Goal: Task Accomplishment & Management: Manage account settings

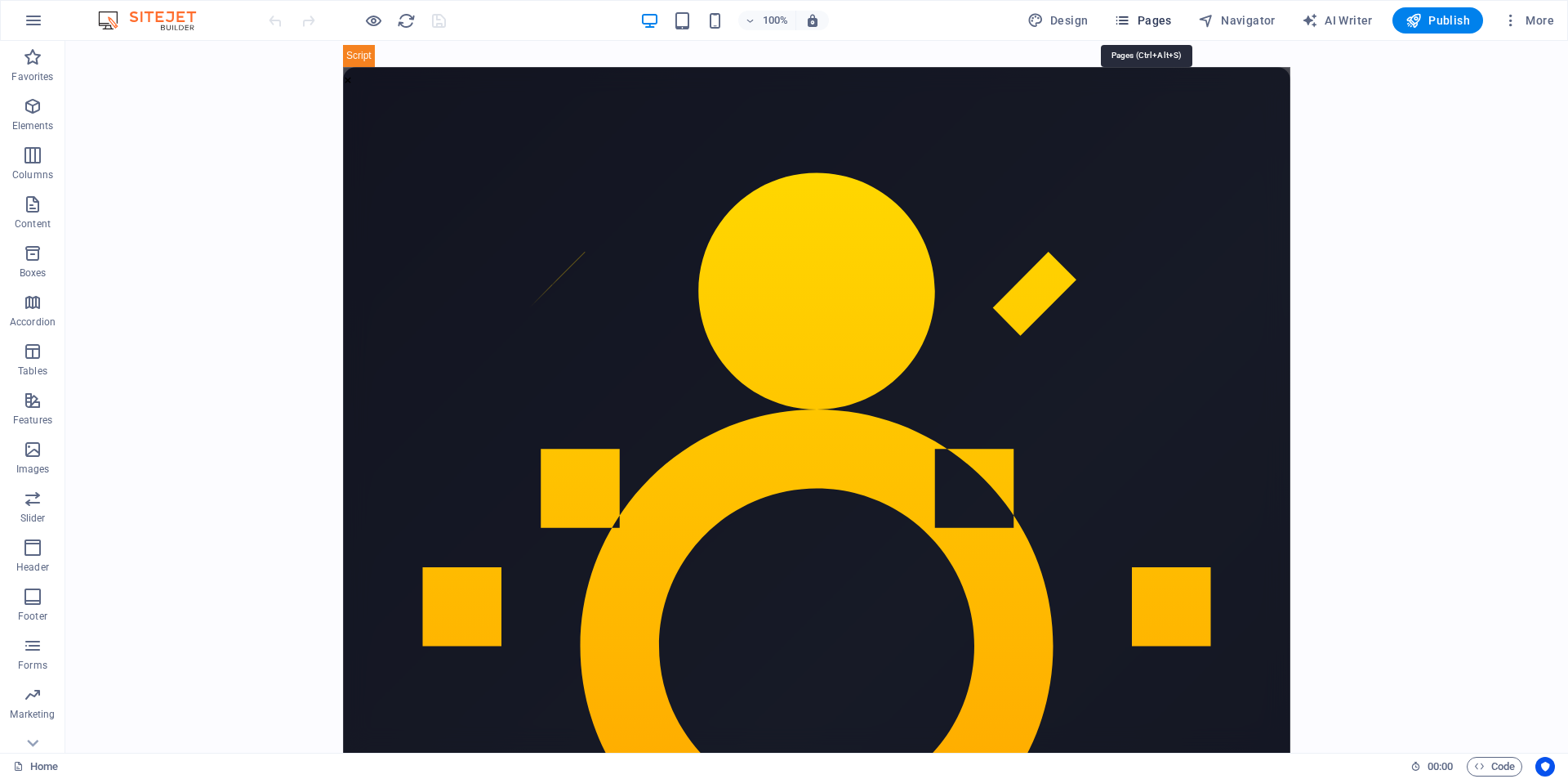
click at [1147, 19] on span "Pages" at bounding box center [1142, 20] width 57 height 16
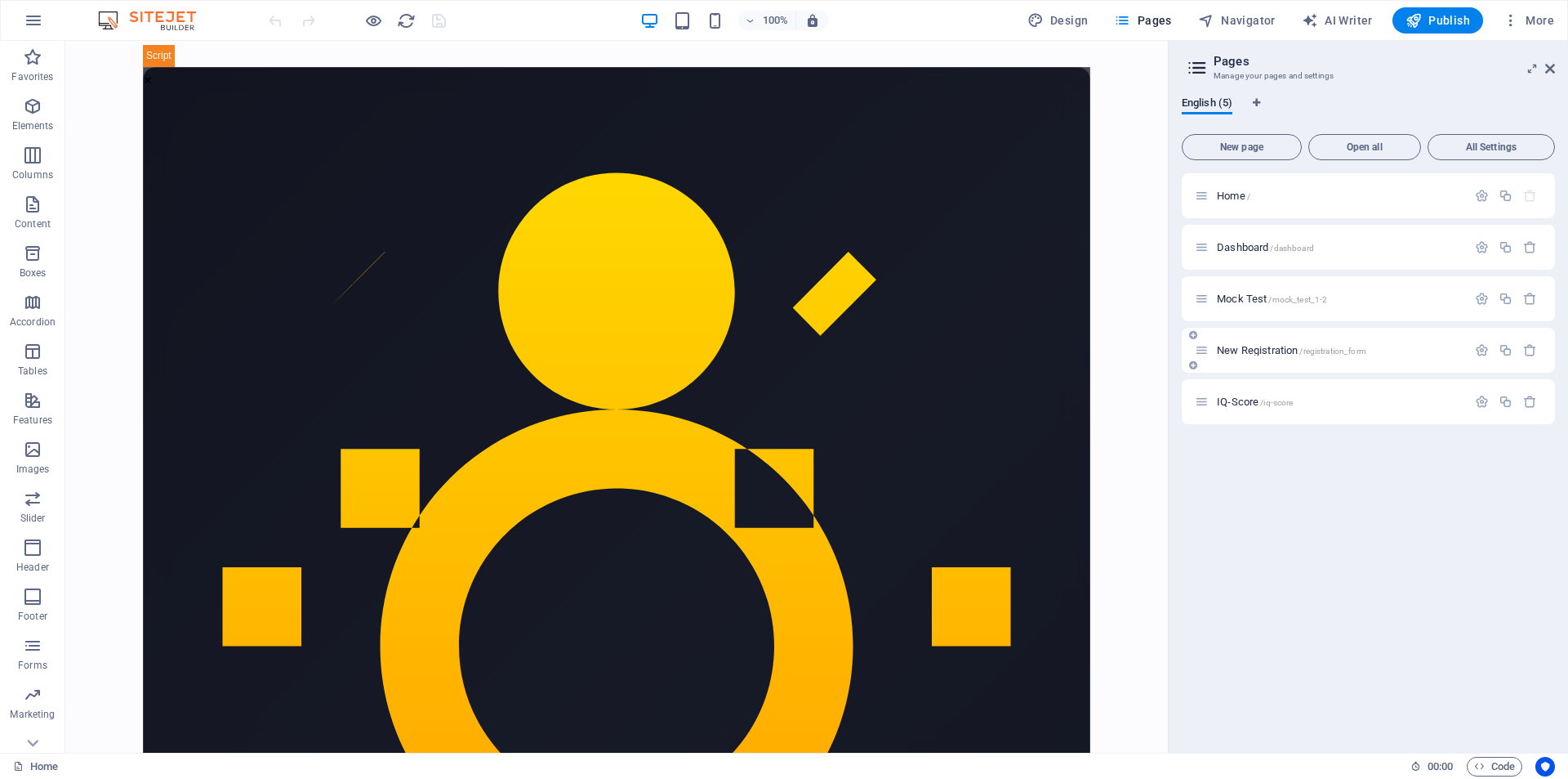
click at [1279, 356] on div "New Registration /registration_form" at bounding box center [1331, 350] width 272 height 19
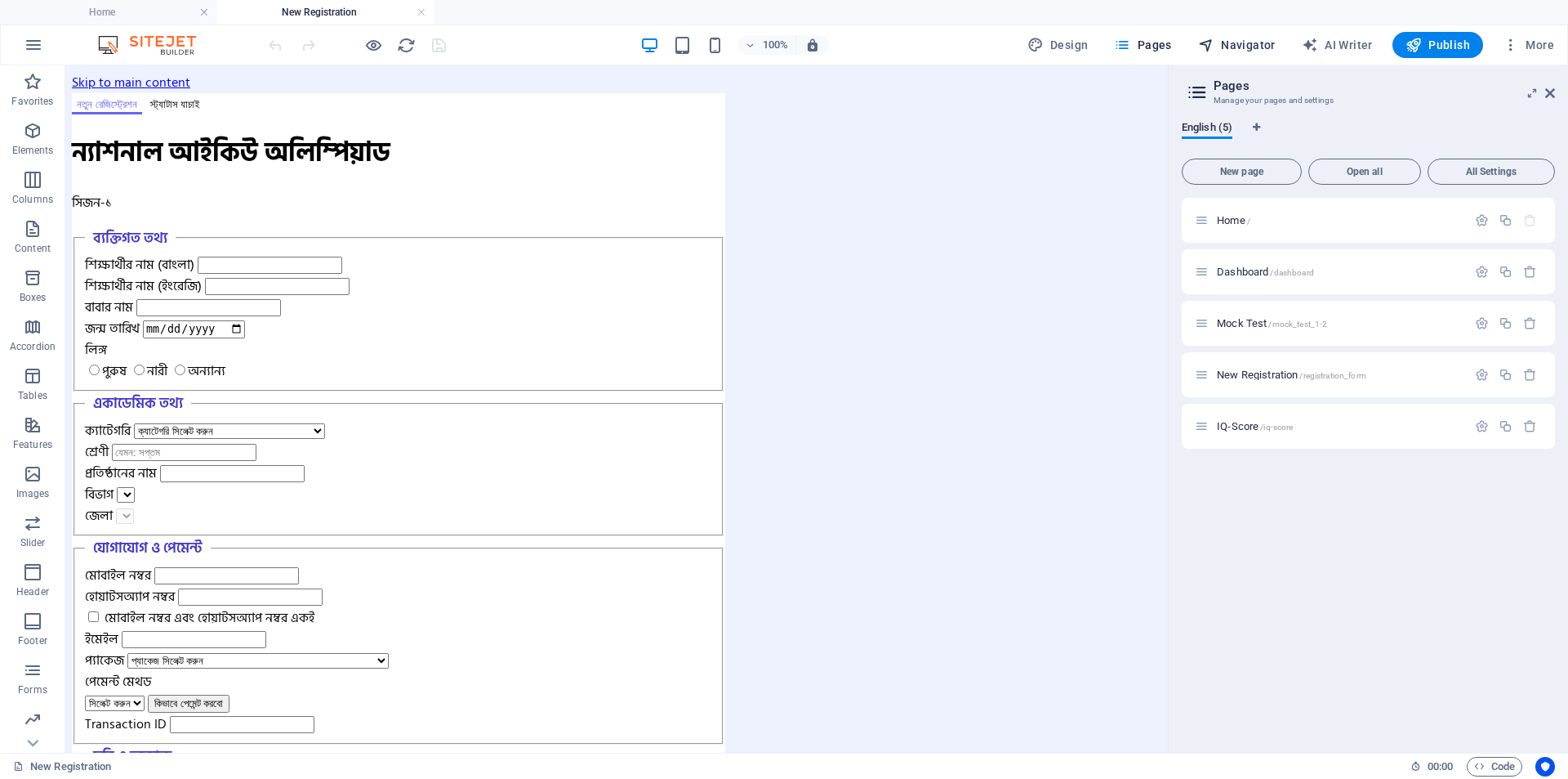
click at [1261, 44] on span "Navigator" at bounding box center [1237, 44] width 77 height 16
select select "17010021-en"
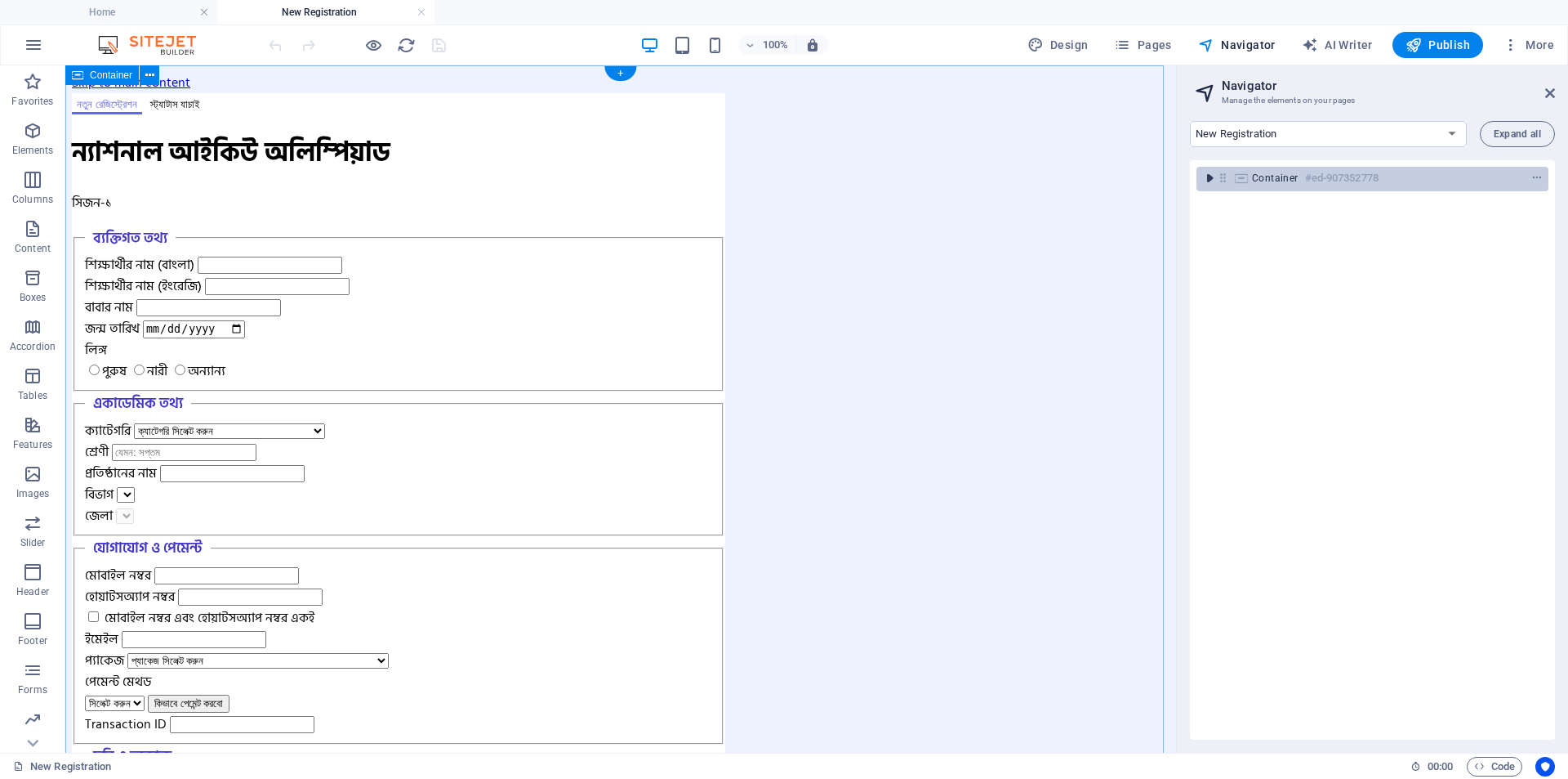
click at [1205, 179] on icon "toggle-expand" at bounding box center [1209, 177] width 16 height 16
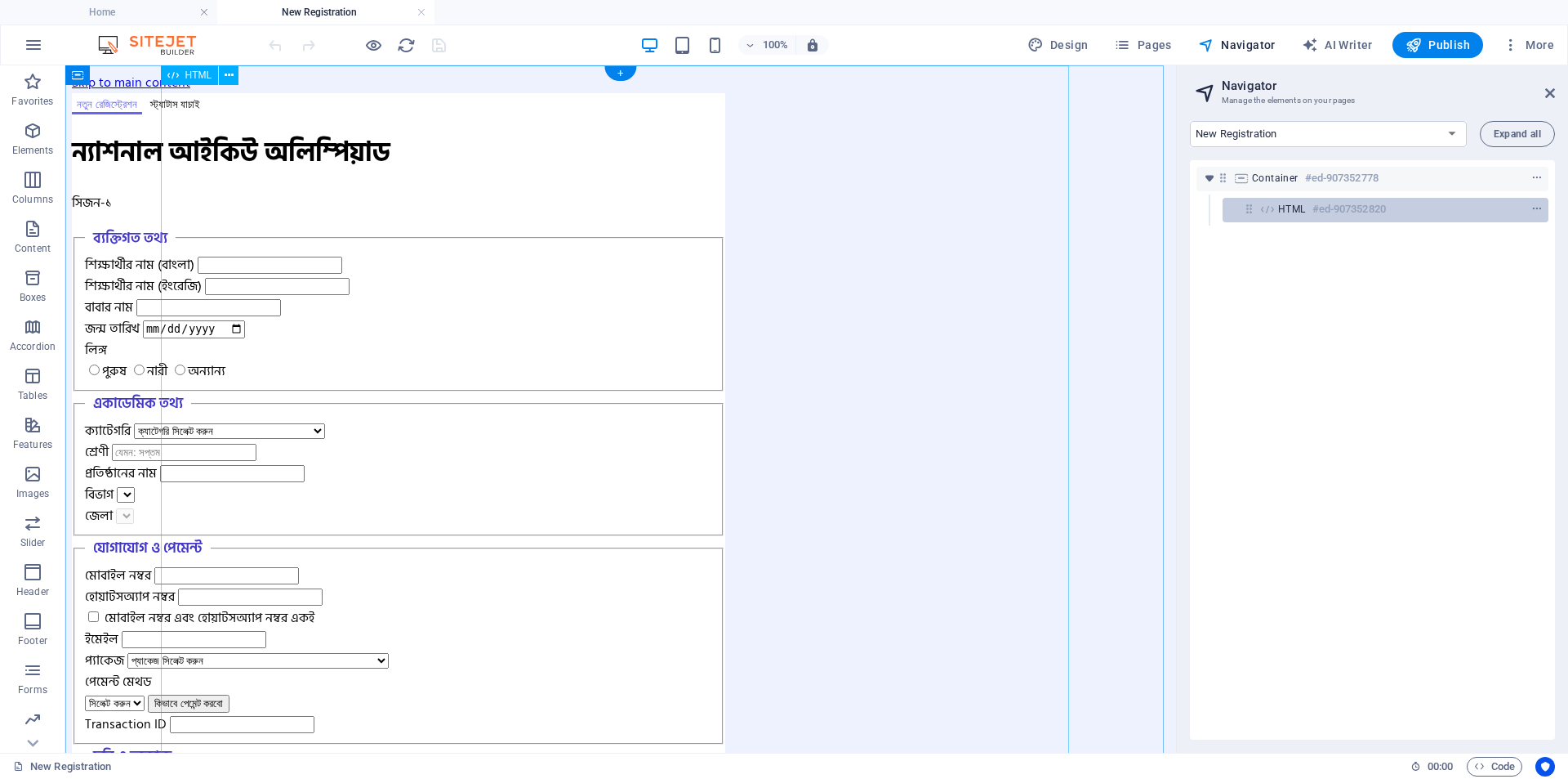
click at [1339, 206] on h6 "#ed-907352820" at bounding box center [1350, 209] width 73 height 20
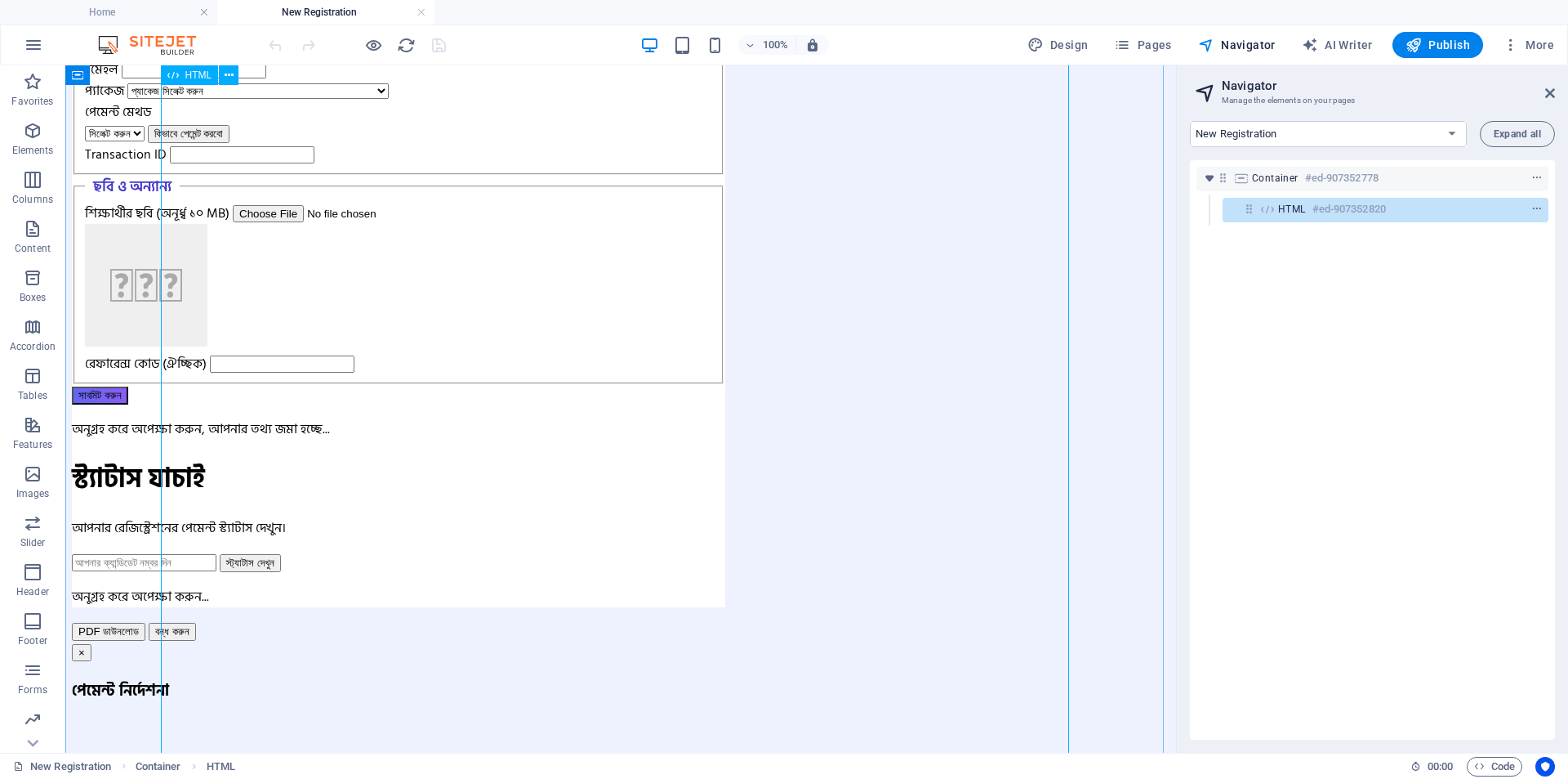
click at [0, 0] on div "HTML #ed-907352820" at bounding box center [0, 0] width 0 height 0
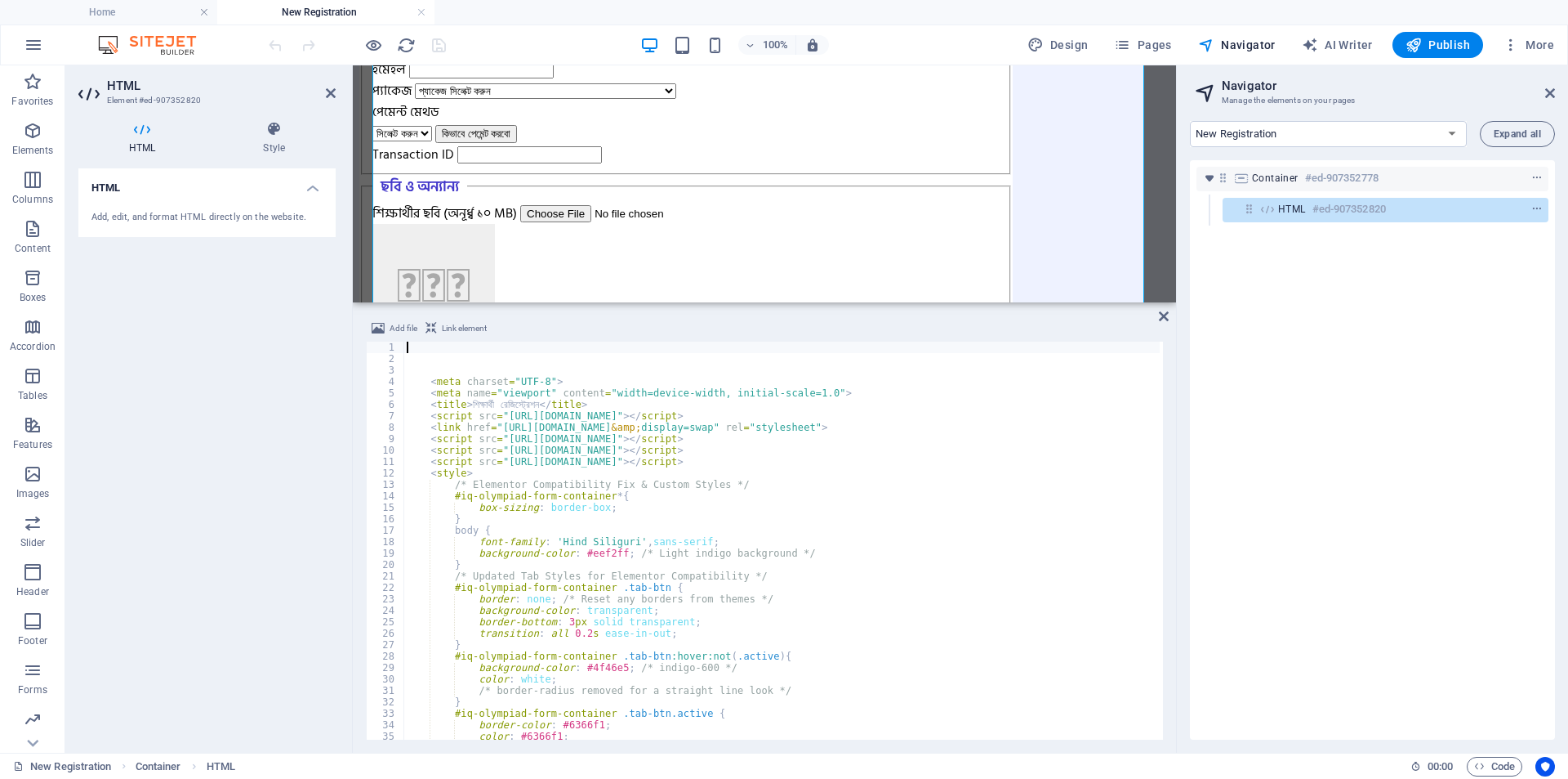
click at [551, 429] on div "< meta charset = "UTF-8" > < meta name = "viewport" content = "width=device-wid…" at bounding box center [1254, 550] width 1702 height 417
type textarea "</html> </script>"
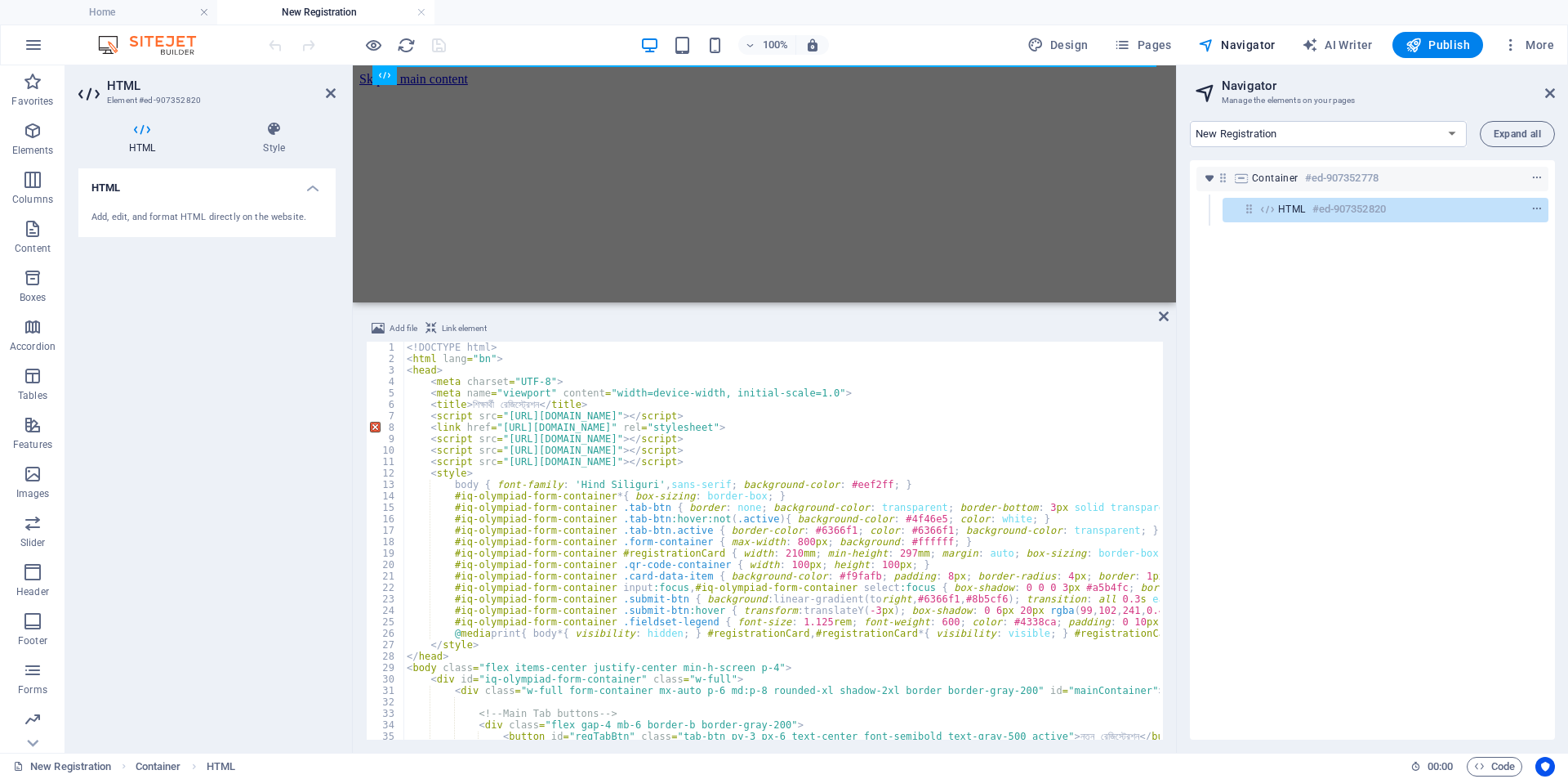
scroll to position [0, 0]
click at [0, 0] on div "HTML #ed-907352820" at bounding box center [0, 0] width 0 height 0
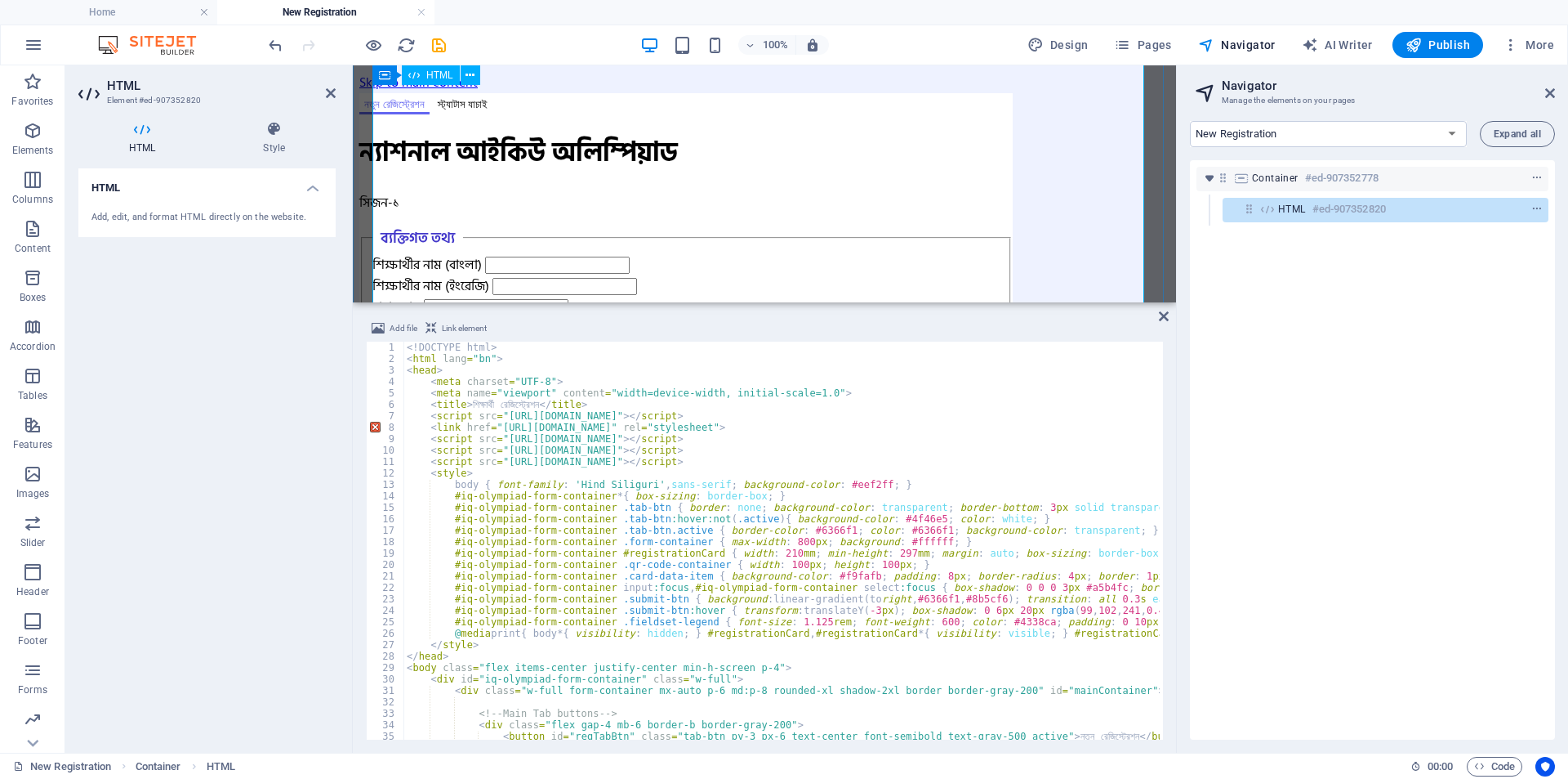
scroll to position [808, 0]
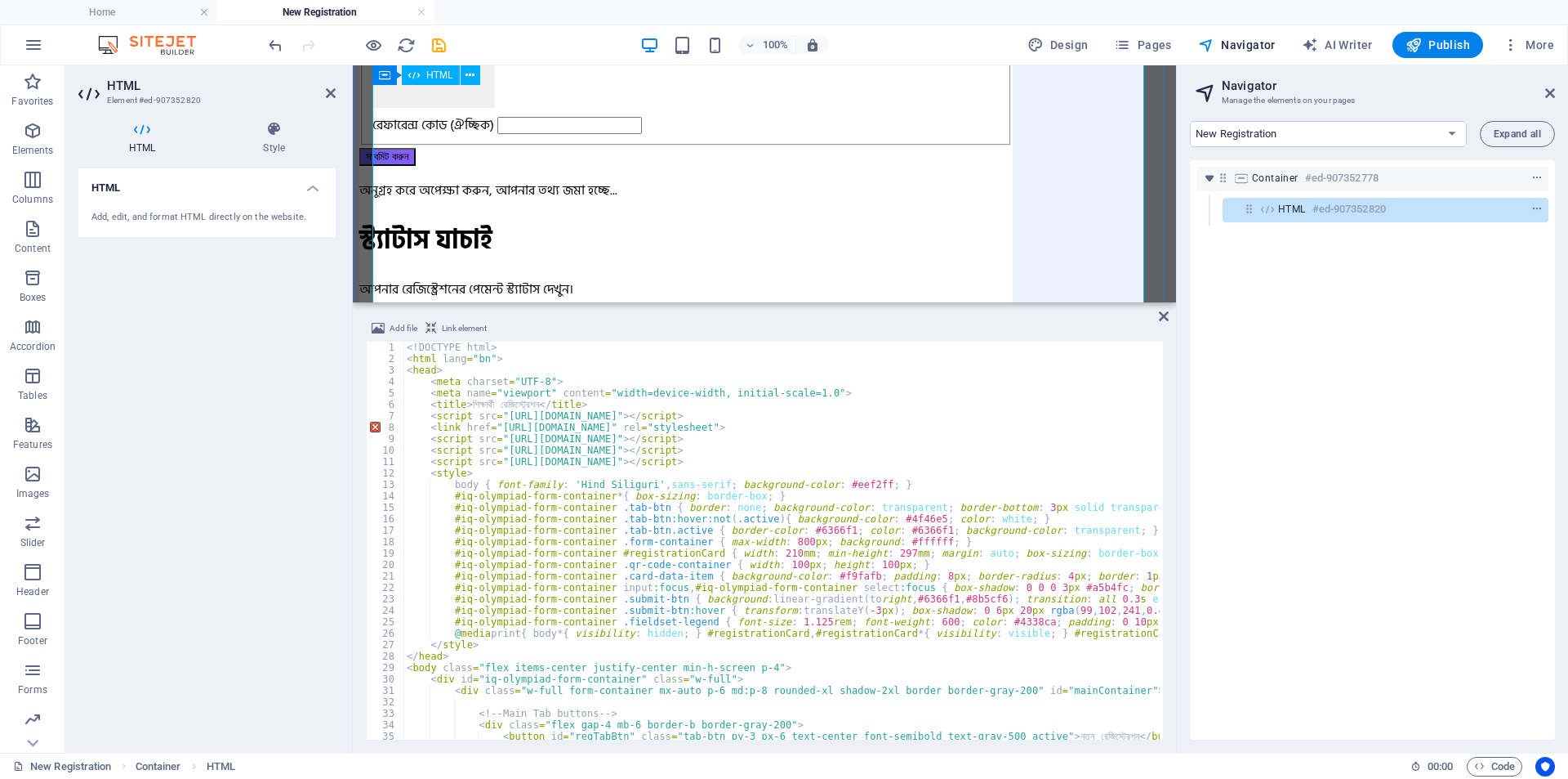
click at [0, 0] on div "HTML #ed-907352820" at bounding box center [0, 0] width 0 height 0
click at [1538, 203] on icon "context-menu" at bounding box center [1537, 209] width 11 height 11
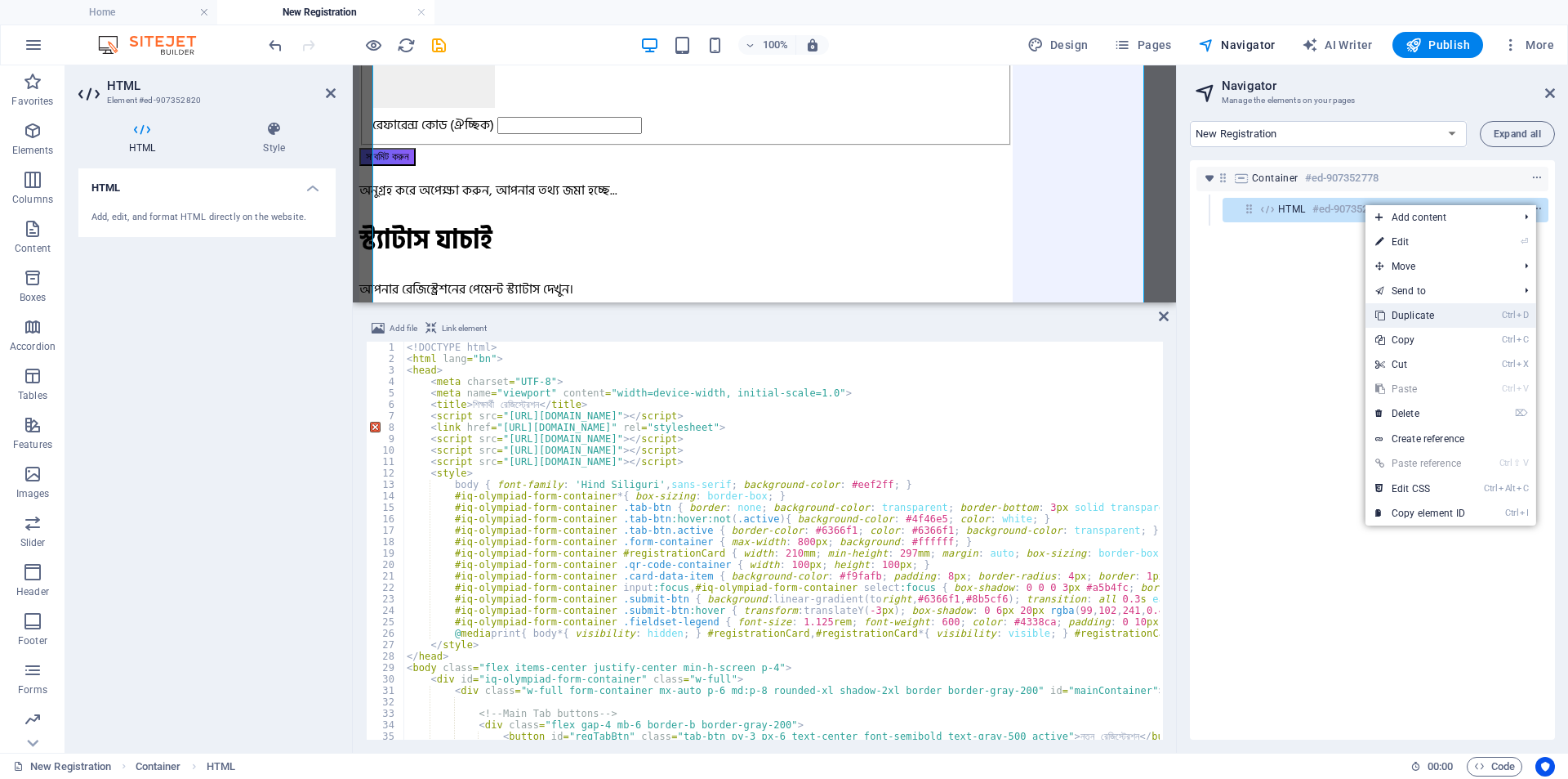
click at [1427, 311] on link "Ctrl D Duplicate" at bounding box center [1420, 316] width 109 height 24
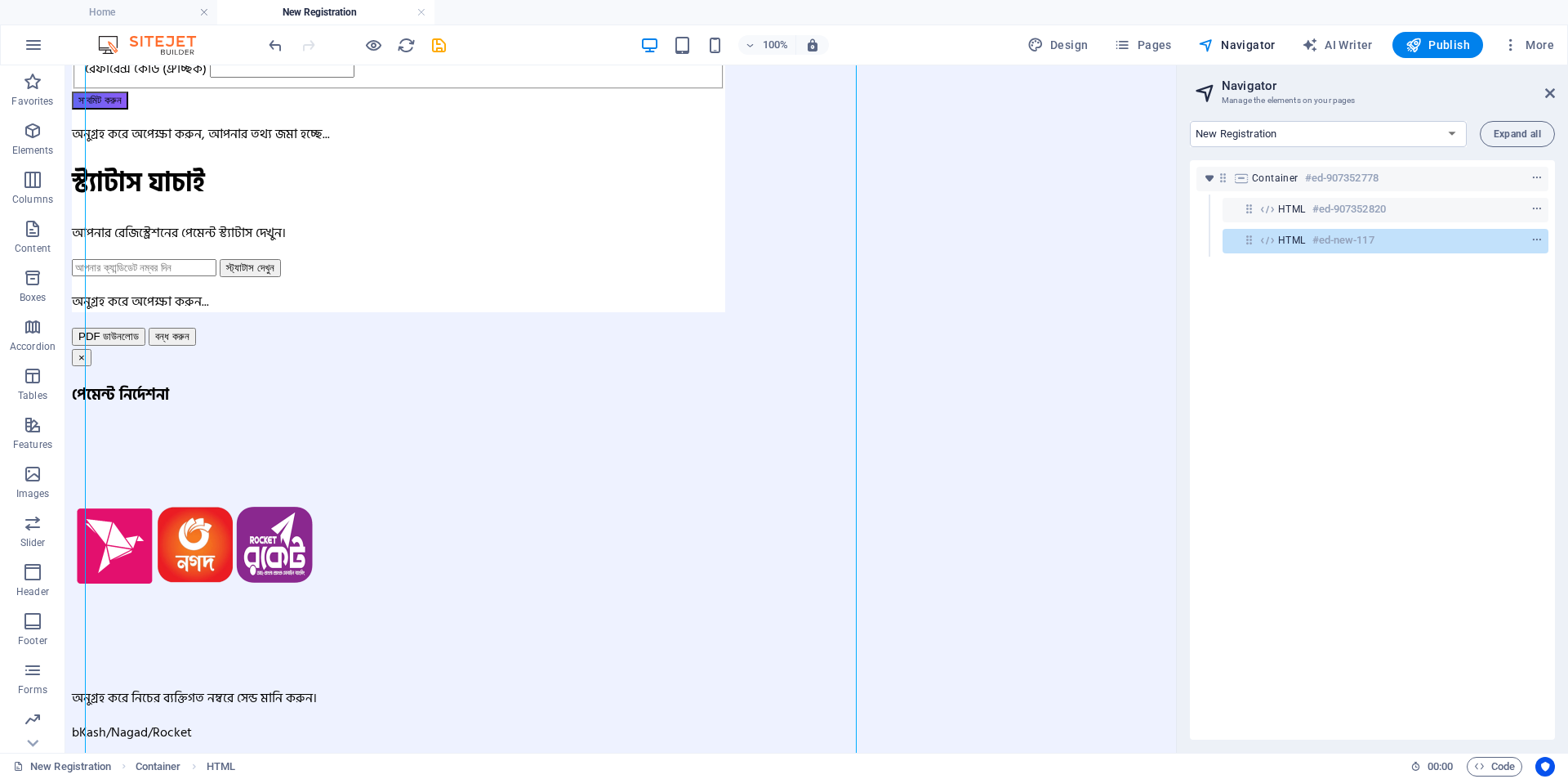
scroll to position [2436, 0]
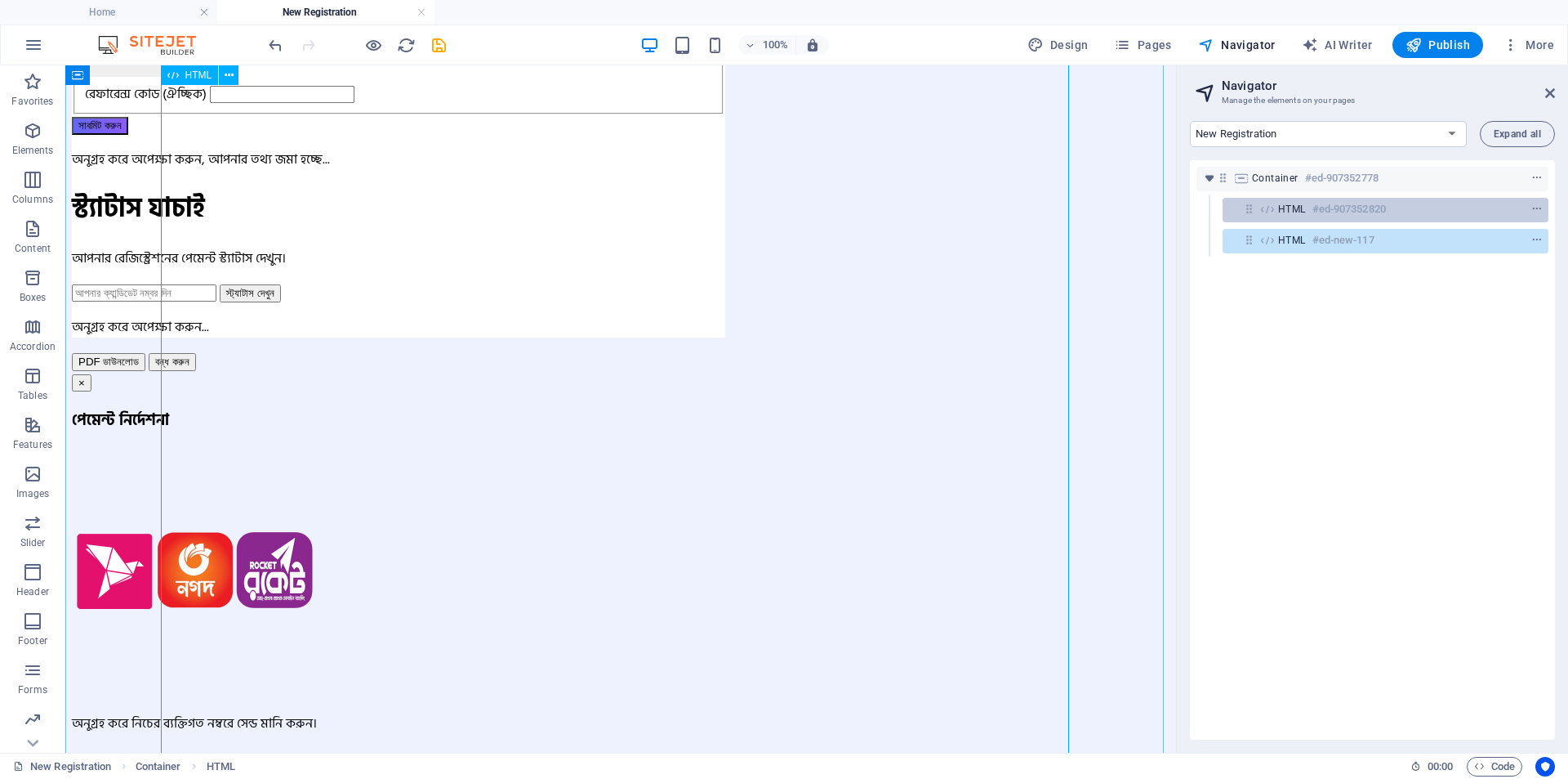
drag, startPoint x: 1315, startPoint y: 241, endPoint x: 1312, endPoint y: 203, distance: 38.1
click at [0, 0] on div "HTML #ed-907352820" at bounding box center [0, 0] width 0 height 0
click at [0, 0] on h6 "#ed-907352820" at bounding box center [0, 0] width 0 height 0
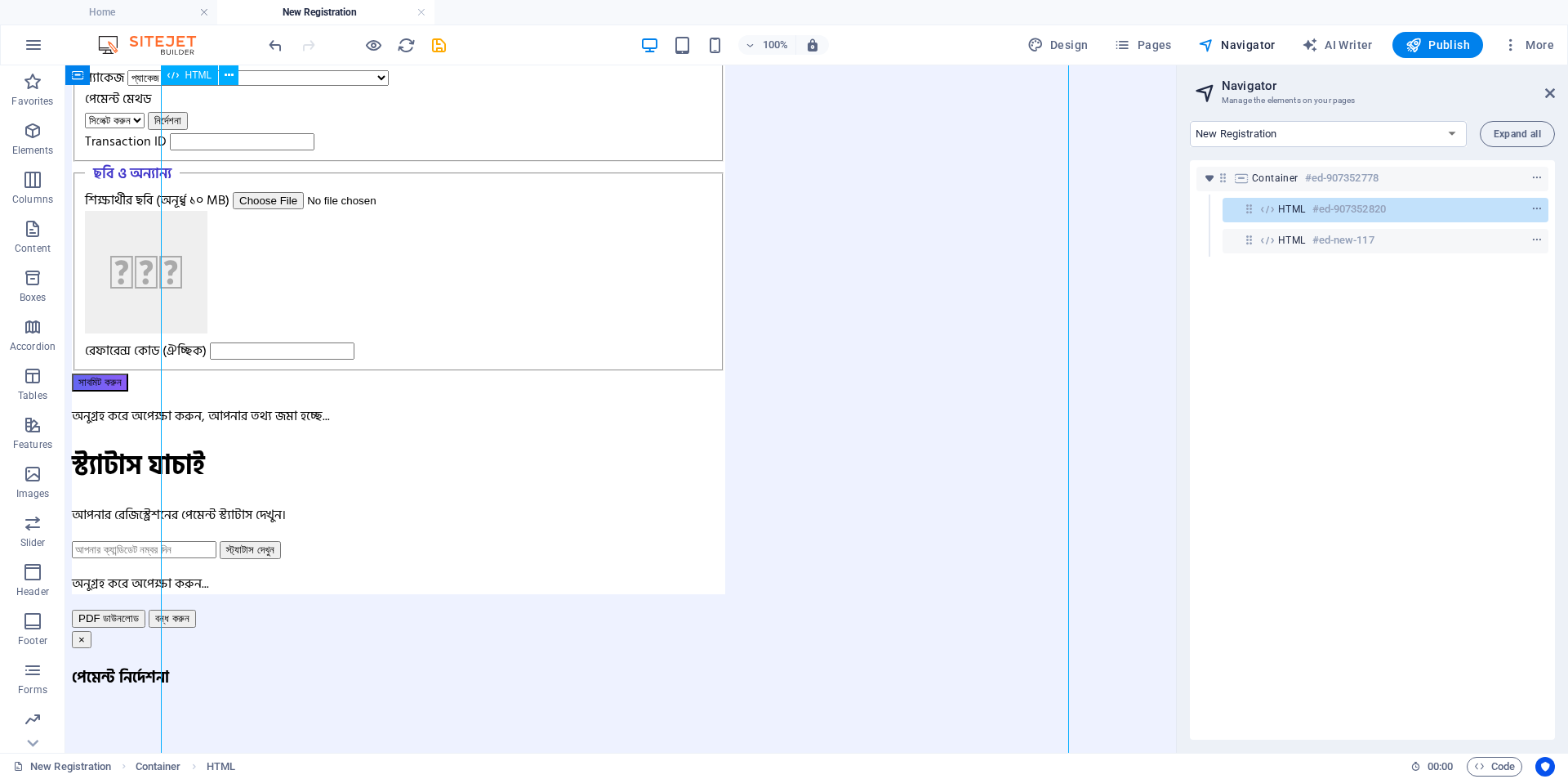
click at [0, 0] on div "HTML #ed-907352820" at bounding box center [0, 0] width 0 height 0
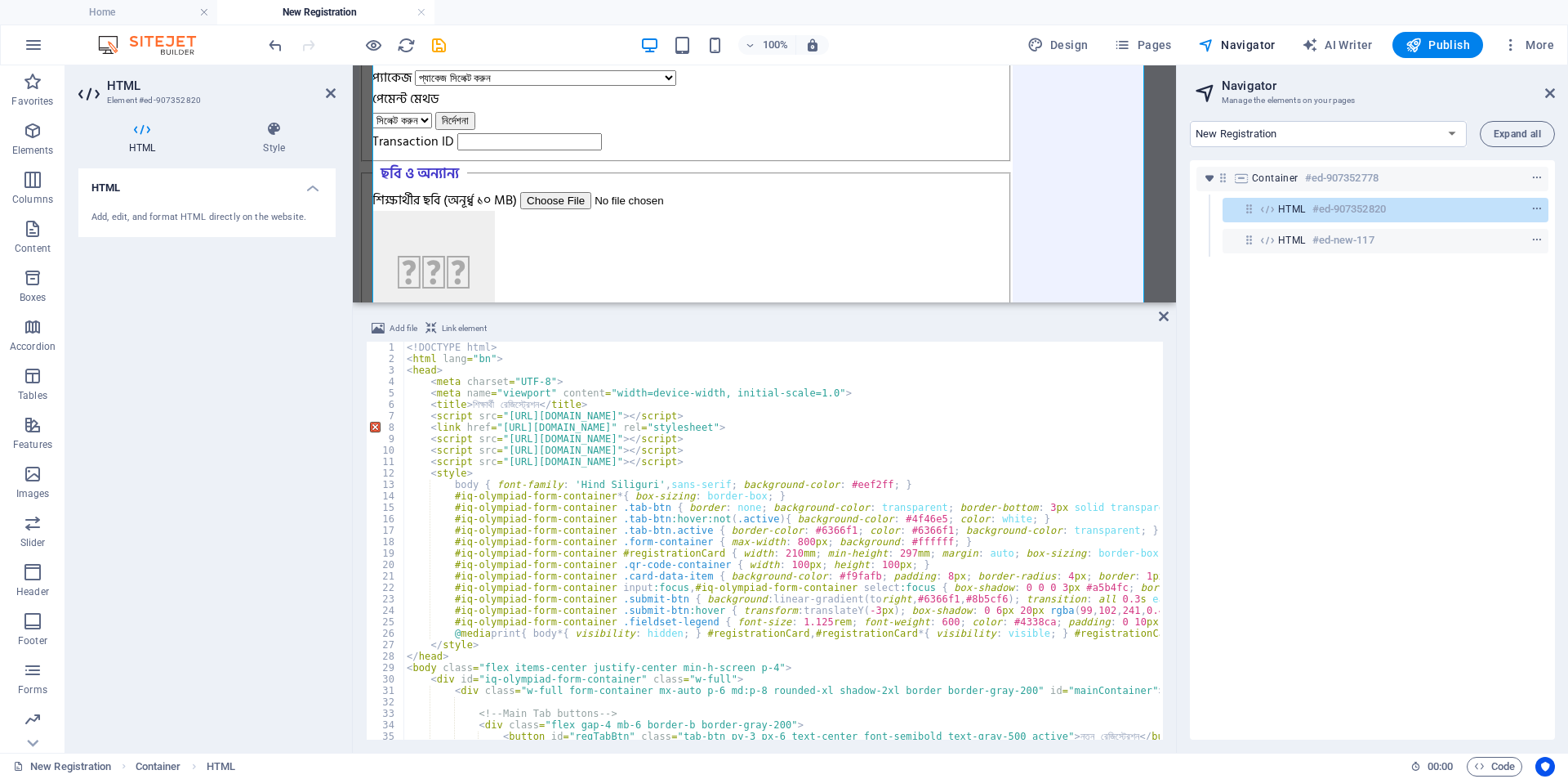
type textarea "#iq-olympiad-form-container input:focus, #iq-olympiad-form-container select:foc…"
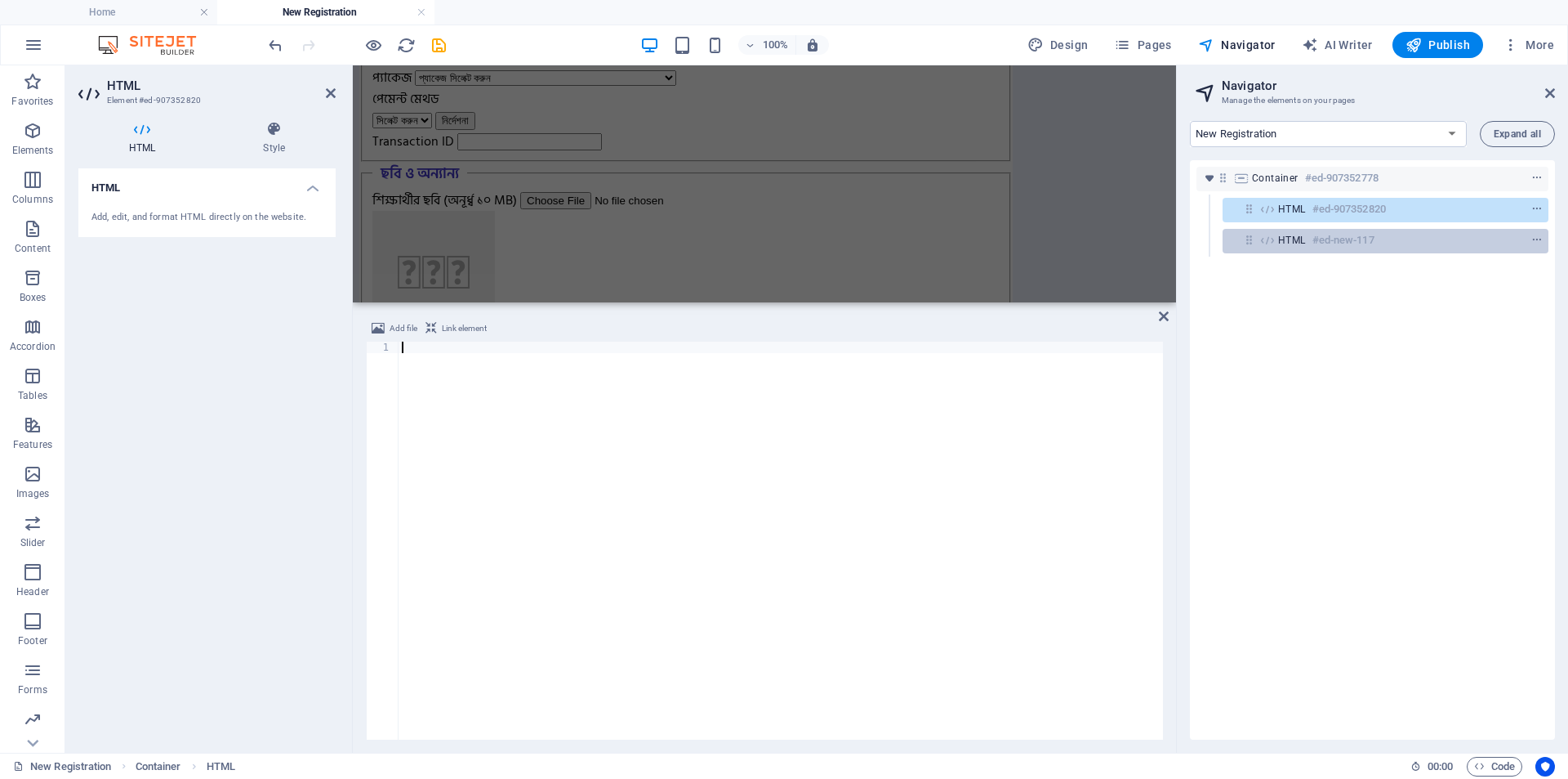
scroll to position [5779, 0]
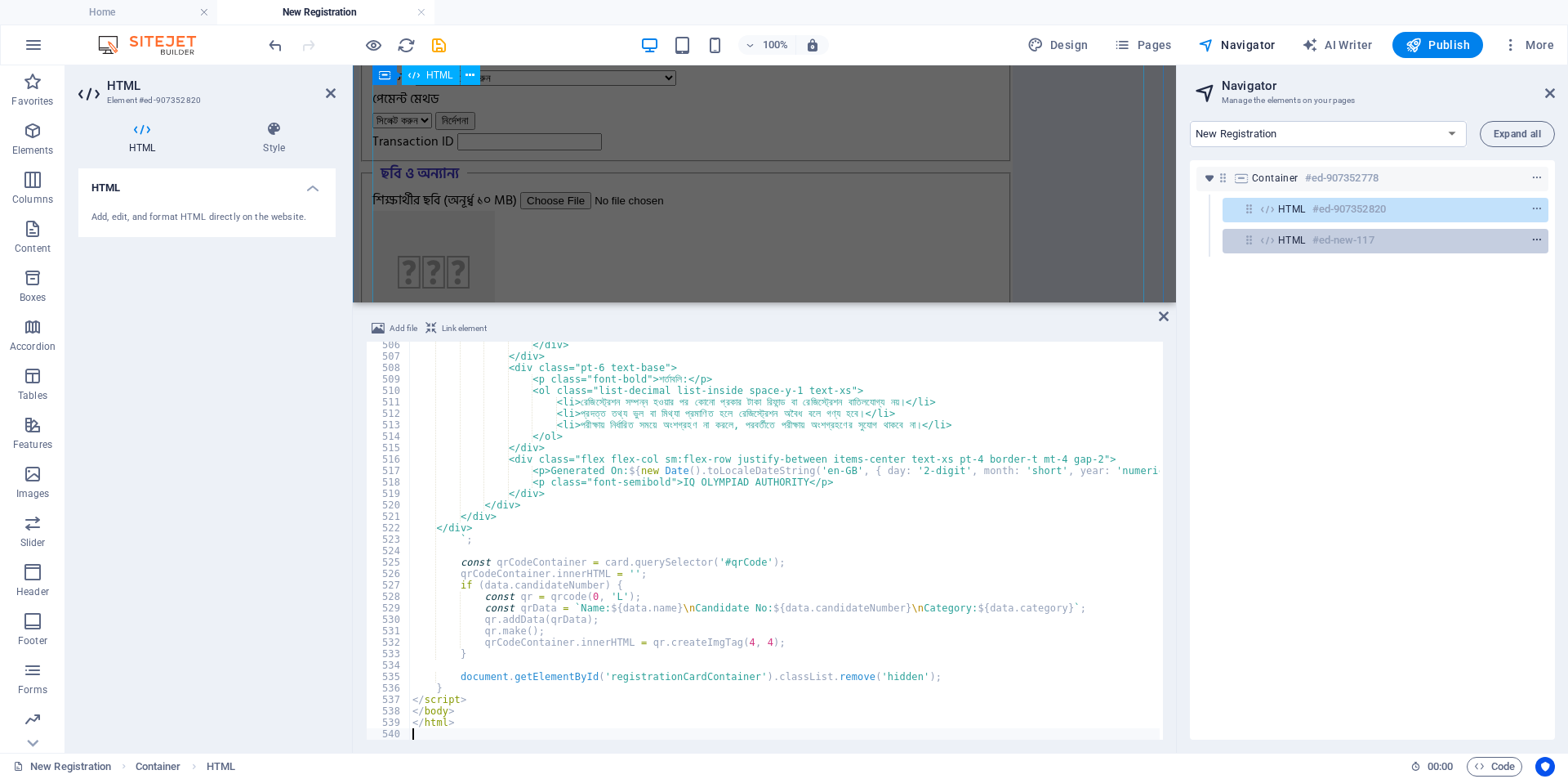
click at [1538, 238] on icon "context-menu" at bounding box center [1537, 240] width 11 height 11
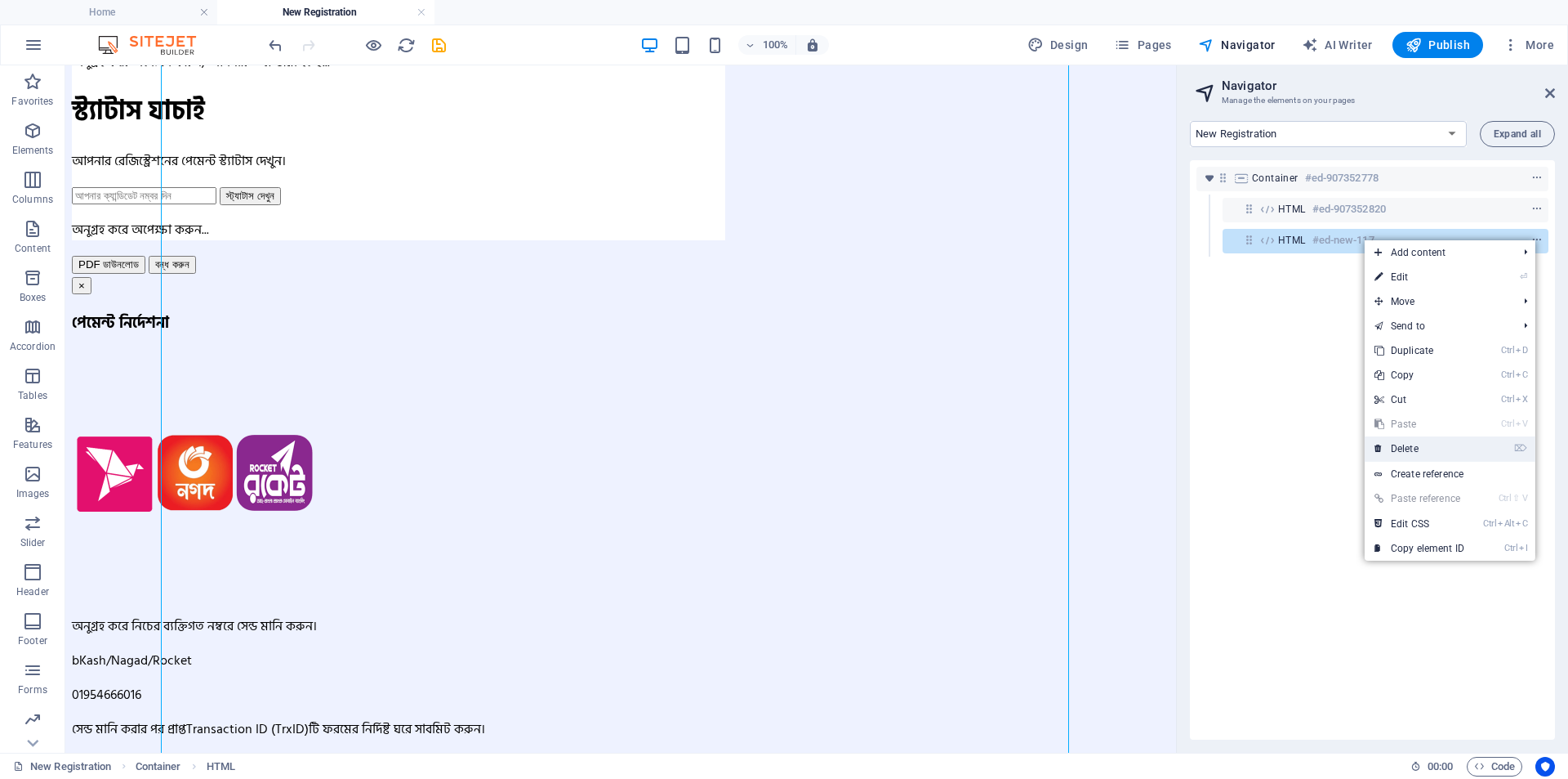
click at [1398, 451] on link "⌦ Delete" at bounding box center [1419, 448] width 109 height 24
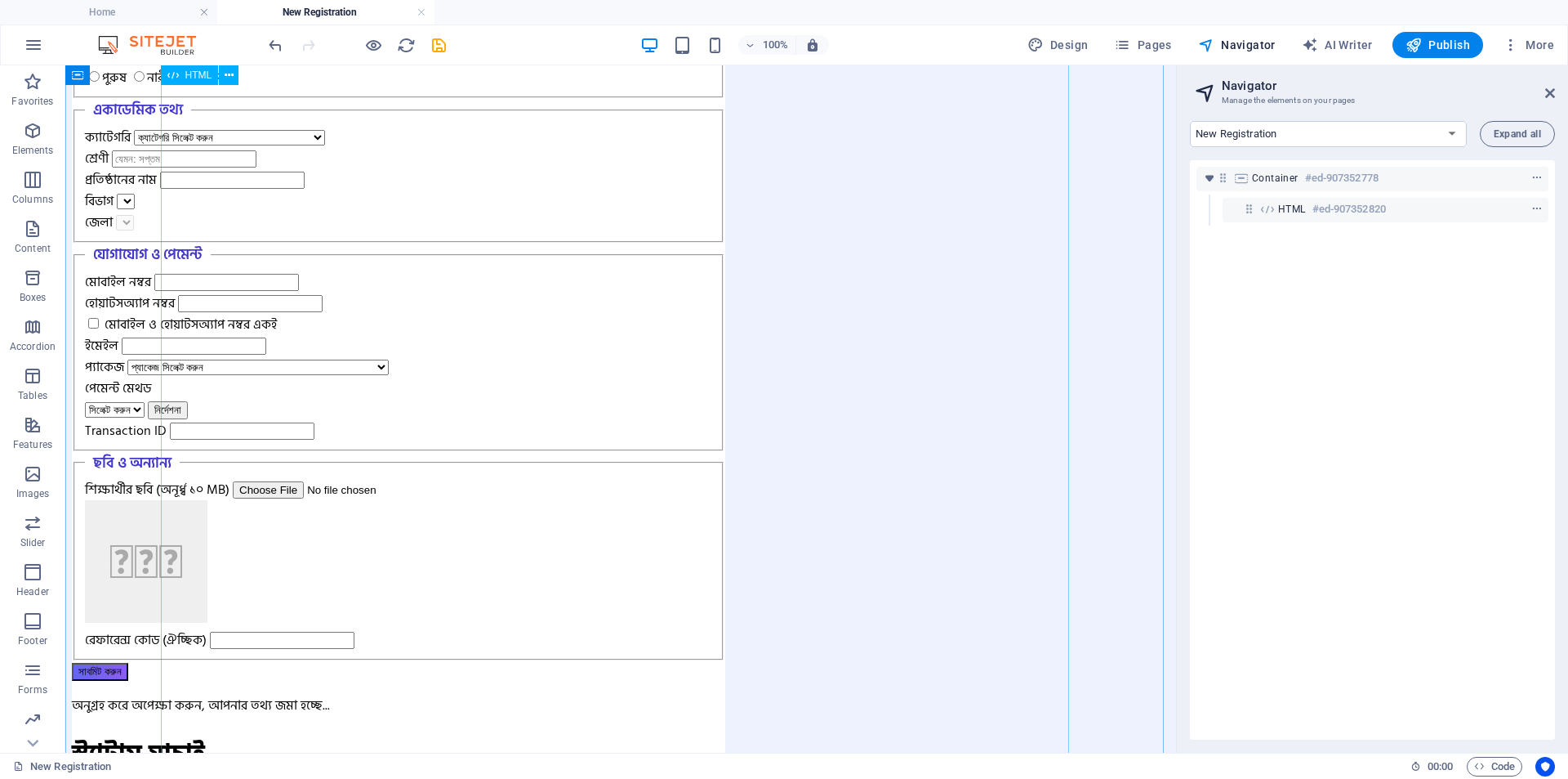
scroll to position [0, 0]
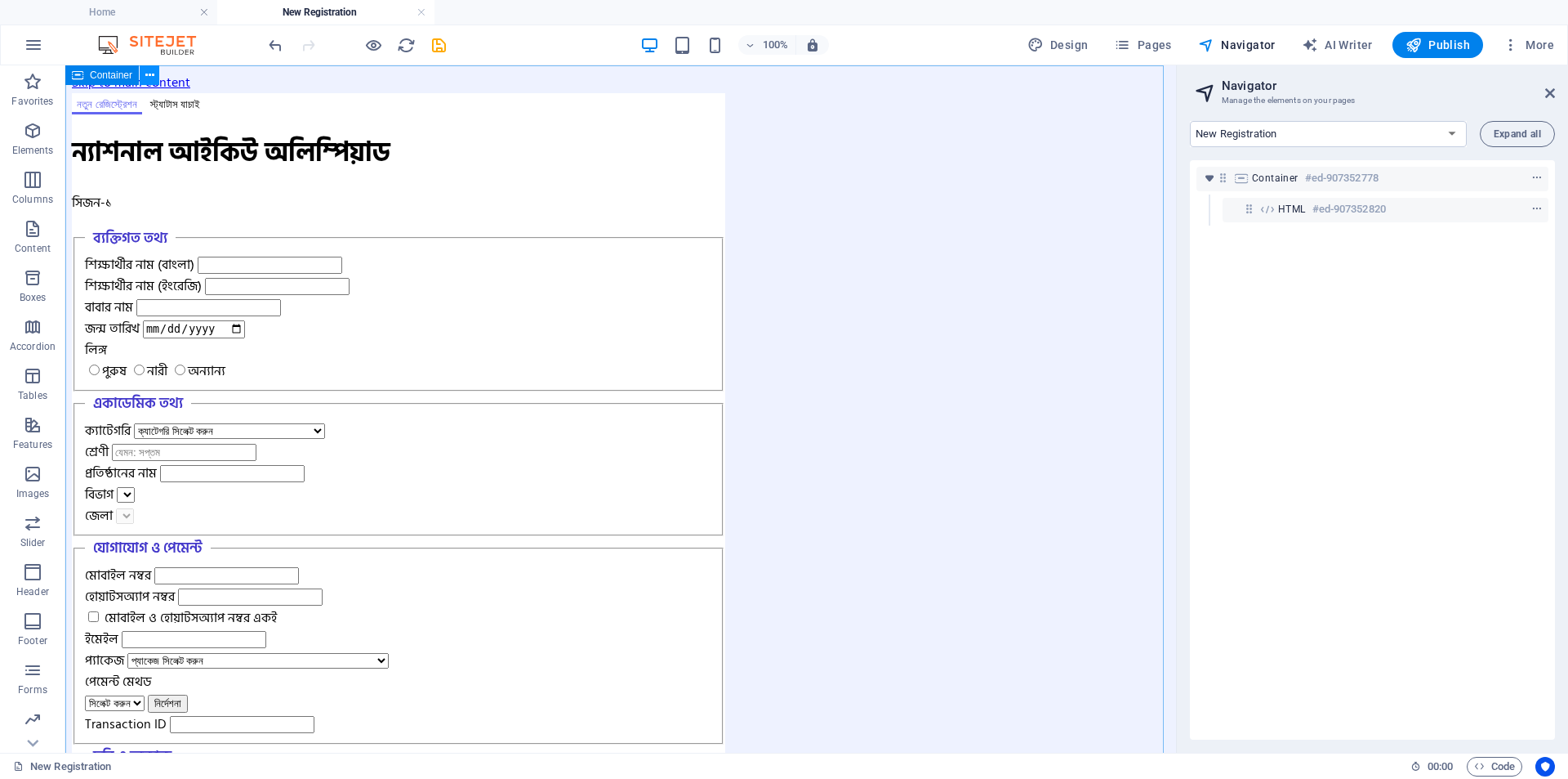
click at [145, 80] on icon at bounding box center [150, 75] width 9 height 17
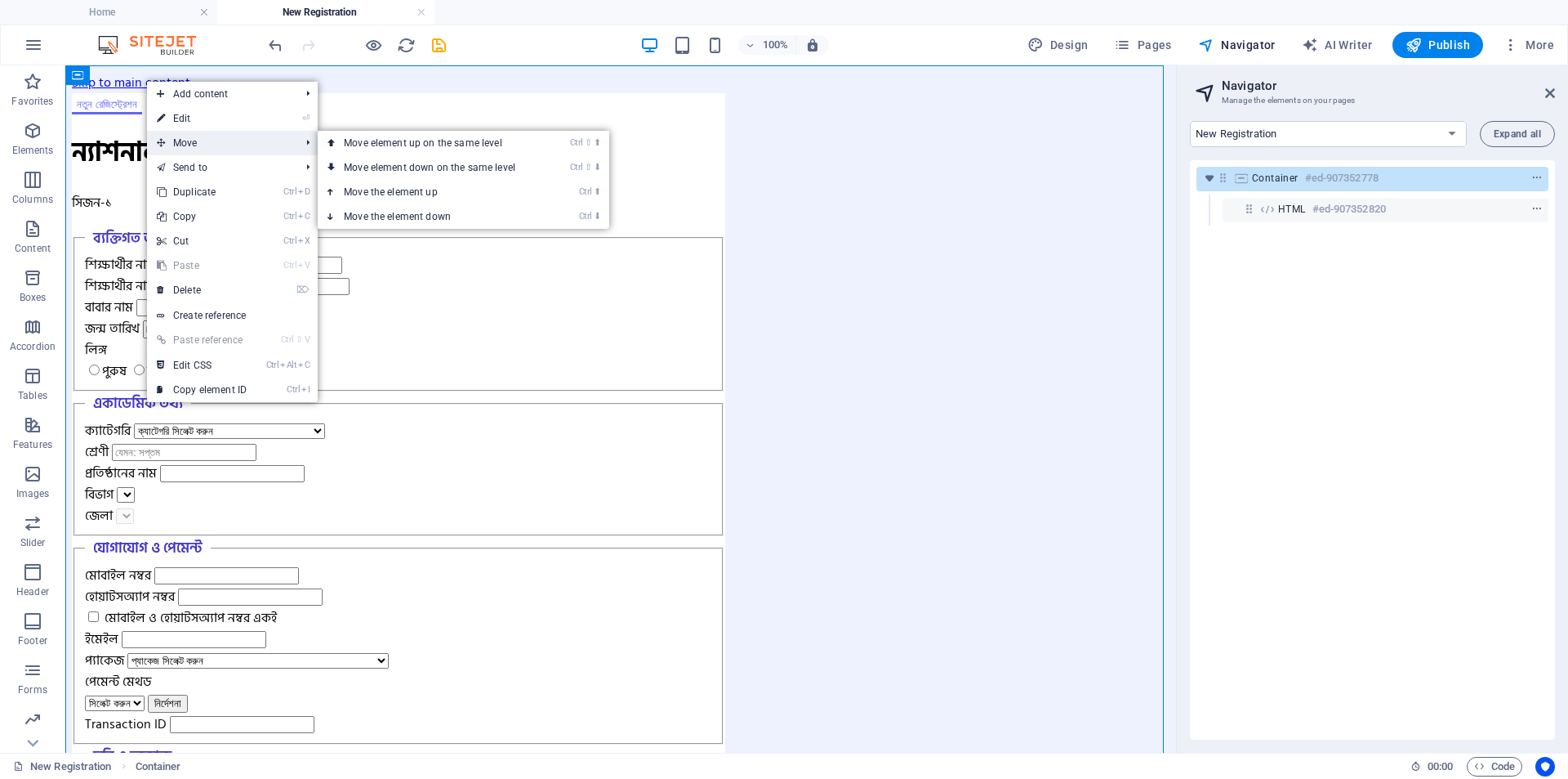
click at [188, 135] on span "Move" at bounding box center [219, 143] width 146 height 24
click at [172, 114] on link "⏎ Edit" at bounding box center [202, 119] width 109 height 24
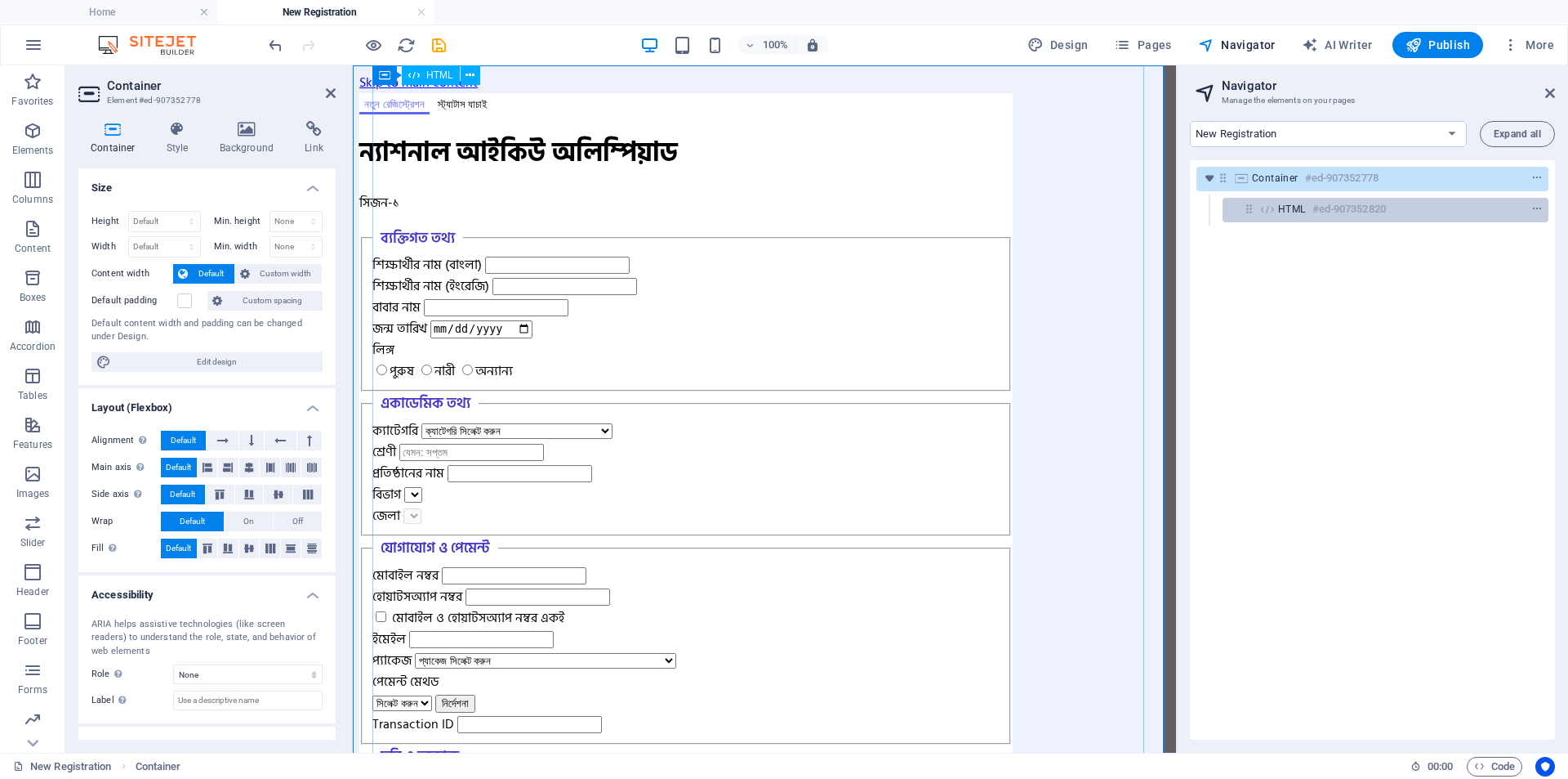
click at [1296, 206] on span "HTML" at bounding box center [1292, 209] width 27 height 13
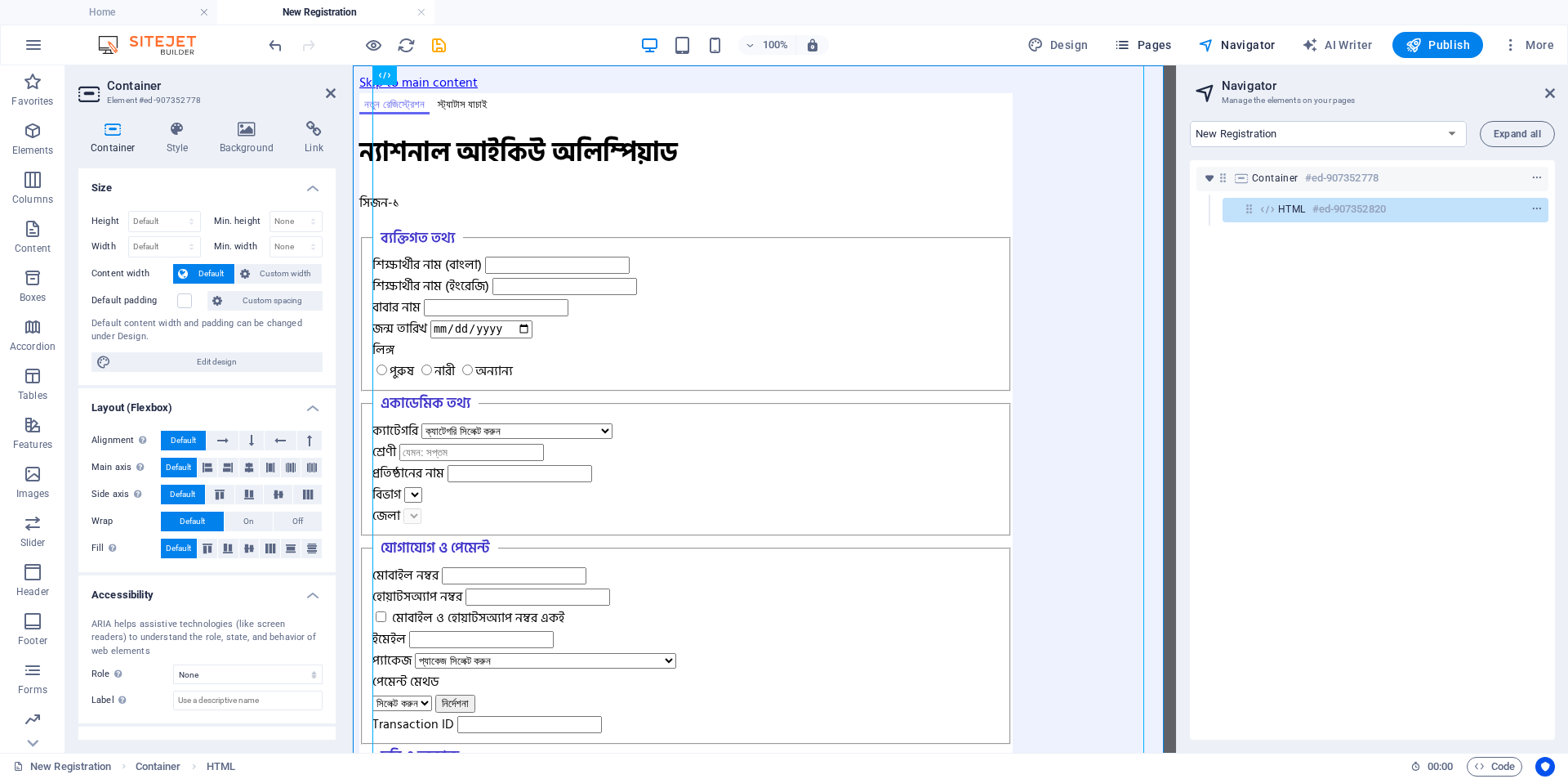
click at [0, 0] on span "Pages" at bounding box center [0, 0] width 0 height 0
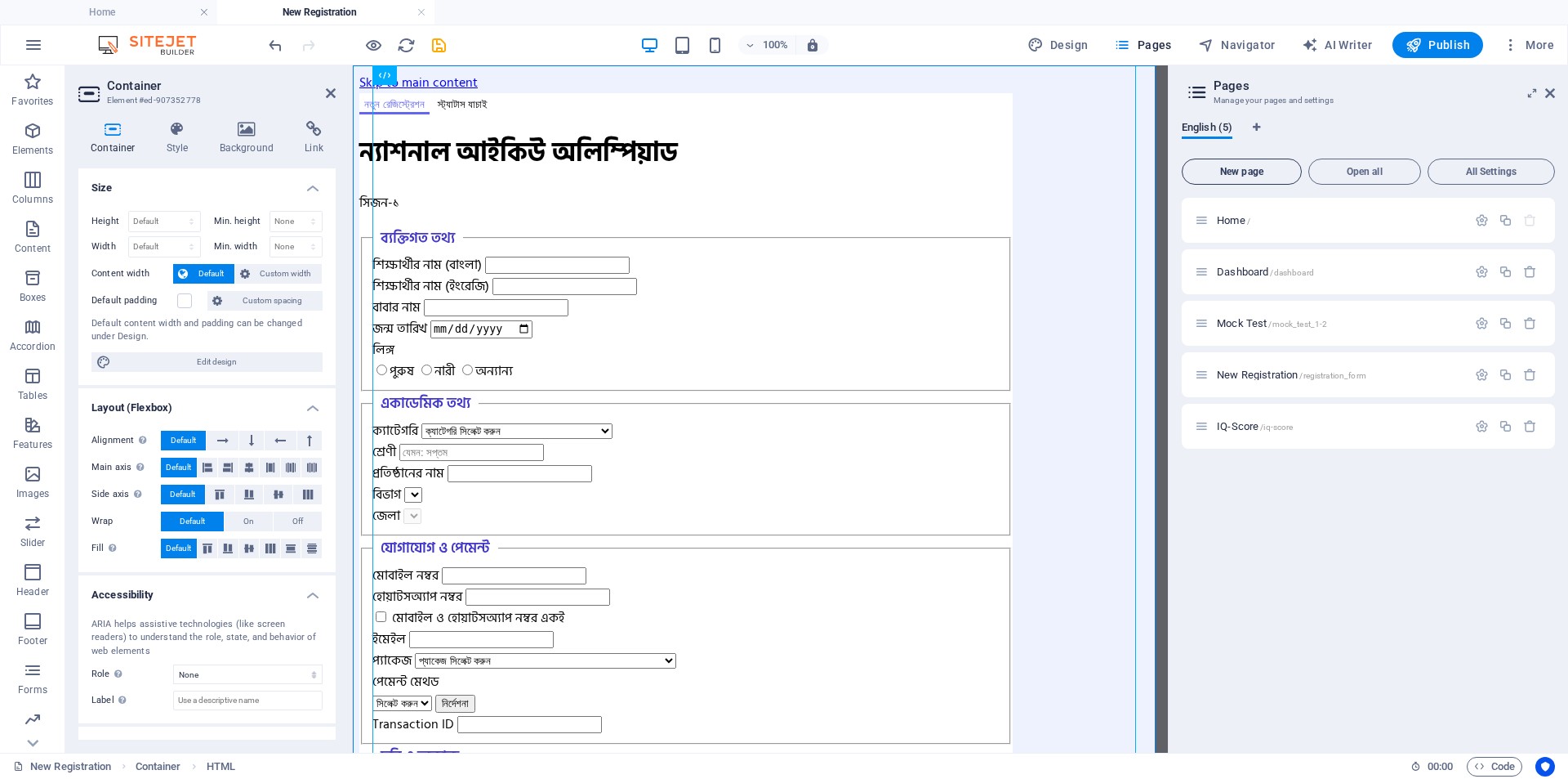
click at [1267, 172] on span "New page" at bounding box center [1242, 171] width 105 height 9
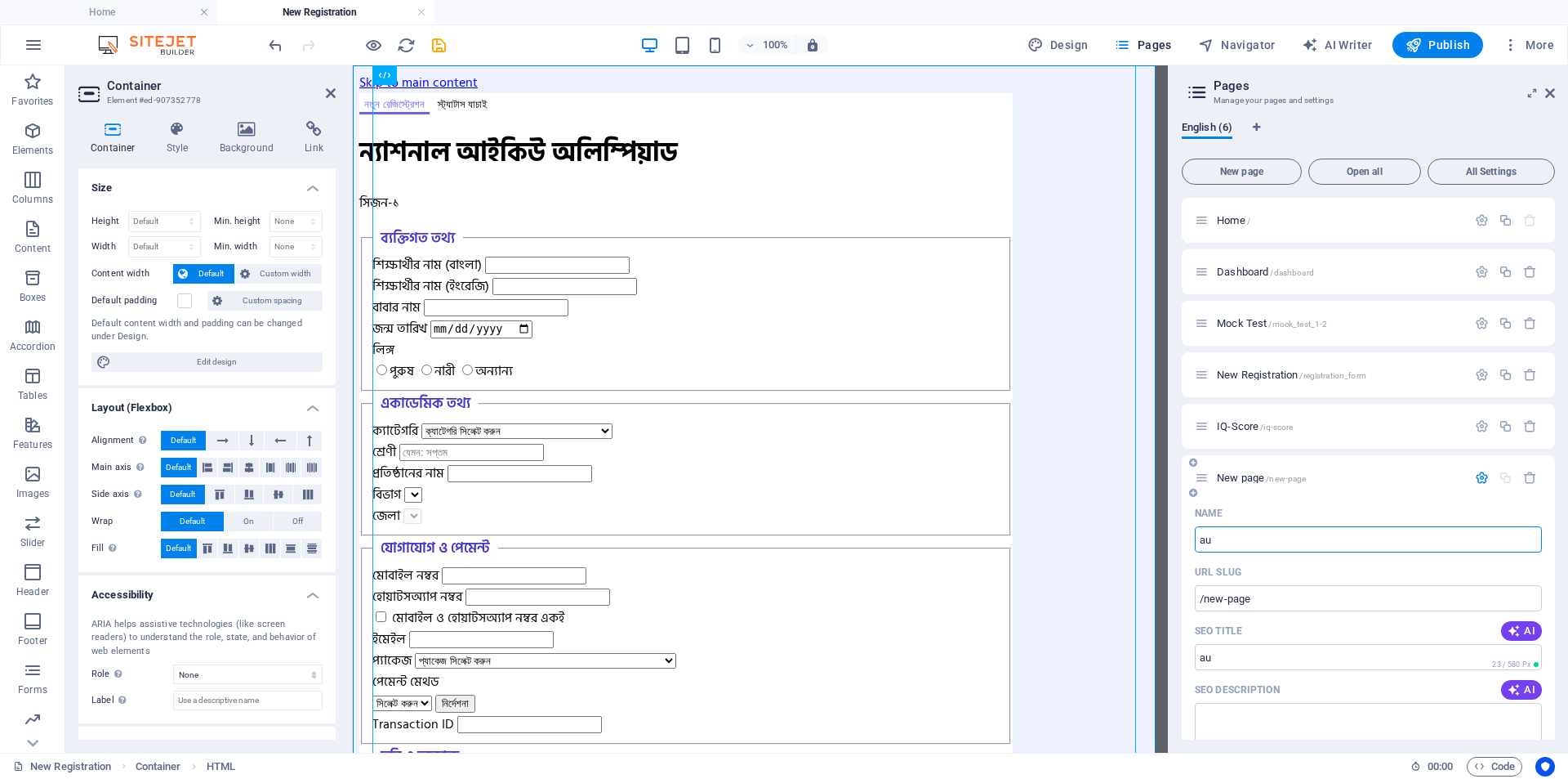
type input "a"
type input "A"
type input "/au"
type input "A"
type input "/a"
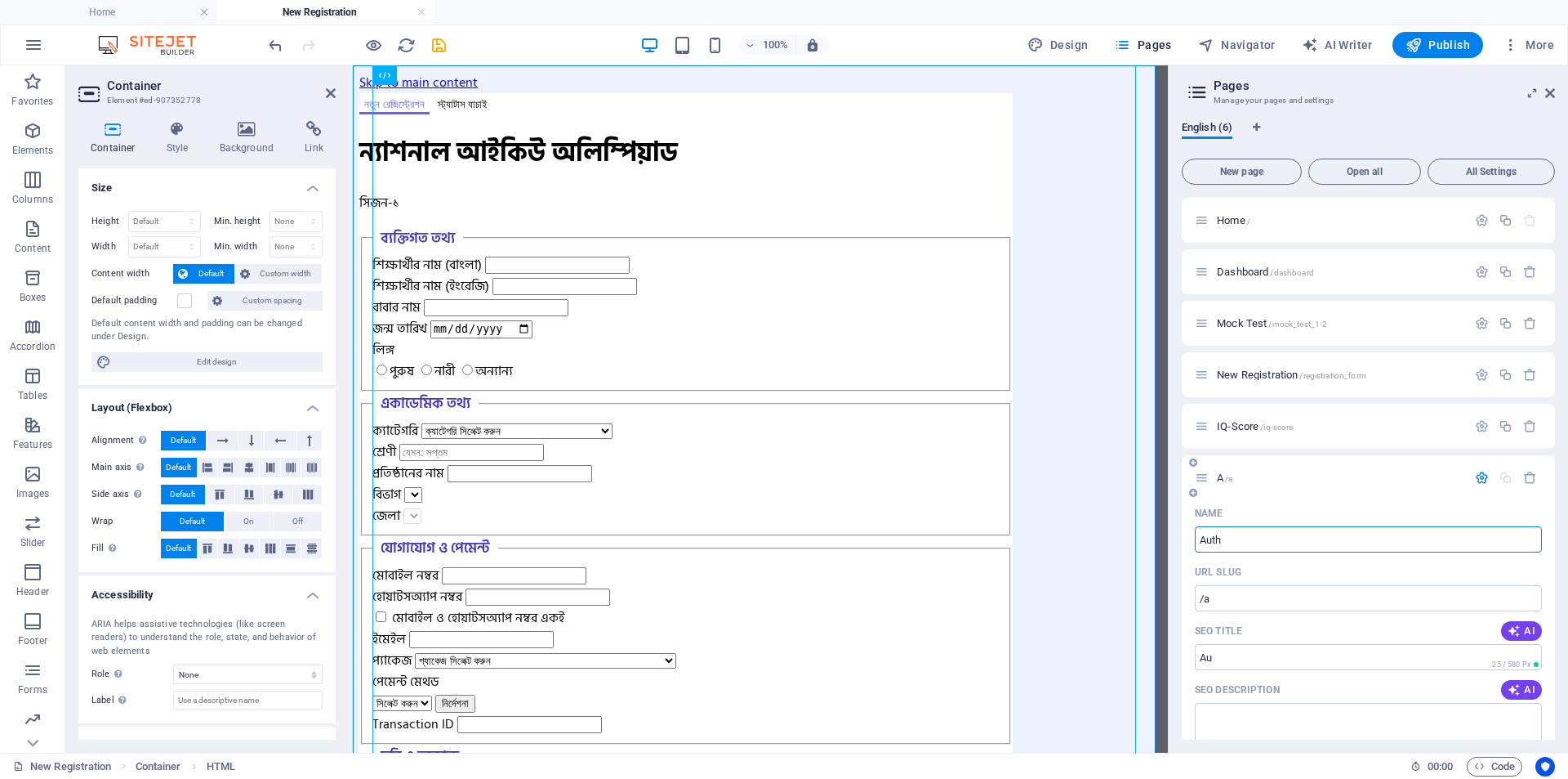
type input "Autho"
type input "/au"
type input "Authority Login"
type input "/authority-login"
type input "Authority Login"
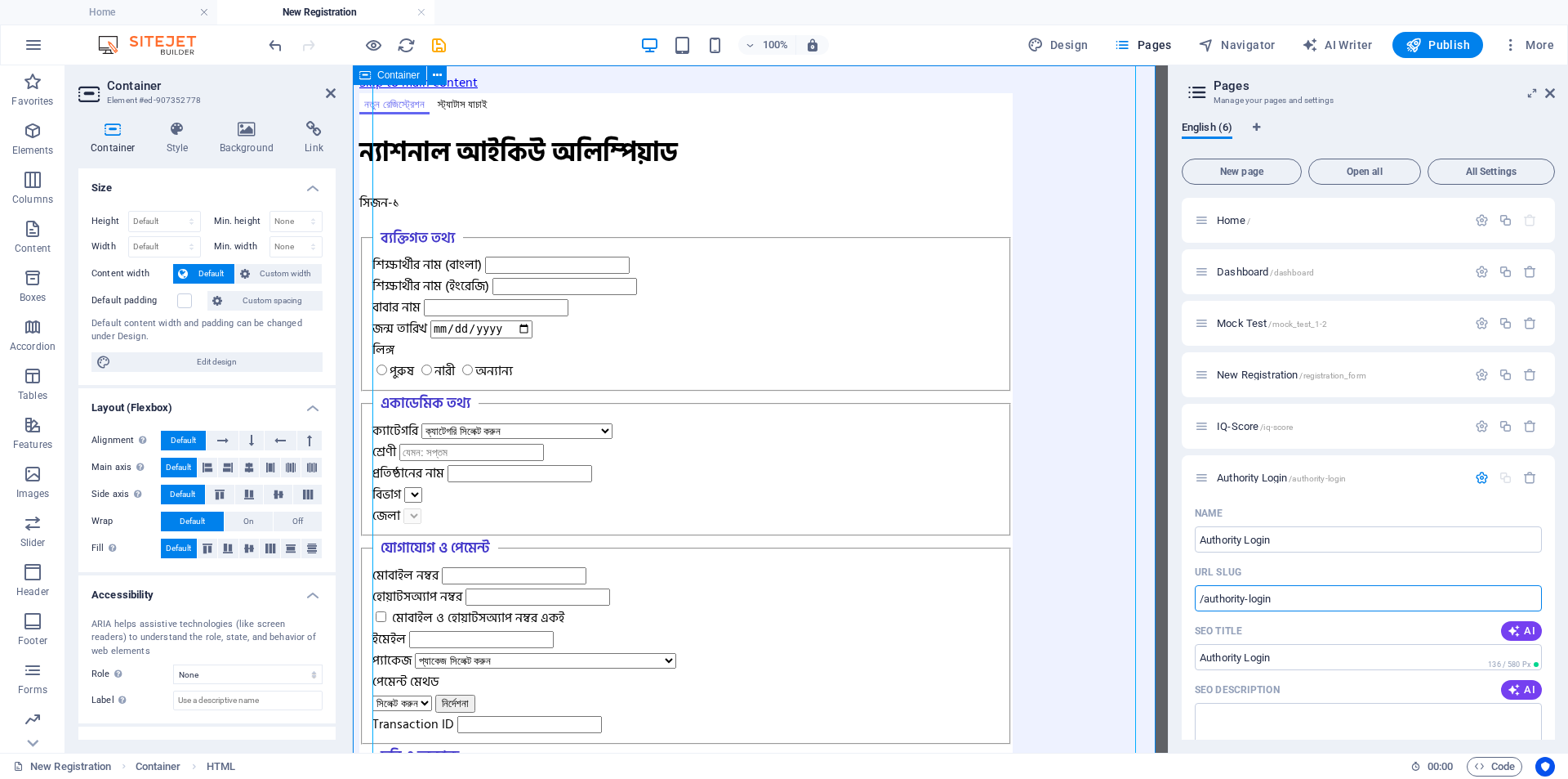
drag, startPoint x: 1649, startPoint y: 662, endPoint x: 1146, endPoint y: 595, distance: 507.4
drag, startPoint x: 1301, startPoint y: 602, endPoint x: 1200, endPoint y: 600, distance: 101.0
click at [1277, 473] on span "Authority Login /authority-login" at bounding box center [1281, 478] width 129 height 12
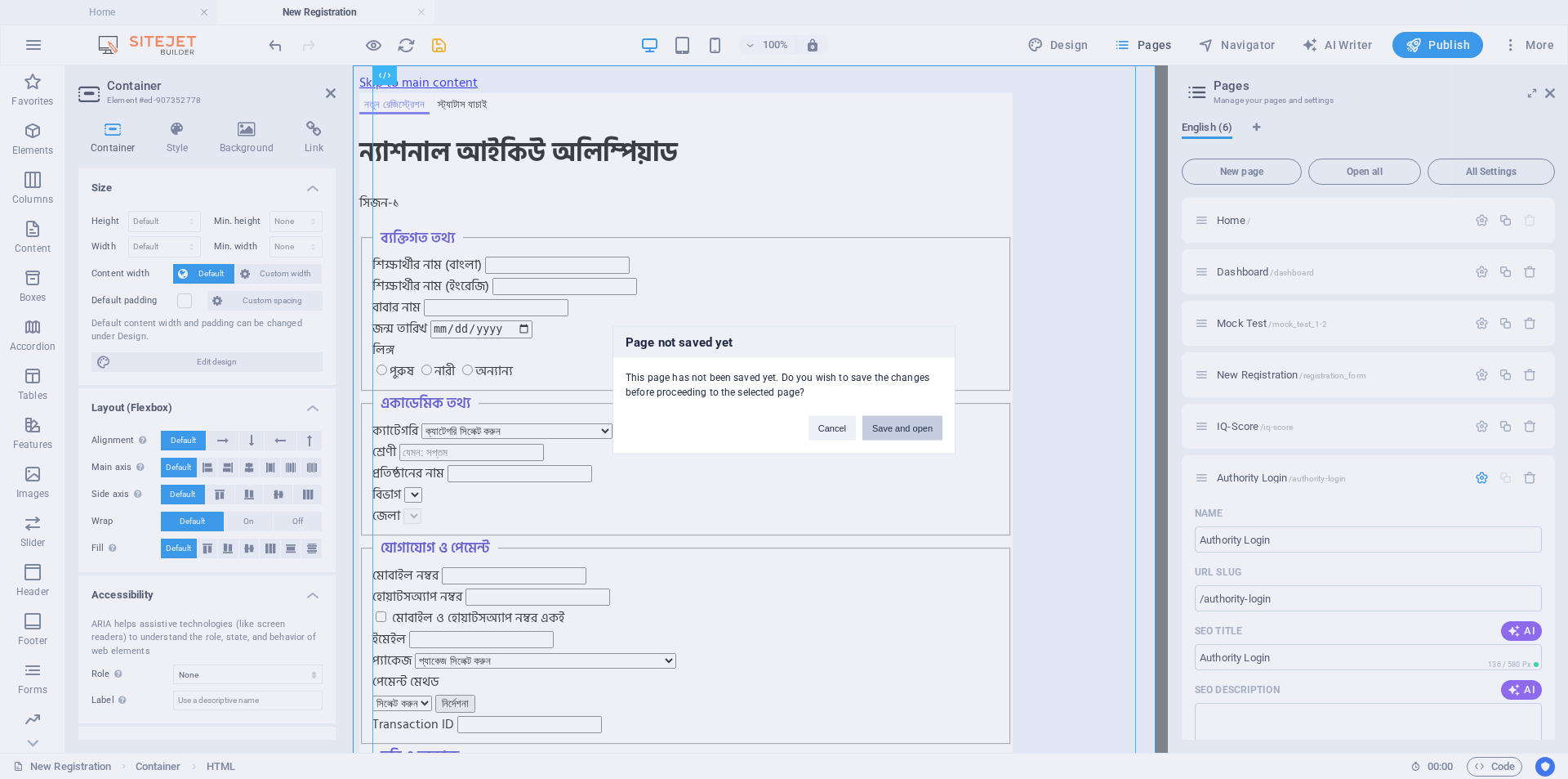
click at [899, 429] on button "Save and open" at bounding box center [902, 428] width 80 height 24
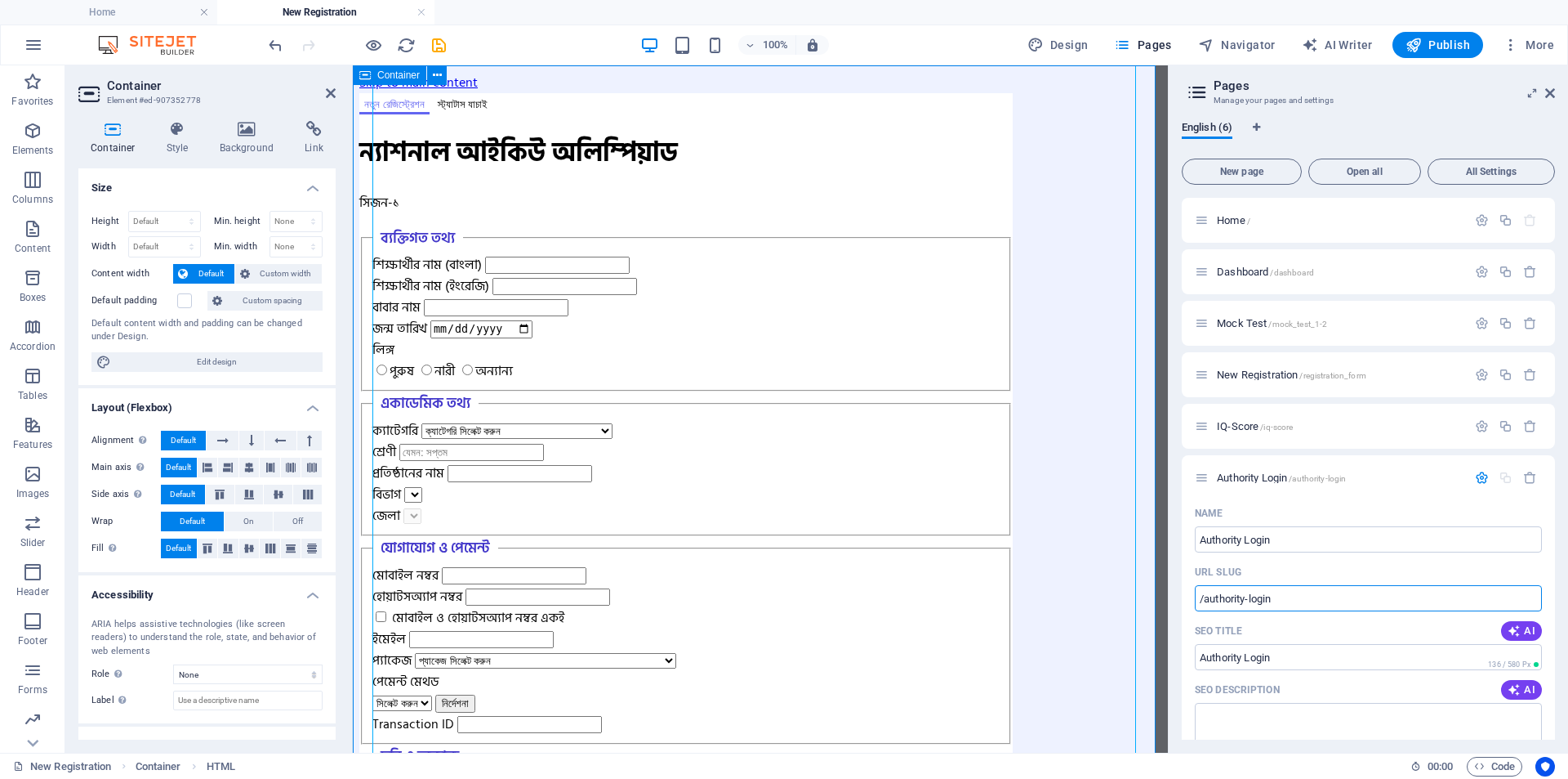
drag, startPoint x: 1644, startPoint y: 665, endPoint x: 1153, endPoint y: 605, distance: 494.7
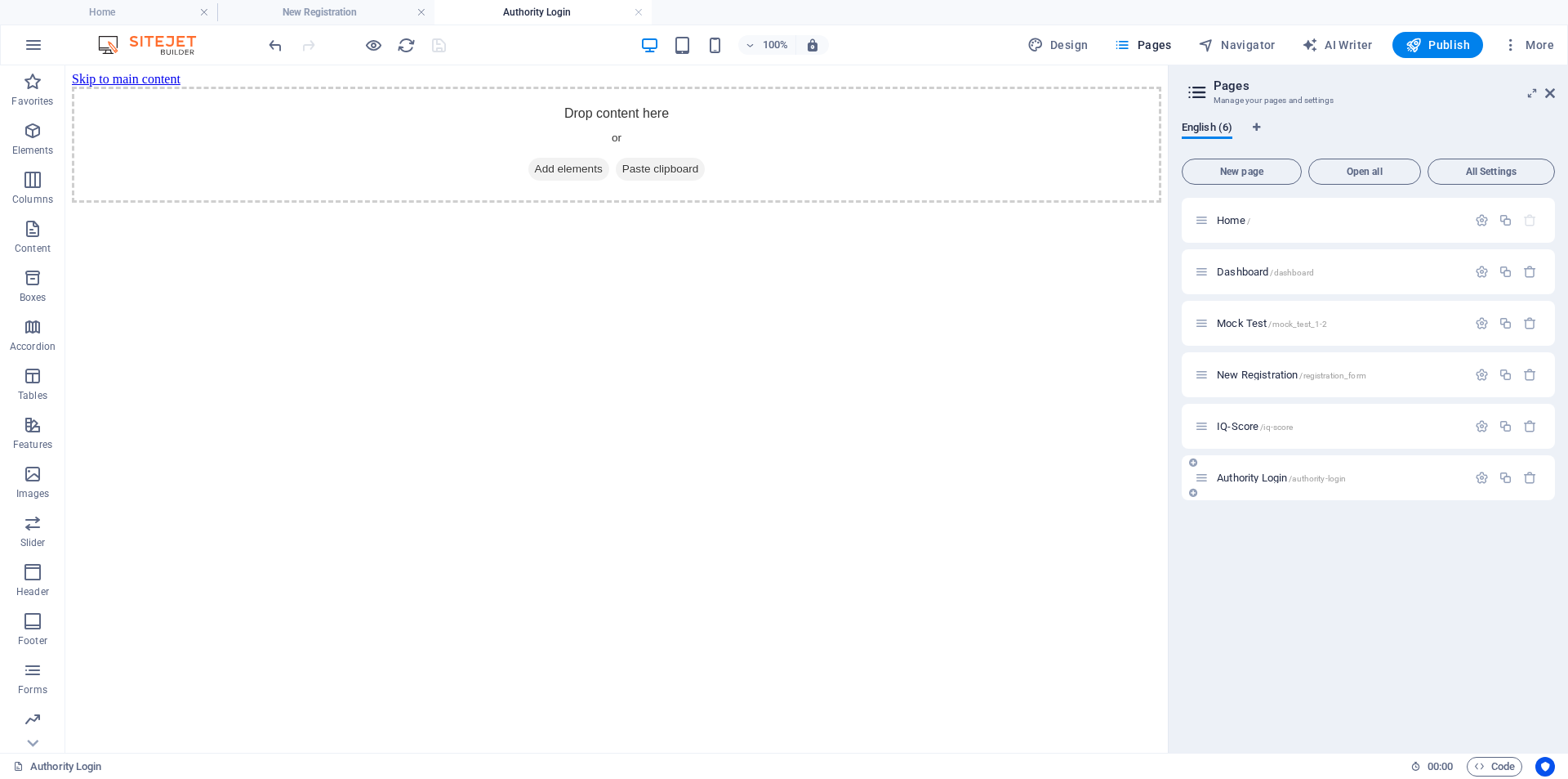
click at [1365, 477] on p "Authority Login /authority-login" at bounding box center [1339, 477] width 245 height 10
click at [1281, 479] on span "Authority Login /authority-login" at bounding box center [1281, 478] width 129 height 12
click at [1319, 481] on span "/authority-login" at bounding box center [1317, 479] width 57 height 9
click at [1383, 478] on p "Authority Login /authority-login" at bounding box center [1339, 477] width 245 height 10
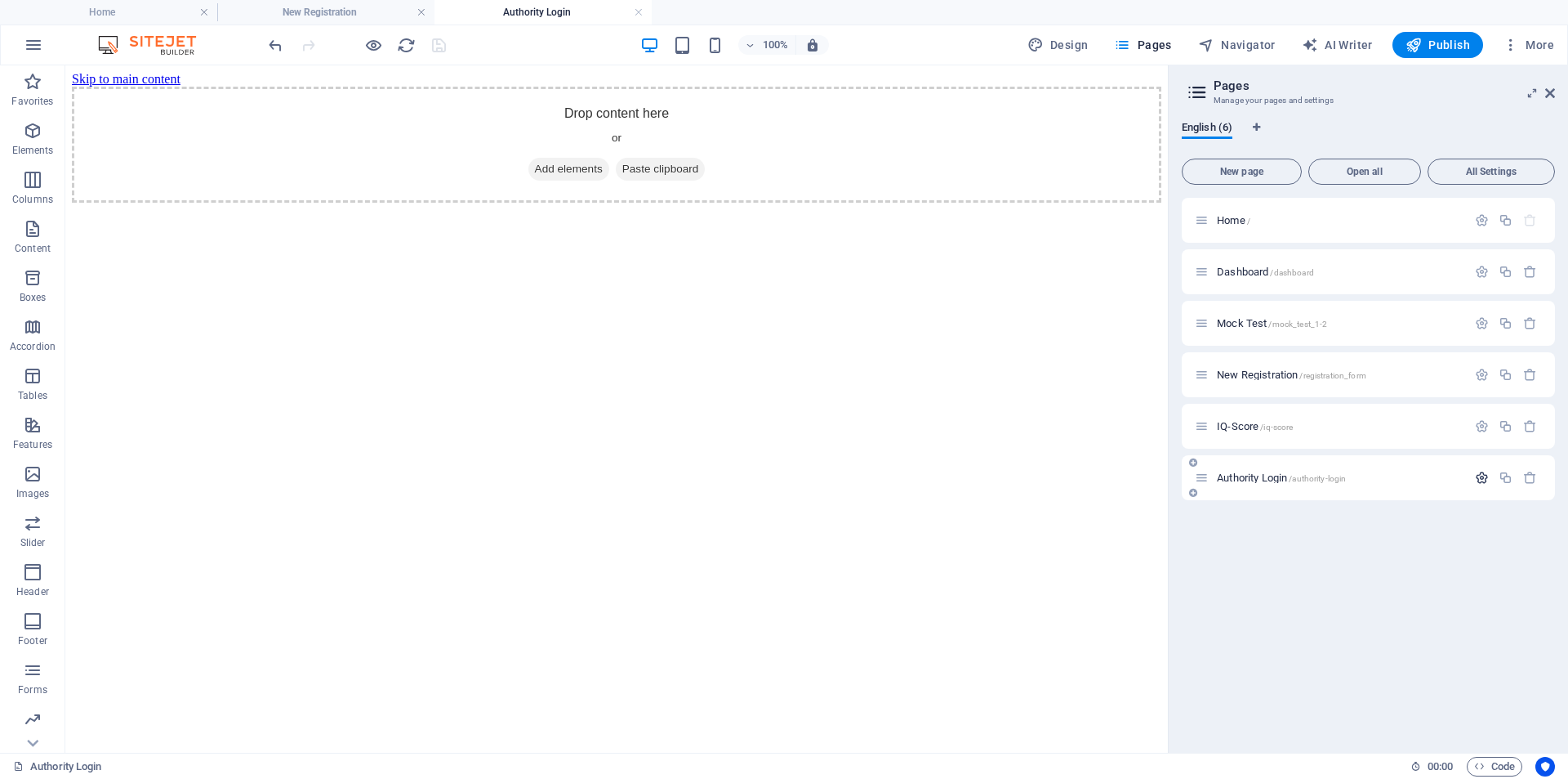
click at [1481, 481] on icon "button" at bounding box center [1482, 478] width 14 height 14
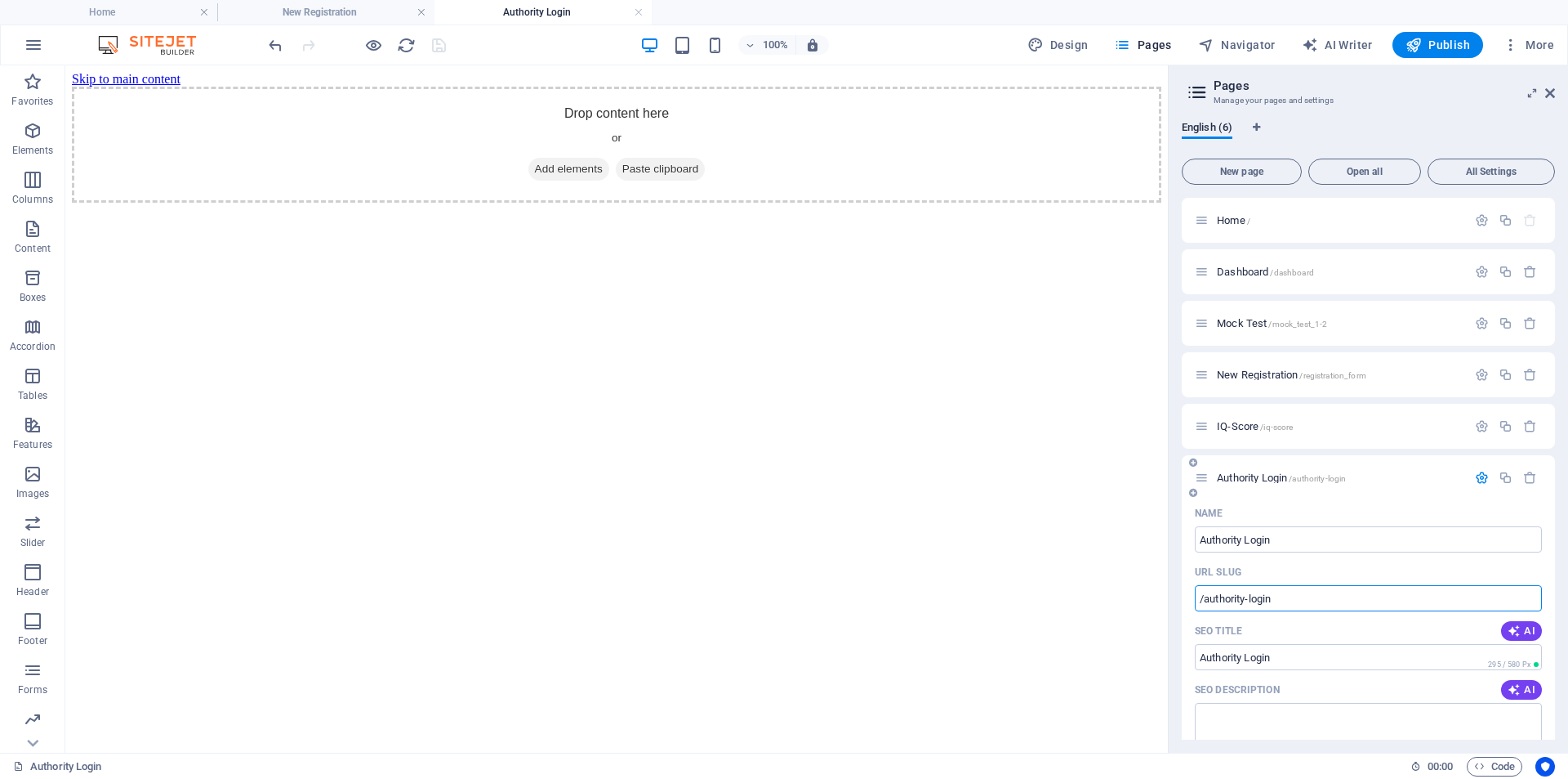
drag, startPoint x: 1308, startPoint y: 595, endPoint x: 1193, endPoint y: 595, distance: 115.0
click at [562, 181] on span "Add elements" at bounding box center [569, 169] width 81 height 23
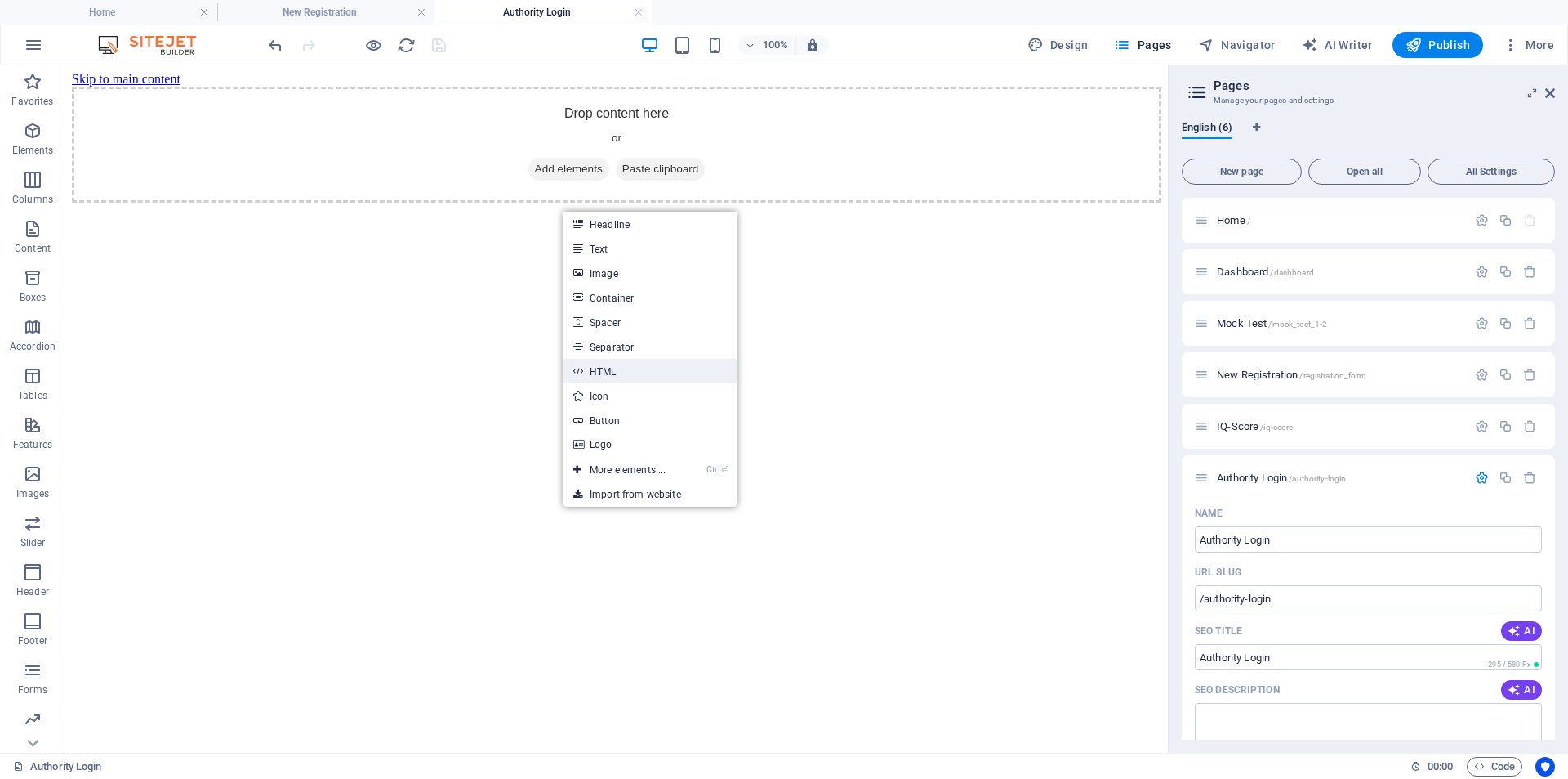
click at [640, 365] on link "HTML" at bounding box center [651, 371] width 173 height 24
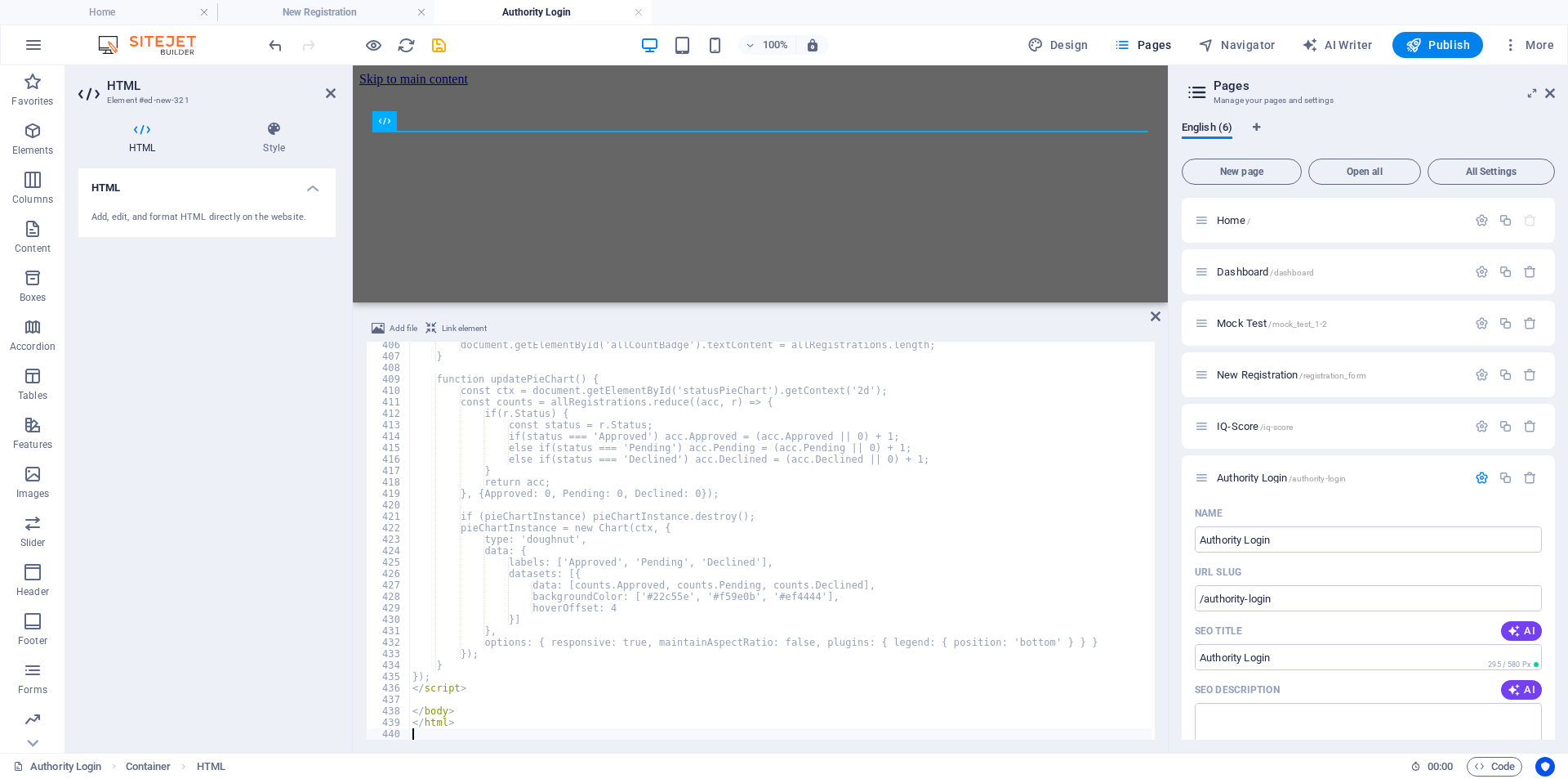
scroll to position [4635, 0]
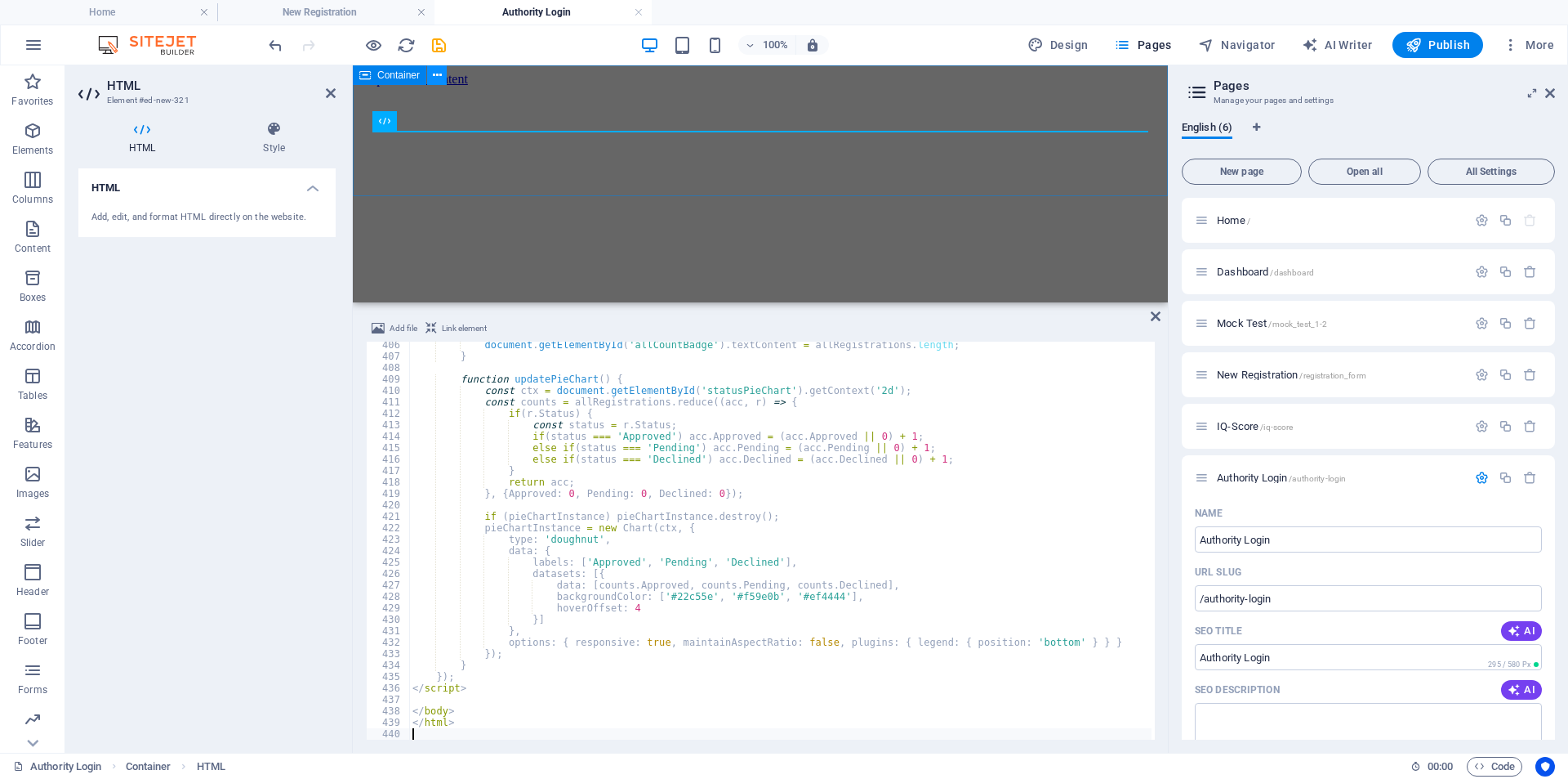
click at [443, 74] on button at bounding box center [437, 74] width 20 height 20
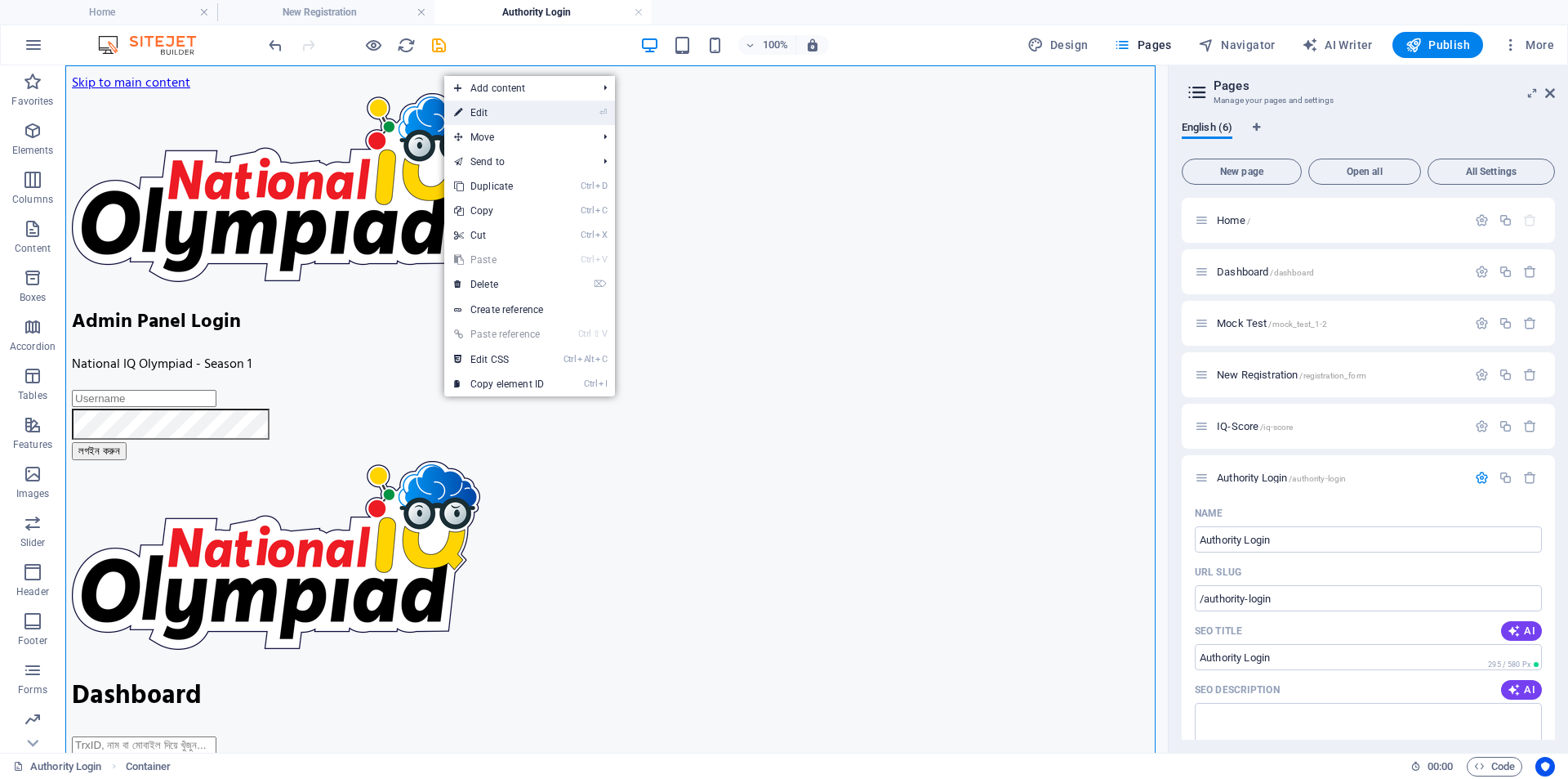
click at [499, 115] on link "⏎ Edit" at bounding box center [499, 113] width 109 height 24
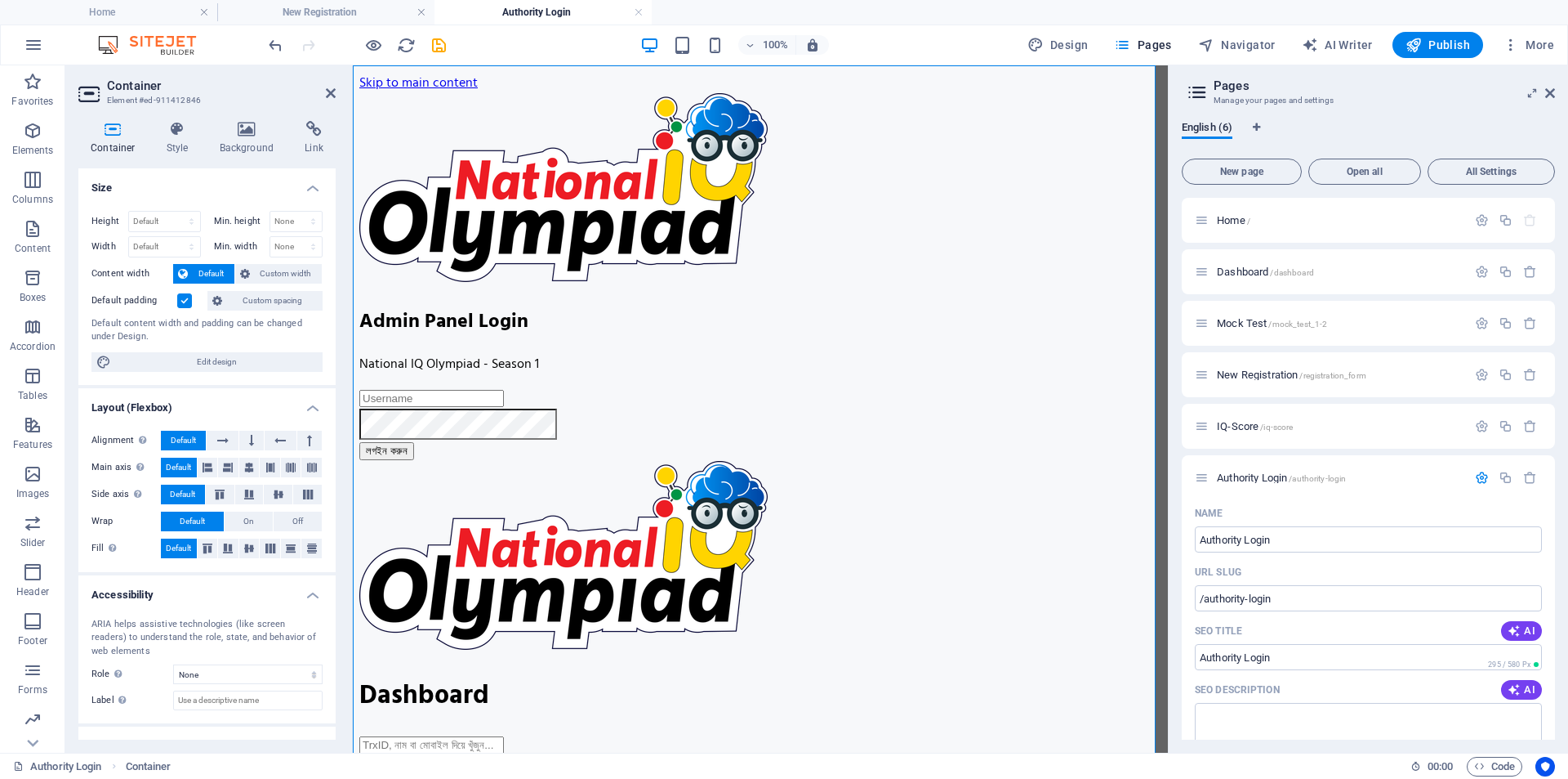
click at [186, 298] on label at bounding box center [185, 300] width 15 height 15
click at [0, 0] on input "Default padding" at bounding box center [0, 0] width 0 height 0
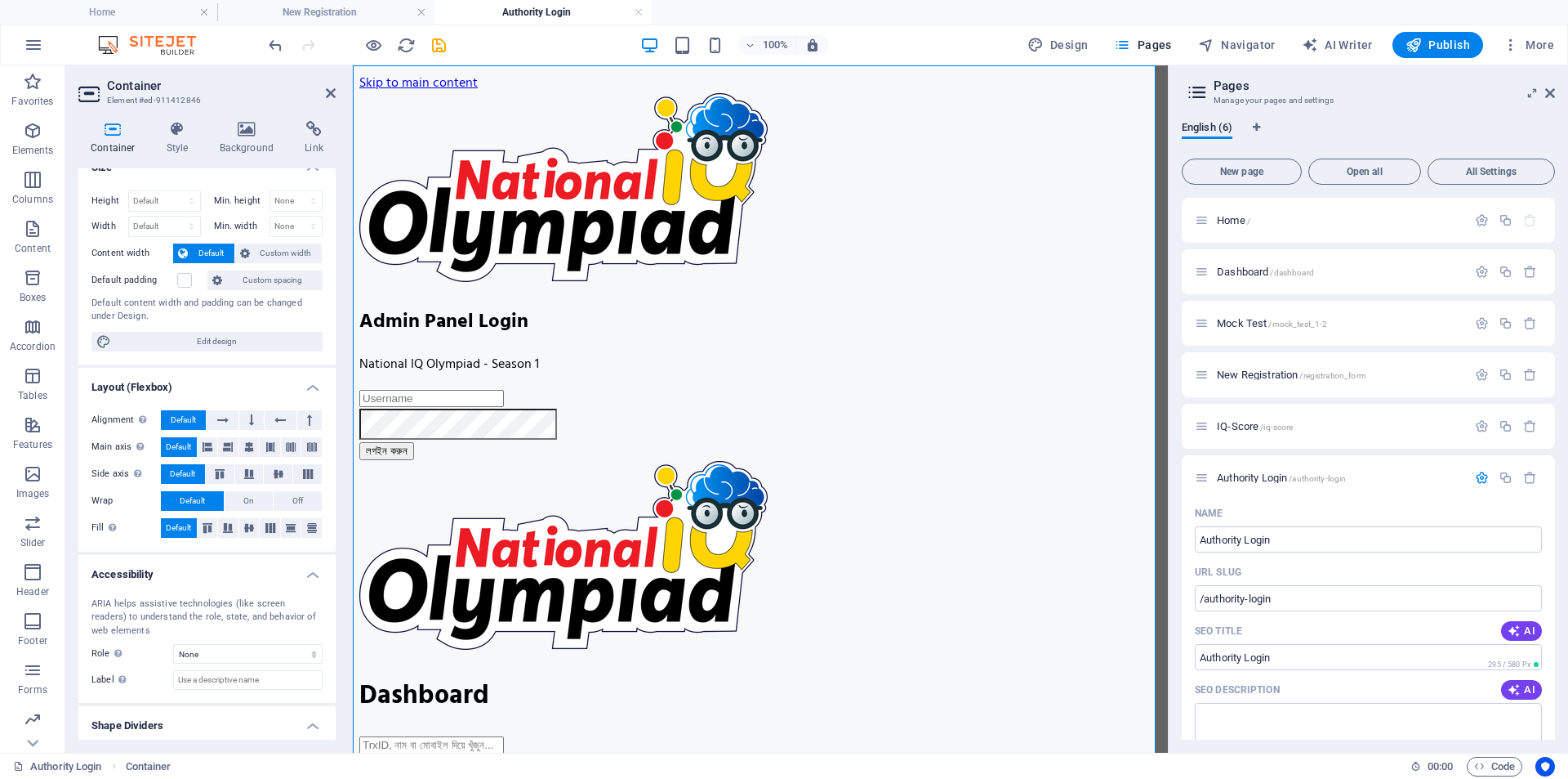
scroll to position [0, 0]
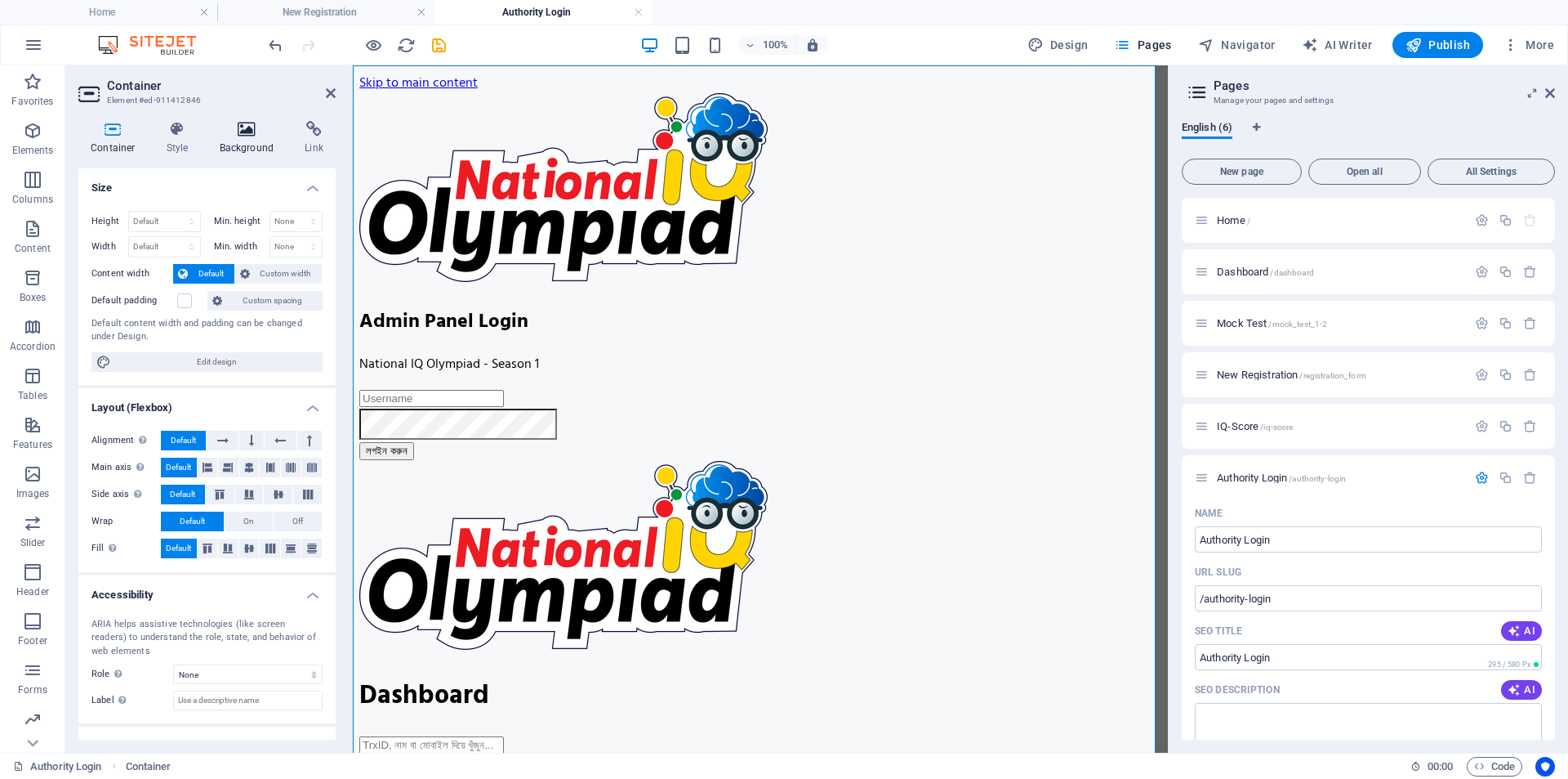
click at [237, 138] on h4 "Background" at bounding box center [250, 138] width 86 height 34
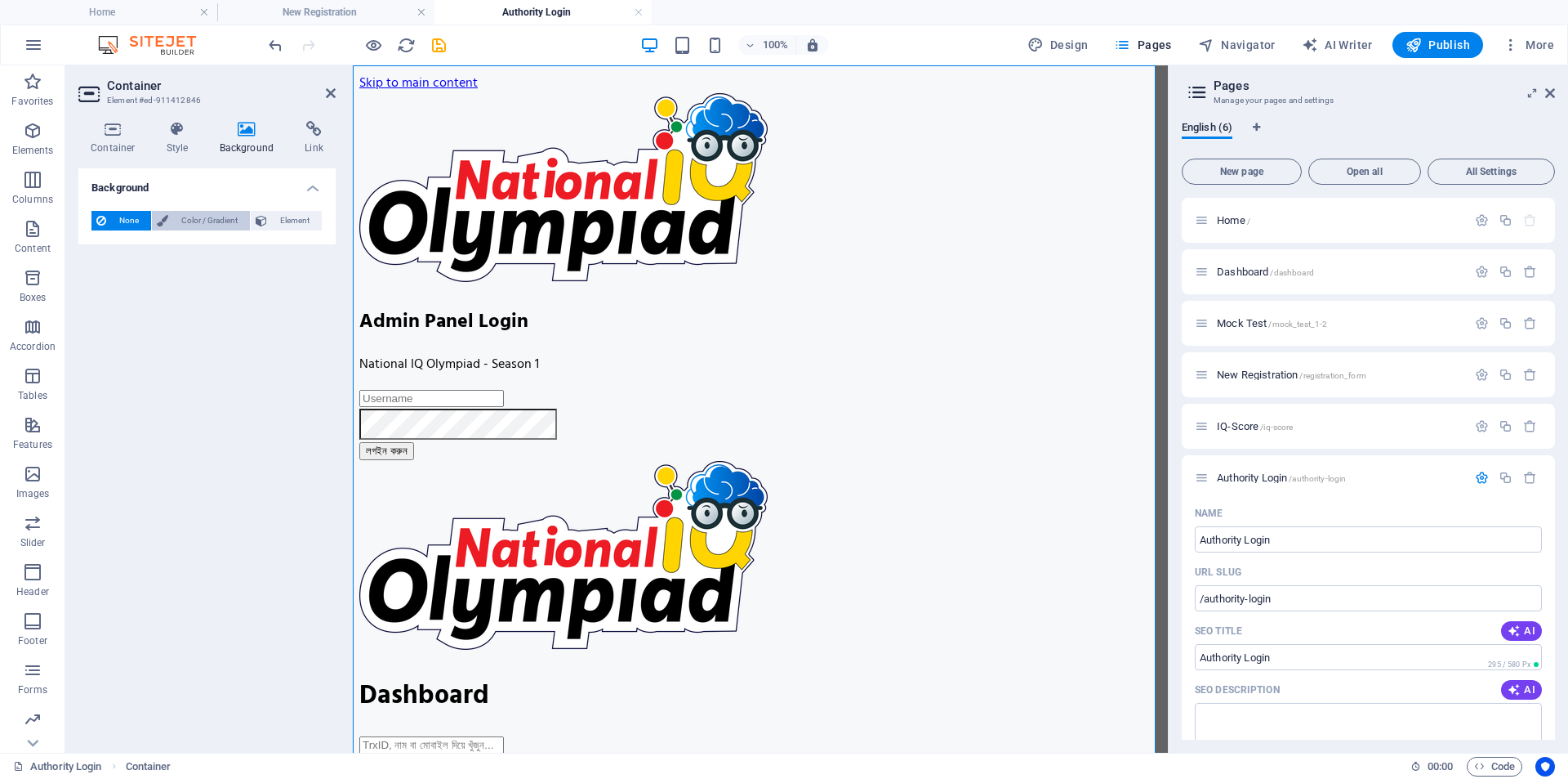
click at [200, 221] on span "Color / Gradient" at bounding box center [209, 220] width 72 height 20
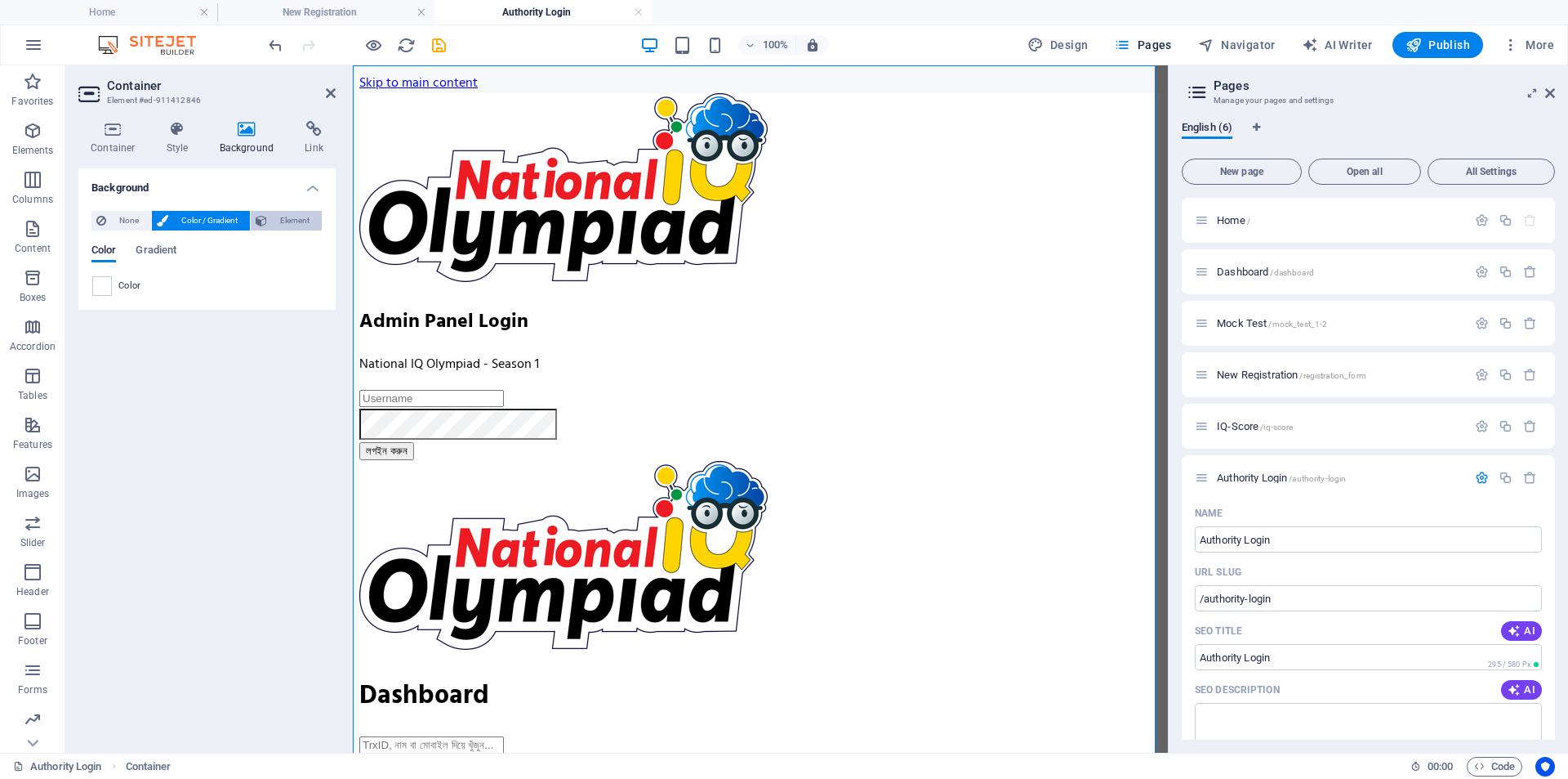
click at [295, 220] on span "Element" at bounding box center [295, 220] width 45 height 20
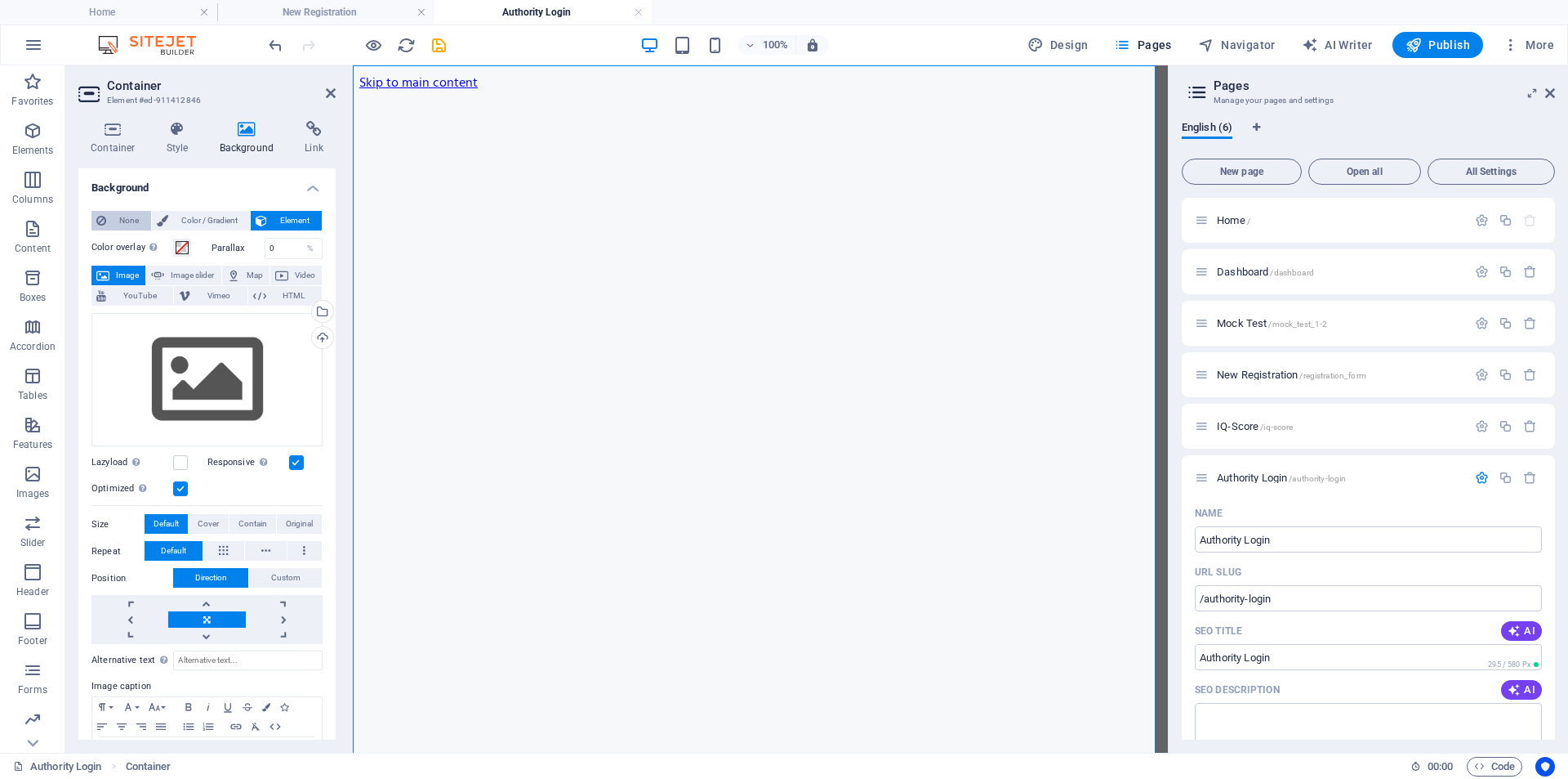
click at [121, 221] on span "None" at bounding box center [128, 220] width 35 height 20
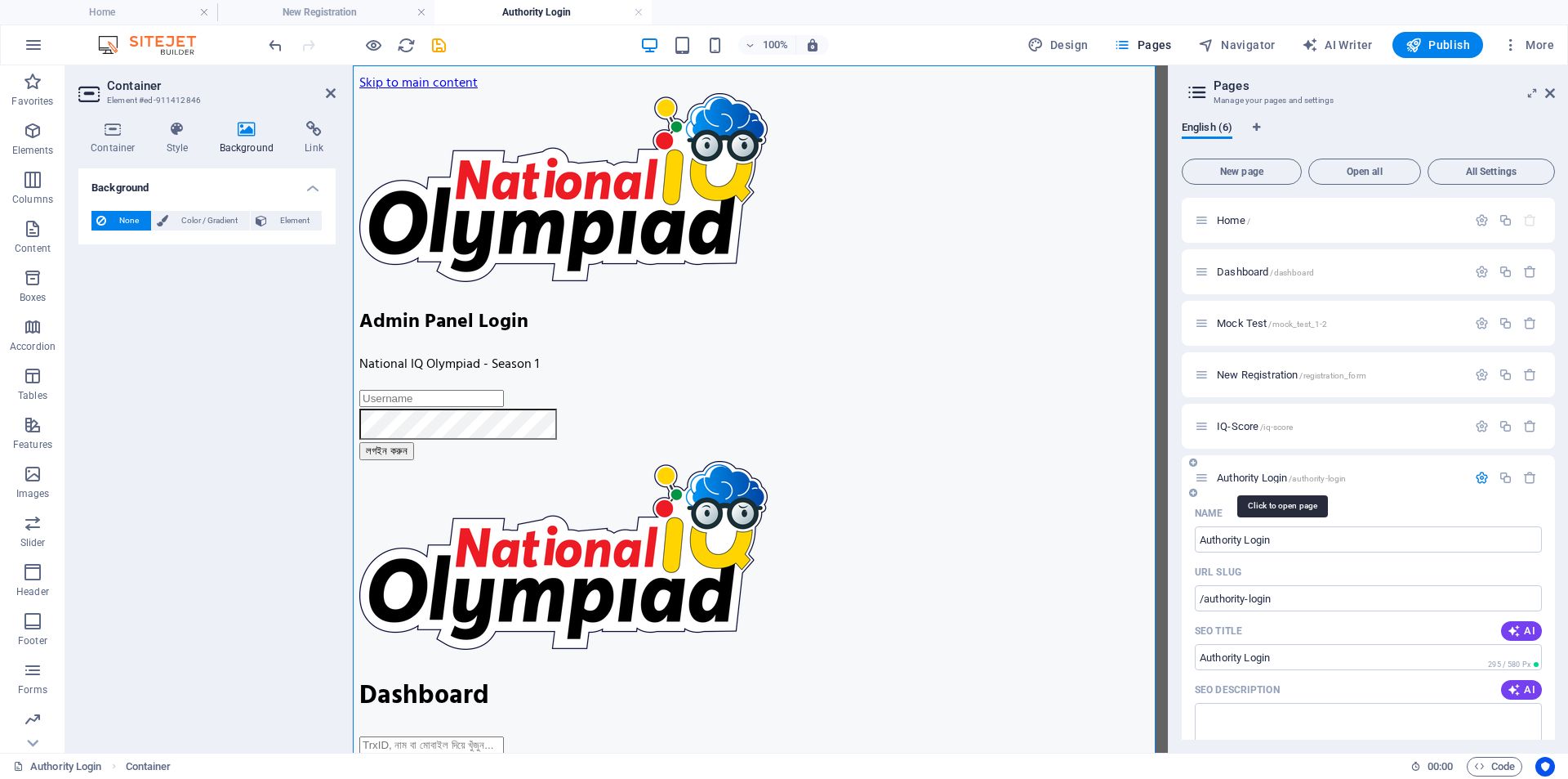
click at [1299, 477] on span "/authority-login" at bounding box center [1317, 479] width 57 height 9
click at [1476, 478] on icon "button" at bounding box center [1482, 478] width 14 height 14
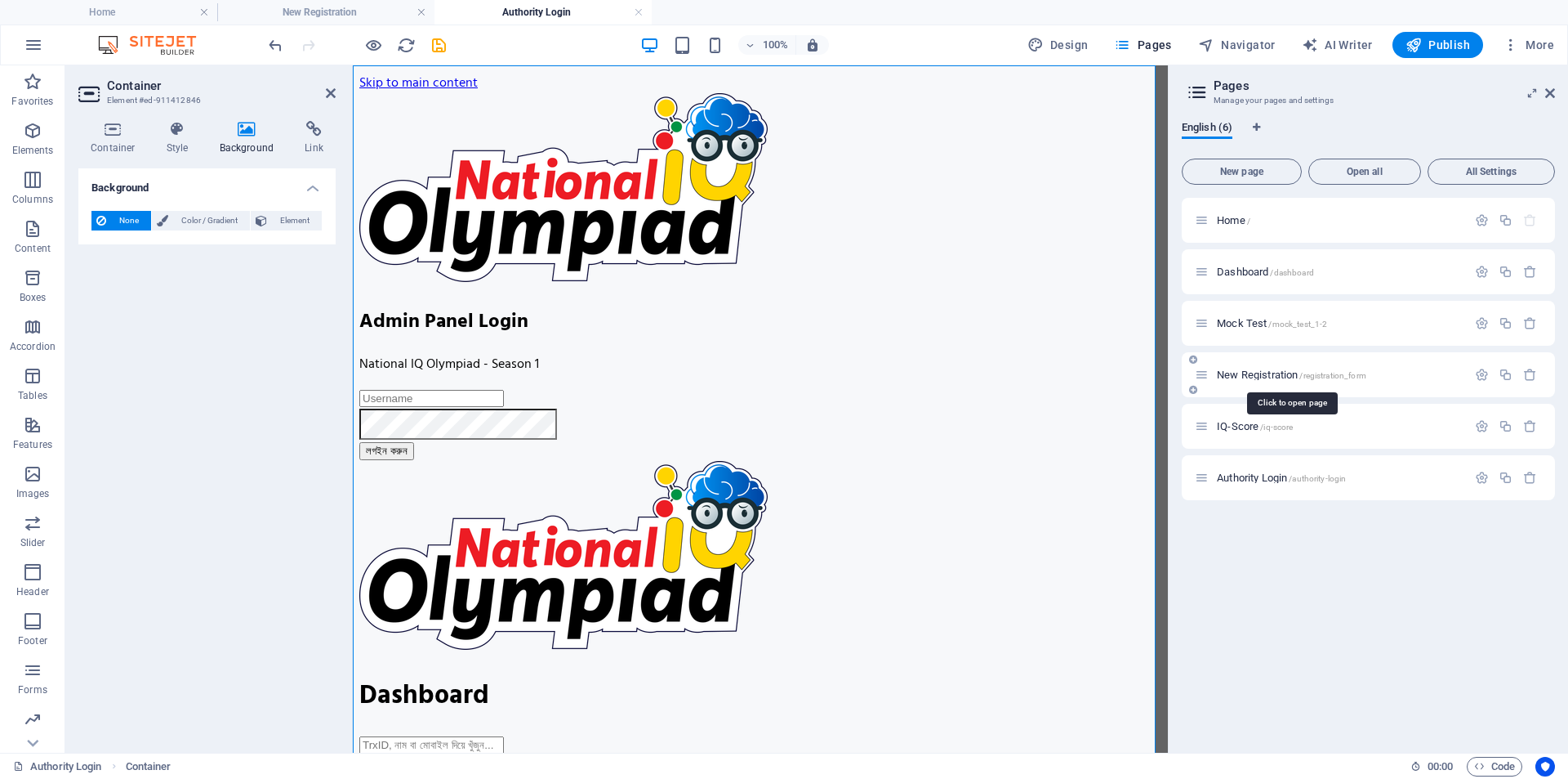
click at [1301, 374] on span "New Registration /registration_form" at bounding box center [1291, 374] width 150 height 12
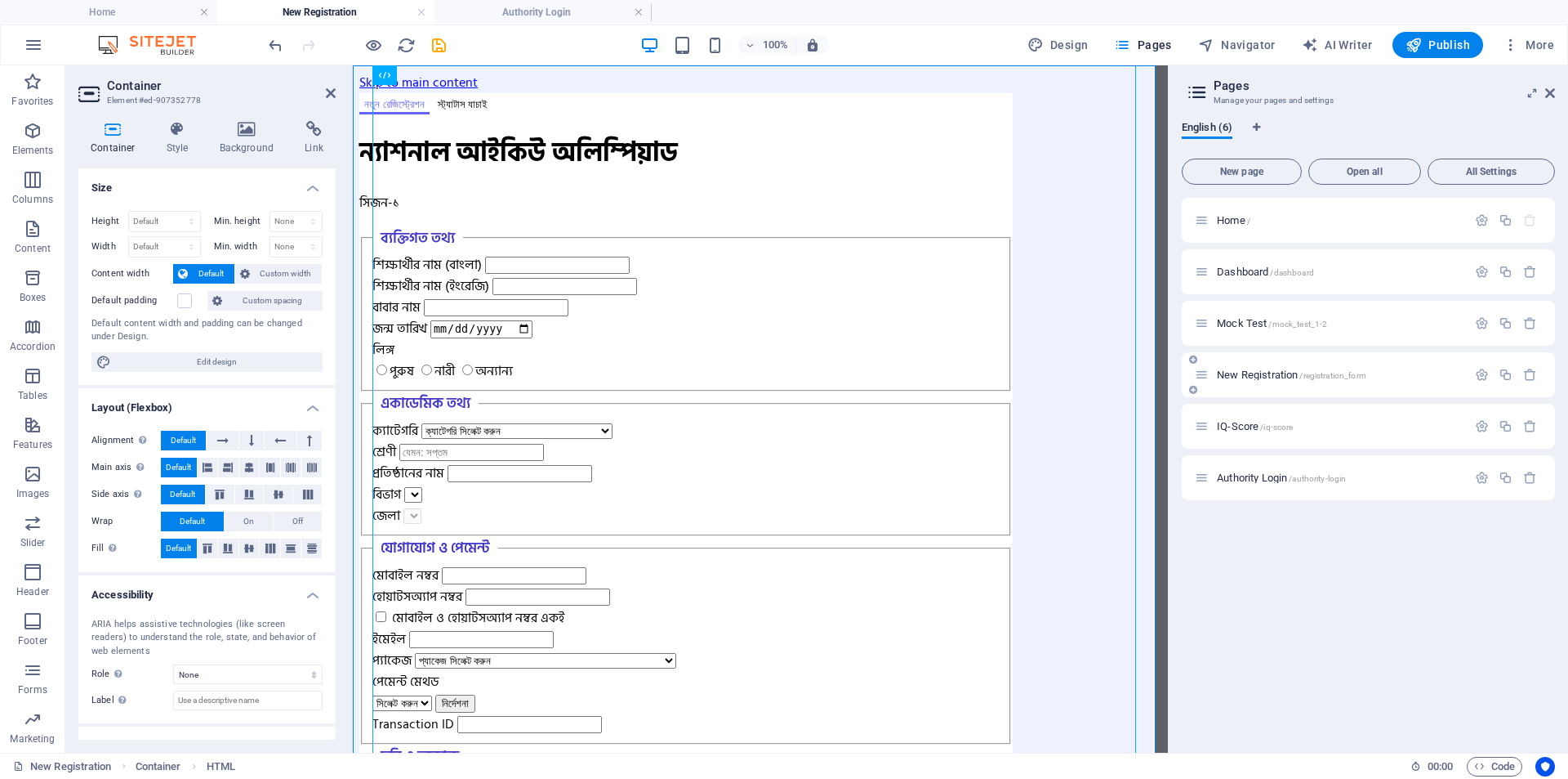
click at [1388, 379] on p "New Registration /registration_form" at bounding box center [1339, 374] width 245 height 10
click at [1333, 377] on span "/registration_form" at bounding box center [1333, 376] width 67 height 9
click at [1239, 218] on span "Home /" at bounding box center [1234, 219] width 34 height 12
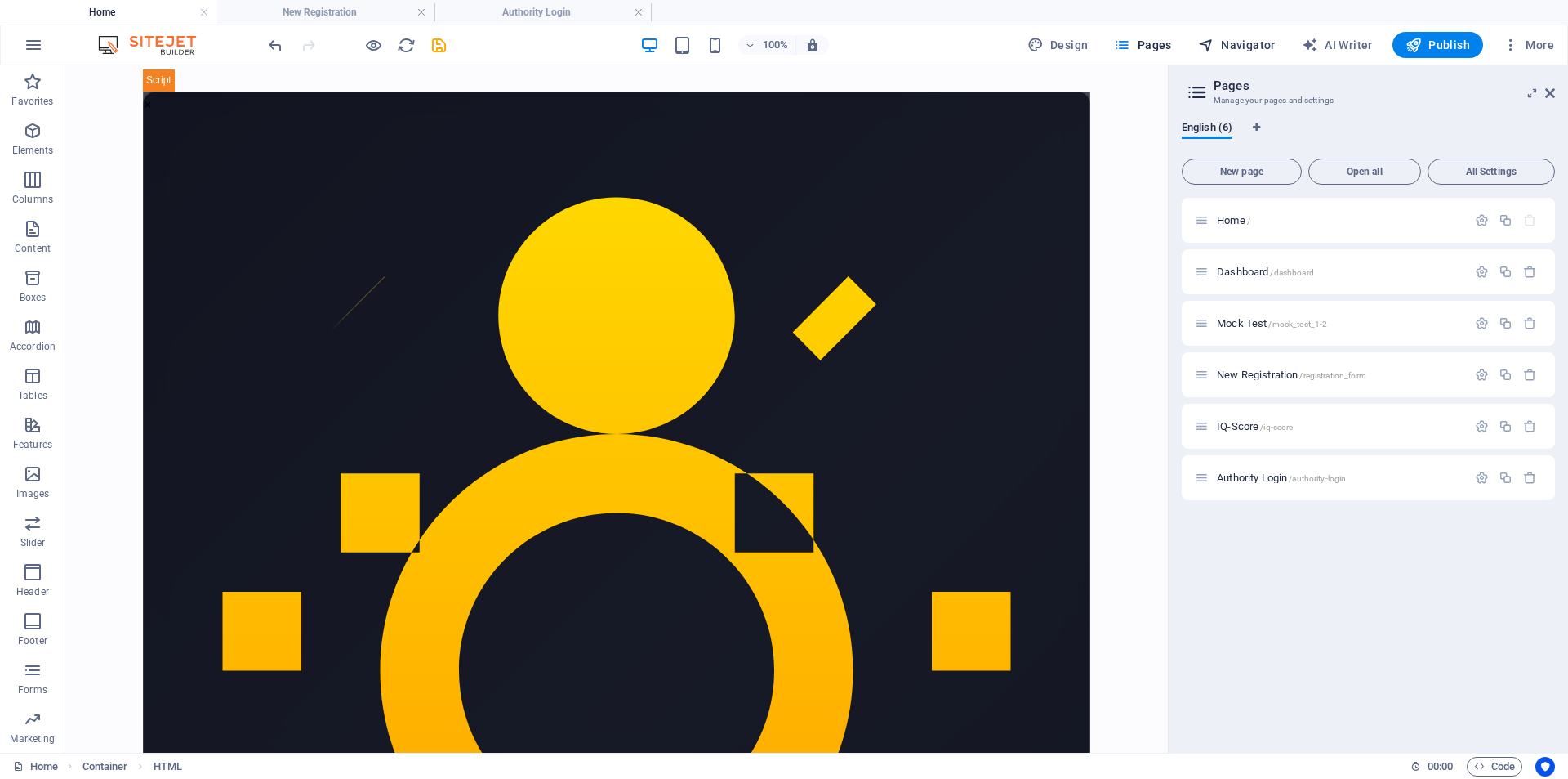
click at [1228, 41] on span "Navigator" at bounding box center [1237, 44] width 77 height 16
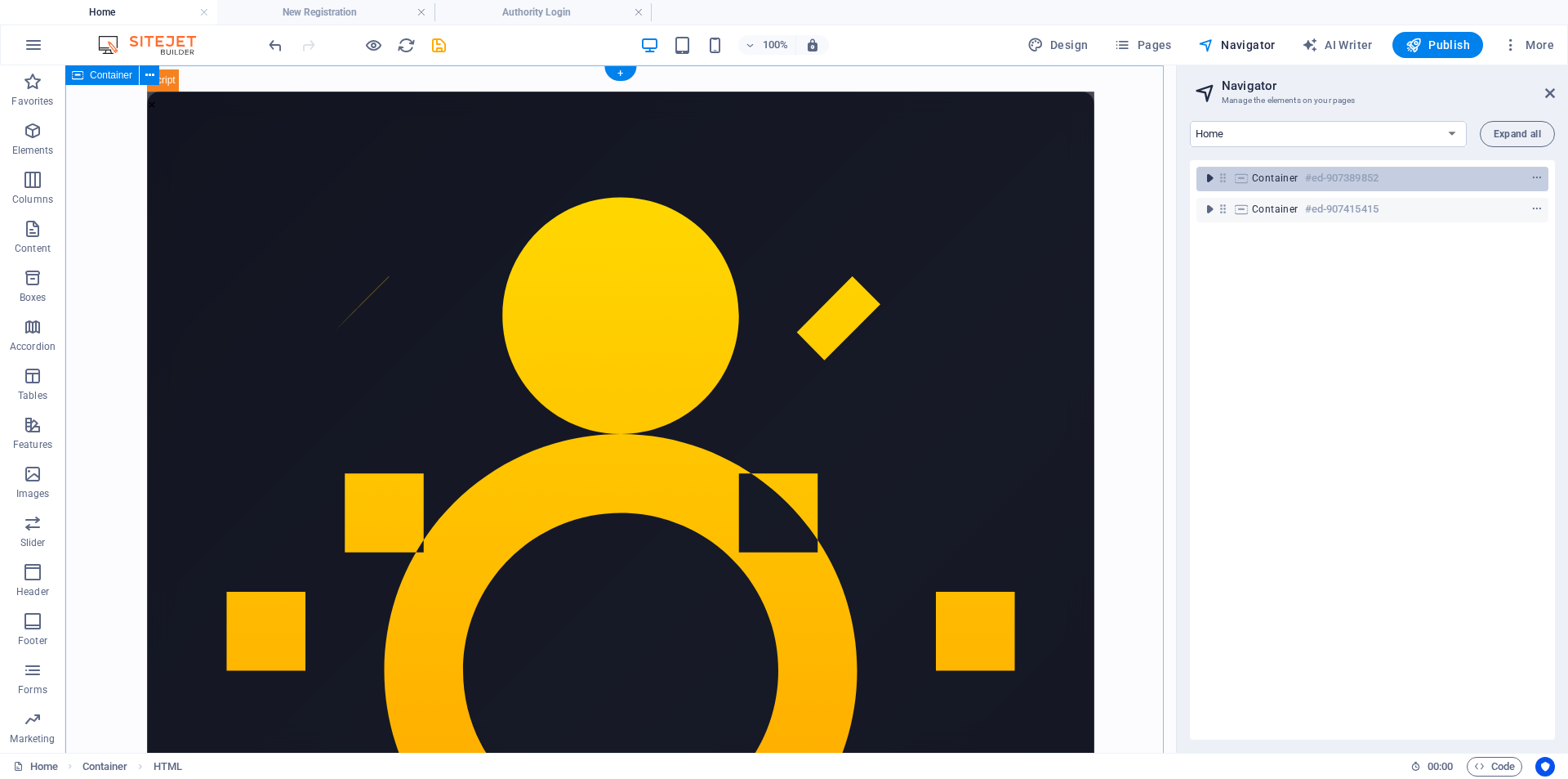
click at [1212, 176] on icon "toggle-expand" at bounding box center [1209, 177] width 16 height 16
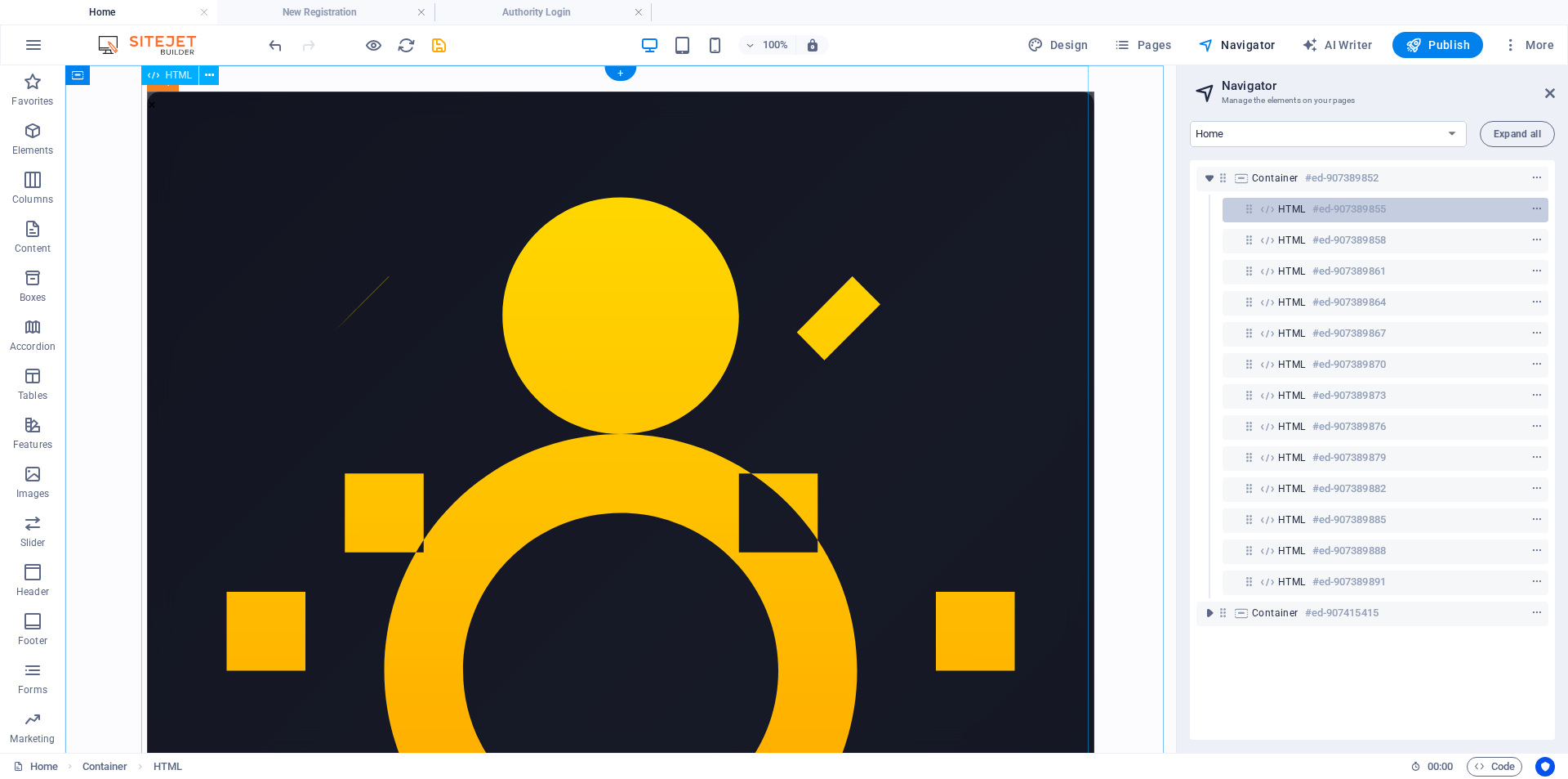
click at [1318, 208] on h6 "#ed-907389855" at bounding box center [1350, 209] width 73 height 20
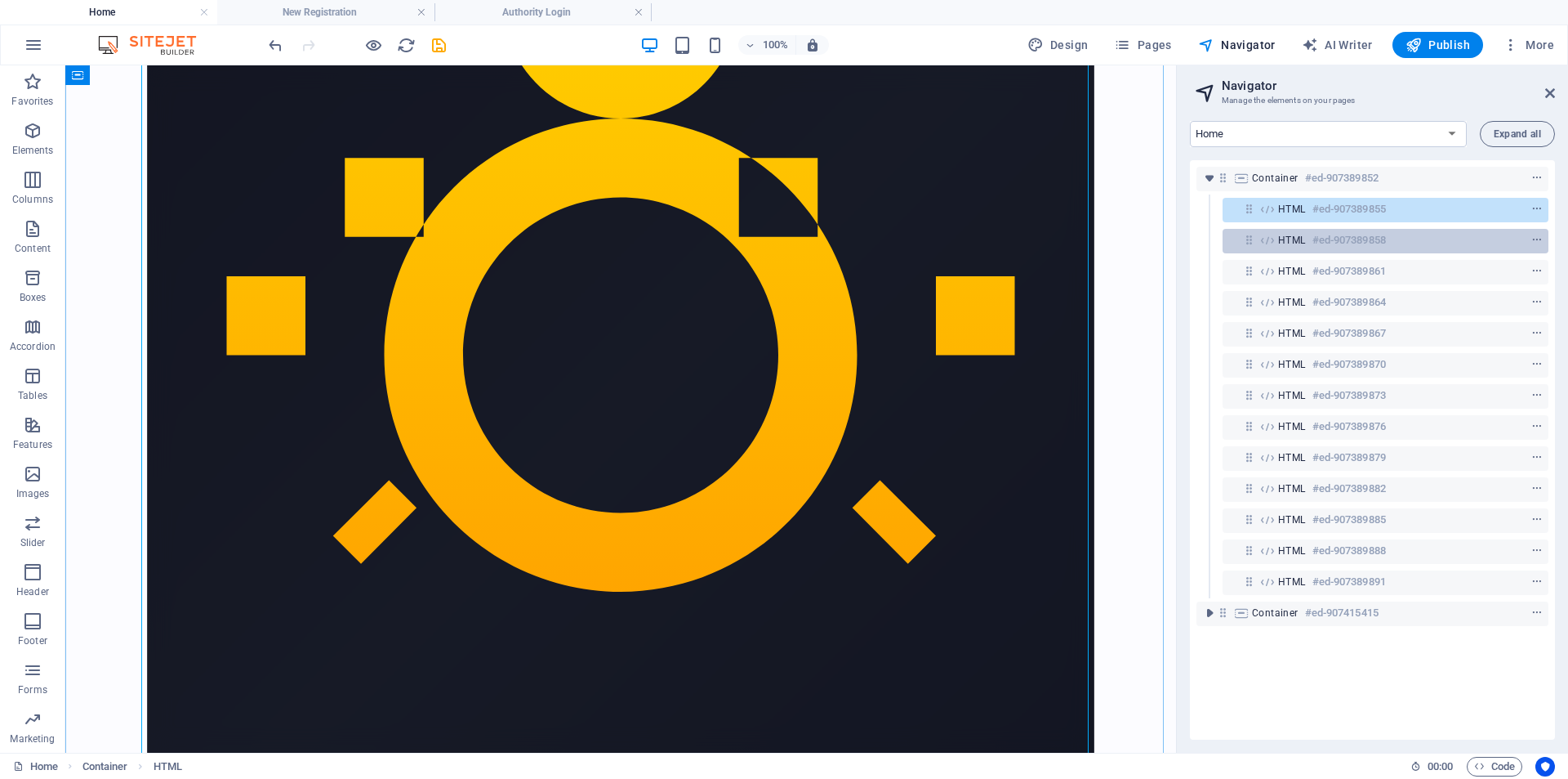
click at [1317, 240] on h6 "#ed-907389858" at bounding box center [1350, 240] width 73 height 20
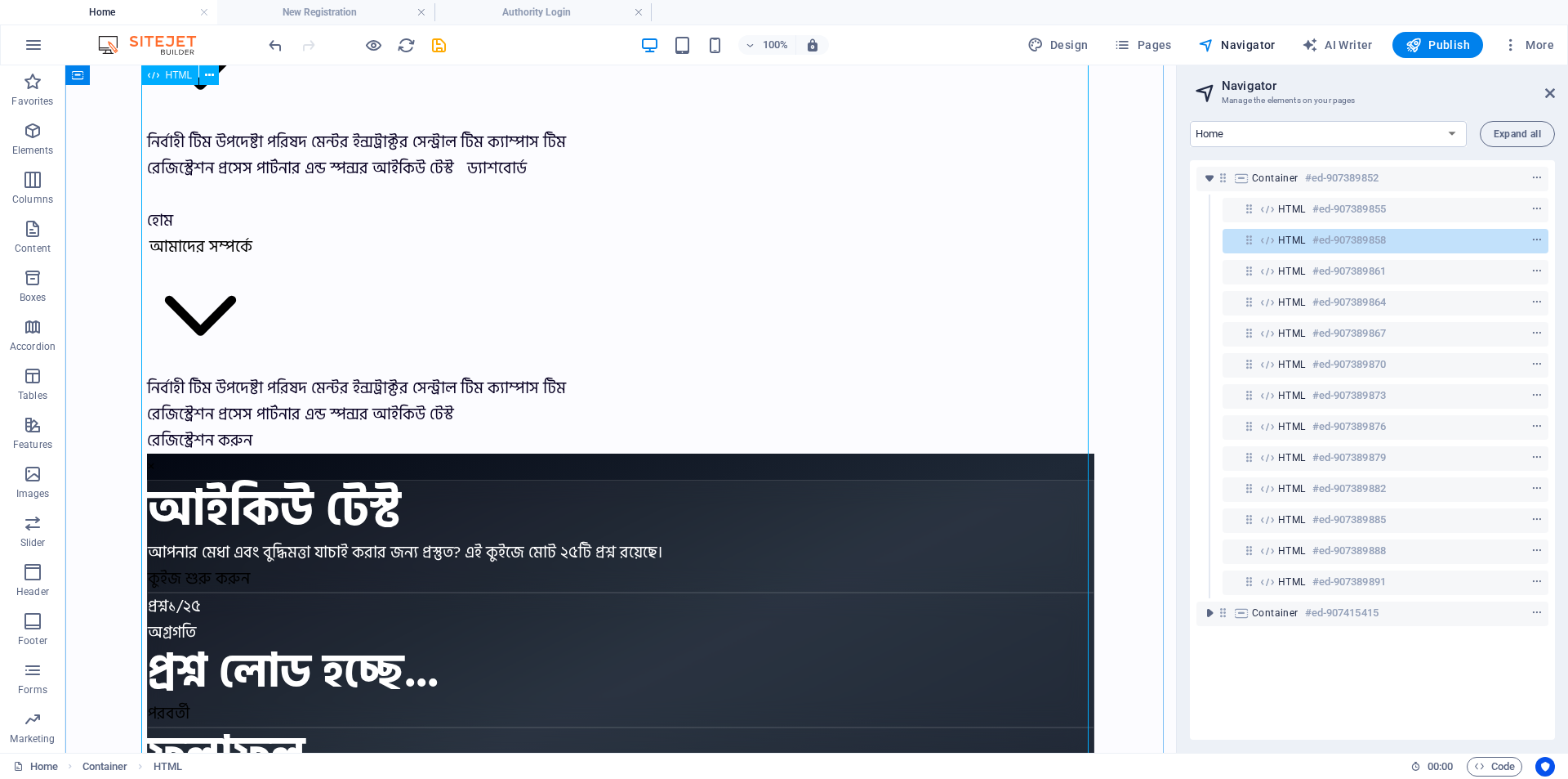
click at [1386, 242] on h6 "#ed-907389858" at bounding box center [1350, 240] width 73 height 20
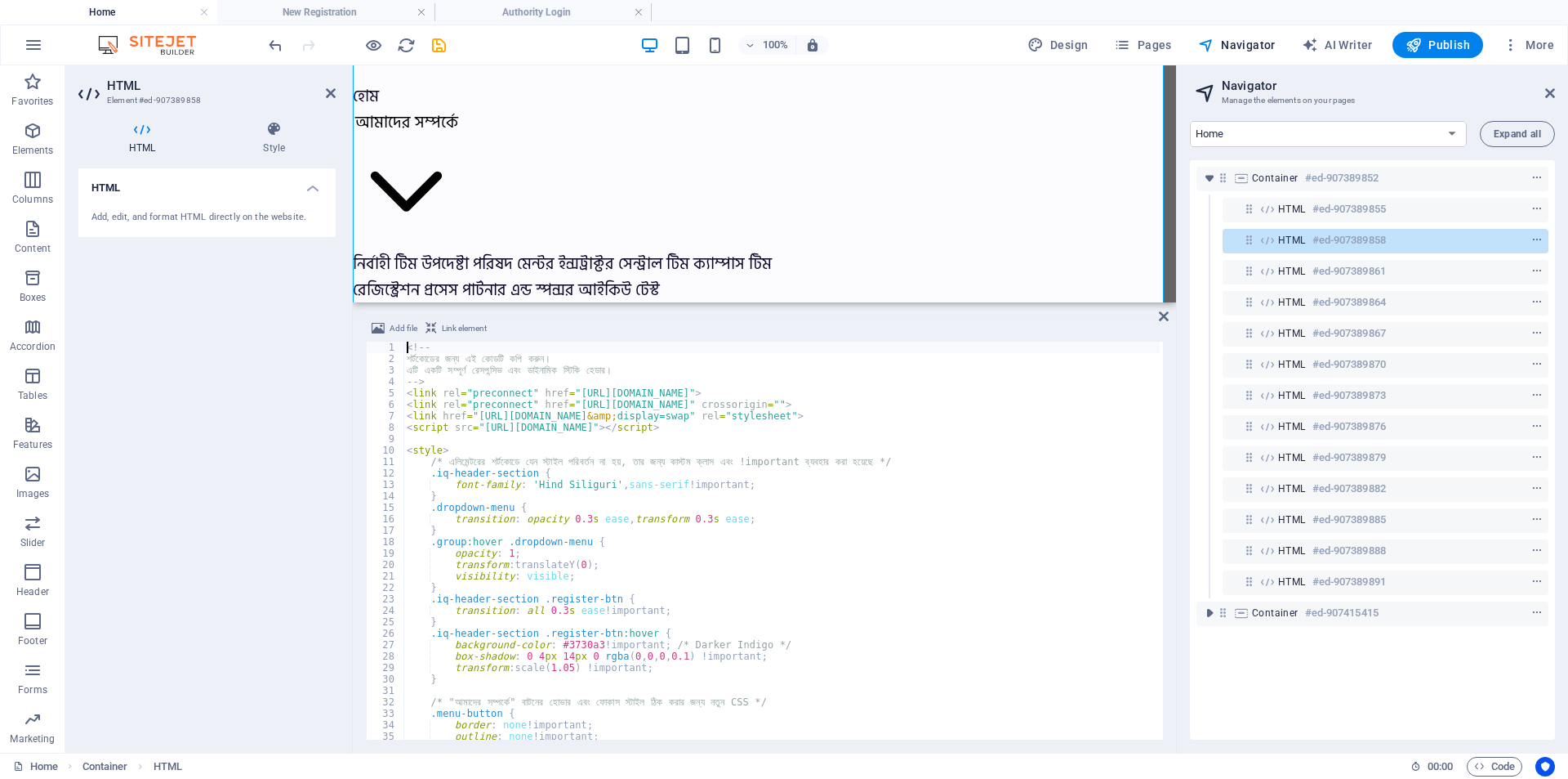
scroll to position [1370, 0]
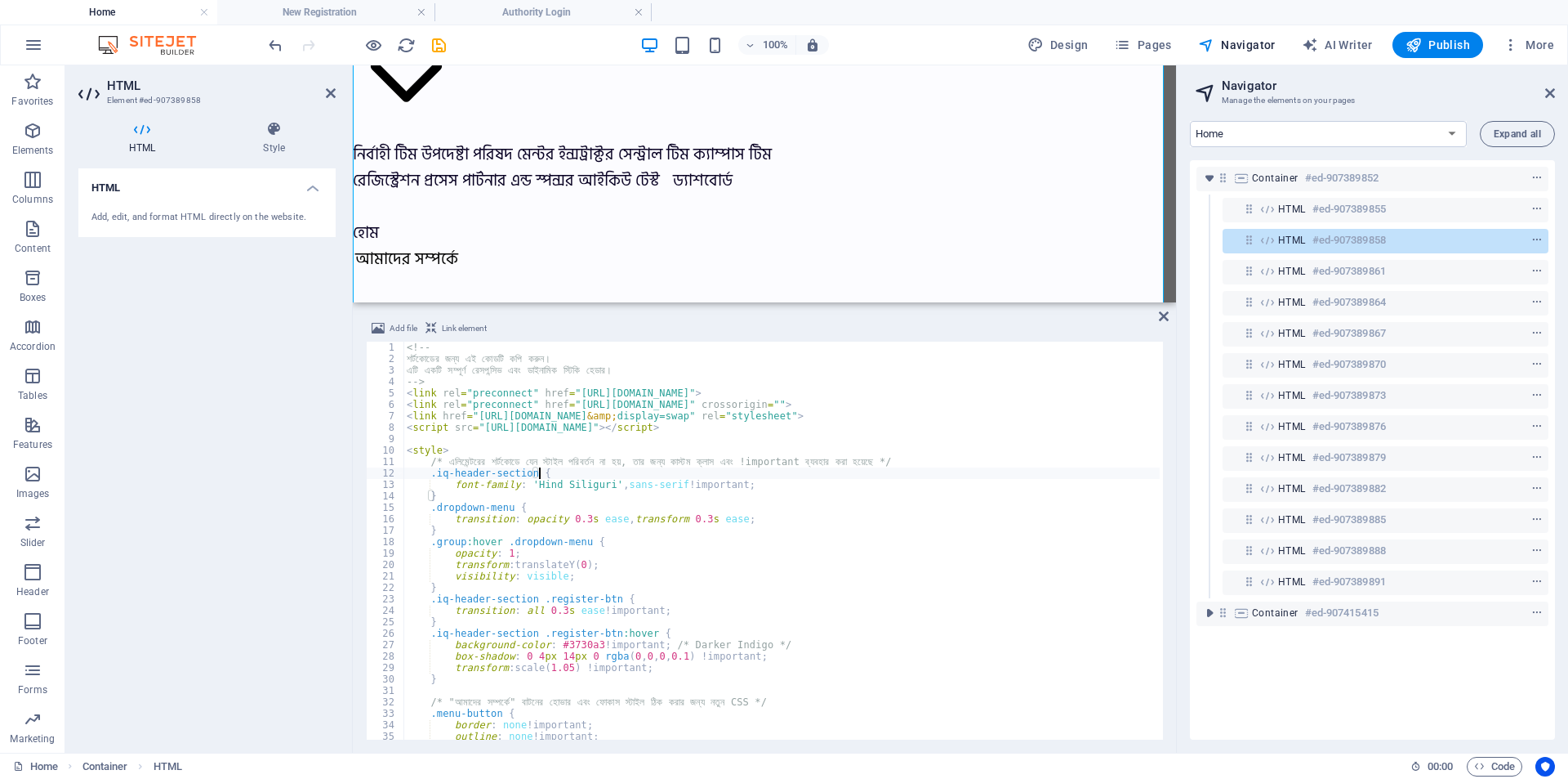
type textarea "</script>"
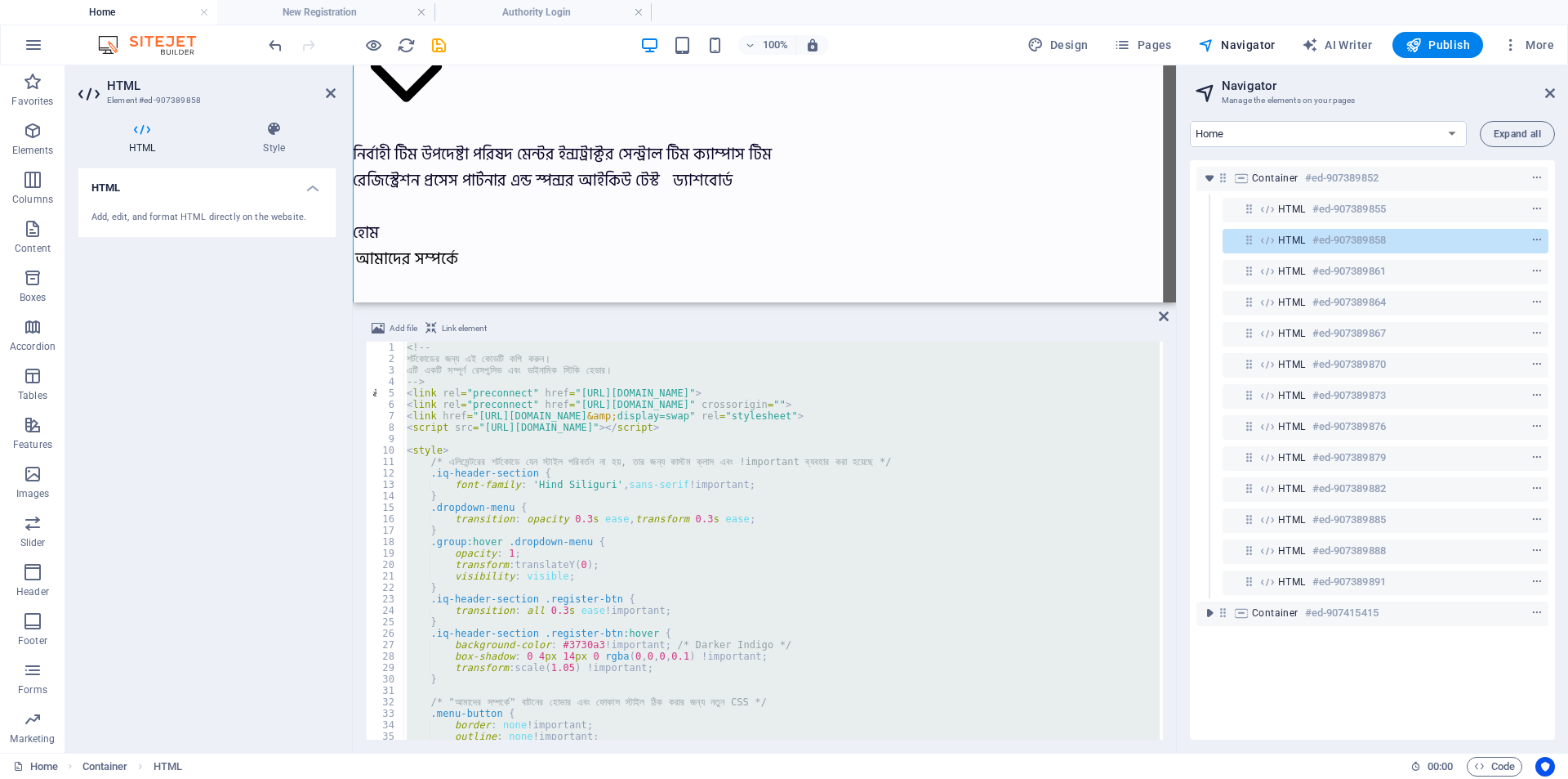
paste textarea
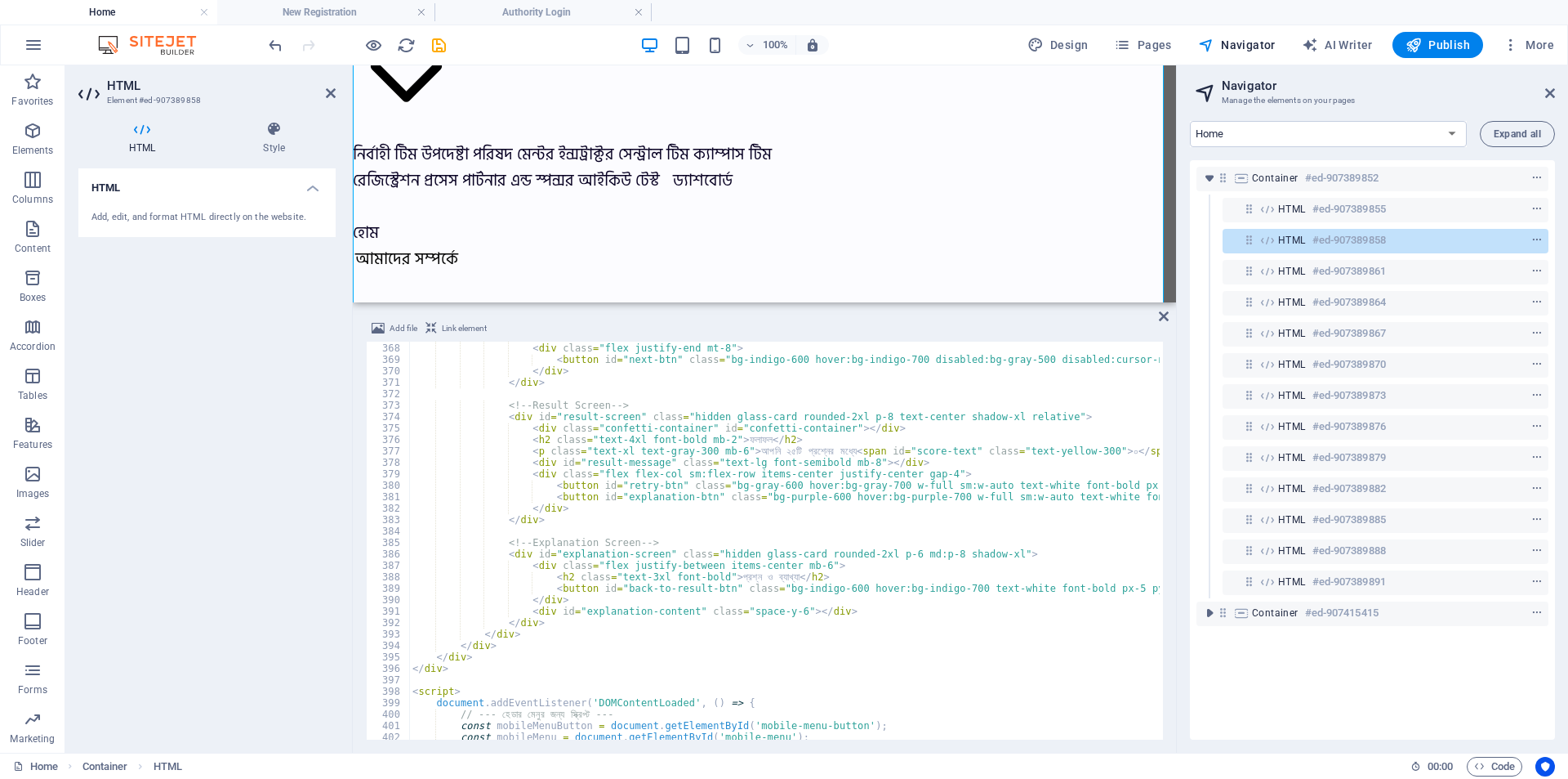
scroll to position [3952, 0]
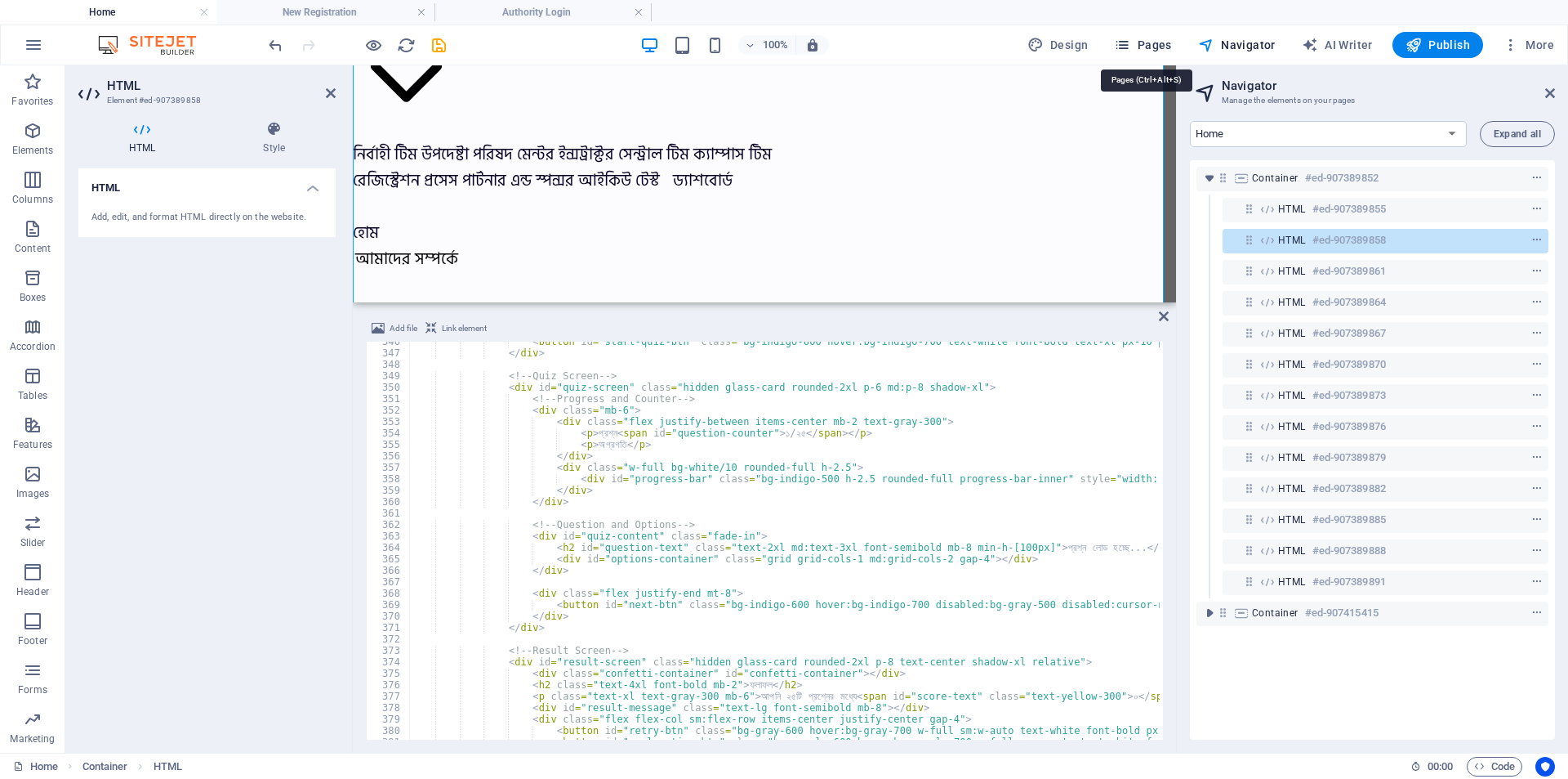
click at [1123, 44] on icon "button" at bounding box center [1122, 44] width 16 height 16
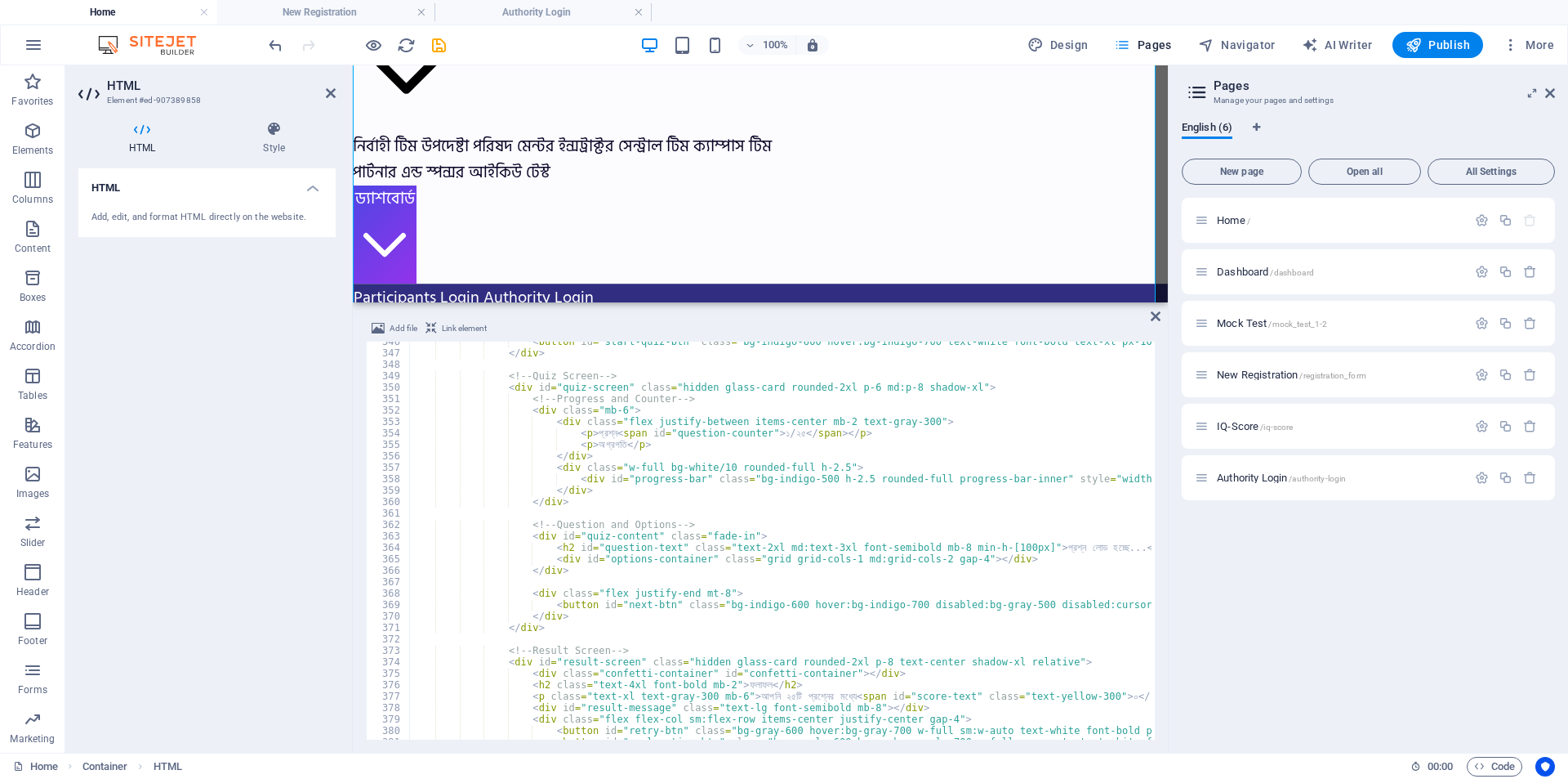
scroll to position [1361, 0]
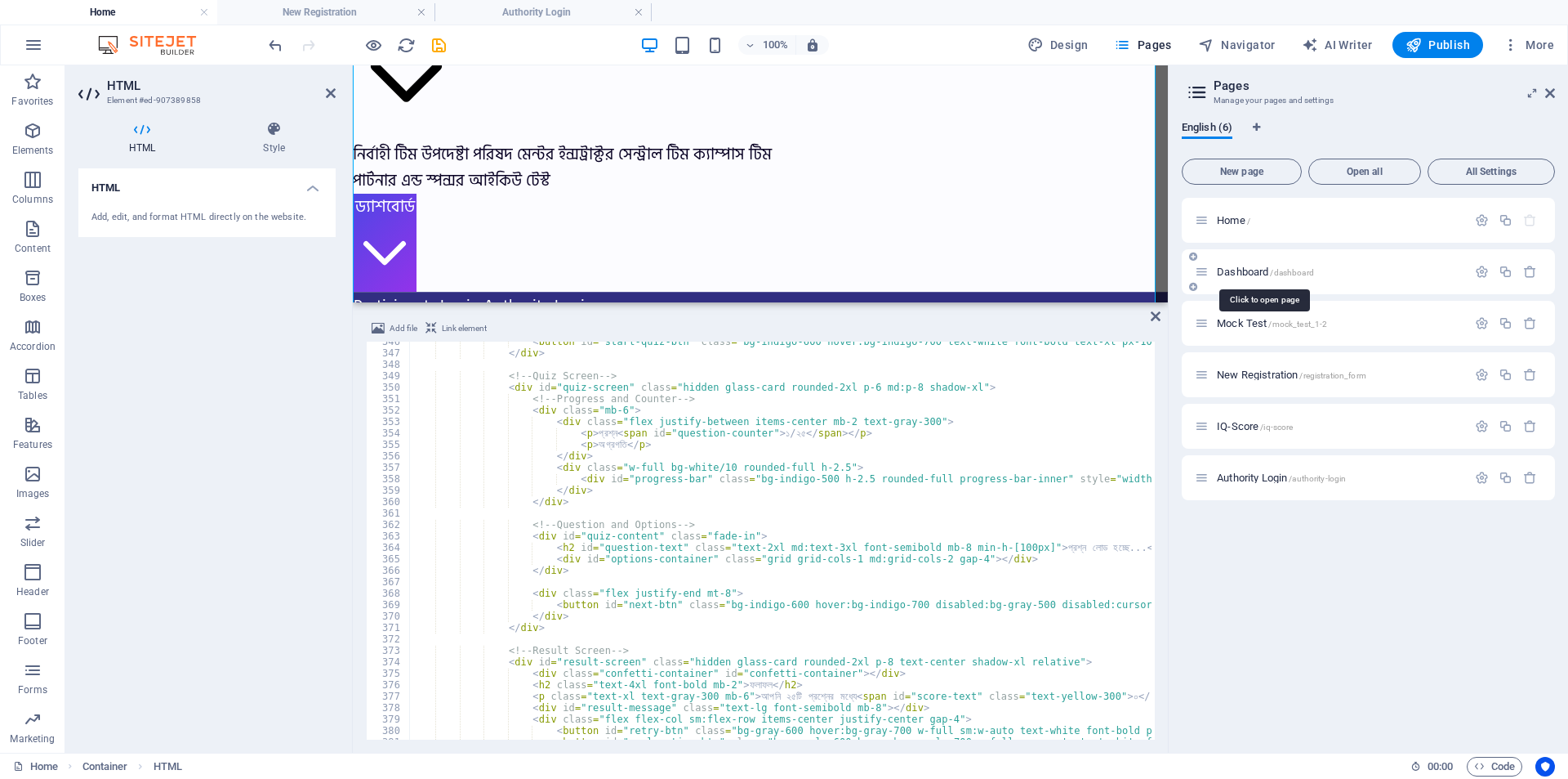
click at [1283, 274] on span "/dashboard" at bounding box center [1292, 273] width 43 height 9
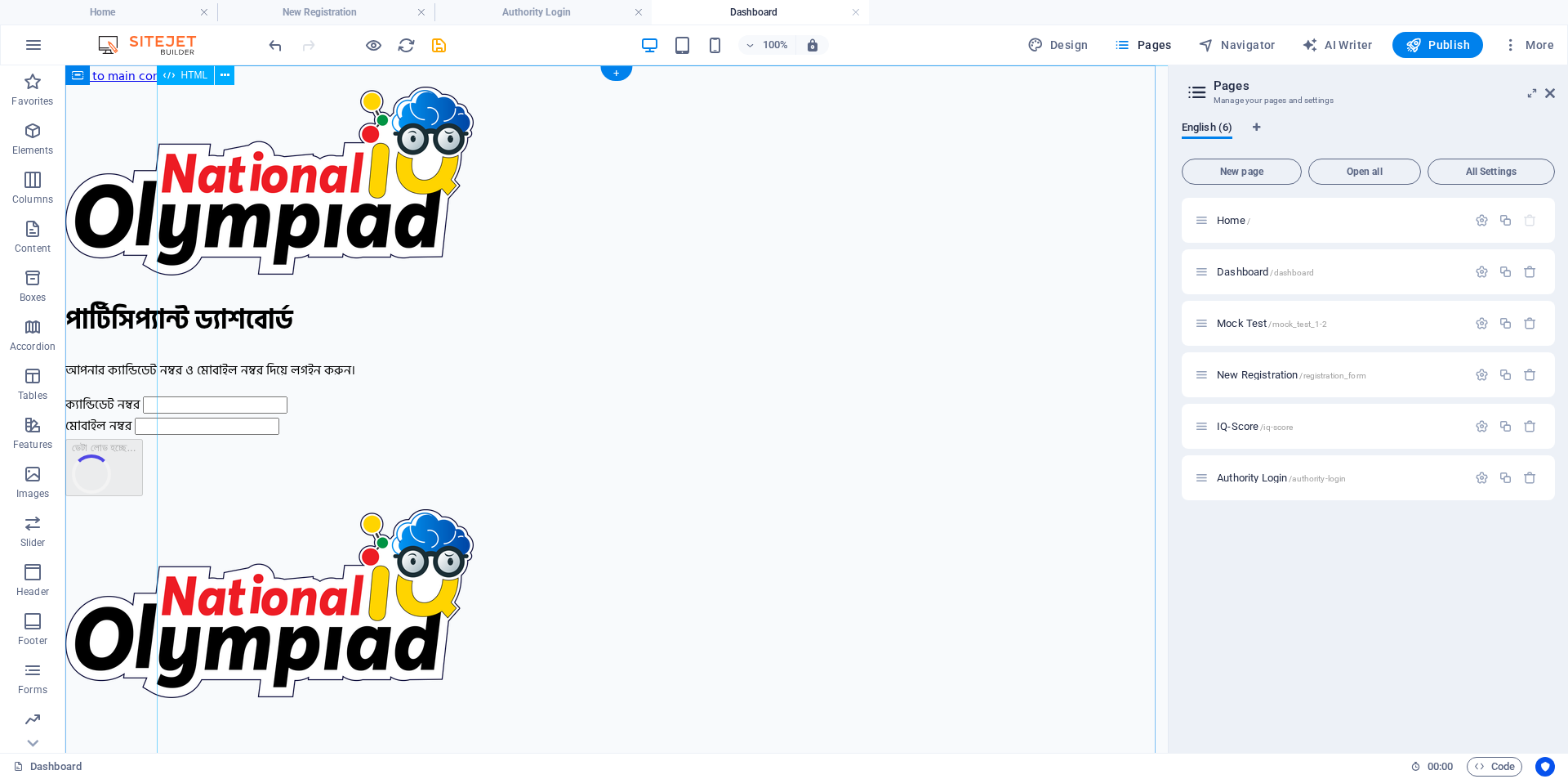
scroll to position [0, 0]
click at [1278, 380] on div "New Registration /registration_form" at bounding box center [1331, 375] width 272 height 19
click at [1395, 376] on p "New Registration /registration_form" at bounding box center [1339, 374] width 245 height 10
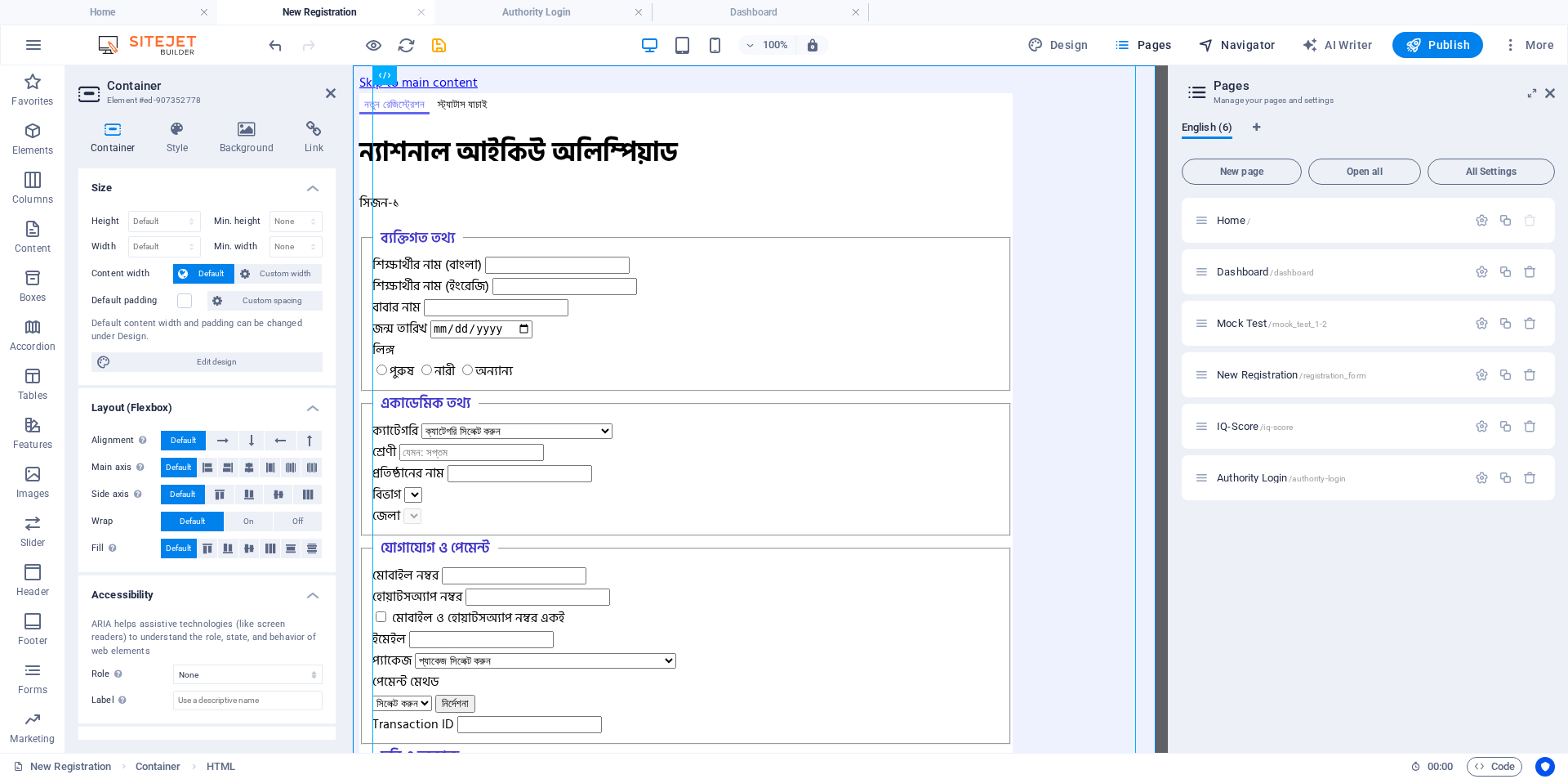
click at [1260, 43] on span "Navigator" at bounding box center [1237, 44] width 77 height 16
select select "17010021-en"
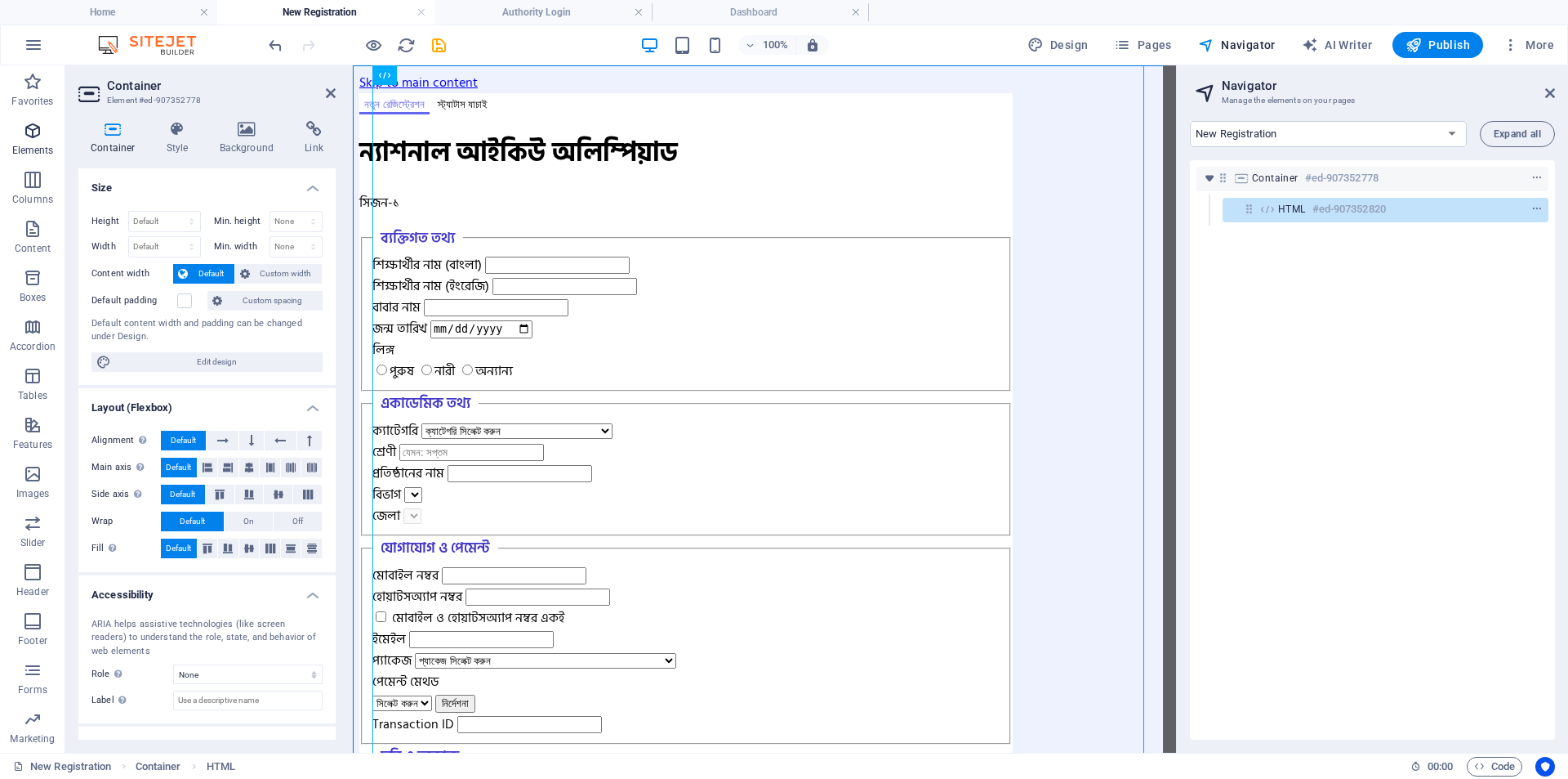
click at [27, 149] on p "Elements" at bounding box center [33, 151] width 41 height 13
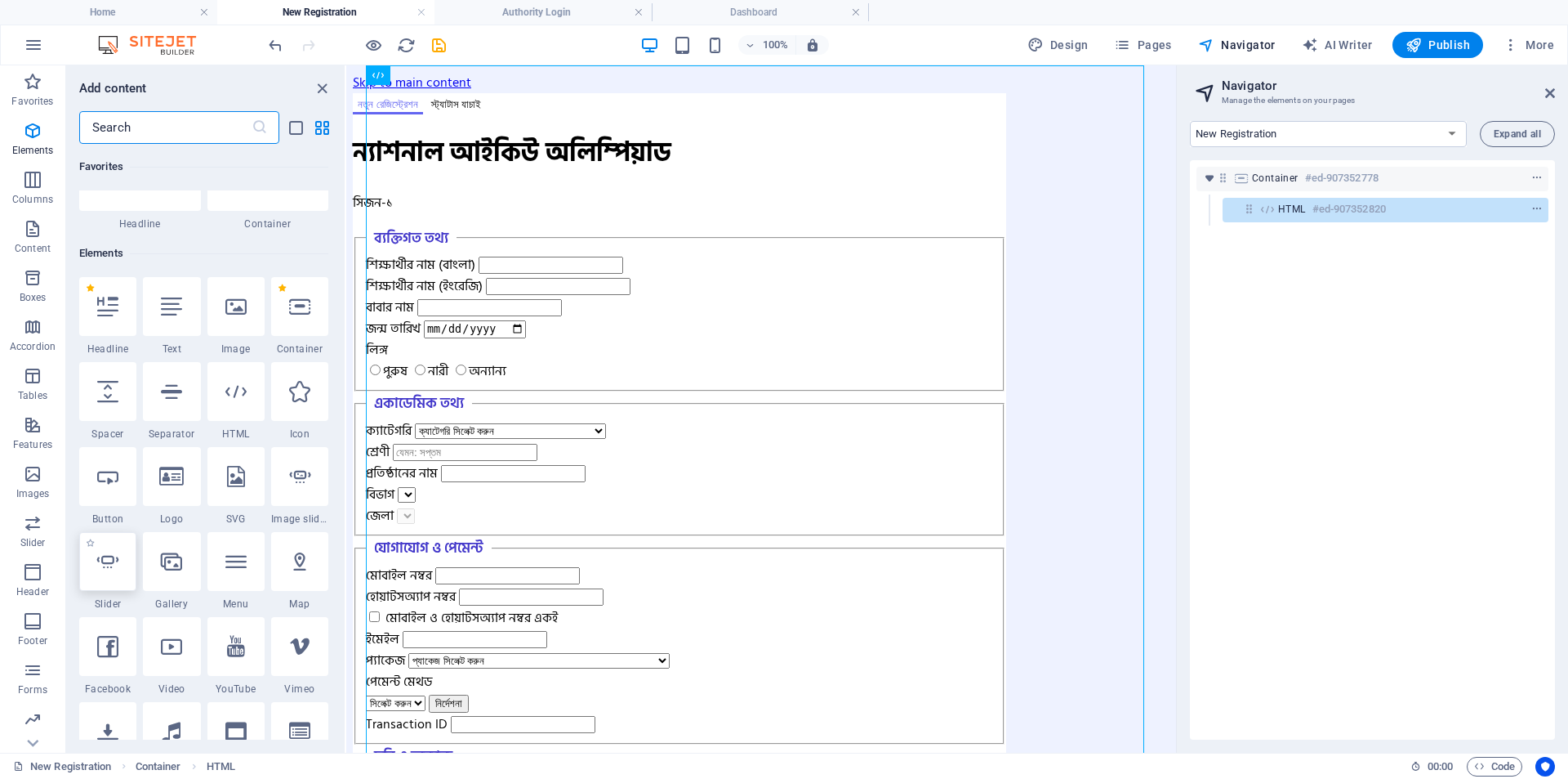
scroll to position [174, 0]
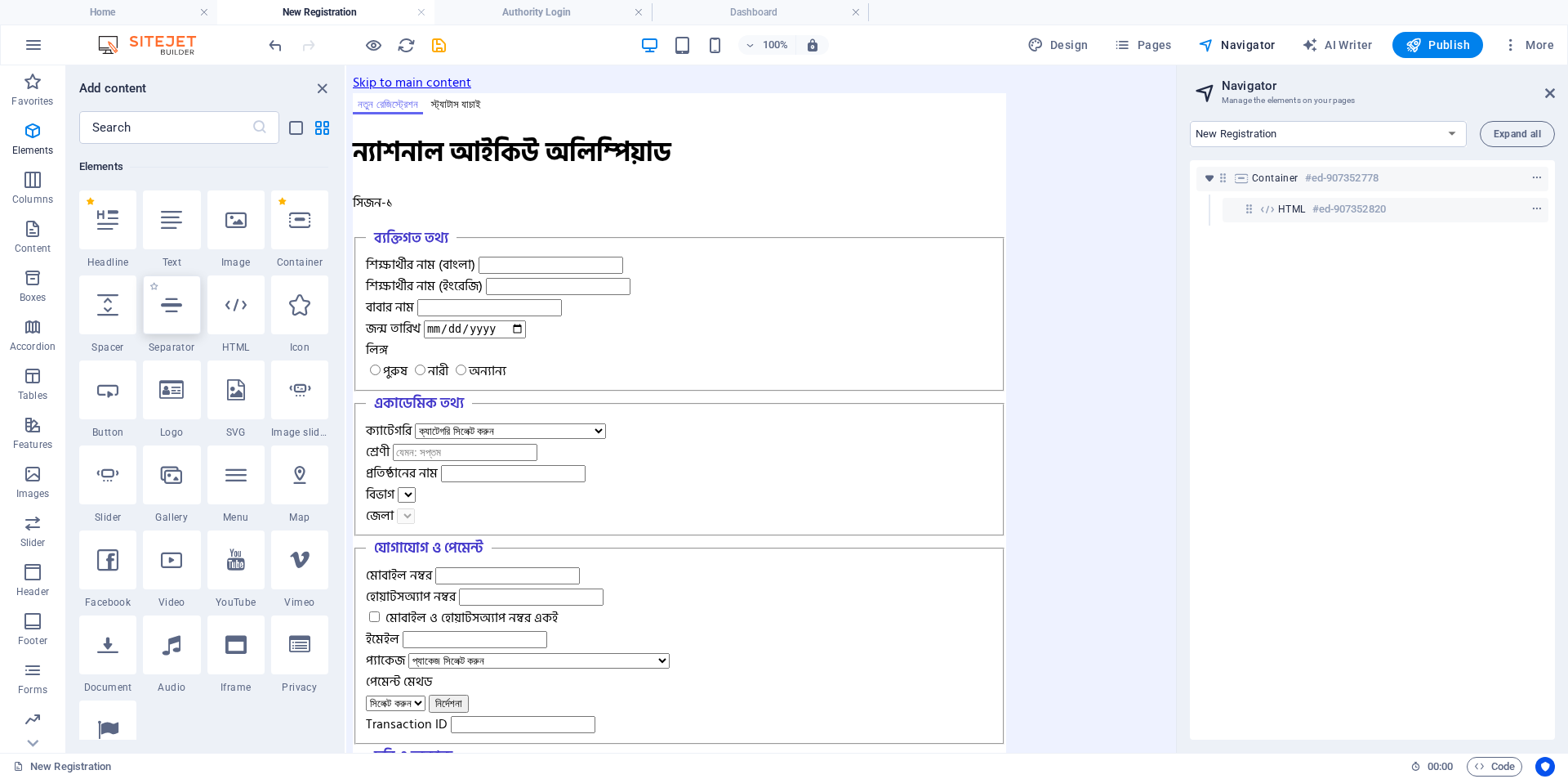
drag, startPoint x: 234, startPoint y: 312, endPoint x: 162, endPoint y: 311, distance: 72.0
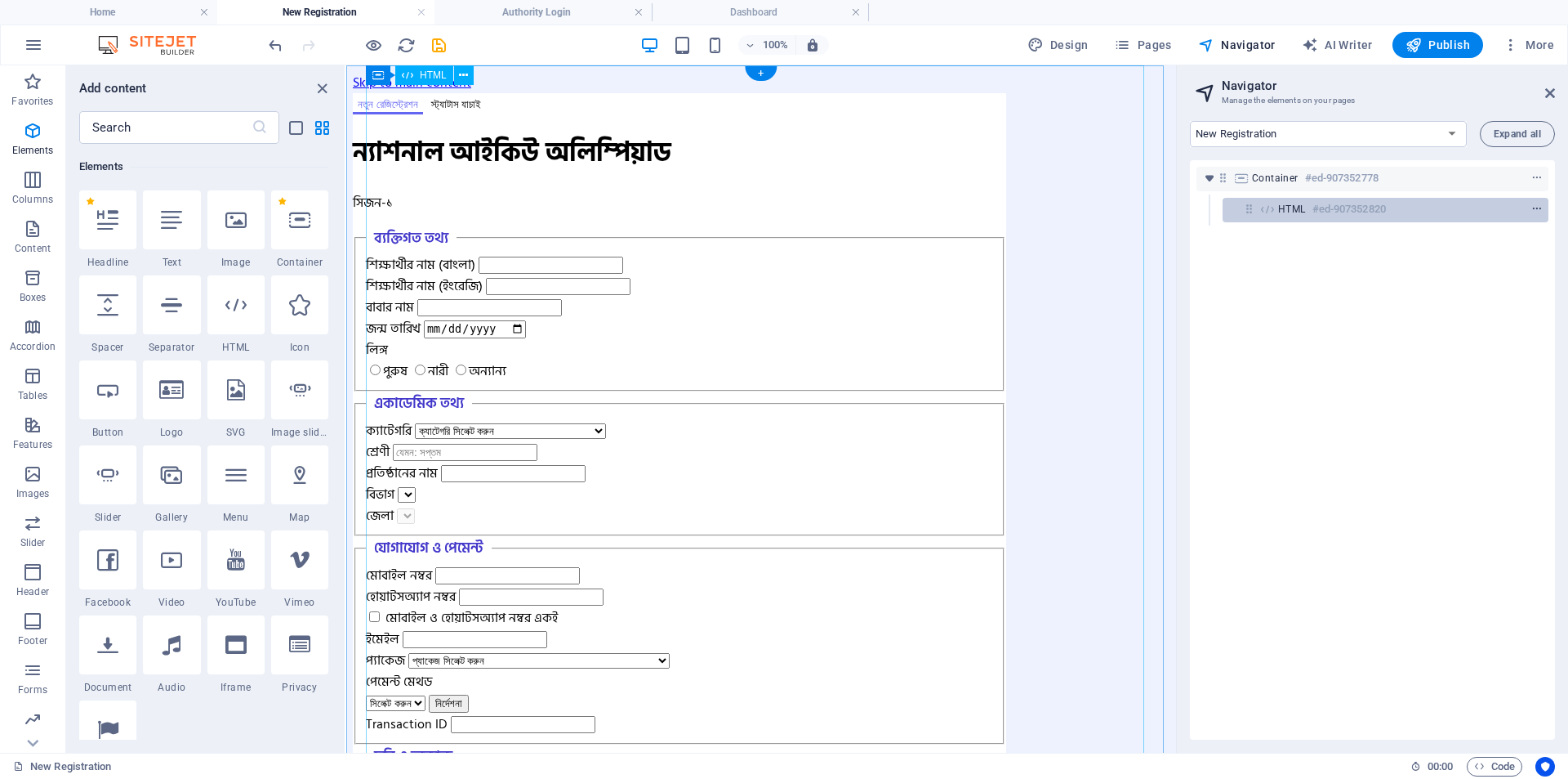
click at [1539, 208] on icon "context-menu" at bounding box center [1537, 209] width 11 height 11
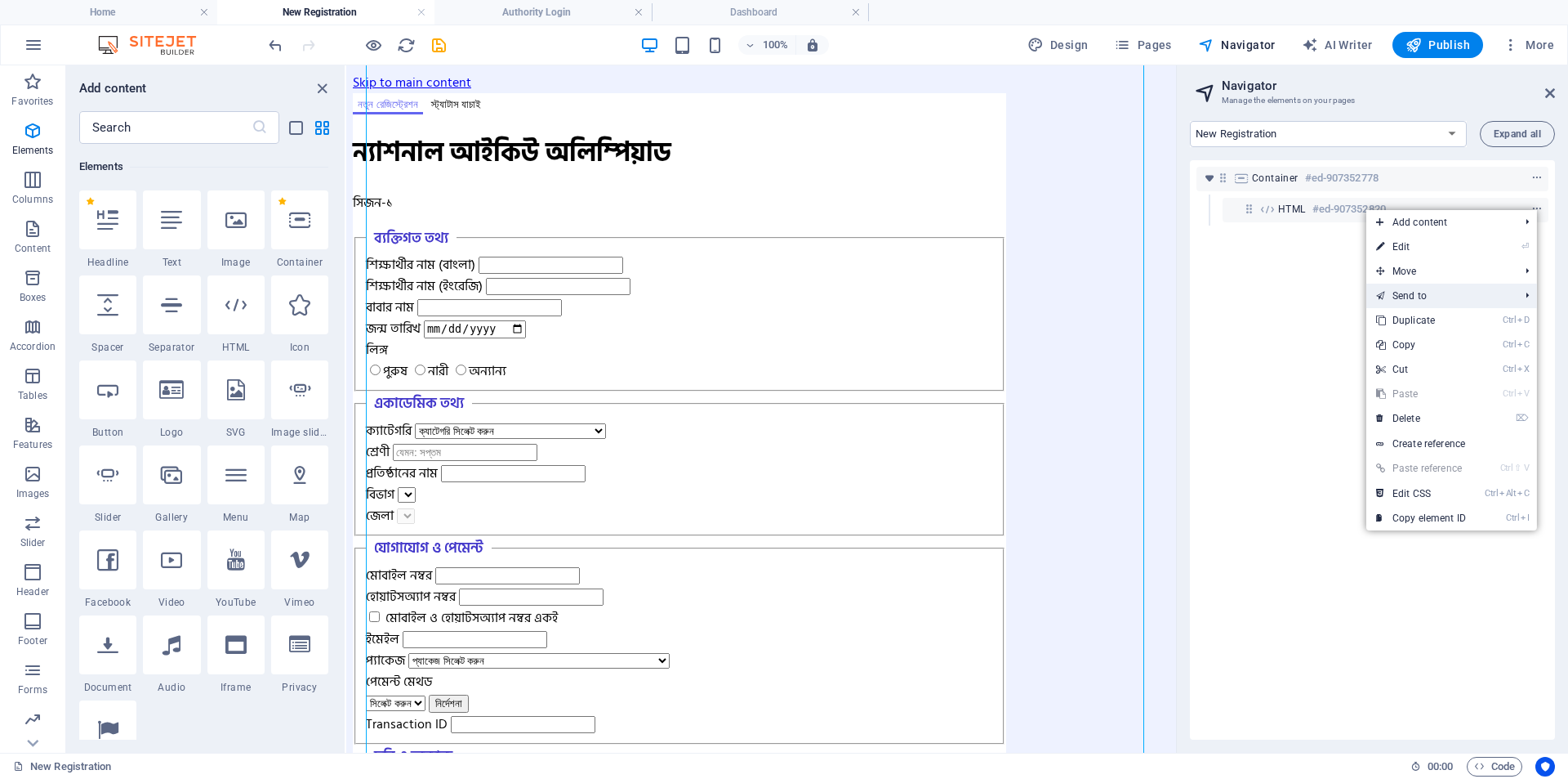
scroll to position [533, 0]
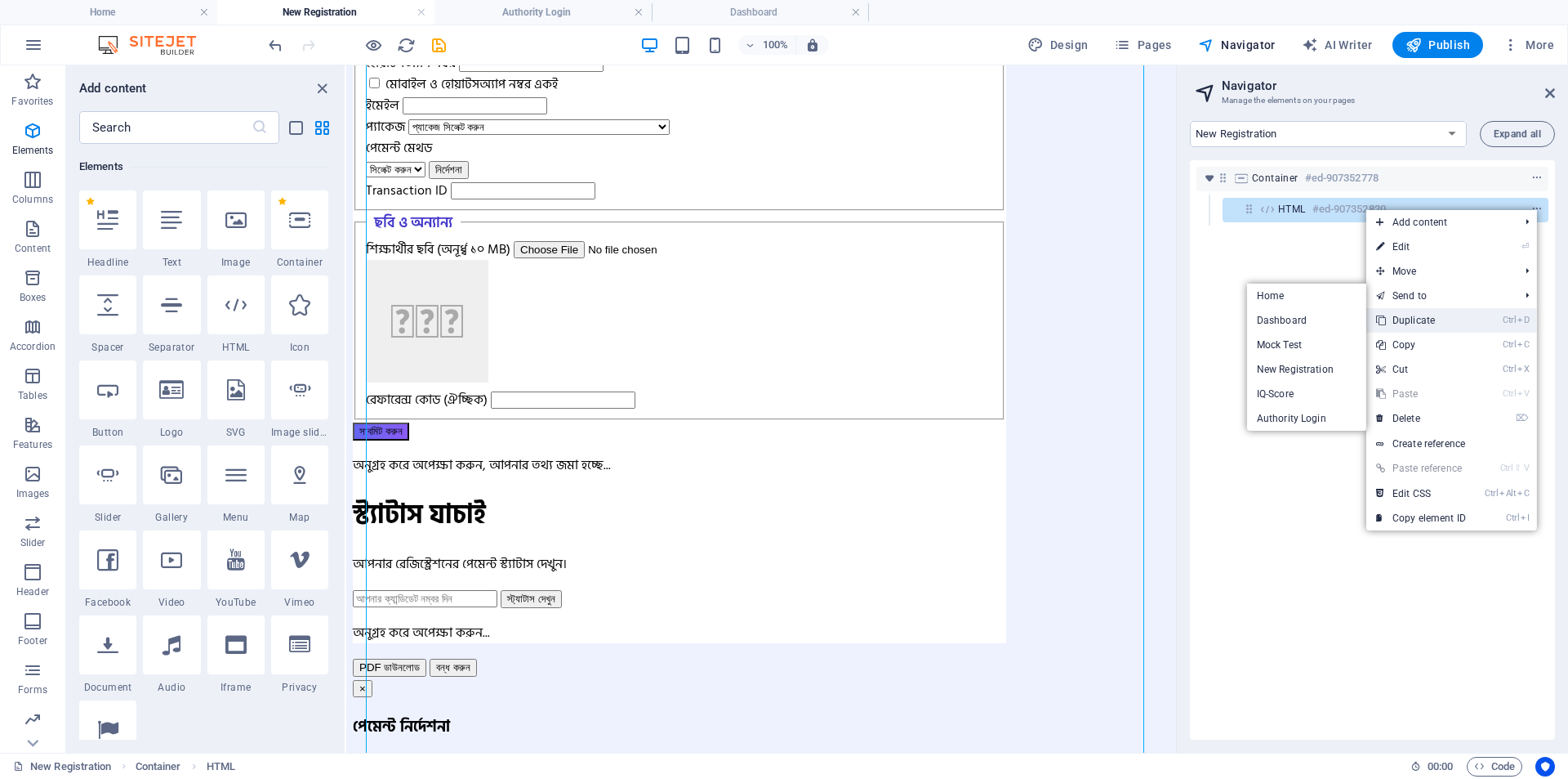
click at [1421, 317] on link "Ctrl D Duplicate" at bounding box center [1421, 320] width 109 height 24
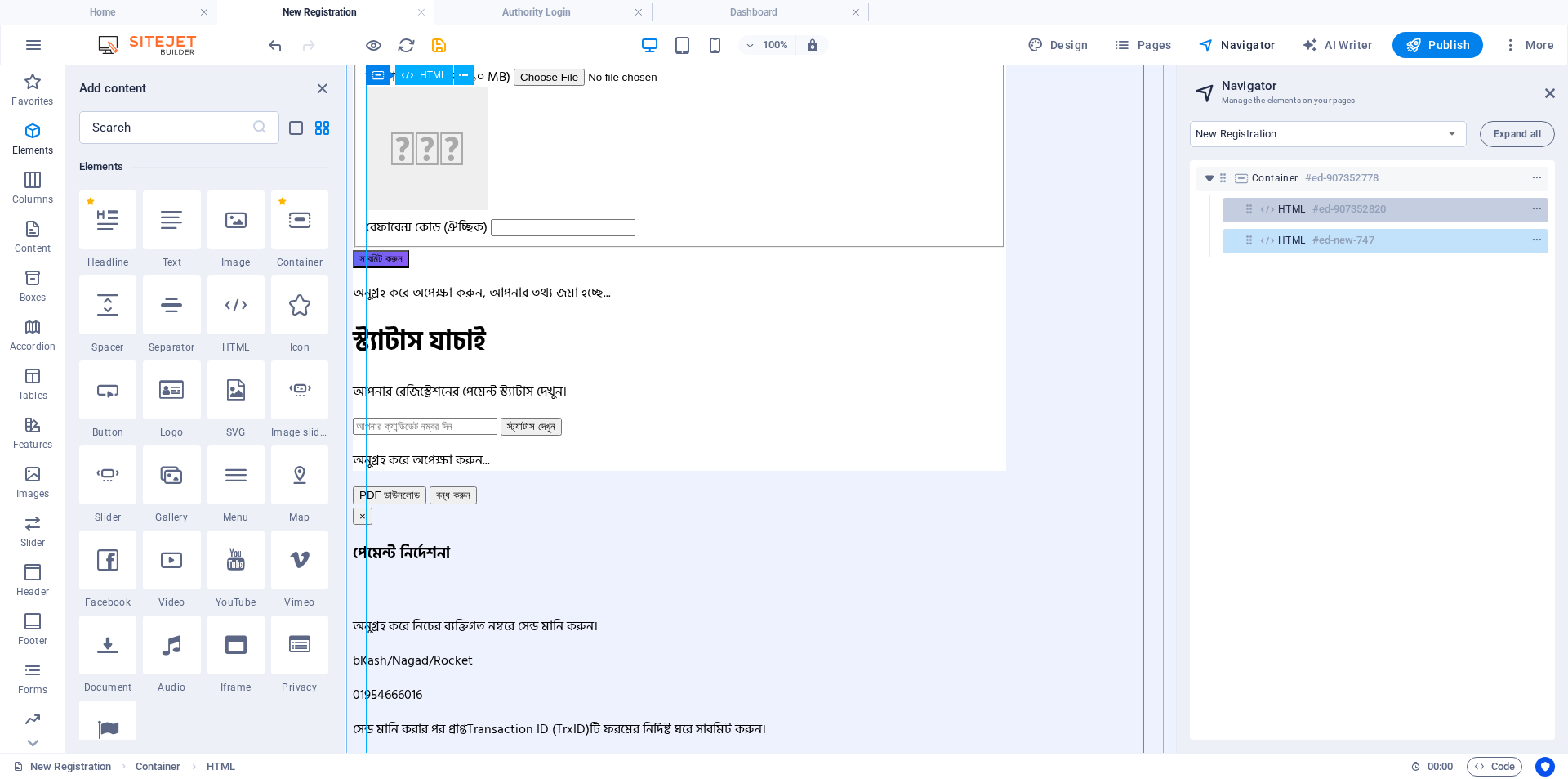
click at [1378, 214] on h6 "#ed-907352820" at bounding box center [1350, 209] width 73 height 20
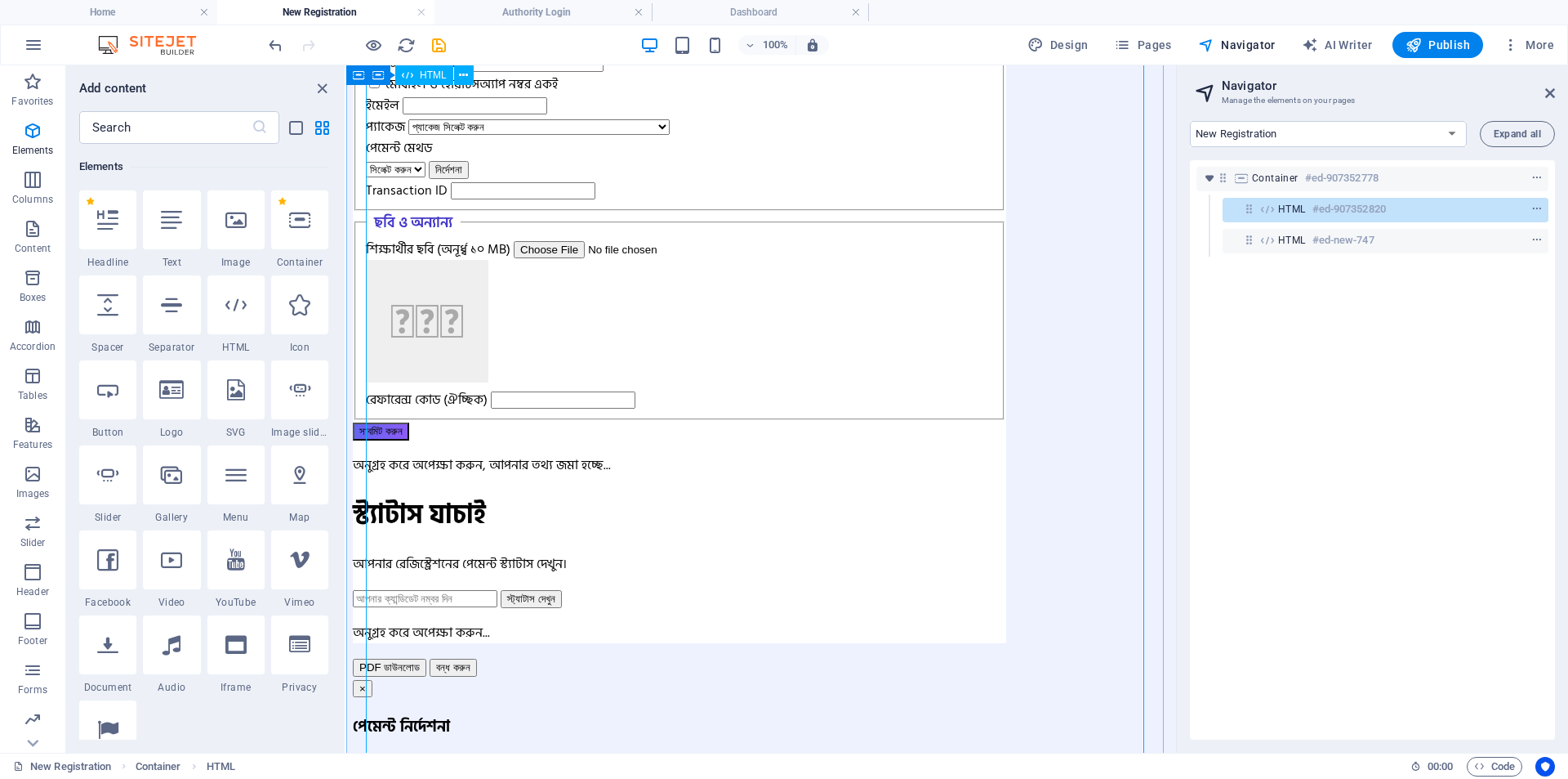
click at [1429, 206] on div "HTML #ed-907352820" at bounding box center [1373, 209] width 188 height 20
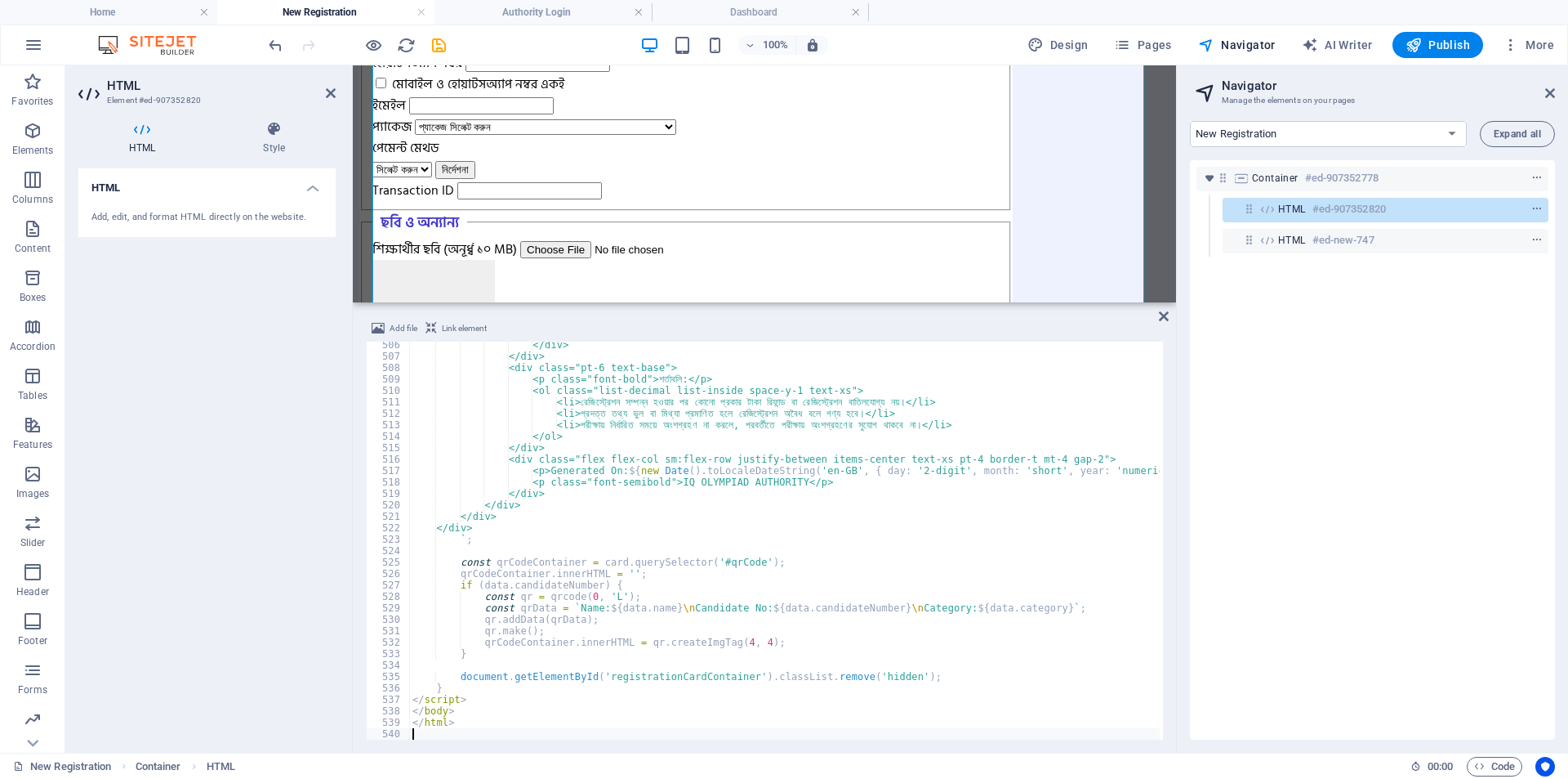
type textarea "</html>"
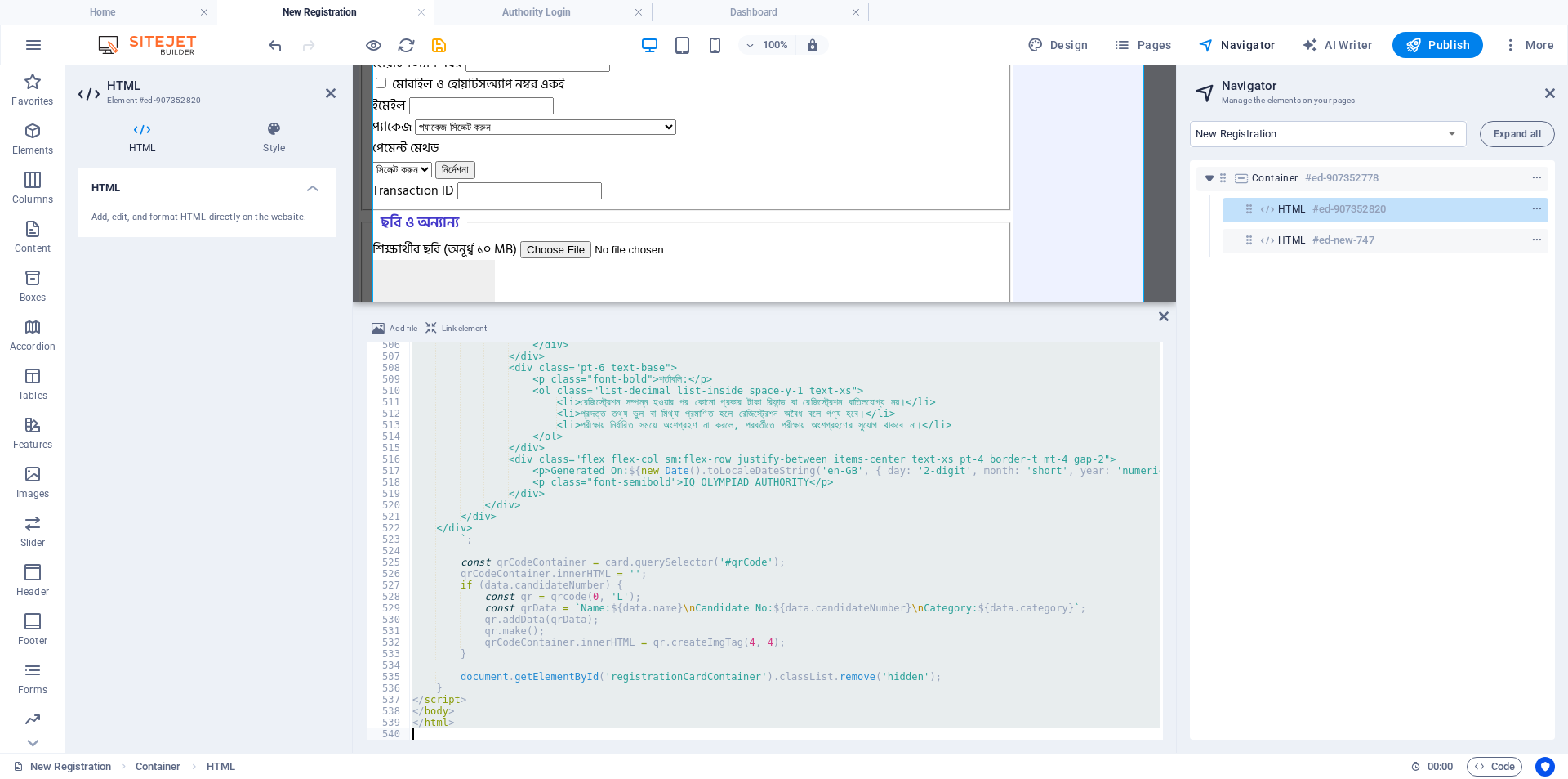
paste textarea
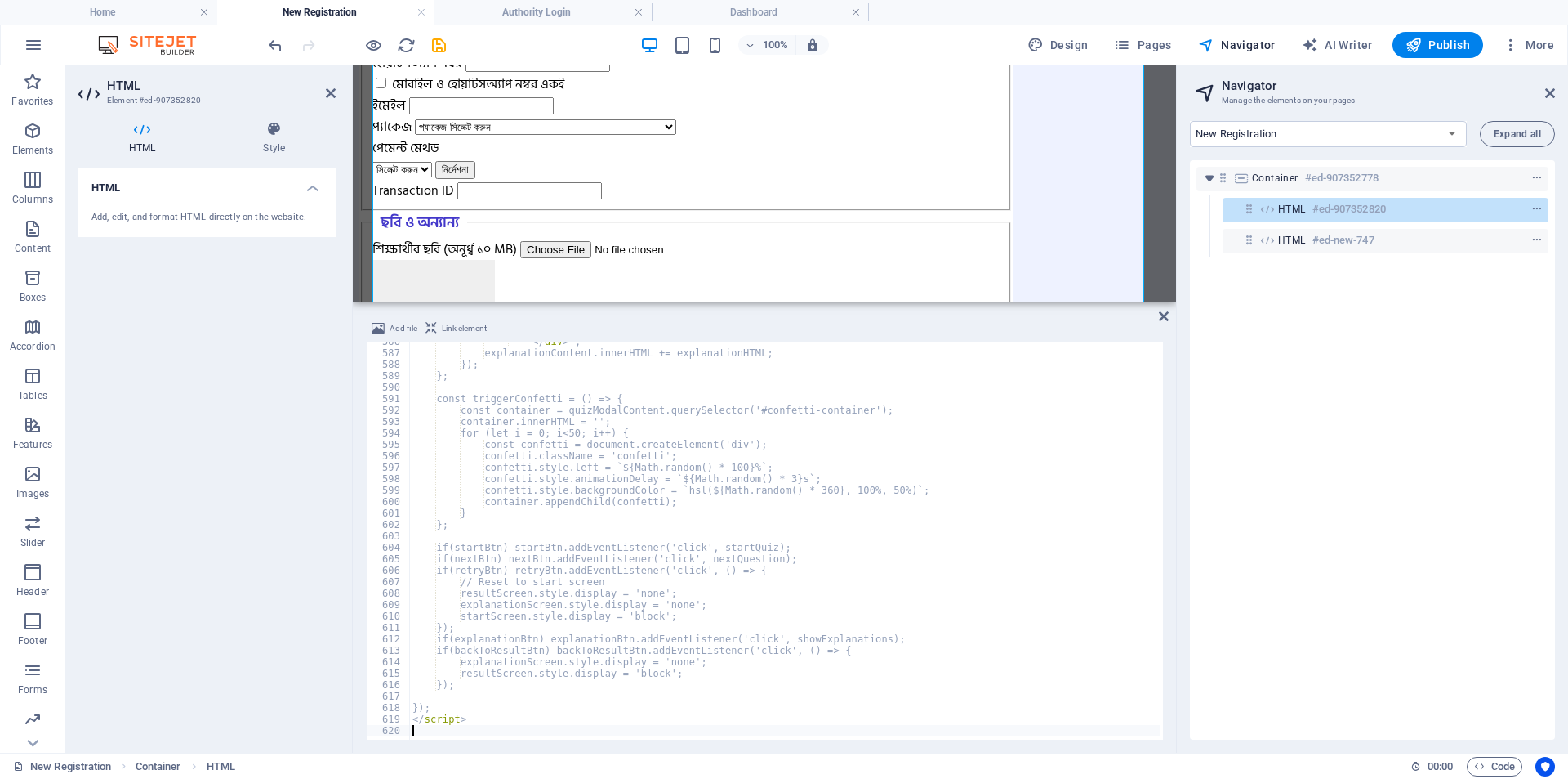
scroll to position [6697, 0]
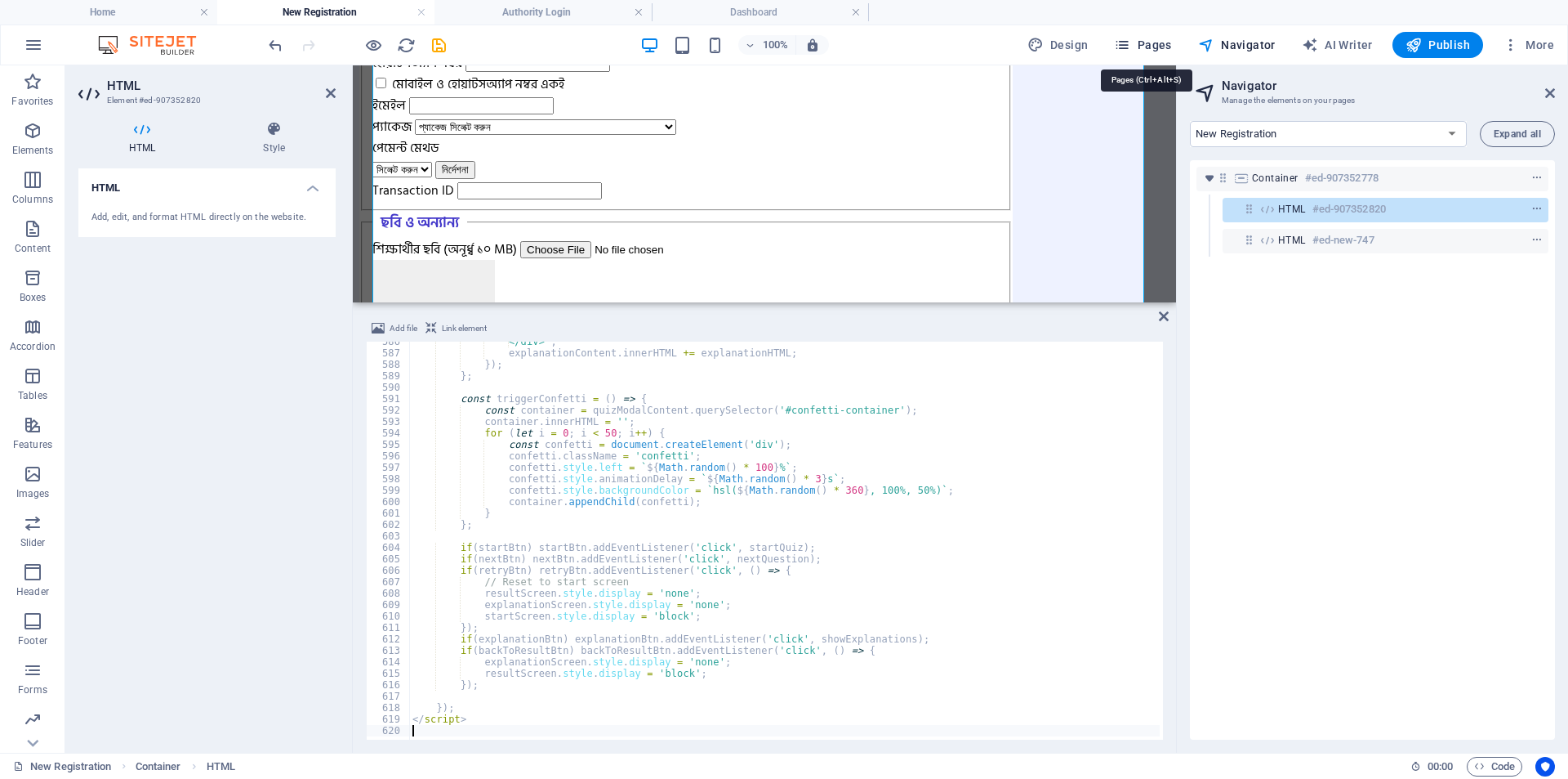
click at [1131, 42] on icon "button" at bounding box center [1122, 44] width 16 height 16
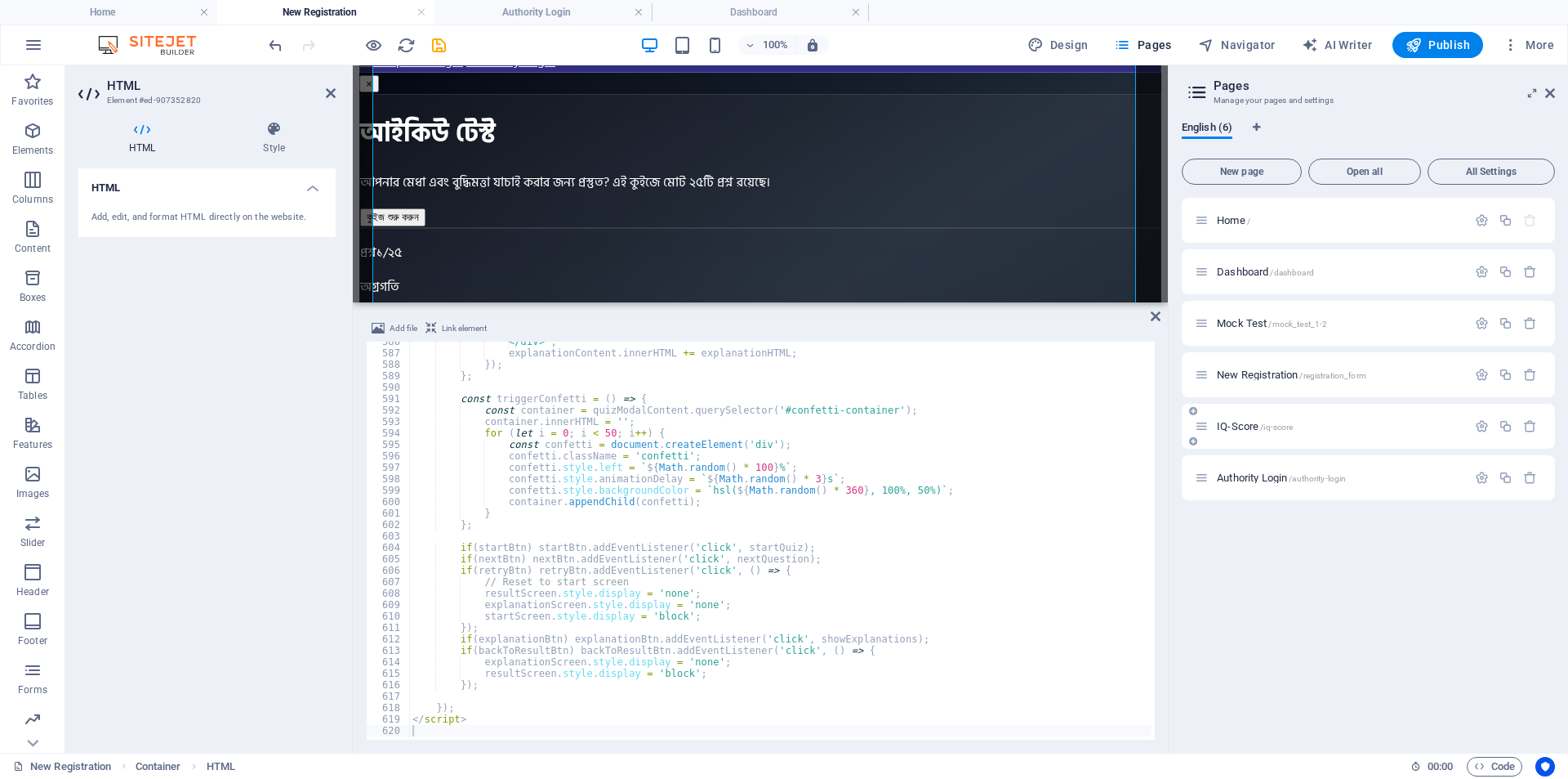
click at [1316, 438] on div "IQ-Score /iq-score" at bounding box center [1368, 427] width 373 height 45
click at [1288, 429] on span "/iq-score" at bounding box center [1276, 427] width 33 height 9
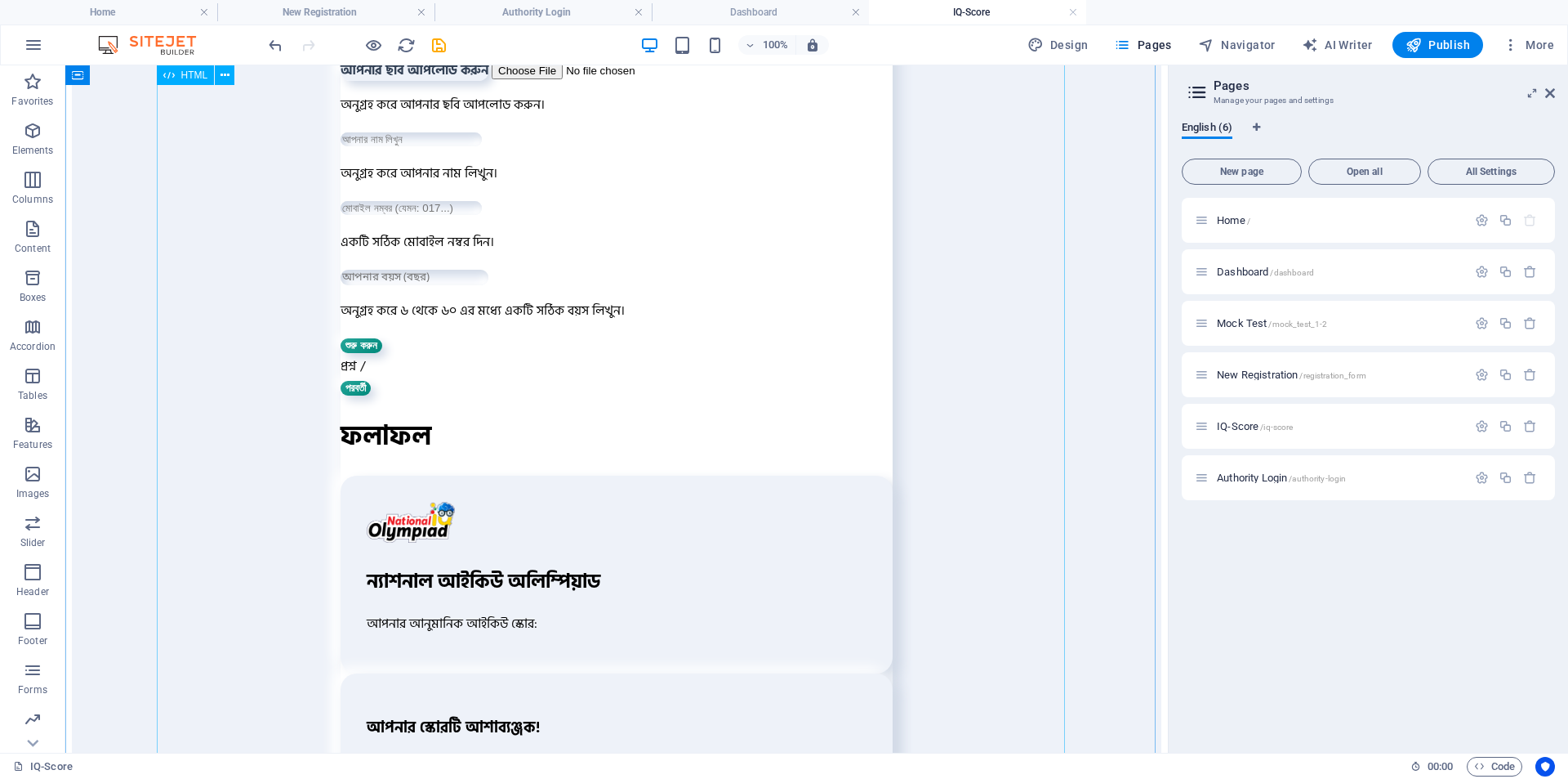
scroll to position [0, 0]
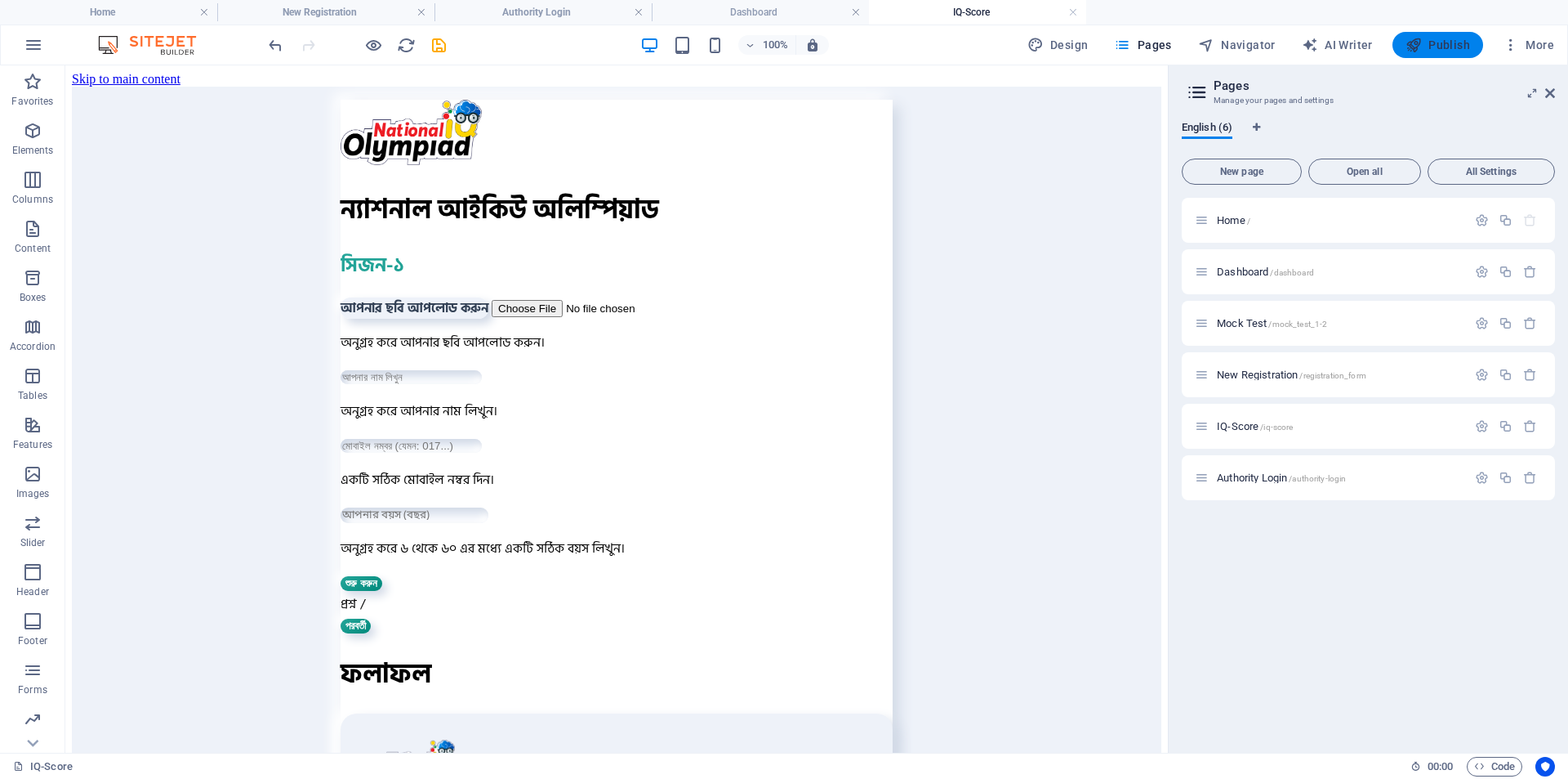
click at [1421, 50] on icon "button" at bounding box center [1414, 44] width 16 height 16
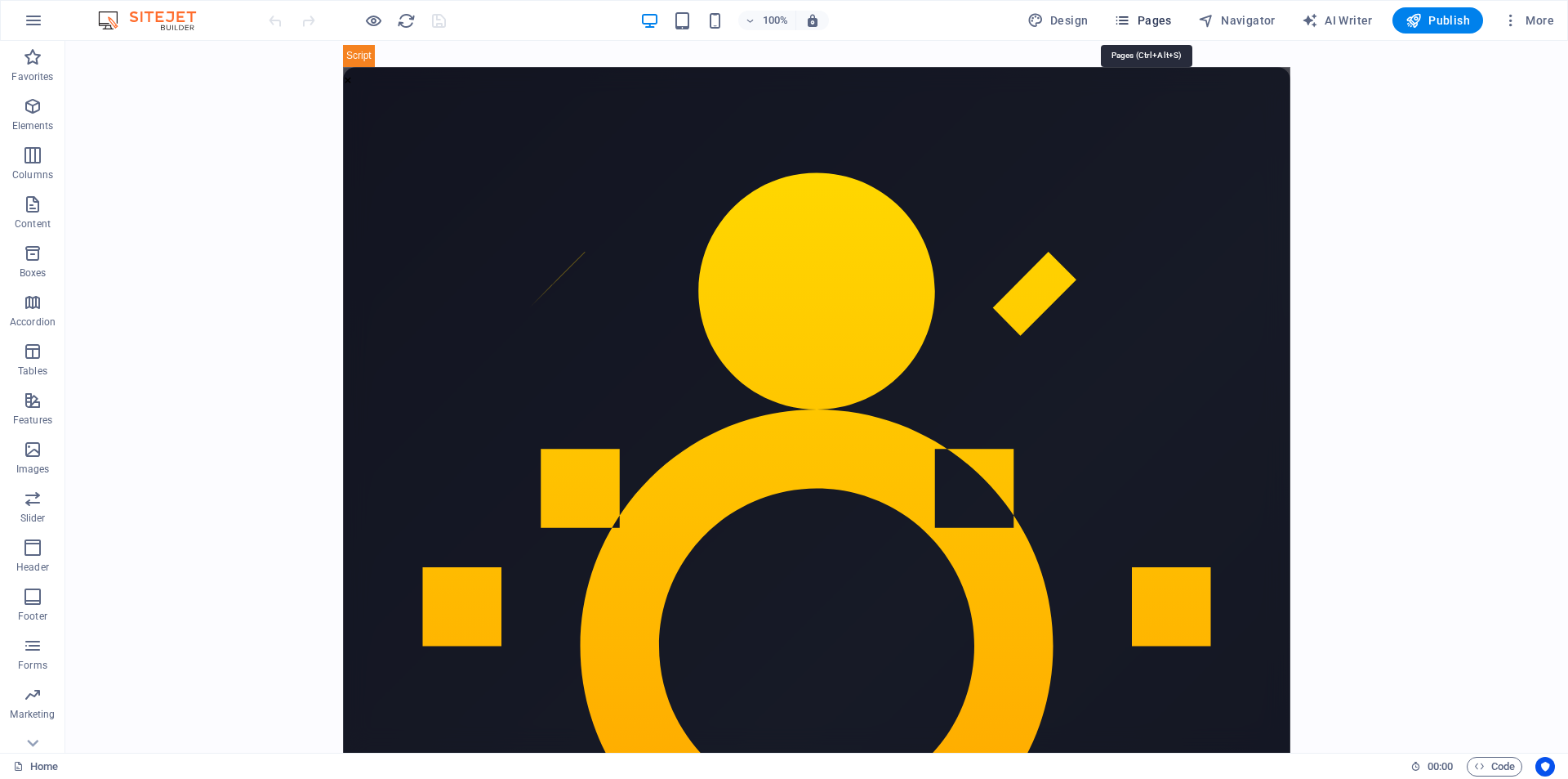
click at [0, 0] on span "Pages" at bounding box center [0, 0] width 0 height 0
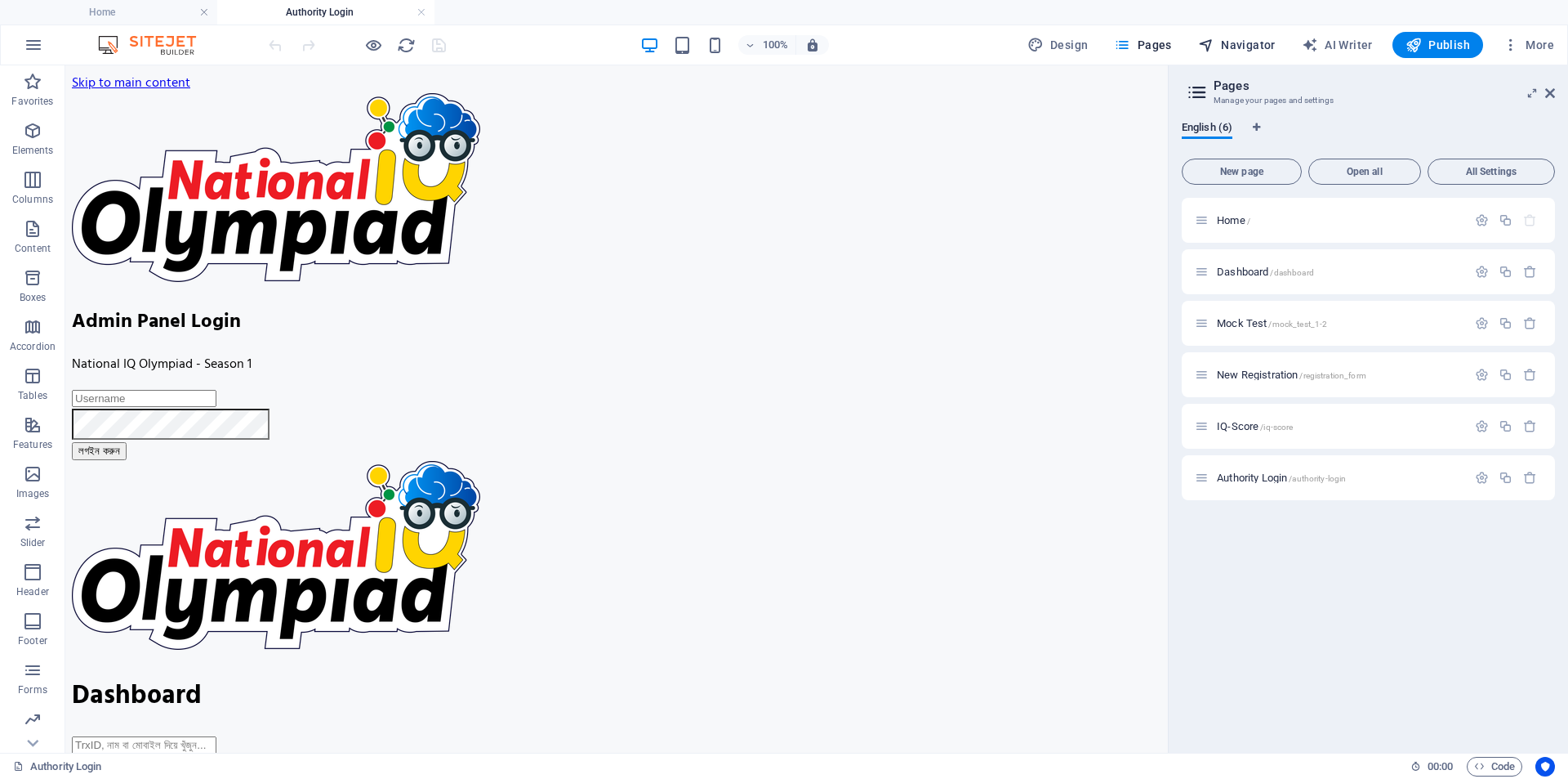
click at [1253, 42] on span "Navigator" at bounding box center [1237, 44] width 77 height 16
select select "17061516-en"
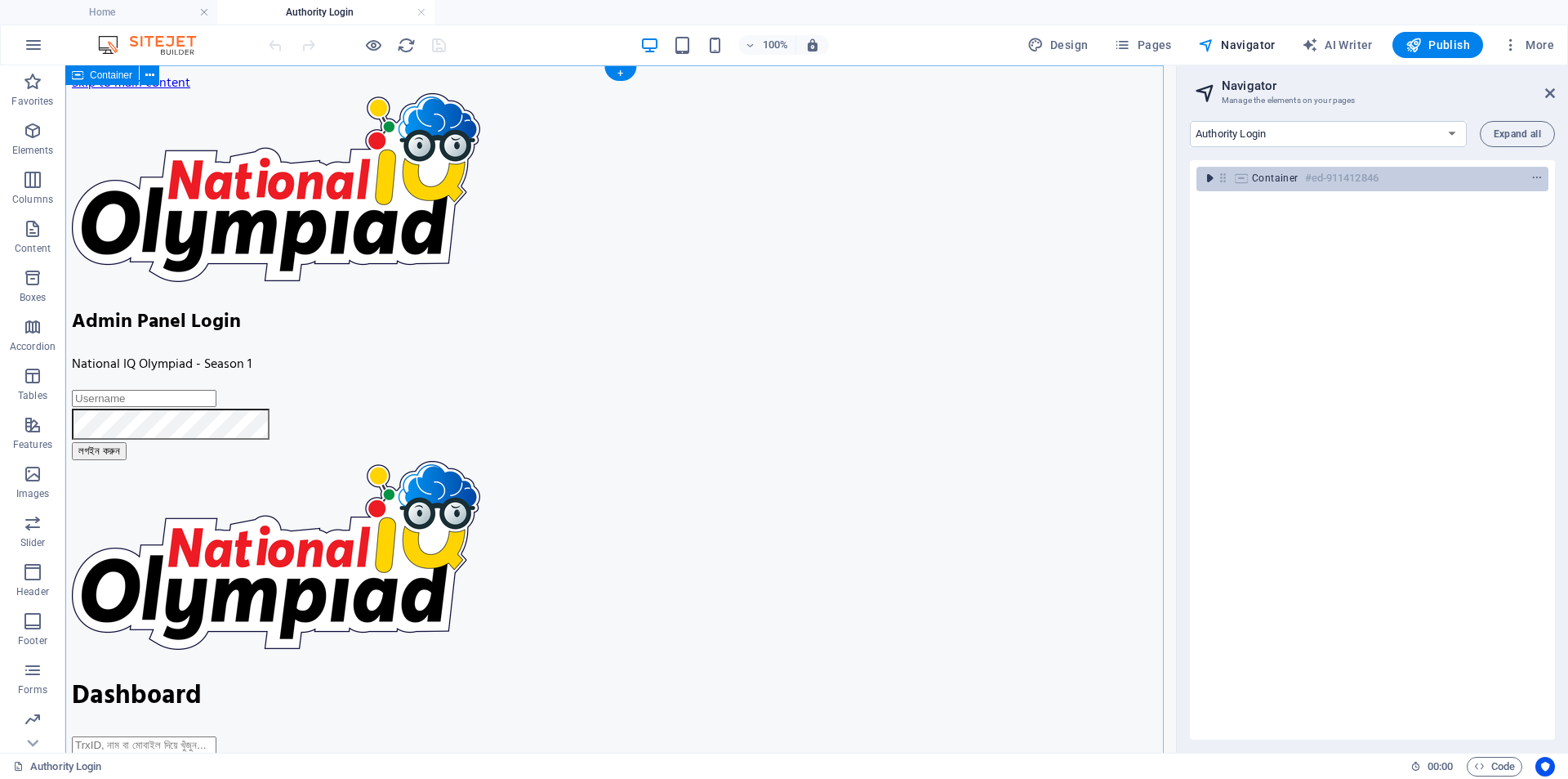
click at [0, 0] on icon "toggle-expand" at bounding box center [0, 0] width 0 height 0
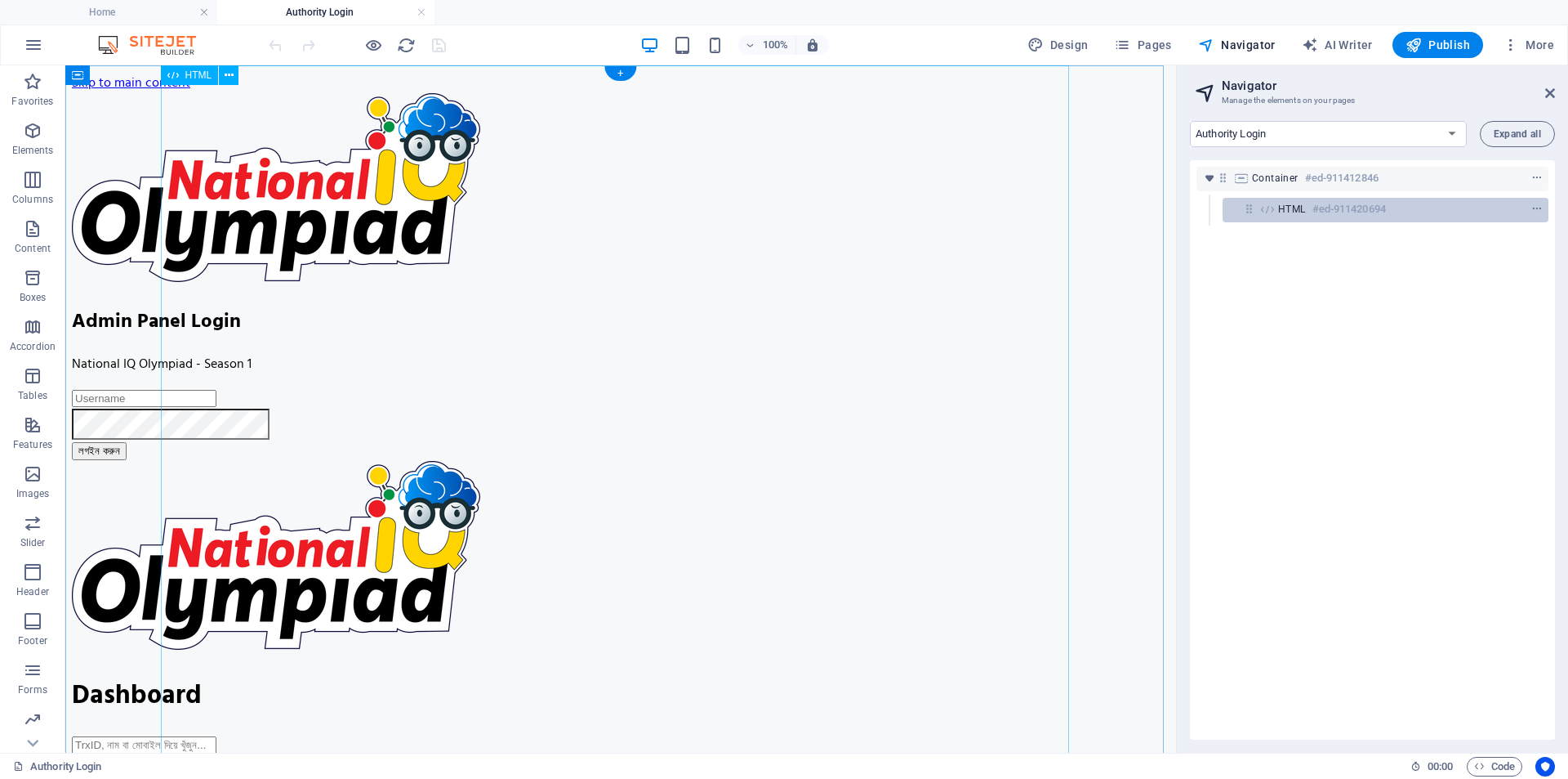
click at [1314, 206] on h6 "#ed-911420694" at bounding box center [1350, 209] width 73 height 20
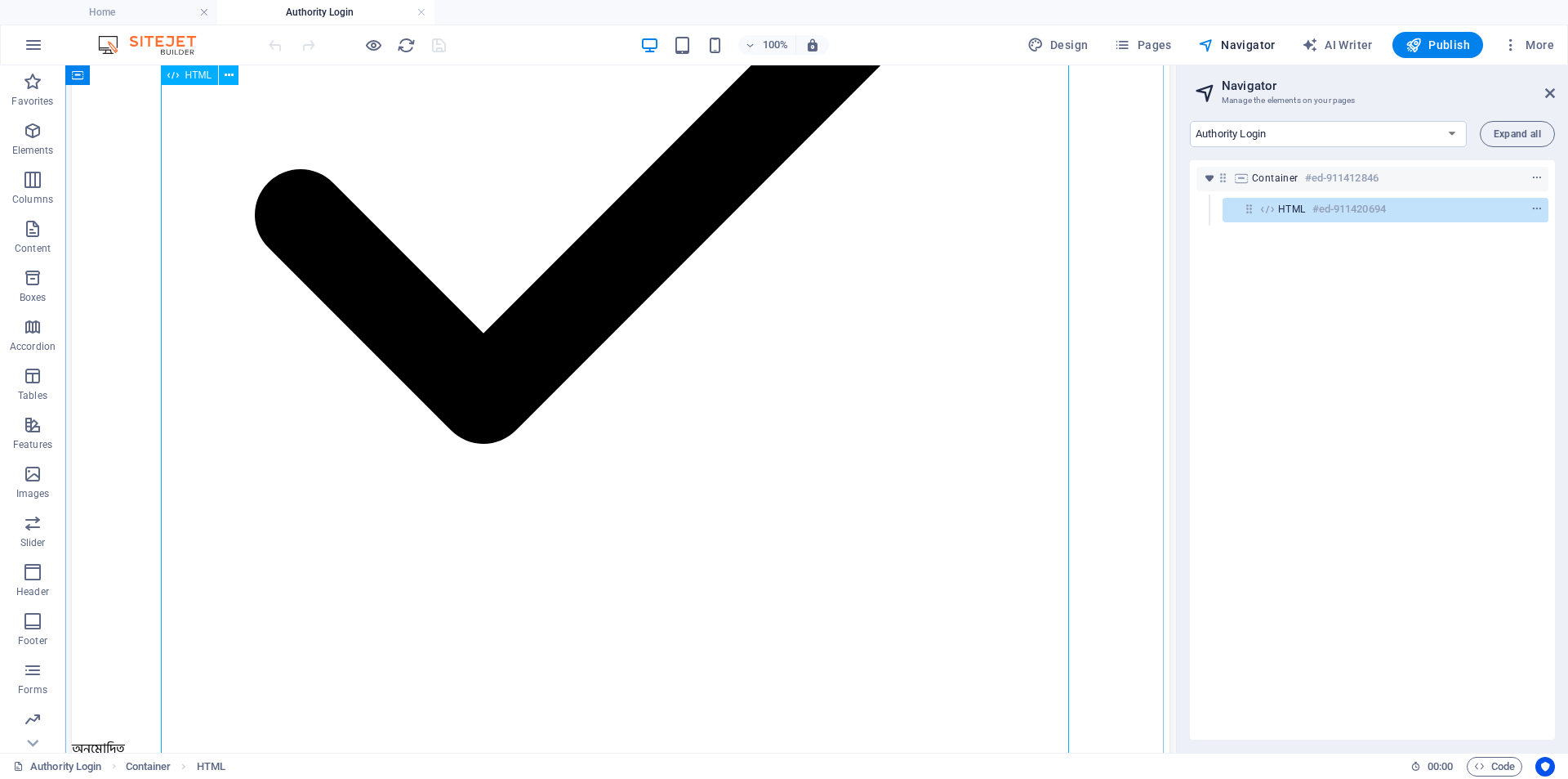
click at [1404, 206] on div "HTML #ed-911420694" at bounding box center [1373, 209] width 188 height 20
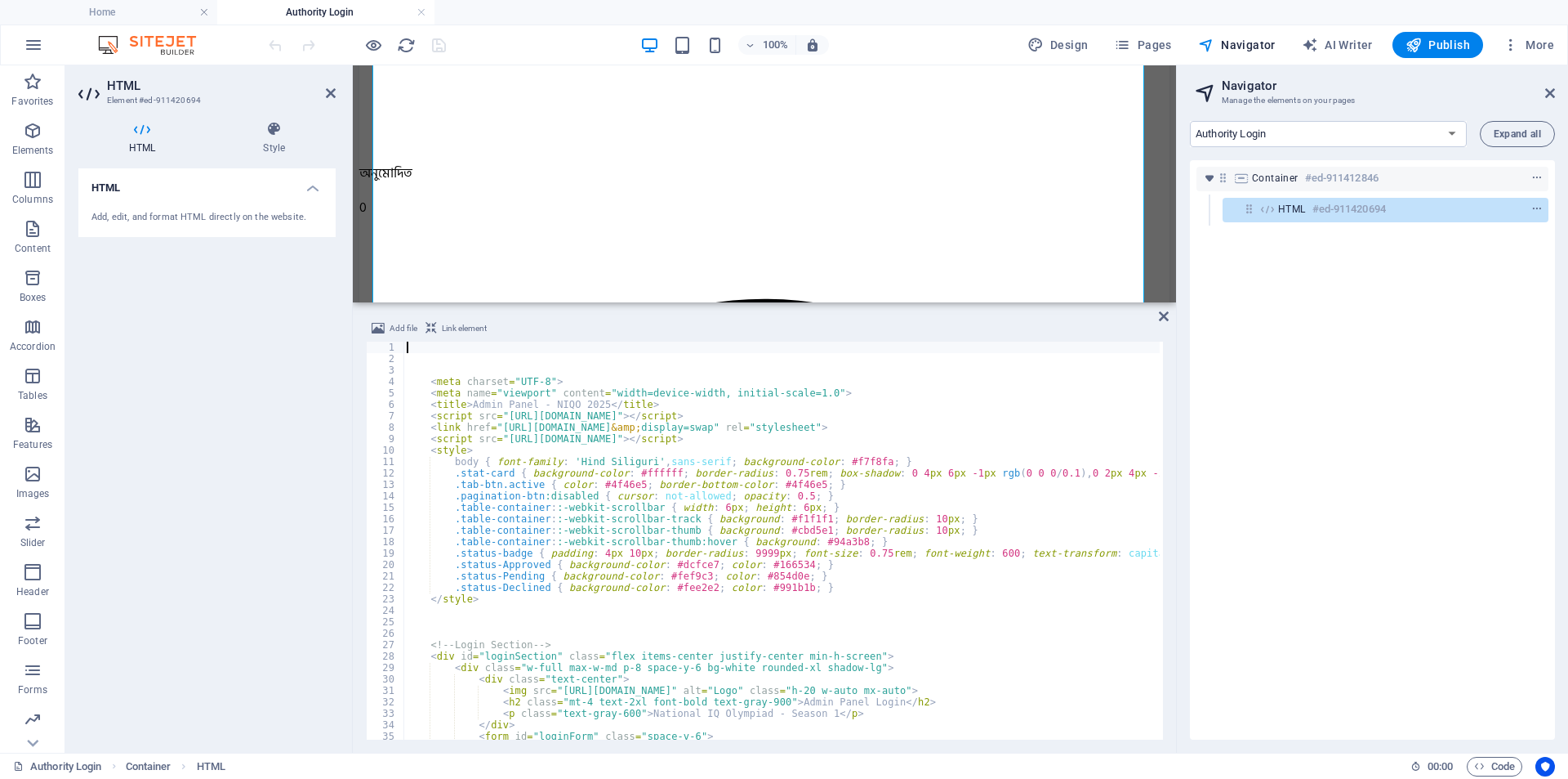
scroll to position [2618, 0]
type textarea ".table-container::-webkit-scrollbar { width: 6px; height: 6px; }"
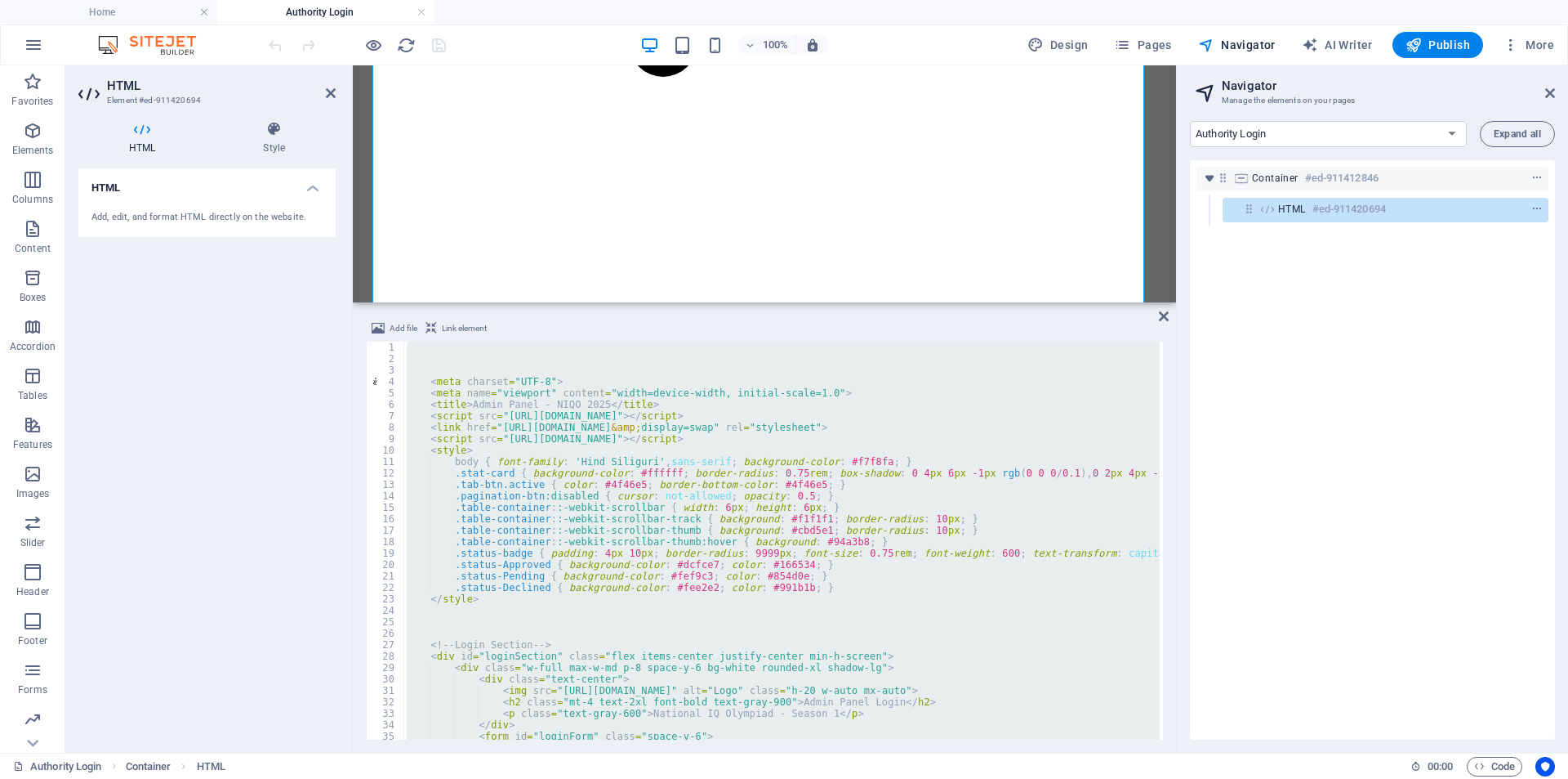
paste textarea
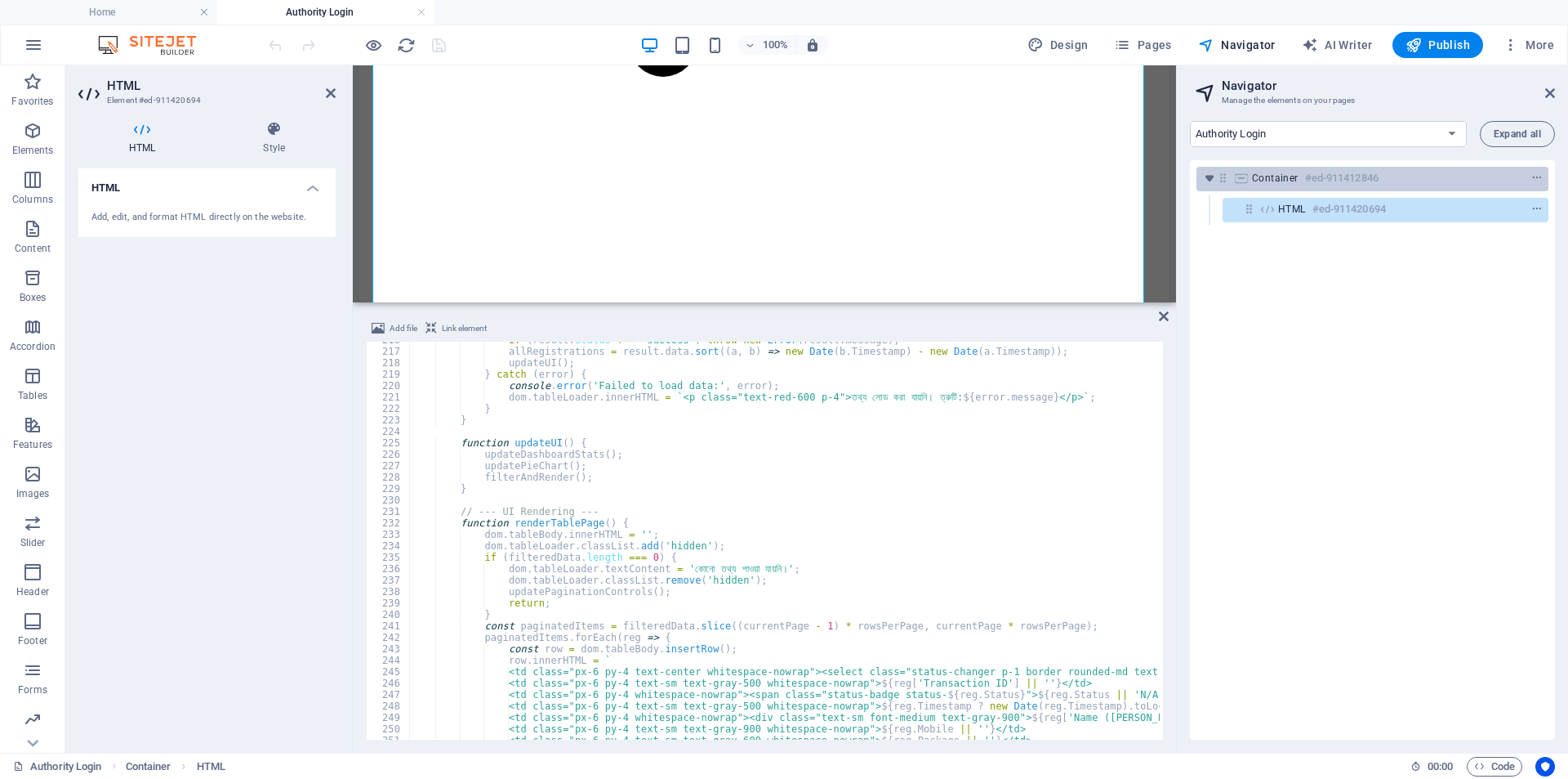
scroll to position [2271, 0]
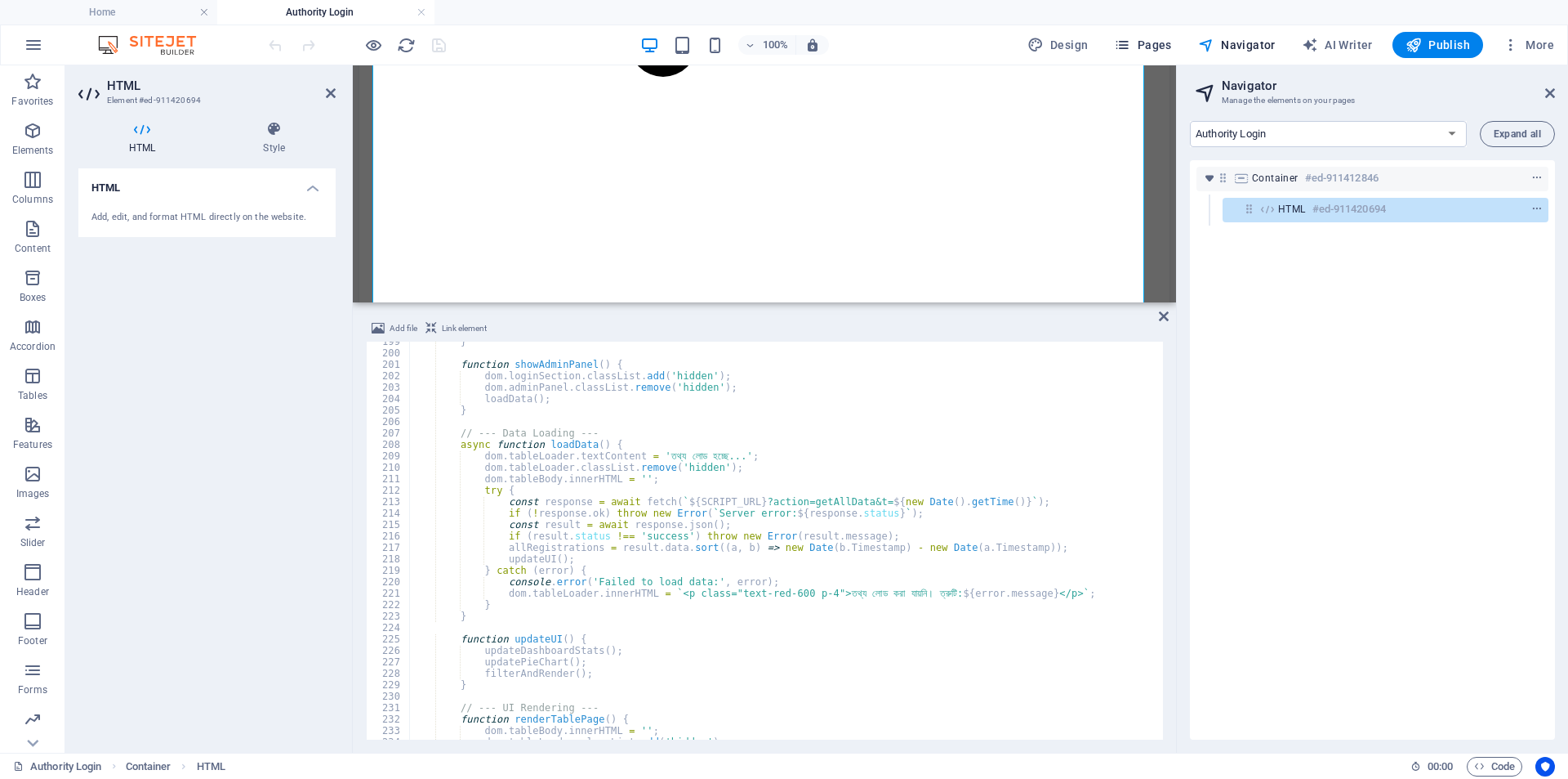
click at [0, 0] on span "Pages" at bounding box center [0, 0] width 0 height 0
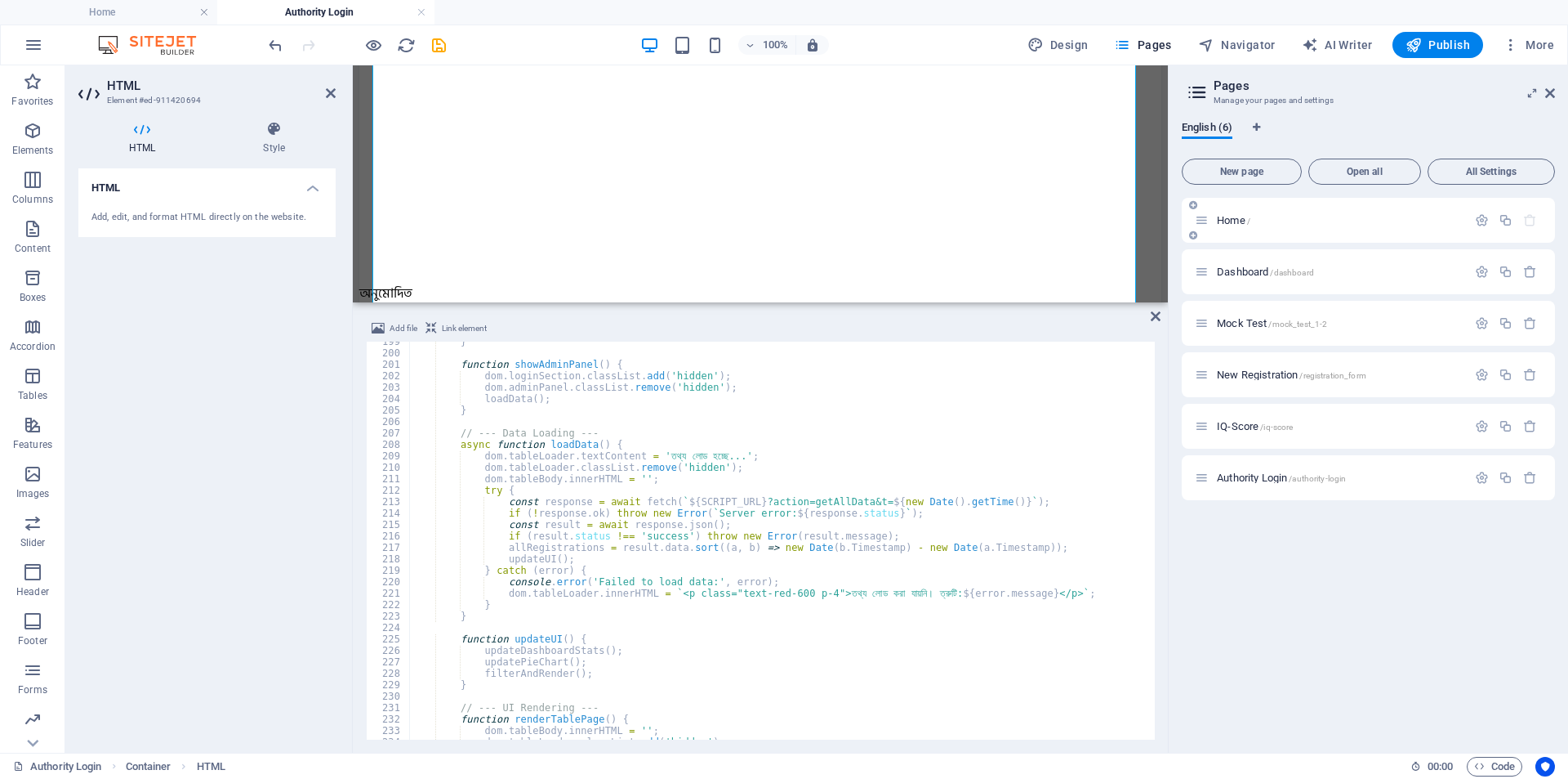
click at [1335, 214] on div "Home /" at bounding box center [1331, 220] width 272 height 19
click at [1245, 223] on span "Home /" at bounding box center [1234, 219] width 34 height 12
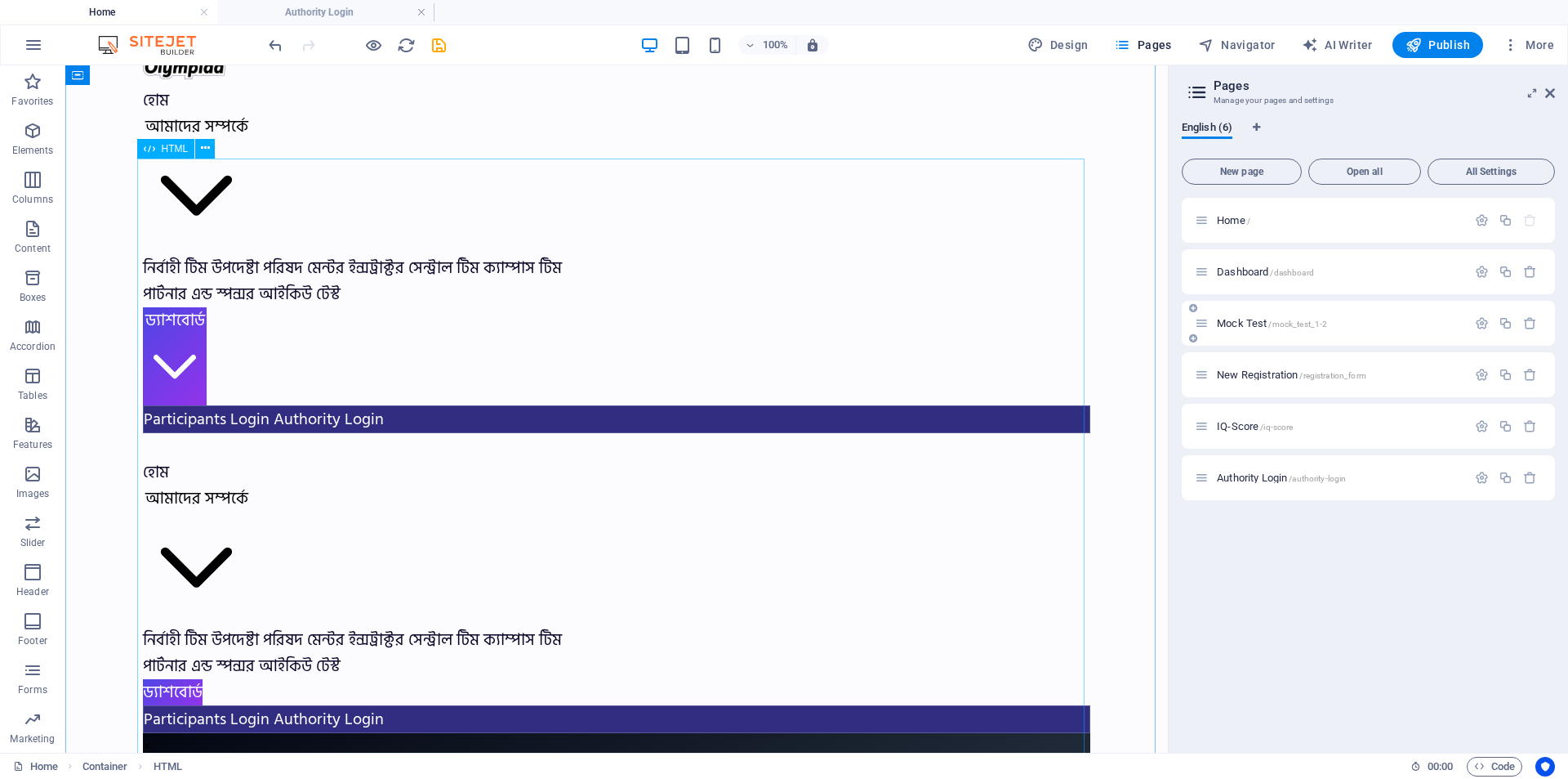
scroll to position [1552, 0]
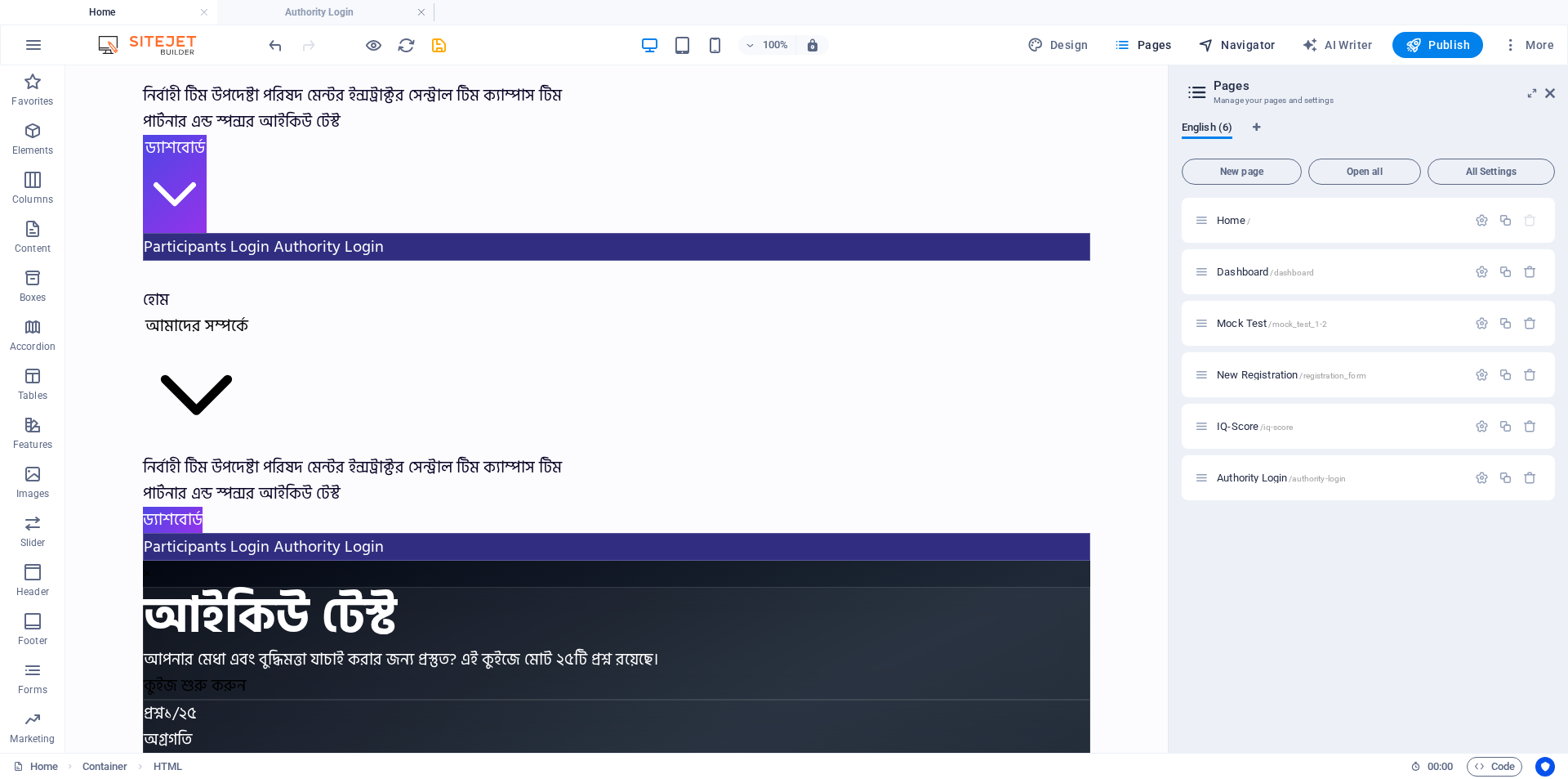
click at [1266, 41] on span "Navigator" at bounding box center [1237, 44] width 77 height 16
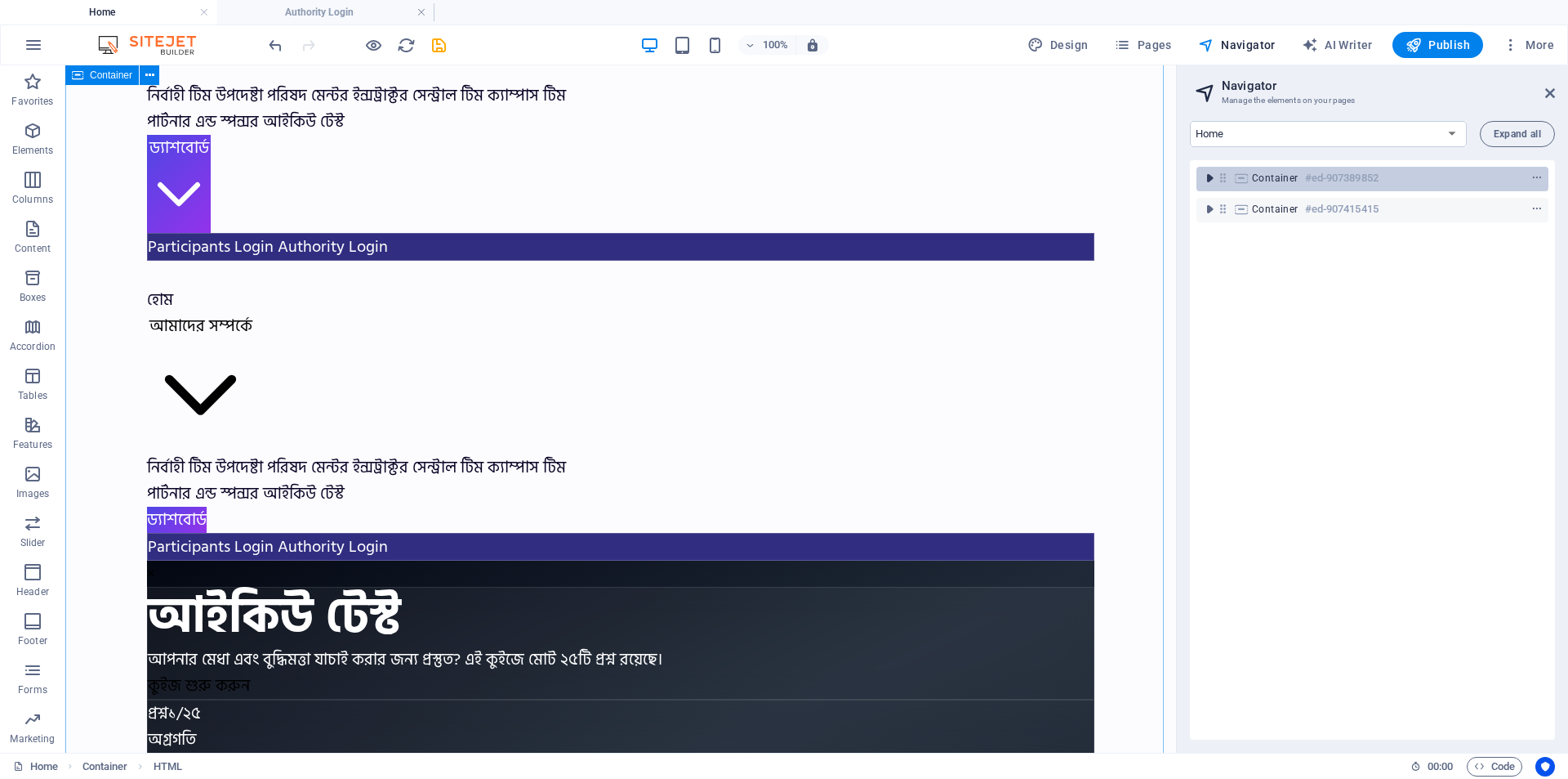
click at [1209, 184] on icon "toggle-expand" at bounding box center [1209, 177] width 16 height 16
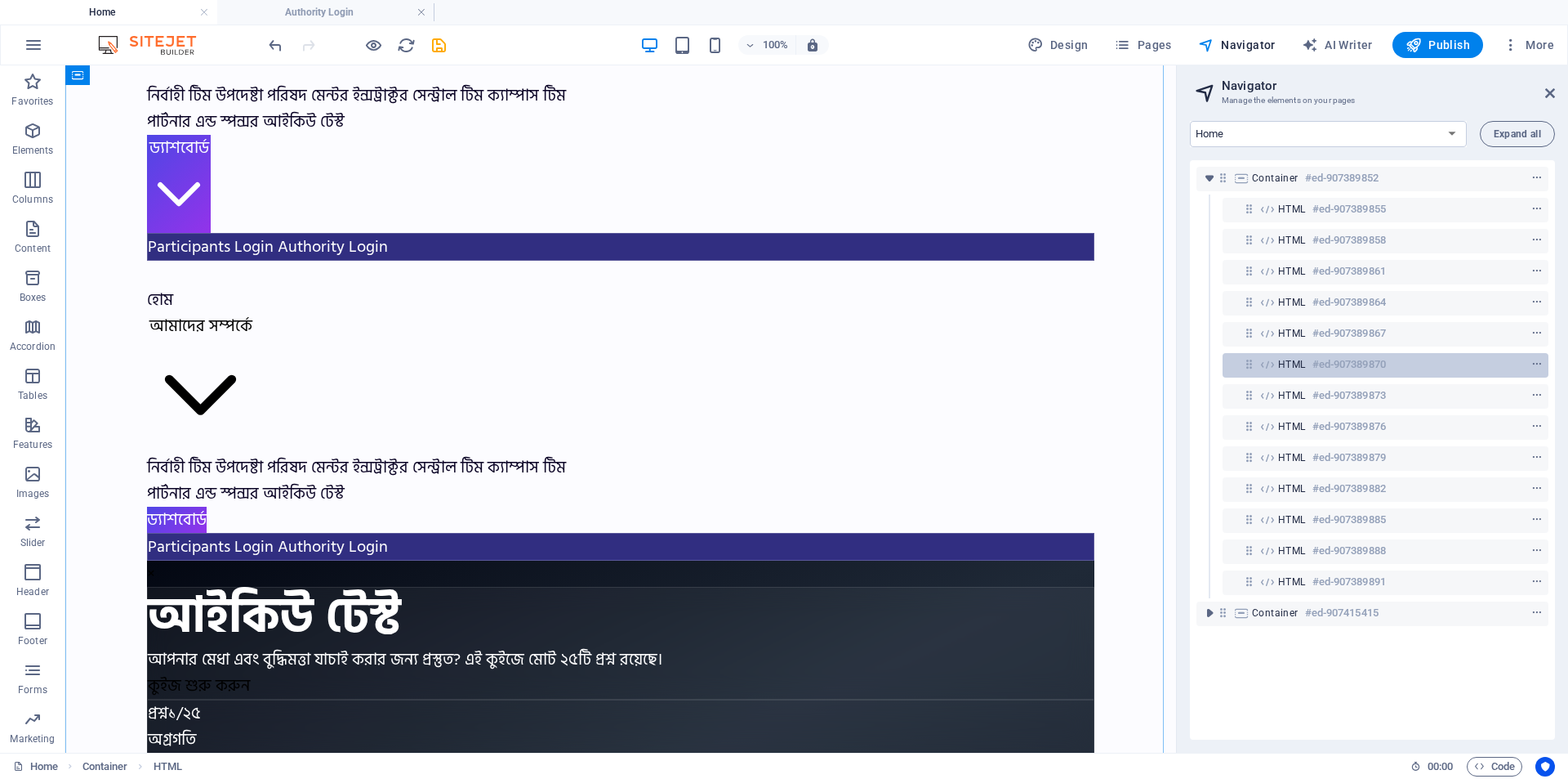
click at [1347, 366] on h6 "#ed-907389870" at bounding box center [1350, 364] width 73 height 20
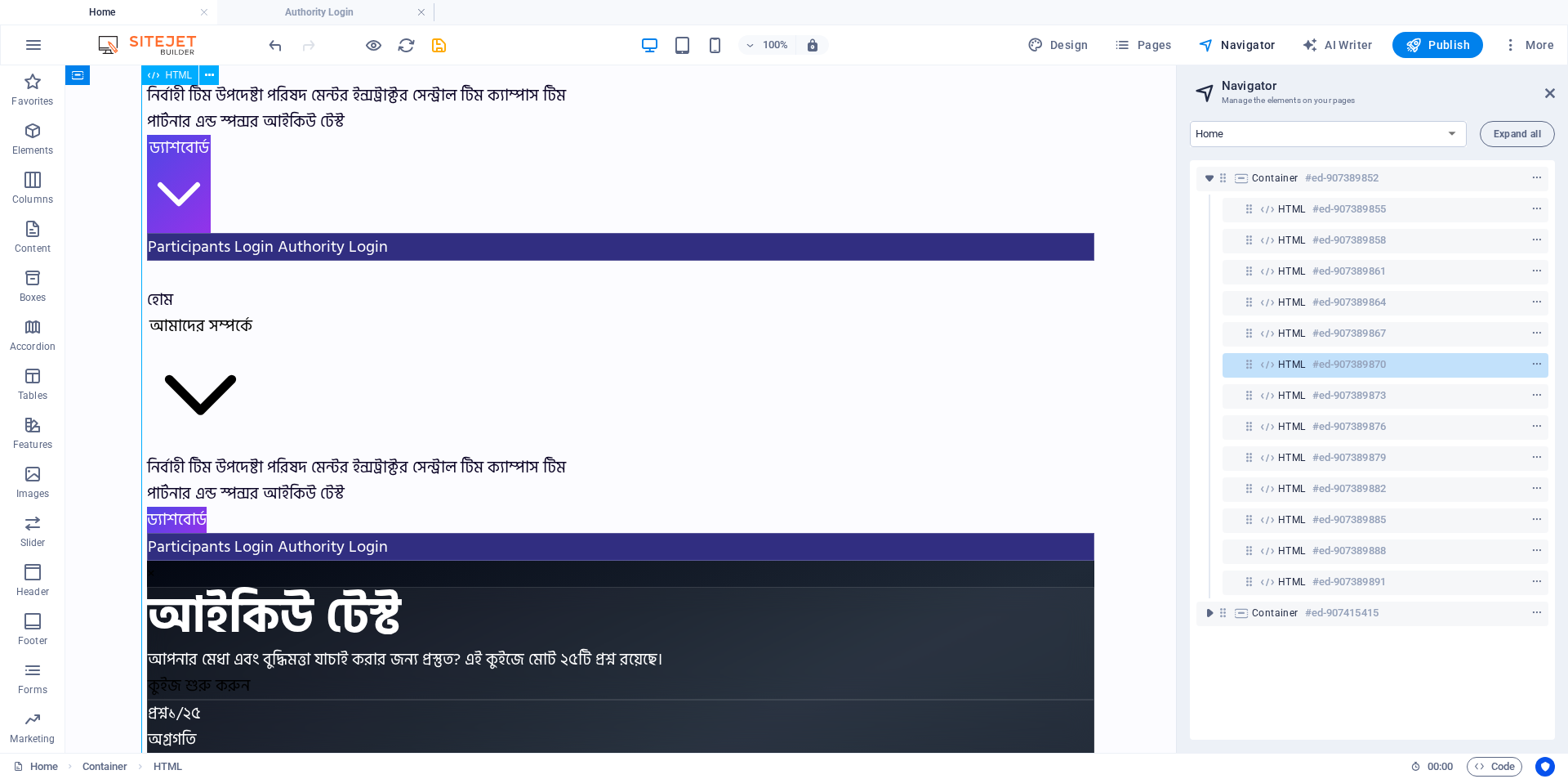
scroll to position [25894, 0]
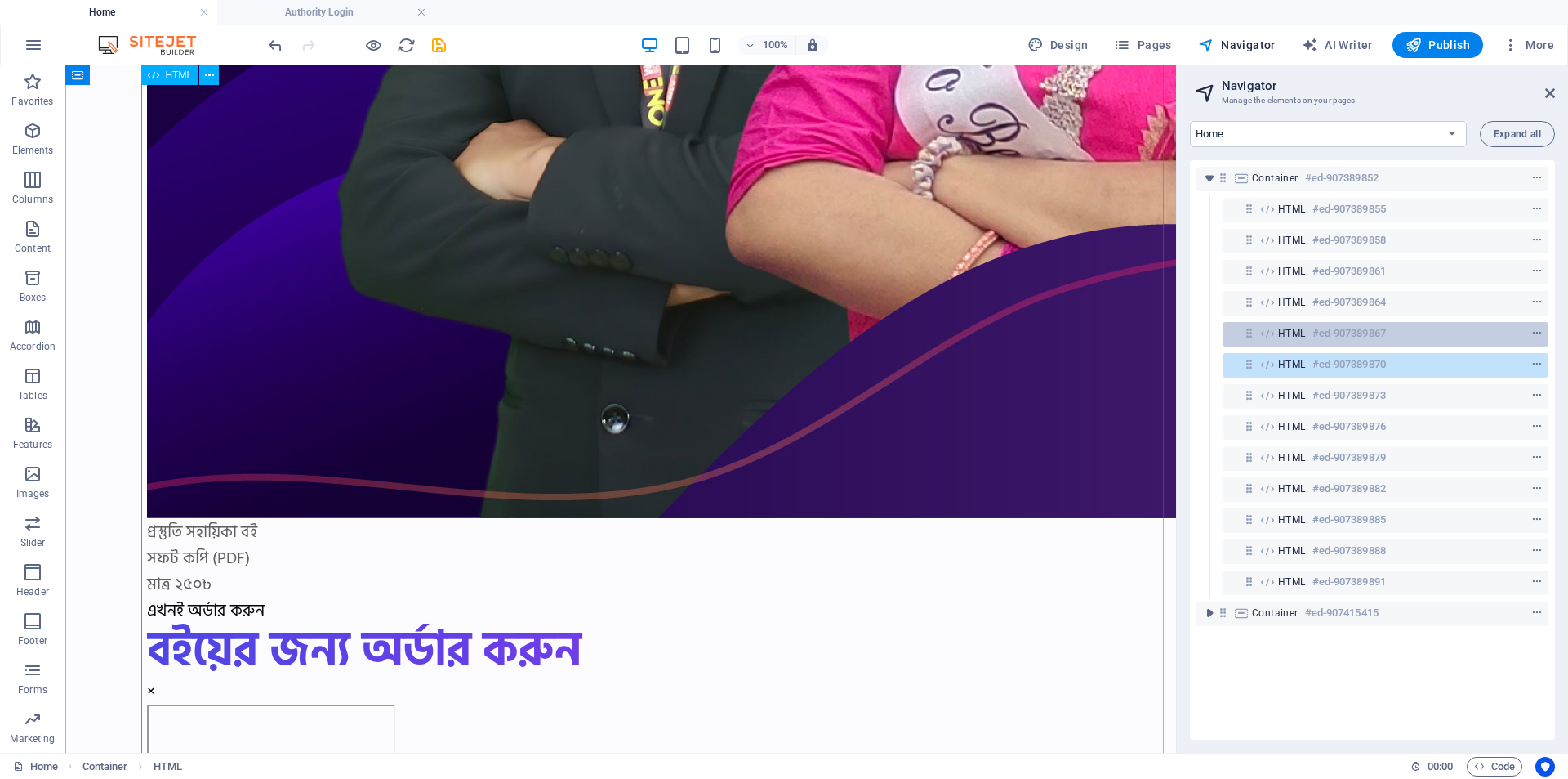
click at [1370, 330] on h6 "#ed-907389867" at bounding box center [1350, 333] width 73 height 20
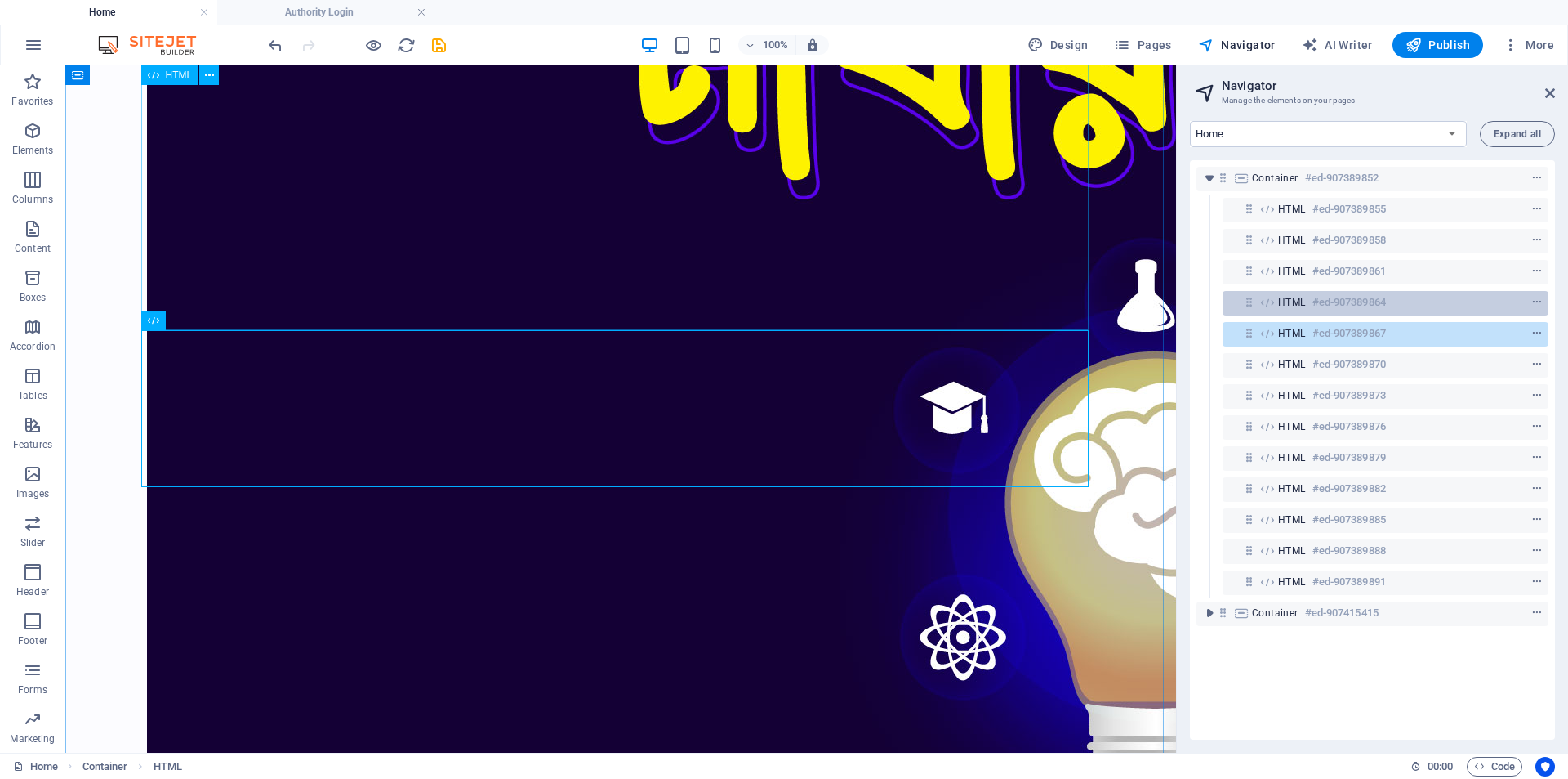
click at [1376, 305] on h6 "#ed-907389864" at bounding box center [1350, 302] width 73 height 20
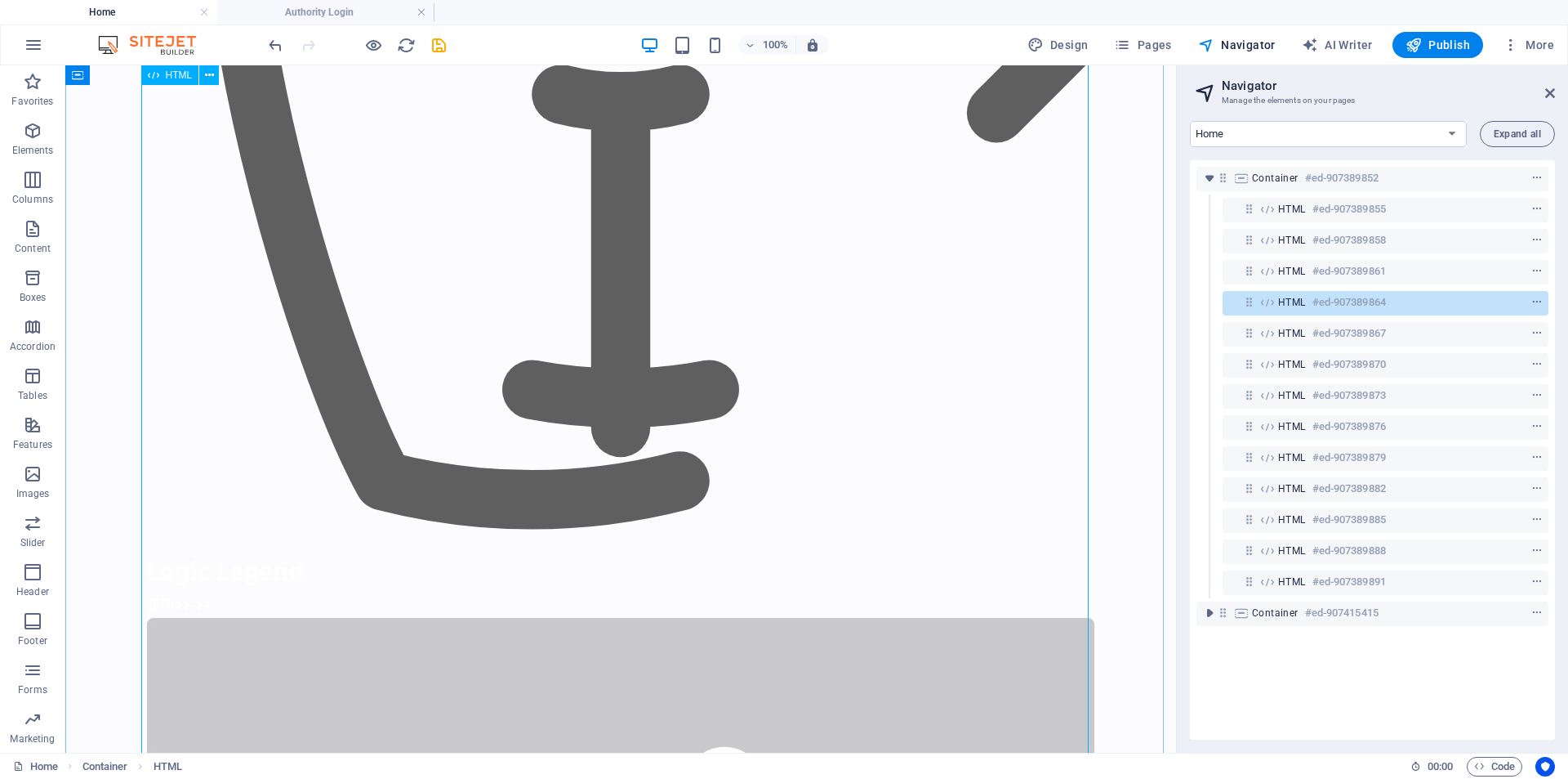
scroll to position [17356, 0]
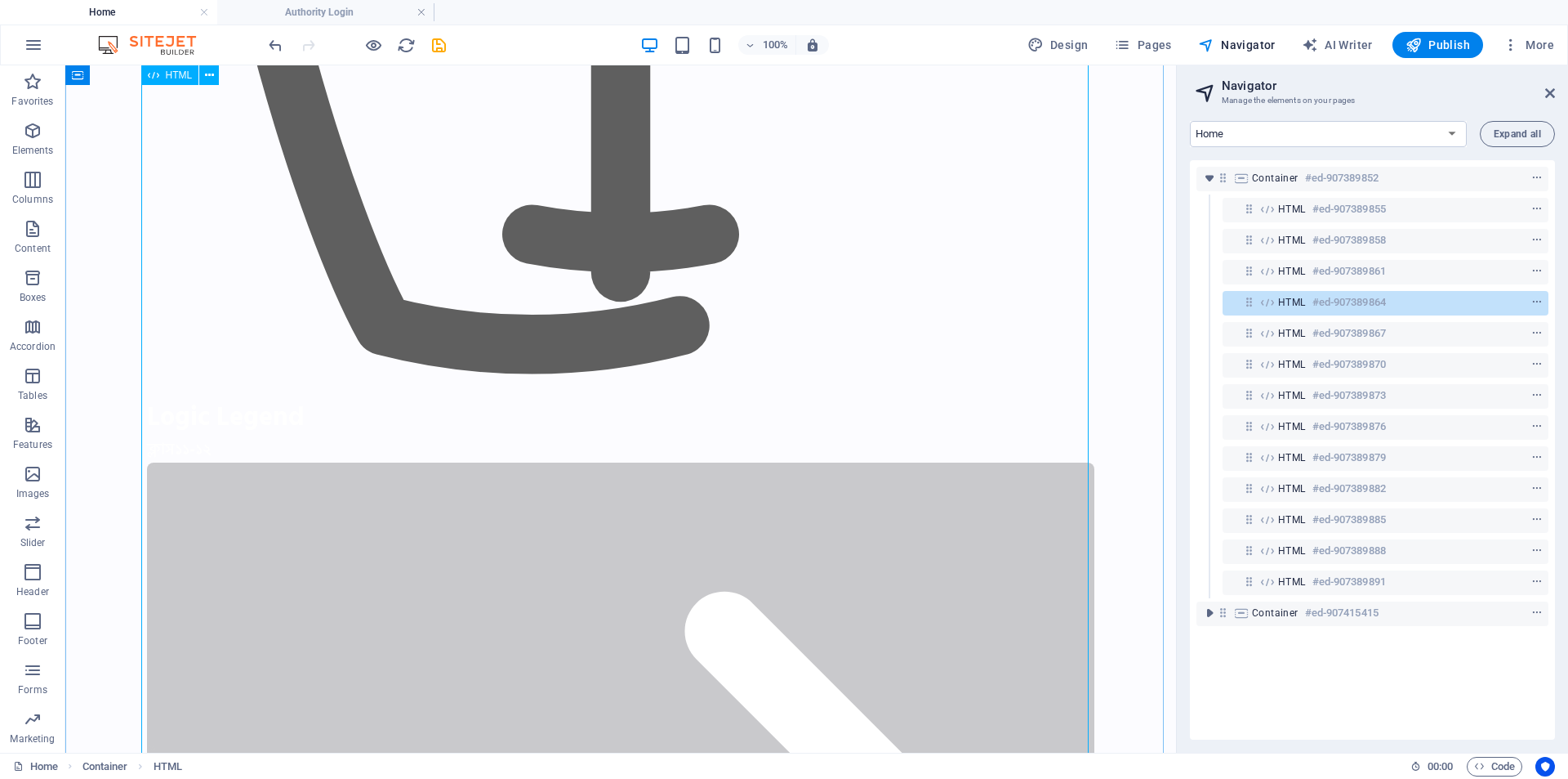
click at [1322, 300] on h6 "#ed-907389864" at bounding box center [1350, 302] width 73 height 20
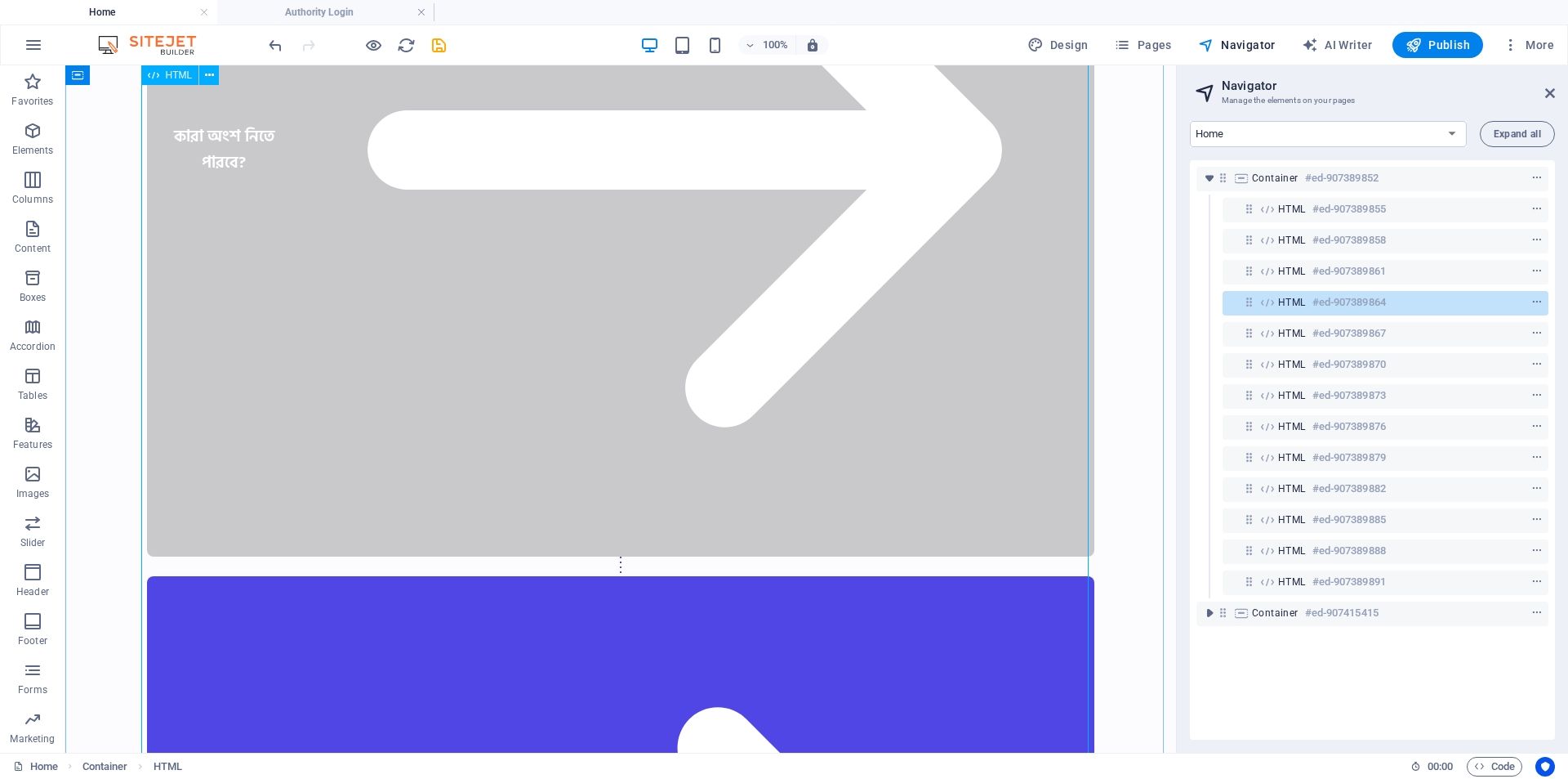
click at [1322, 300] on h6 "#ed-907389864" at bounding box center [1350, 302] width 73 height 20
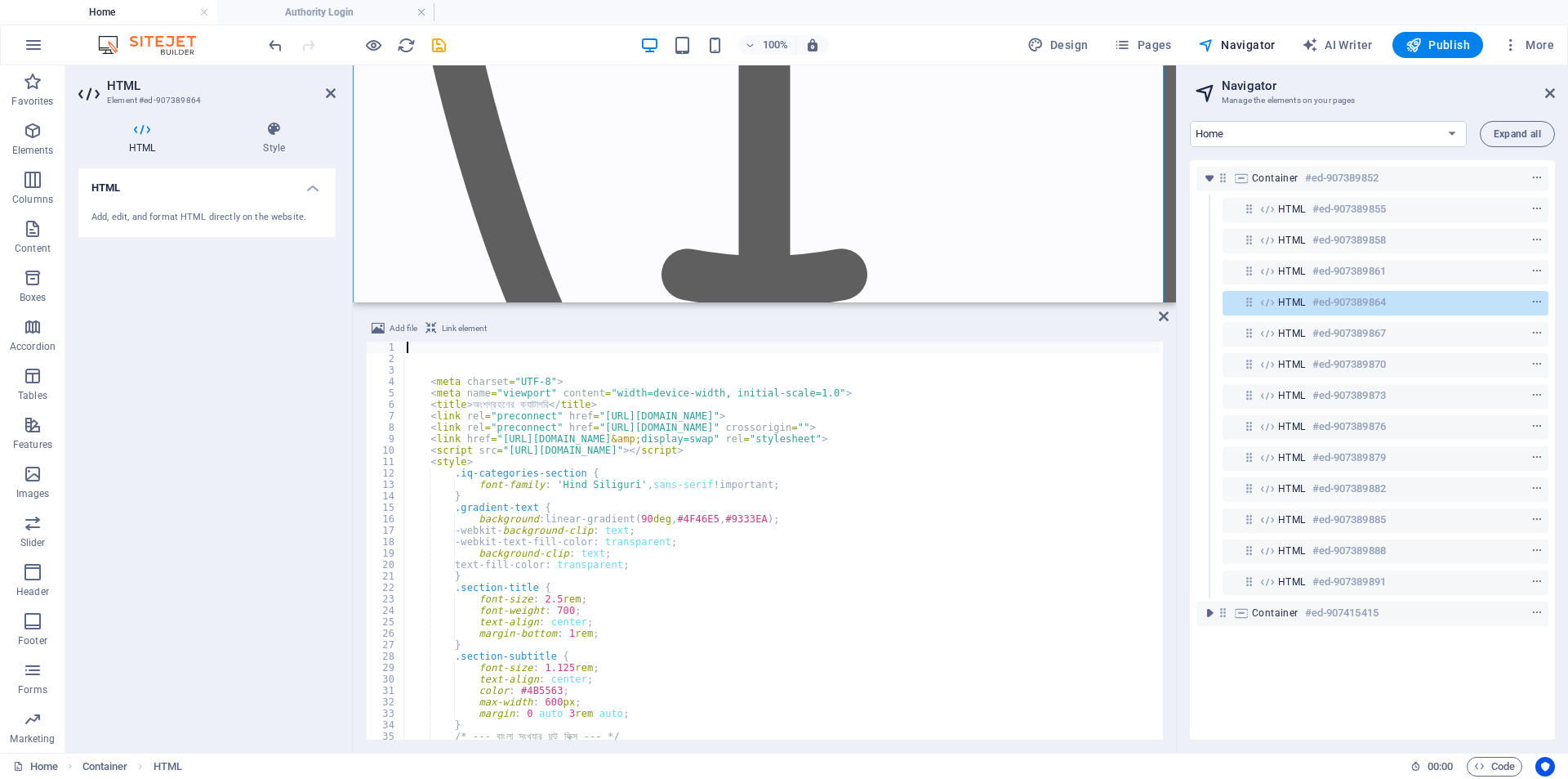
scroll to position [14046, 0]
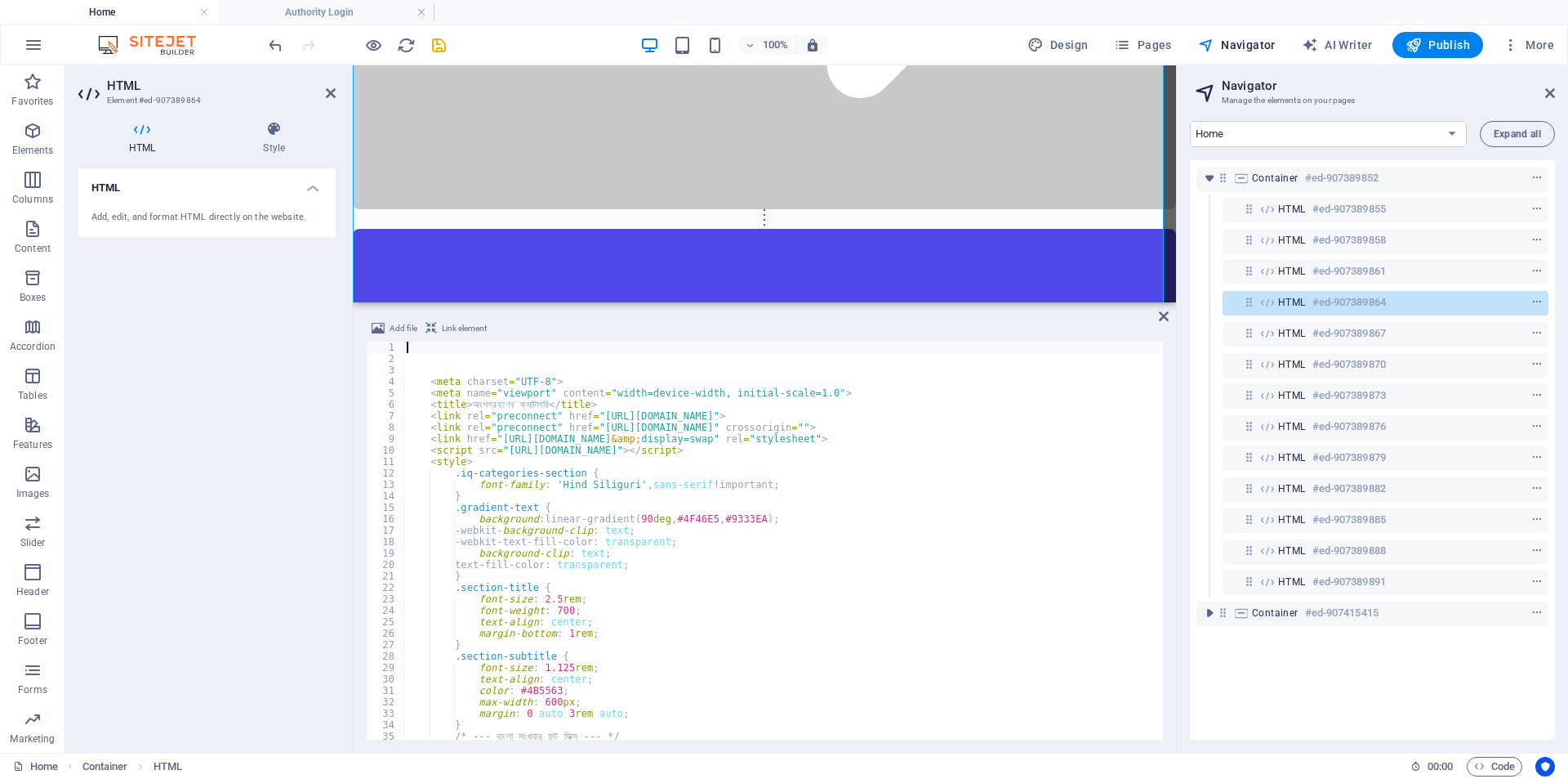
type textarea "background-clip: text;"
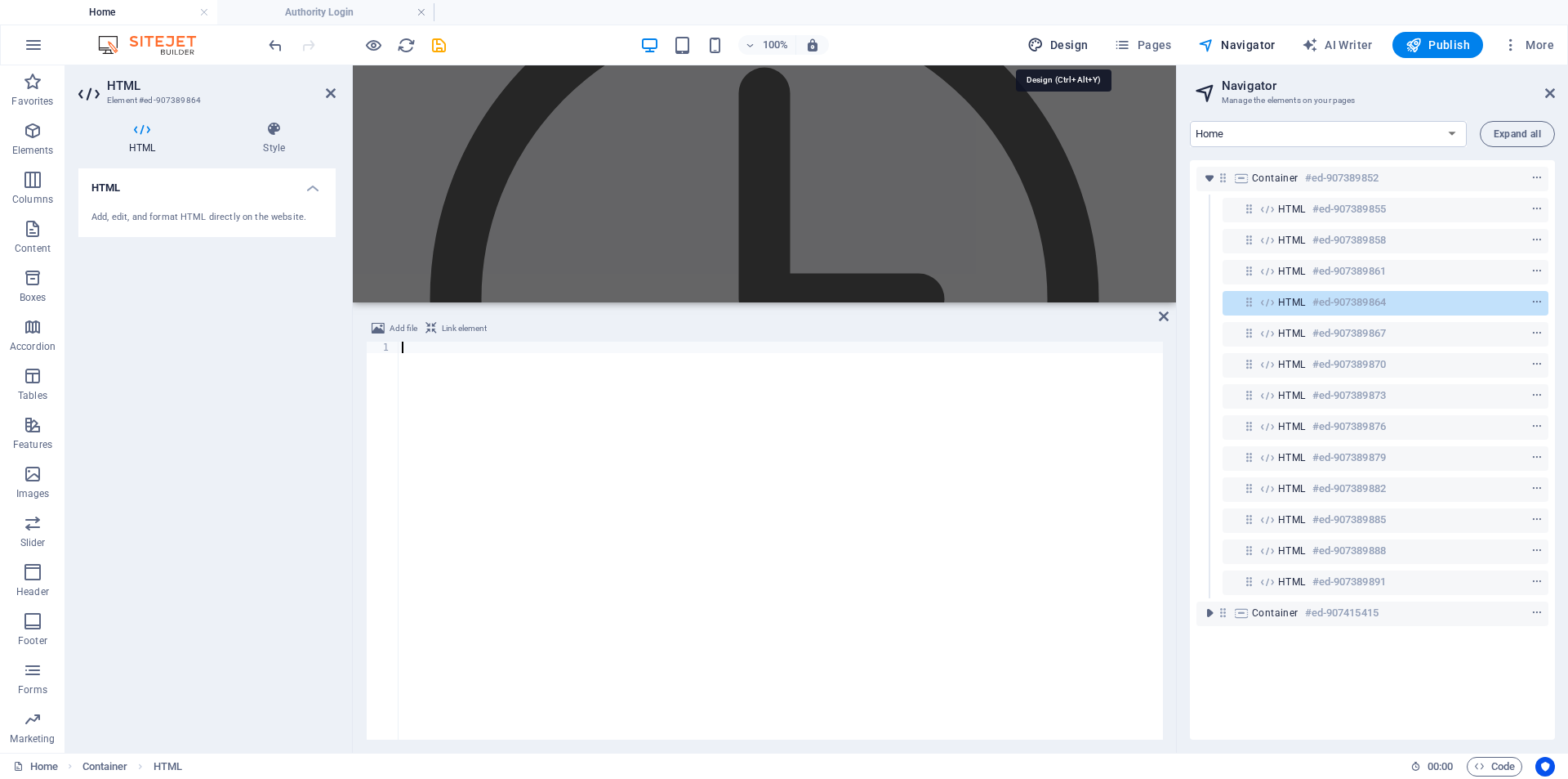
click at [1076, 48] on span "Design" at bounding box center [1058, 44] width 61 height 16
select select "px"
select select "400"
select select "px"
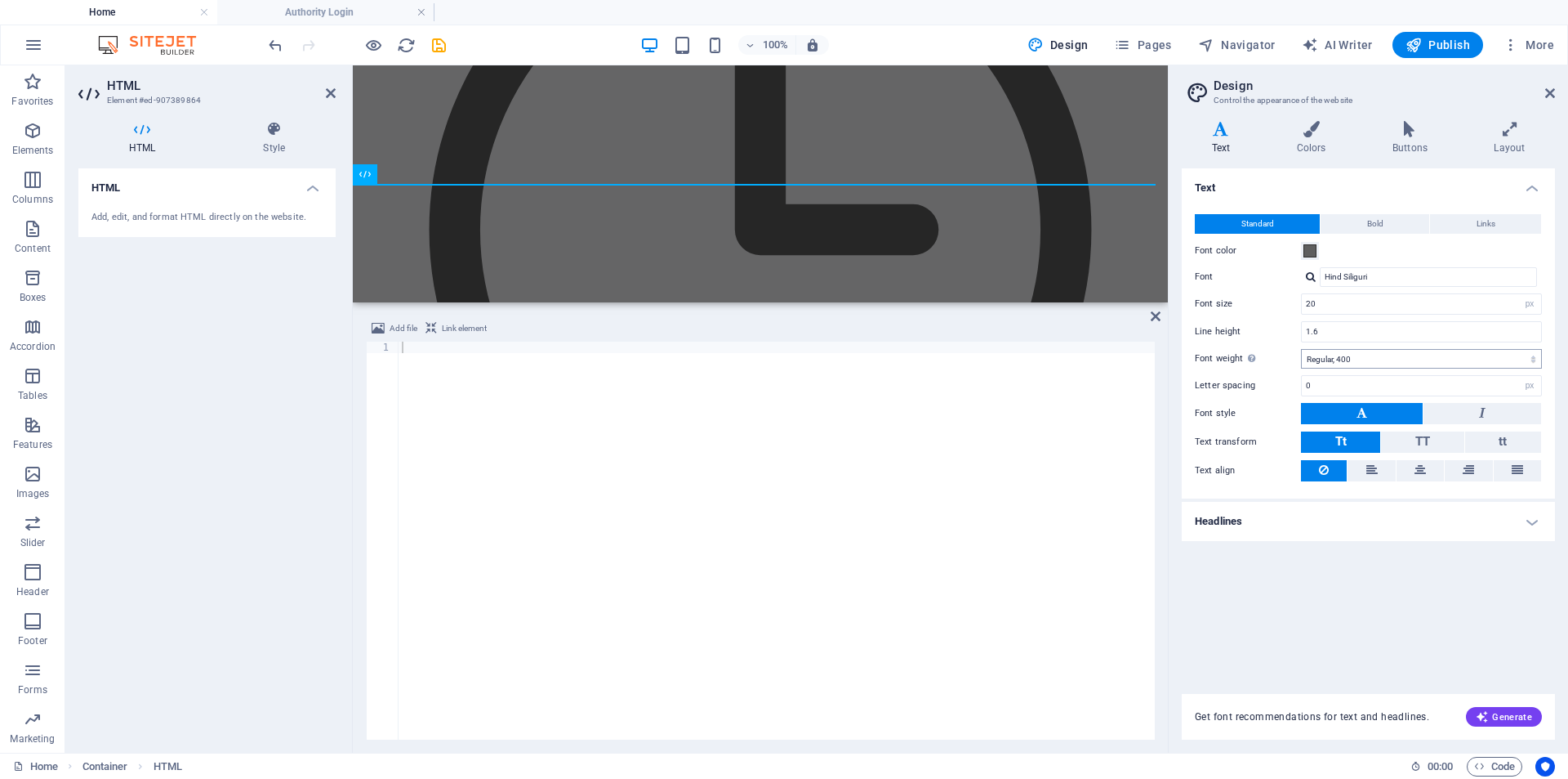
scroll to position [6822, 0]
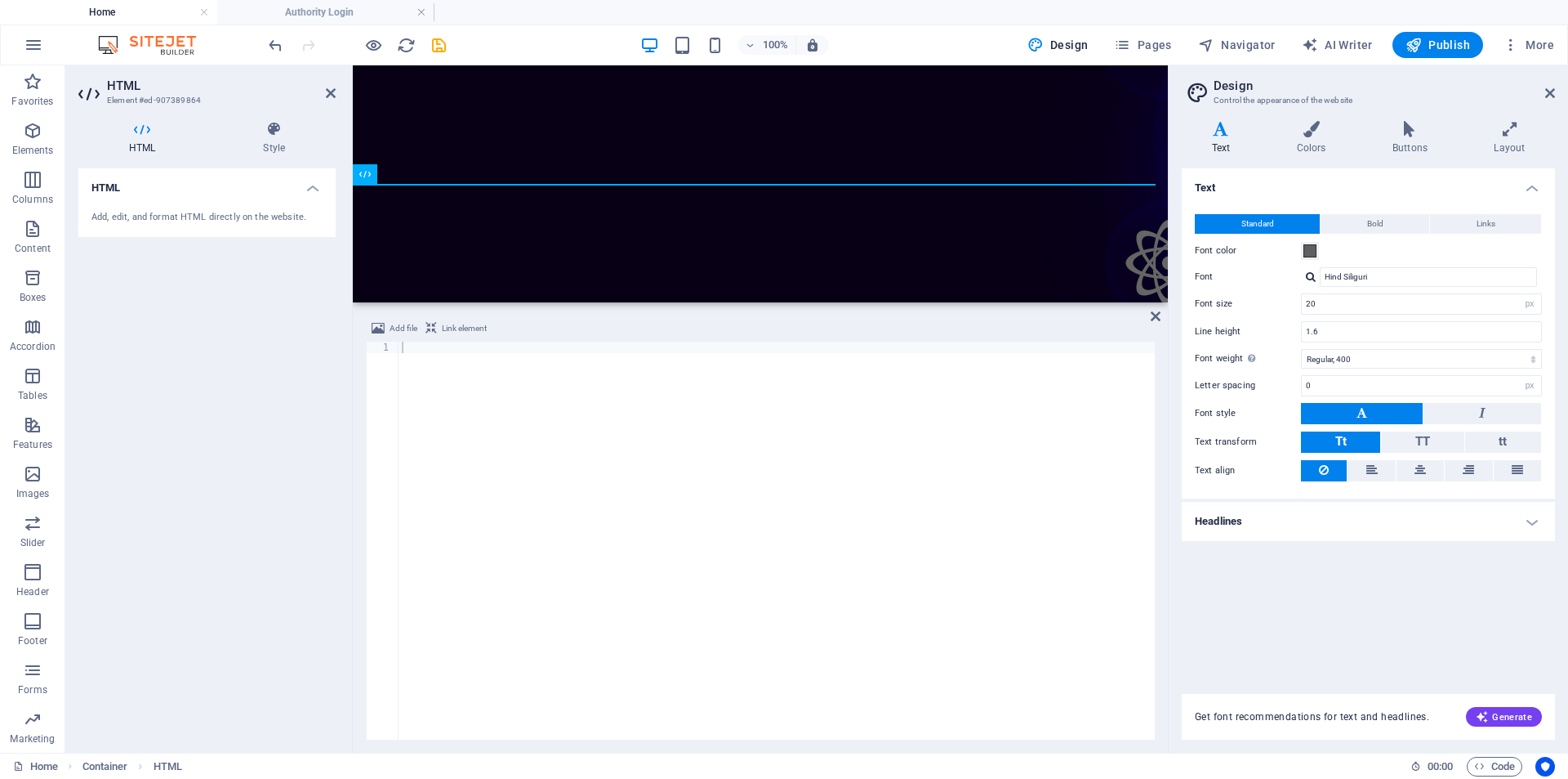
click at [1304, 522] on h4 "Headlines" at bounding box center [1368, 522] width 373 height 40
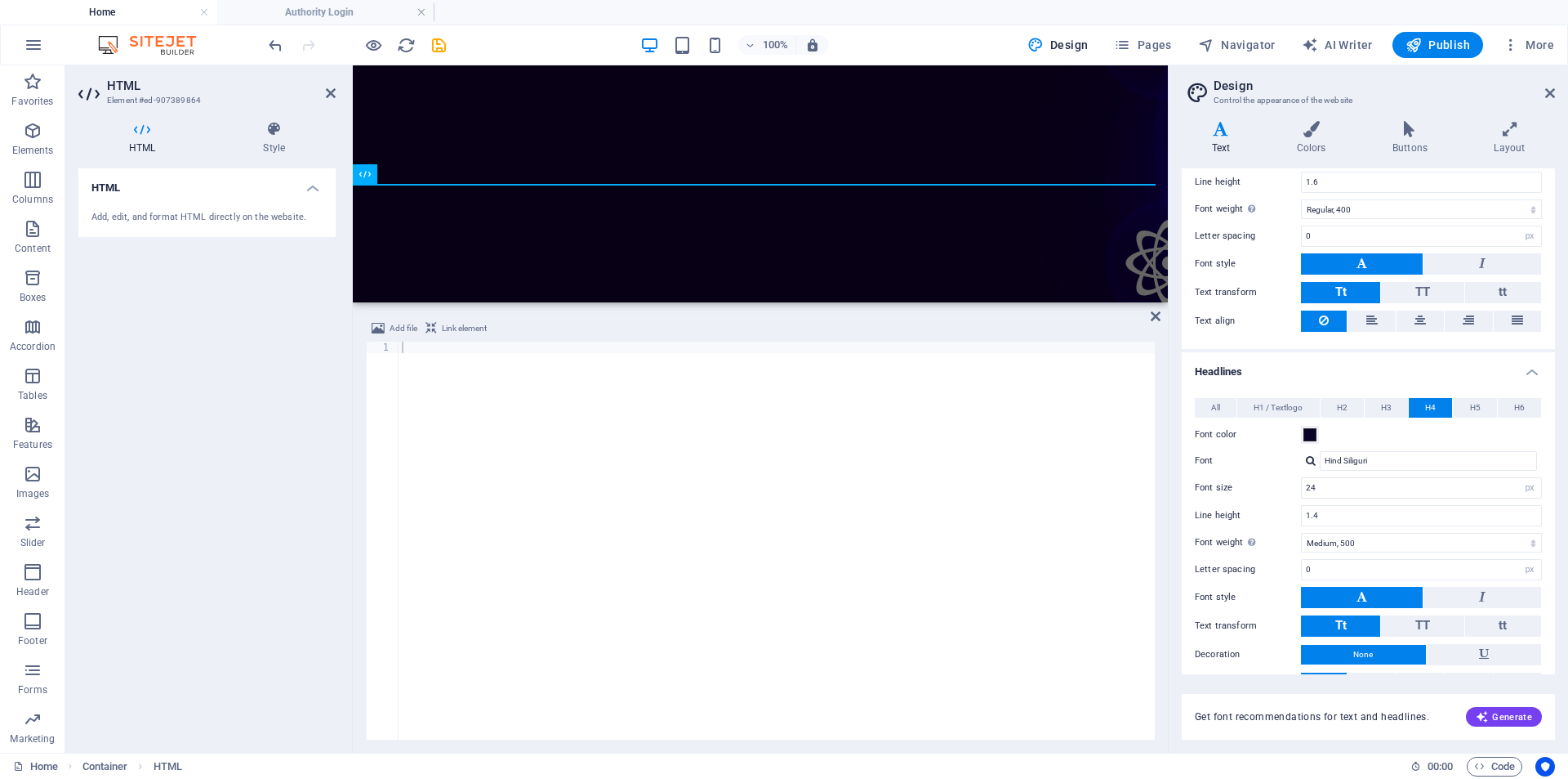
scroll to position [163, 0]
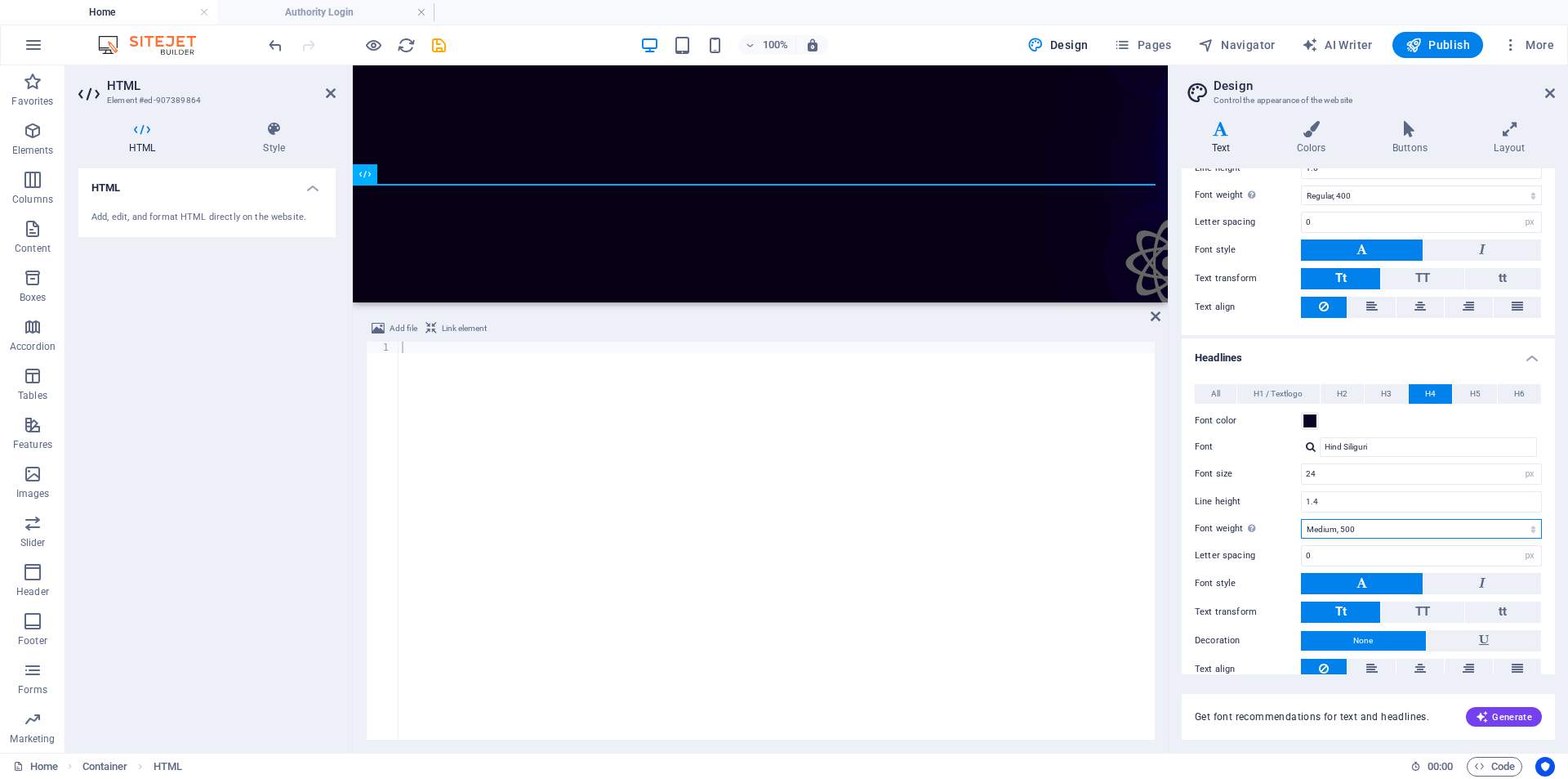
click at [1372, 528] on select "Thin, 100 Extra-light, 200 Light, 300 Regular, 400 Medium, 500 Semi-bold, 600 B…" at bounding box center [1422, 528] width 241 height 20
click at [1301, 519] on select "Thin, 100 Extra-light, 200 Light, 300 Regular, 400 Medium, 500 Semi-bold, 600 B…" at bounding box center [1422, 528] width 241 height 20
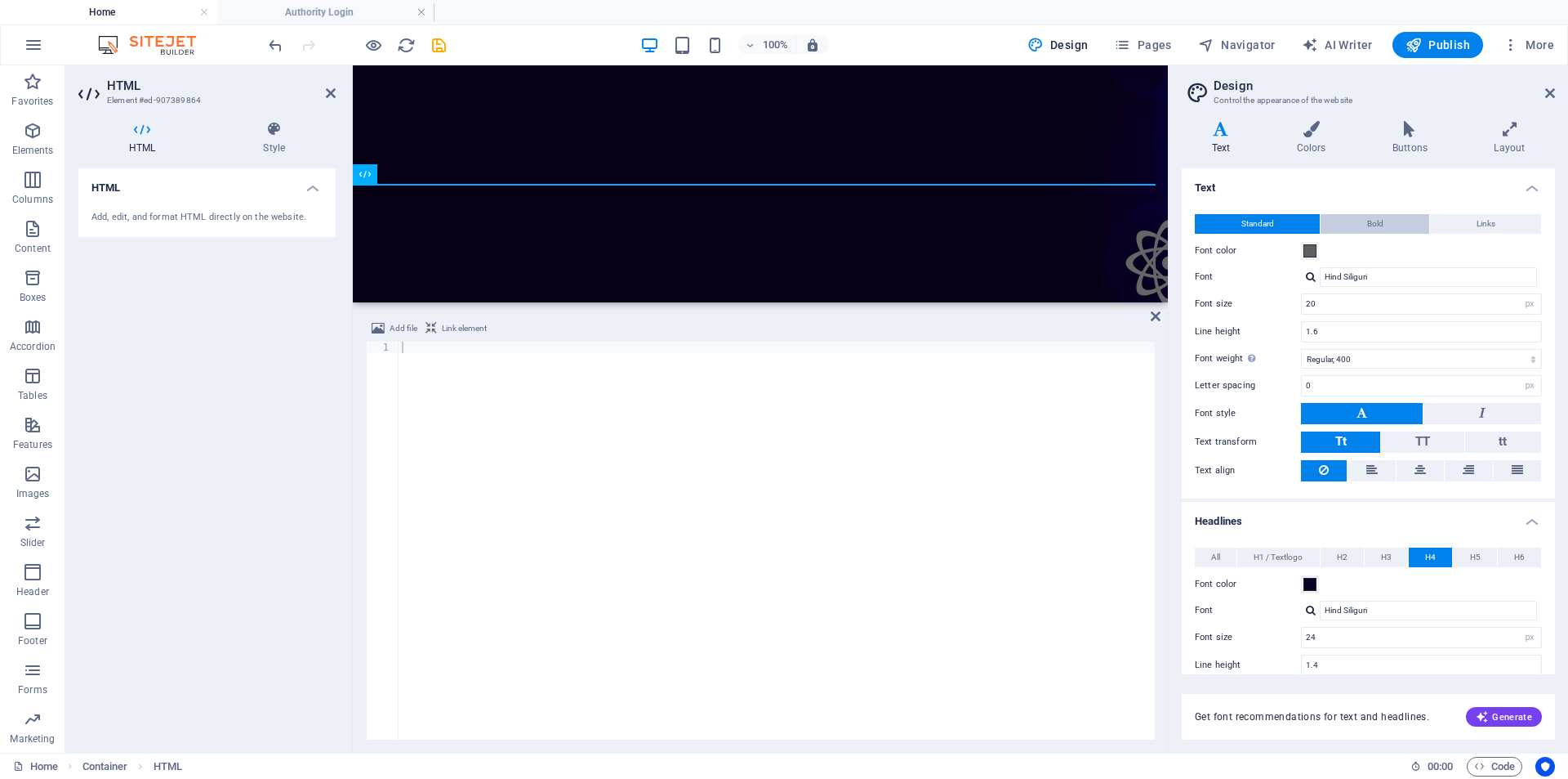
click at [1390, 225] on button "Bold" at bounding box center [1375, 223] width 108 height 20
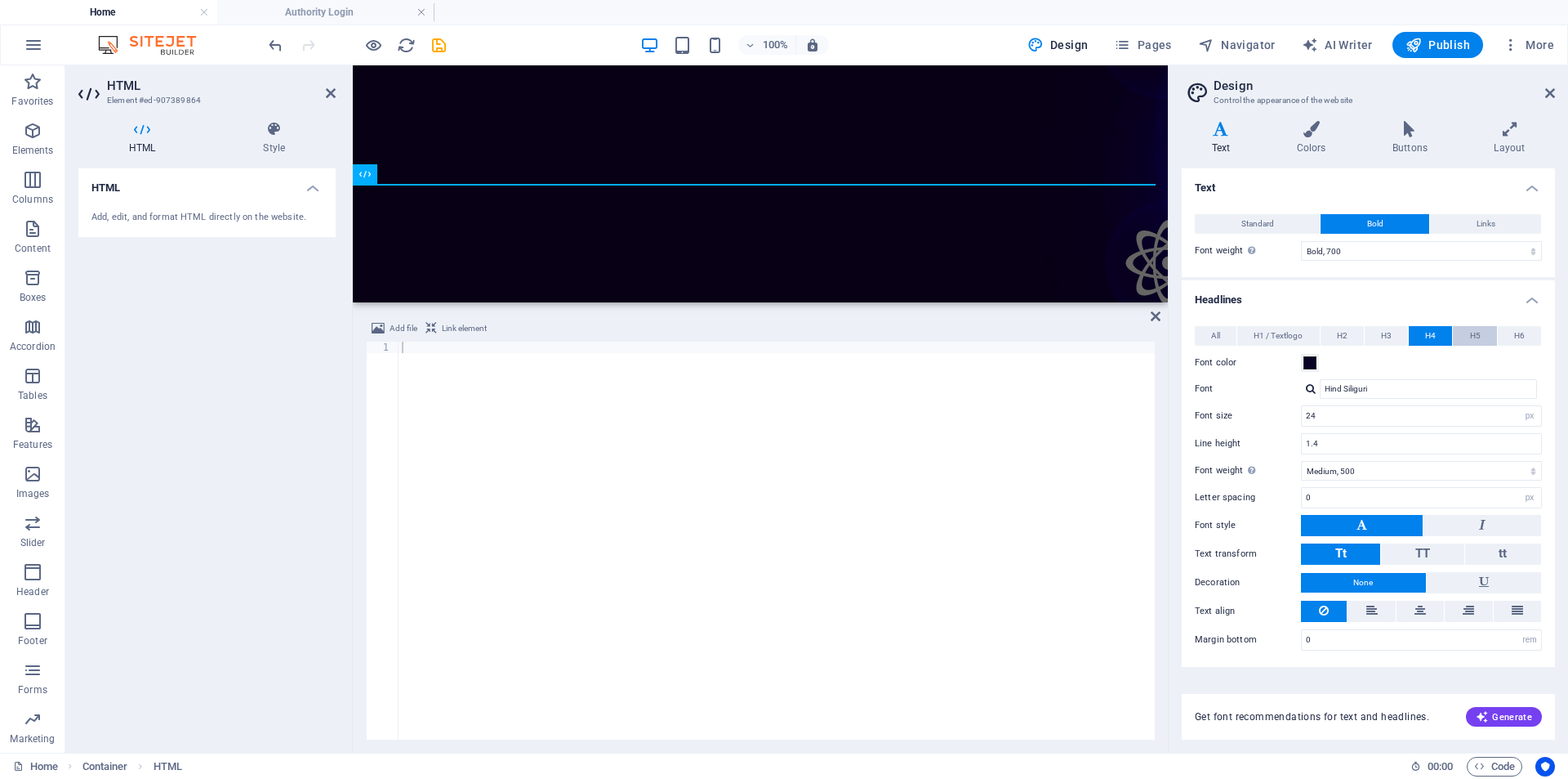
click at [1477, 332] on span "H5" at bounding box center [1475, 335] width 10 height 20
click at [1350, 478] on select "Thin, 100 Extra-light, 200 Light, 300 Regular, 400 Medium, 500 Semi-bold, 600 B…" at bounding box center [1422, 470] width 241 height 20
select select "600"
click at [1301, 461] on select "Thin, 100 Extra-light, 200 Light, 300 Regular, 400 Medium, 500 Semi-bold, 600 B…" at bounding box center [1422, 470] width 241 height 20
click at [1516, 337] on span "H6" at bounding box center [1519, 335] width 10 height 20
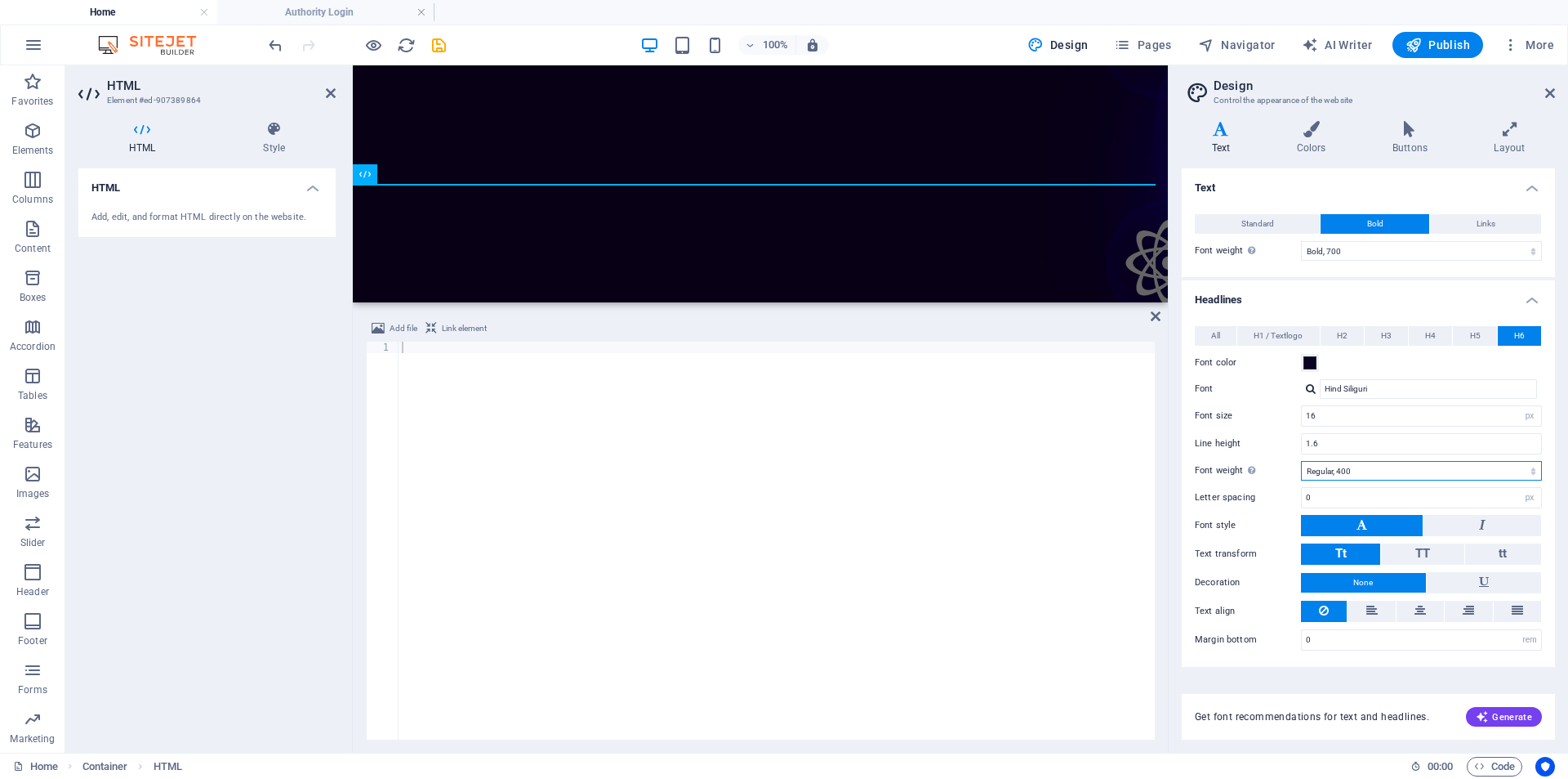
click at [1352, 473] on select "Thin, 100 Extra-light, 200 Light, 300 Regular, 400 Medium, 500 Semi-bold, 600 B…" at bounding box center [1422, 470] width 241 height 20
drag, startPoint x: 1352, startPoint y: 473, endPoint x: 1345, endPoint y: 438, distance: 35.7
click at [1352, 473] on select "Thin, 100 Extra-light, 200 Light, 300 Regular, 400 Medium, 500 Semi-bold, 600 B…" at bounding box center [1422, 470] width 241 height 20
click at [1225, 336] on button "All" at bounding box center [1216, 335] width 41 height 20
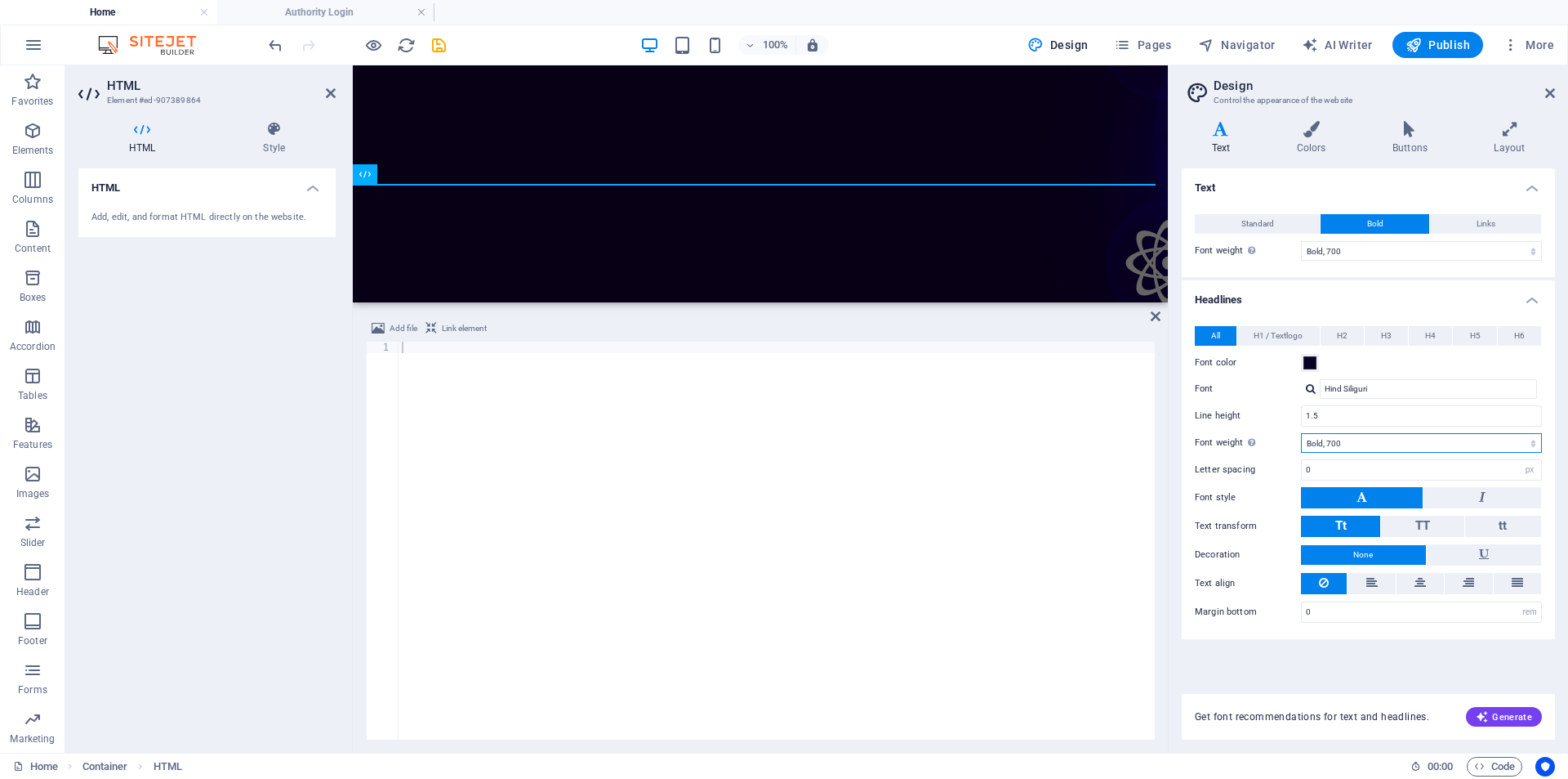
click at [1358, 447] on select "Thin, 100 Extra-light, 200 Light, 300 Regular, 400 Medium, 500 Semi-bold, 600 B…" at bounding box center [1422, 443] width 241 height 20
click at [1347, 417] on input "1.5" at bounding box center [1422, 415] width 239 height 20
click at [1353, 444] on select "Thin, 100 Extra-light, 200 Light, 300 Regular, 400 Medium, 500 Semi-bold, 600 B…" at bounding box center [1422, 443] width 241 height 20
select select "500"
click at [1301, 433] on select "Thin, 100 Extra-light, 200 Light, 300 Regular, 400 Medium, 500 Semi-bold, 600 B…" at bounding box center [1422, 443] width 241 height 20
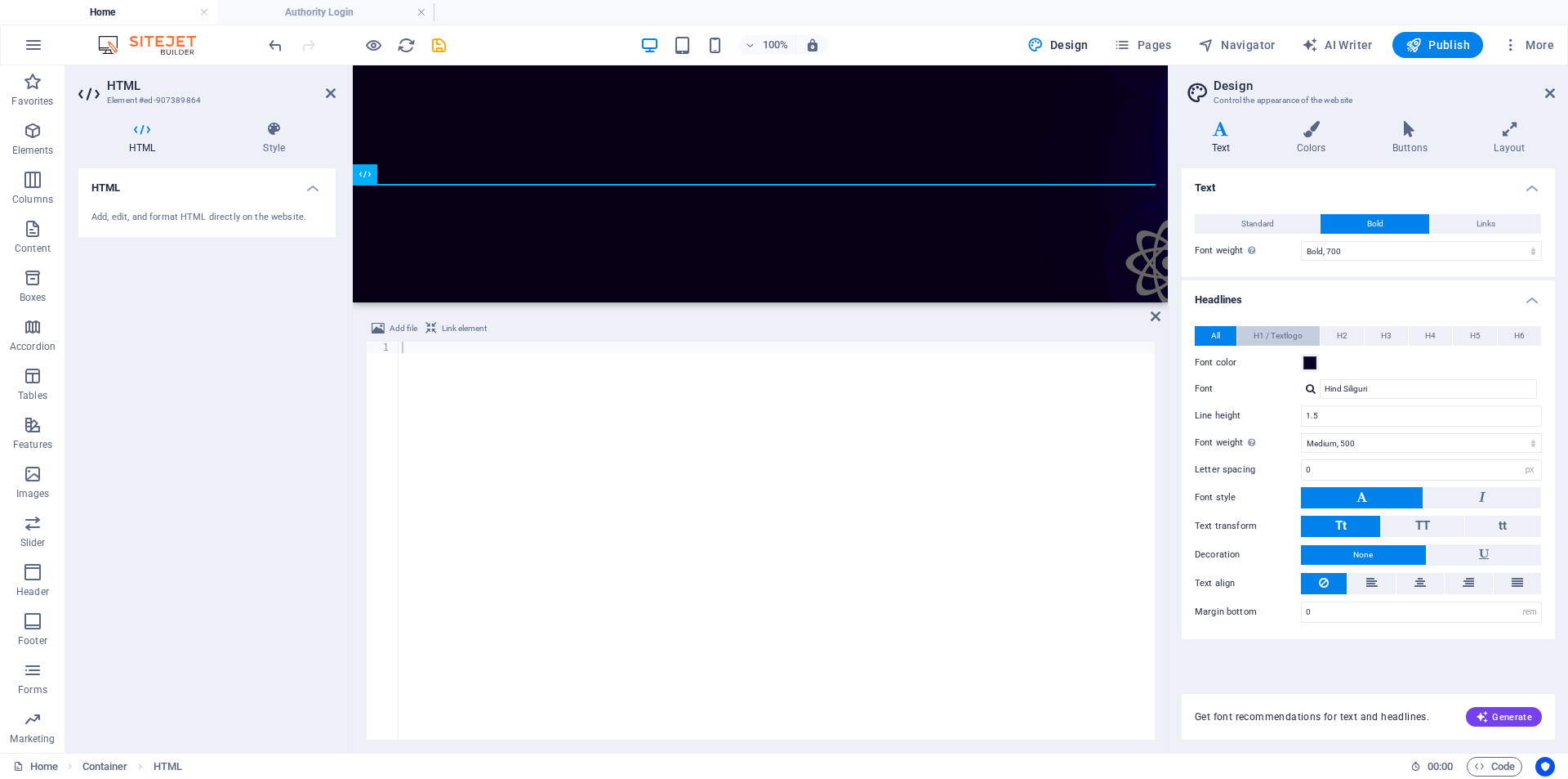
click at [1285, 336] on span "H1 / Textlogo" at bounding box center [1279, 335] width 49 height 20
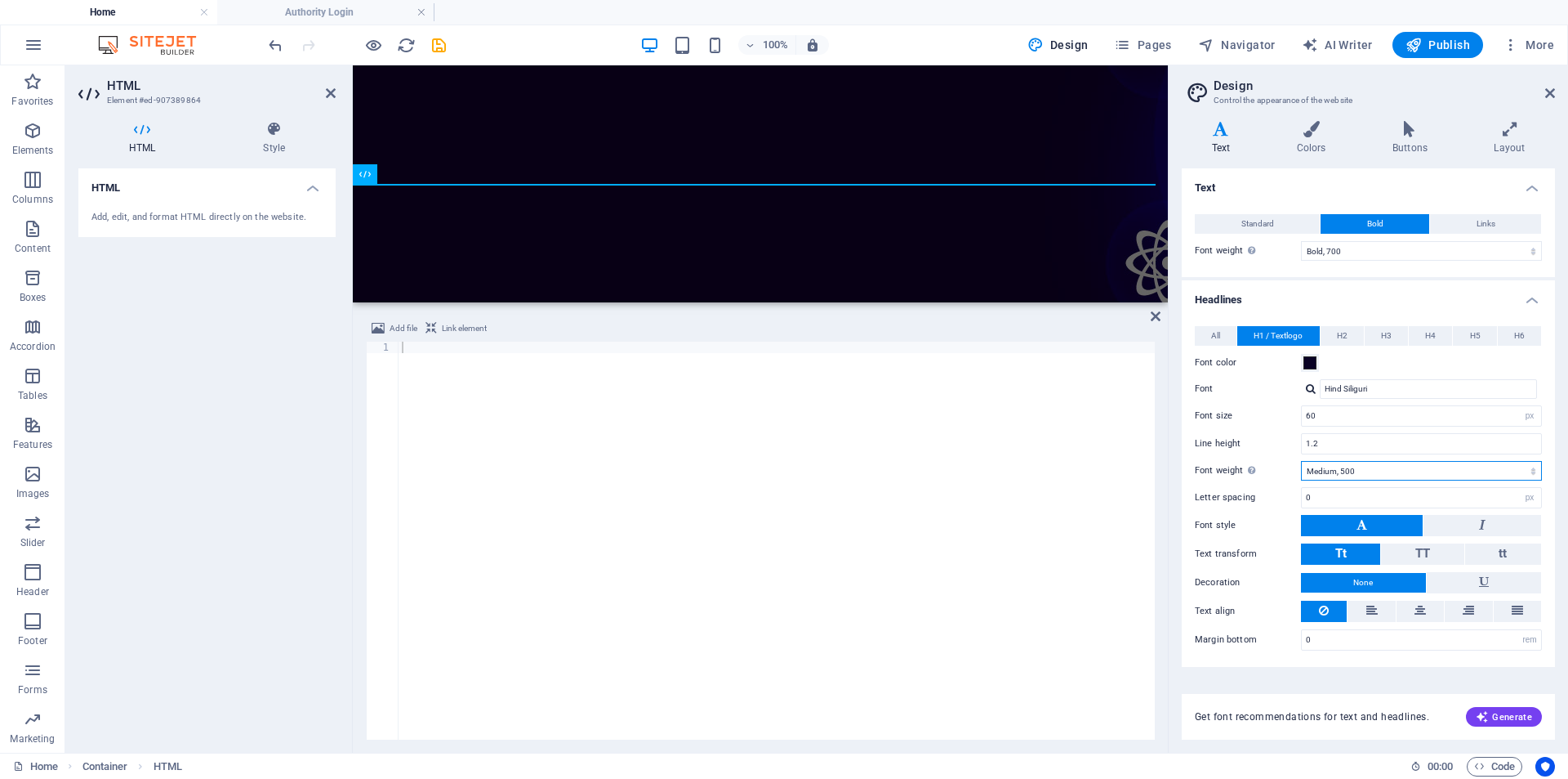
click at [1366, 469] on select "Thin, 100 Extra-light, 200 Light, 300 Regular, 400 Medium, 500 Semi-bold, 600 B…" at bounding box center [1422, 470] width 241 height 20
select select "600"
click at [1301, 461] on select "Thin, 100 Extra-light, 200 Light, 300 Regular, 400 Medium, 500 Semi-bold, 600 B…" at bounding box center [1422, 470] width 241 height 20
click at [1218, 330] on span "All" at bounding box center [1216, 335] width 9 height 20
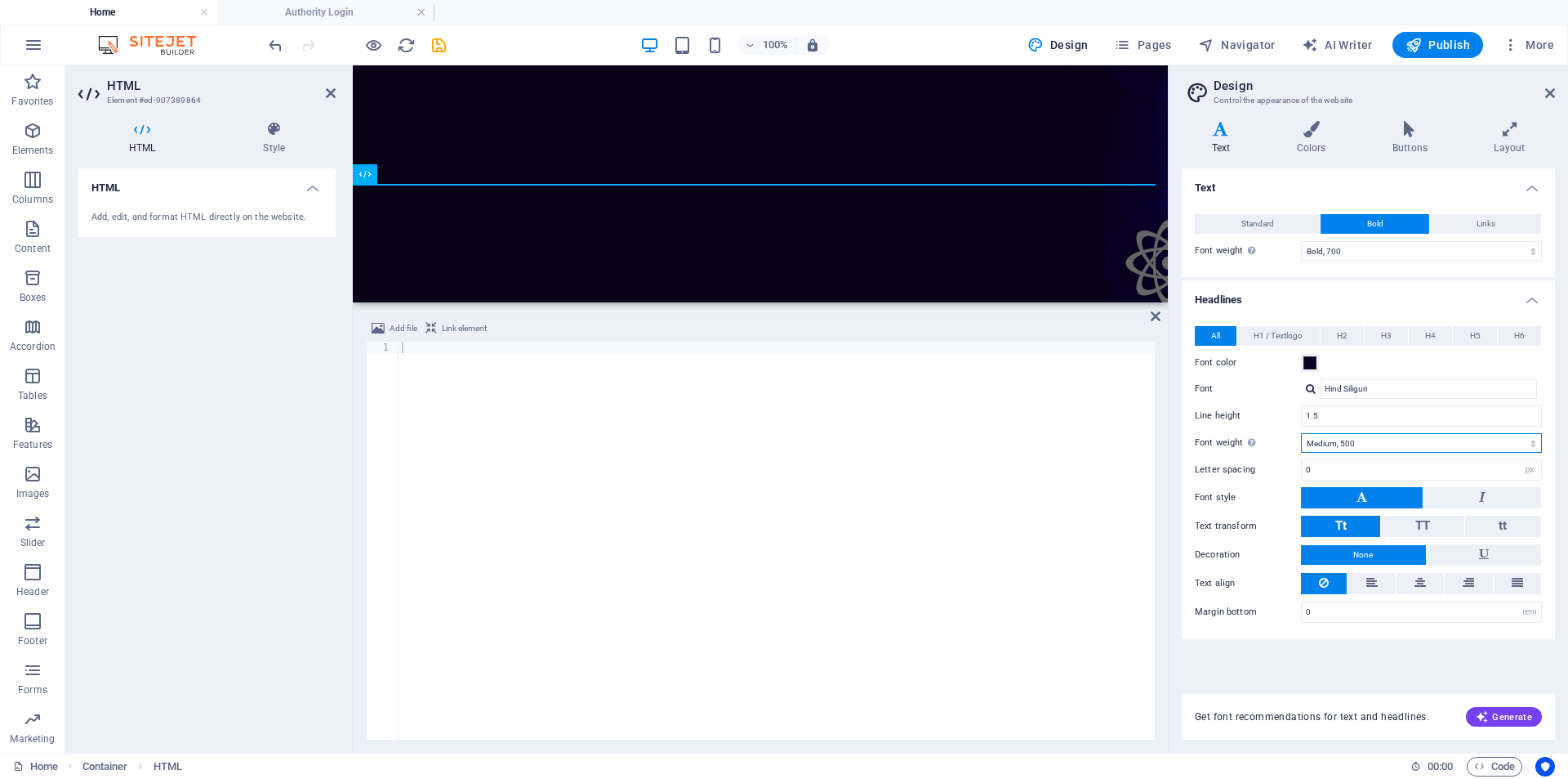
click at [1351, 445] on select "Thin, 100 Extra-light, 200 Light, 300 Regular, 400 Medium, 500 Semi-bold, 600 B…" at bounding box center [1422, 443] width 241 height 20
click at [1301, 433] on select "Thin, 100 Extra-light, 200 Light, 300 Regular, 400 Medium, 500 Semi-bold, 600 B…" at bounding box center [1422, 443] width 241 height 20
click at [1287, 326] on span "H1 / Textlogo" at bounding box center [1279, 335] width 49 height 20
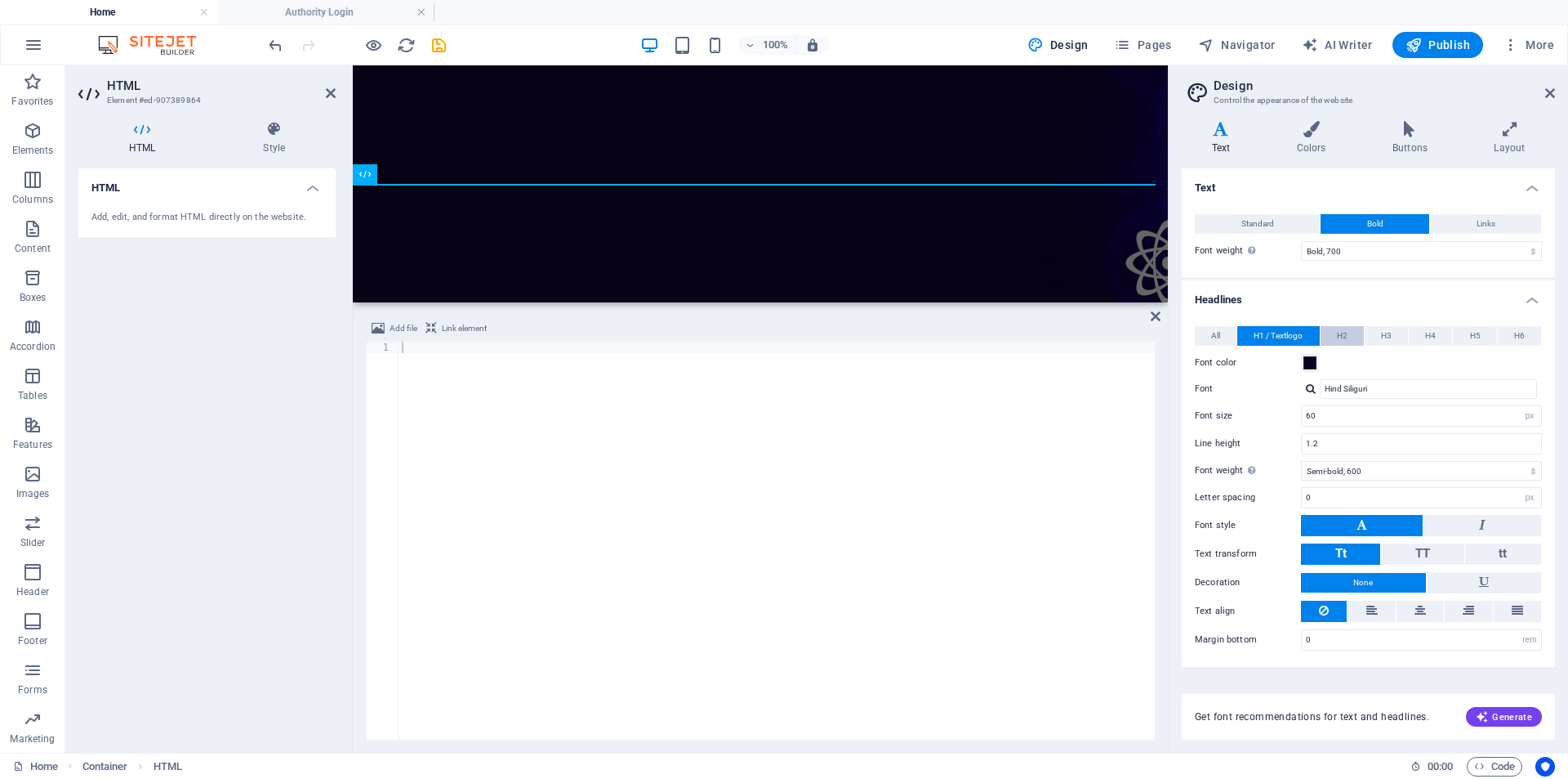
click at [1345, 332] on span "H2" at bounding box center [1342, 335] width 10 height 20
click at [1366, 260] on select "Thin, 100 Extra-light, 200 Light, 300 Regular, 400 Medium, 500 Semi-bold, 600 B…" at bounding box center [1422, 251] width 241 height 20
select select "500"
click at [1301, 241] on select "Thin, 100 Extra-light, 200 Light, 300 Regular, 400 Medium, 500 Semi-bold, 600 B…" at bounding box center [1422, 251] width 241 height 20
drag, startPoint x: 1331, startPoint y: 255, endPoint x: 1347, endPoint y: 255, distance: 16.0
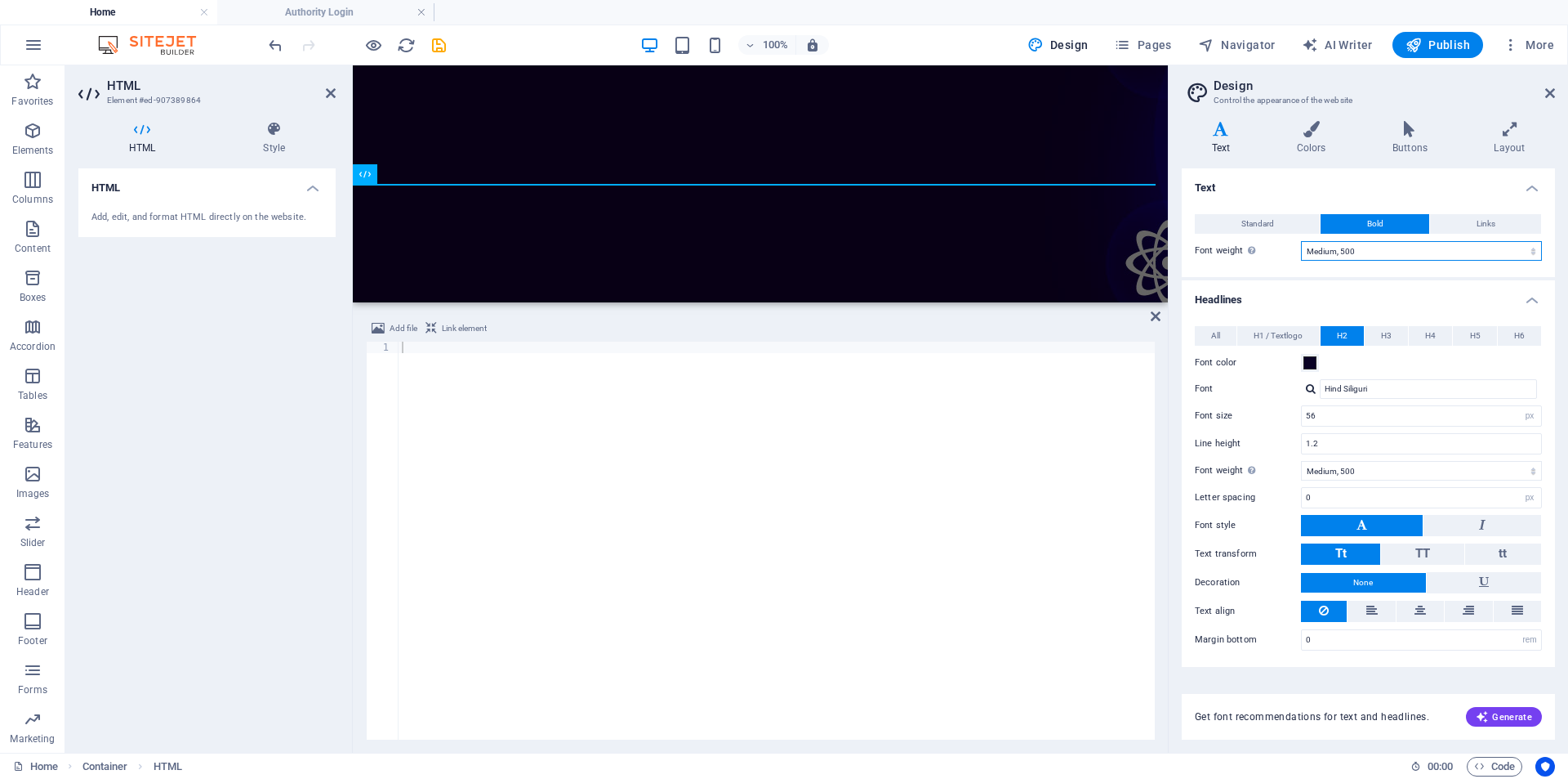
click at [1331, 255] on select "Thin, 100 Extra-light, 200 Light, 300 Regular, 400 Medium, 500 Semi-bold, 600 B…" at bounding box center [1422, 251] width 241 height 20
click at [1301, 241] on select "Thin, 100 Extra-light, 200 Light, 300 Regular, 400 Medium, 500 Semi-bold, 600 B…" at bounding box center [1422, 251] width 241 height 20
click at [1476, 219] on button "Links" at bounding box center [1486, 223] width 111 height 20
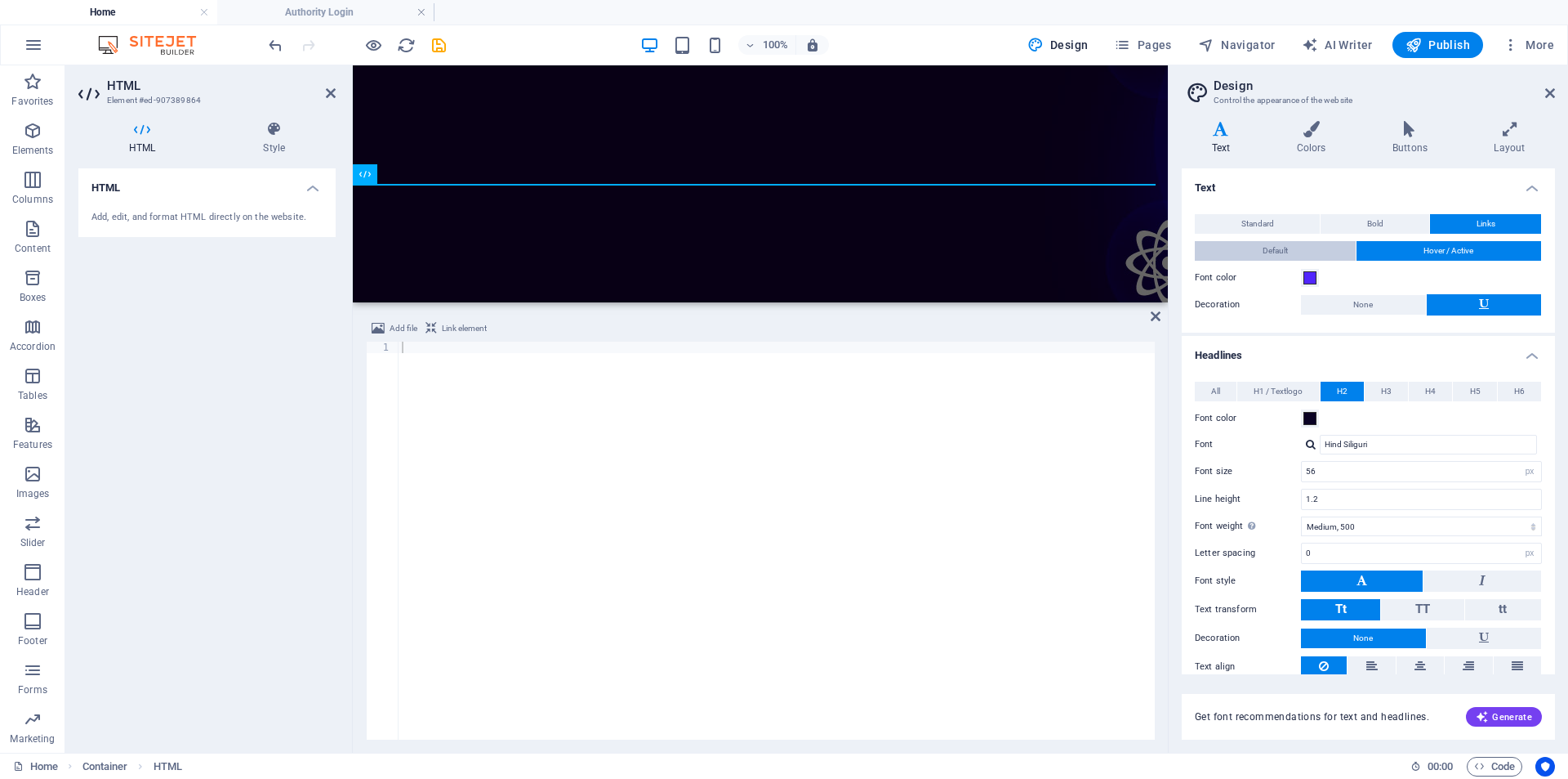
click at [1286, 252] on span "Default" at bounding box center [1275, 251] width 25 height 20
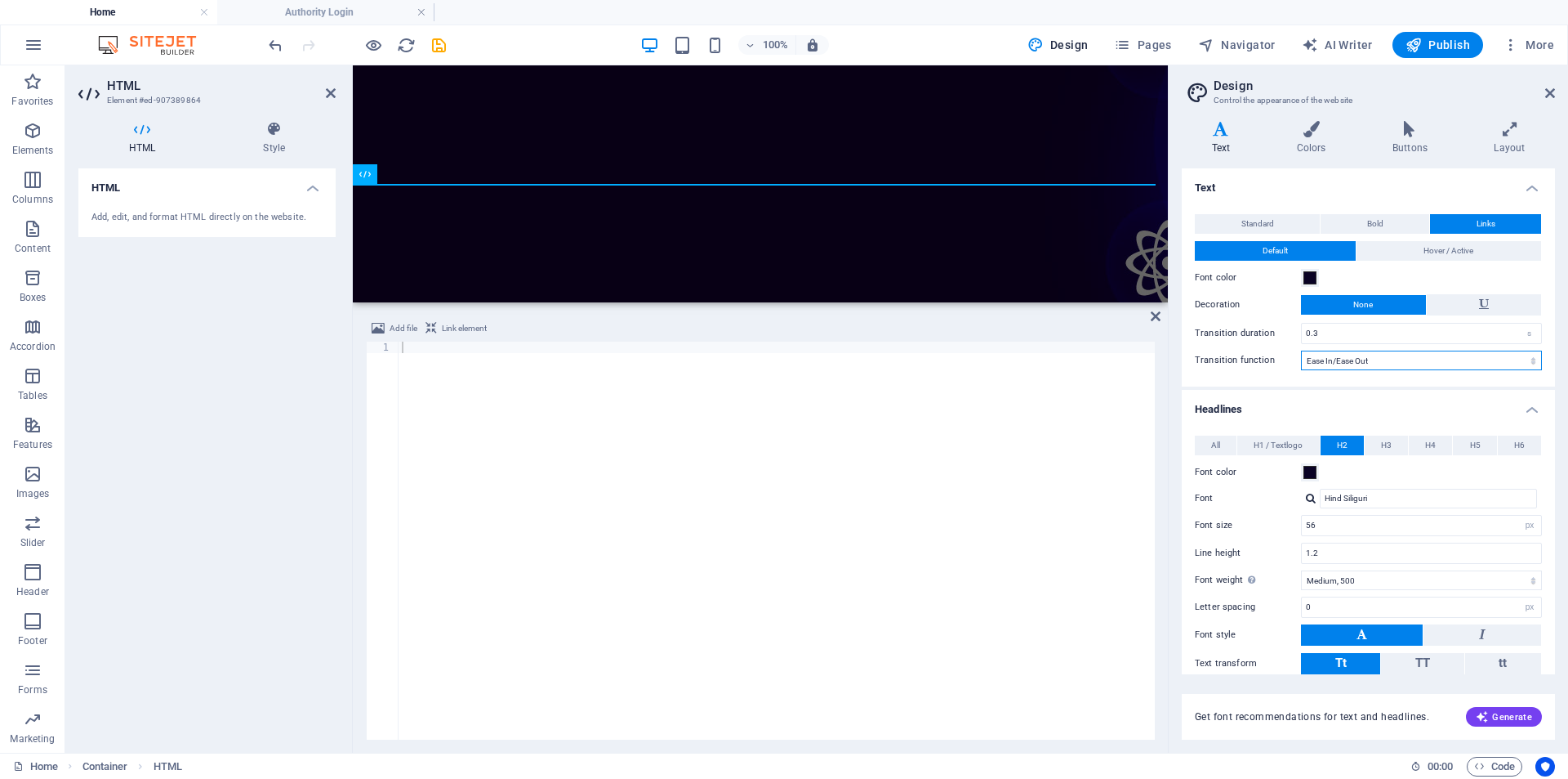
click at [1382, 369] on select "Ease Ease In Ease Out Ease In/Ease Out Linear" at bounding box center [1422, 360] width 241 height 20
click at [1382, 363] on select "Ease Ease In Ease Out Ease In/Ease Out Linear" at bounding box center [1422, 360] width 241 height 20
select select "ease-in"
click at [1301, 350] on select "Ease Ease In Ease Out Ease In/Ease Out Linear" at bounding box center [1422, 360] width 241 height 20
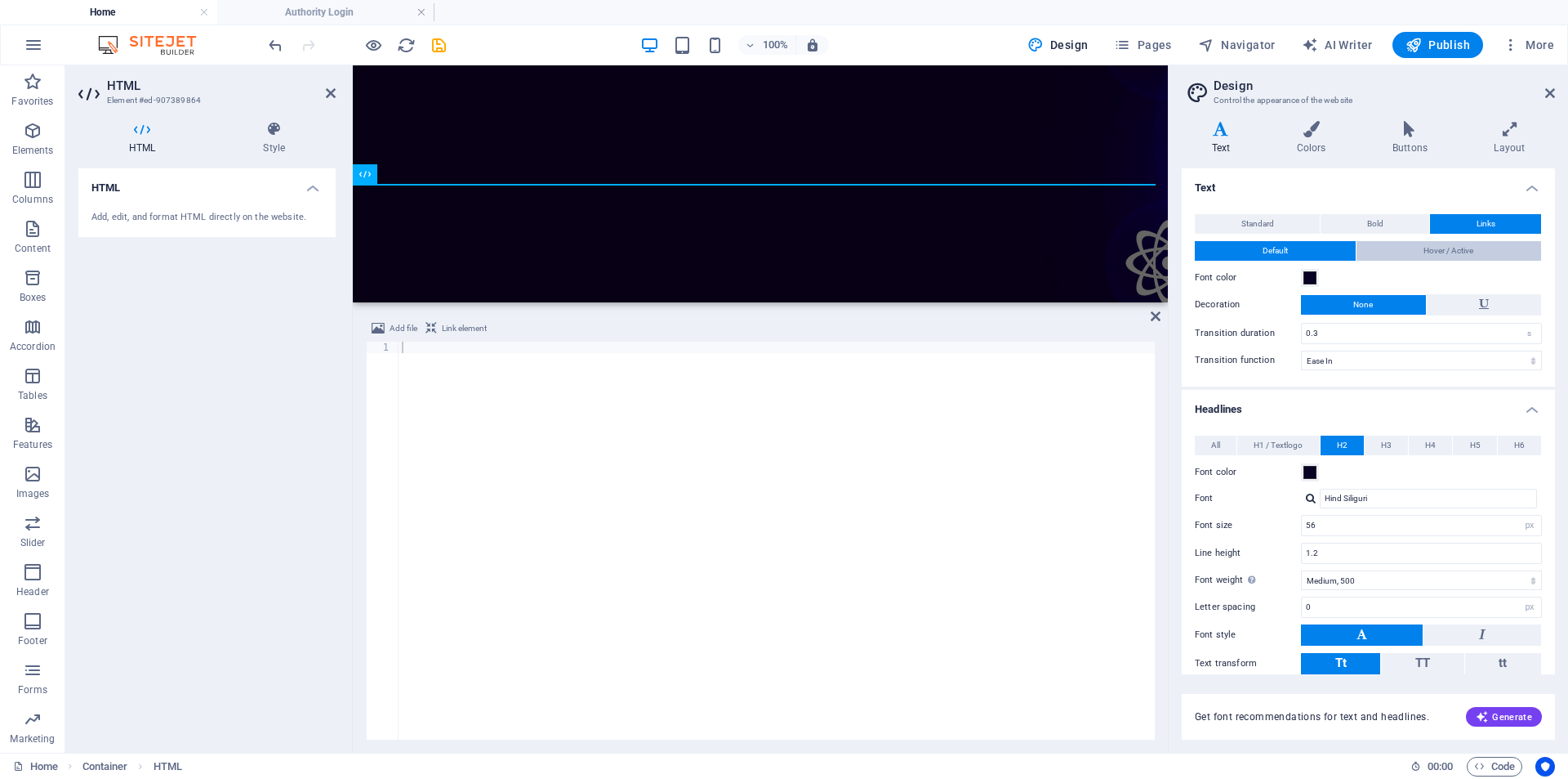
click at [1429, 248] on span "Hover / Active" at bounding box center [1448, 251] width 50 height 20
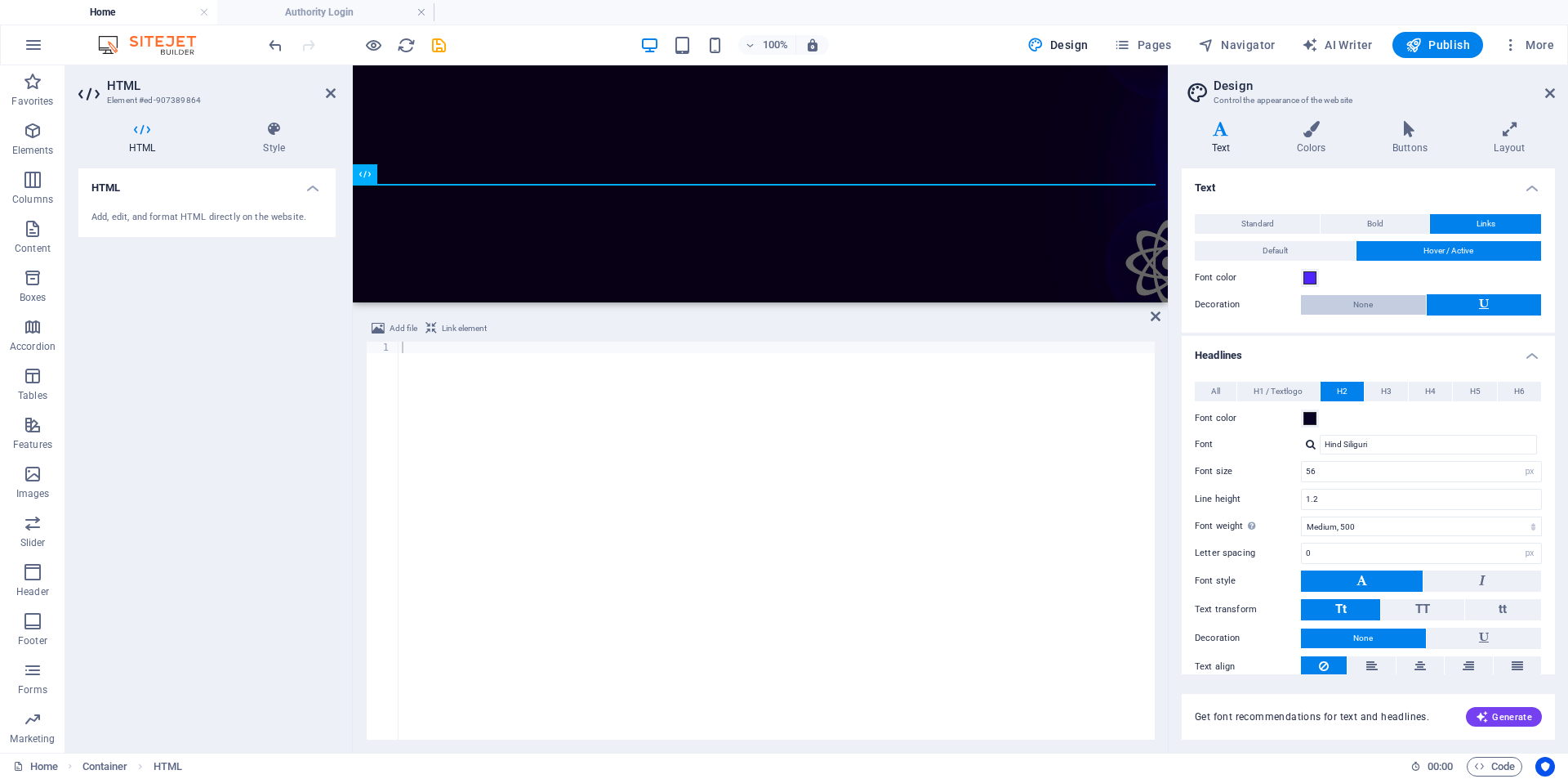
click at [1376, 304] on button "None" at bounding box center [1364, 304] width 125 height 20
click at [1307, 281] on span at bounding box center [1310, 278] width 13 height 13
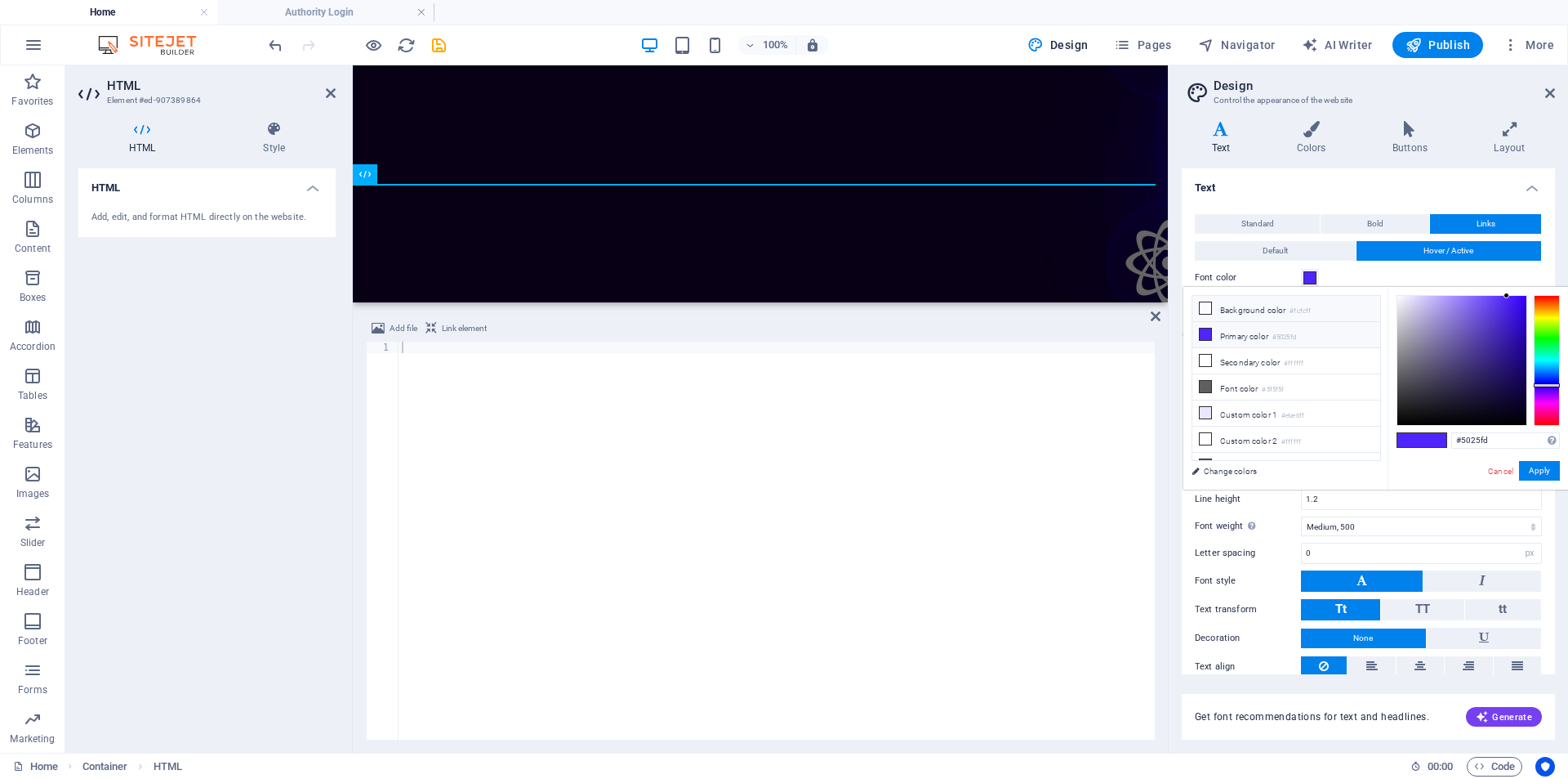
click at [1248, 311] on li "Background color #fcfcff" at bounding box center [1286, 309] width 188 height 26
type input "#fcfcff"
click at [1360, 281] on div "Font color" at bounding box center [1368, 278] width 348 height 20
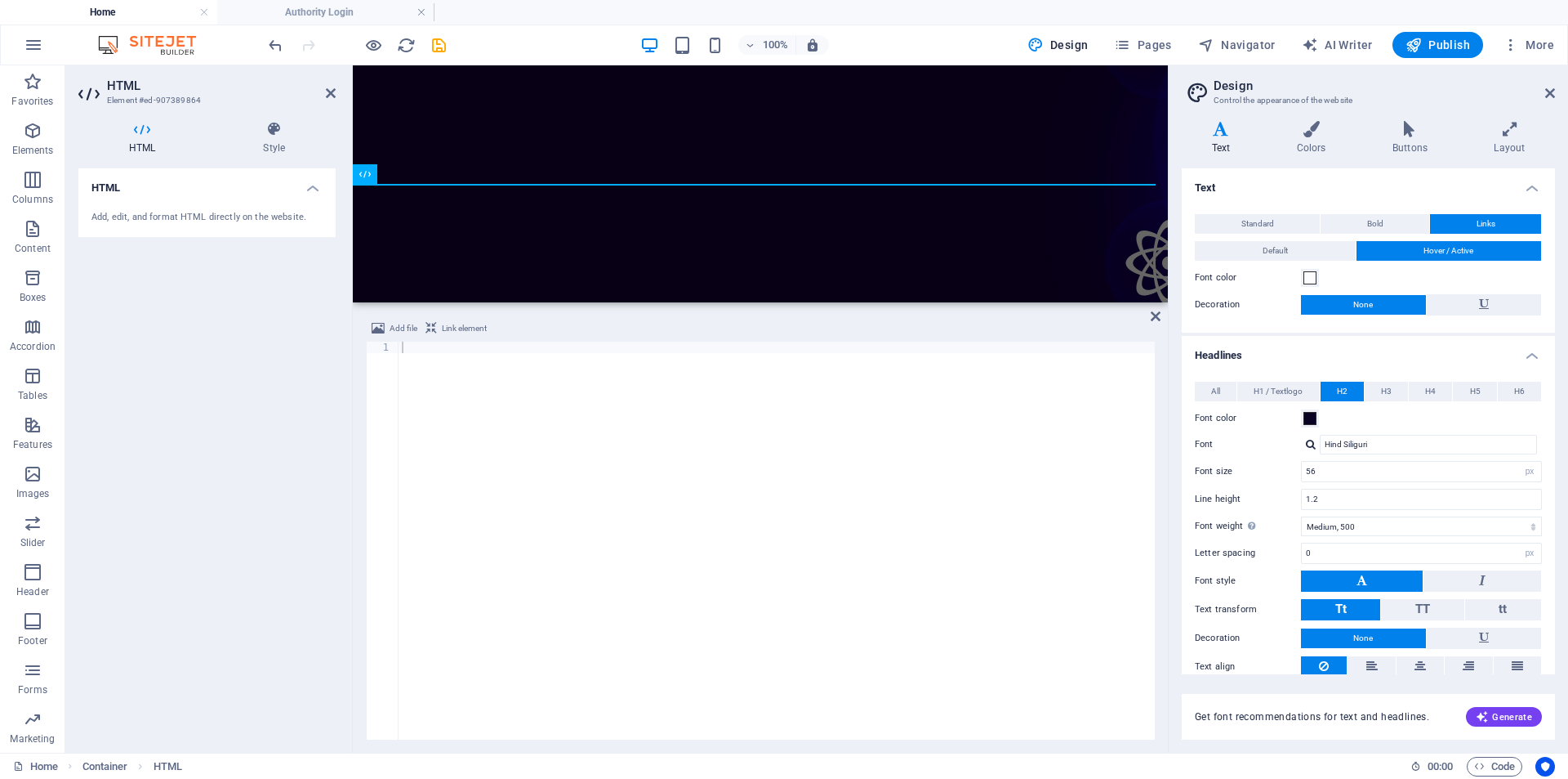
scroll to position [48, 0]
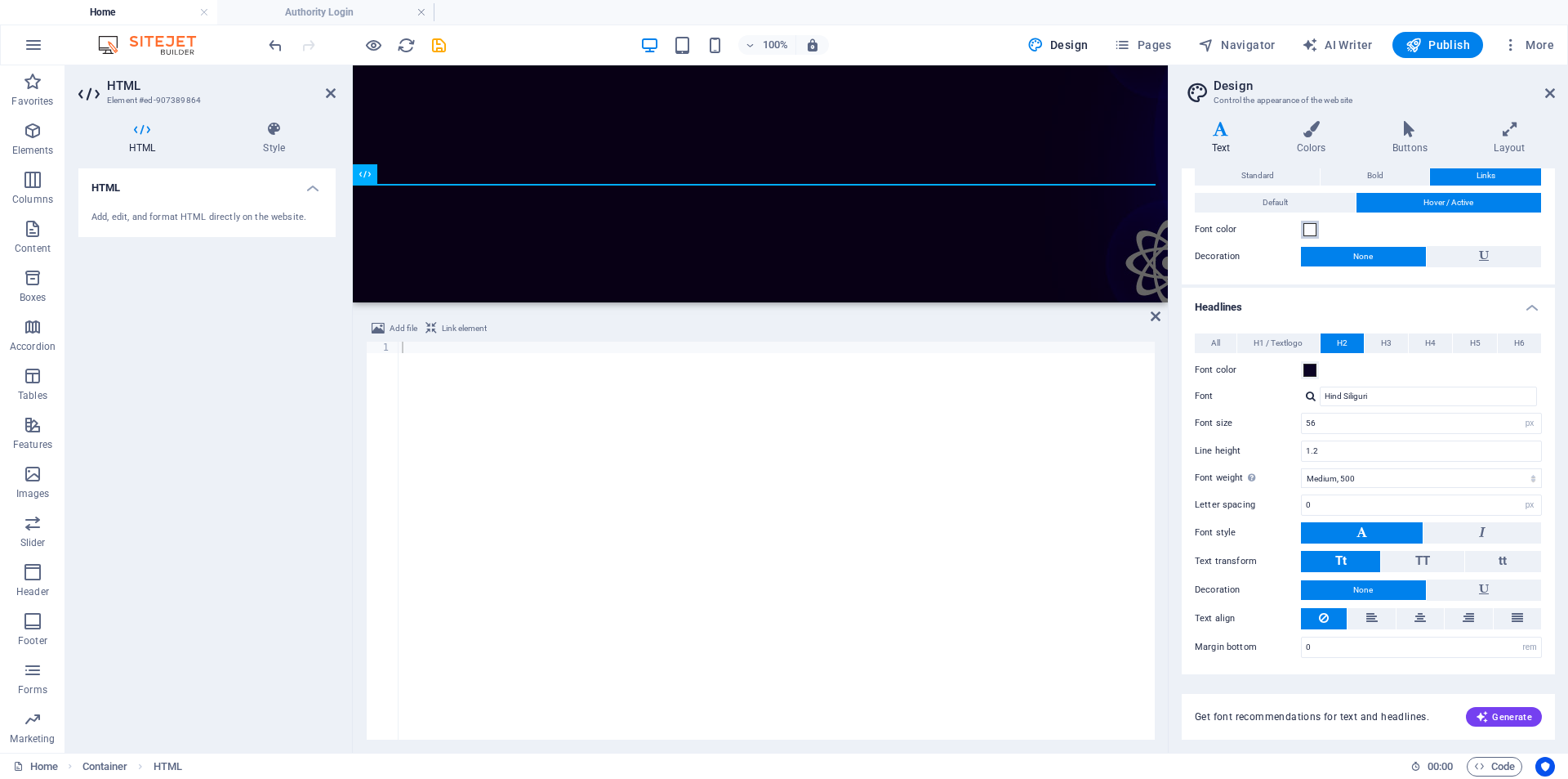
click at [1305, 229] on span at bounding box center [1310, 230] width 13 height 13
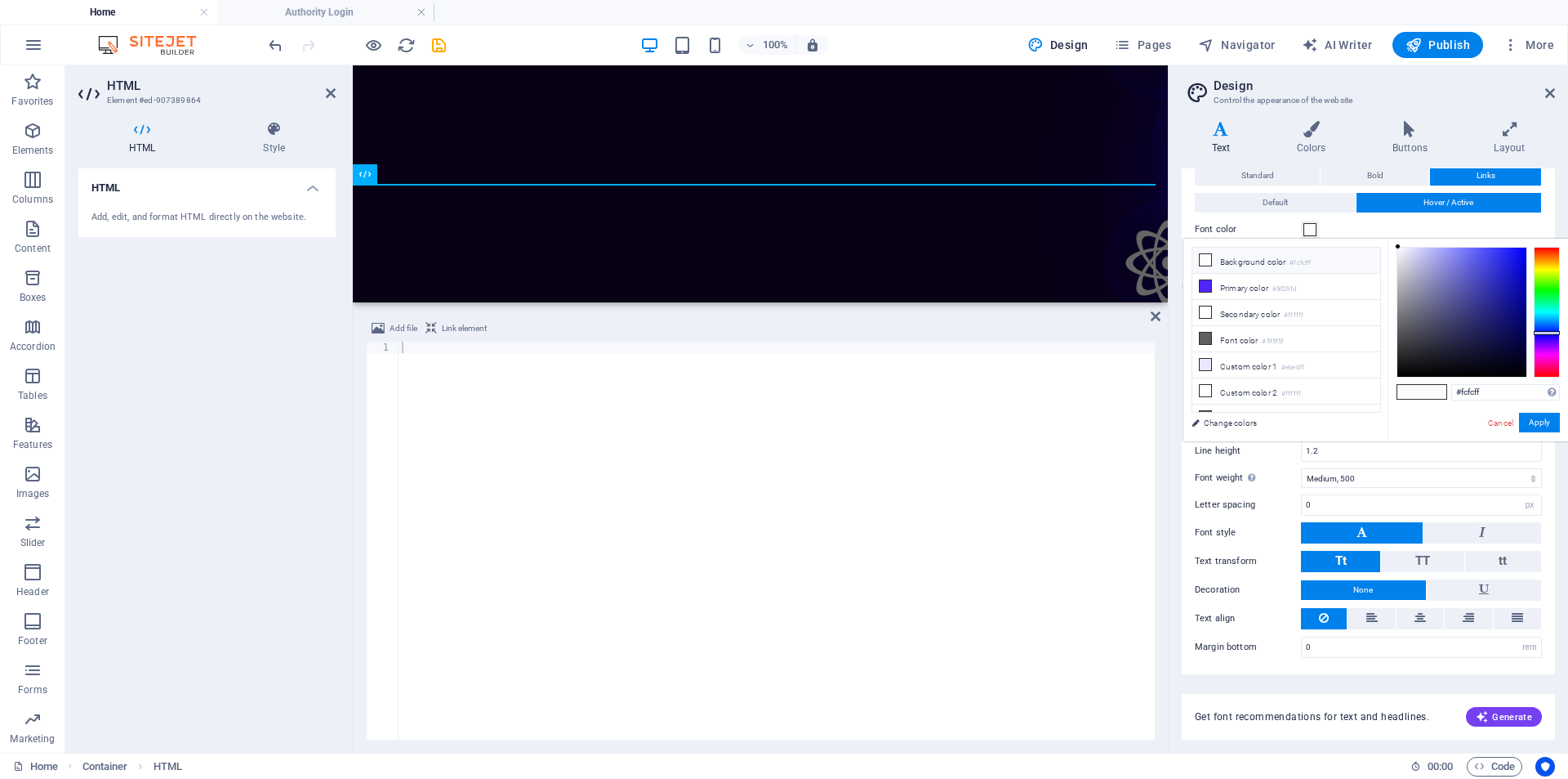
click at [1305, 229] on span at bounding box center [1310, 230] width 13 height 13
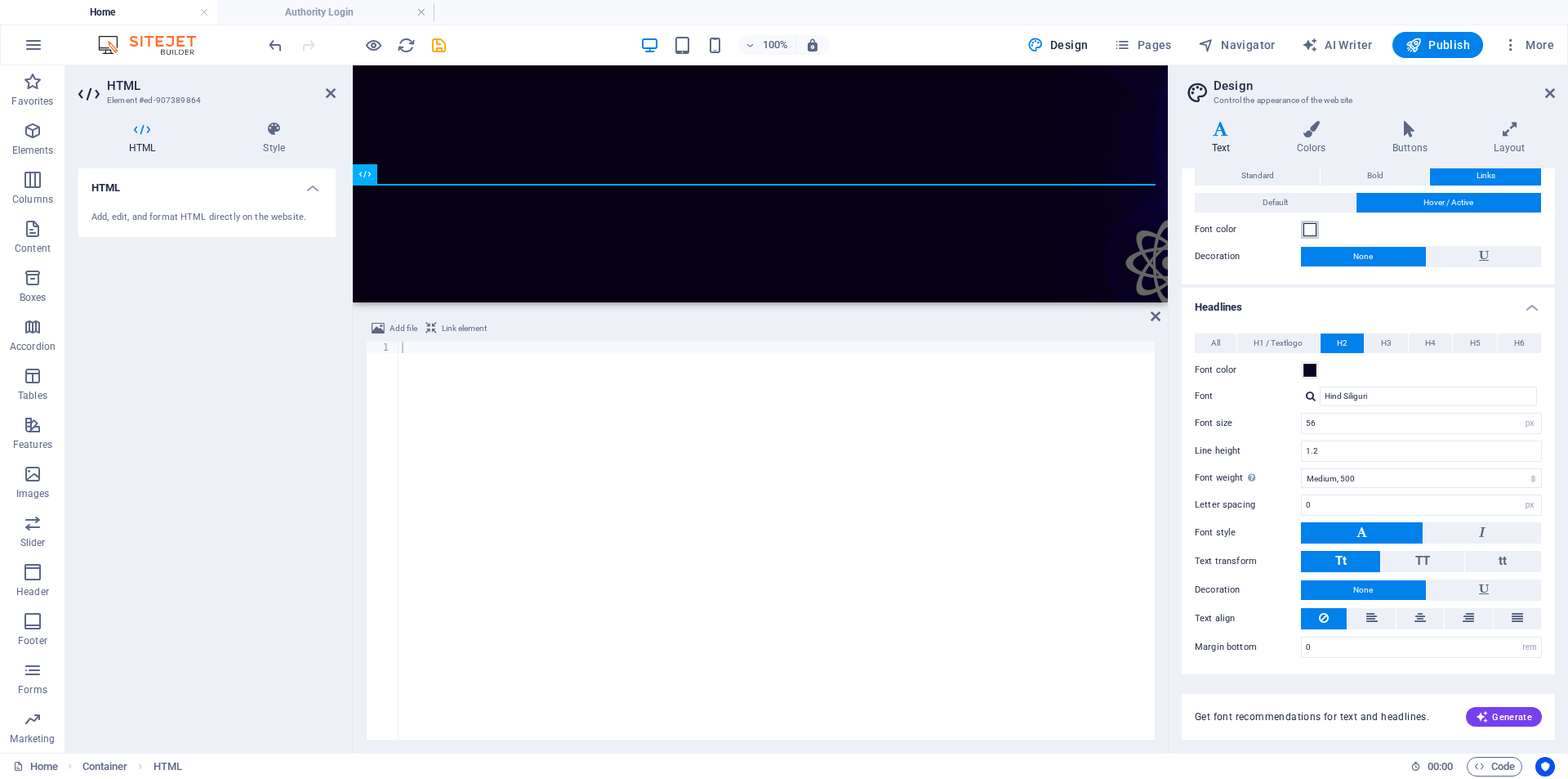
scroll to position [0, 0]
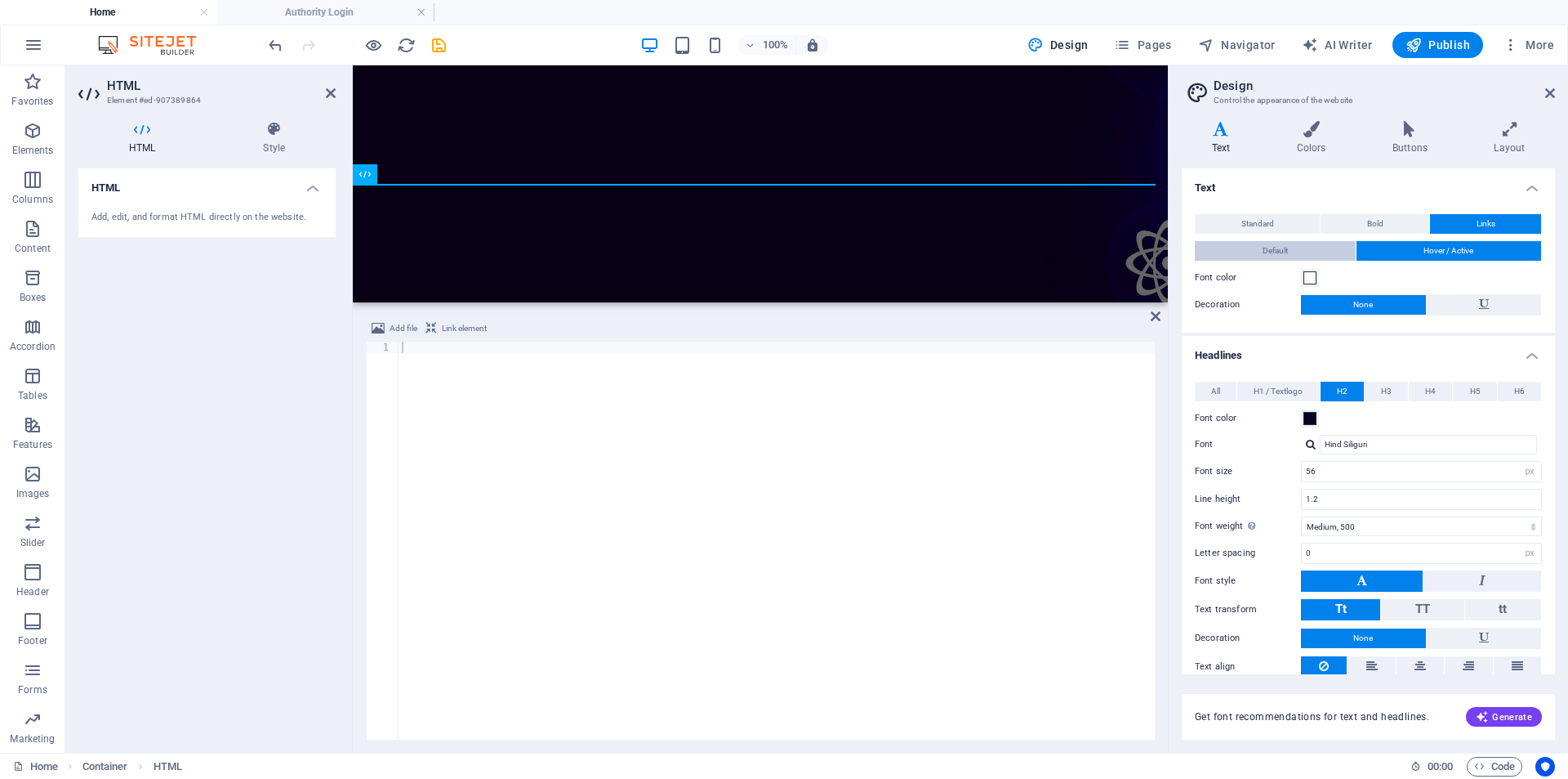
click at [1278, 259] on span "Default" at bounding box center [1275, 251] width 25 height 20
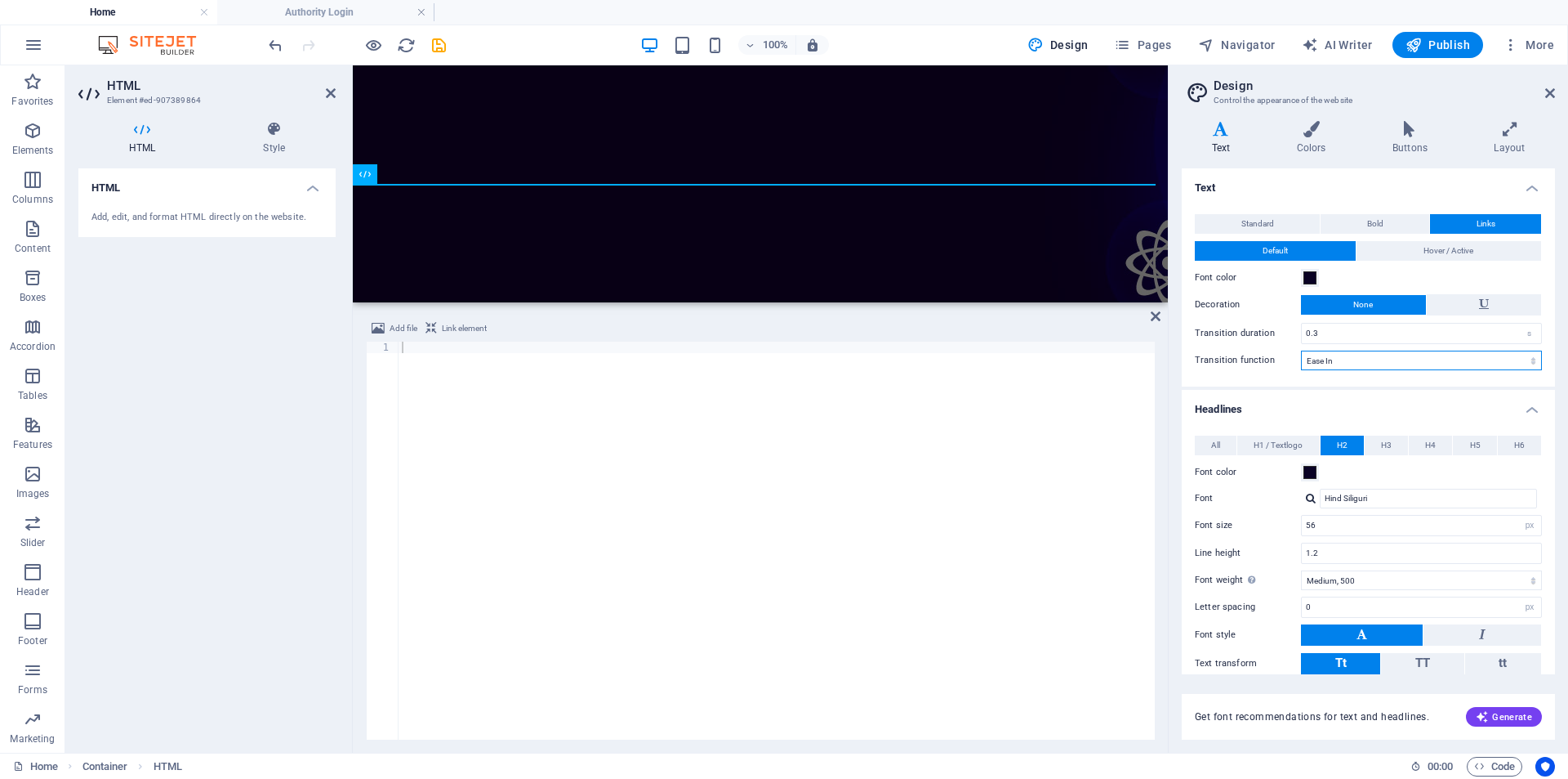
click at [1366, 356] on select "Ease Ease In Ease Out Ease In/Ease Out Linear" at bounding box center [1422, 360] width 241 height 20
click at [1347, 350] on select "Ease Ease In Ease Out Ease In/Ease Out Linear" at bounding box center [1422, 360] width 241 height 20
drag, startPoint x: 1347, startPoint y: 358, endPoint x: 1268, endPoint y: 359, distance: 79.0
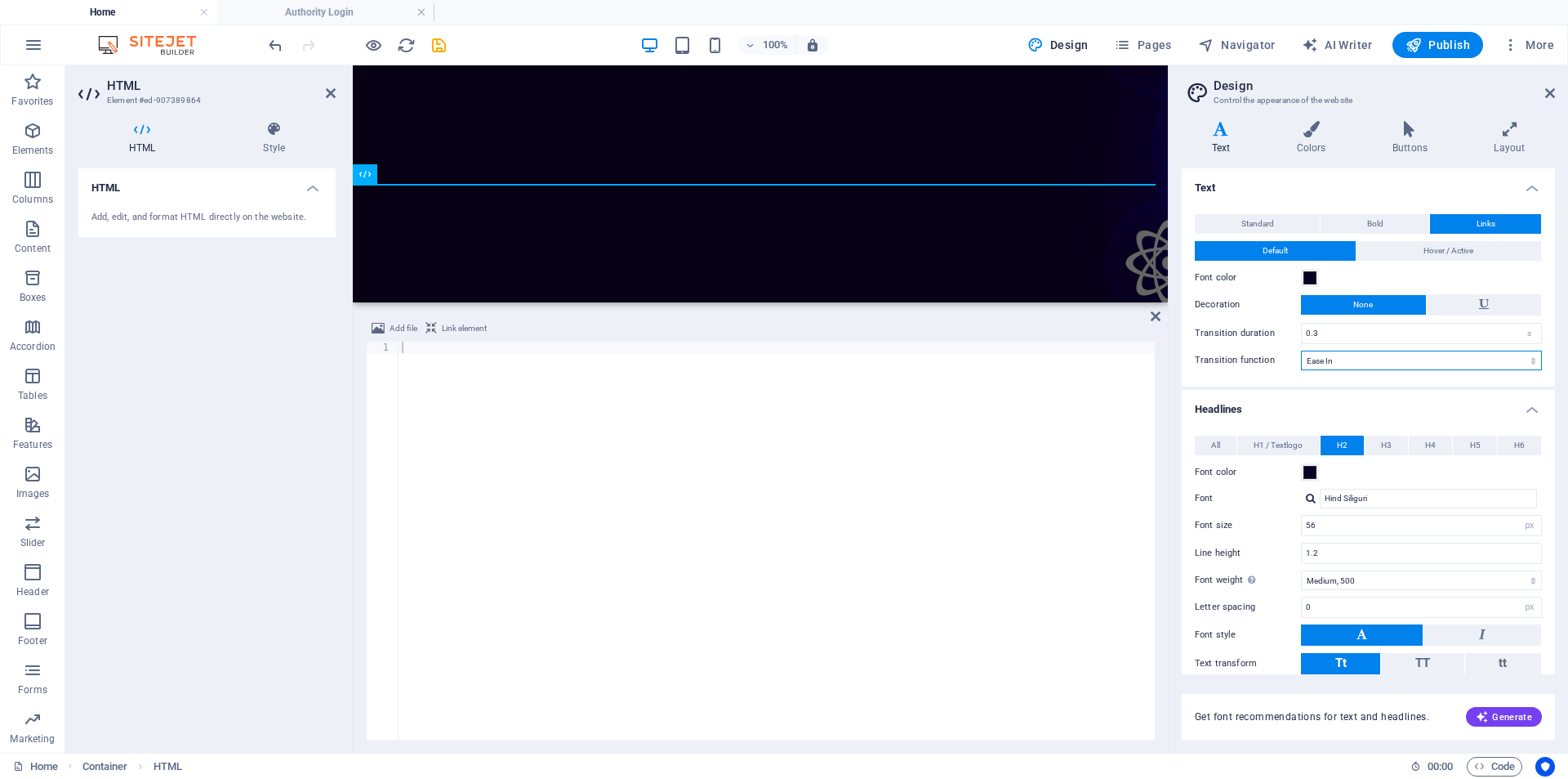
click at [1347, 358] on select "Ease Ease In Ease Out Ease In/Ease Out Linear" at bounding box center [1422, 360] width 241 height 20
click at [1339, 355] on select "Ease Ease In Ease Out Ease In/Ease Out Linear" at bounding box center [1422, 360] width 241 height 20
click at [1344, 368] on select "Ease Ease In Ease Out Ease In/Ease Out Linear" at bounding box center [1422, 360] width 241 height 20
select select "ease-in-out"
click at [1301, 350] on select "Ease Ease In Ease Out Ease In/Ease Out Linear" at bounding box center [1422, 360] width 241 height 20
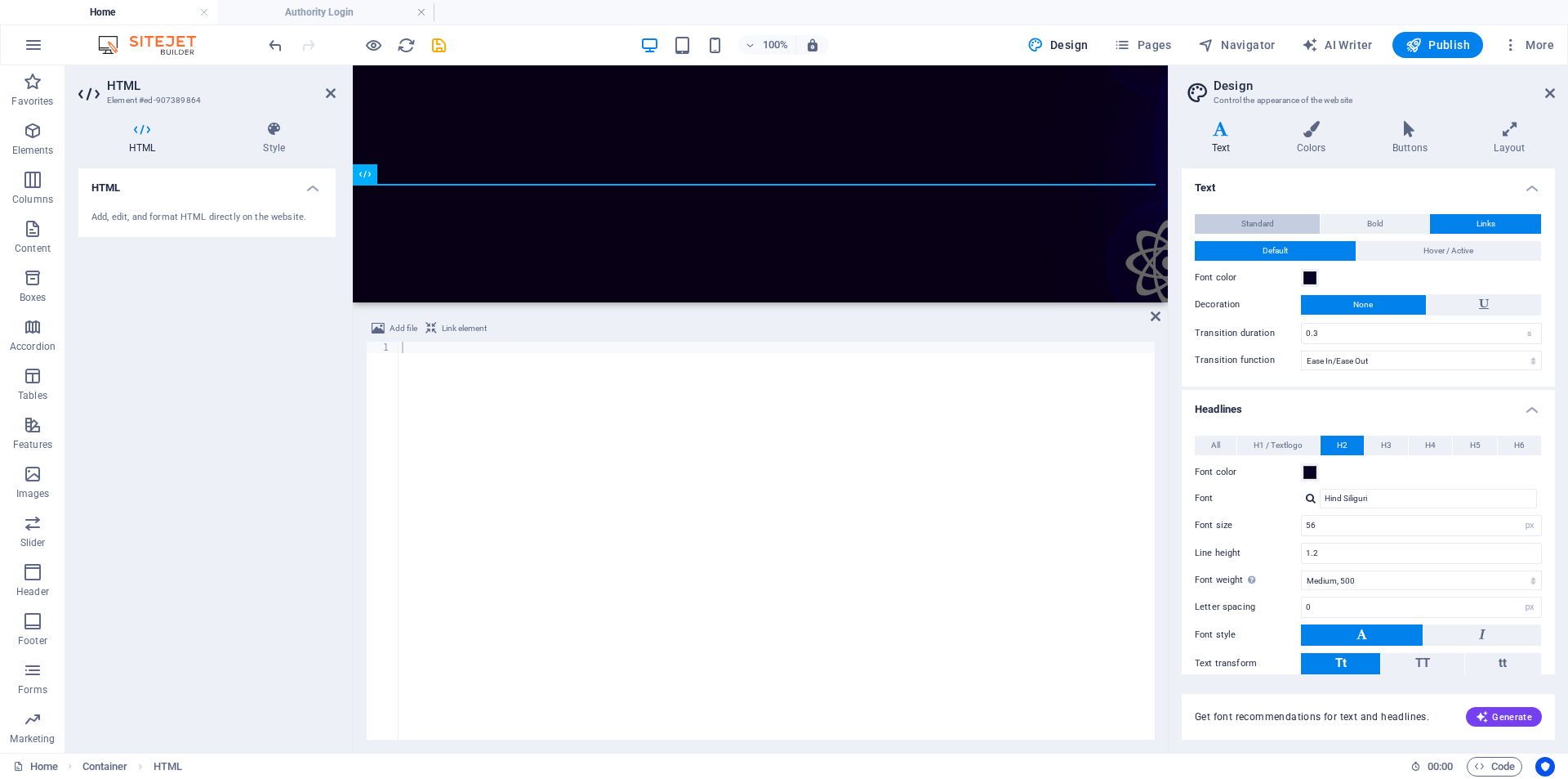
click at [1261, 215] on span "Standard" at bounding box center [1258, 223] width 33 height 20
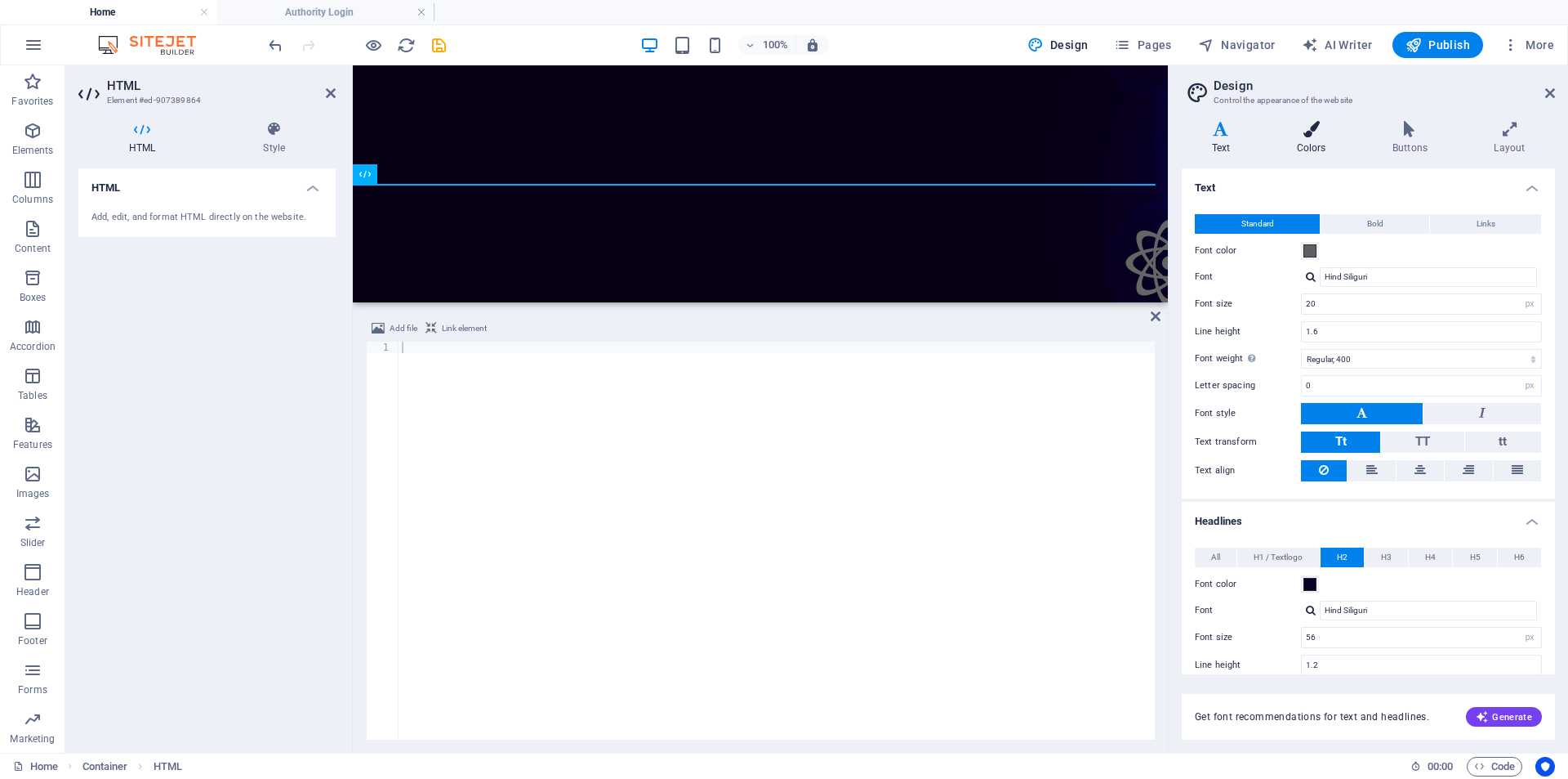
click at [1318, 138] on h4 "Colors" at bounding box center [1314, 138] width 95 height 34
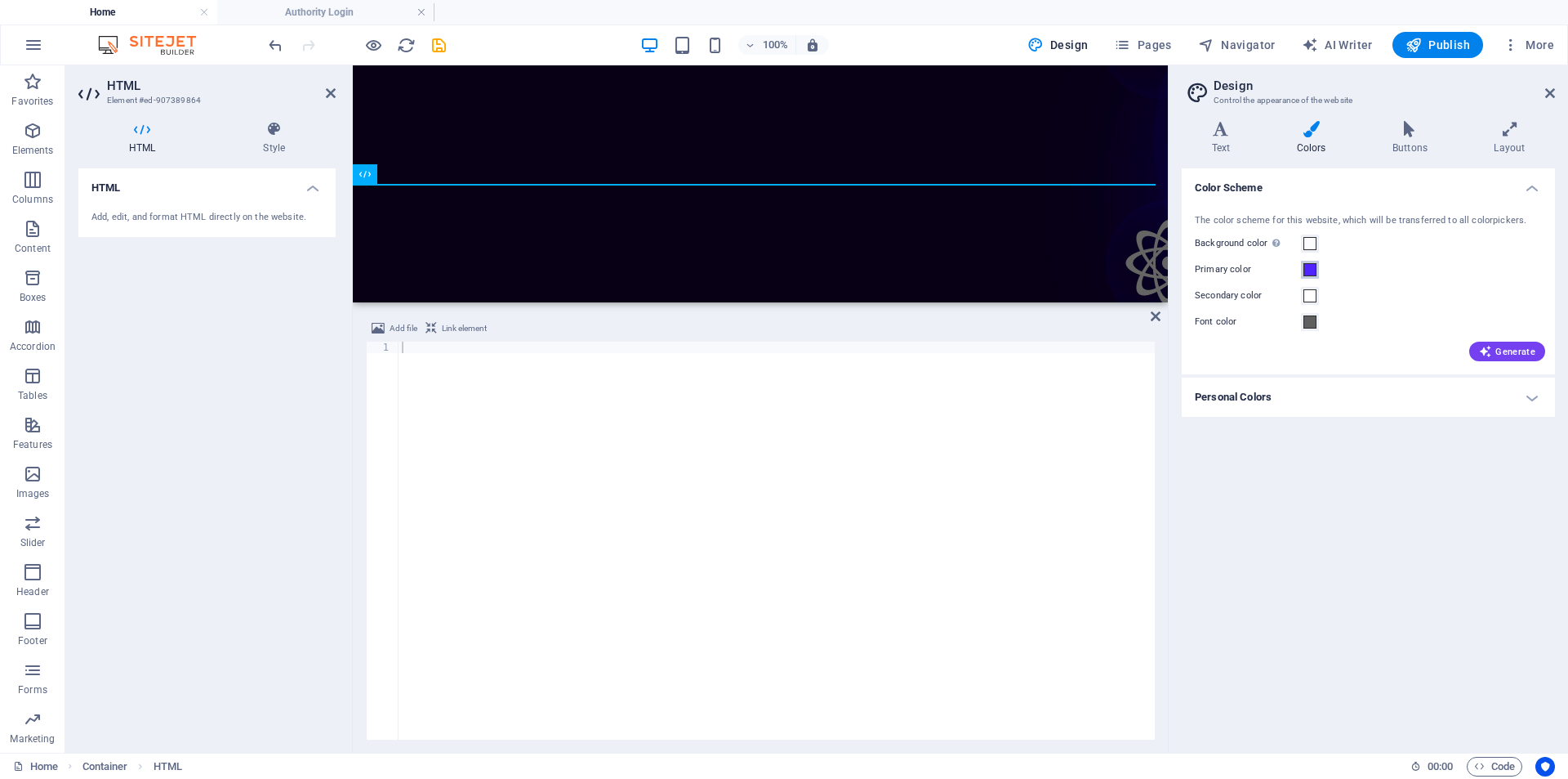
click at [1309, 268] on span at bounding box center [1310, 269] width 13 height 13
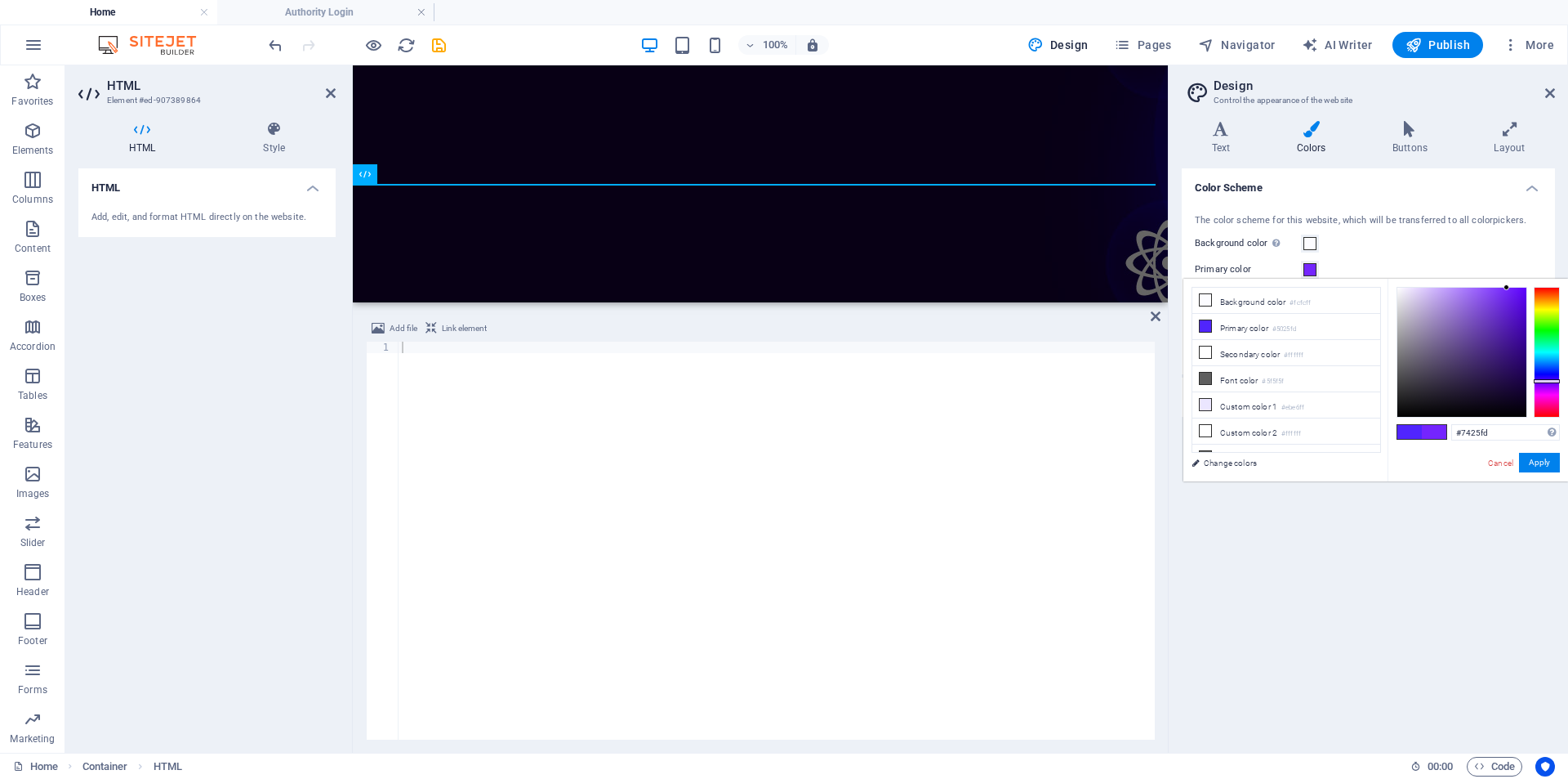
drag, startPoint x: 1544, startPoint y: 373, endPoint x: 1556, endPoint y: 381, distance: 14.4
click at [1556, 381] on div at bounding box center [1547, 351] width 26 height 131
type input "#6615f2"
drag, startPoint x: 1521, startPoint y: 303, endPoint x: 1514, endPoint y: 293, distance: 12.2
click at [1514, 293] on div at bounding box center [1462, 351] width 129 height 129
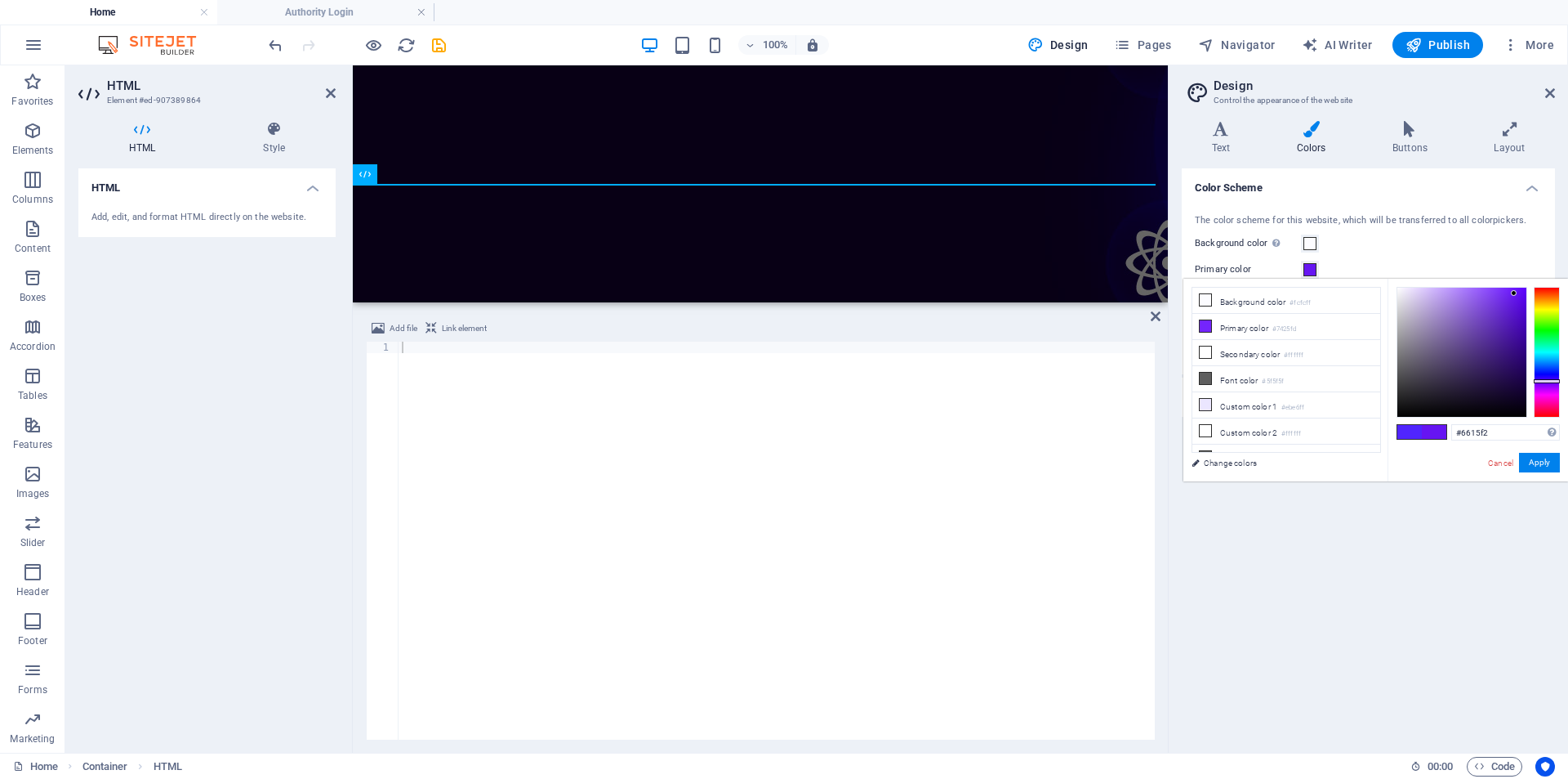
click at [1466, 236] on div "Background color Only visible if it is not covered by other backgrounds." at bounding box center [1368, 243] width 348 height 20
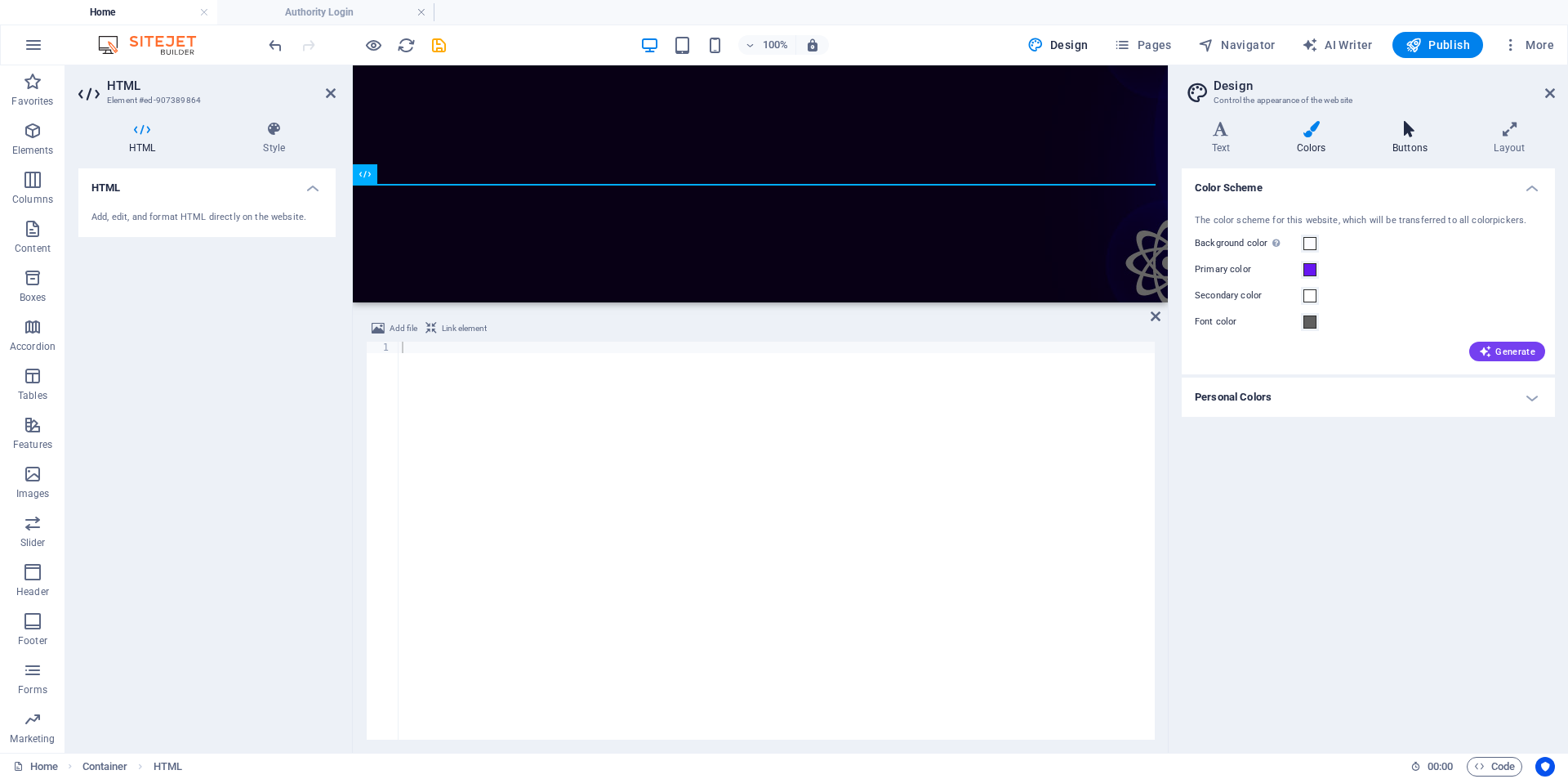
click at [1422, 142] on h4 "Buttons" at bounding box center [1414, 138] width 102 height 34
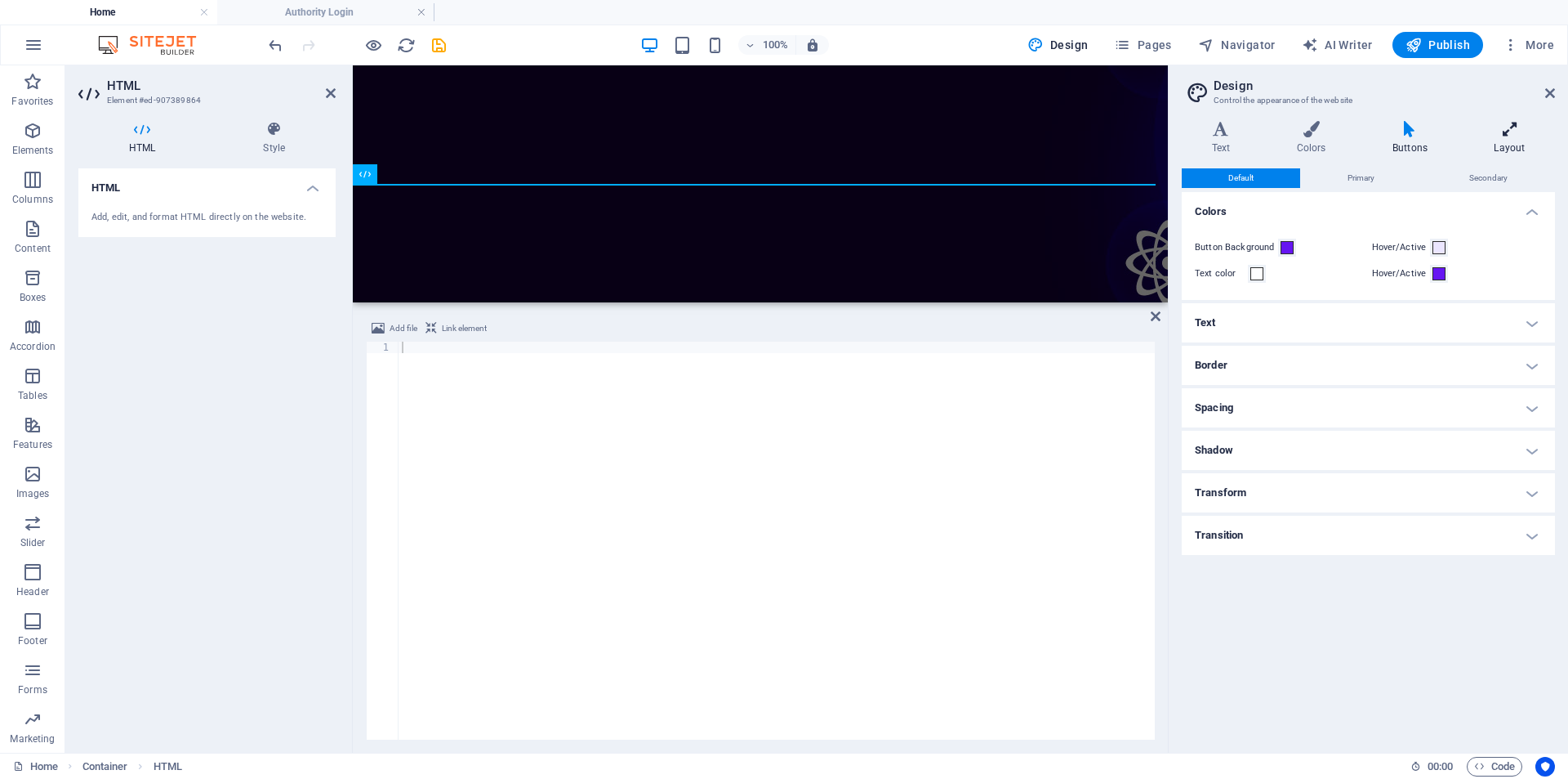
click at [1508, 137] on icon at bounding box center [1510, 128] width 90 height 16
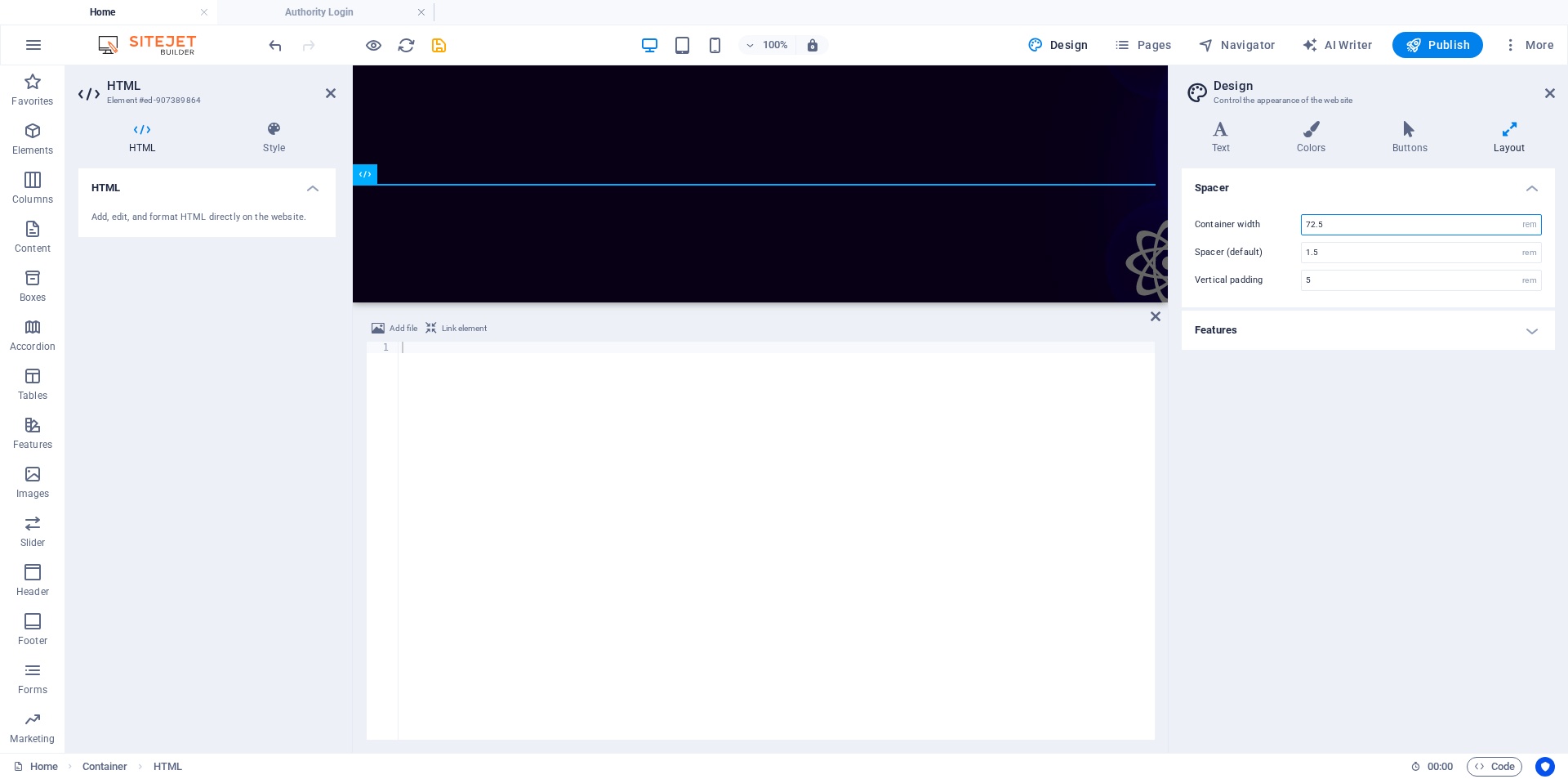
click at [1458, 221] on input "72.5" at bounding box center [1422, 224] width 239 height 20
drag, startPoint x: 1458, startPoint y: 221, endPoint x: 1279, endPoint y: 220, distance: 179.0
click at [1279, 220] on div "Container width 72.5 rem px" at bounding box center [1368, 224] width 348 height 22
click at [1328, 417] on div "Spacer Container width 72.5 rem px Spacer (default) 1.5 rem Vertical padding 5 …" at bounding box center [1368, 454] width 373 height 571
click at [1363, 226] on input "72.5" at bounding box center [1422, 224] width 239 height 20
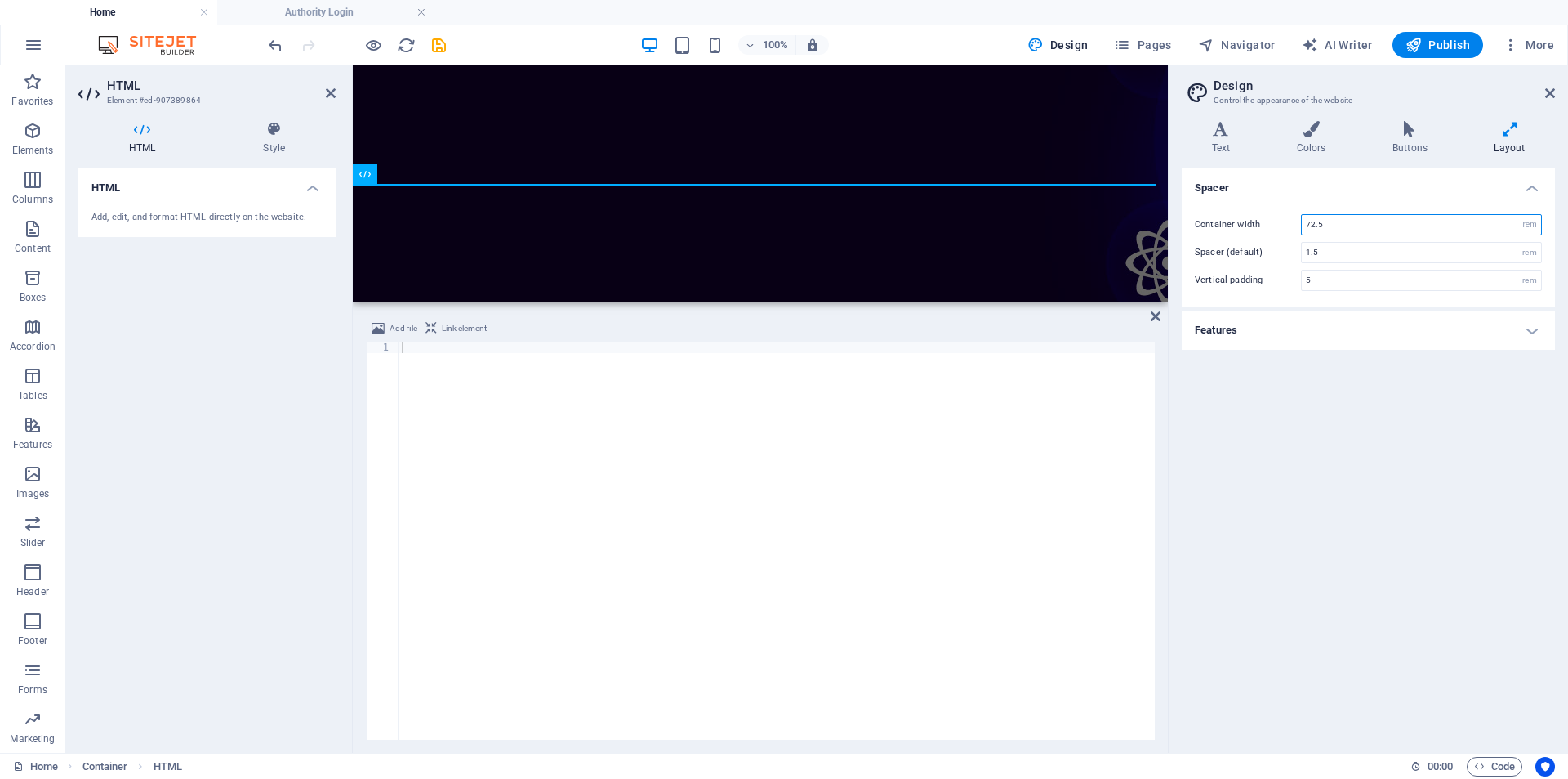
click at [1363, 226] on input "72.5" at bounding box center [1422, 224] width 239 height 20
click at [1528, 229] on select "rem px" at bounding box center [1530, 224] width 23 height 20
select select "px"
click at [1519, 215] on select "rem px" at bounding box center [1530, 224] width 23 height 20
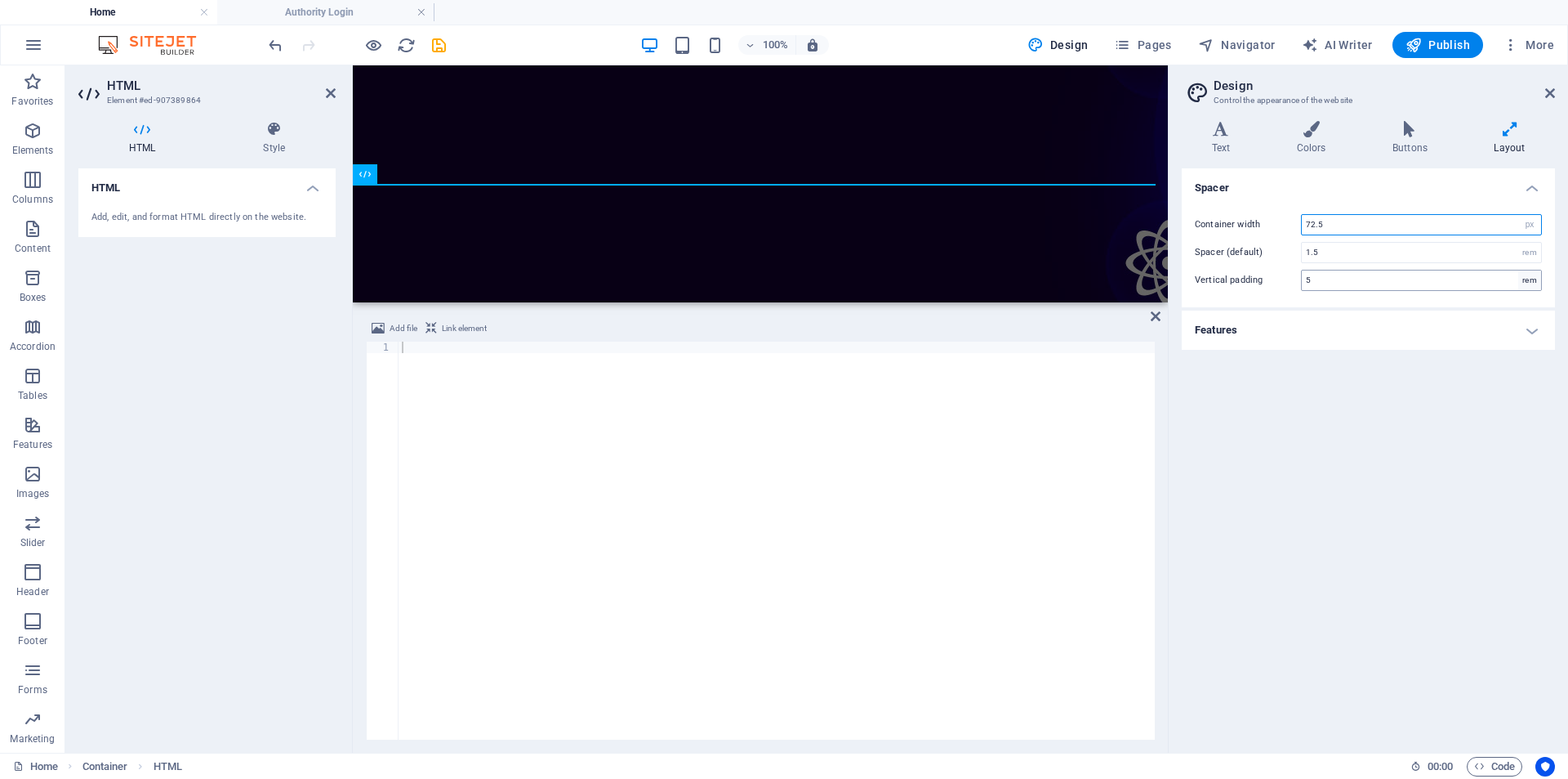
type input "1160"
click at [1374, 230] on input "1160" at bounding box center [1422, 224] width 239 height 20
click at [1361, 246] on input "1.5" at bounding box center [1422, 252] width 239 height 20
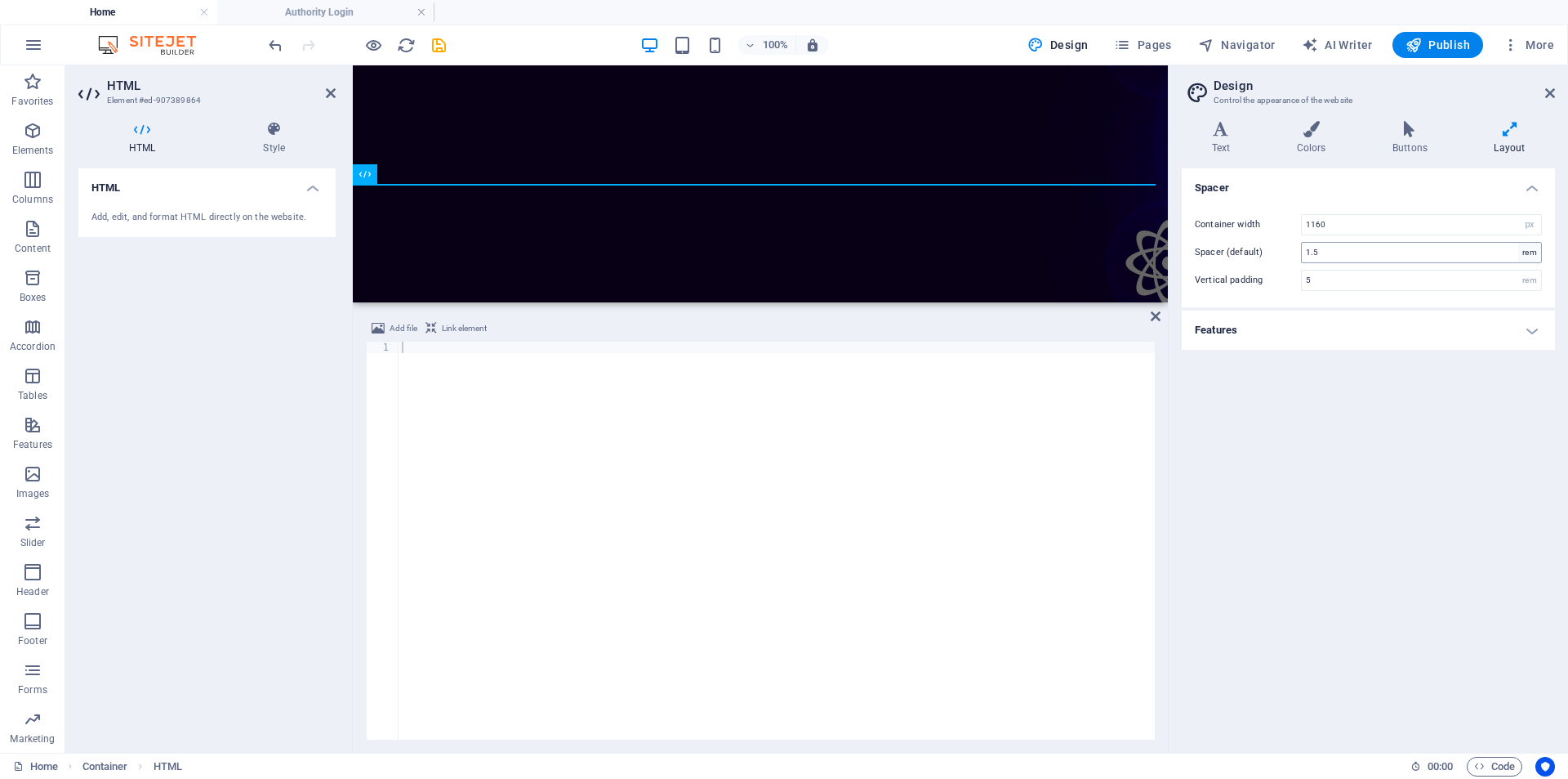
click at [1531, 251] on div "rem" at bounding box center [1530, 252] width 23 height 20
click at [1528, 253] on div "rem" at bounding box center [1530, 252] width 23 height 20
click at [1531, 256] on div "rem" at bounding box center [1530, 252] width 23 height 20
click at [1532, 250] on div "rem" at bounding box center [1530, 252] width 23 height 20
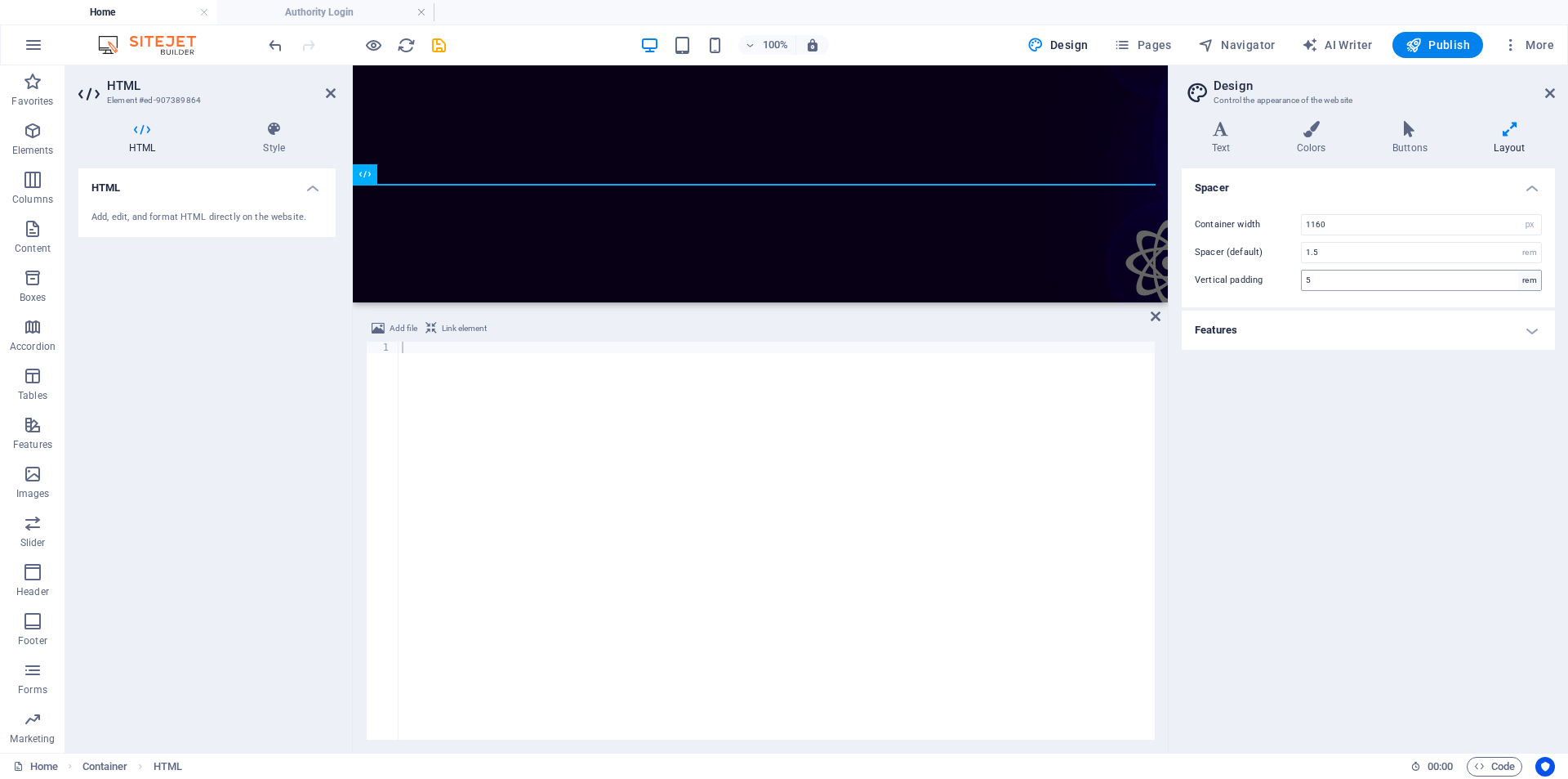
click at [1529, 282] on div "rem" at bounding box center [1530, 280] width 23 height 20
click at [1386, 282] on input "5" at bounding box center [1422, 280] width 239 height 20
type input "0"
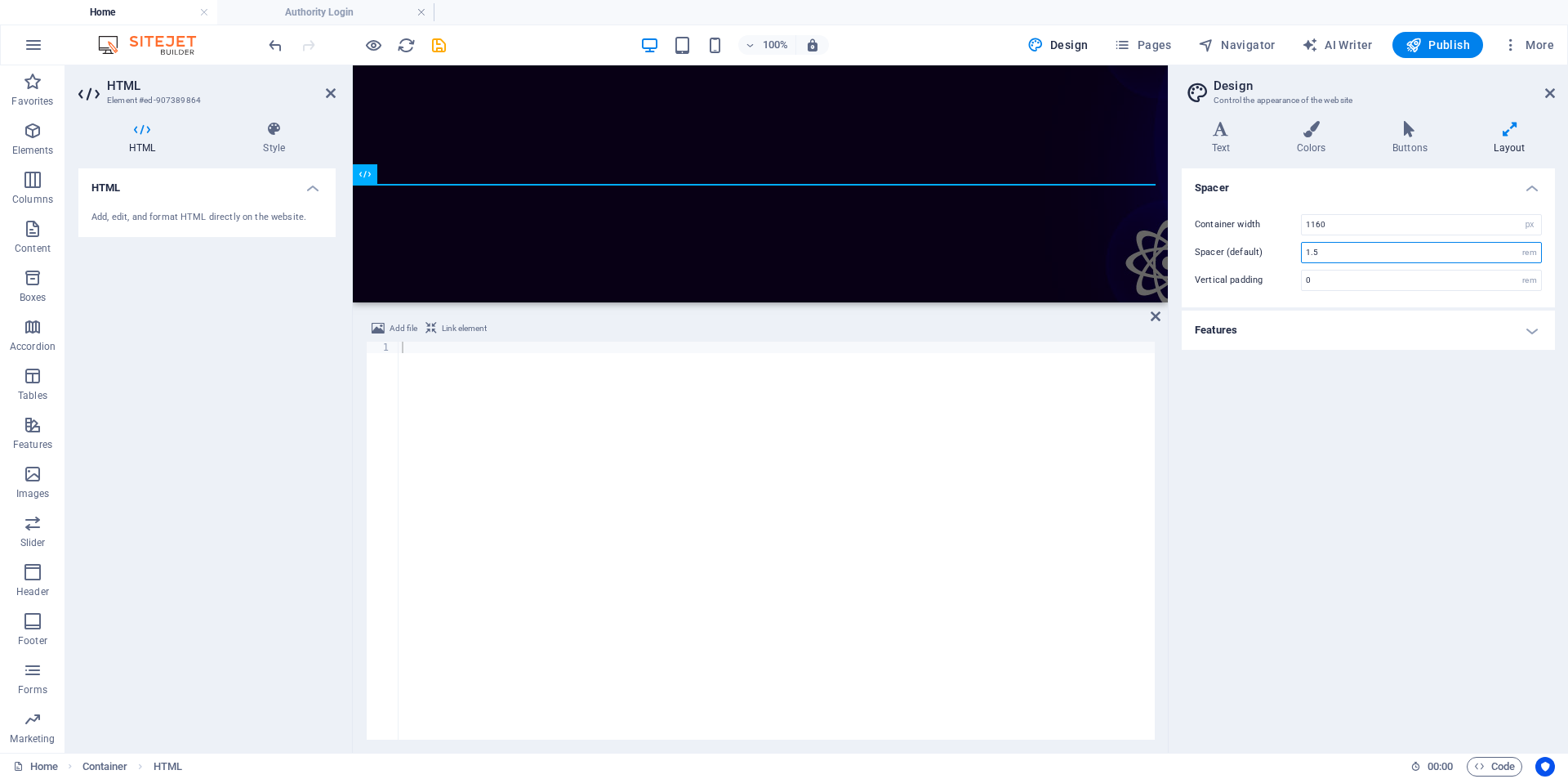
click at [1333, 252] on input "1.5" at bounding box center [1422, 252] width 239 height 20
type input "0"
click at [1396, 400] on div "Spacer Container width 1160 rem px Spacer (default) rem Vertical padding 0 rem …" at bounding box center [1368, 454] width 373 height 571
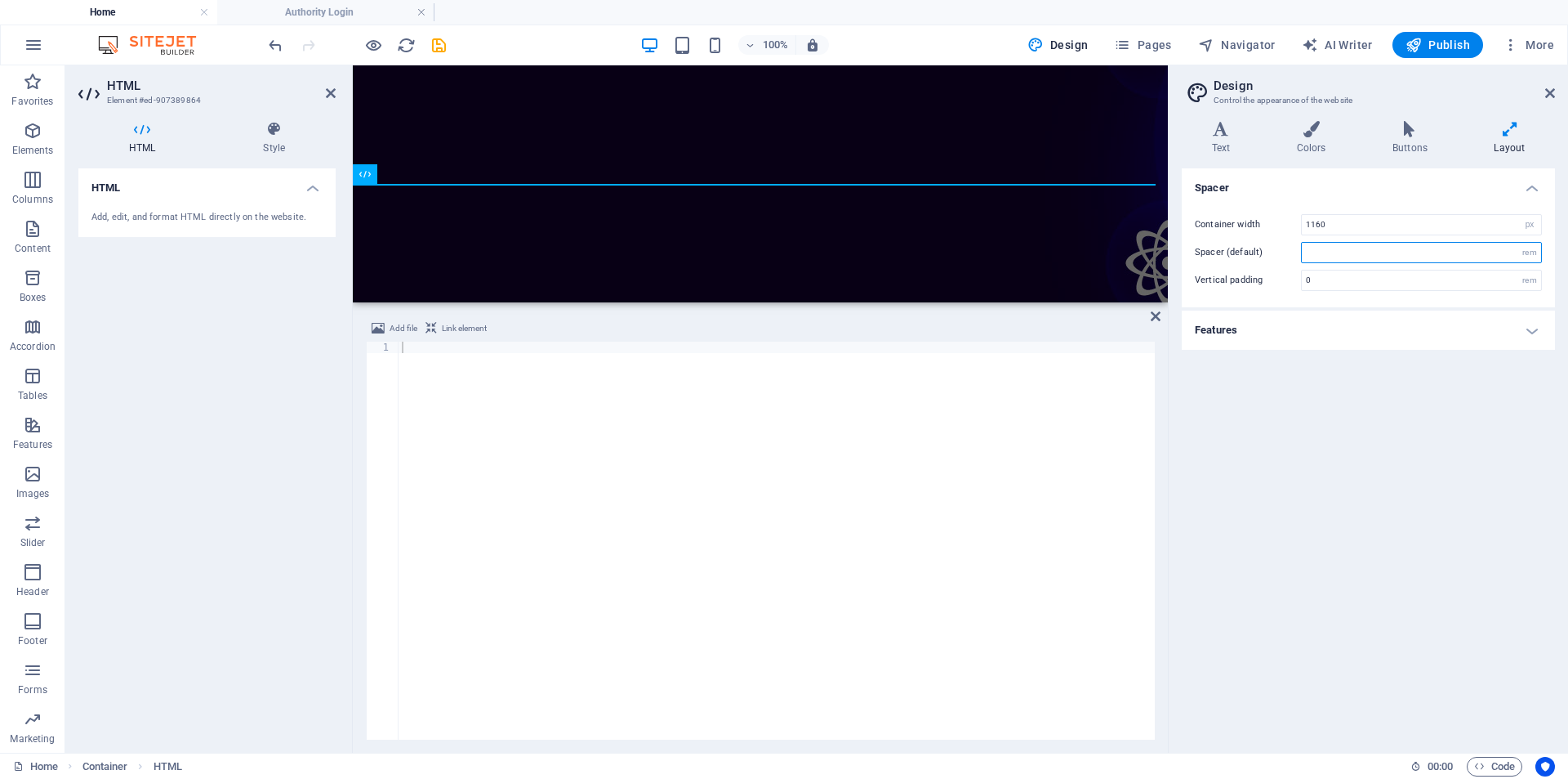
click at [1348, 257] on input "number" at bounding box center [1422, 252] width 239 height 20
click at [1348, 257] on input "1.5" at bounding box center [1422, 252] width 239 height 20
type input "0"
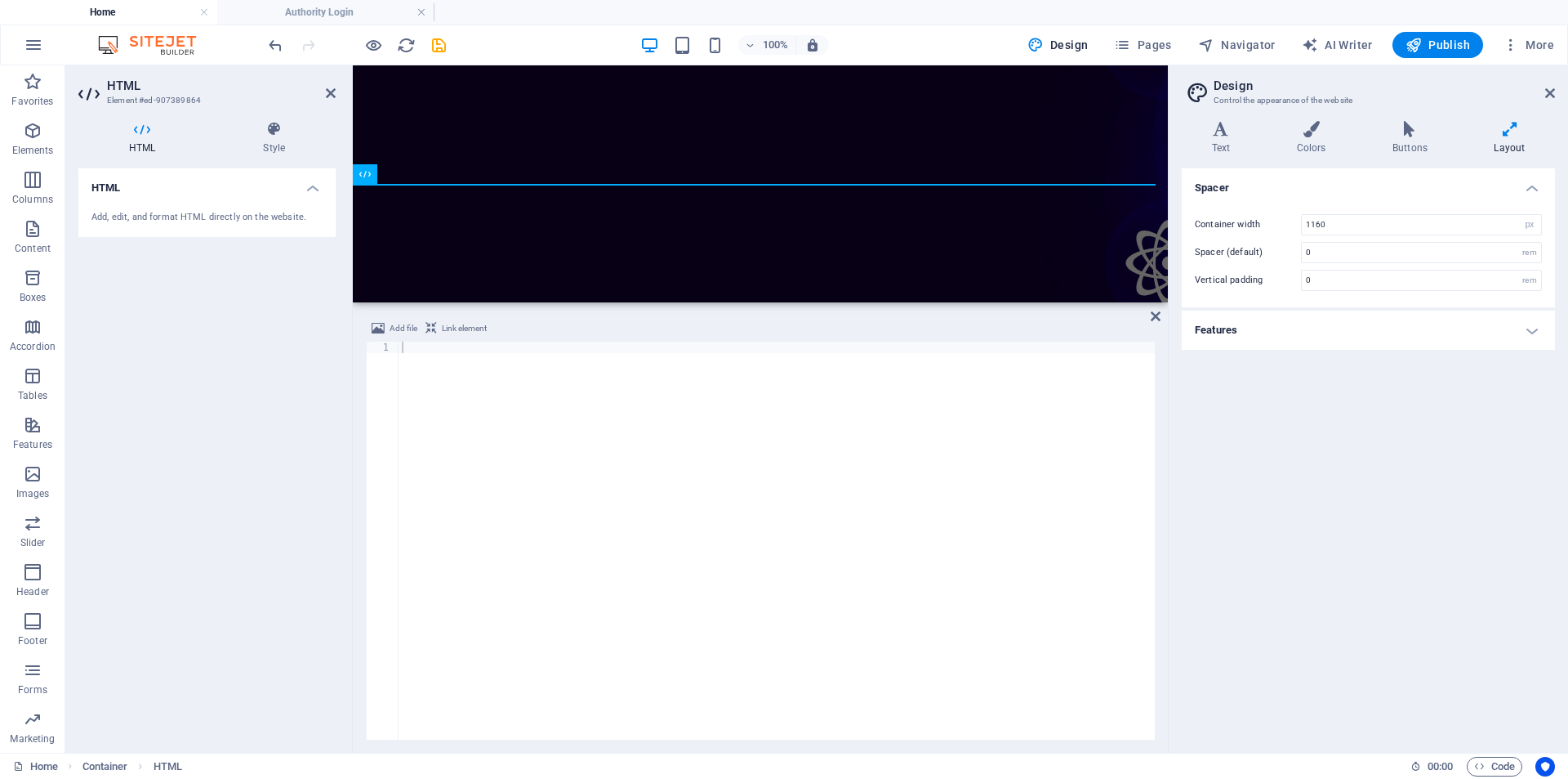
click at [1340, 386] on div "Spacer Container width 1160 rem px Spacer (default) 0 rem Vertical padding 0 re…" at bounding box center [1368, 454] width 373 height 571
click at [1373, 222] on input "1160" at bounding box center [1422, 224] width 239 height 20
click at [1386, 219] on input "1160" at bounding box center [1422, 224] width 239 height 20
click at [1309, 452] on div "Spacer Container width 1160 rem px Spacer (default) 0 rem Vertical padding 0 re…" at bounding box center [1368, 454] width 373 height 571
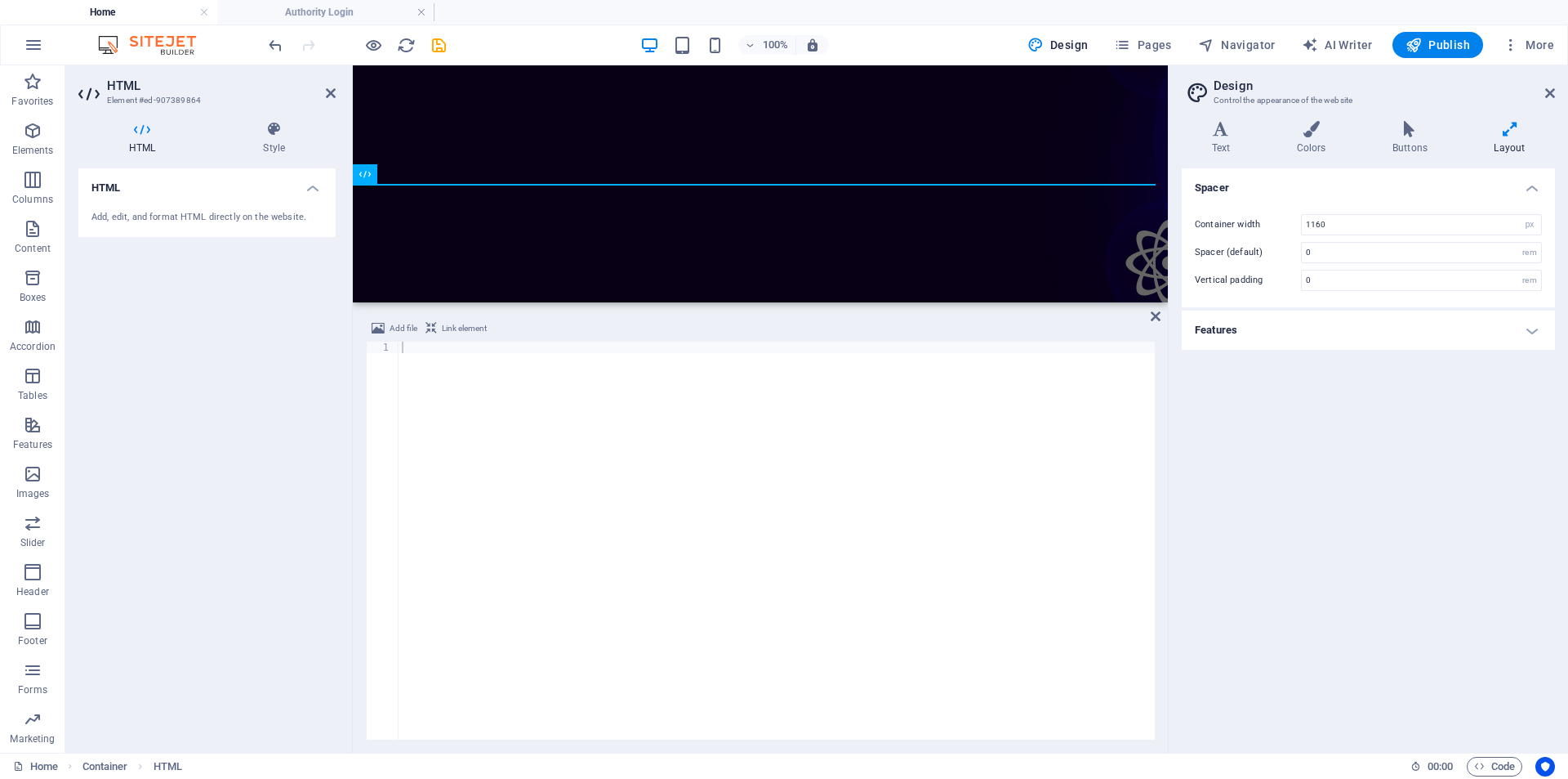
click at [1310, 330] on h4 "Features" at bounding box center [1368, 331] width 373 height 40
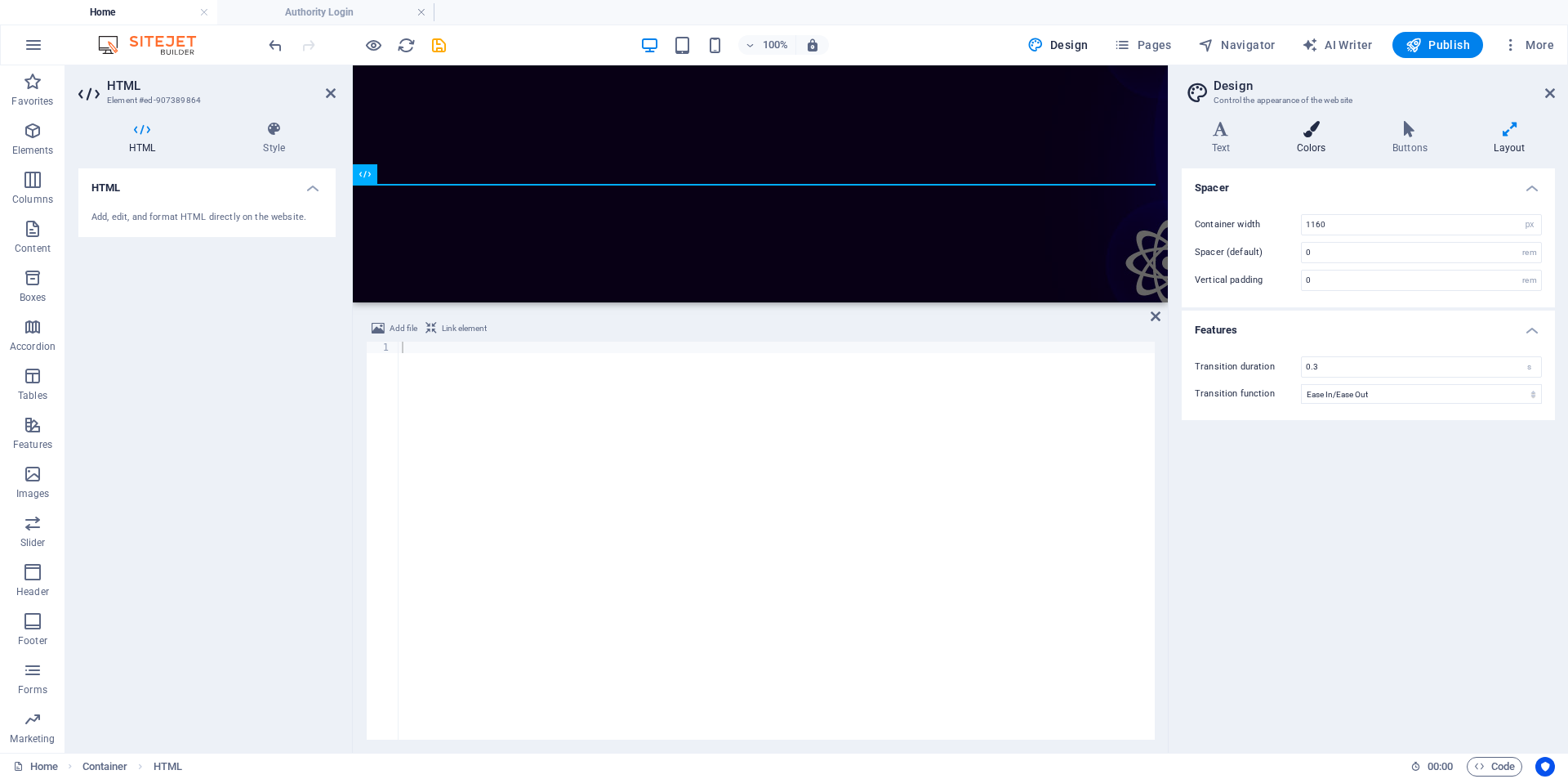
click at [1295, 146] on h4 "Colors" at bounding box center [1314, 138] width 95 height 34
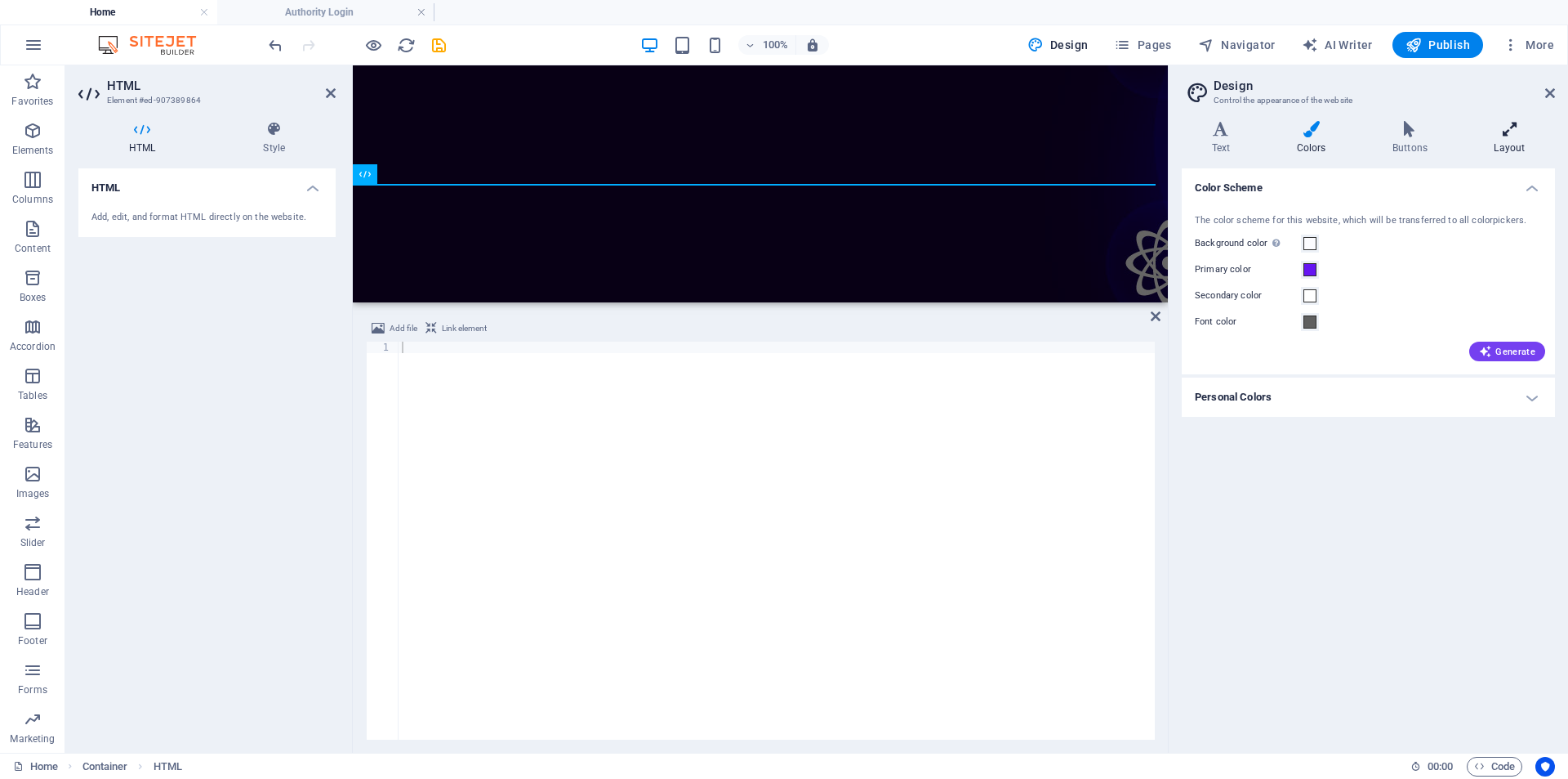
click at [1507, 140] on h4 "Layout" at bounding box center [1510, 138] width 90 height 34
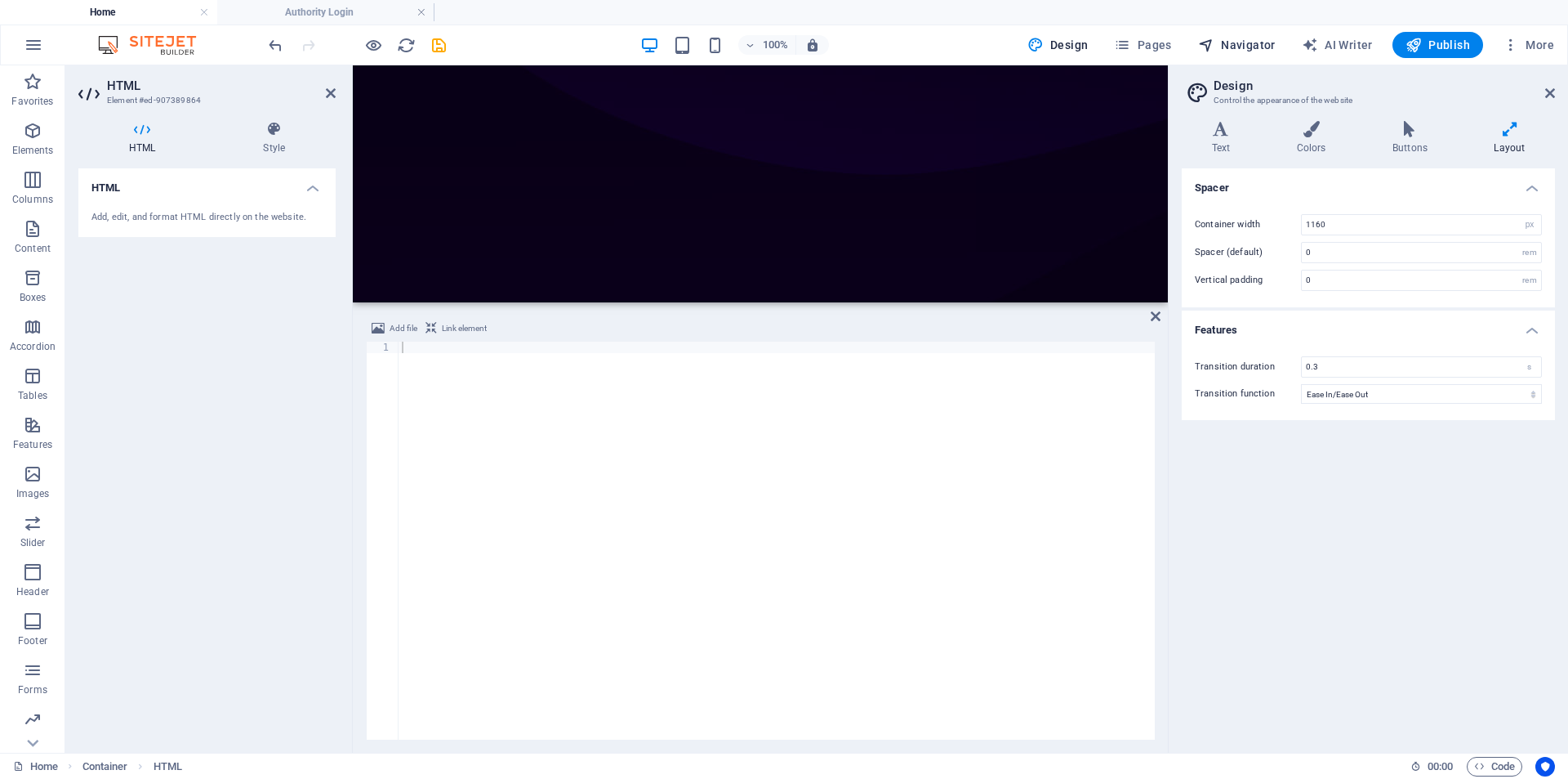
click at [1235, 42] on span "Navigator" at bounding box center [1237, 44] width 77 height 16
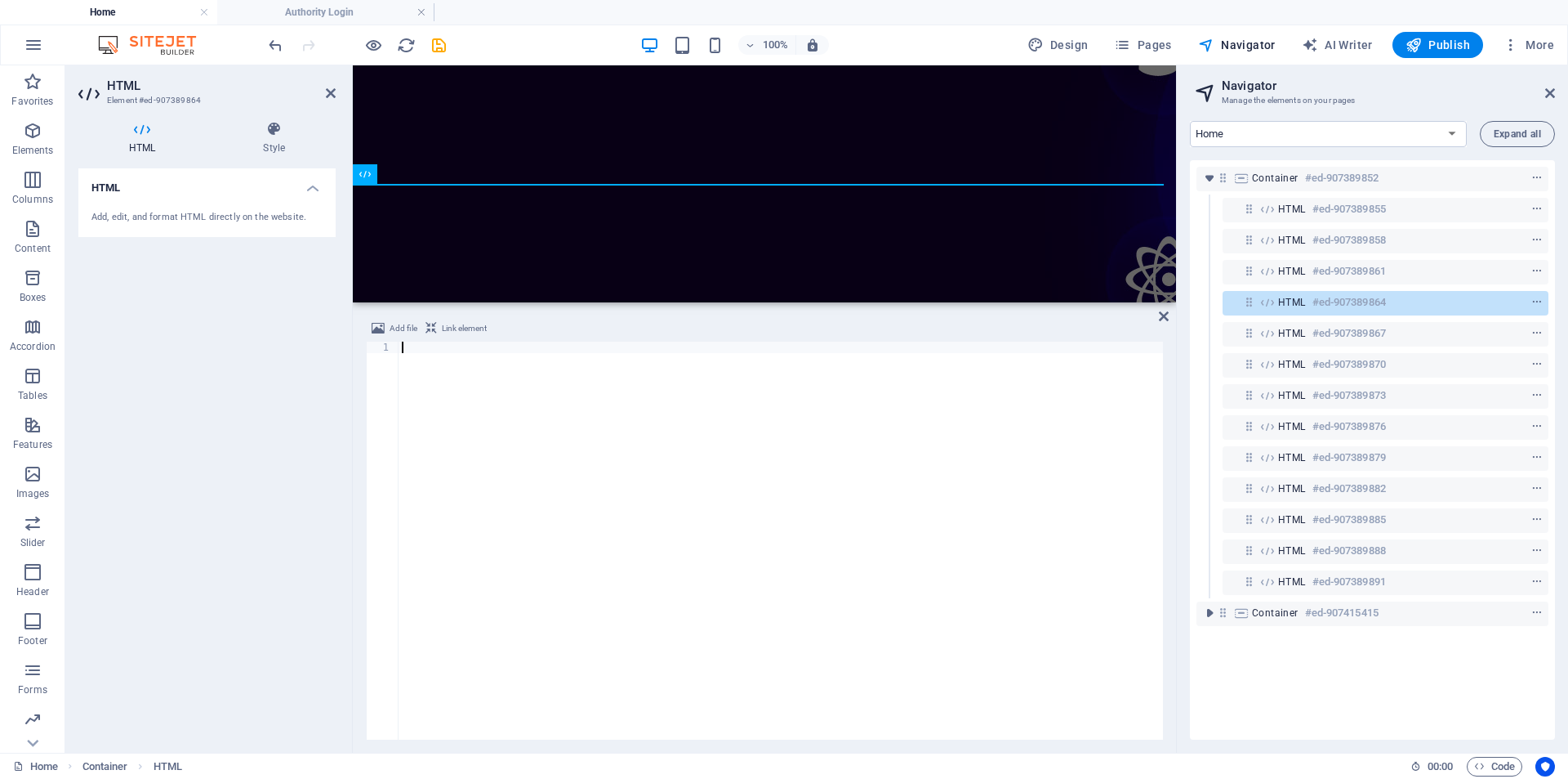
click at [514, 364] on div at bounding box center [781, 552] width 765 height 421
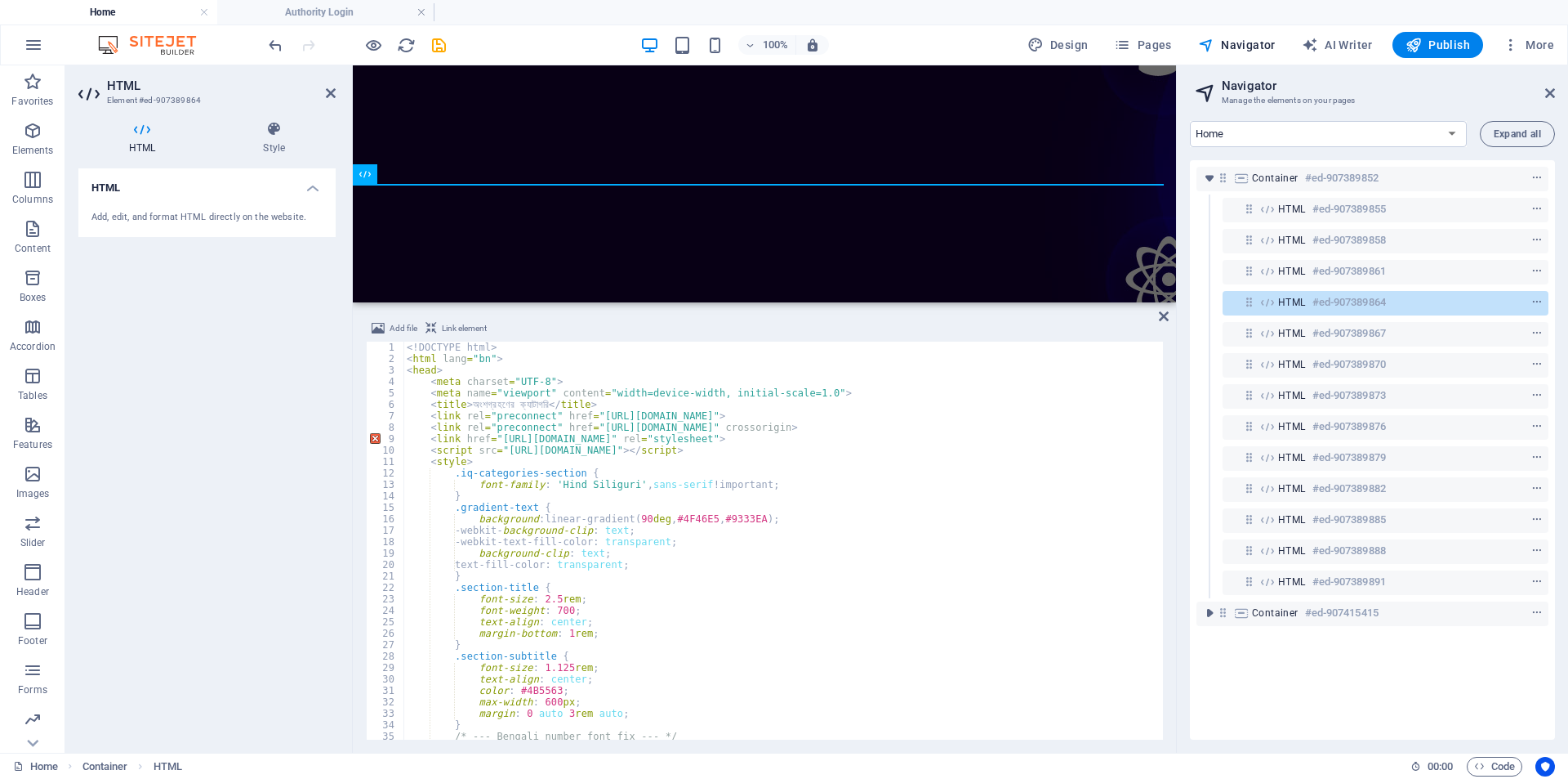
scroll to position [0, 0]
click at [1311, 247] on div "HTML #ed-907389858" at bounding box center [1373, 240] width 188 height 20
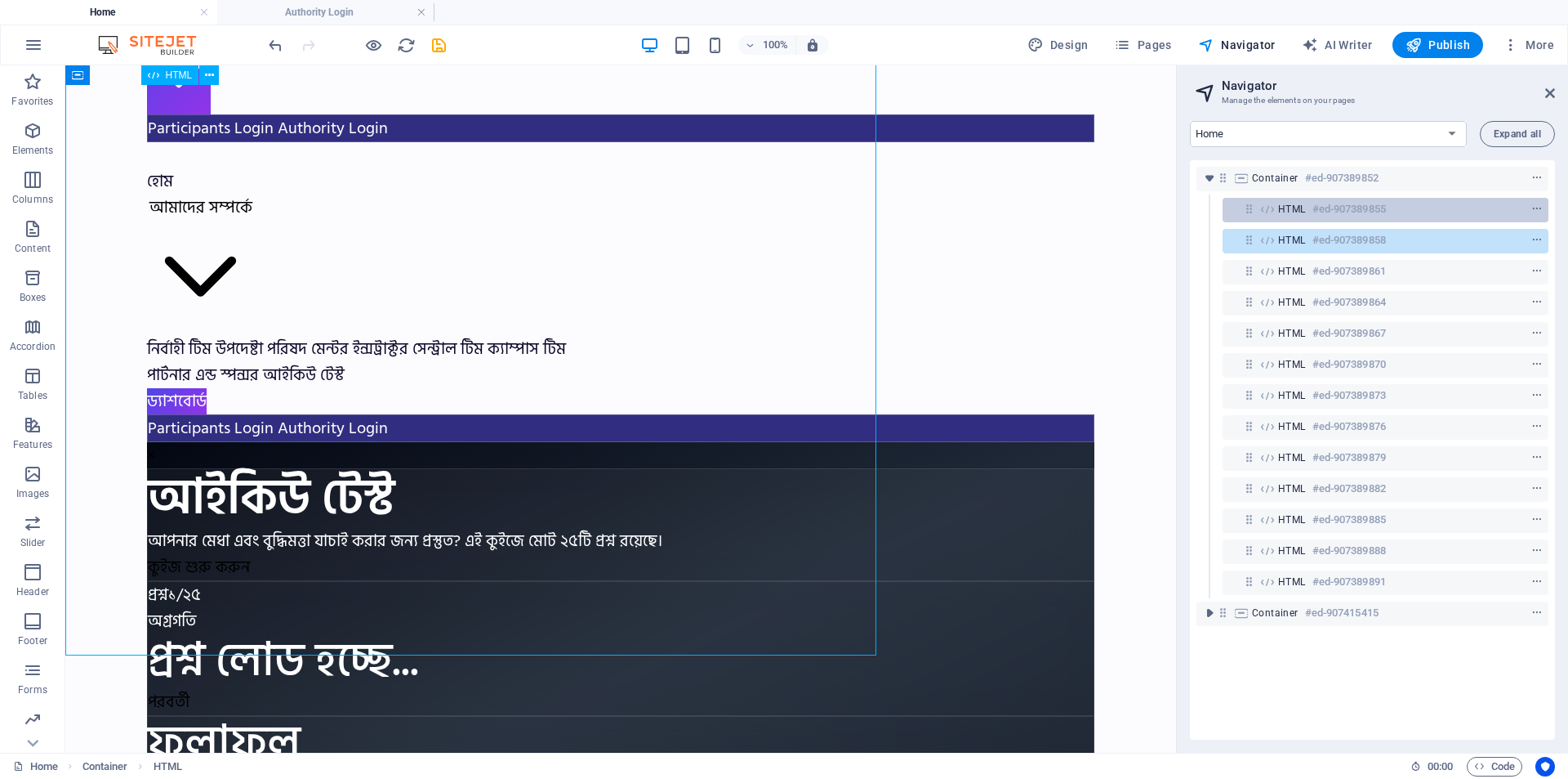
scroll to position [1808, 0]
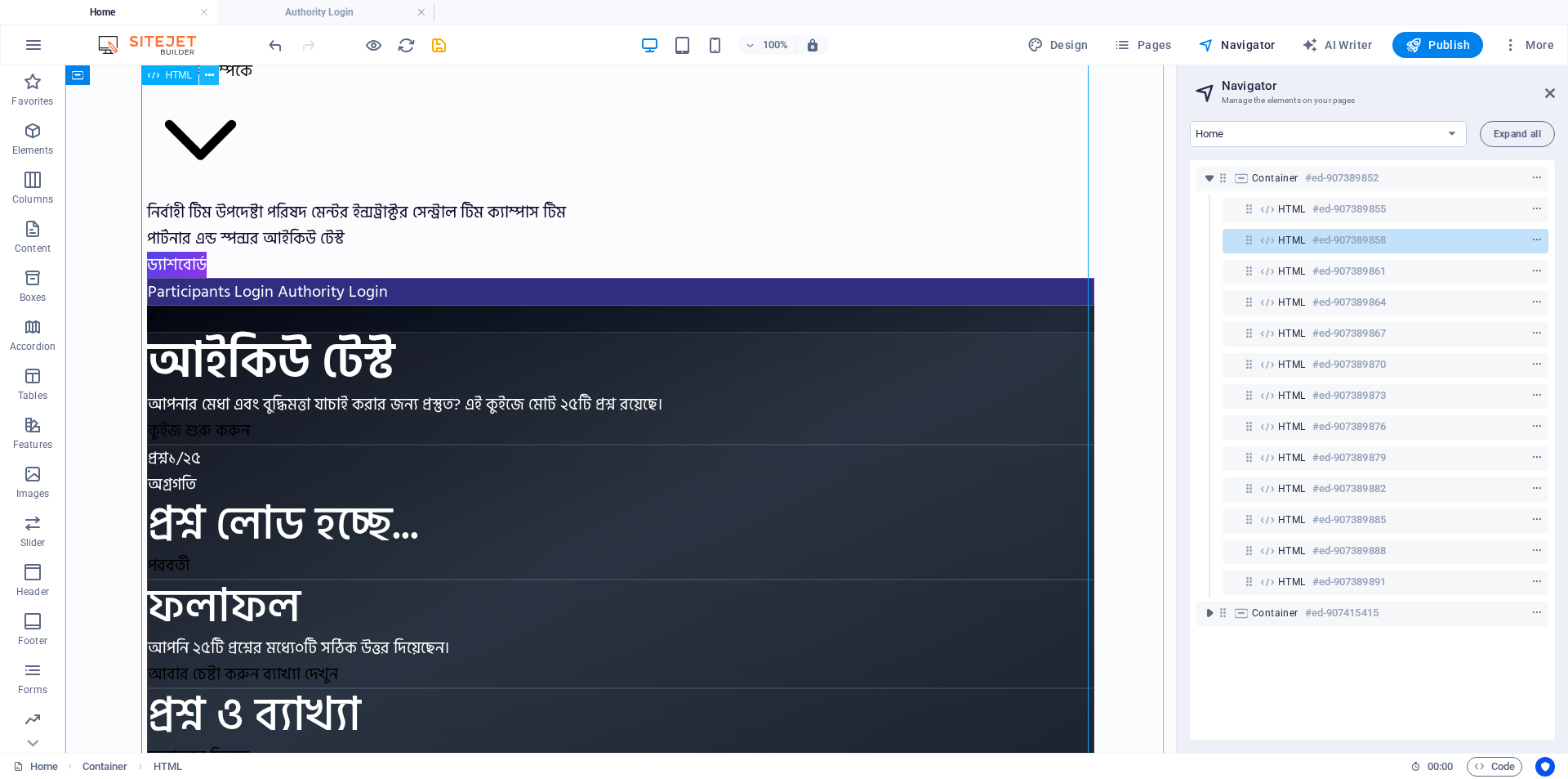
click at [216, 73] on button at bounding box center [209, 74] width 20 height 20
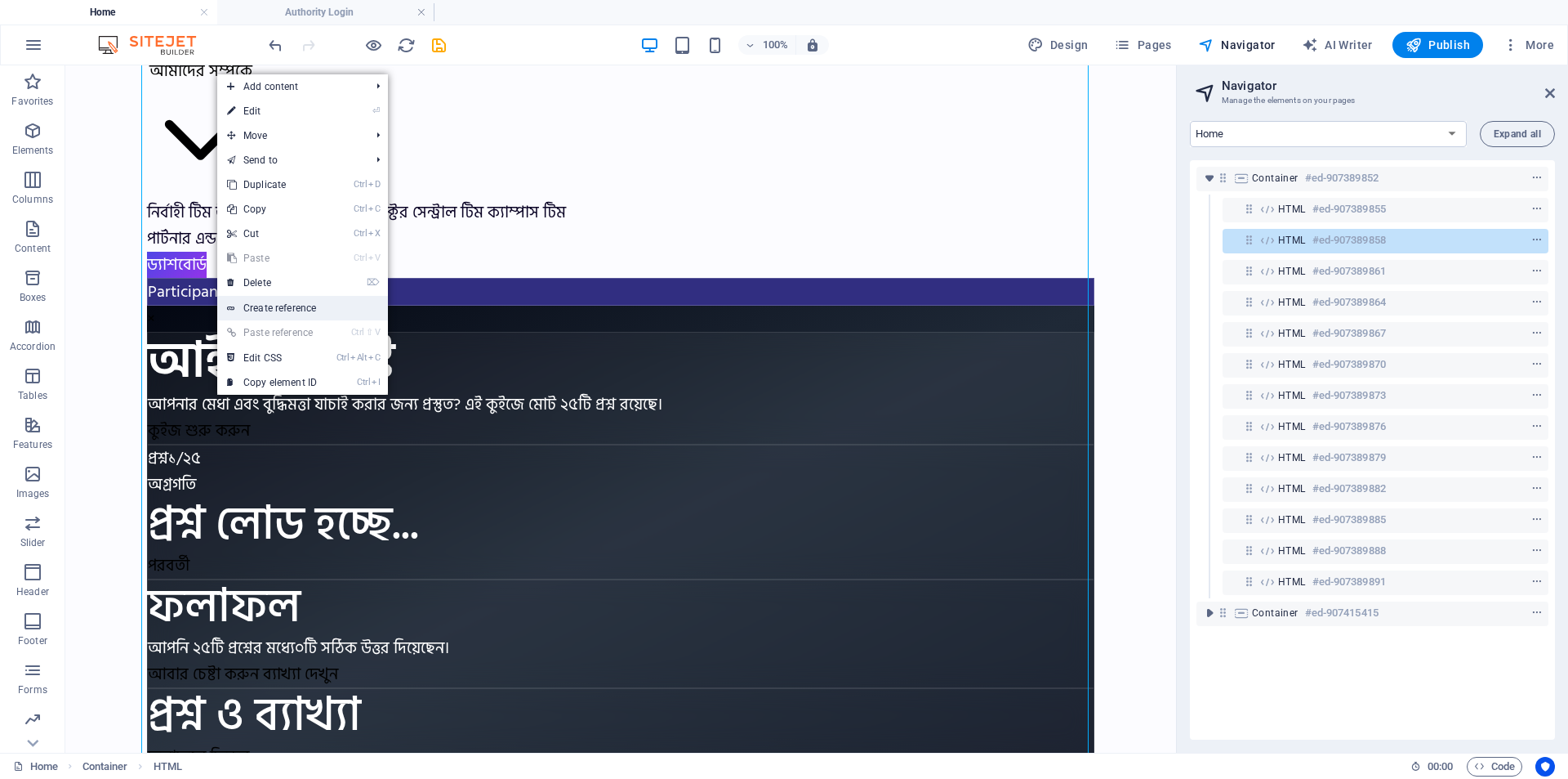
click at [298, 307] on link "Create reference" at bounding box center [302, 308] width 170 height 24
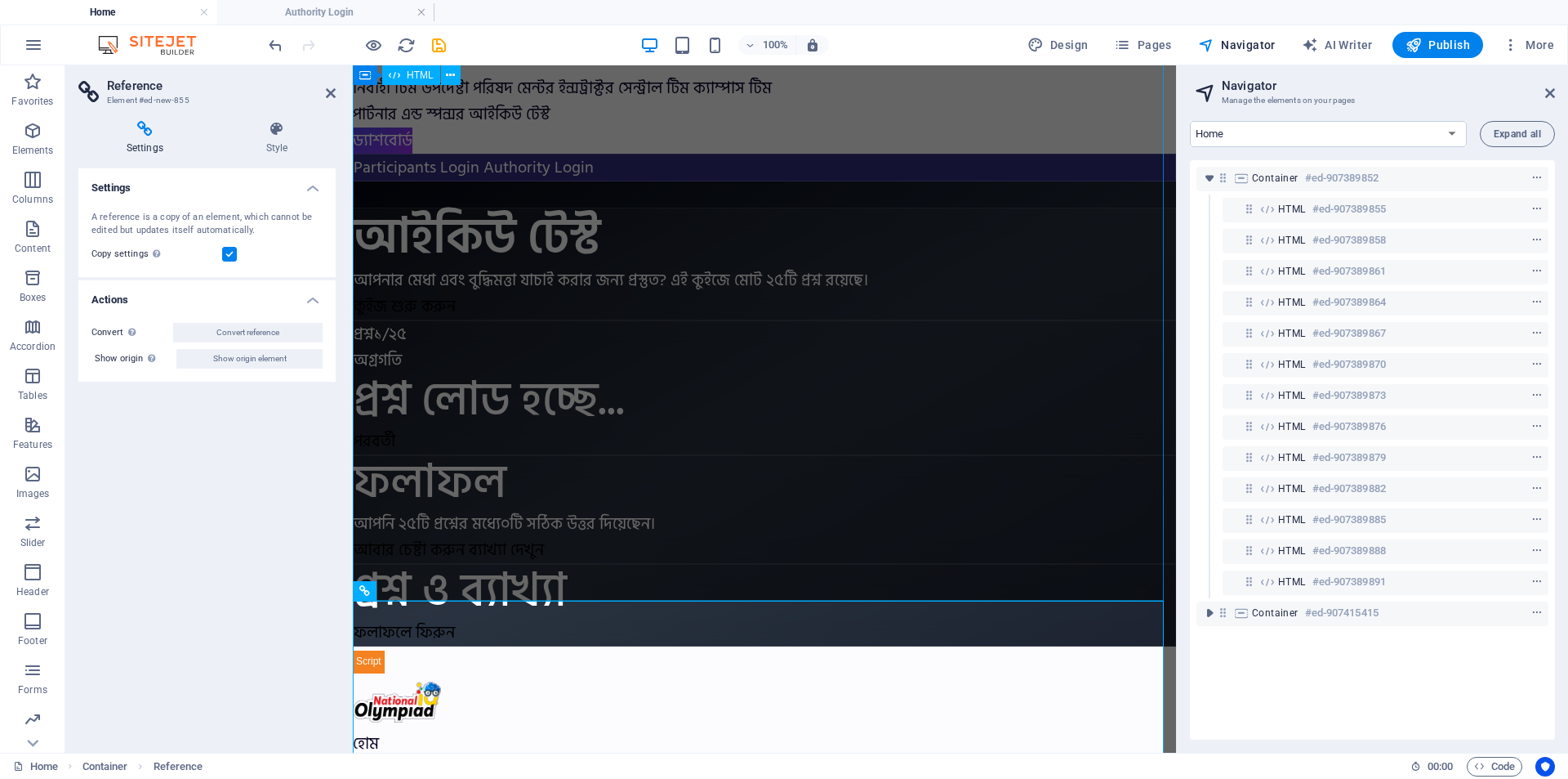
scroll to position [2636, 0]
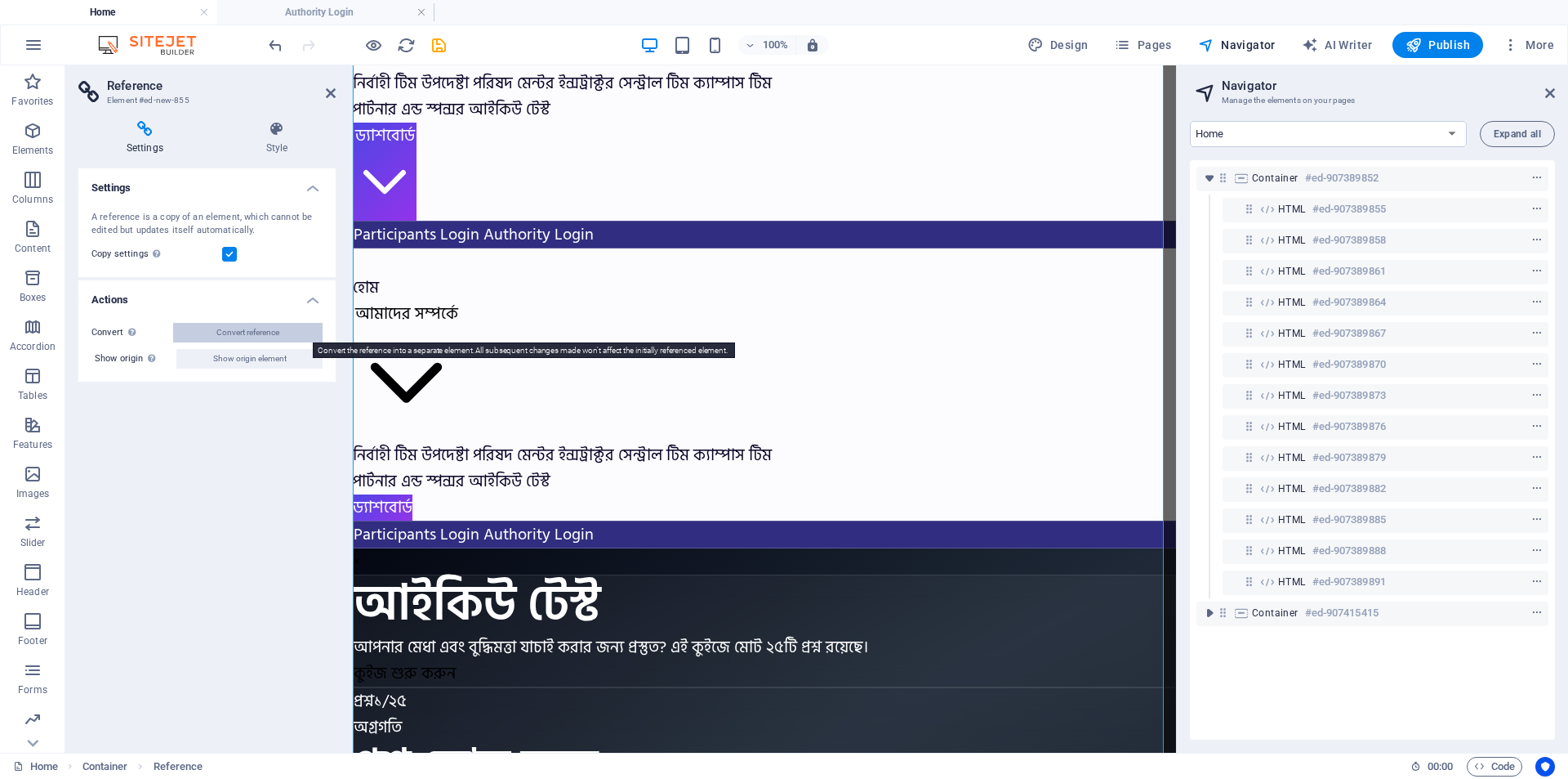
click at [261, 333] on span "Convert reference" at bounding box center [248, 333] width 63 height 20
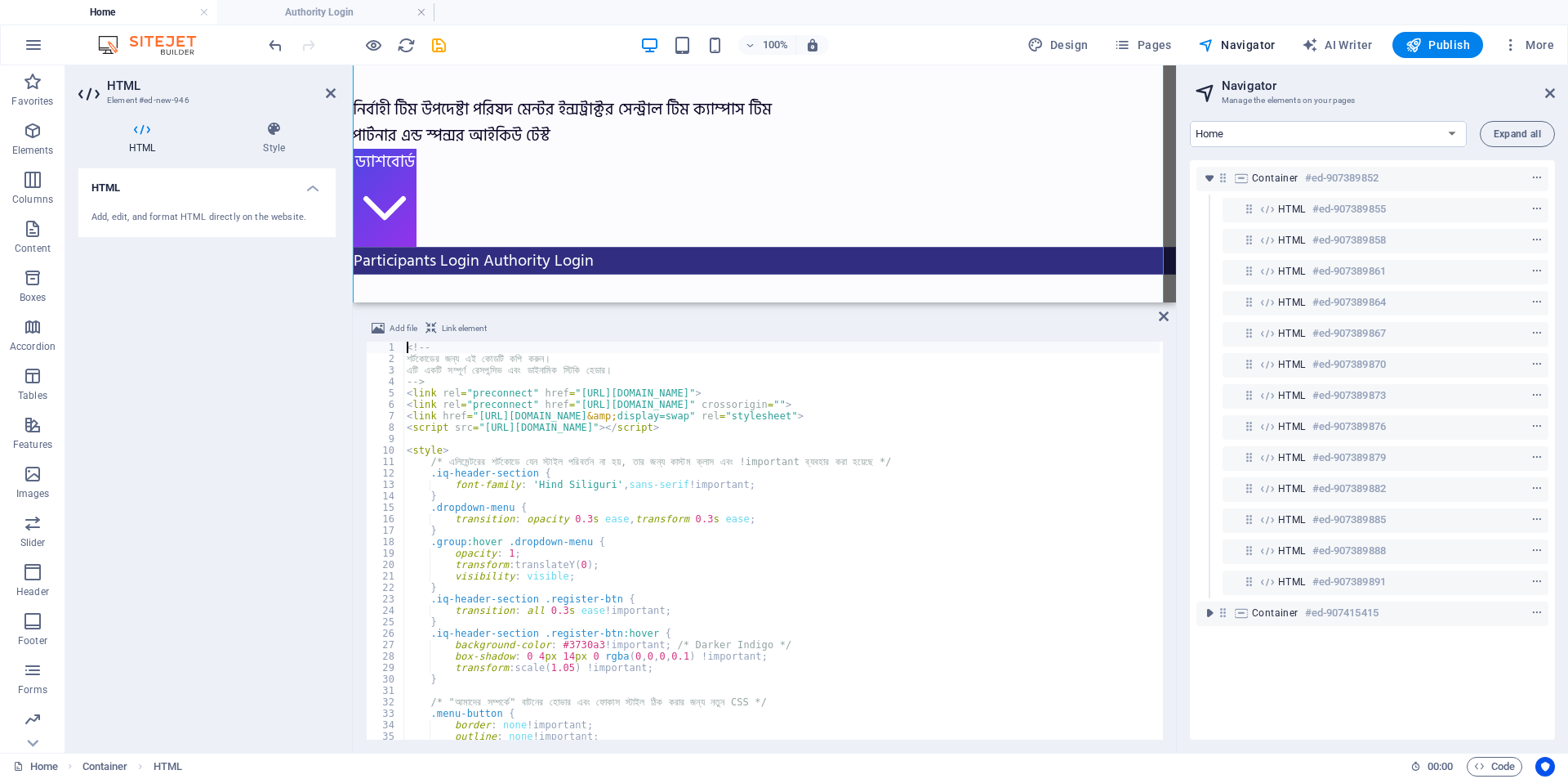
scroll to position [2771, 0]
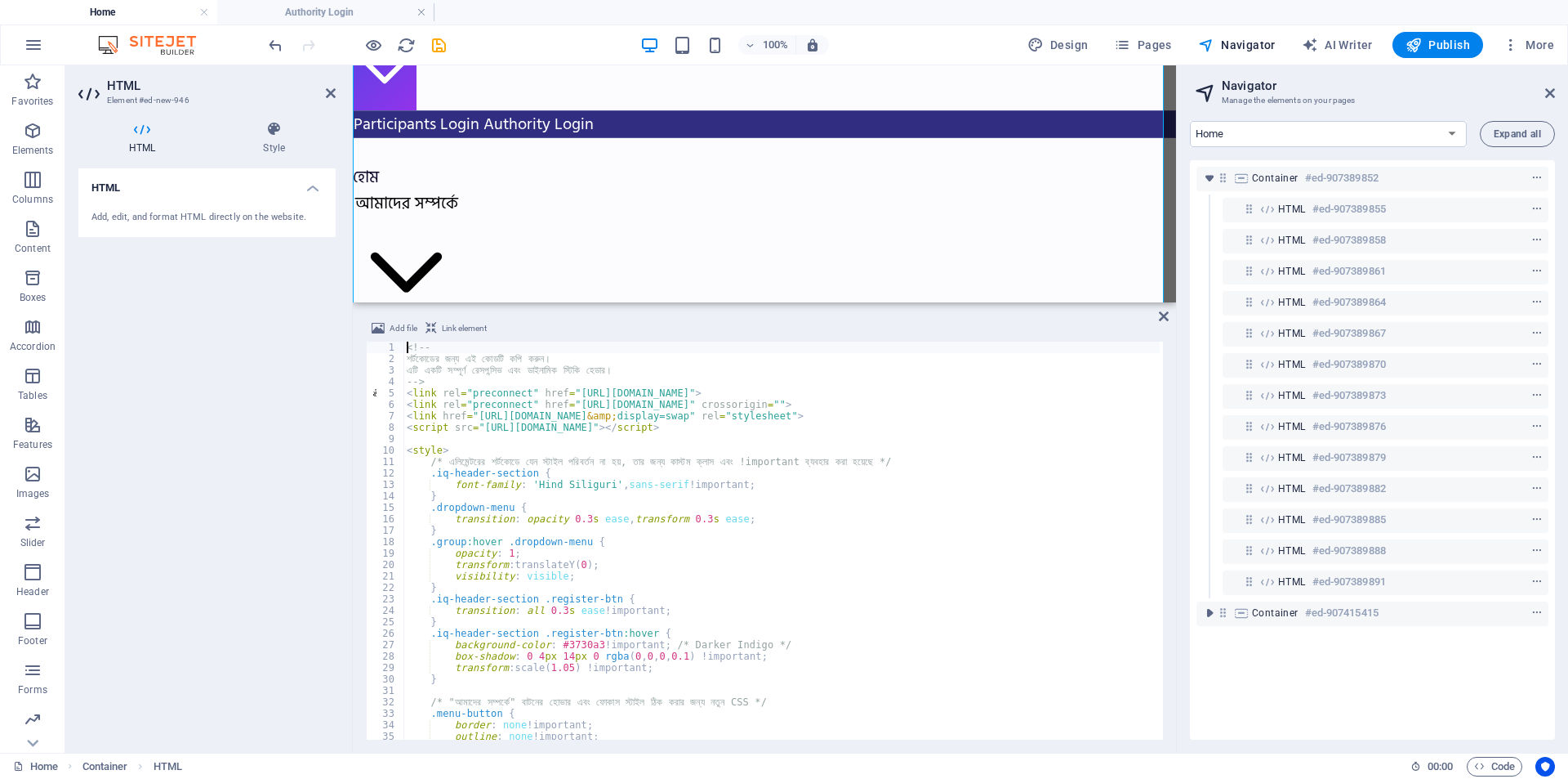
click at [168, 208] on div "Add, edit, and format HTML directly on the website." at bounding box center [206, 218] width 257 height 41
click at [1373, 248] on h6 "#ed-907389858" at bounding box center [1350, 240] width 73 height 20
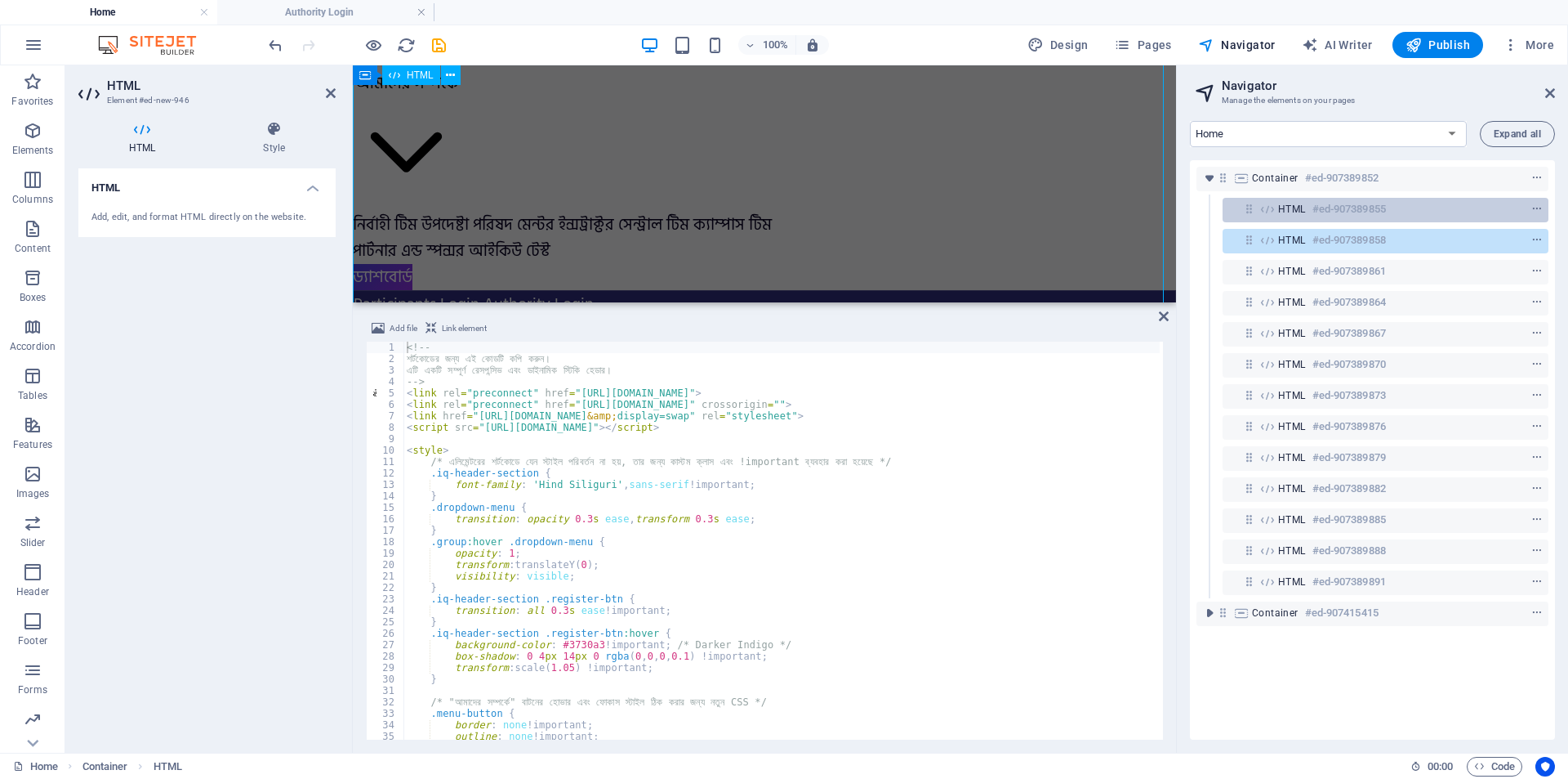
scroll to position [1808, 0]
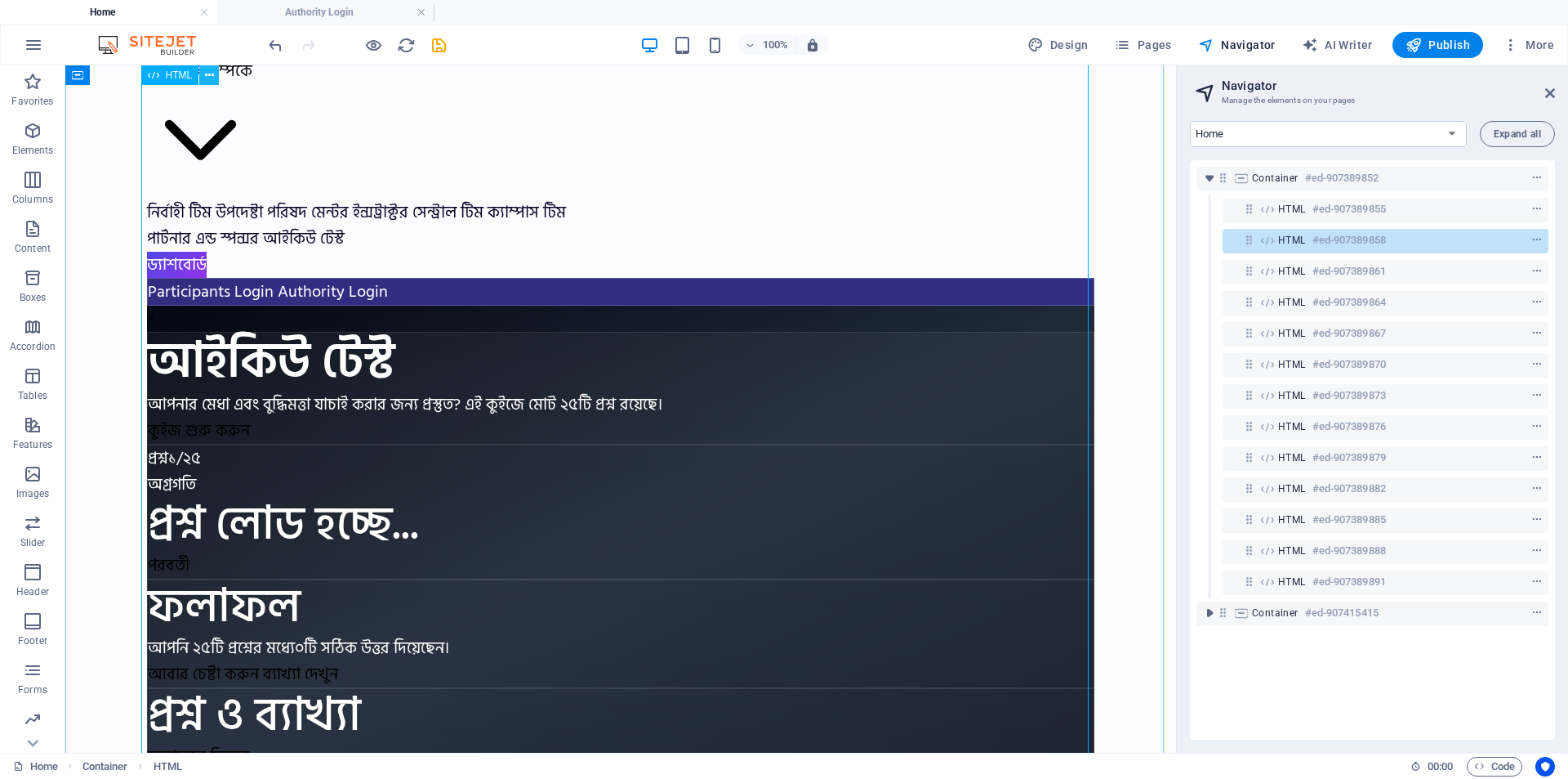
click at [216, 78] on button at bounding box center [209, 74] width 20 height 20
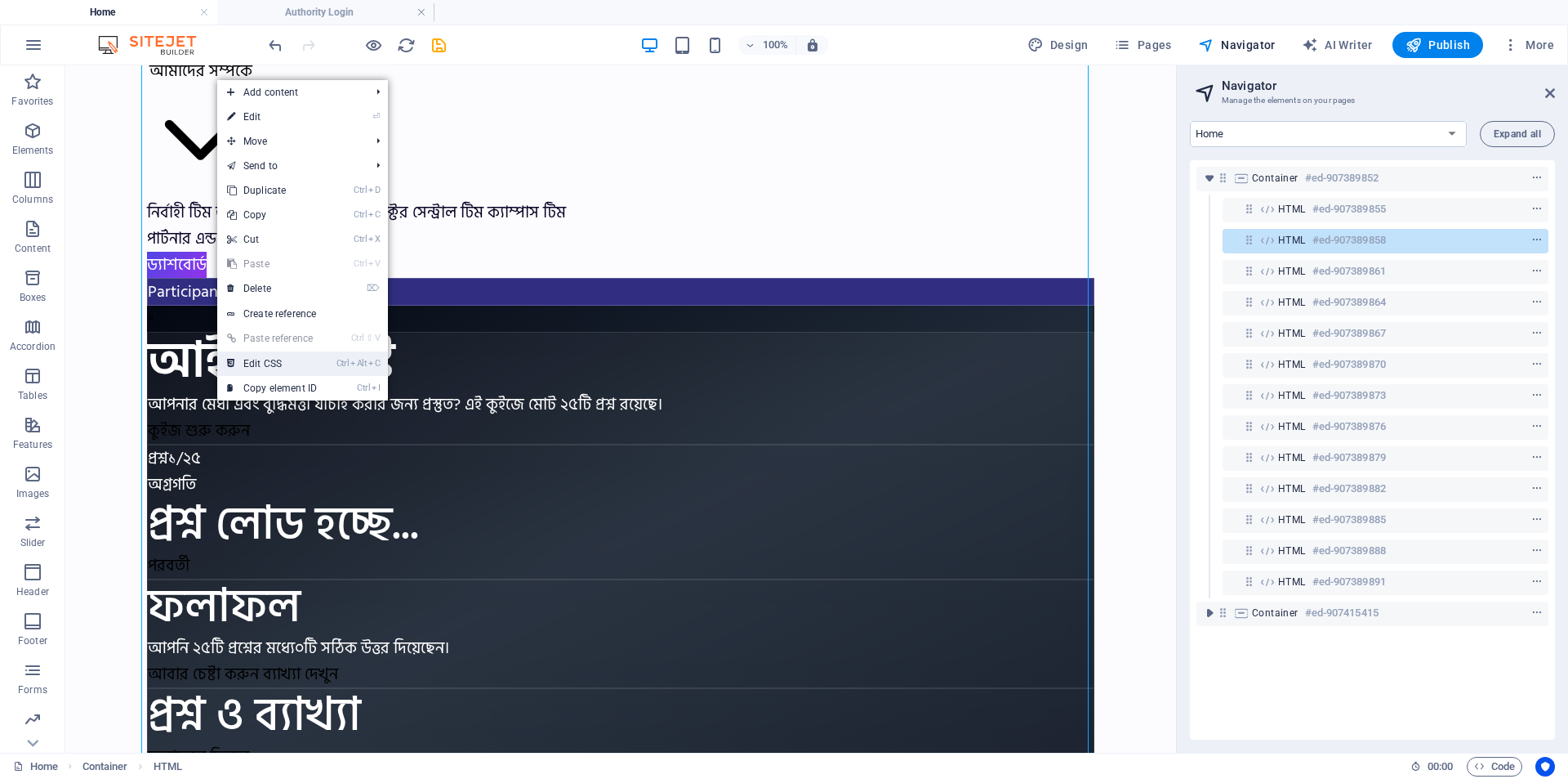
drag, startPoint x: 311, startPoint y: 353, endPoint x: 1003, endPoint y: 171, distance: 715.5
click at [311, 353] on link "Ctrl Alt C Edit CSS" at bounding box center [272, 364] width 109 height 24
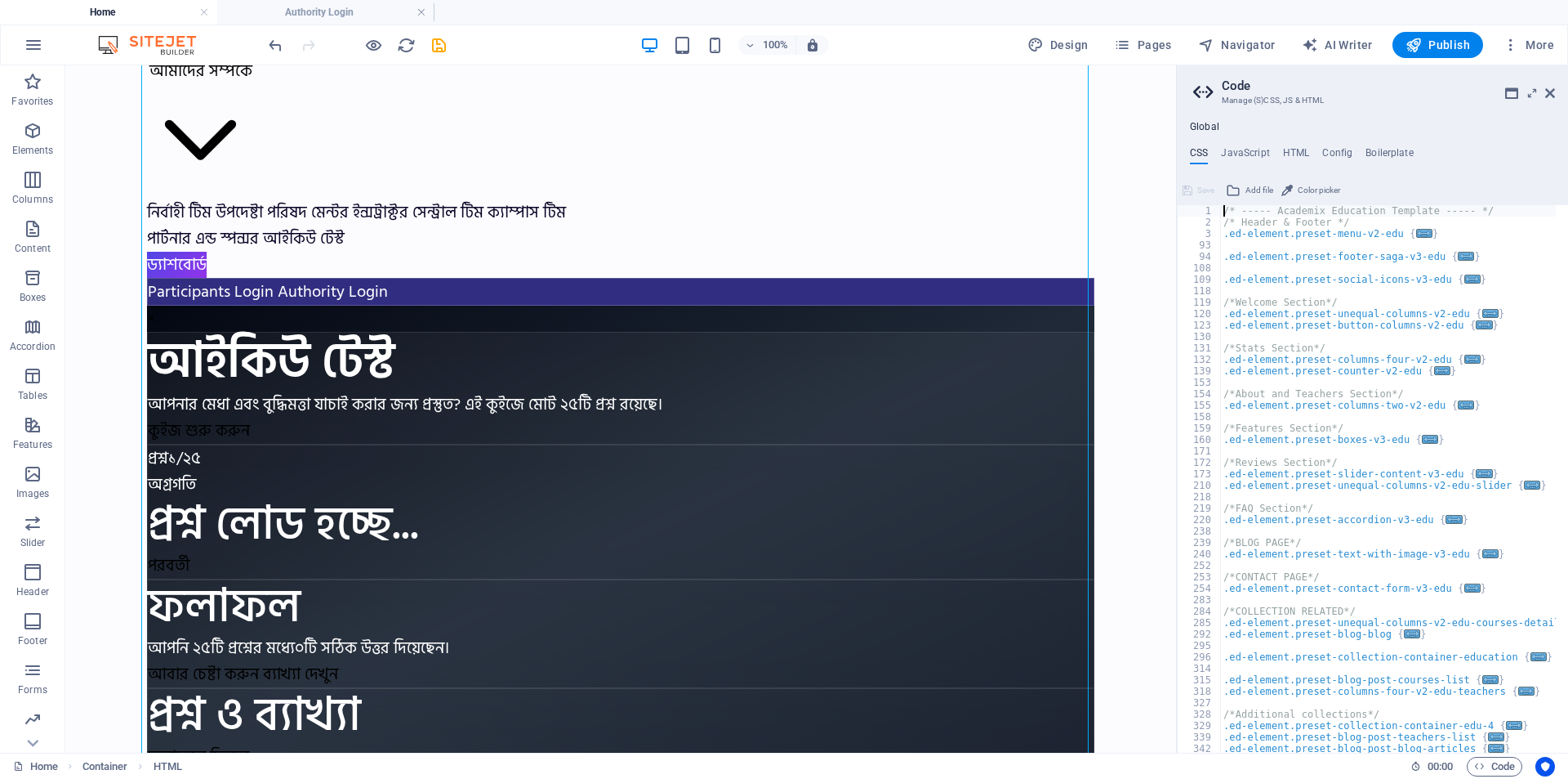
scroll to position [0, 0]
click at [1253, 145] on div "Global CSS JavaScript HTML Config Boilerplate /* ----- Academix Education Templ…" at bounding box center [1373, 436] width 392 height 632
click at [1258, 152] on h4 "JavaScript" at bounding box center [1245, 155] width 48 height 18
type textarea "/* JS for preset "Menu V2" */"
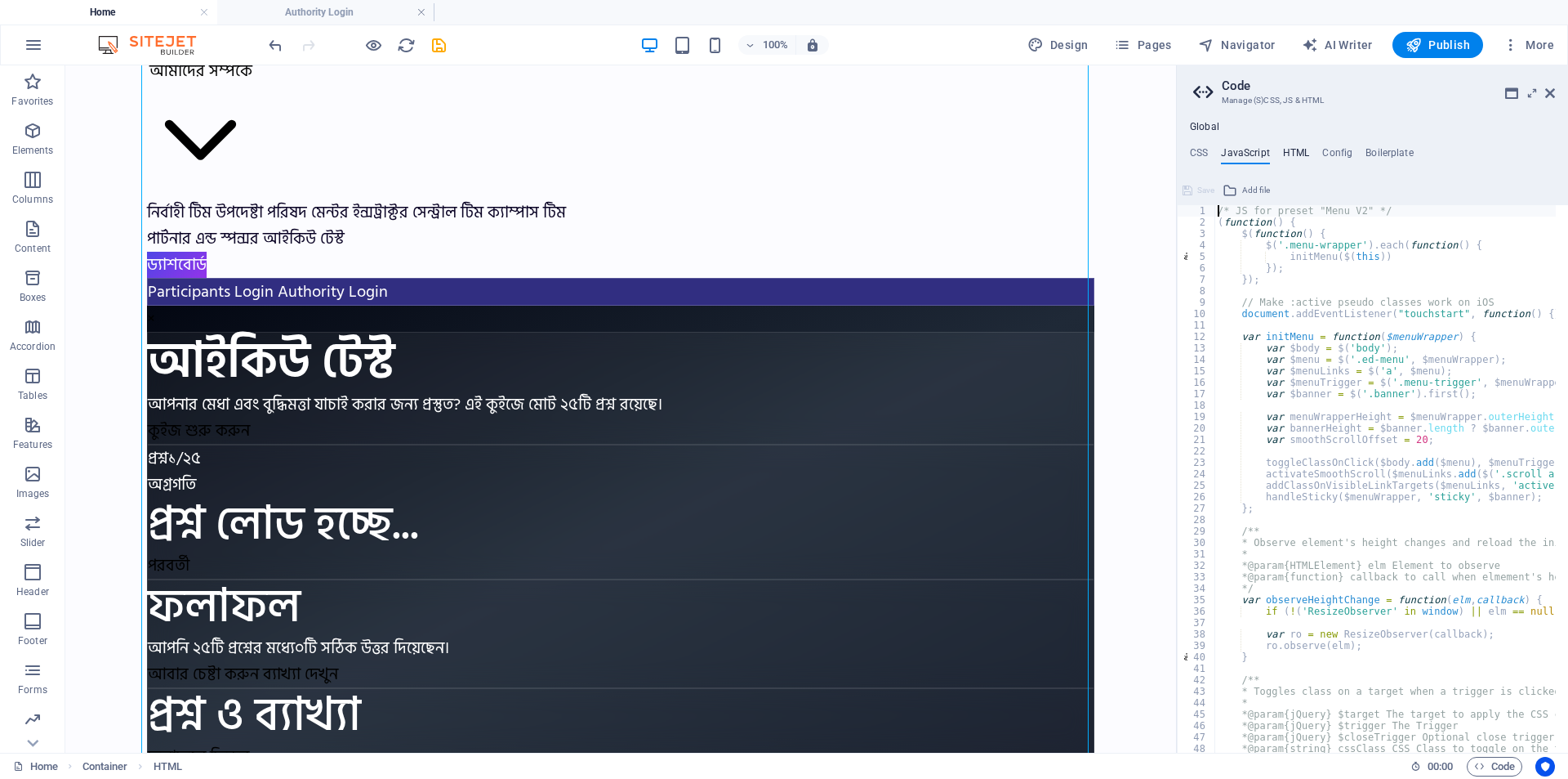
click at [1296, 153] on h4 "HTML" at bounding box center [1297, 155] width 27 height 18
type textarea "<a href="#main-content" class="wv-link-content button">Skip to main content</a>"
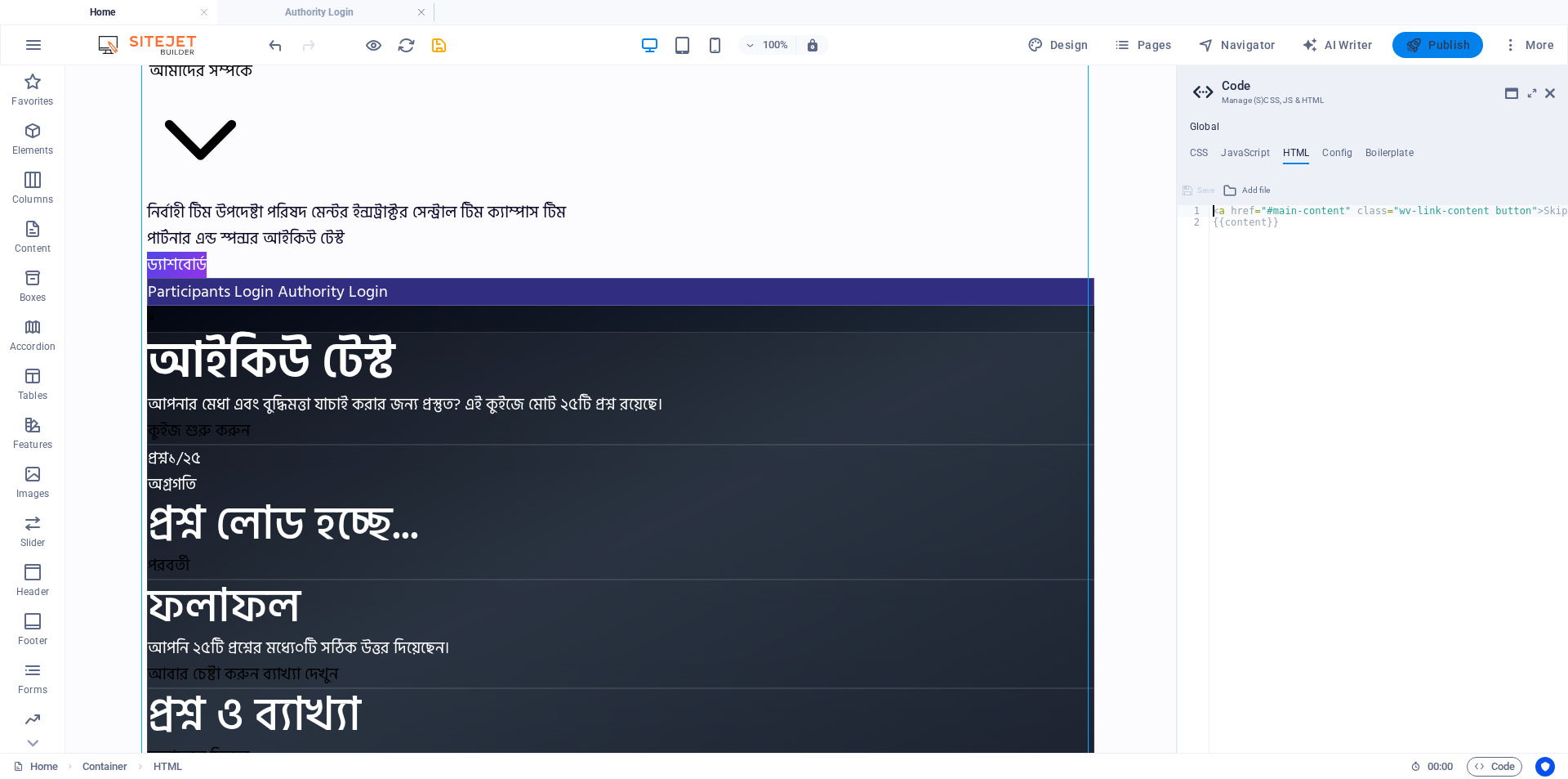
click at [1447, 43] on span "Publish" at bounding box center [1438, 44] width 65 height 16
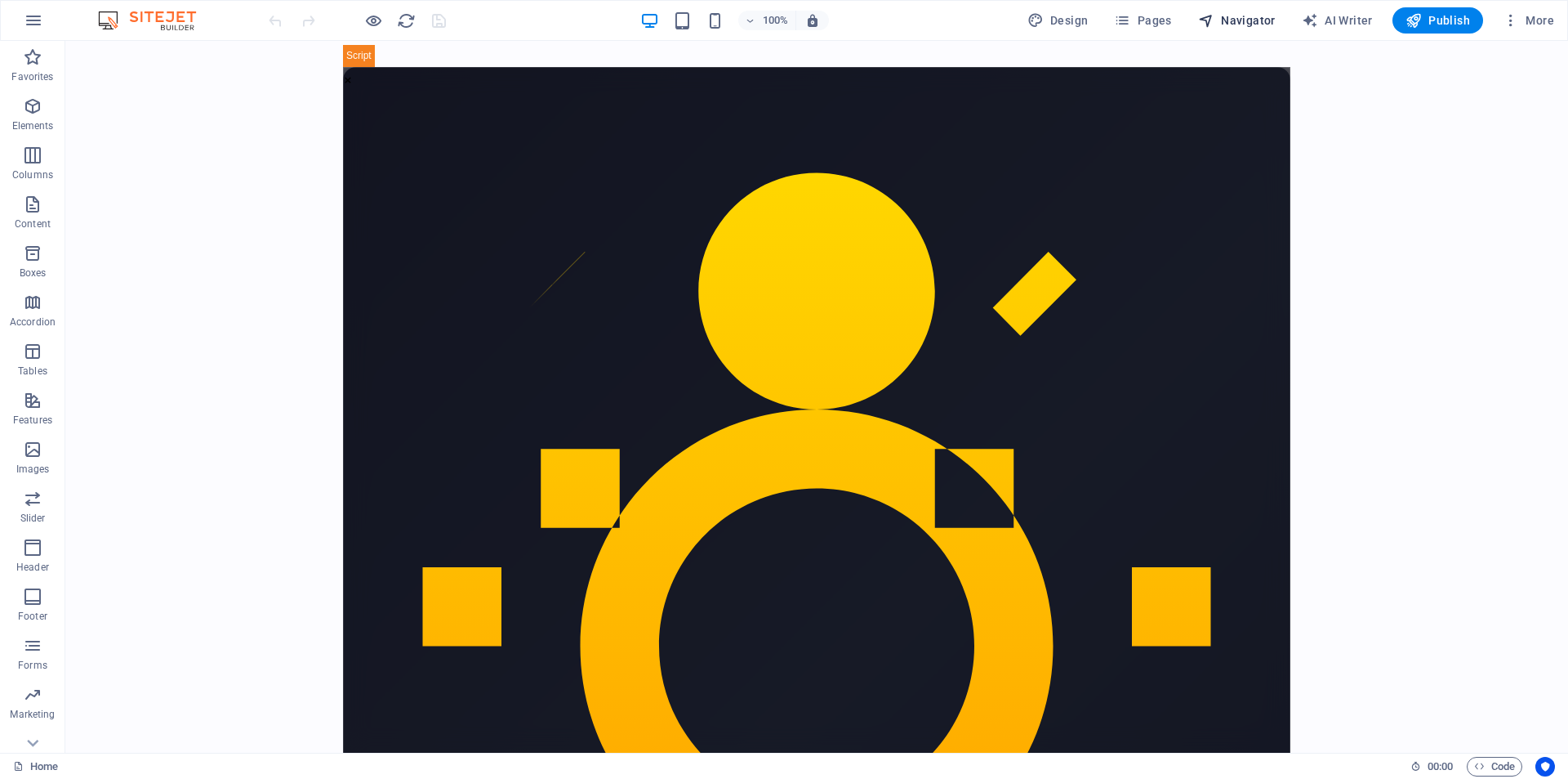
click at [1229, 15] on span "Navigator" at bounding box center [1237, 20] width 77 height 16
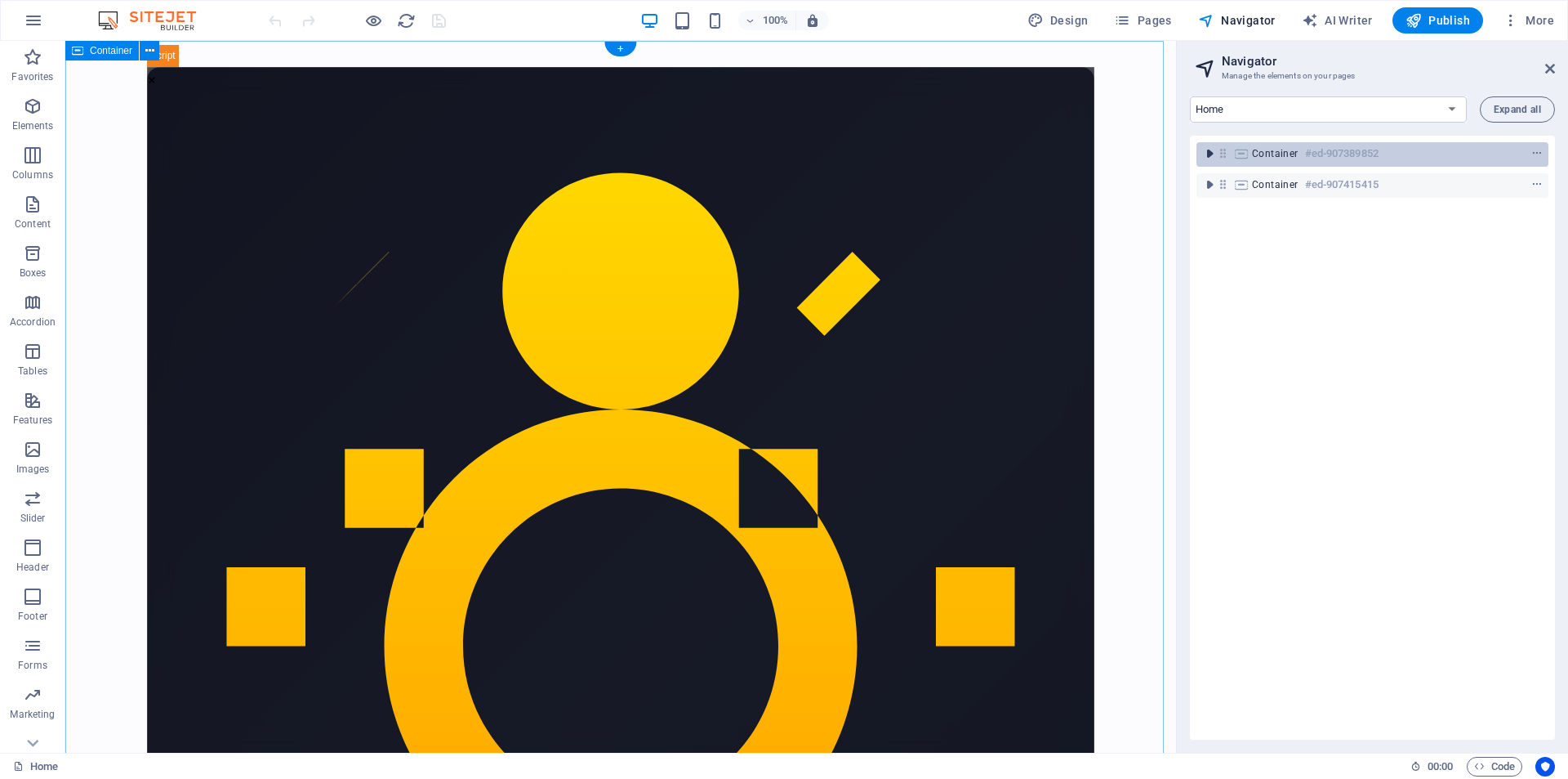
click at [1209, 154] on icon "toggle-expand" at bounding box center [1209, 153] width 16 height 16
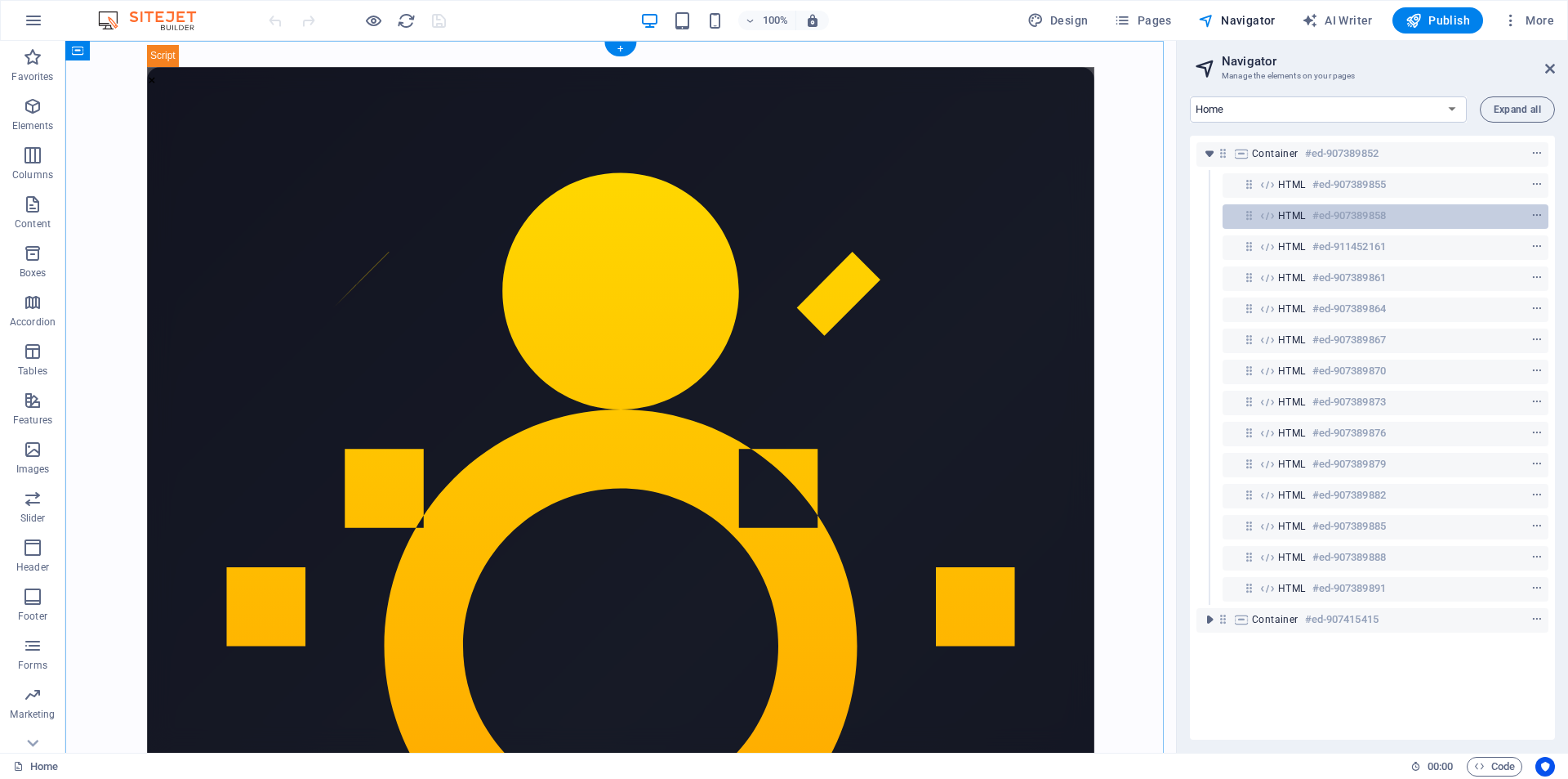
click at [1337, 213] on h6 "#ed-907389858" at bounding box center [1350, 216] width 73 height 20
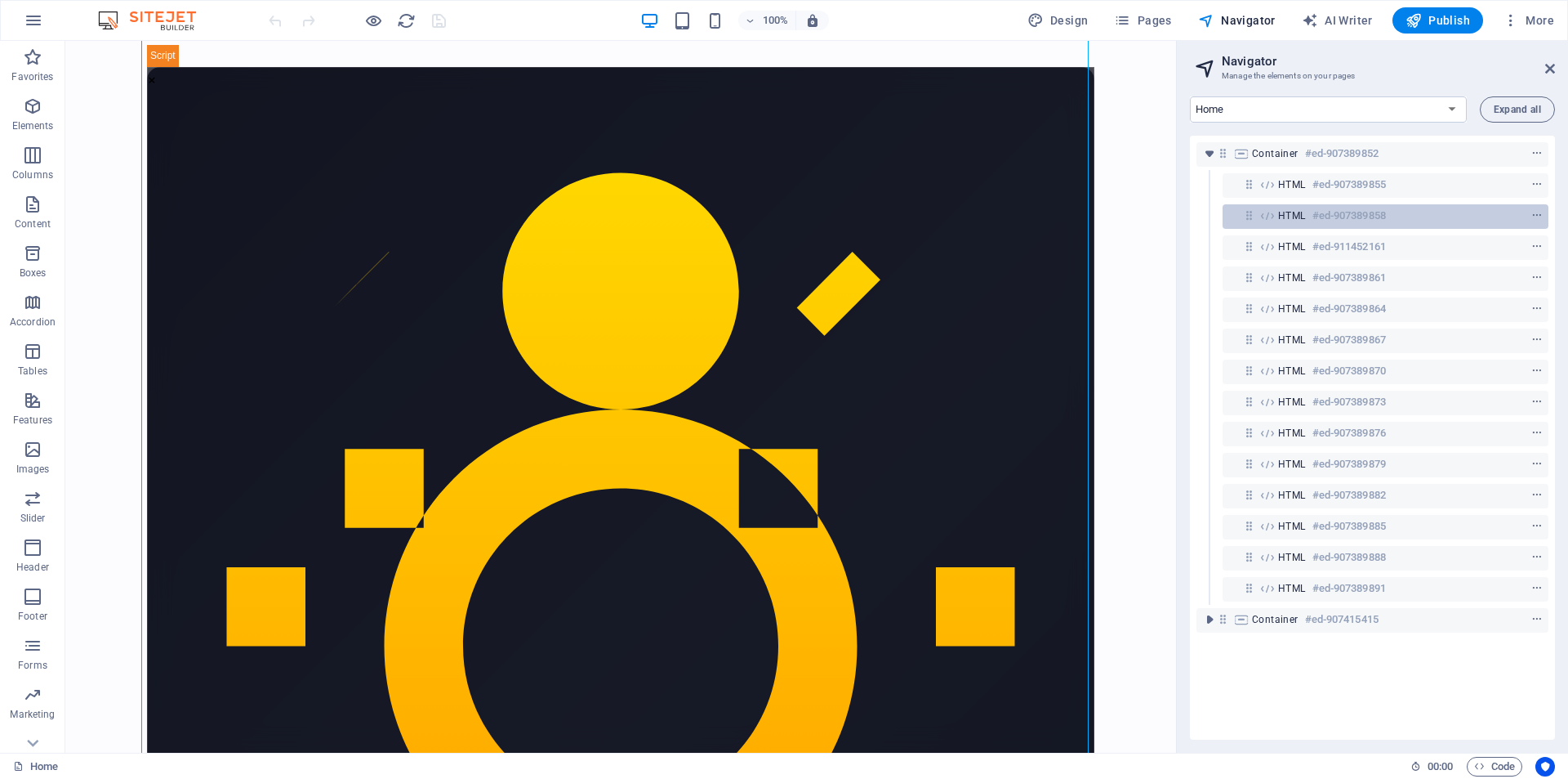
scroll to position [1570, 0]
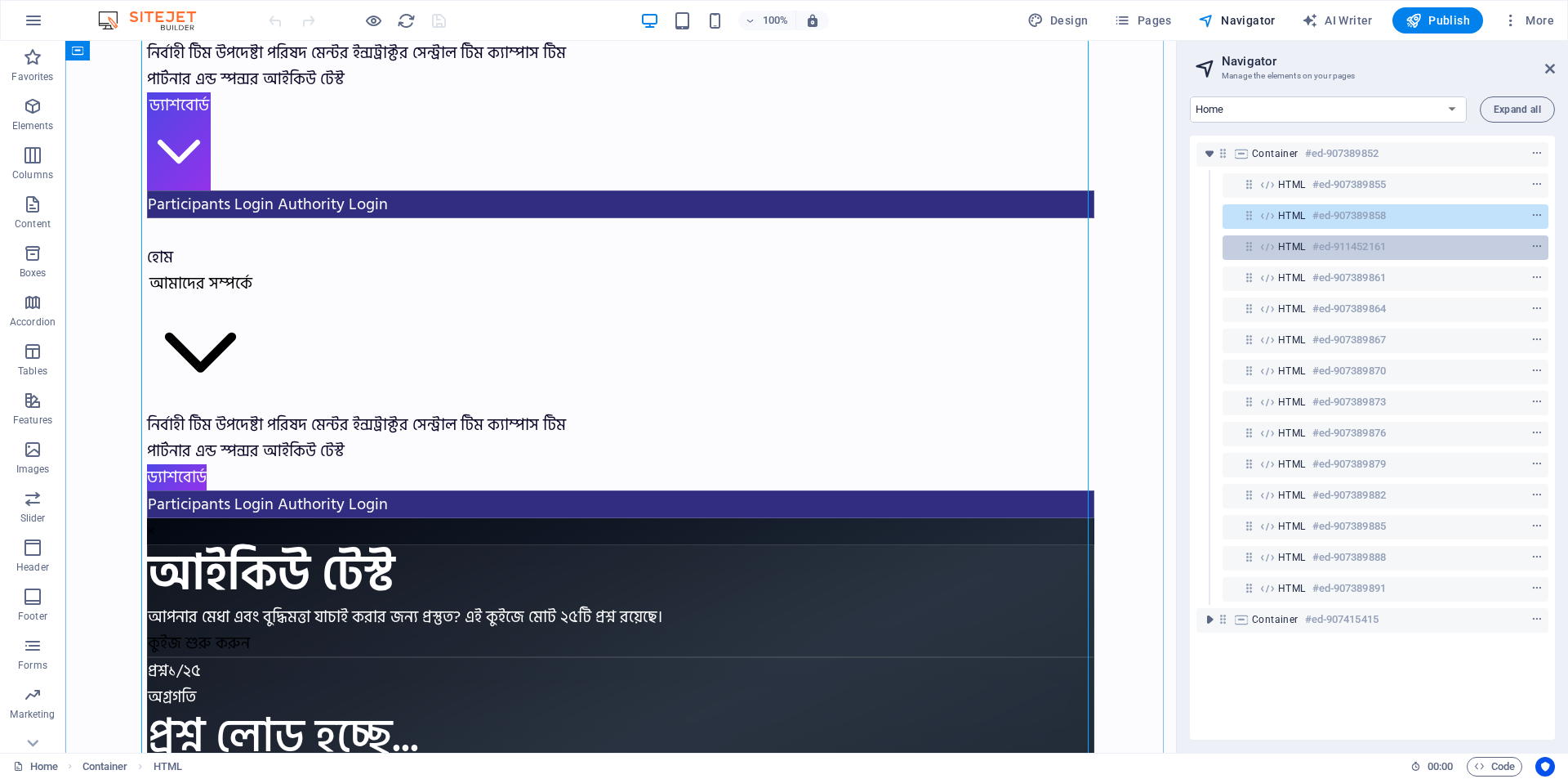
click at [1351, 248] on h6 "#ed-911452161" at bounding box center [1350, 247] width 73 height 20
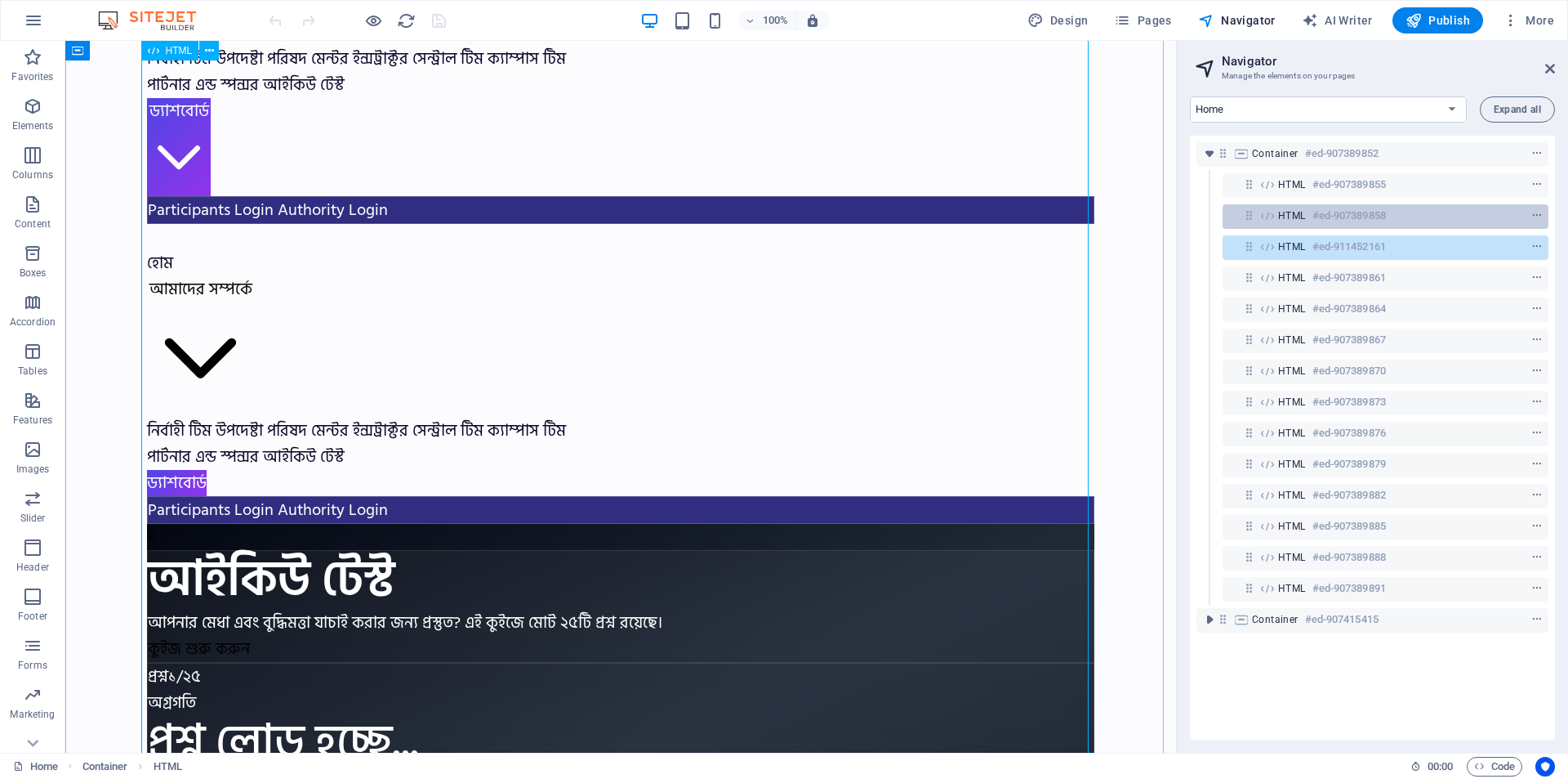
click at [1337, 217] on h6 "#ed-907389858" at bounding box center [1350, 216] width 73 height 20
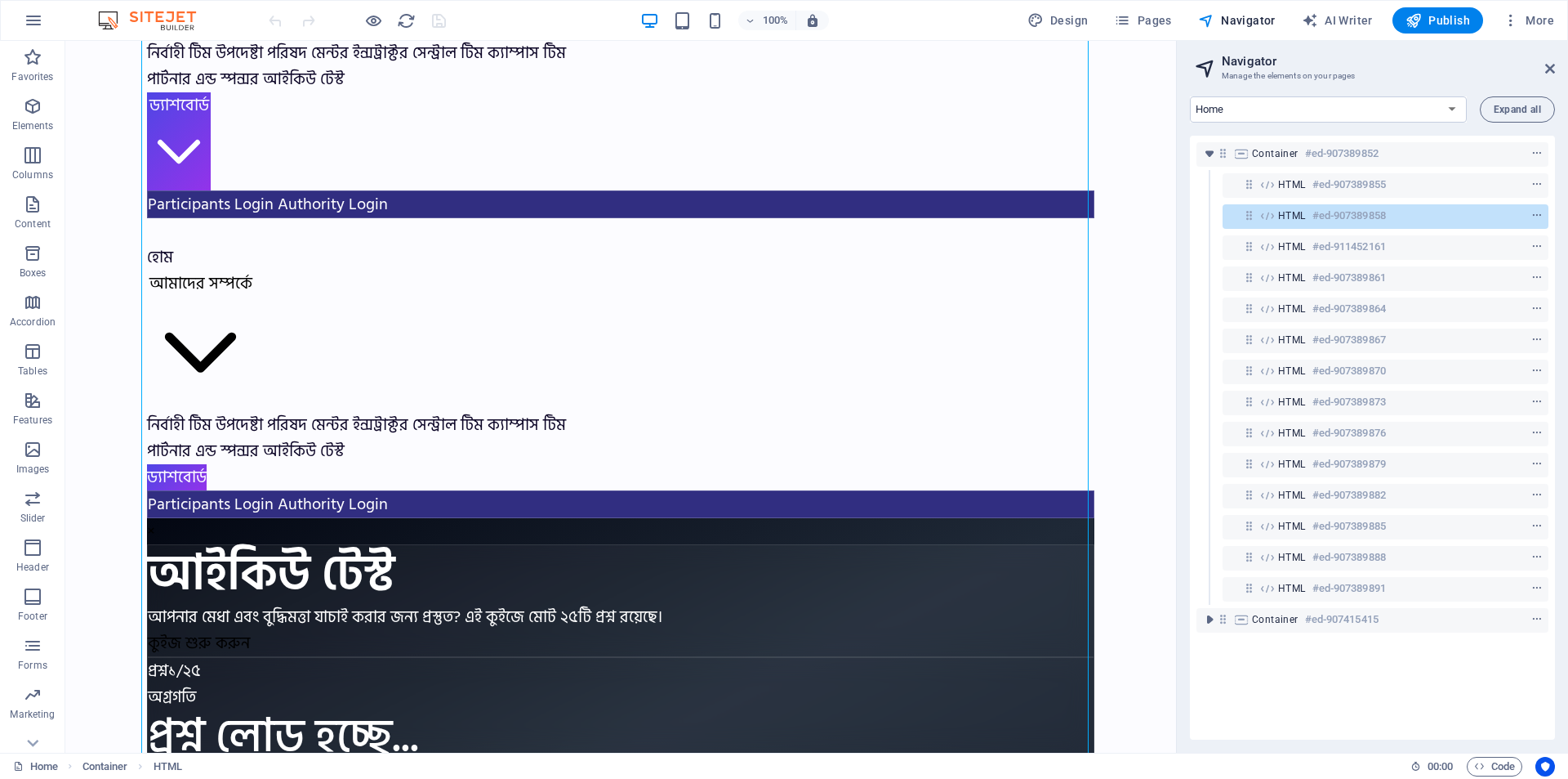
drag, startPoint x: 1370, startPoint y: 236, endPoint x: 1379, endPoint y: 233, distance: 9.5
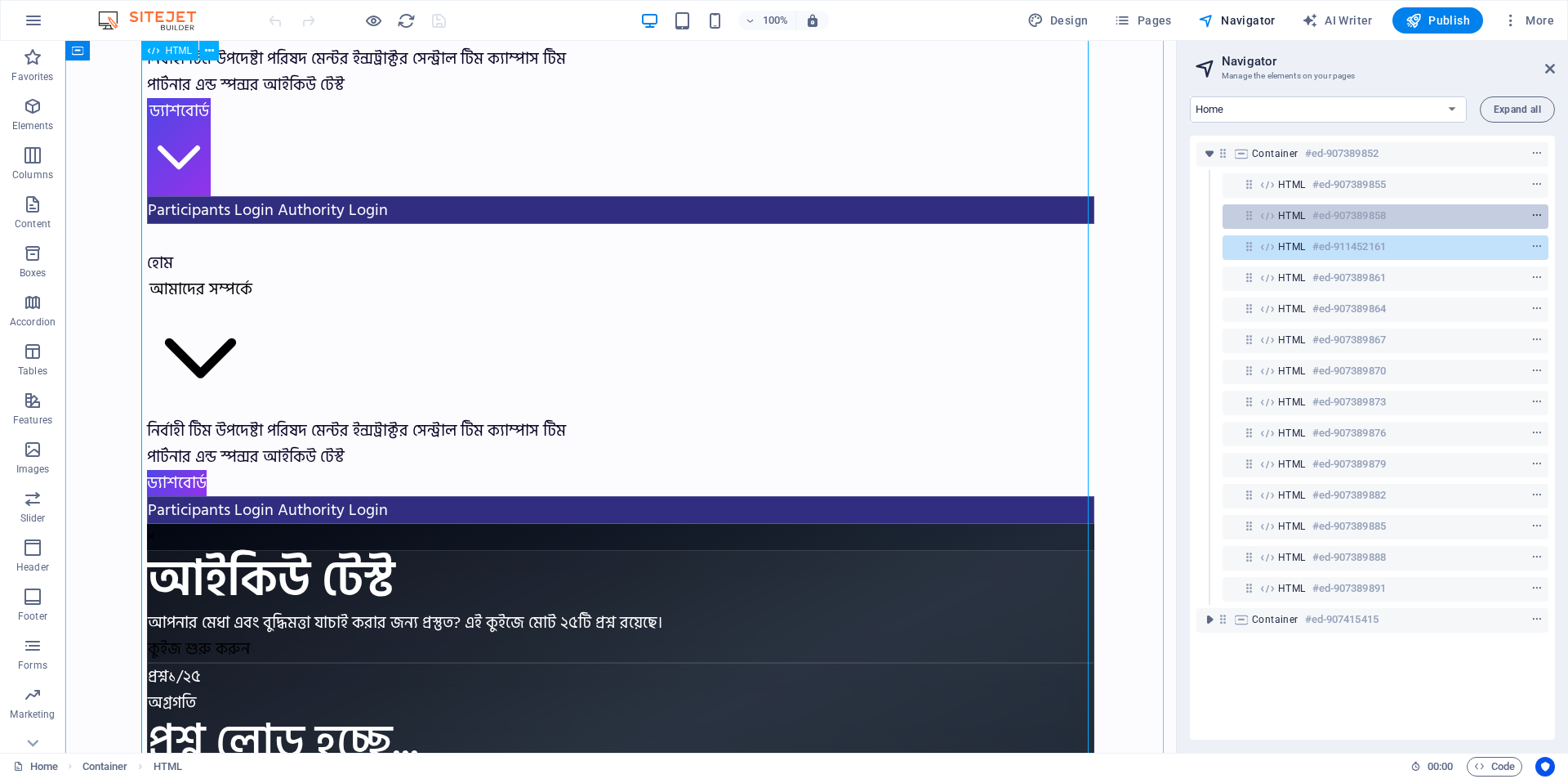
click at [1533, 216] on icon "context-menu" at bounding box center [1537, 216] width 11 height 11
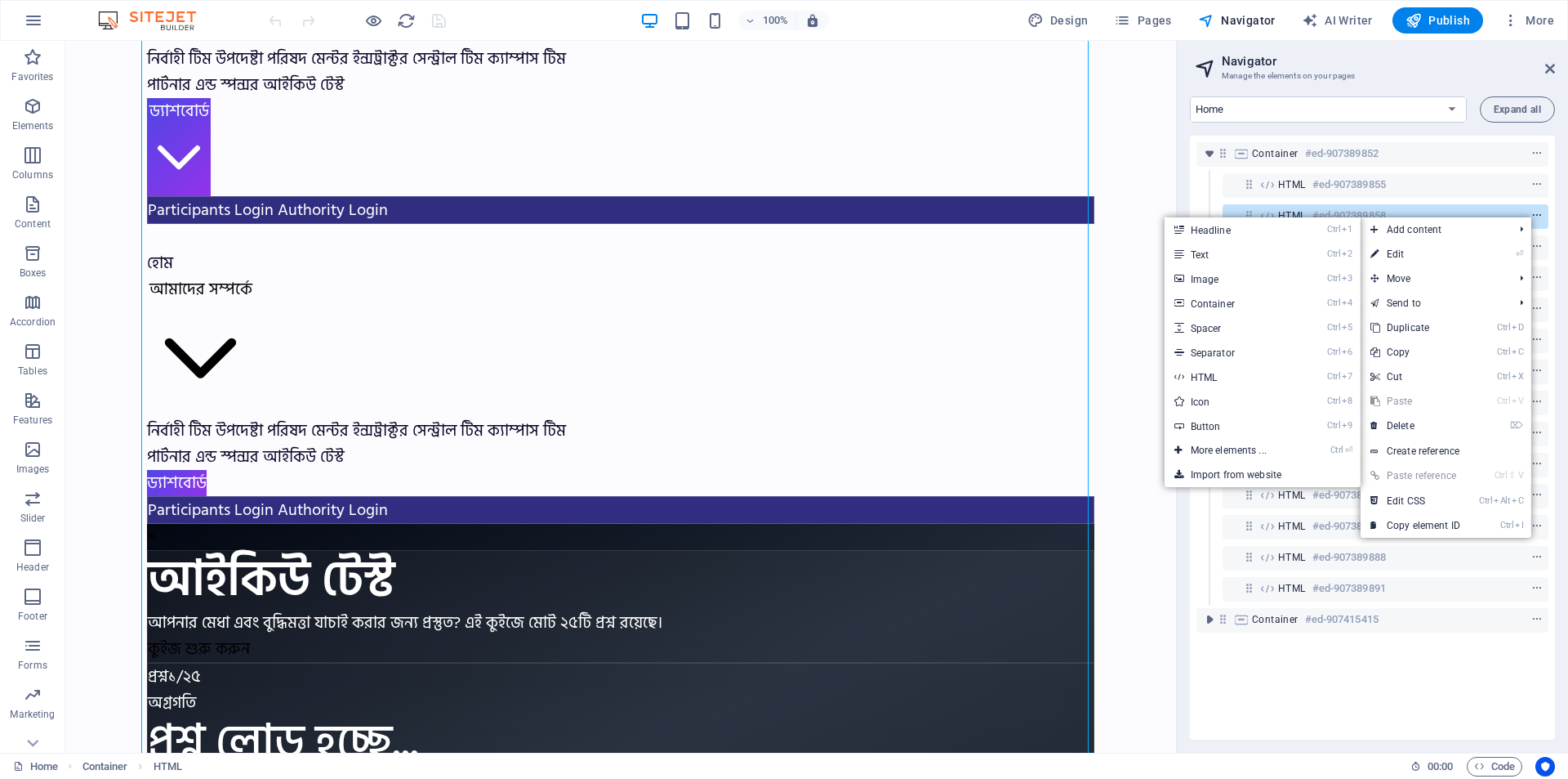
scroll to position [1570, 0]
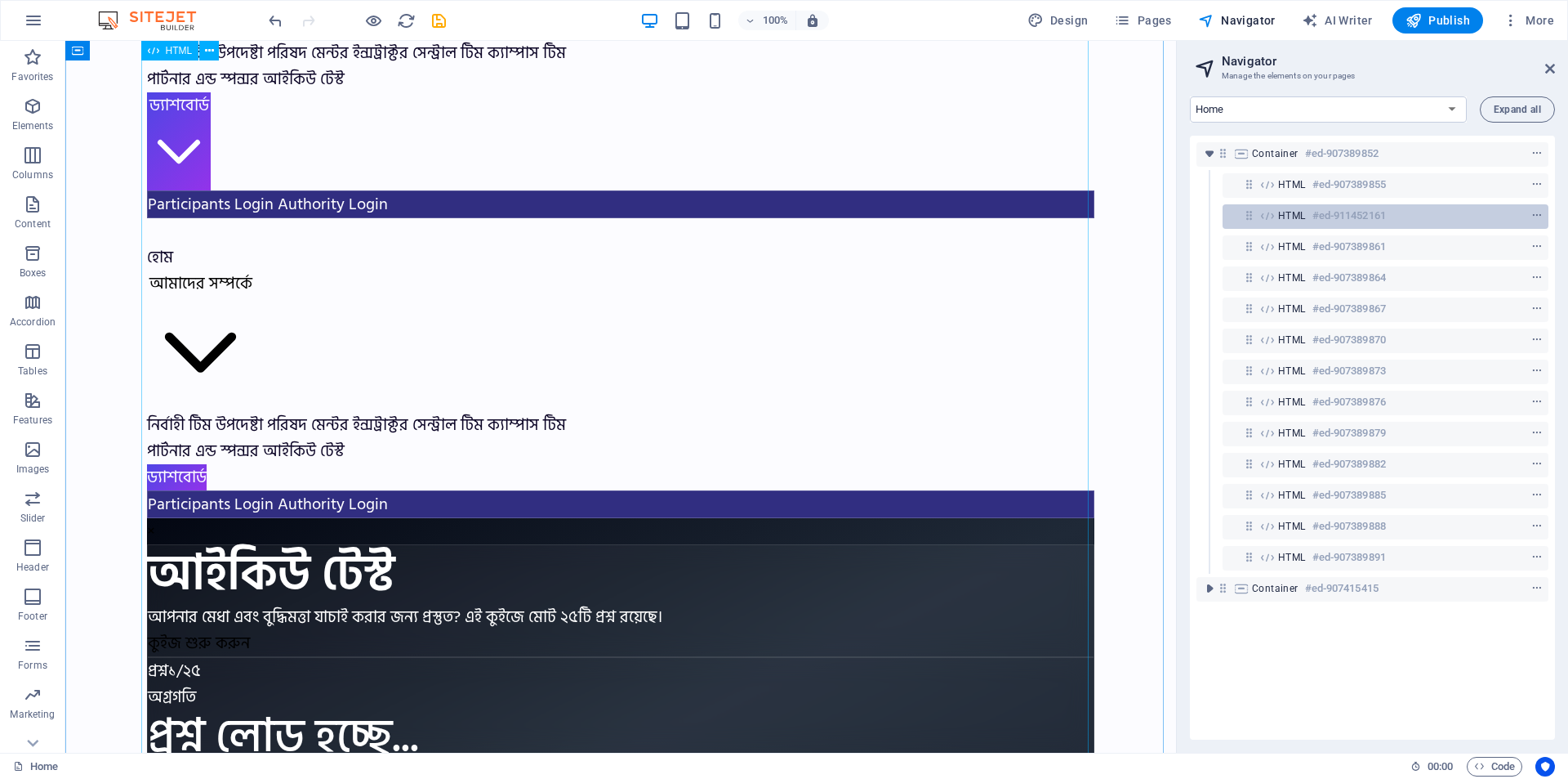
click at [1365, 215] on h6 "#ed-911452161" at bounding box center [1350, 216] width 73 height 20
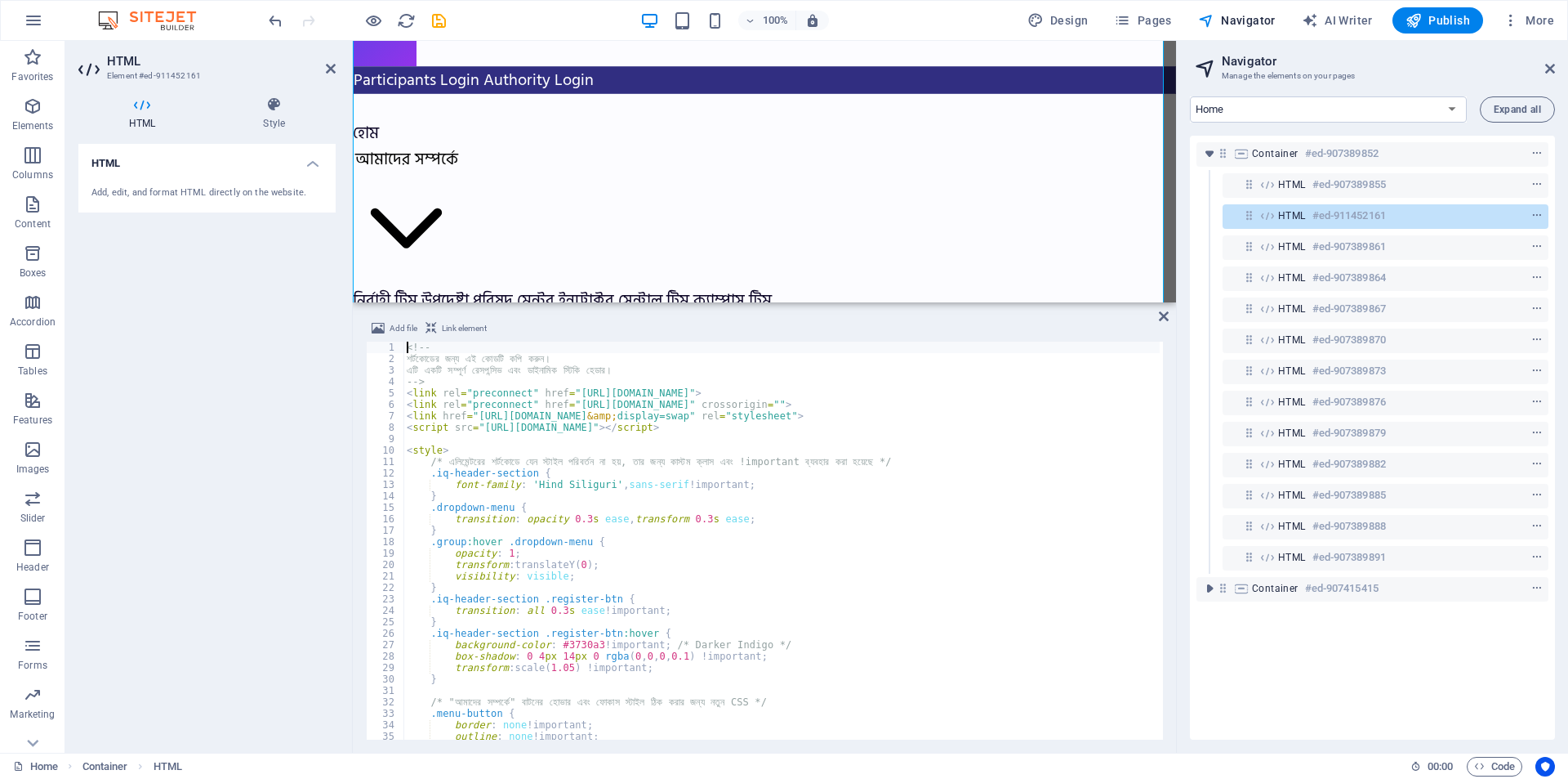
type textarea "</script>"
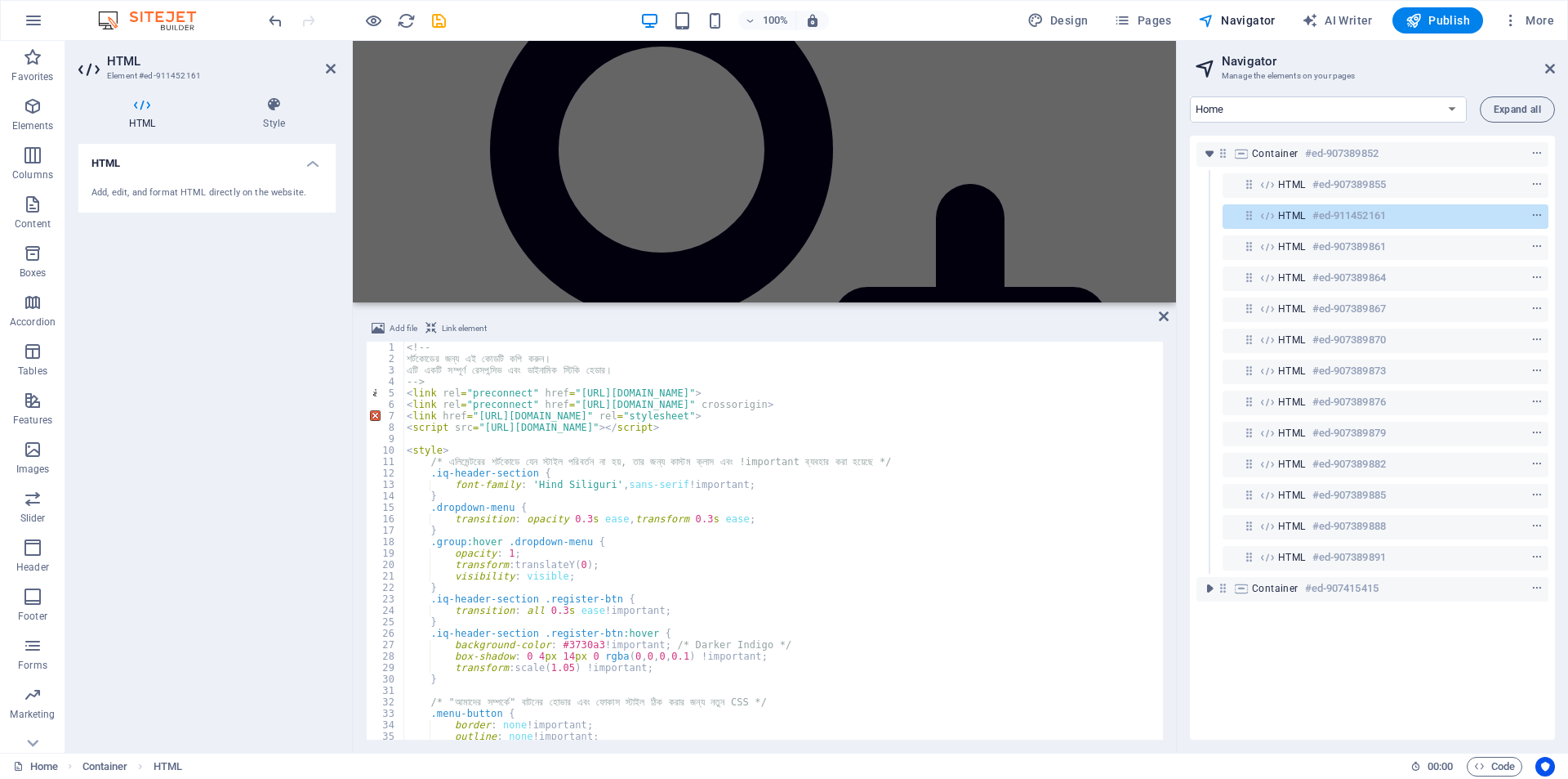
scroll to position [0, 0]
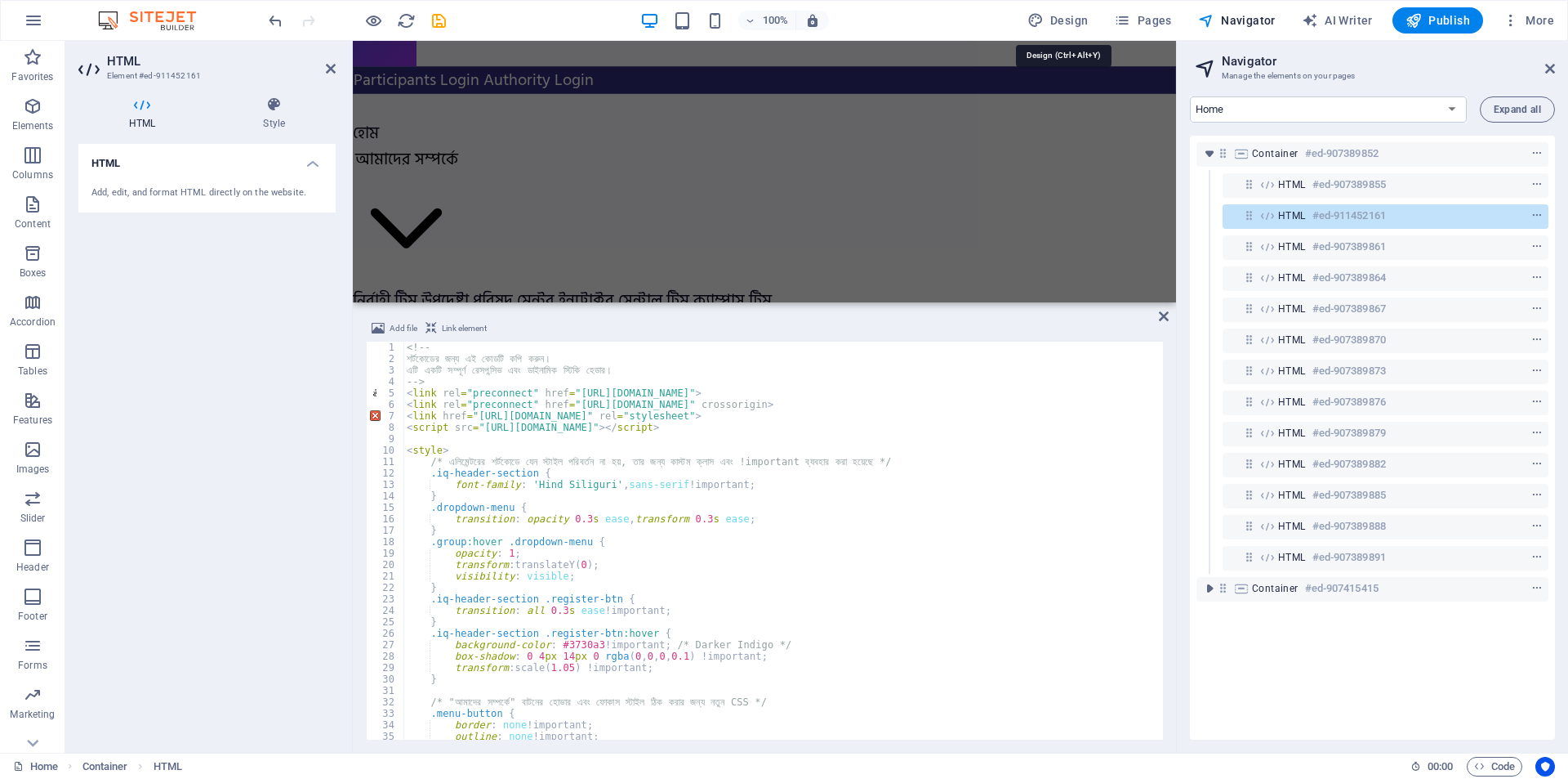
select select "px"
select select "400"
select select "px"
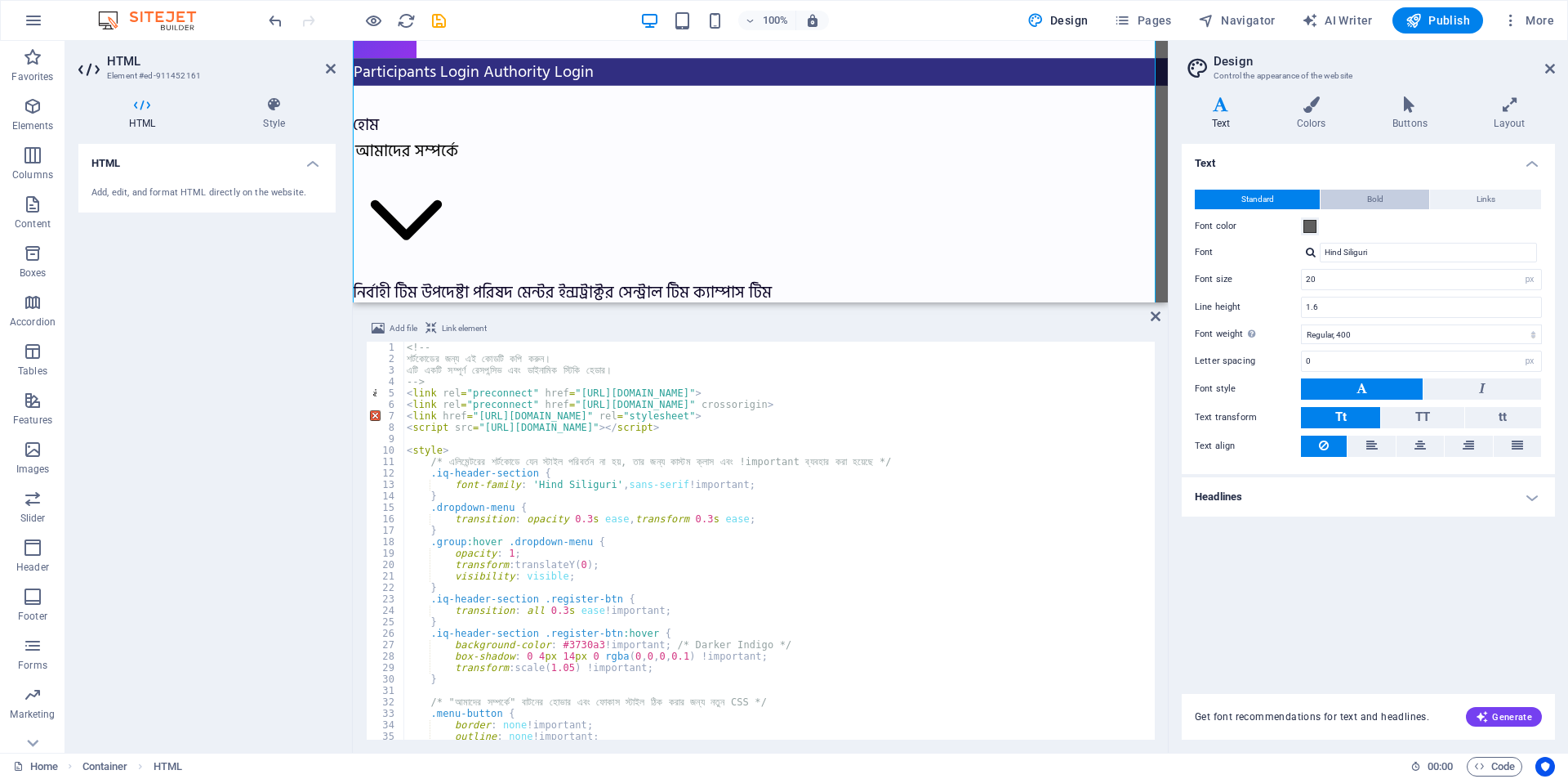
click at [1375, 194] on span "Bold" at bounding box center [1375, 199] width 16 height 20
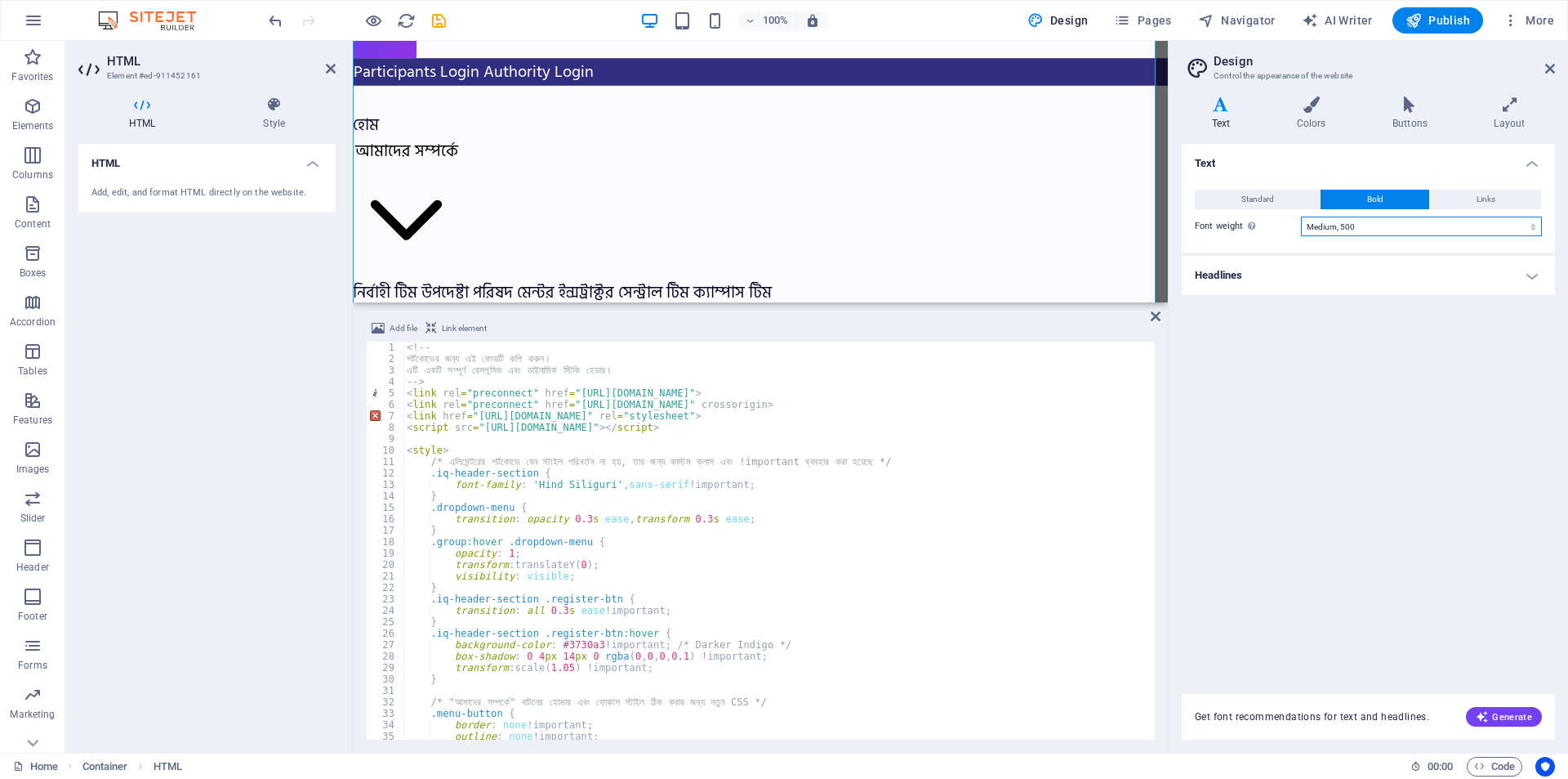
click at [1371, 231] on select "Thin, 100 Extra-light, 200 Light, 300 Regular, 400 Medium, 500 Semi-bold, 600 B…" at bounding box center [1422, 226] width 241 height 20
select select "400"
click at [1301, 217] on select "Thin, 100 Extra-light, 200 Light, 300 Regular, 400 Medium, 500 Semi-bold, 600 B…" at bounding box center [1422, 226] width 241 height 20
click at [1477, 204] on span "Links" at bounding box center [1486, 199] width 19 height 20
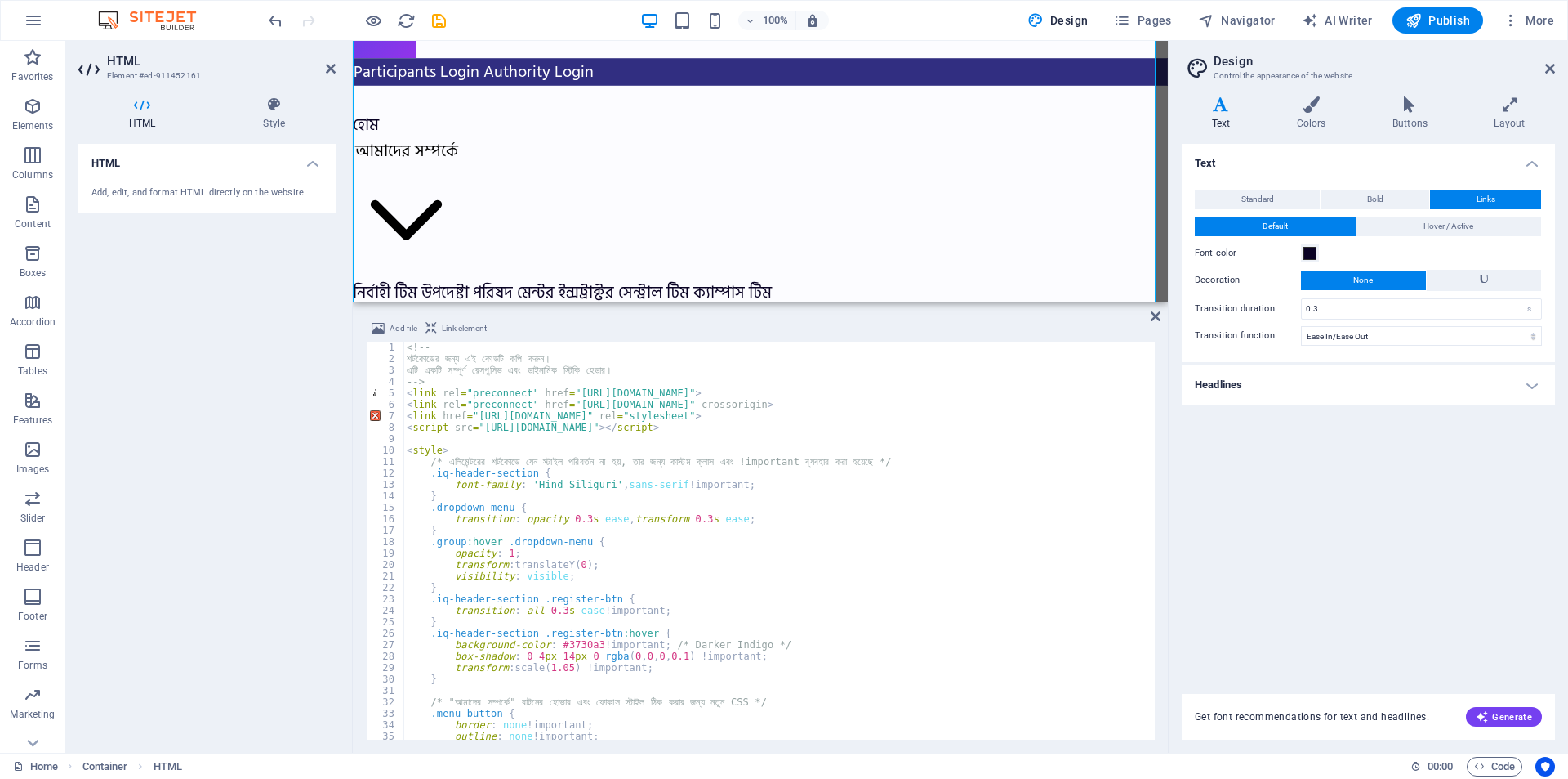
click at [1272, 187] on div "Standard Bold Links Font color Font Hind Siliguri Font size 20 rem px Line heig…" at bounding box center [1368, 268] width 380 height 188
click at [1267, 198] on span "Standard" at bounding box center [1258, 199] width 33 height 20
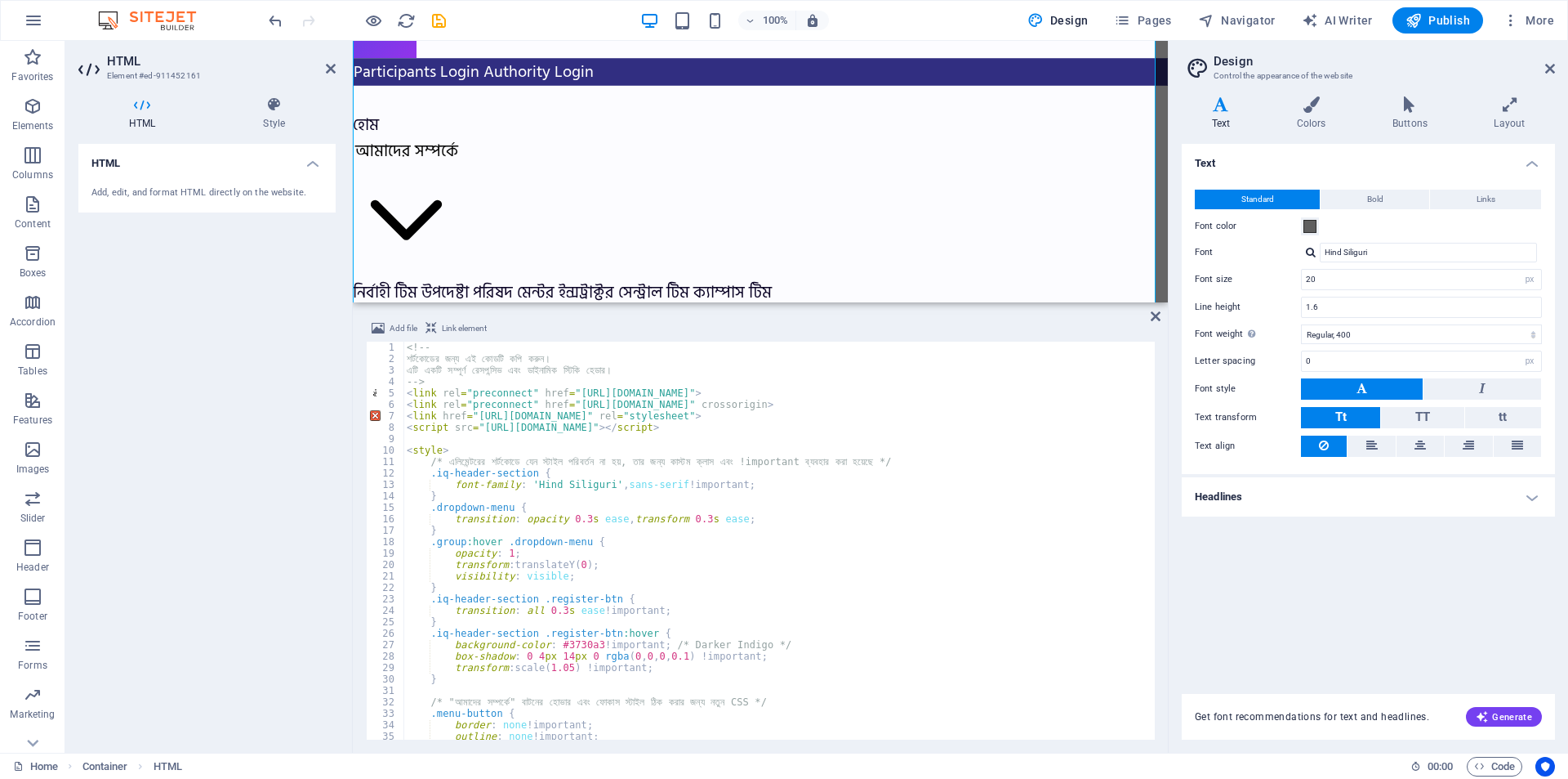
click at [1245, 496] on h4 "Headlines" at bounding box center [1368, 497] width 373 height 40
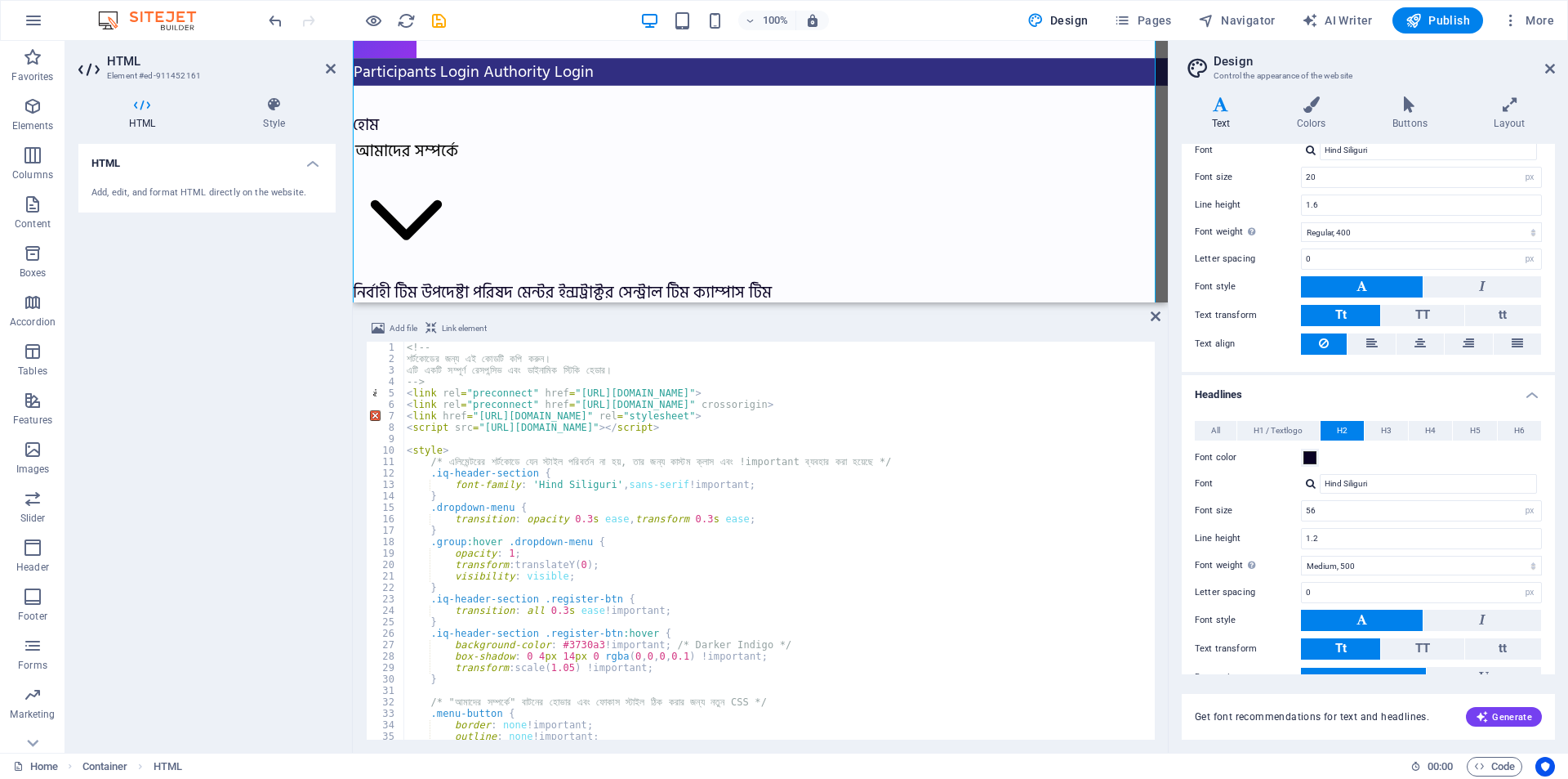
scroll to position [189, 0]
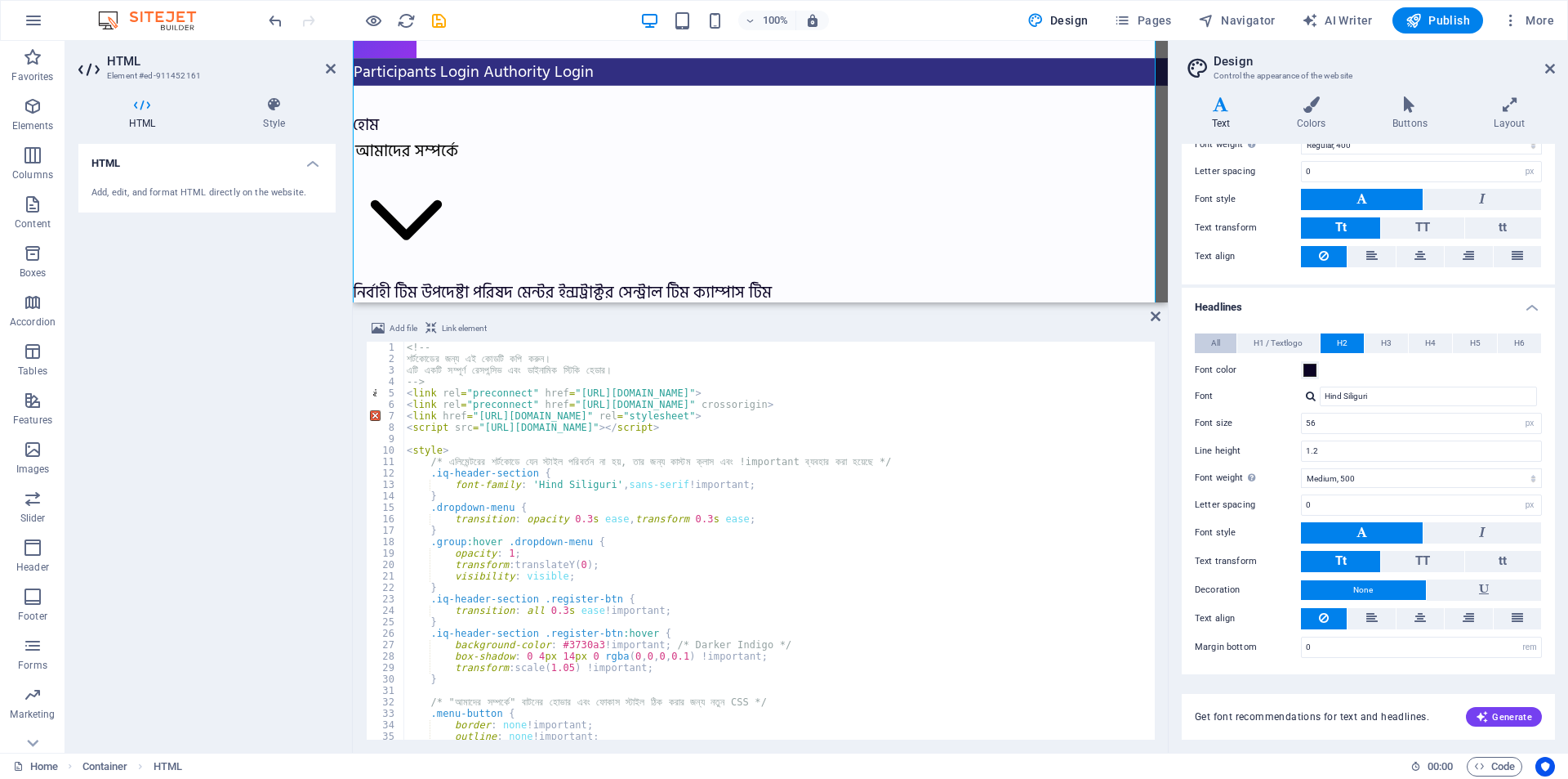
click at [1217, 345] on span "All" at bounding box center [1216, 343] width 9 height 20
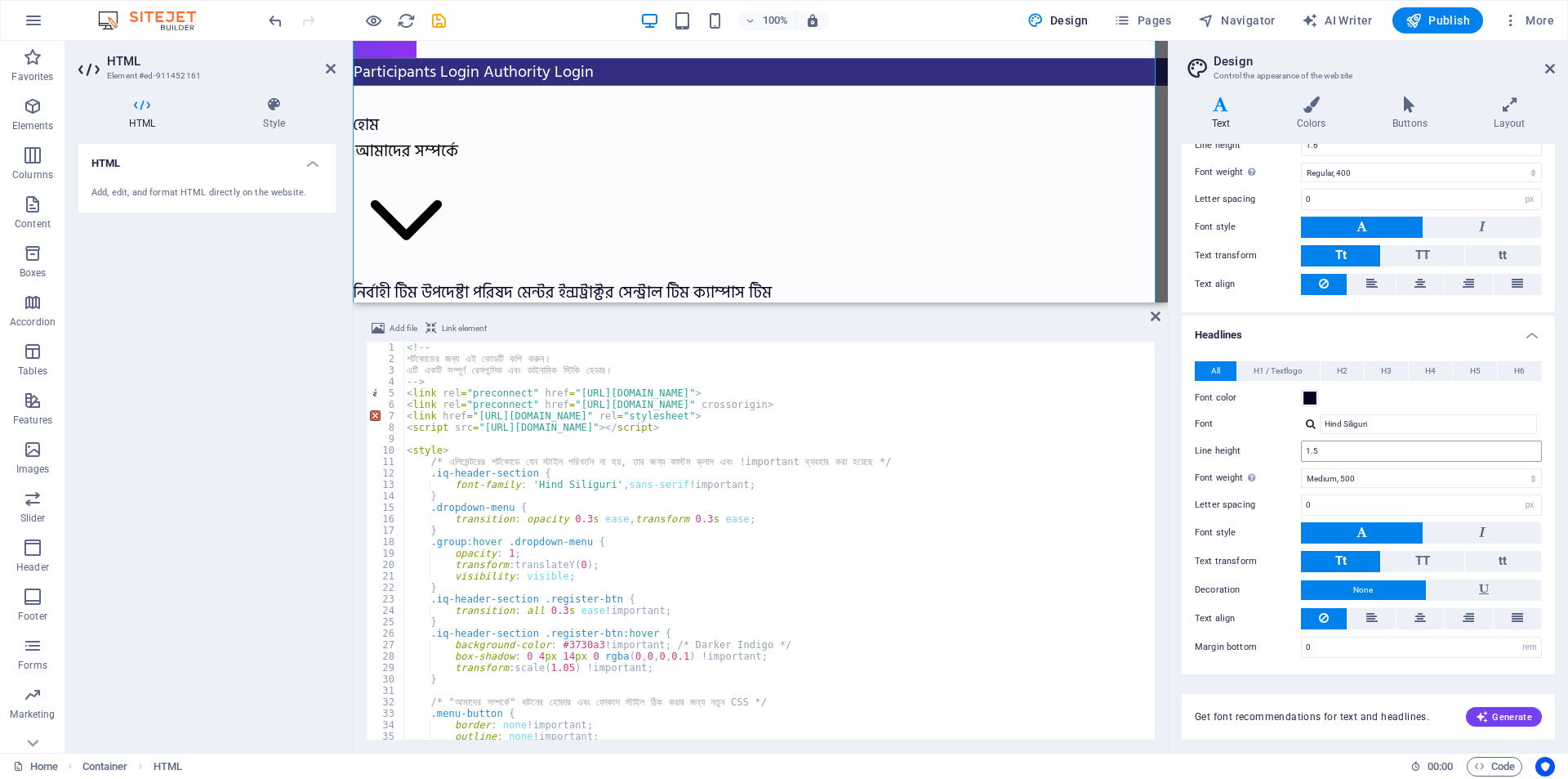
scroll to position [162, 0]
click at [1361, 479] on select "Thin, 100 Extra-light, 200 Light, 300 Regular, 400 Medium, 500 Semi-bold, 600 B…" at bounding box center [1422, 478] width 241 height 20
select select "400"
click at [1301, 468] on select "Thin, 100 Extra-light, 200 Light, 300 Regular, 400 Medium, 500 Semi-bold, 600 B…" at bounding box center [1422, 478] width 241 height 20
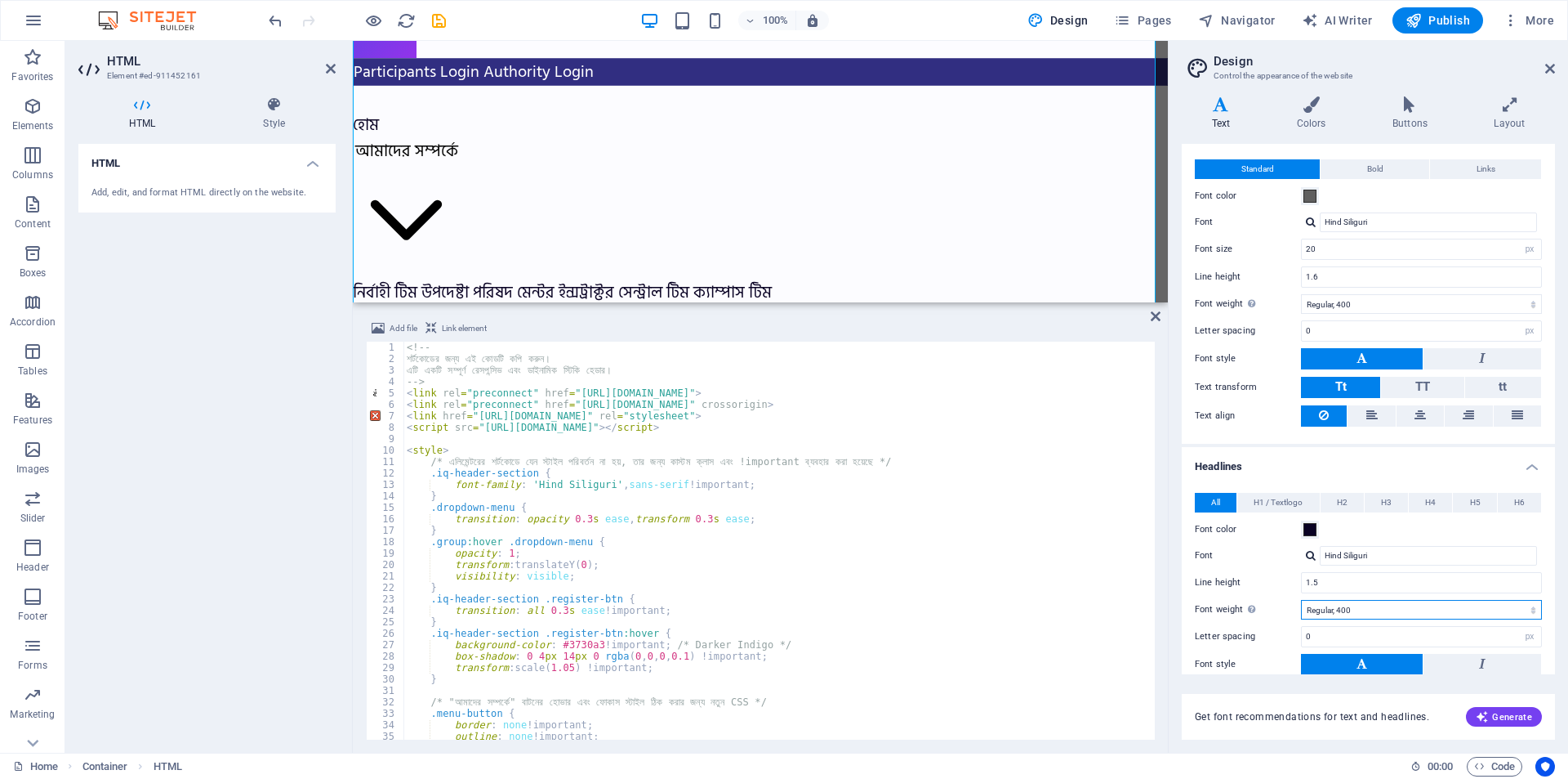
scroll to position [0, 0]
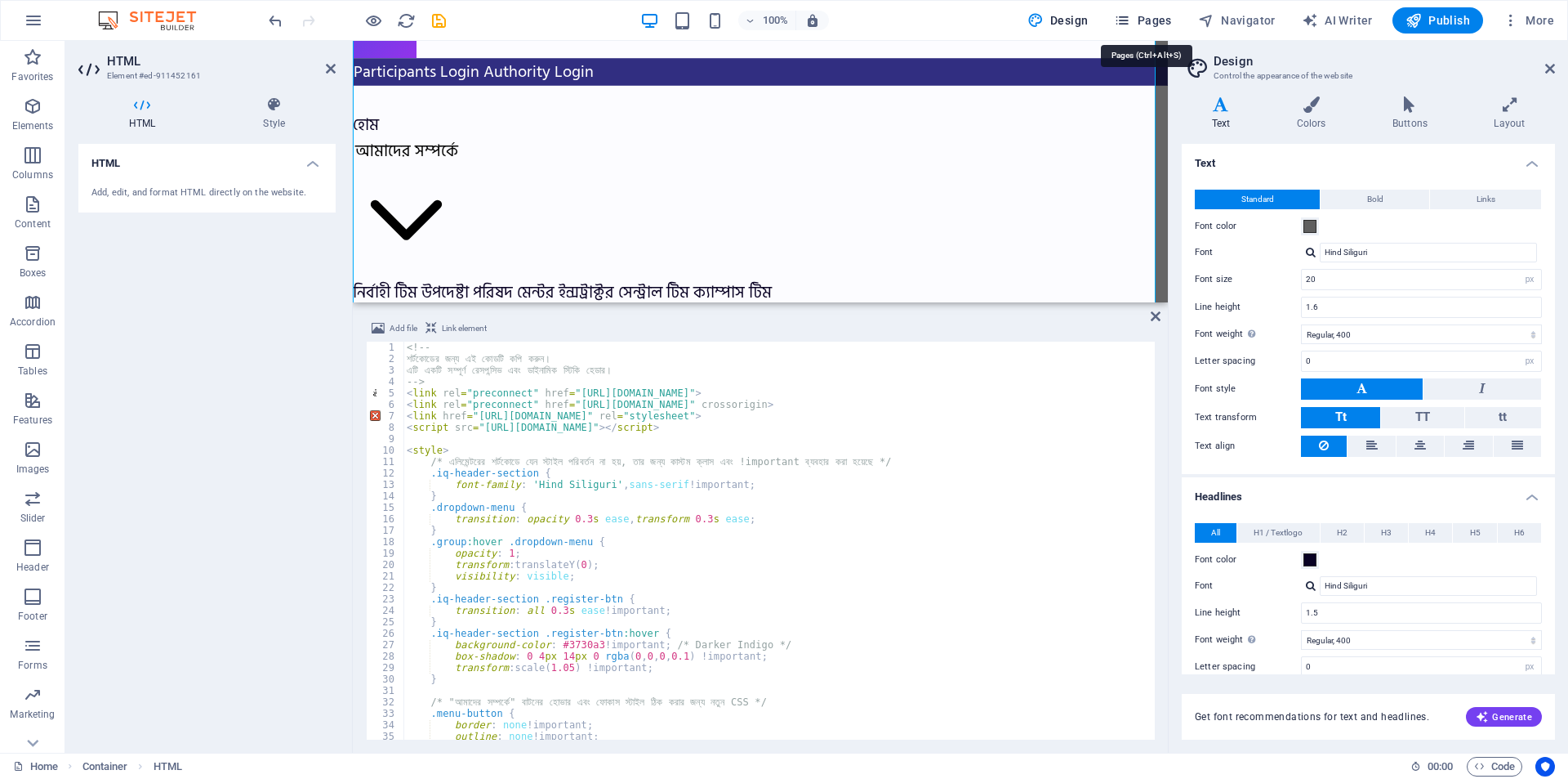
click at [1162, 17] on span "Pages" at bounding box center [1142, 20] width 57 height 16
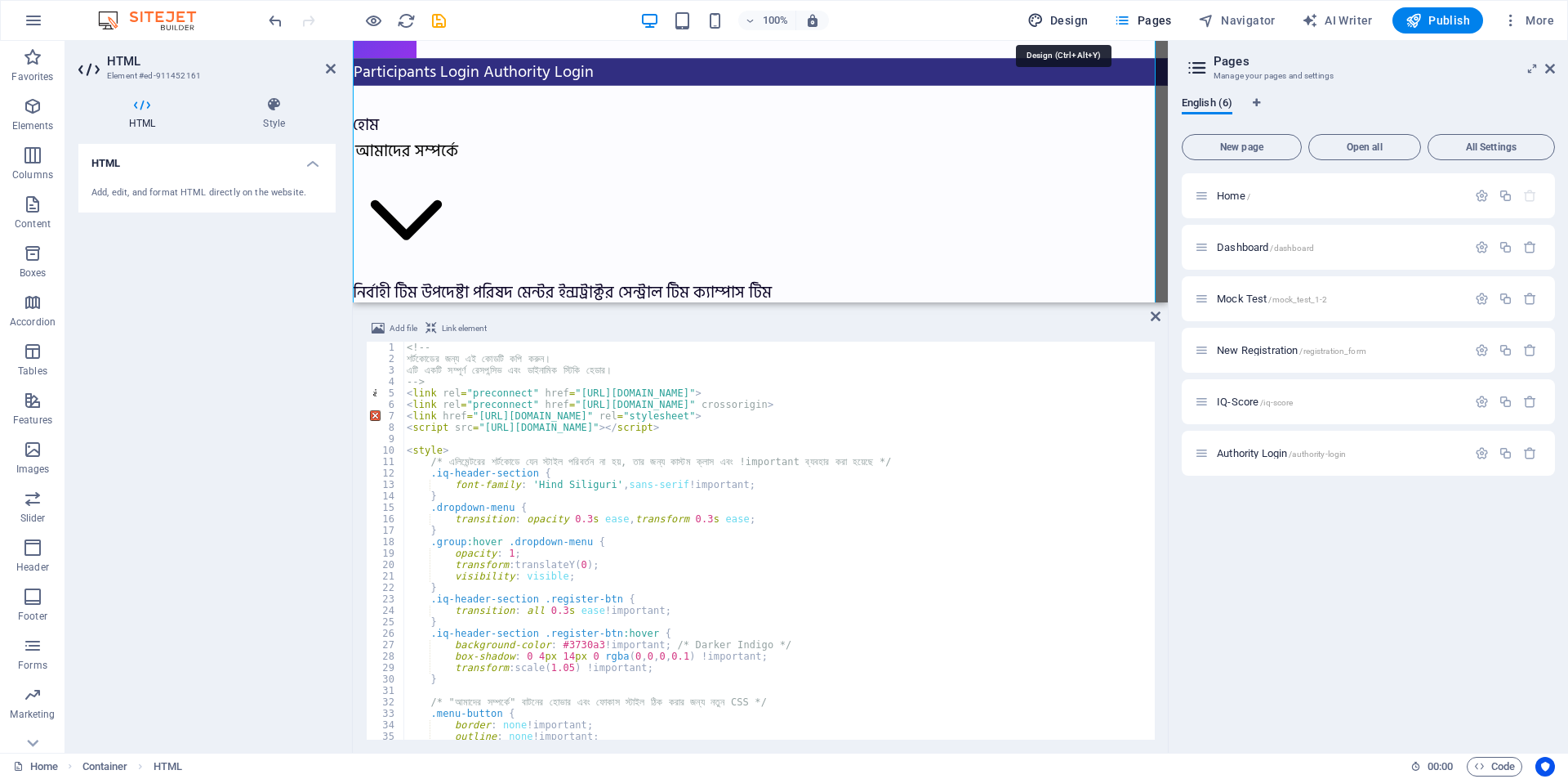
click at [816, 26] on span "Design" at bounding box center [408, 226] width 816 height 1221
select select "px"
select select "400"
select select "px"
select select "400"
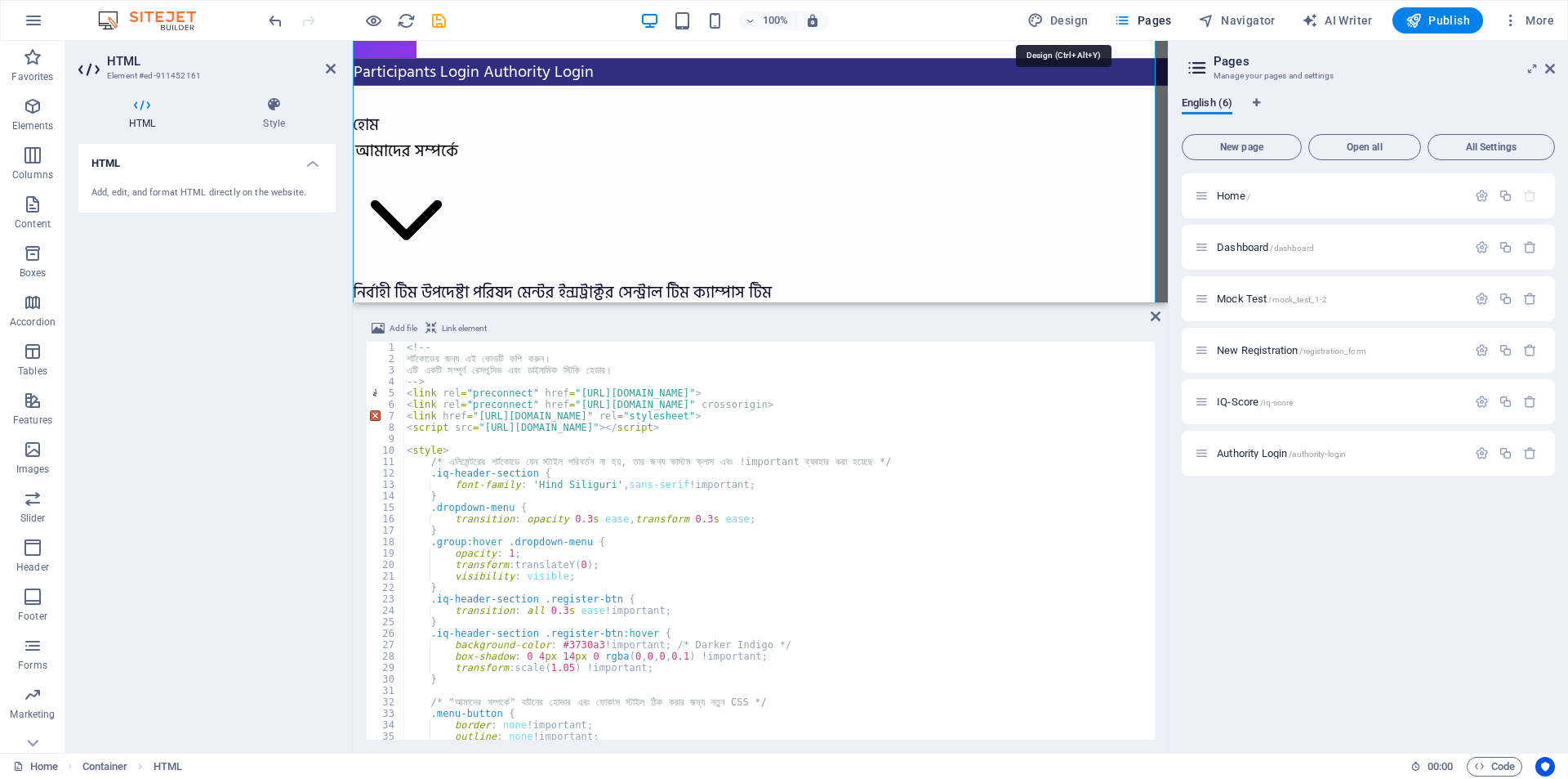
select select "px"
select select "rem"
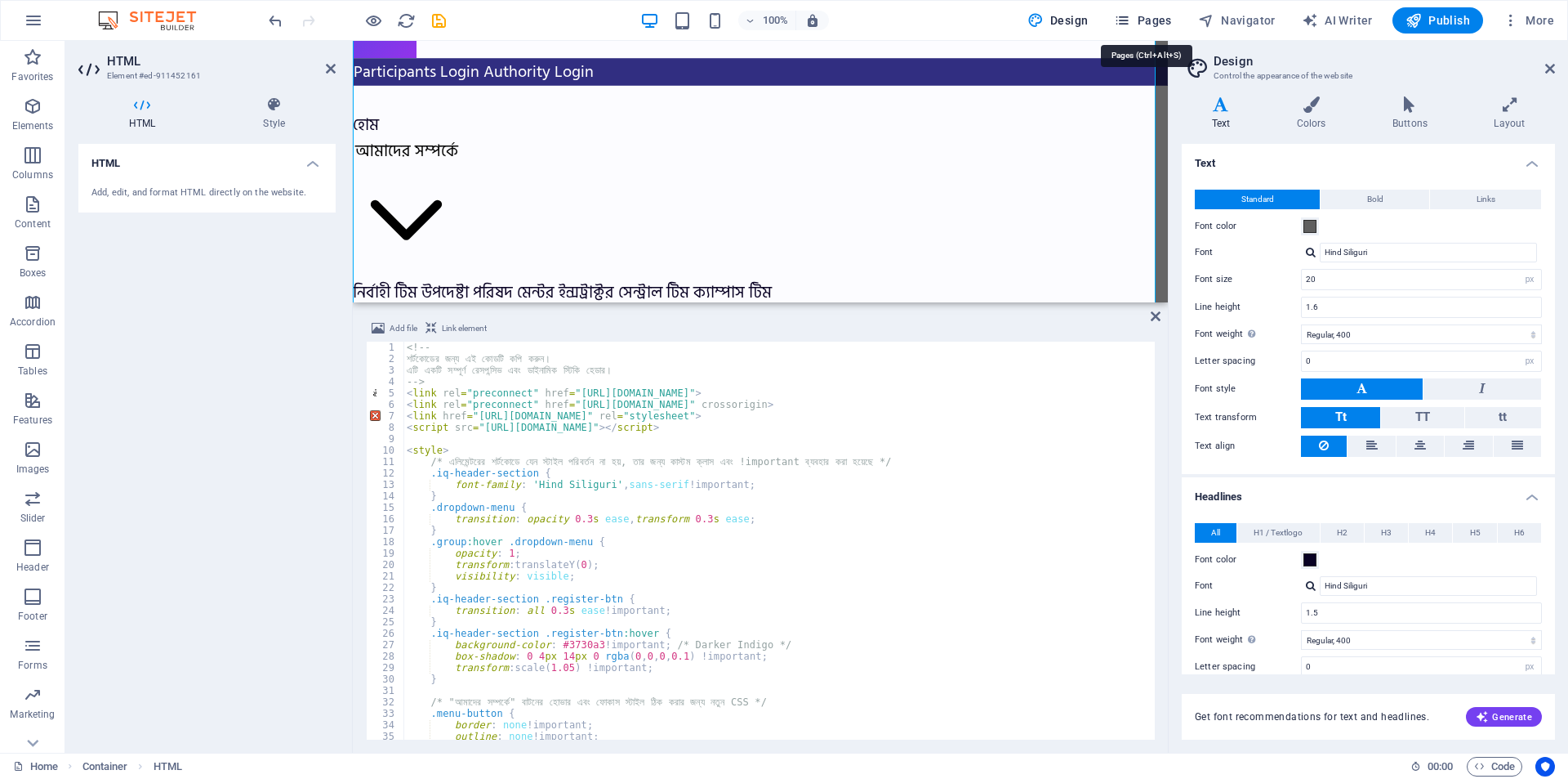
click at [1131, 23] on icon "button" at bounding box center [1122, 20] width 16 height 16
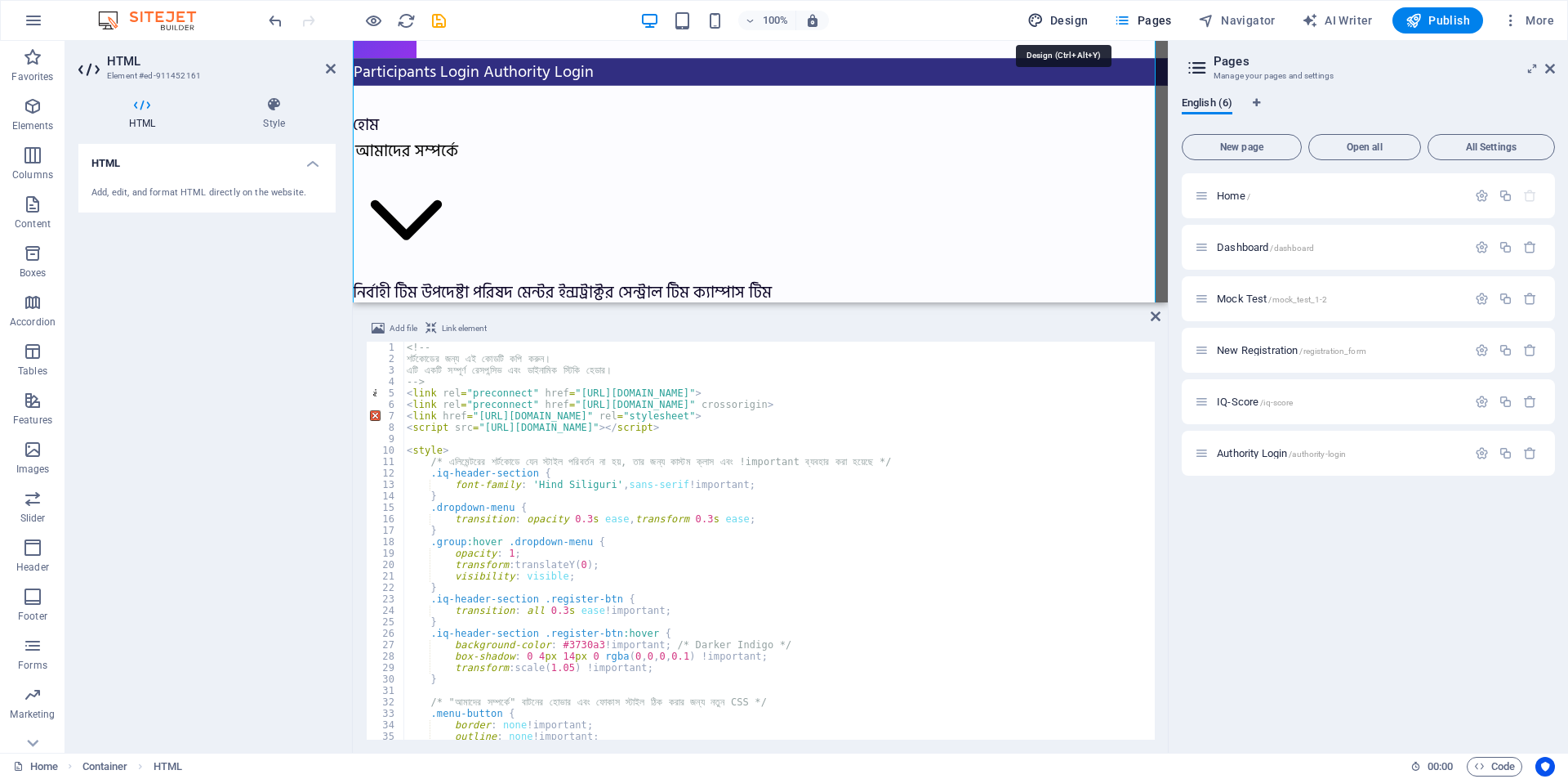
click at [816, 16] on span "Design" at bounding box center [408, 226] width 816 height 1221
select select "px"
select select "400"
select select "px"
select select "400"
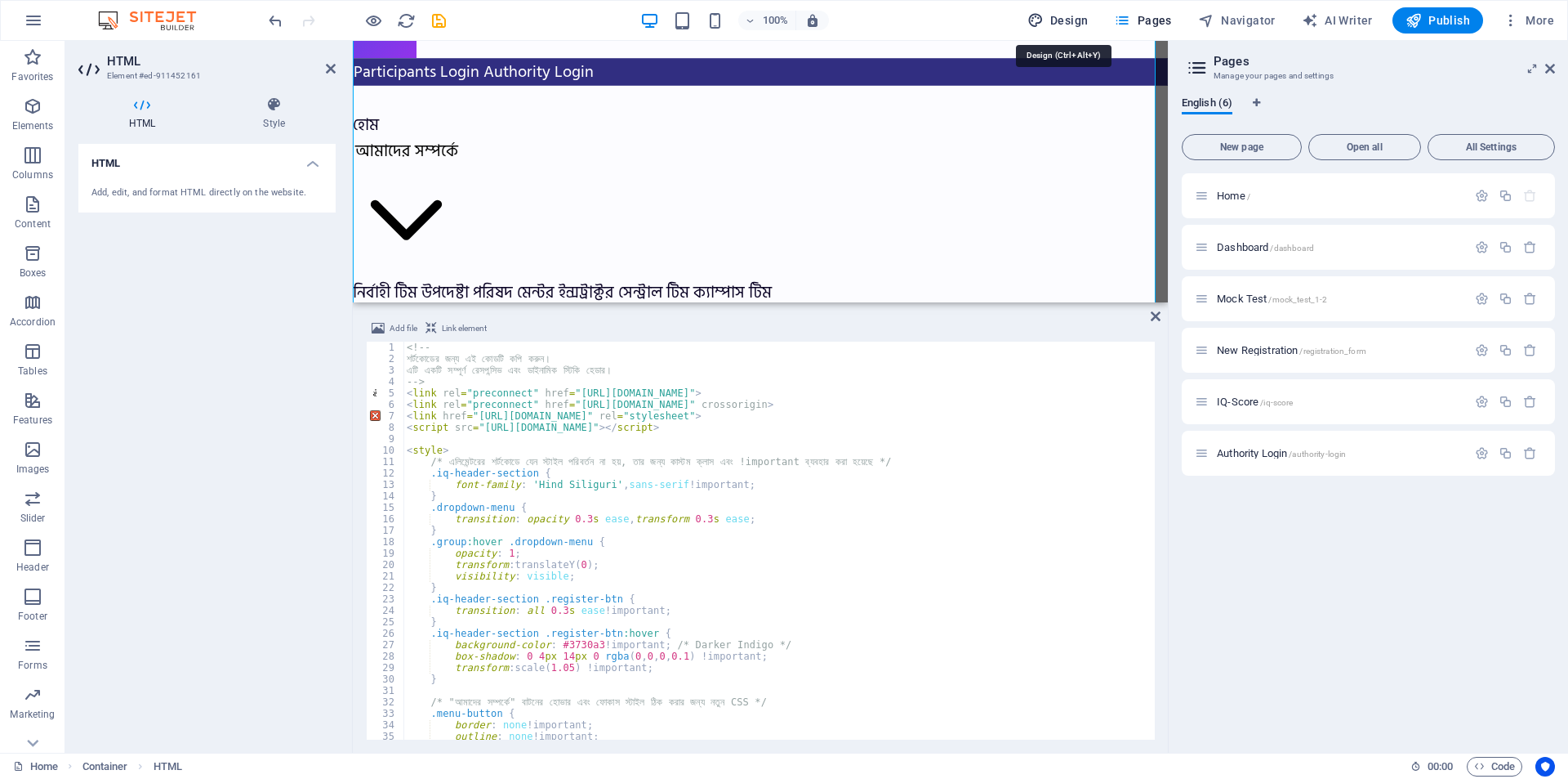
select select "px"
select select "rem"
select select "px"
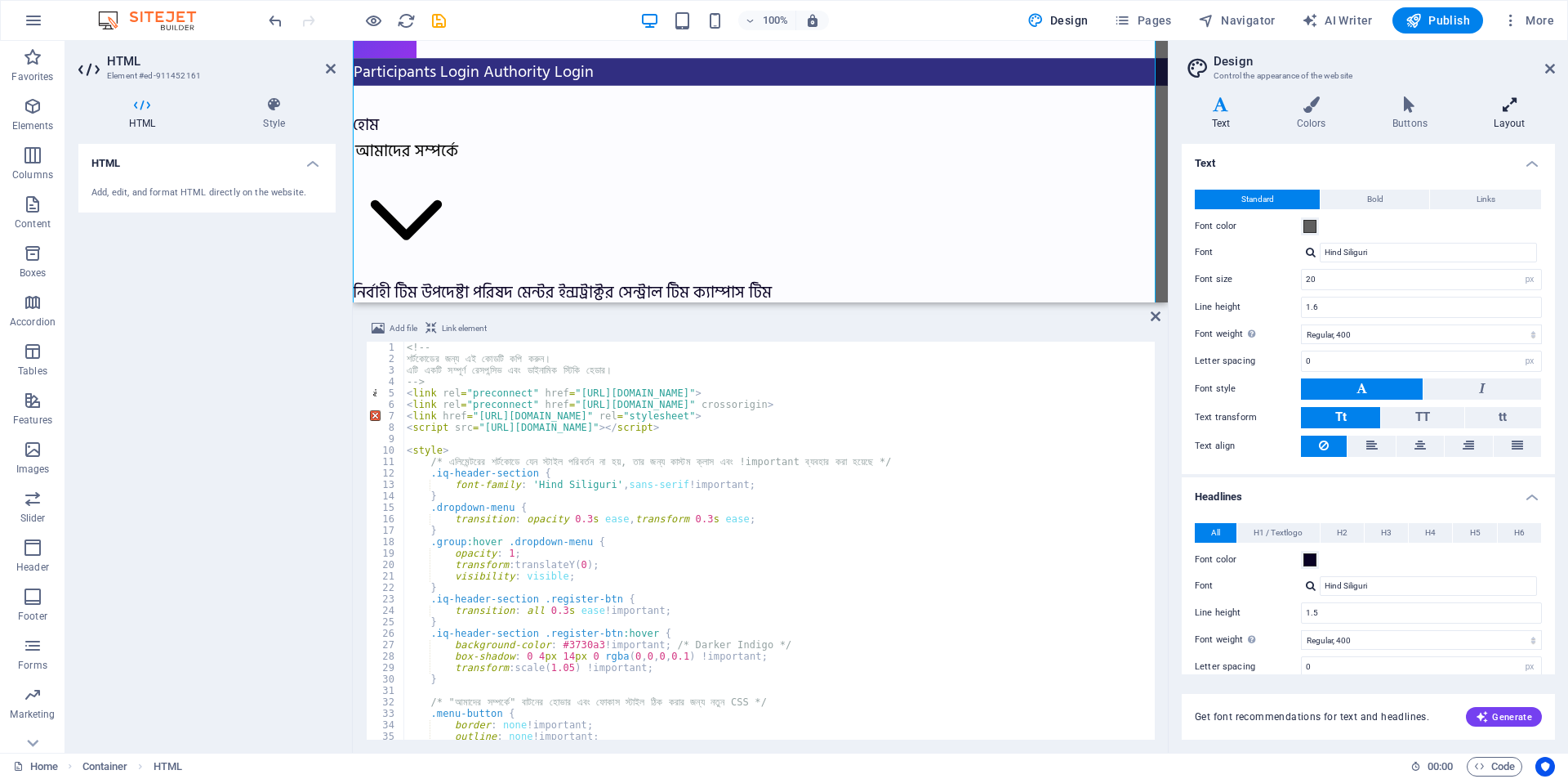
click at [1496, 114] on h4 "Layout" at bounding box center [1510, 113] width 90 height 34
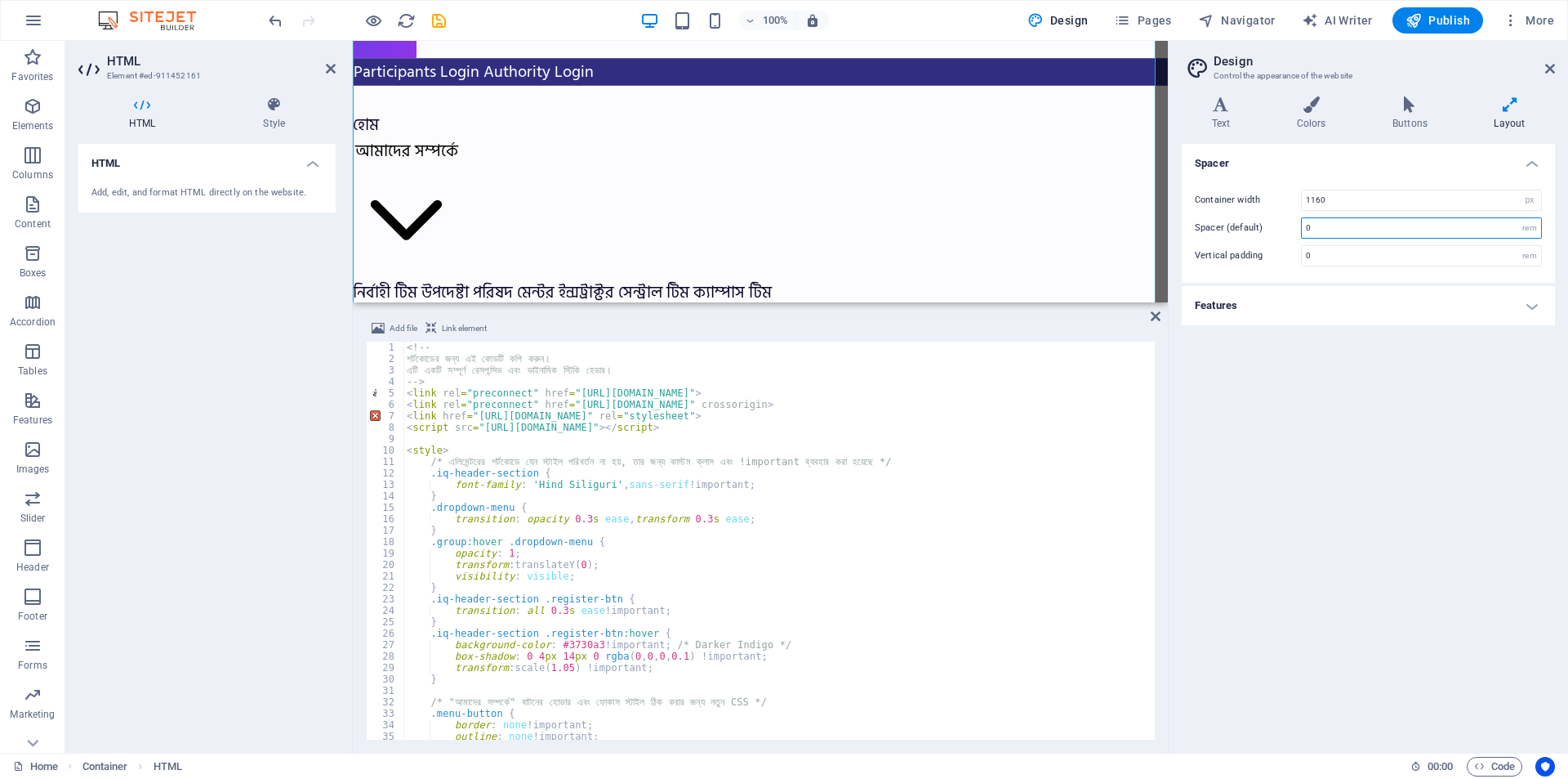
click at [1374, 219] on input "0" at bounding box center [1422, 228] width 239 height 20
click at [1353, 251] on input "0" at bounding box center [1422, 255] width 239 height 20
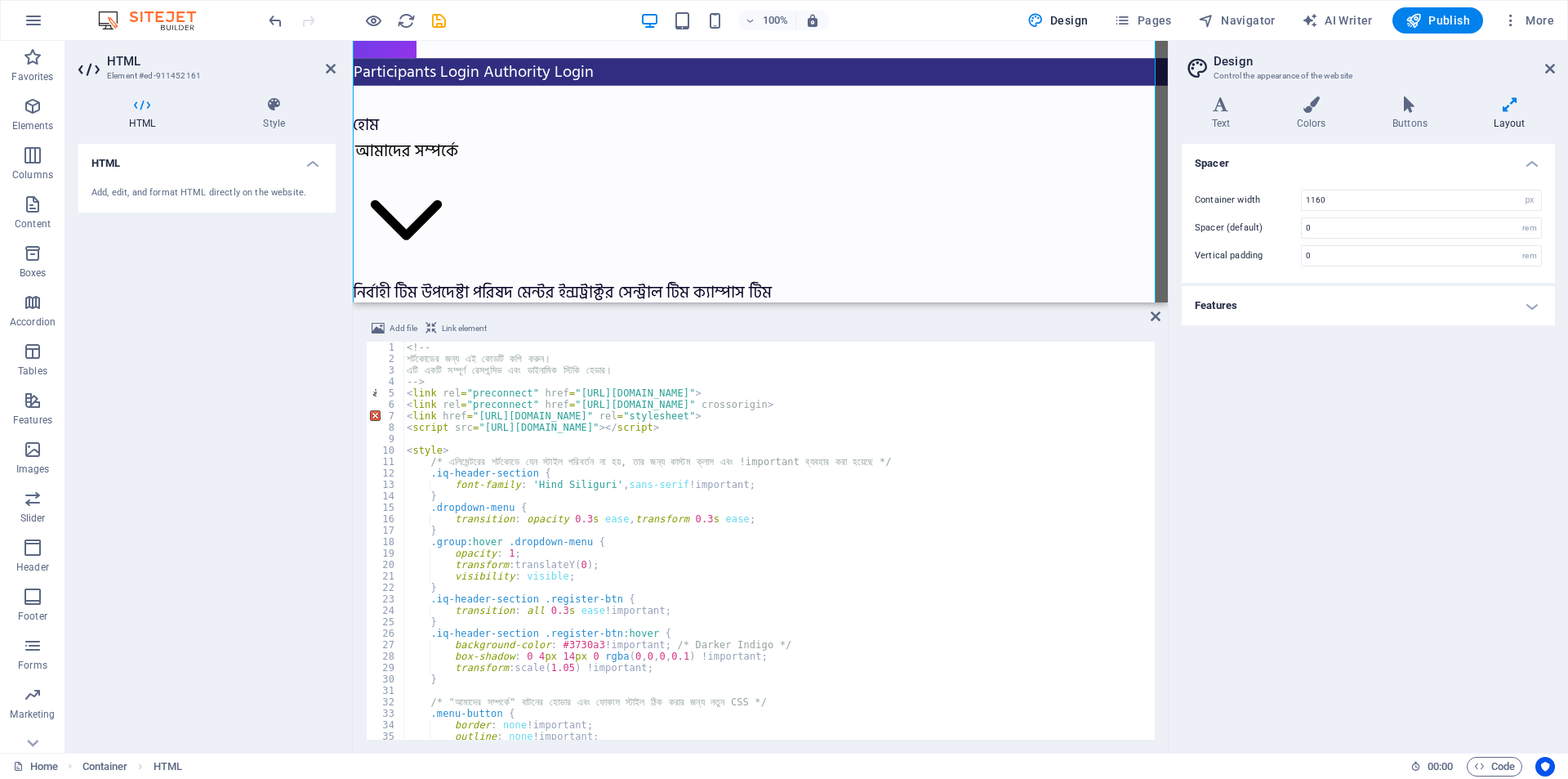
click at [1341, 315] on h4 "Features" at bounding box center [1368, 306] width 373 height 40
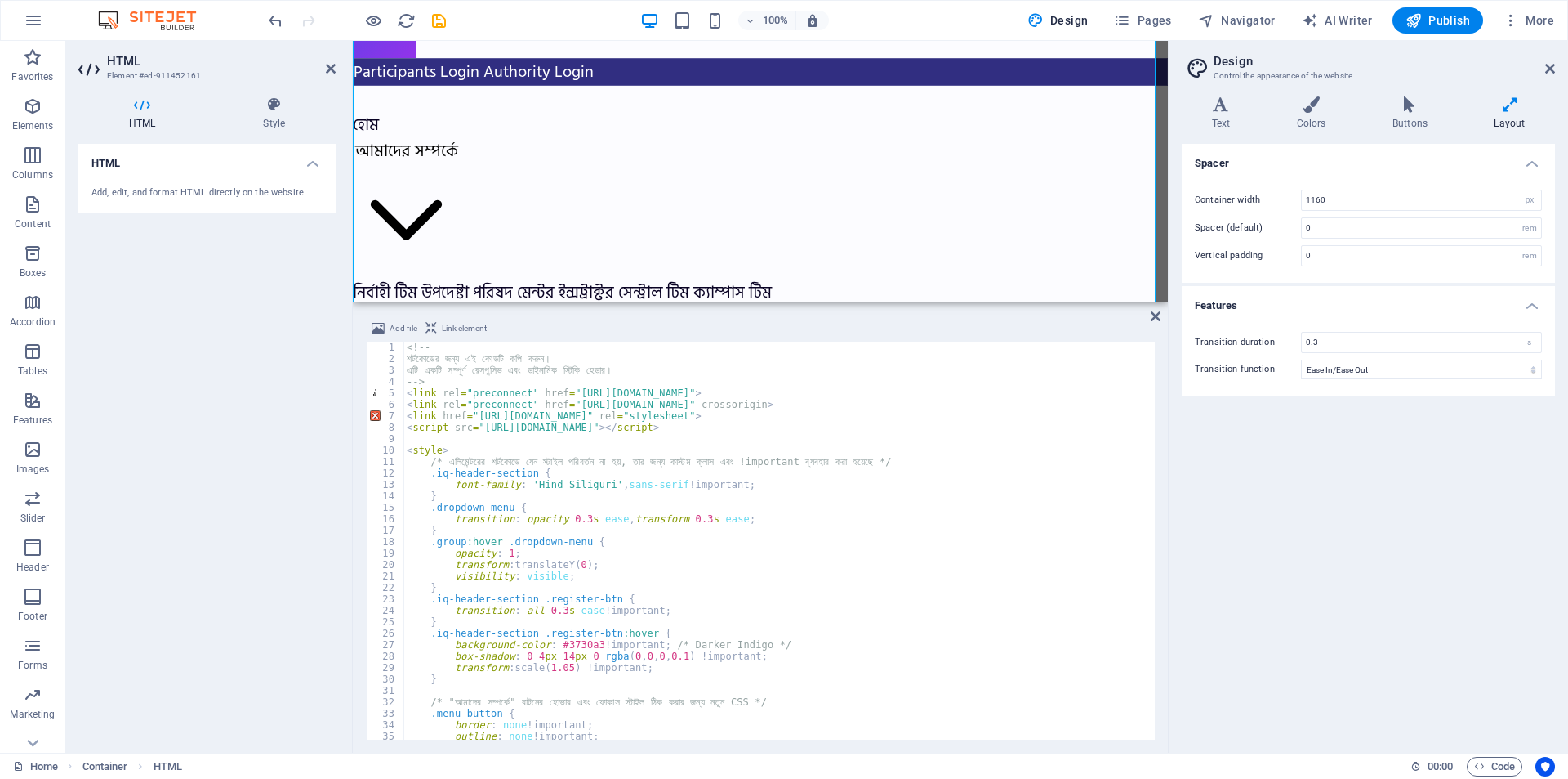
click at [1354, 305] on h4 "Features" at bounding box center [1368, 300] width 373 height 29
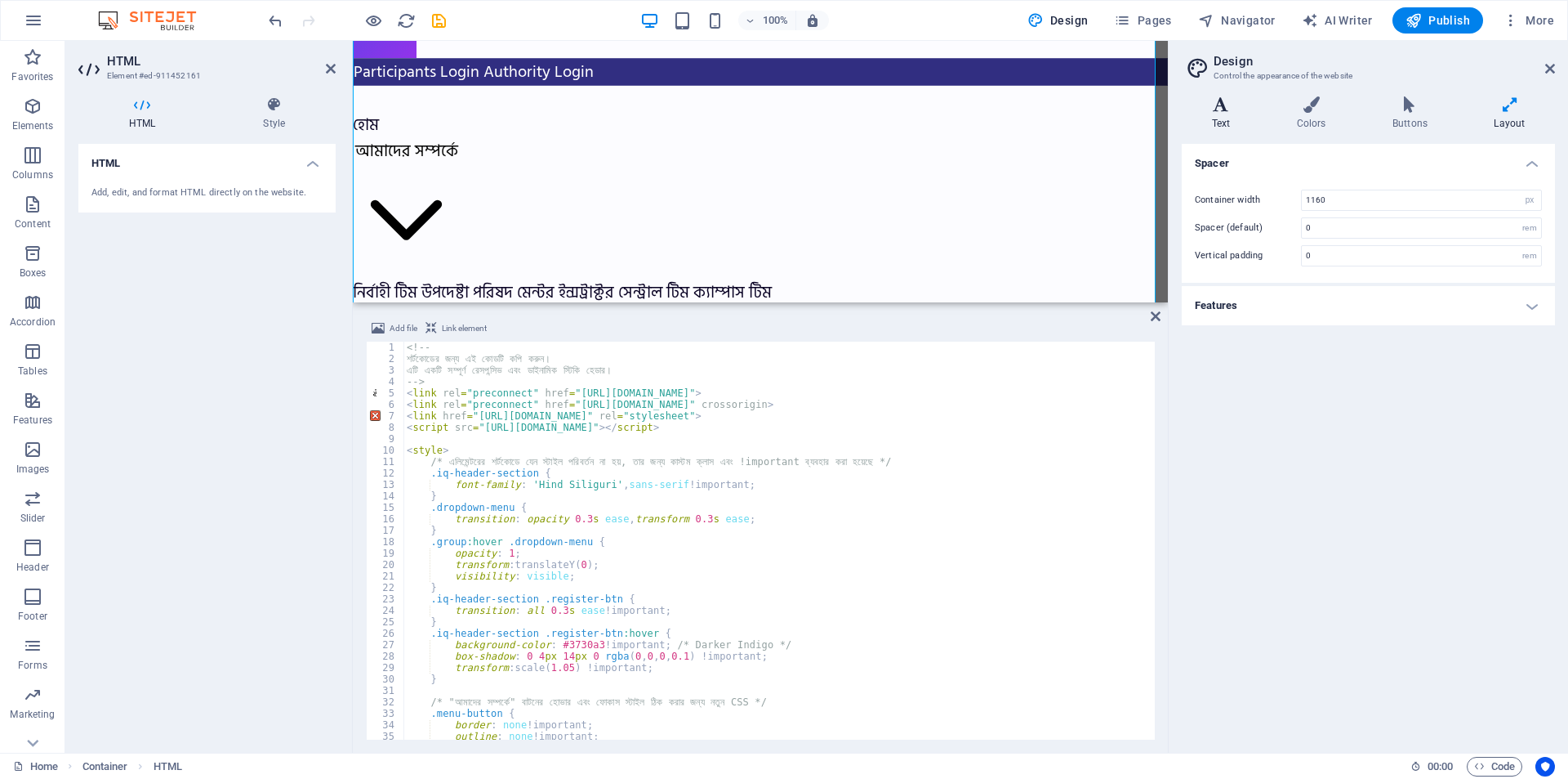
click at [1211, 110] on icon at bounding box center [1220, 104] width 78 height 16
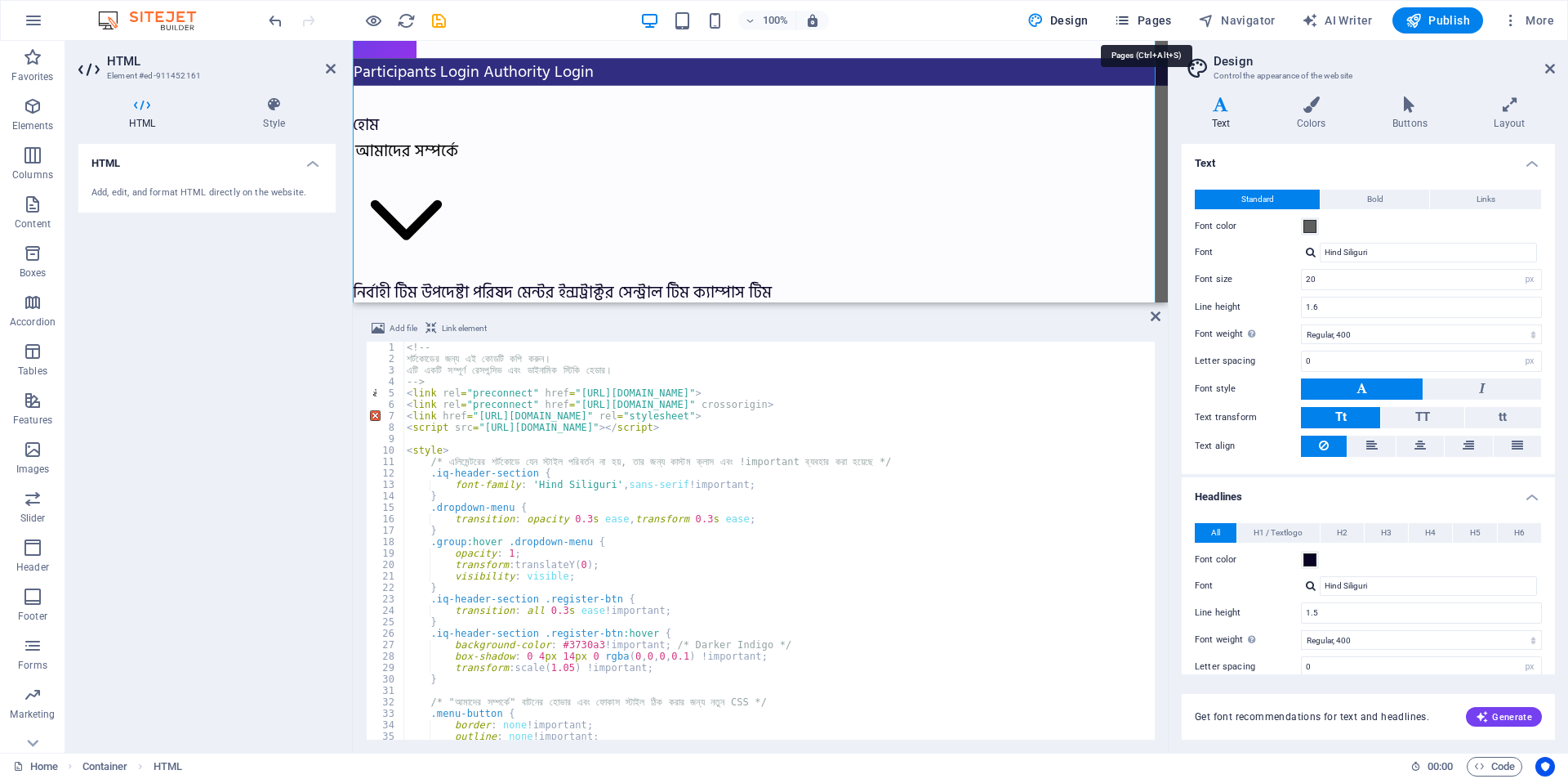
click at [1152, 18] on span "Pages" at bounding box center [1142, 20] width 57 height 16
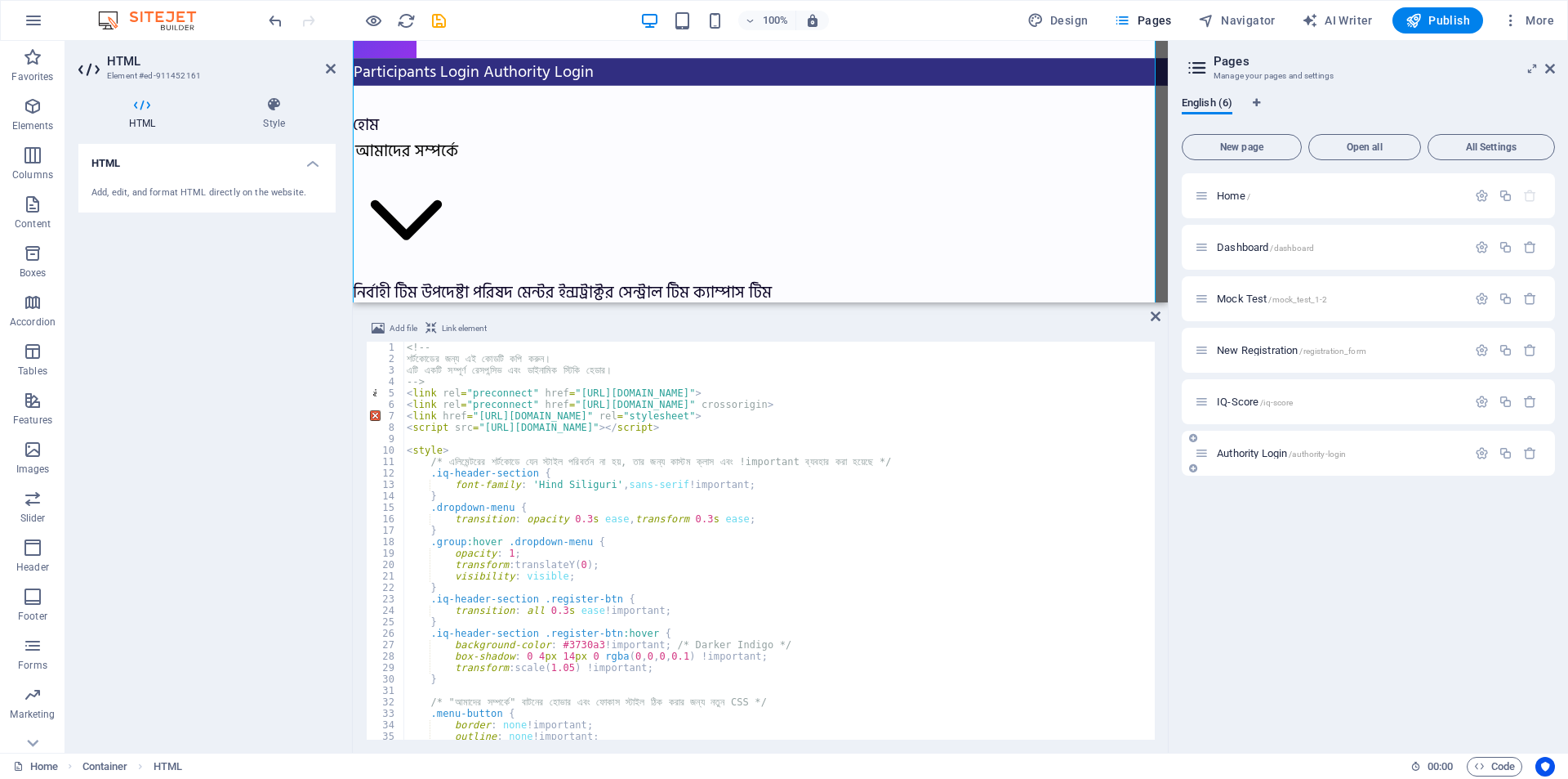
click at [1330, 459] on div "Authority Login /authority-login" at bounding box center [1331, 453] width 272 height 19
click at [1382, 452] on p "Authority Login /authority-login" at bounding box center [1339, 452] width 245 height 10
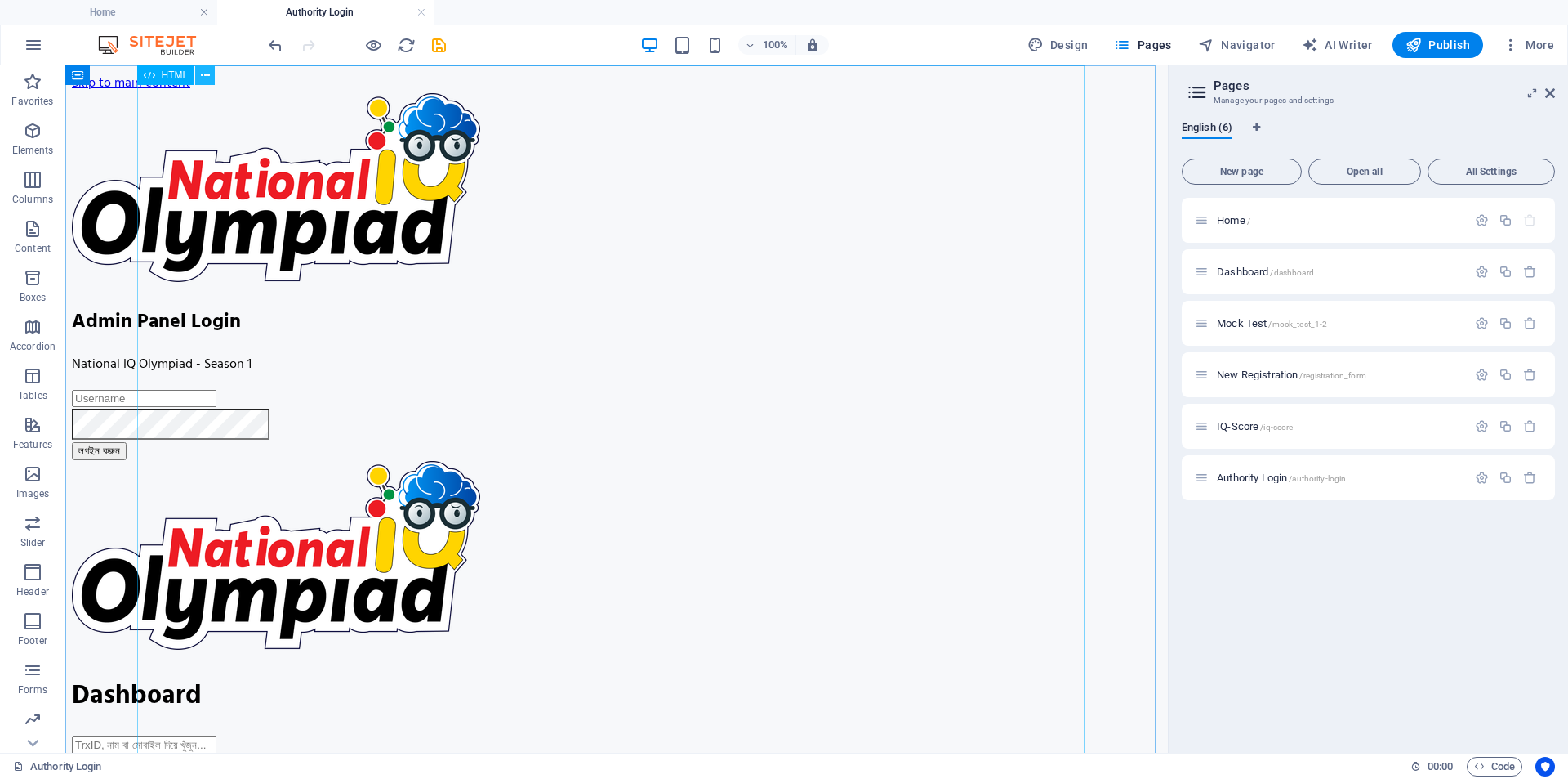
click at [209, 77] on icon at bounding box center [205, 75] width 9 height 17
click at [148, 78] on icon at bounding box center [150, 75] width 9 height 17
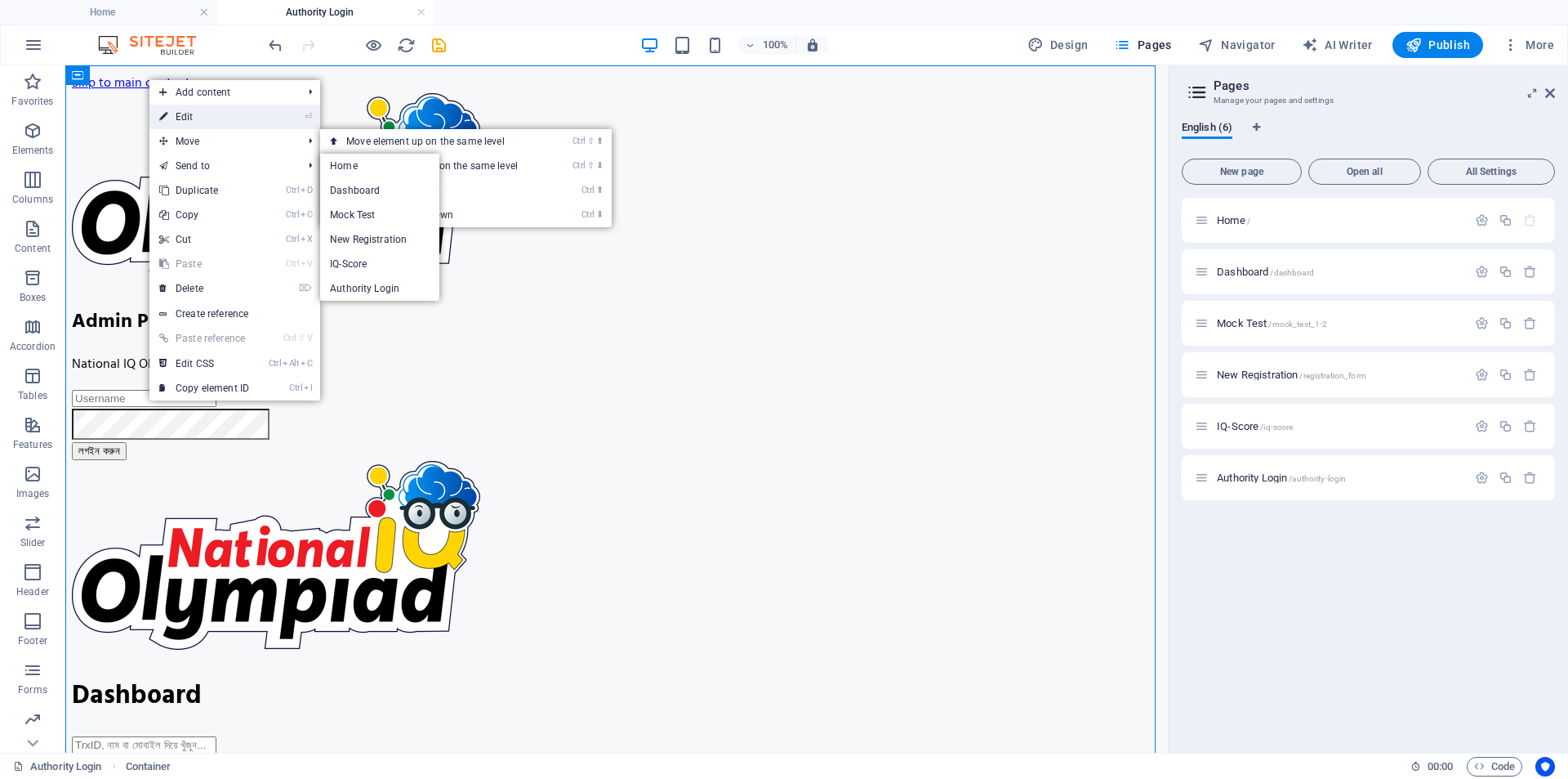
click at [206, 121] on link "⏎ Edit" at bounding box center [204, 117] width 109 height 24
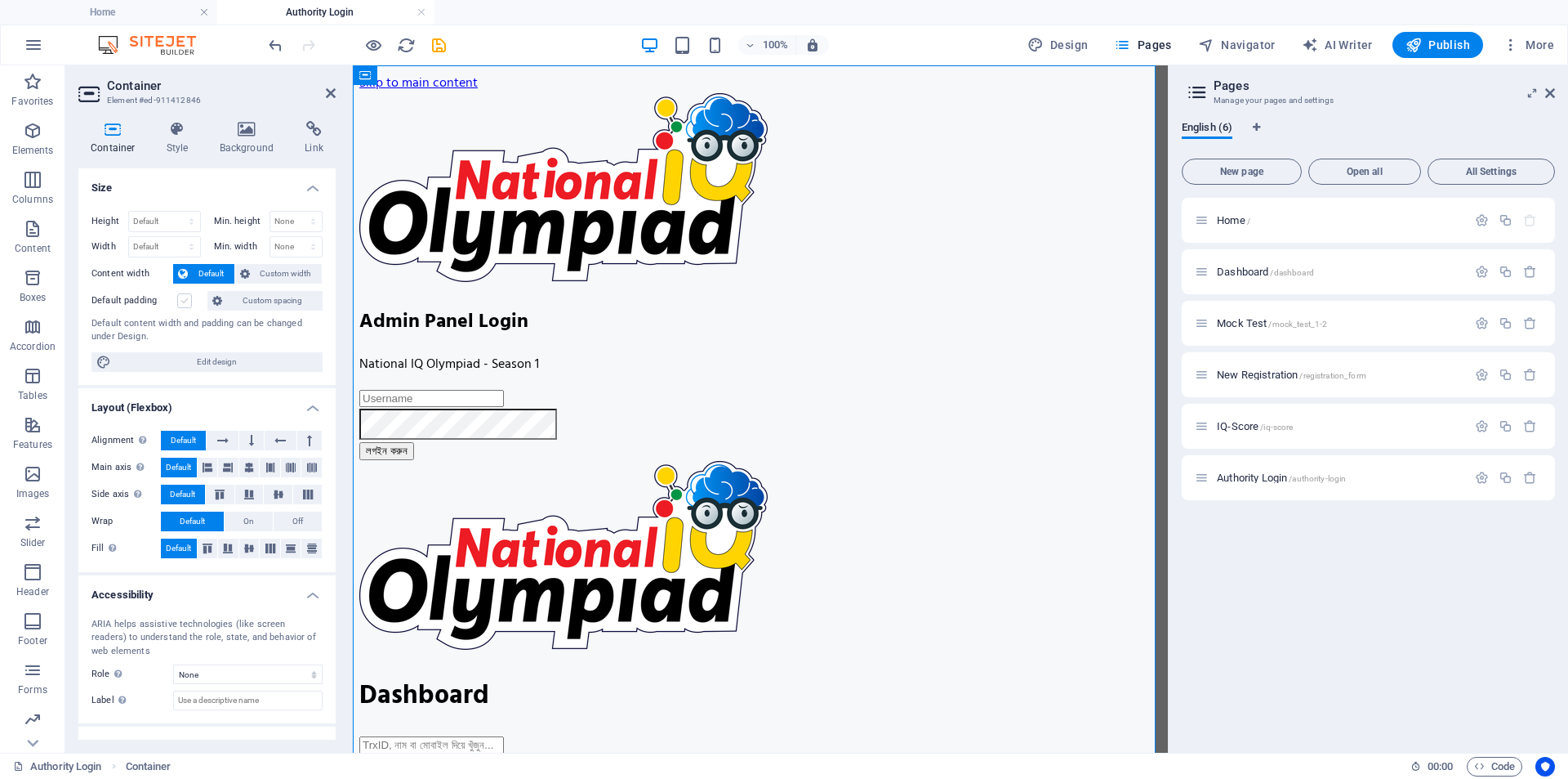
click at [182, 301] on label at bounding box center [185, 300] width 15 height 15
click at [0, 0] on input "Default padding" at bounding box center [0, 0] width 0 height 0
click at [267, 271] on span "Custom width" at bounding box center [286, 273] width 63 height 20
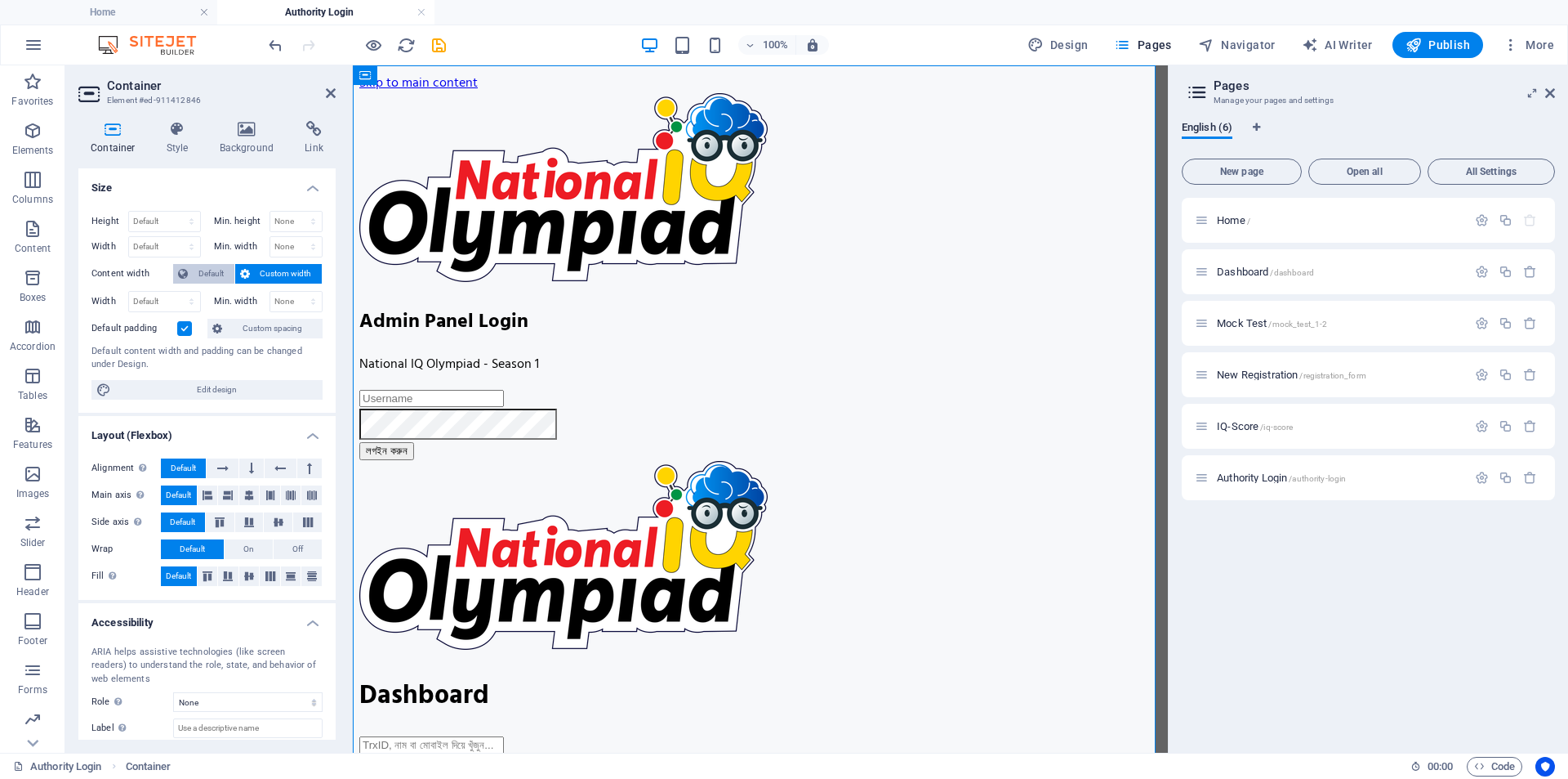
click at [200, 276] on span "Default" at bounding box center [211, 273] width 37 height 20
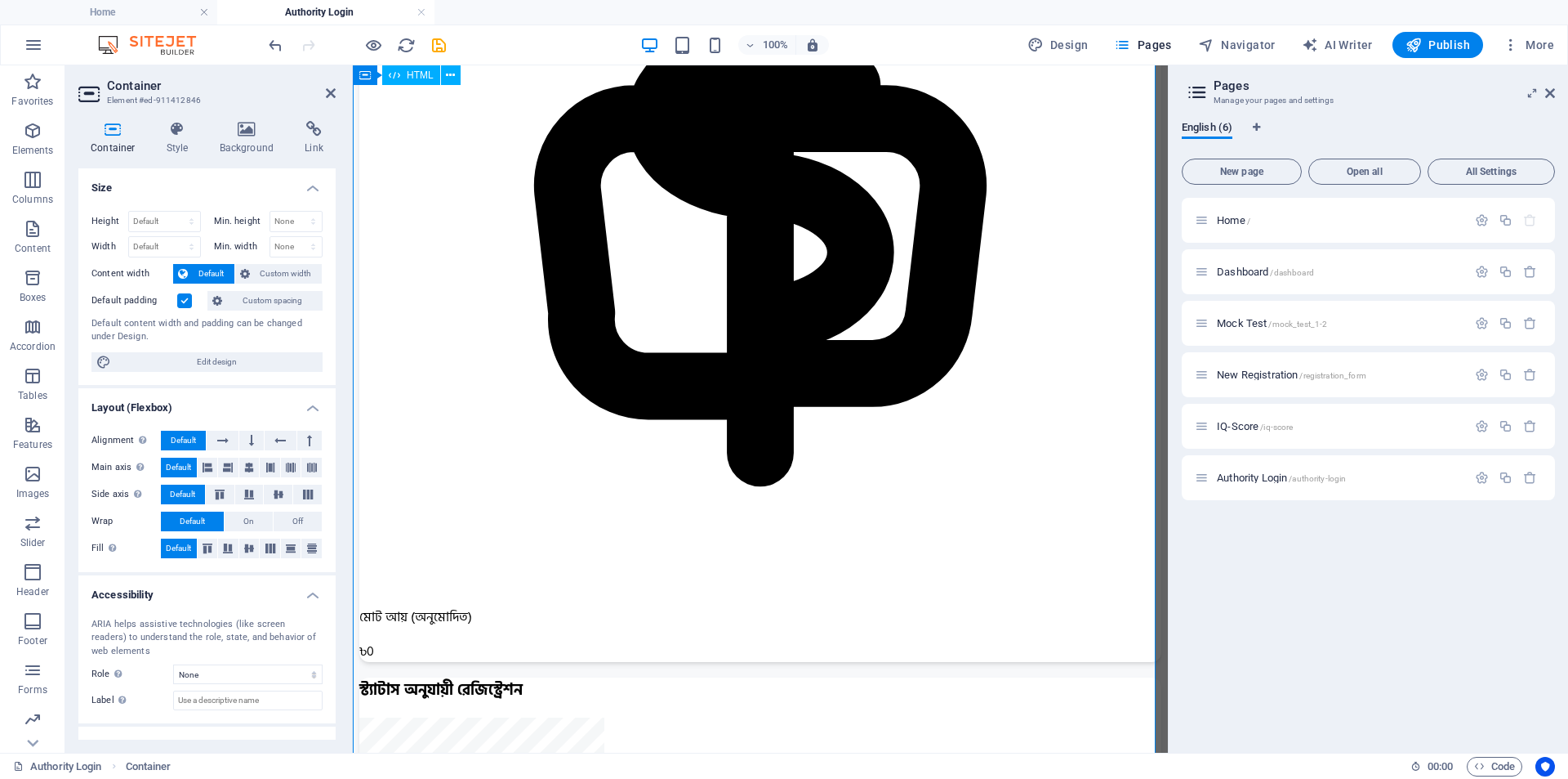
scroll to position [4982, 0]
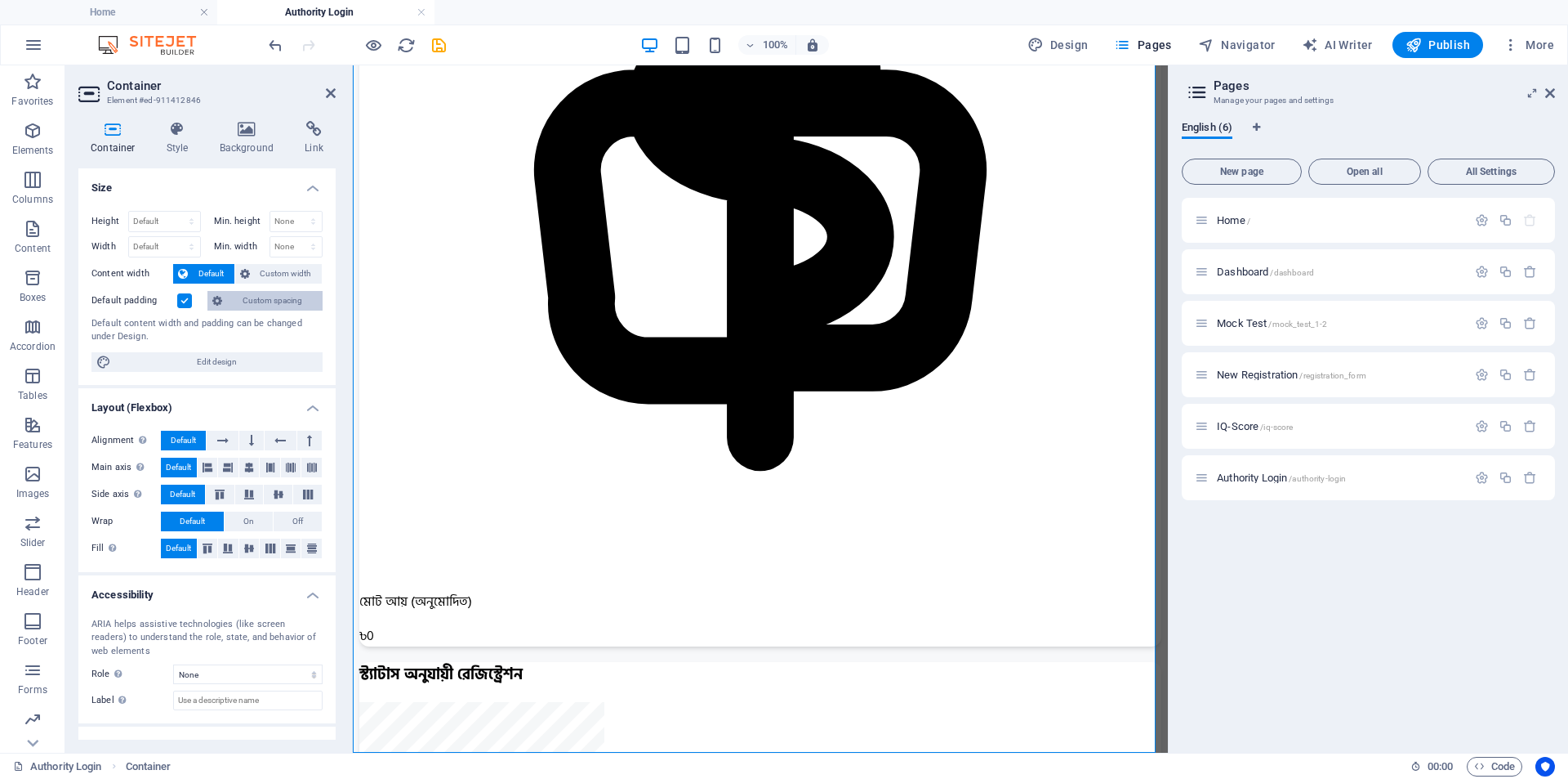
click at [222, 303] on icon at bounding box center [218, 300] width 9 height 20
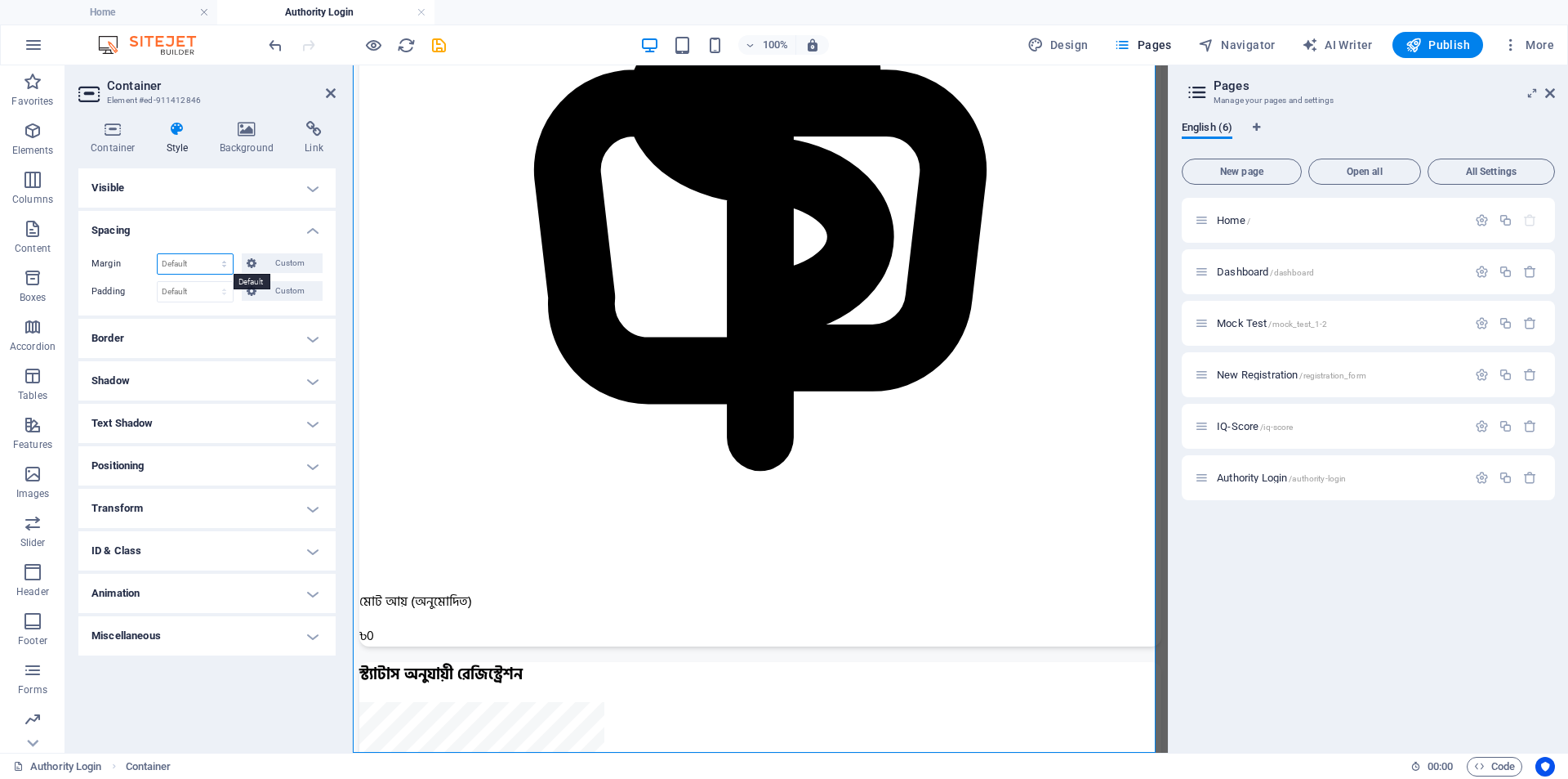
click at [184, 263] on select "Default auto px % rem vw vh Custom" at bounding box center [195, 264] width 75 height 20
click at [157, 254] on select "Default auto px % rem vw vh Custom" at bounding box center [195, 264] width 75 height 20
select select "DISABLED_OPTION_VALUE"
click at [186, 292] on select "Default px rem % vh vw Custom" at bounding box center [195, 291] width 75 height 20
click at [157, 282] on select "Default px rem % vh vw Custom" at bounding box center [195, 291] width 75 height 20
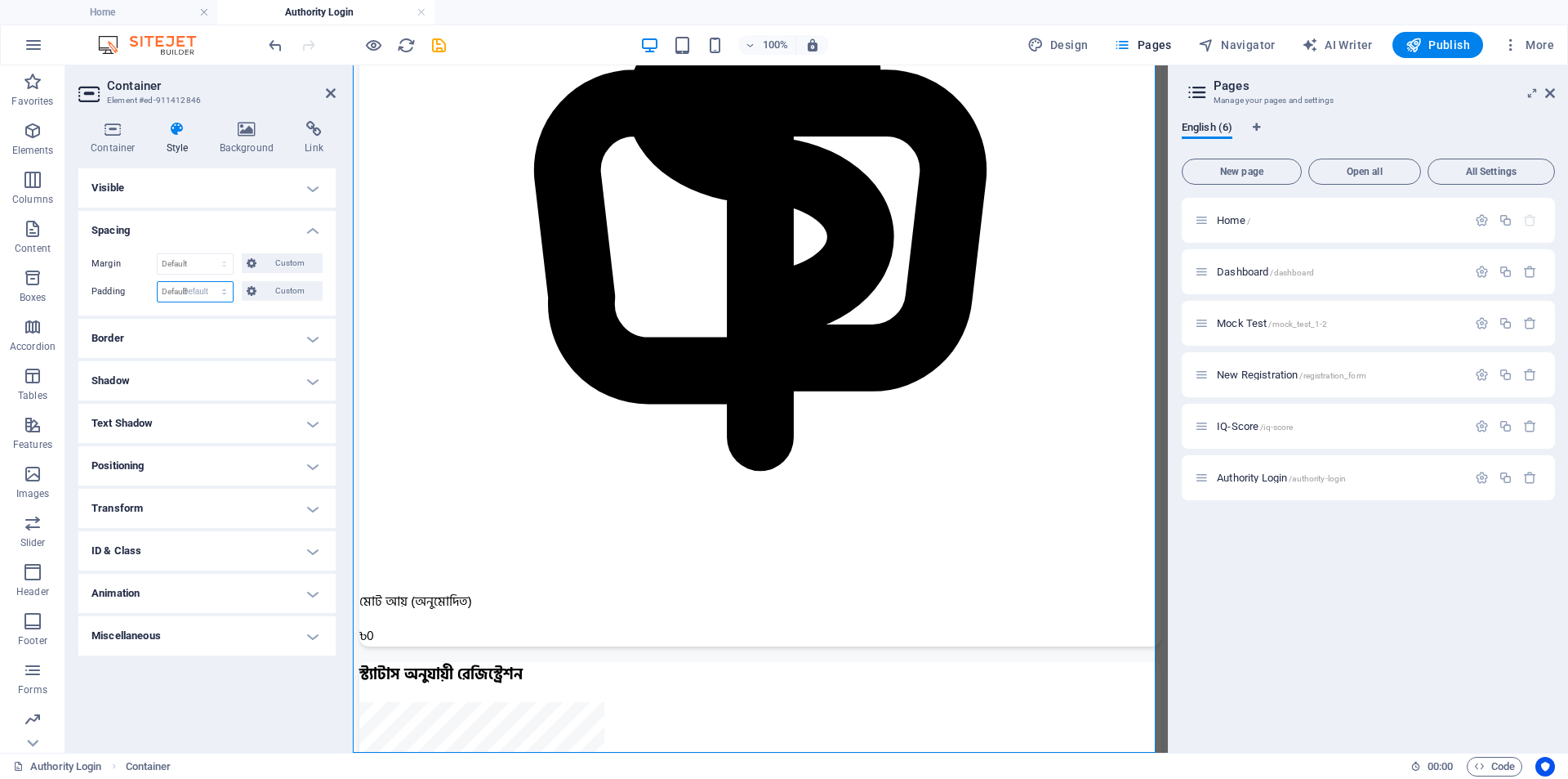
select select "DISABLED_OPTION_VALUE"
click at [135, 143] on h4 "Container" at bounding box center [116, 138] width 76 height 34
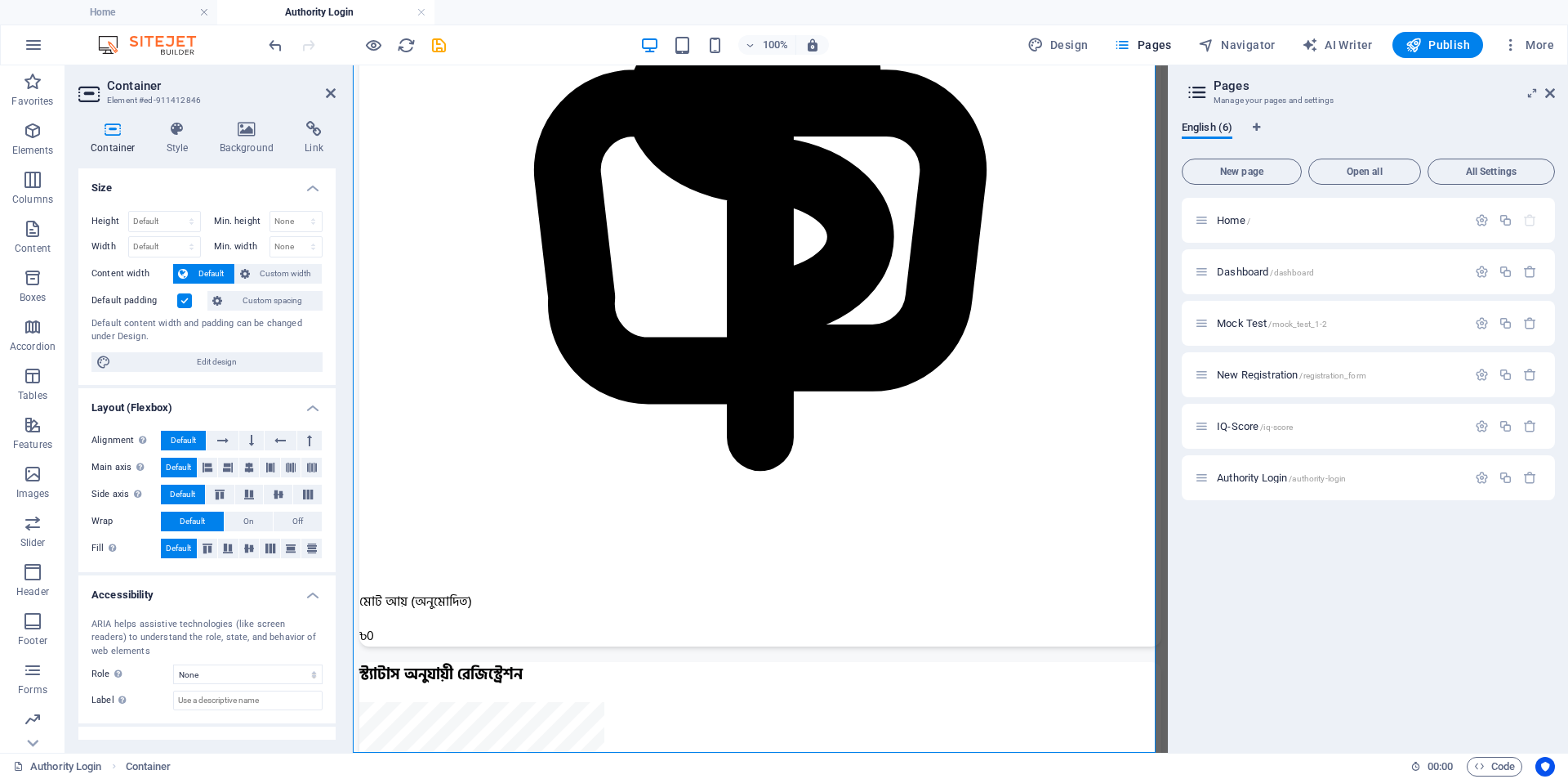
click at [181, 300] on label at bounding box center [185, 300] width 15 height 15
click at [0, 0] on input "Default padding" at bounding box center [0, 0] width 0 height 0
click at [182, 301] on label at bounding box center [185, 300] width 15 height 15
click at [0, 0] on input "Default padding" at bounding box center [0, 0] width 0 height 0
click at [234, 362] on span "Edit design" at bounding box center [217, 362] width 202 height 20
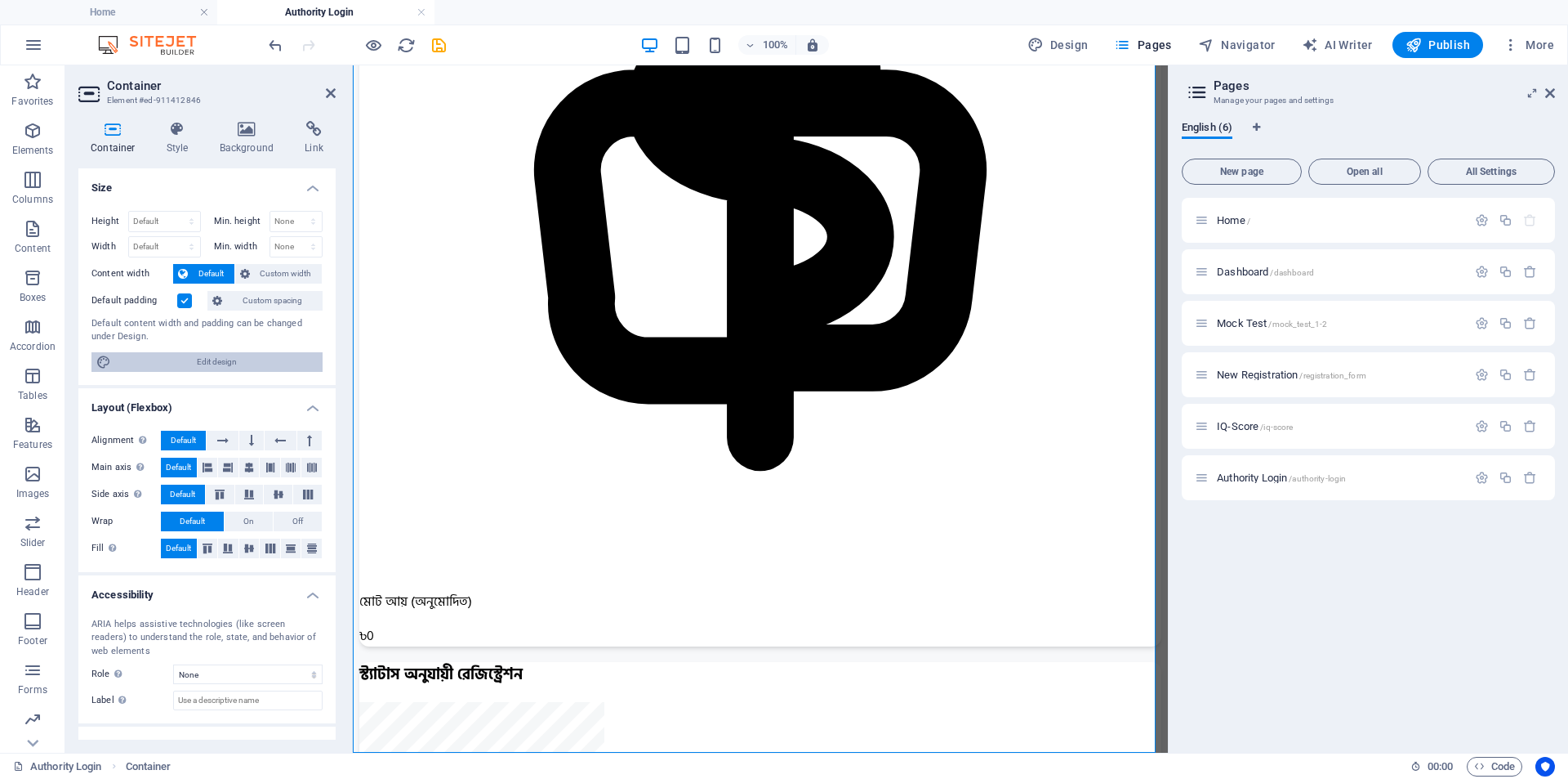
select select "px"
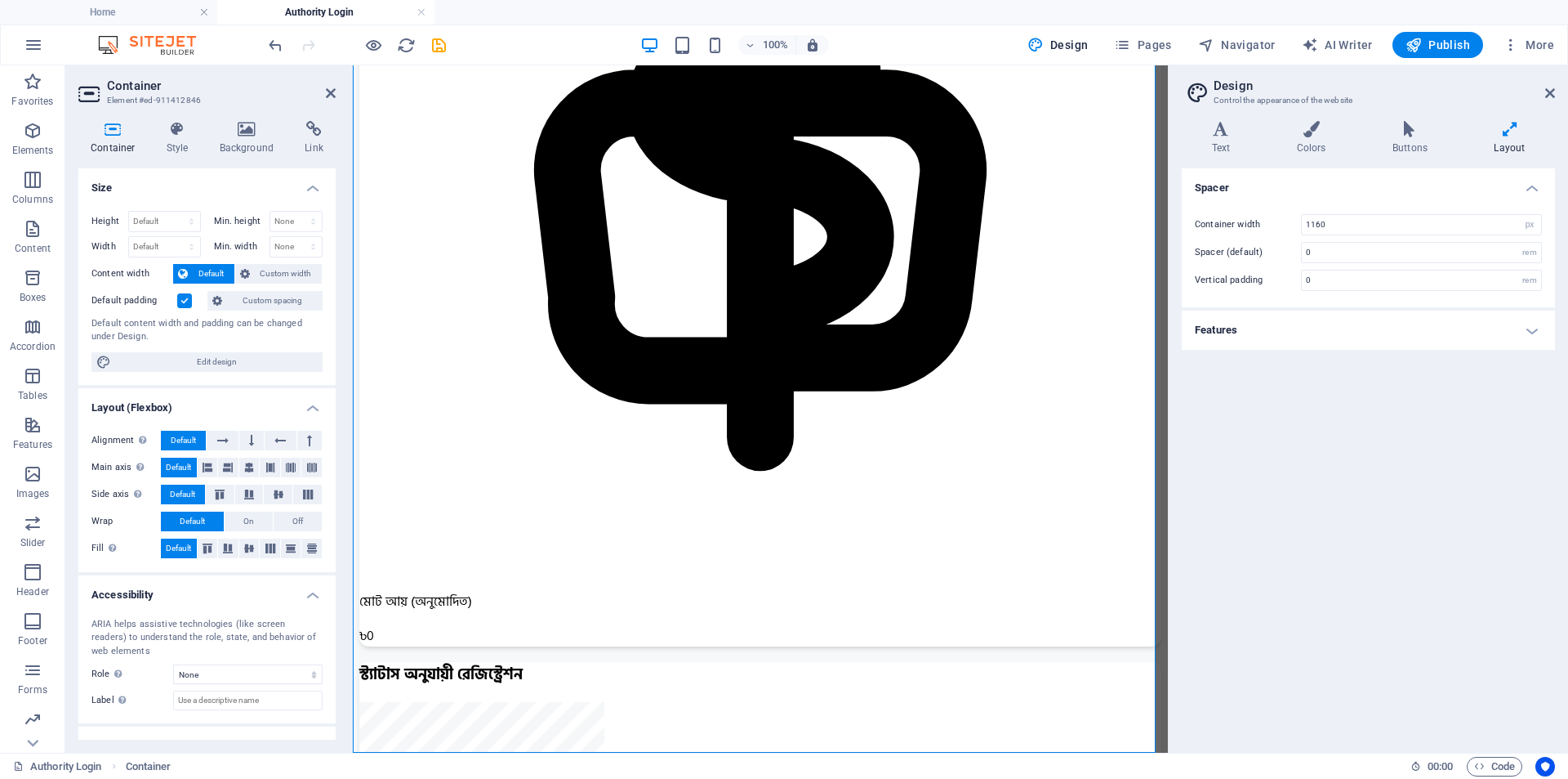
click at [1331, 326] on h4 "Features" at bounding box center [1368, 331] width 373 height 40
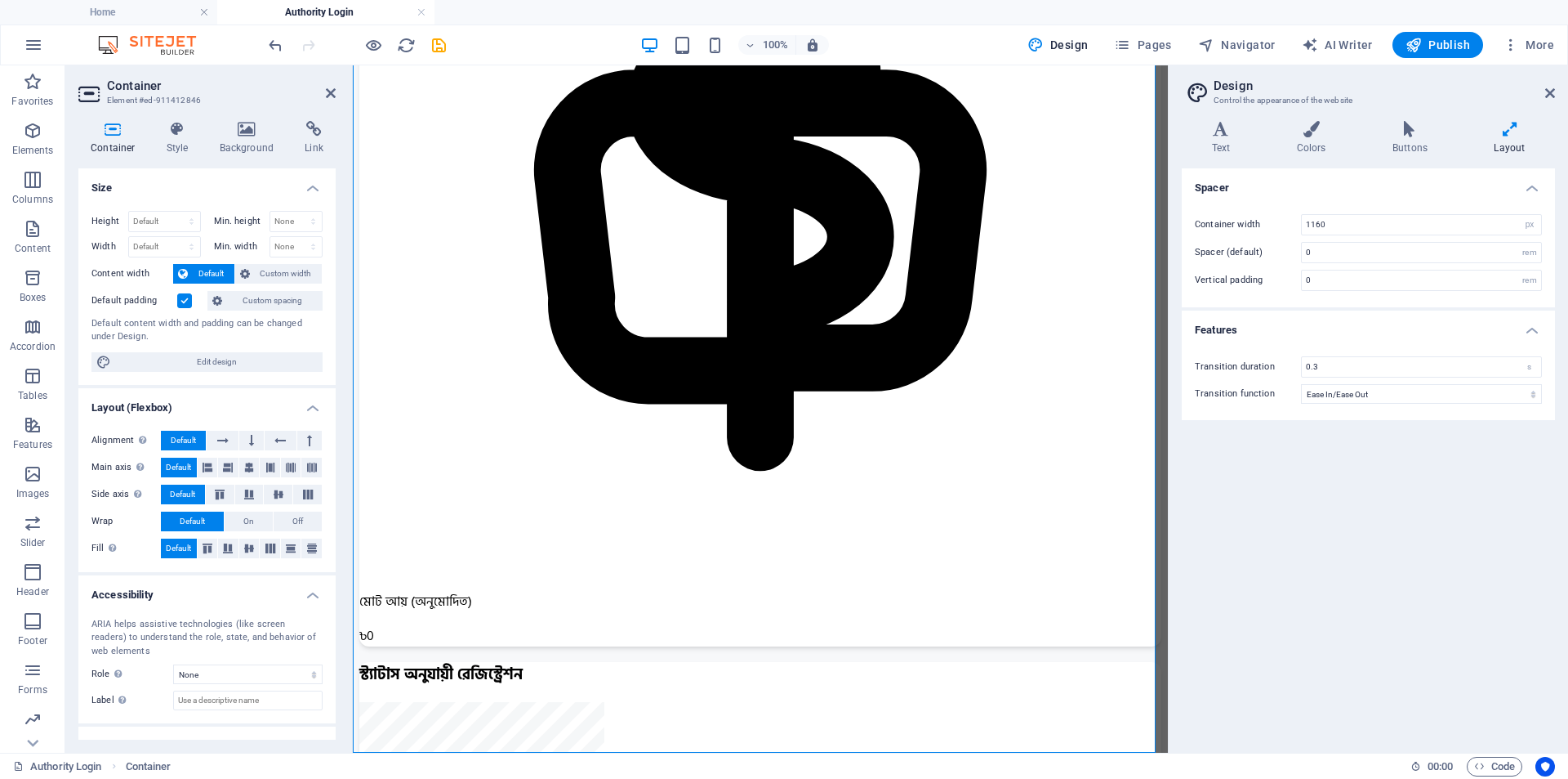
click at [1331, 326] on h4 "Features" at bounding box center [1368, 325] width 373 height 29
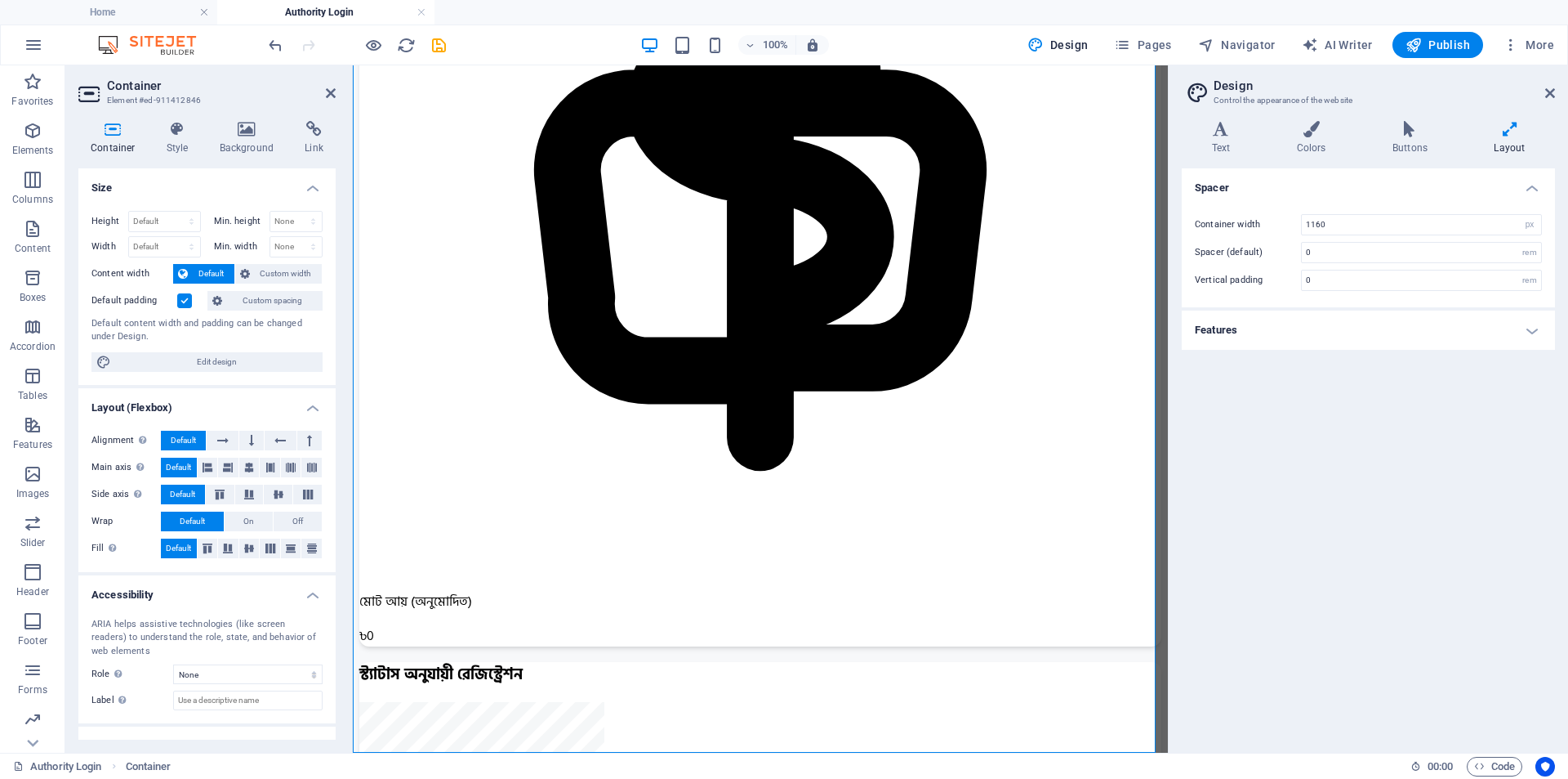
click at [1331, 326] on h4 "Features" at bounding box center [1368, 331] width 373 height 40
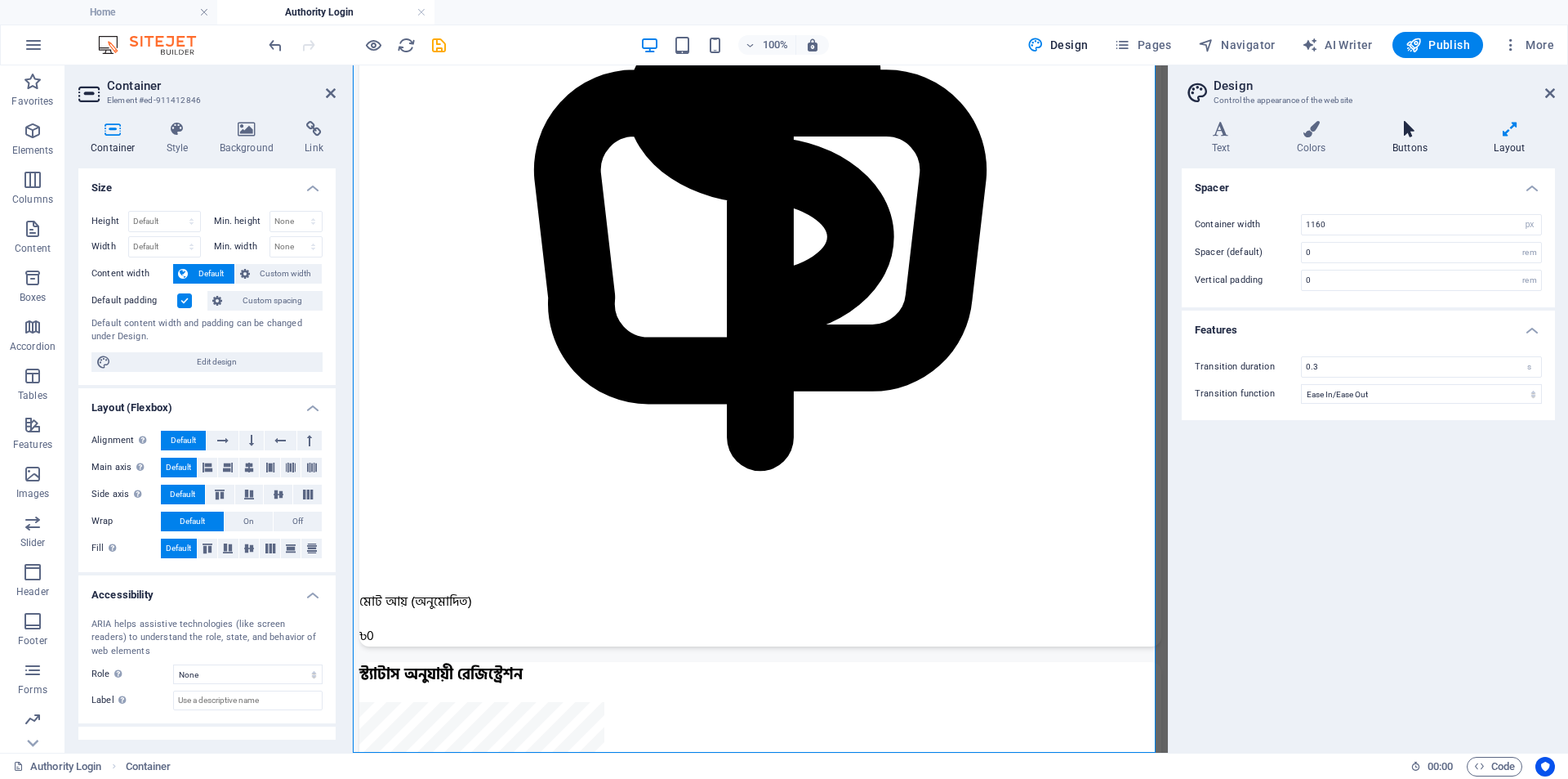
click at [1410, 137] on icon at bounding box center [1410, 128] width 95 height 16
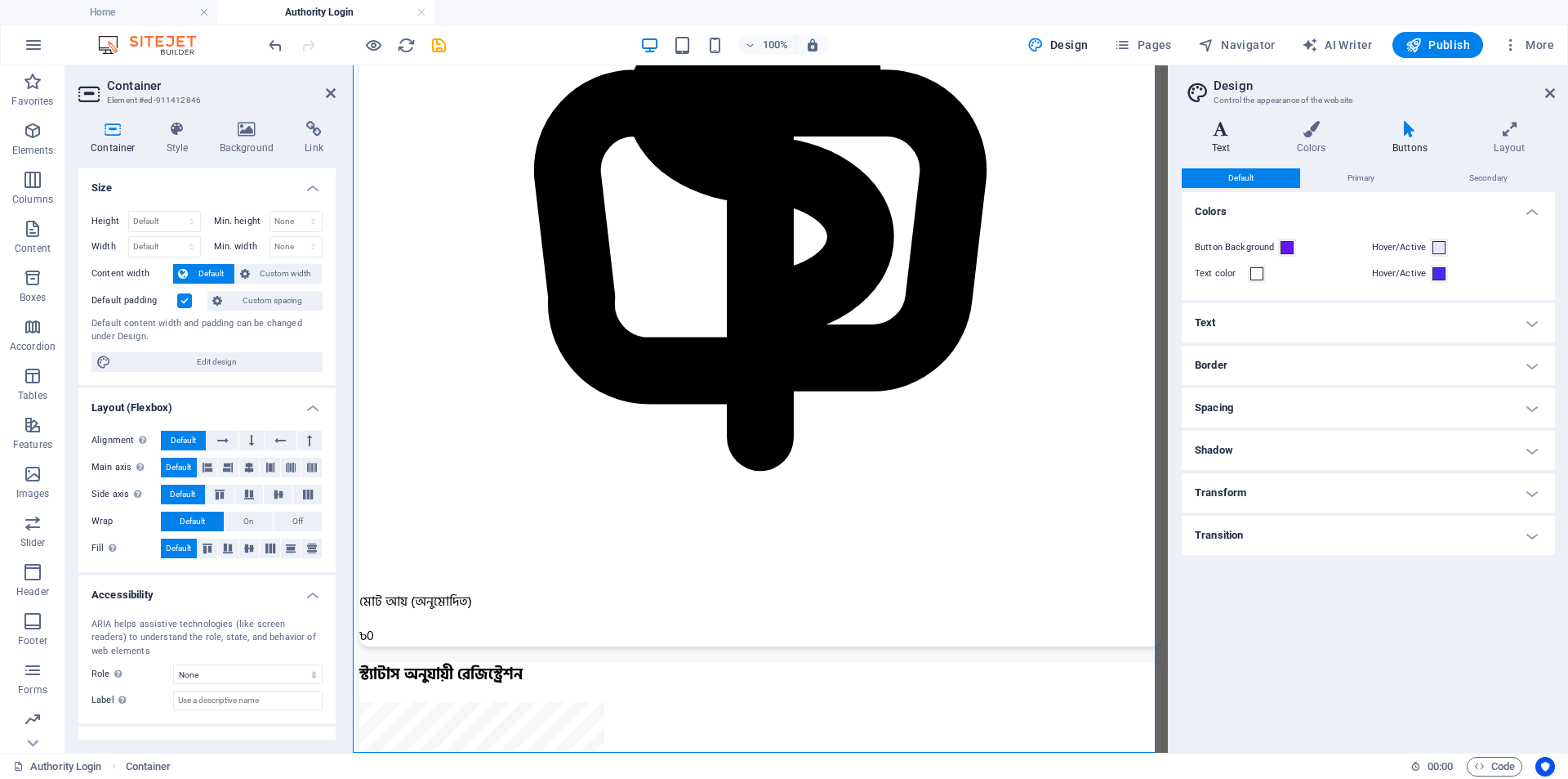
click at [1211, 137] on icon at bounding box center [1220, 128] width 78 height 16
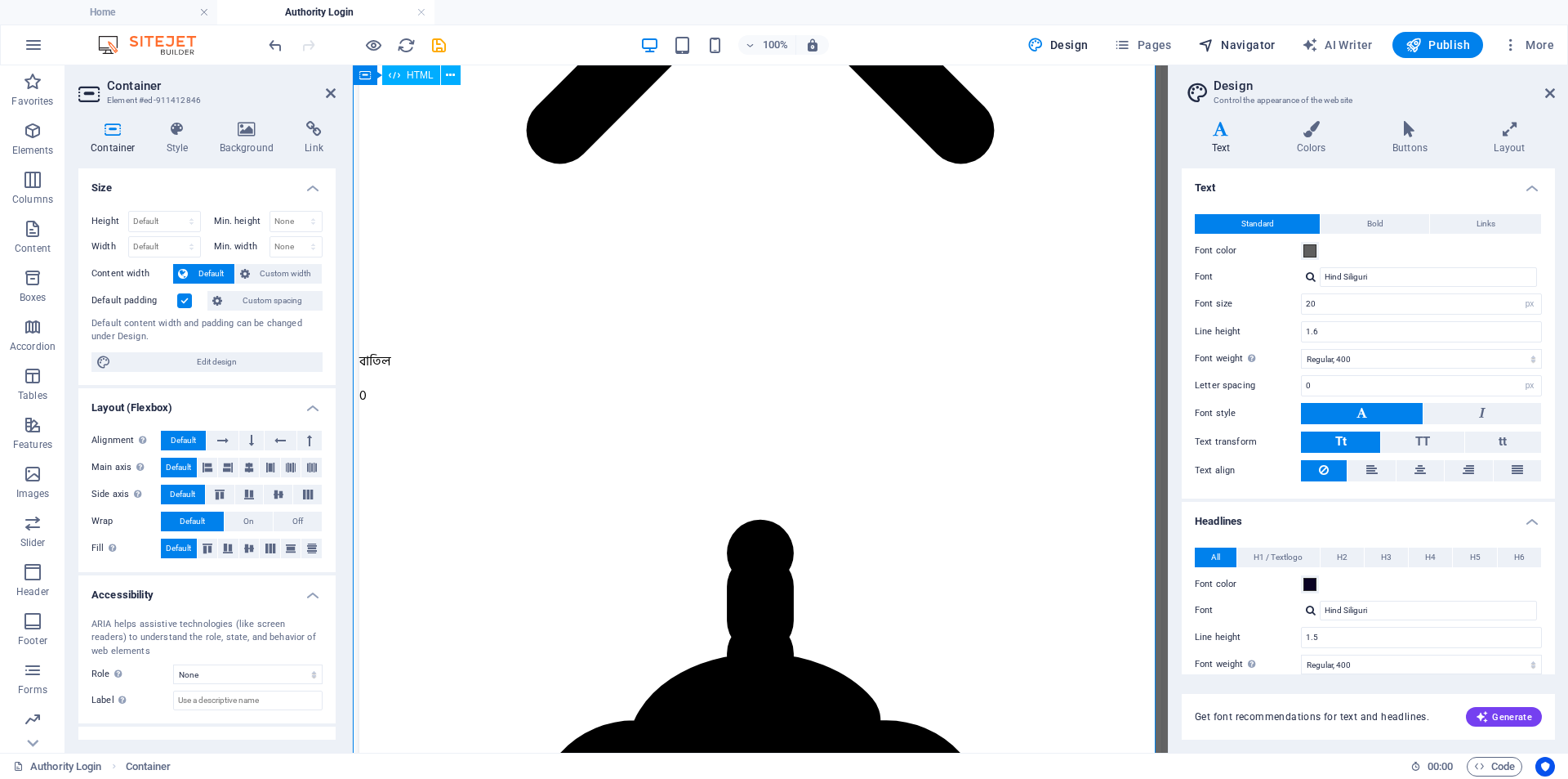
scroll to position [4328, 0]
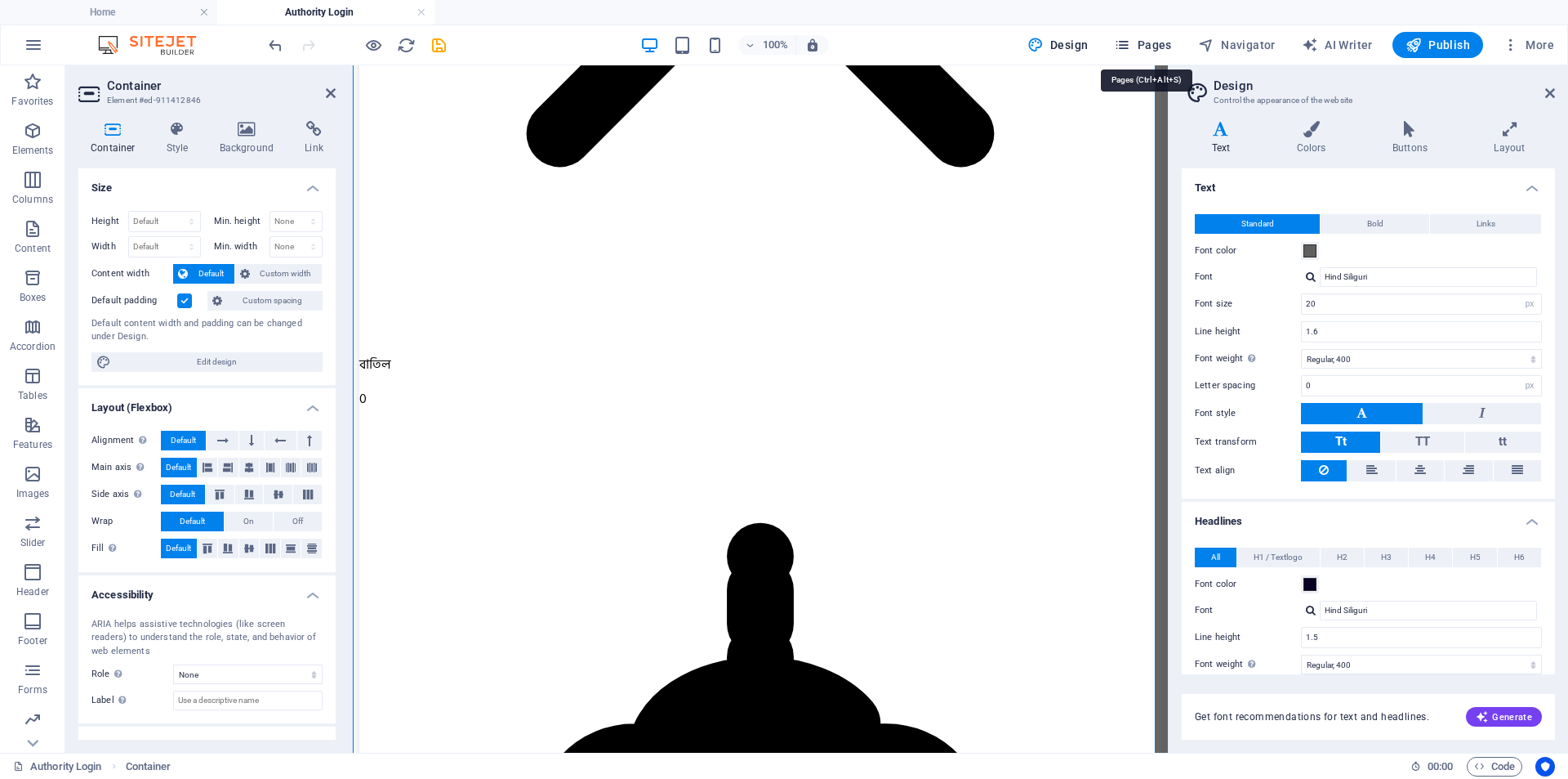
click at [1131, 41] on icon "button" at bounding box center [1122, 44] width 16 height 16
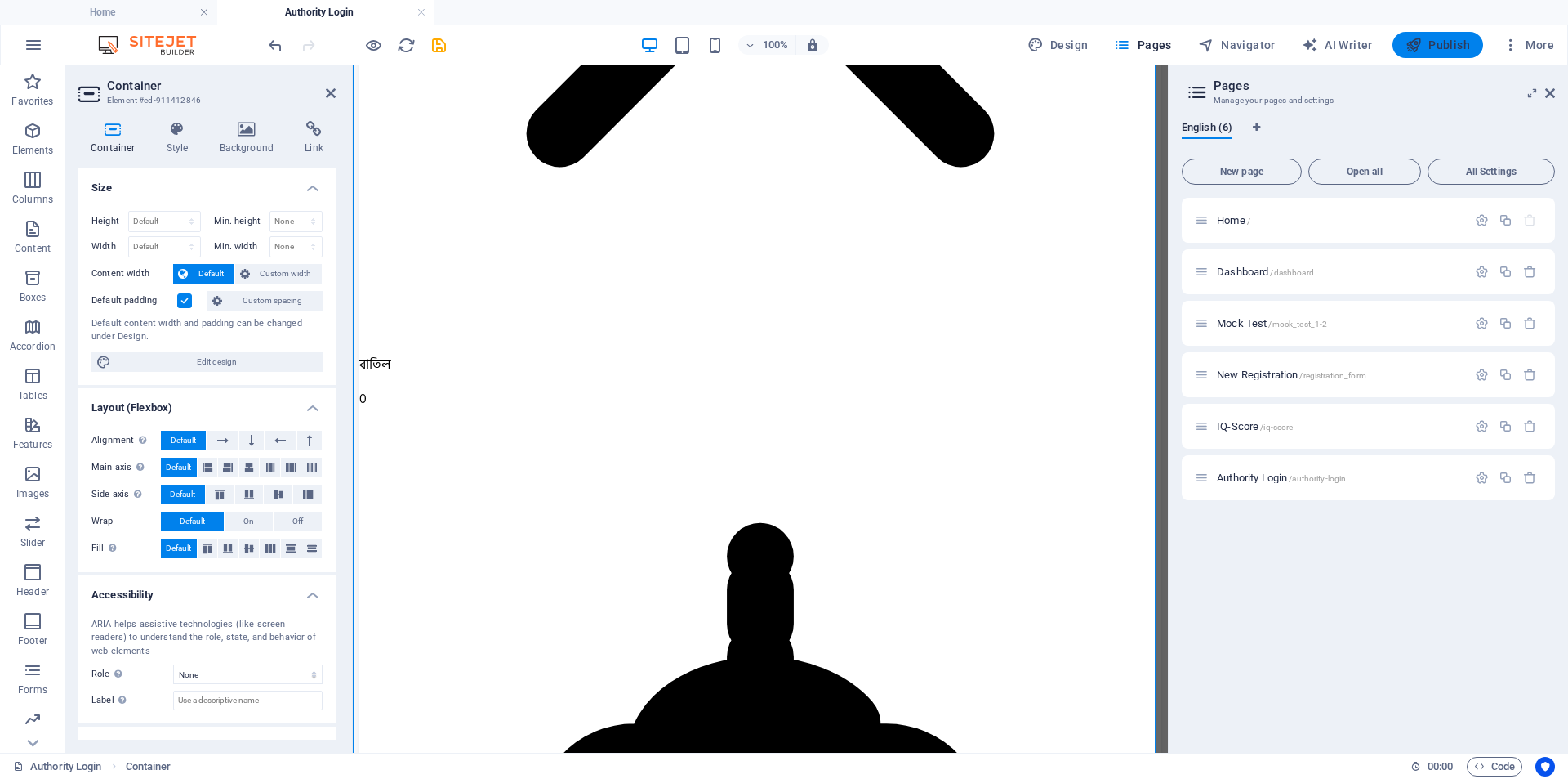
click at [1413, 46] on icon "button" at bounding box center [1414, 44] width 16 height 16
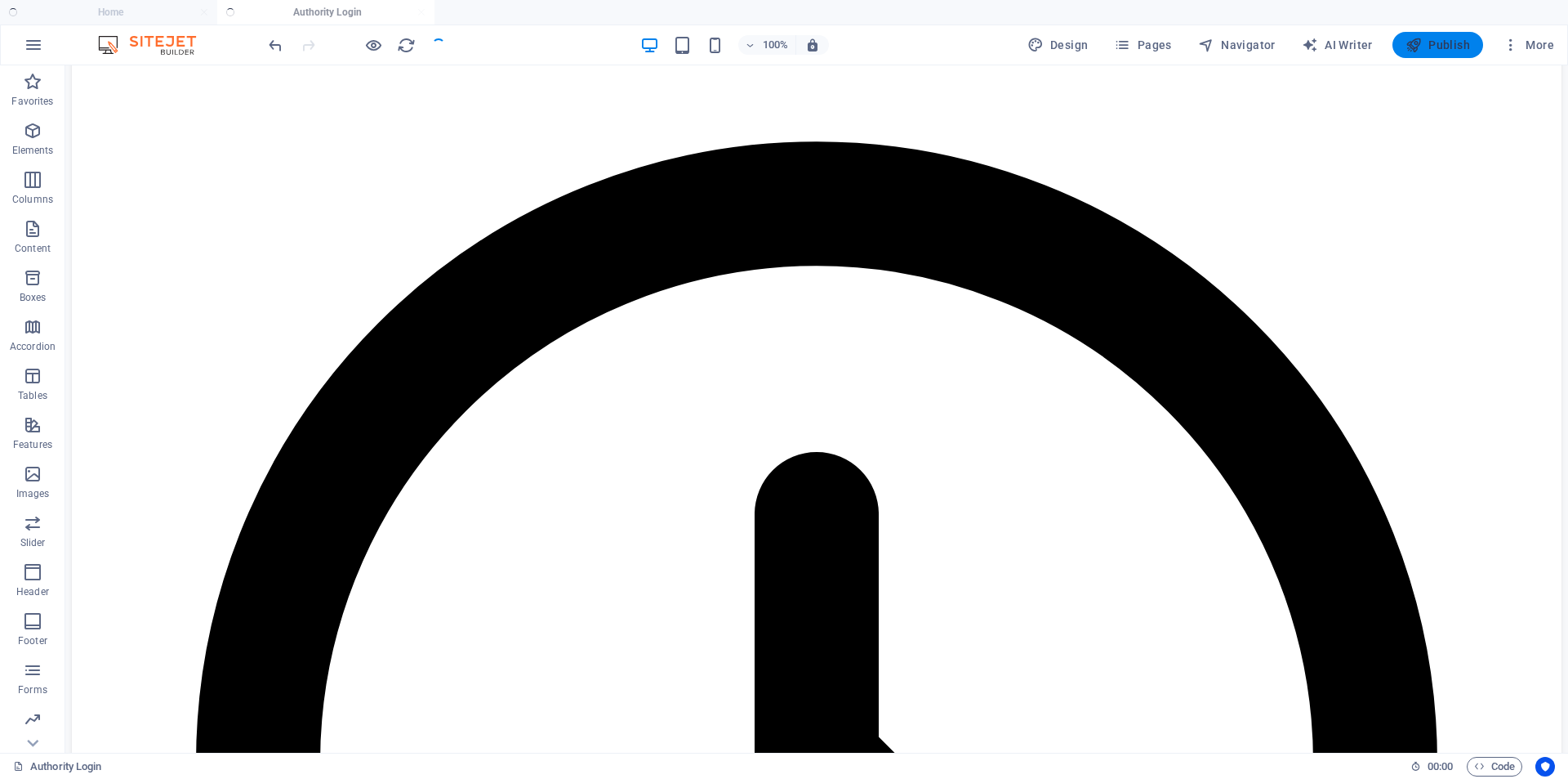
scroll to position [4762, 0]
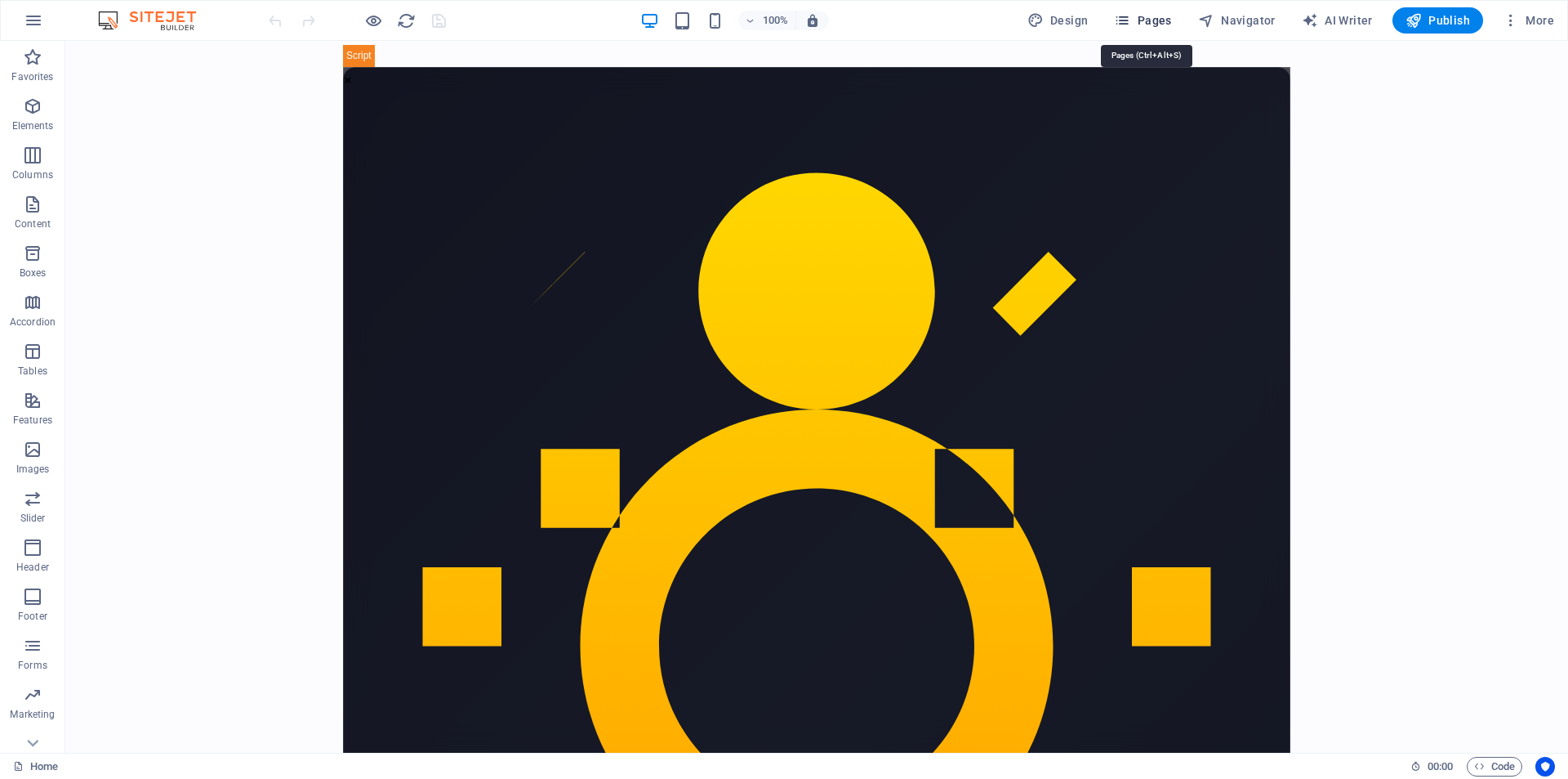
click at [0, 0] on icon "button" at bounding box center [0, 0] width 0 height 0
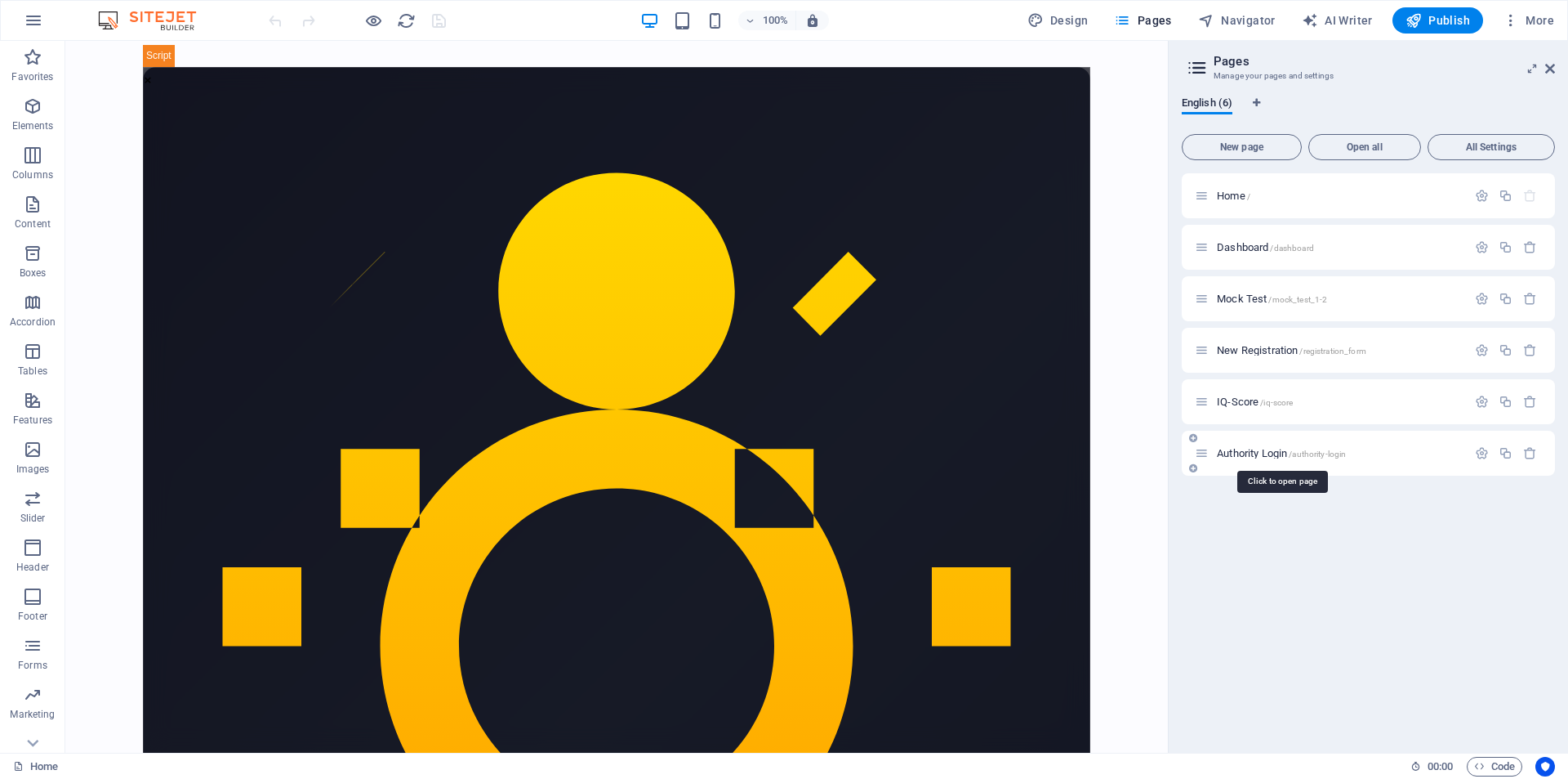
click at [1303, 453] on span "/authority-login" at bounding box center [1317, 454] width 57 height 9
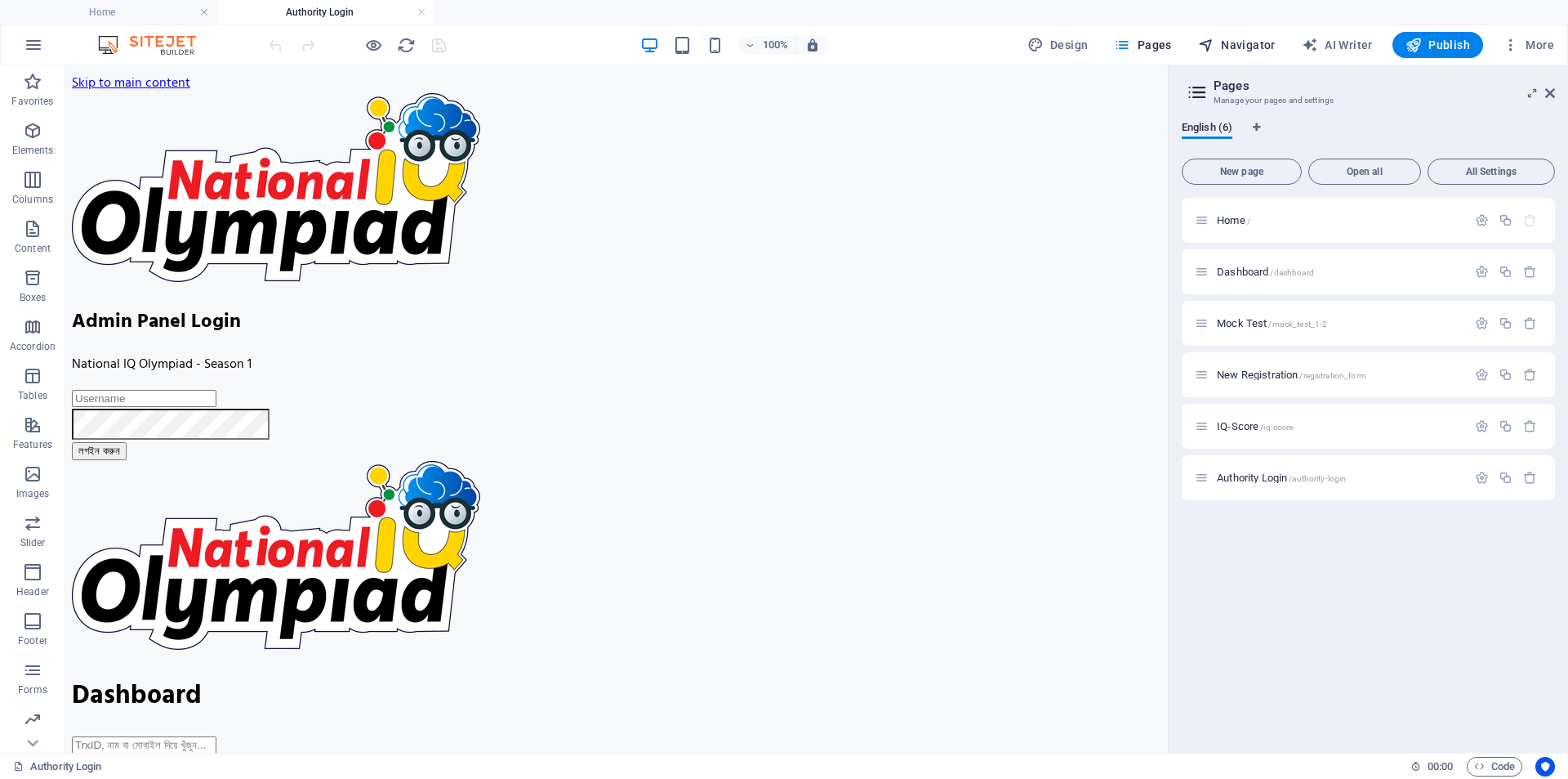
click at [1237, 44] on span "Navigator" at bounding box center [1237, 44] width 77 height 16
select select "17061516-en"
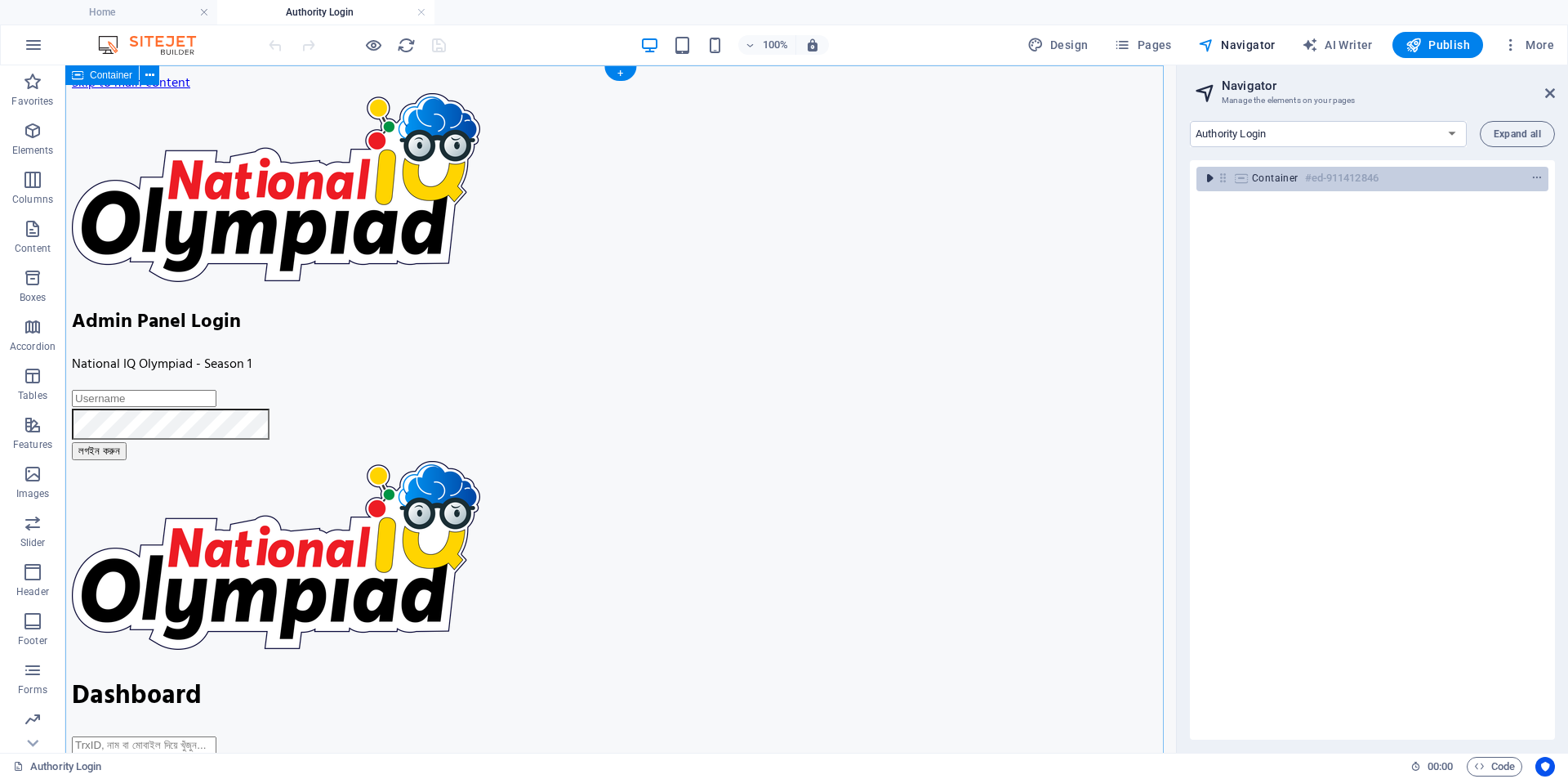
click at [1211, 179] on icon "toggle-expand" at bounding box center [1209, 177] width 16 height 16
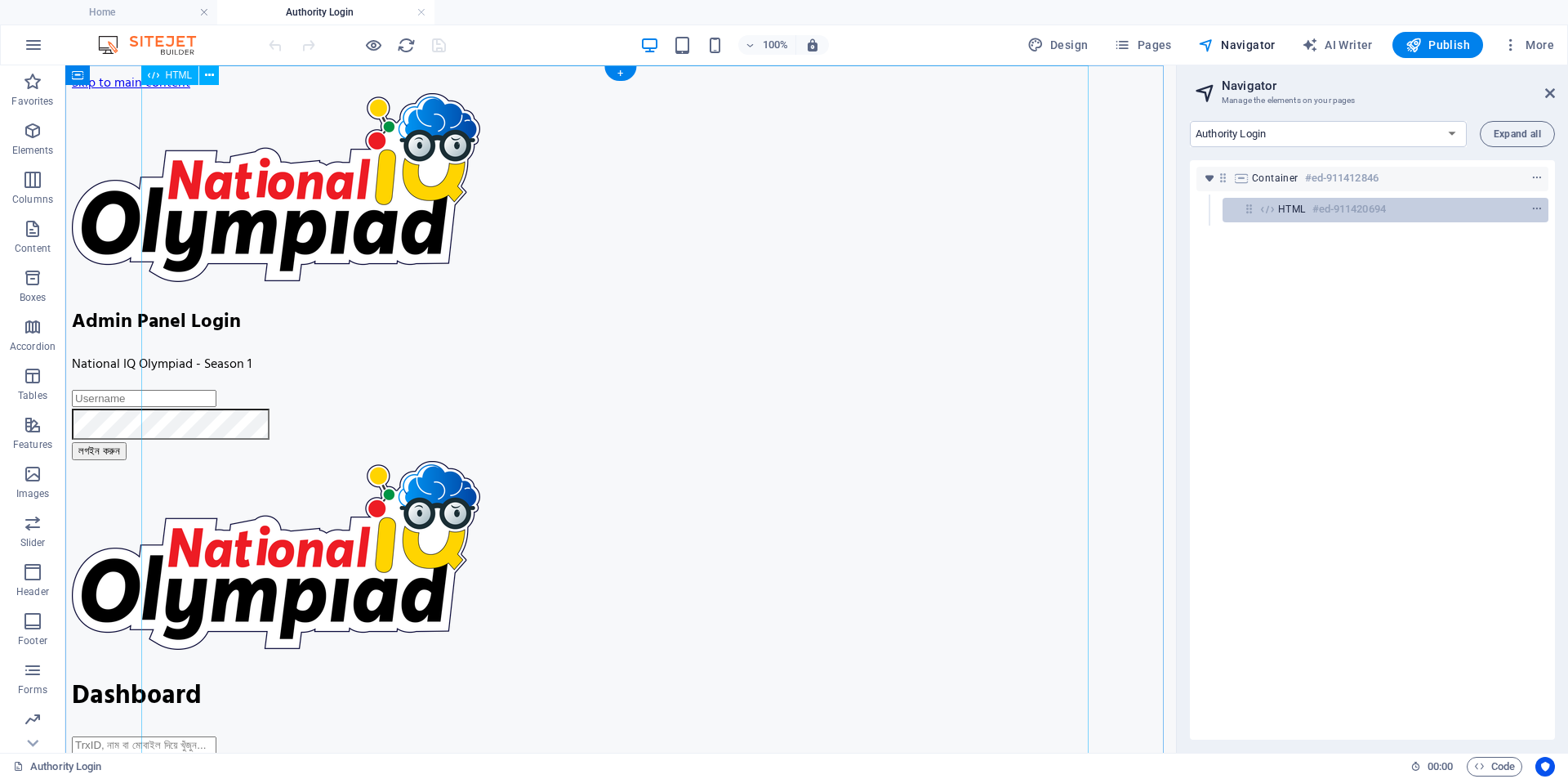
click at [1339, 213] on h6 "#ed-911420694" at bounding box center [1350, 209] width 73 height 20
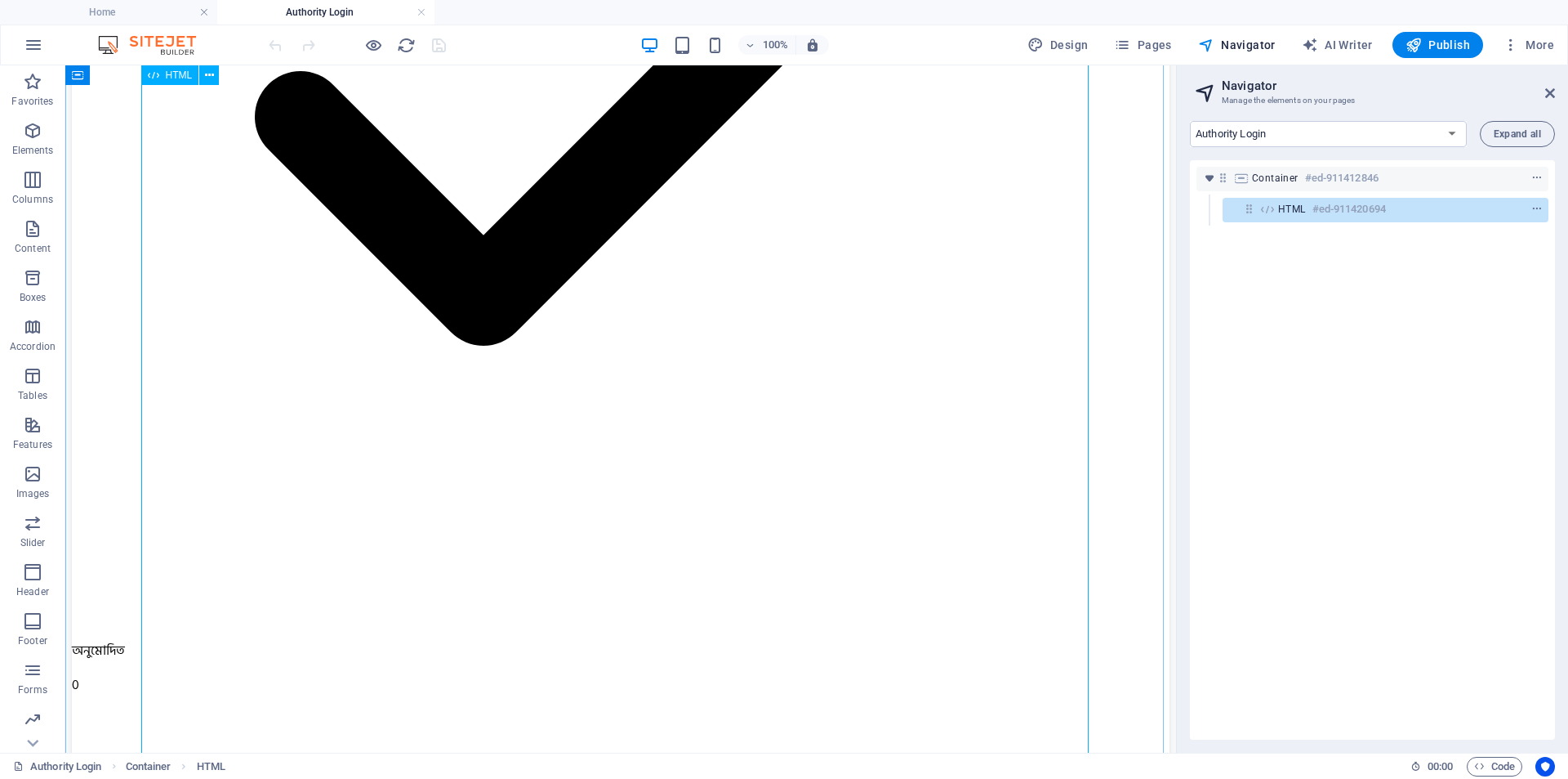
click at [0, 0] on div "HTML #ed-911420694" at bounding box center [0, 0] width 0 height 0
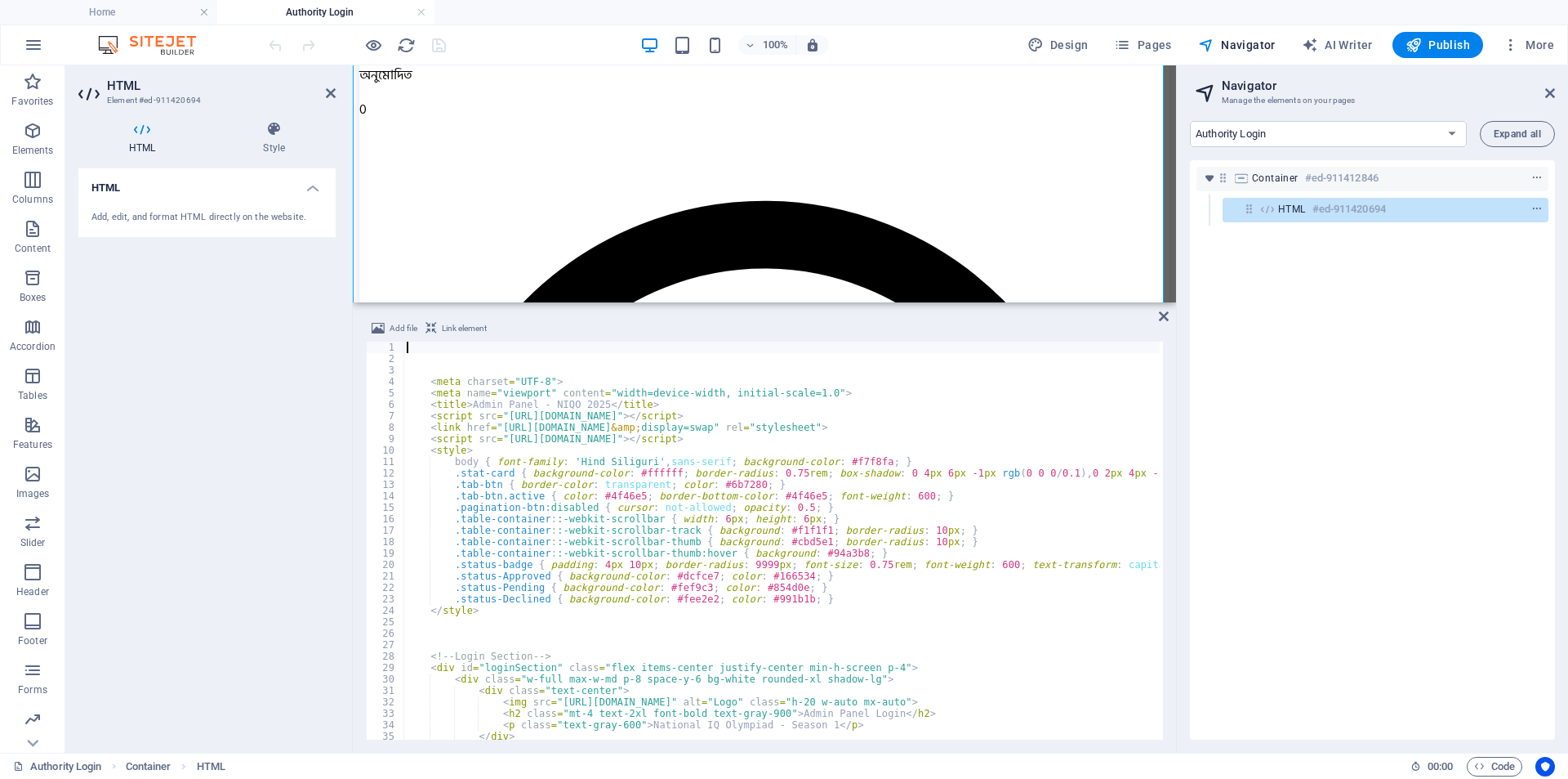
scroll to position [2716, 0]
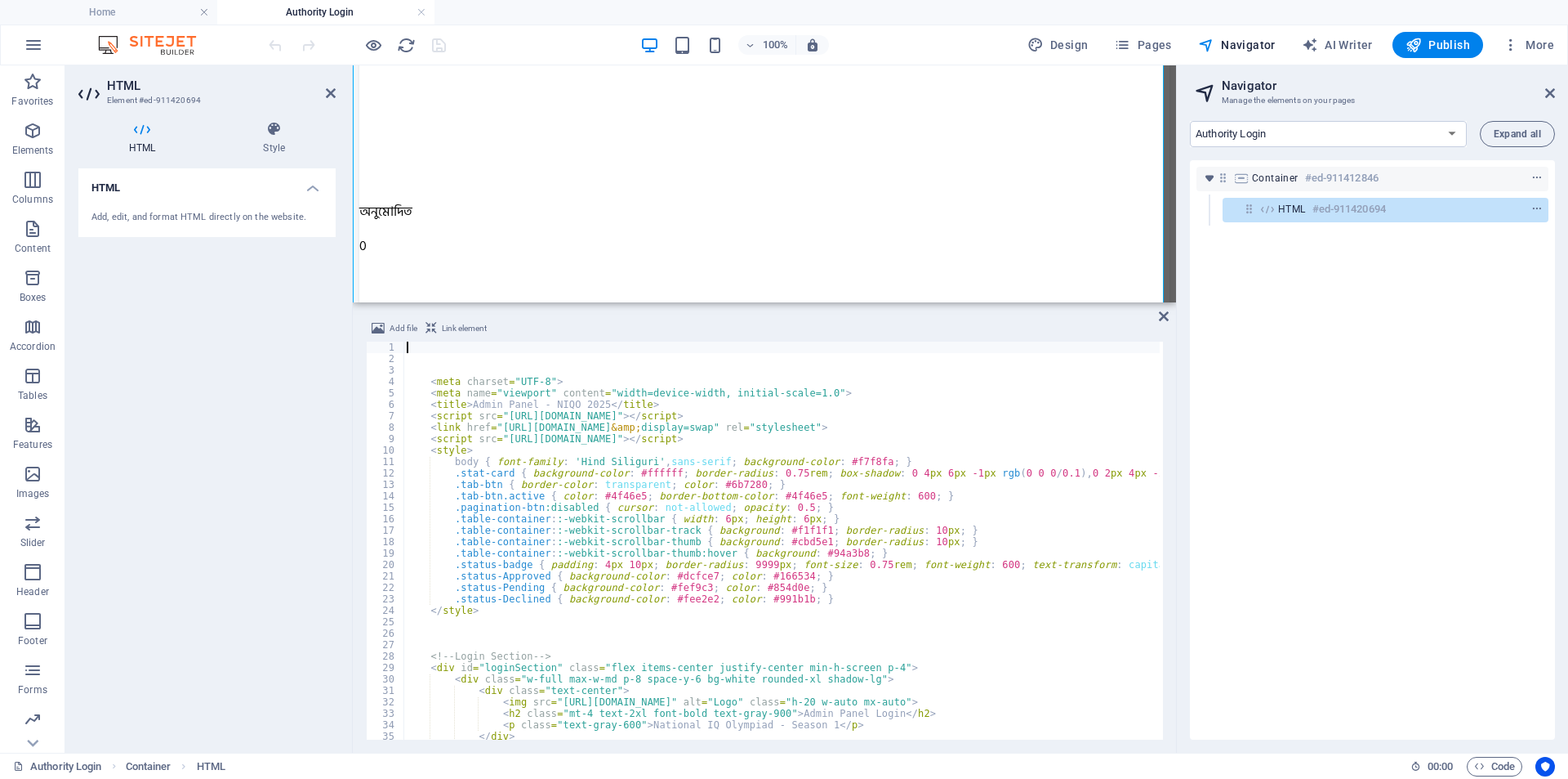
type textarea ".stat-card { background-color: #ffffff; border-radius: 0.75rem; box-shadow: 0 4…"
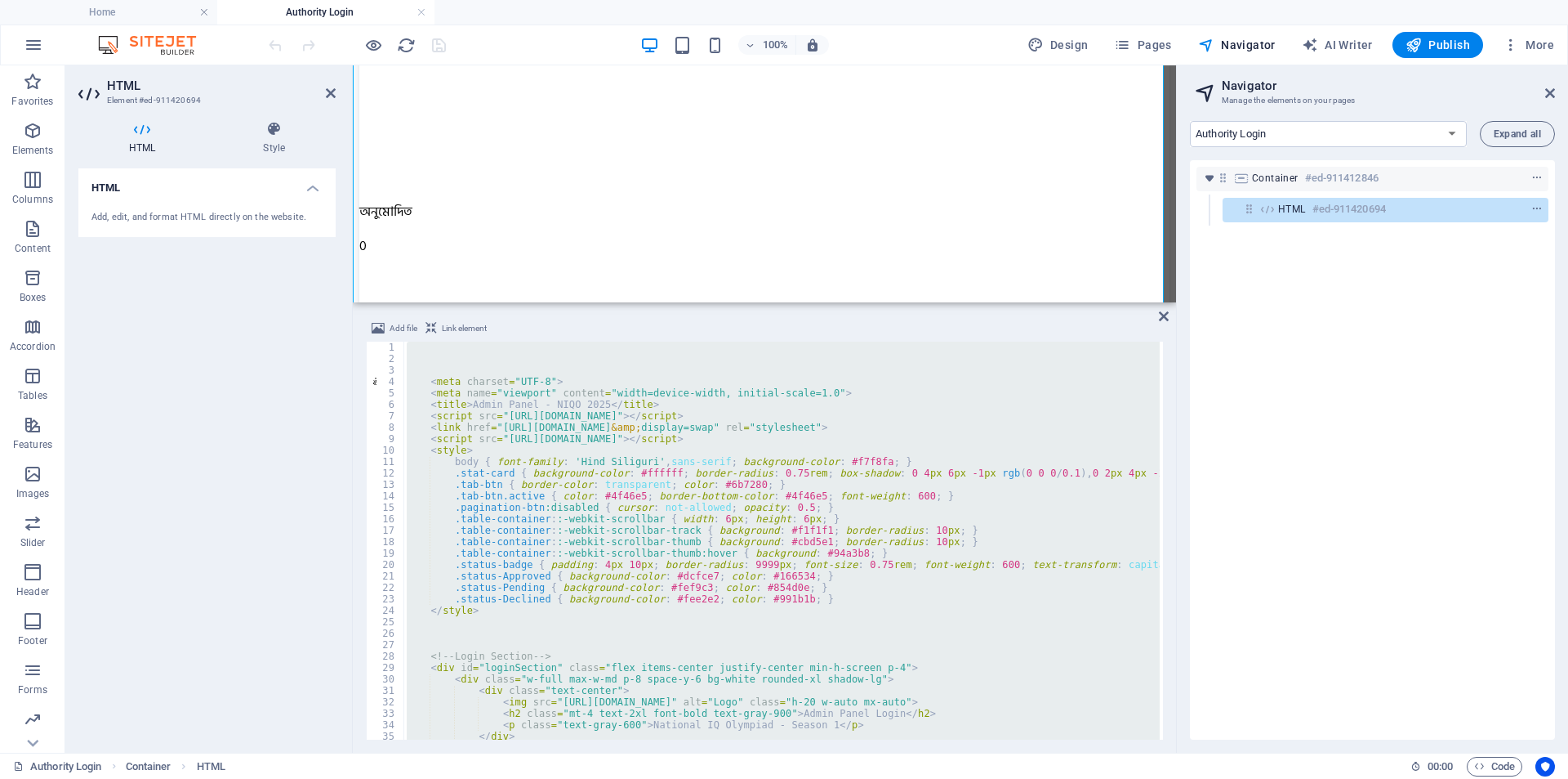
paste textarea
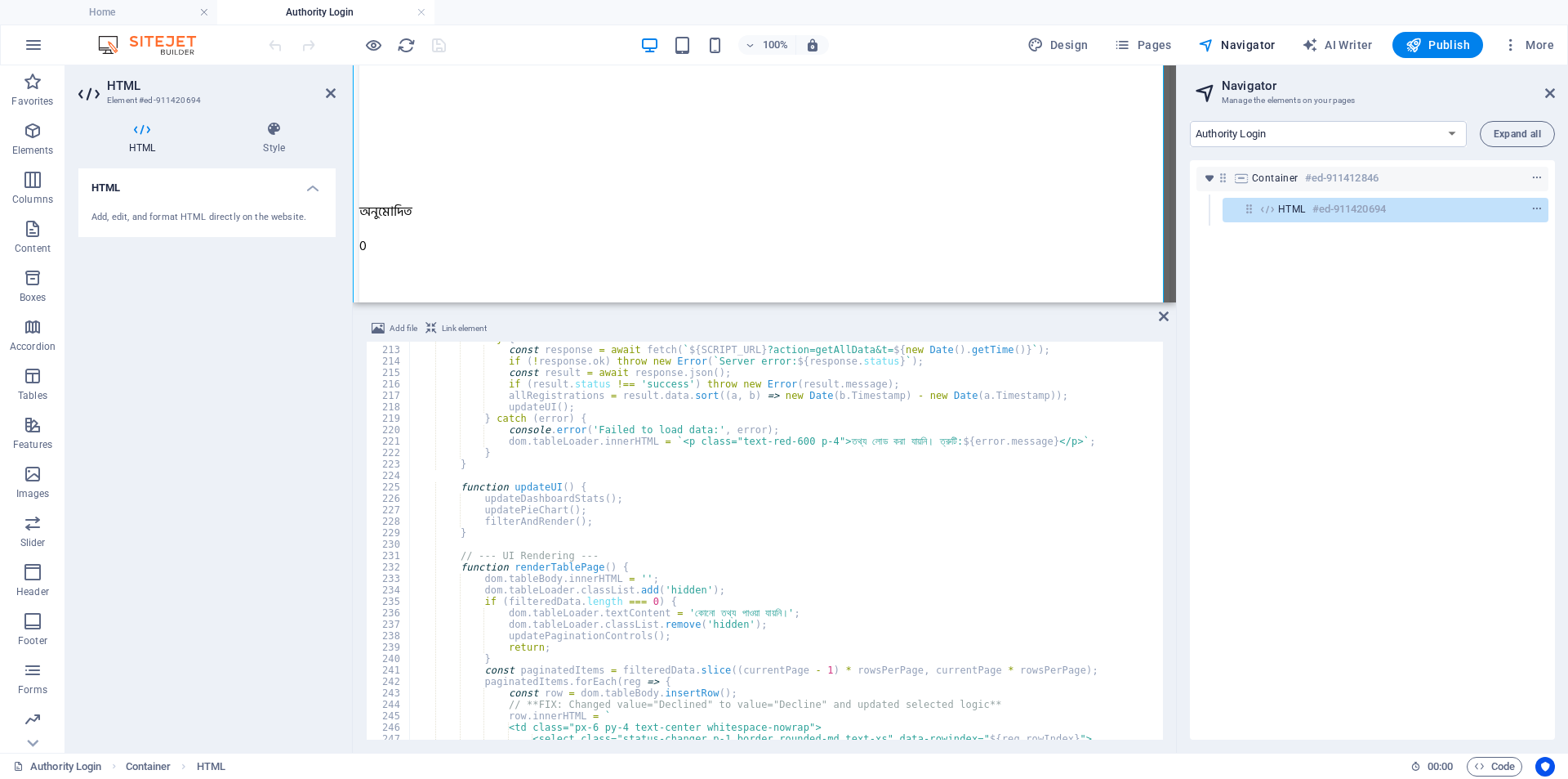
scroll to position [2325, 0]
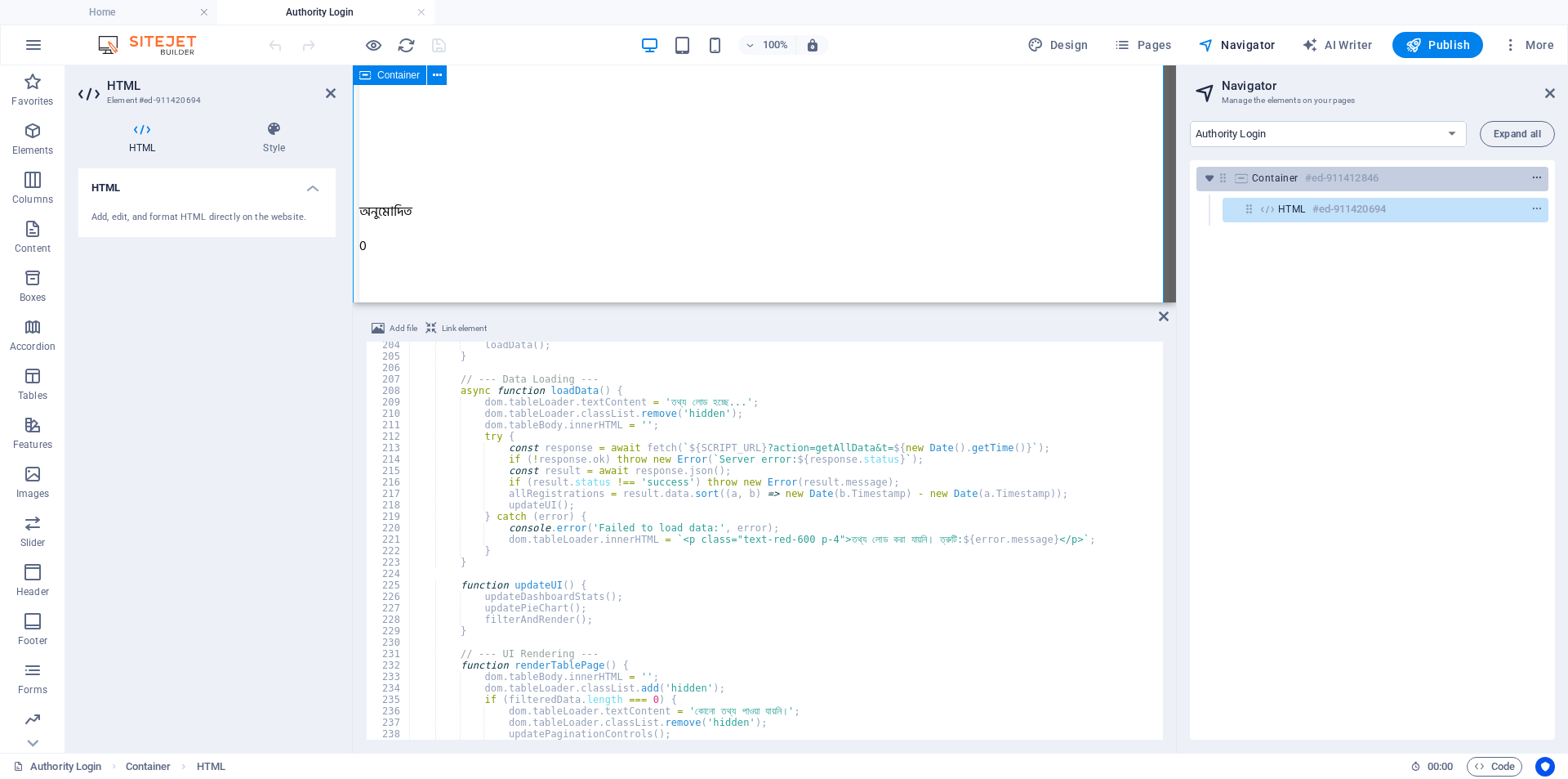
click at [1540, 172] on span "context-menu" at bounding box center [1537, 178] width 16 height 11
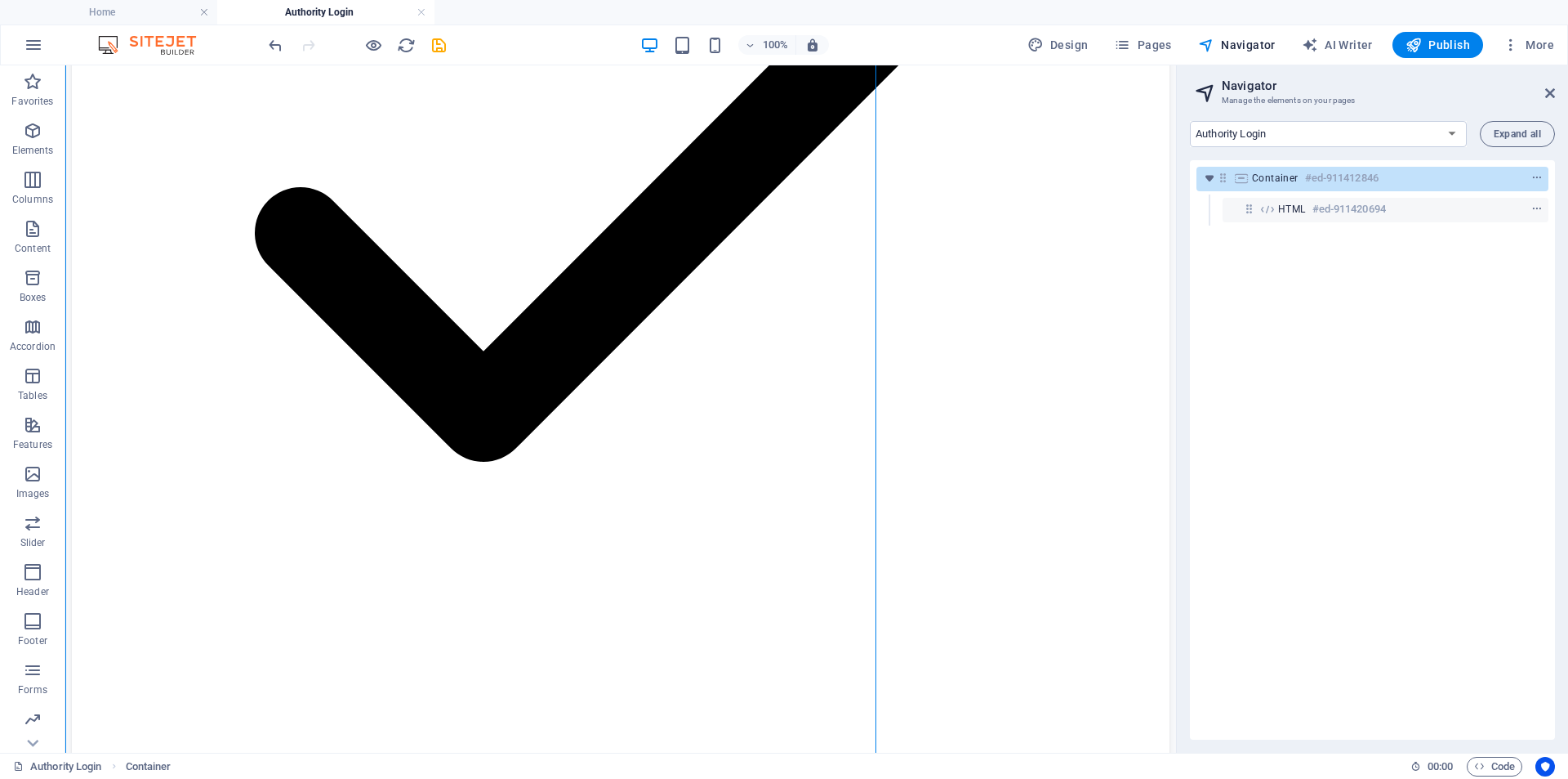
scroll to position [3010, 0]
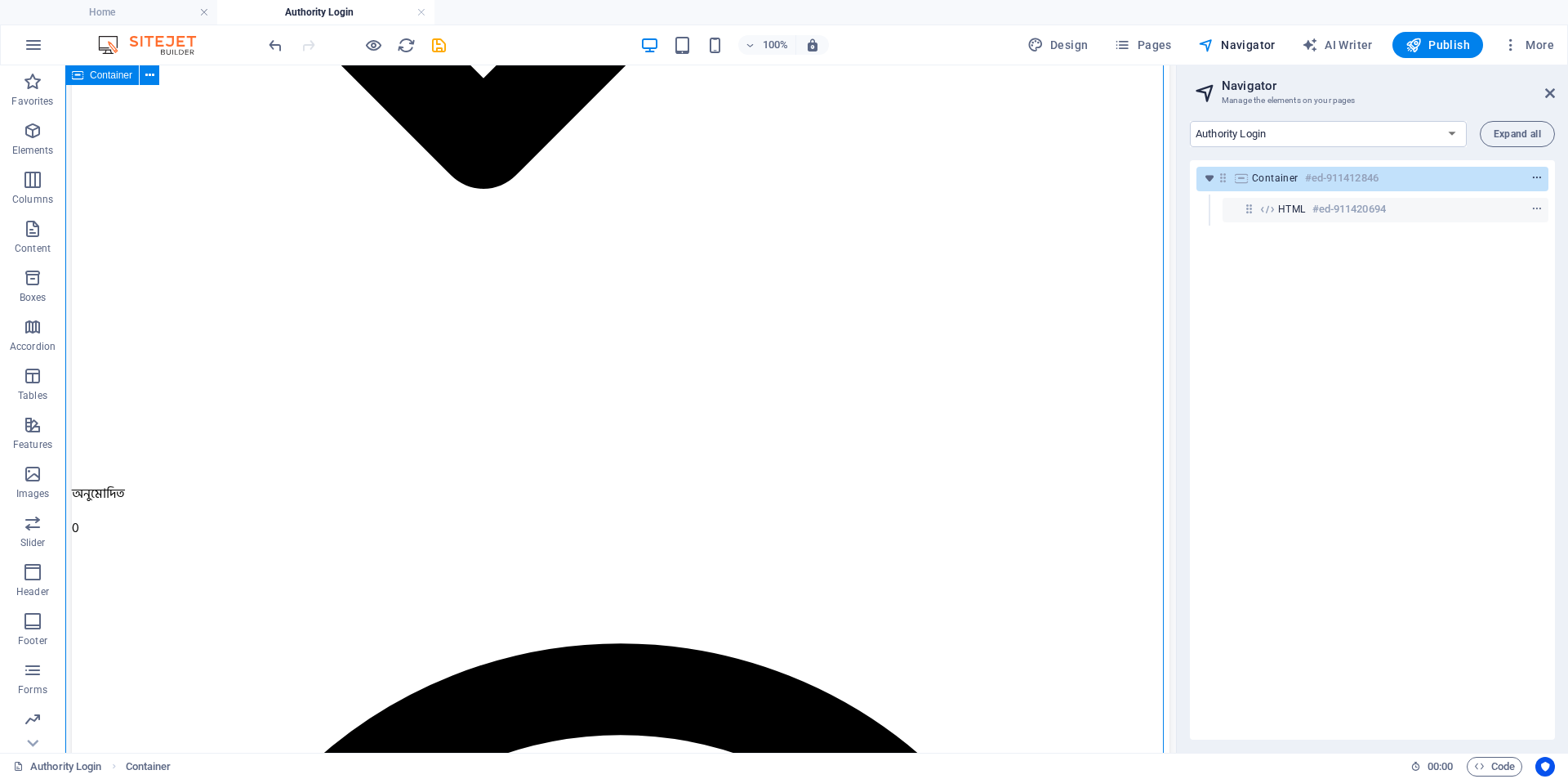
click at [0, 0] on icon "context-menu" at bounding box center [0, 0] width 0 height 0
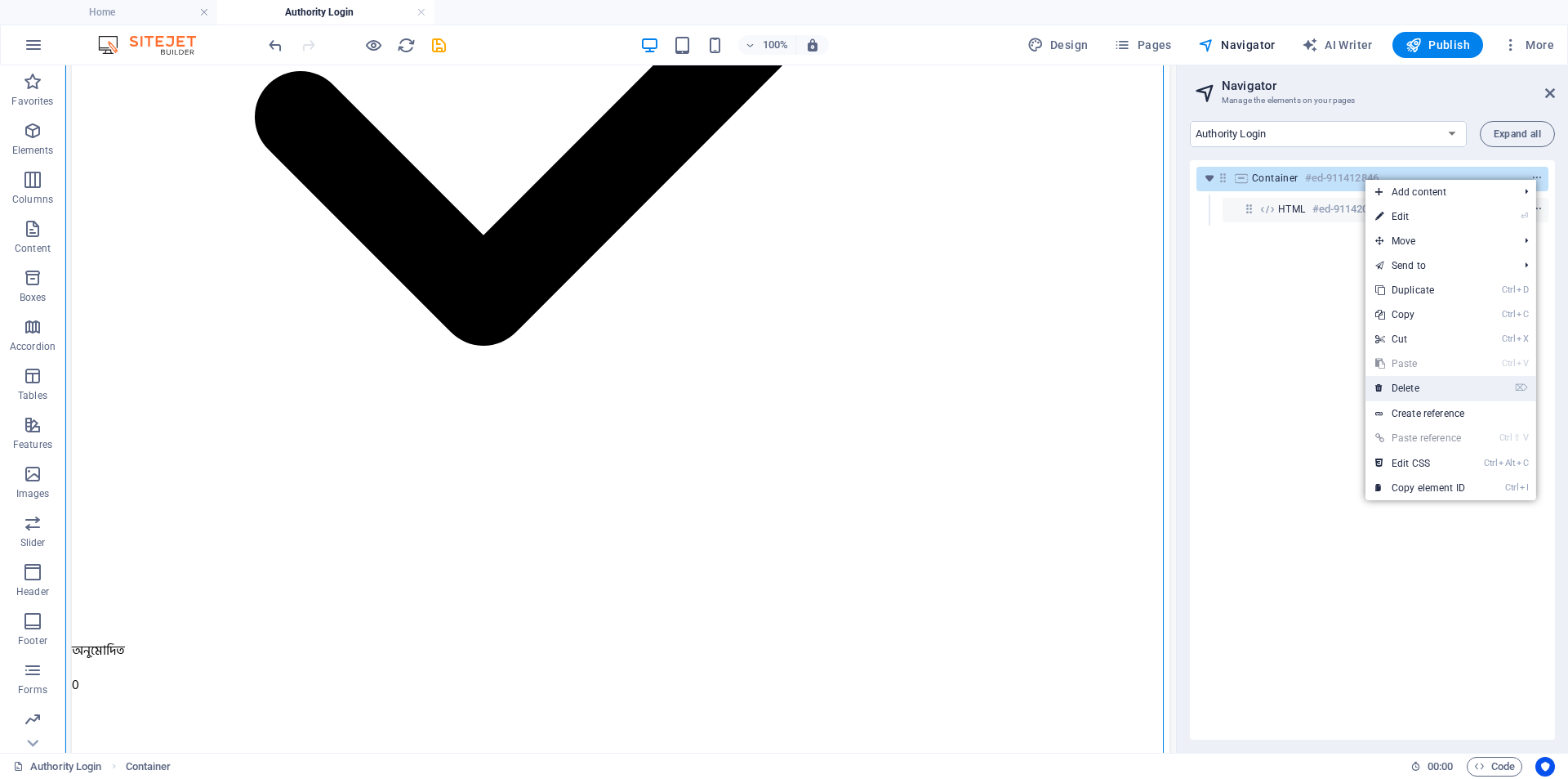
click at [1426, 389] on link "⌦ Delete" at bounding box center [1420, 388] width 109 height 24
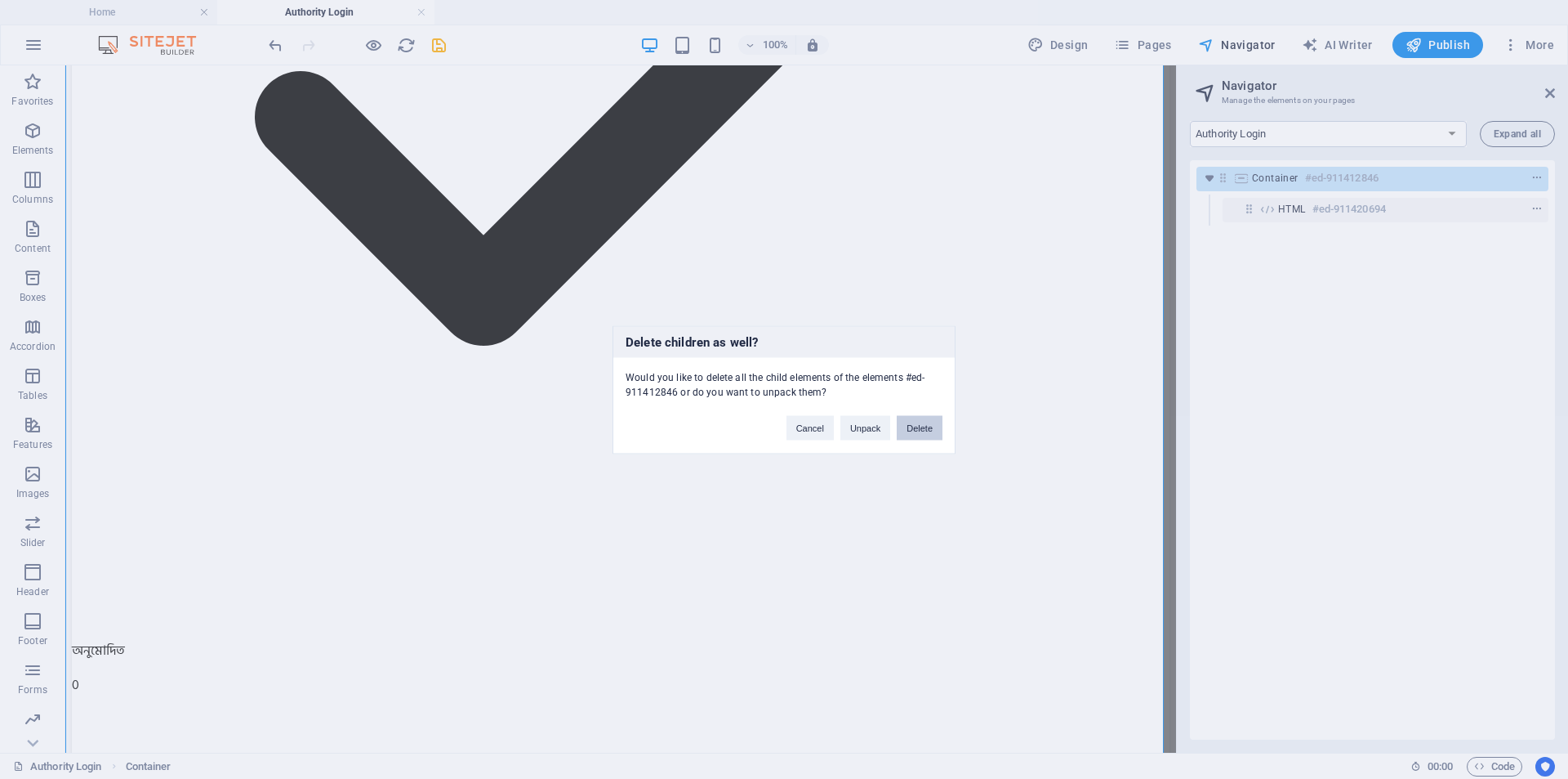
click at [931, 433] on button "Delete" at bounding box center [919, 428] width 46 height 24
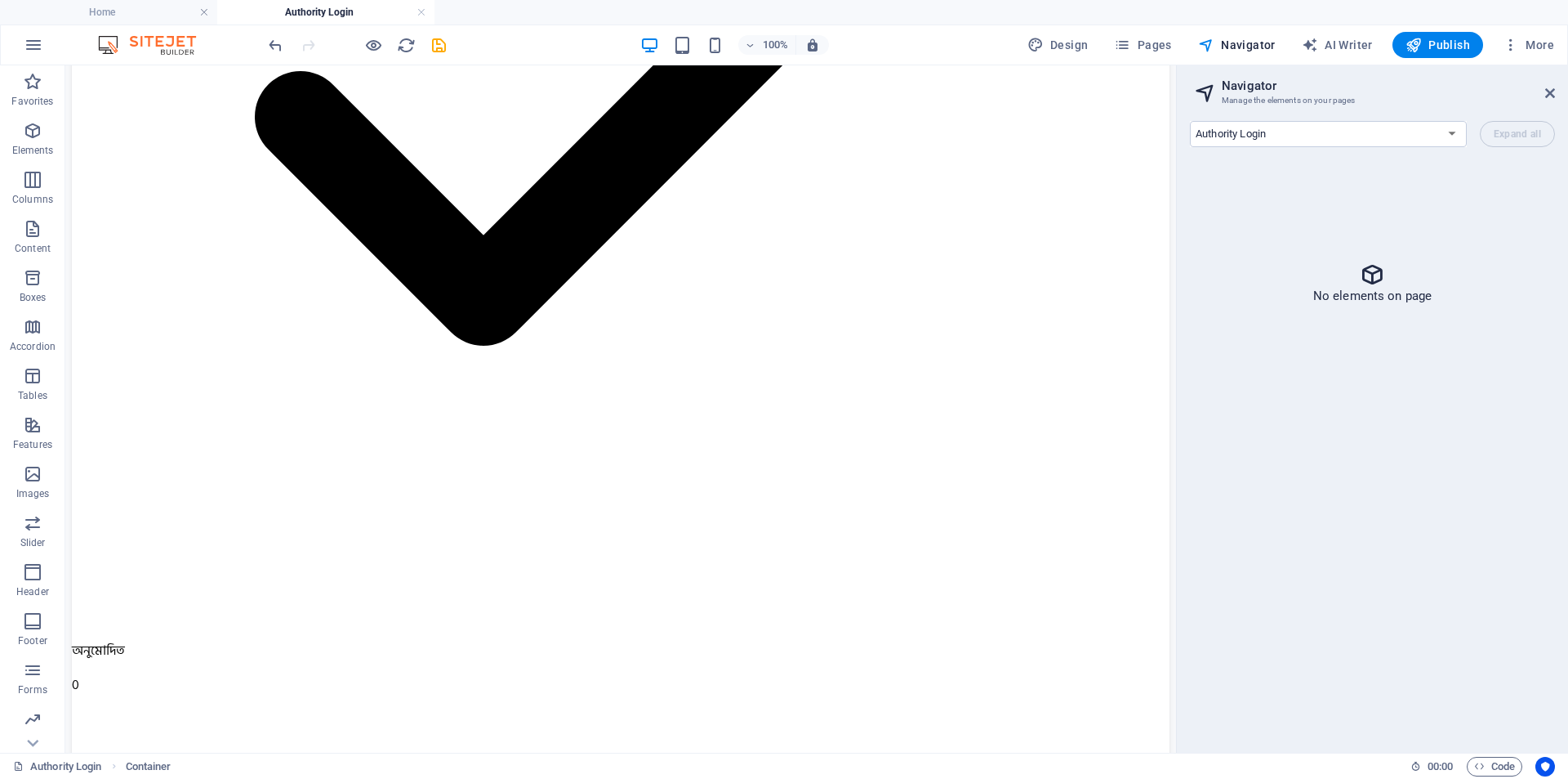
scroll to position [0, 0]
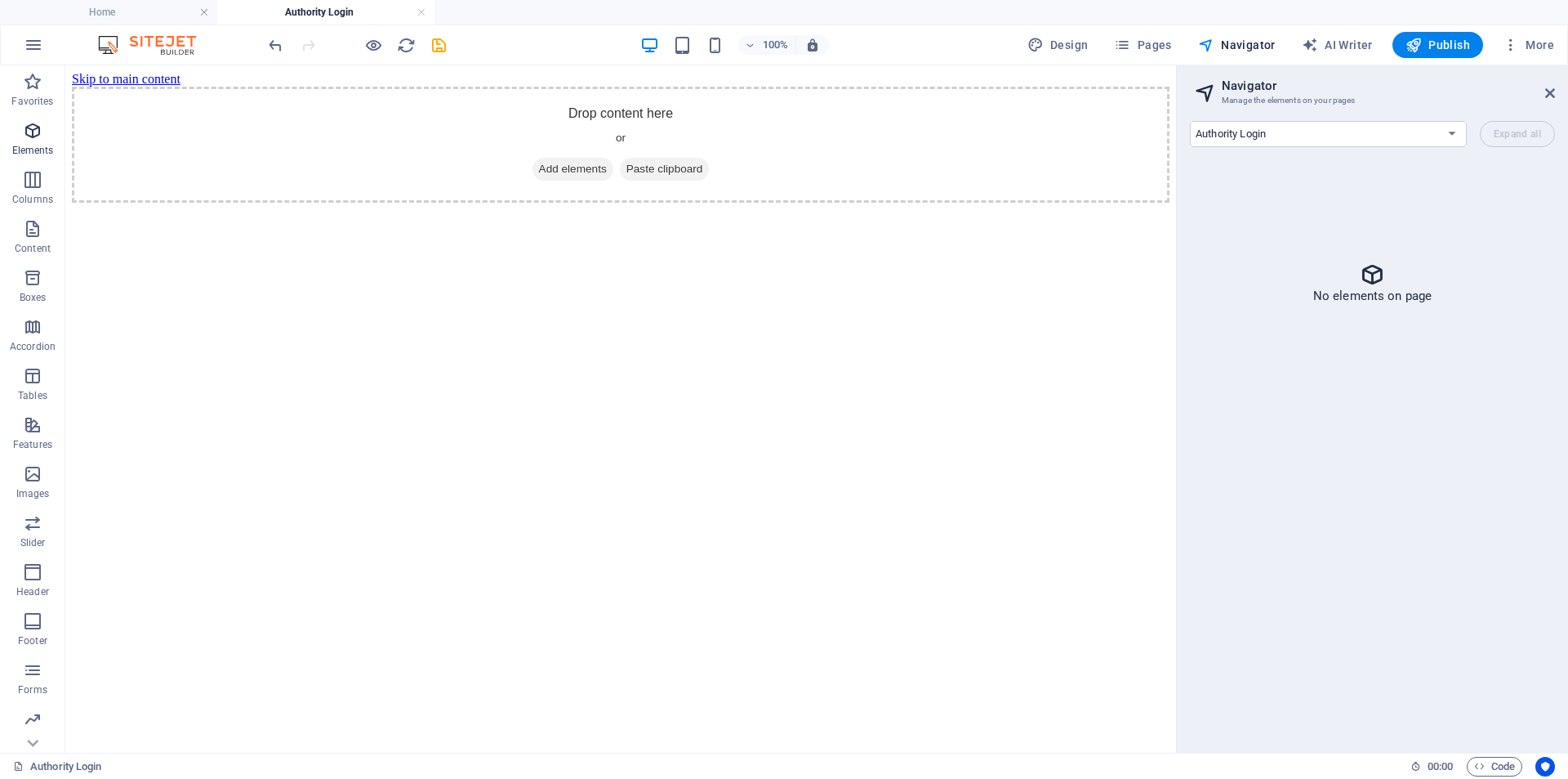
click at [0, 0] on icon "button" at bounding box center [0, 0] width 0 height 0
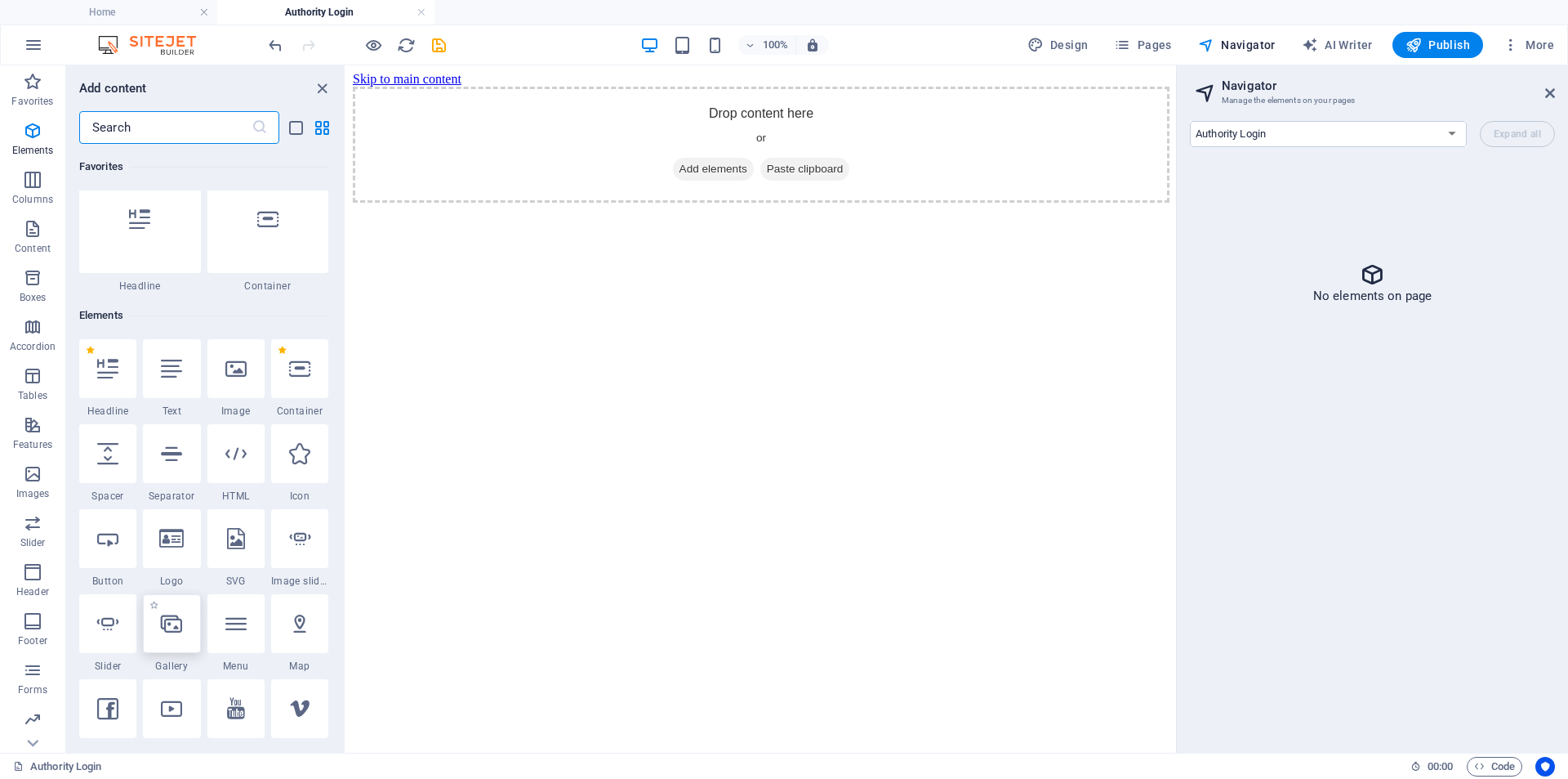
scroll to position [174, 0]
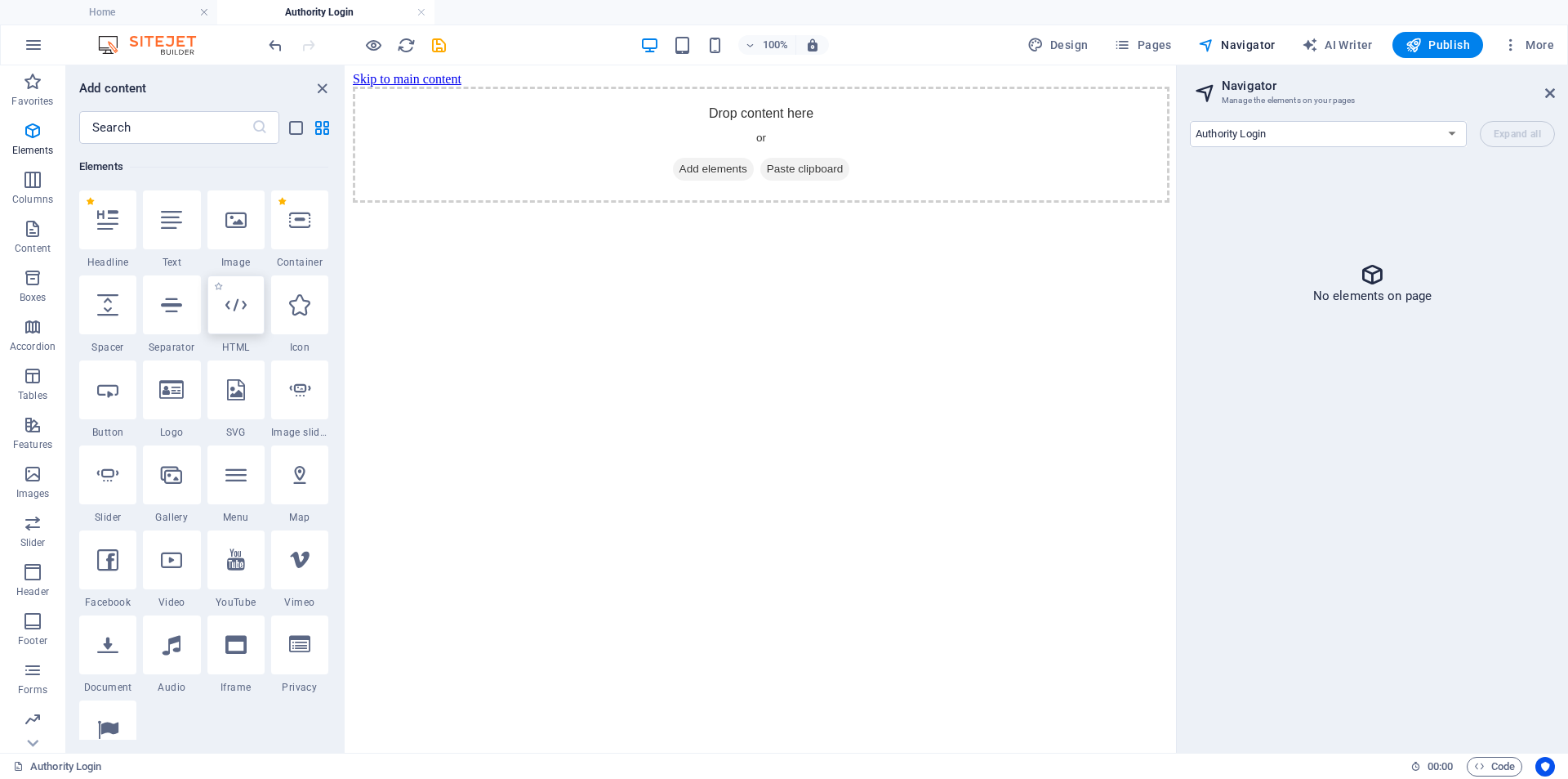
drag, startPoint x: 235, startPoint y: 317, endPoint x: 22, endPoint y: 171, distance: 258.2
click at [235, 317] on div at bounding box center [235, 304] width 57 height 58
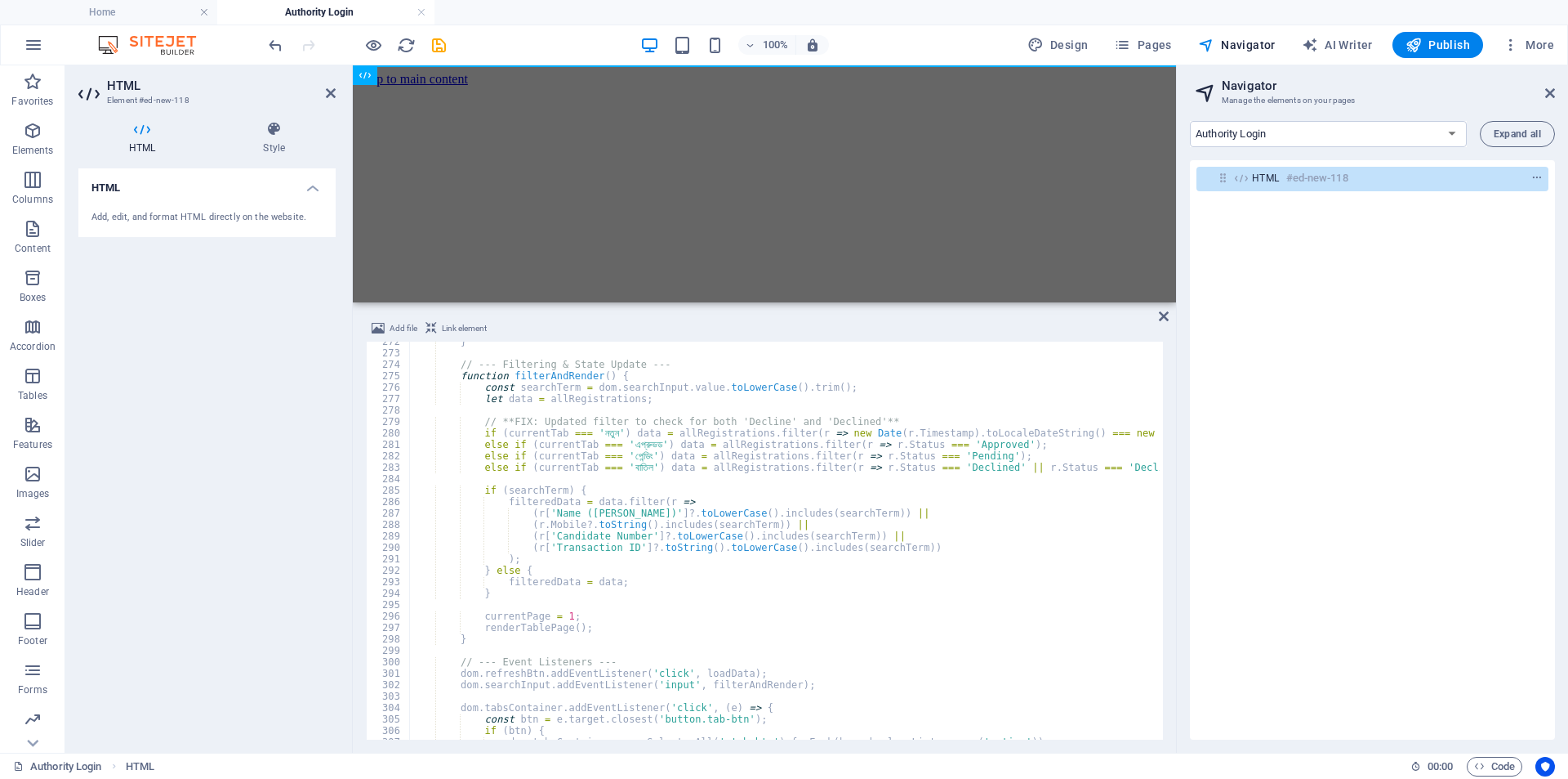
scroll to position [3008, 0]
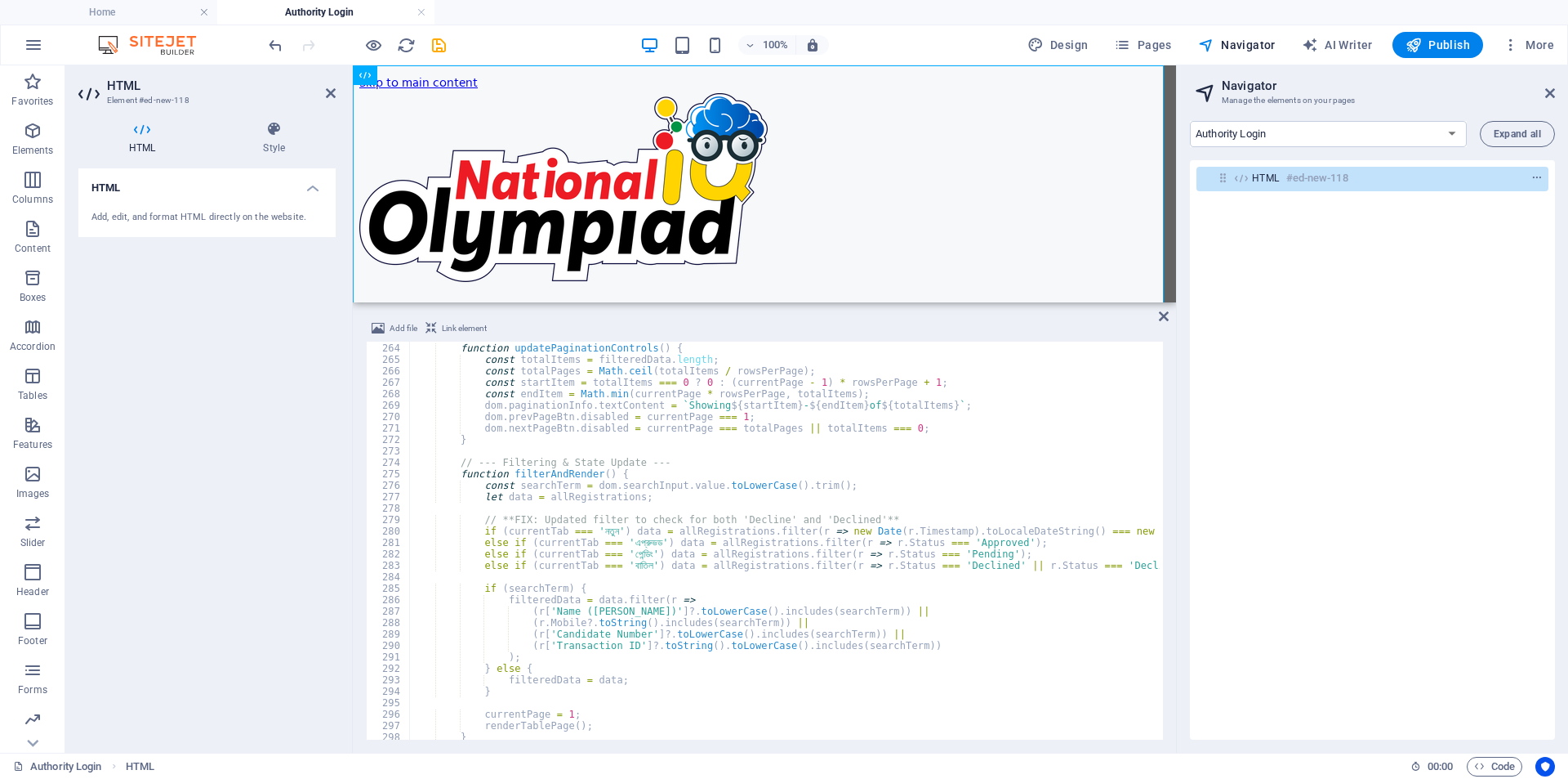
drag, startPoint x: 1163, startPoint y: 588, endPoint x: 1155, endPoint y: 342, distance: 246.1
click at [1155, 342] on div "Add file Link element 263 264 265 266 267 268 269 270 271 272 273 274 275 276 2…" at bounding box center [765, 528] width 823 height 446
click at [283, 146] on h4 "Style" at bounding box center [274, 138] width 123 height 34
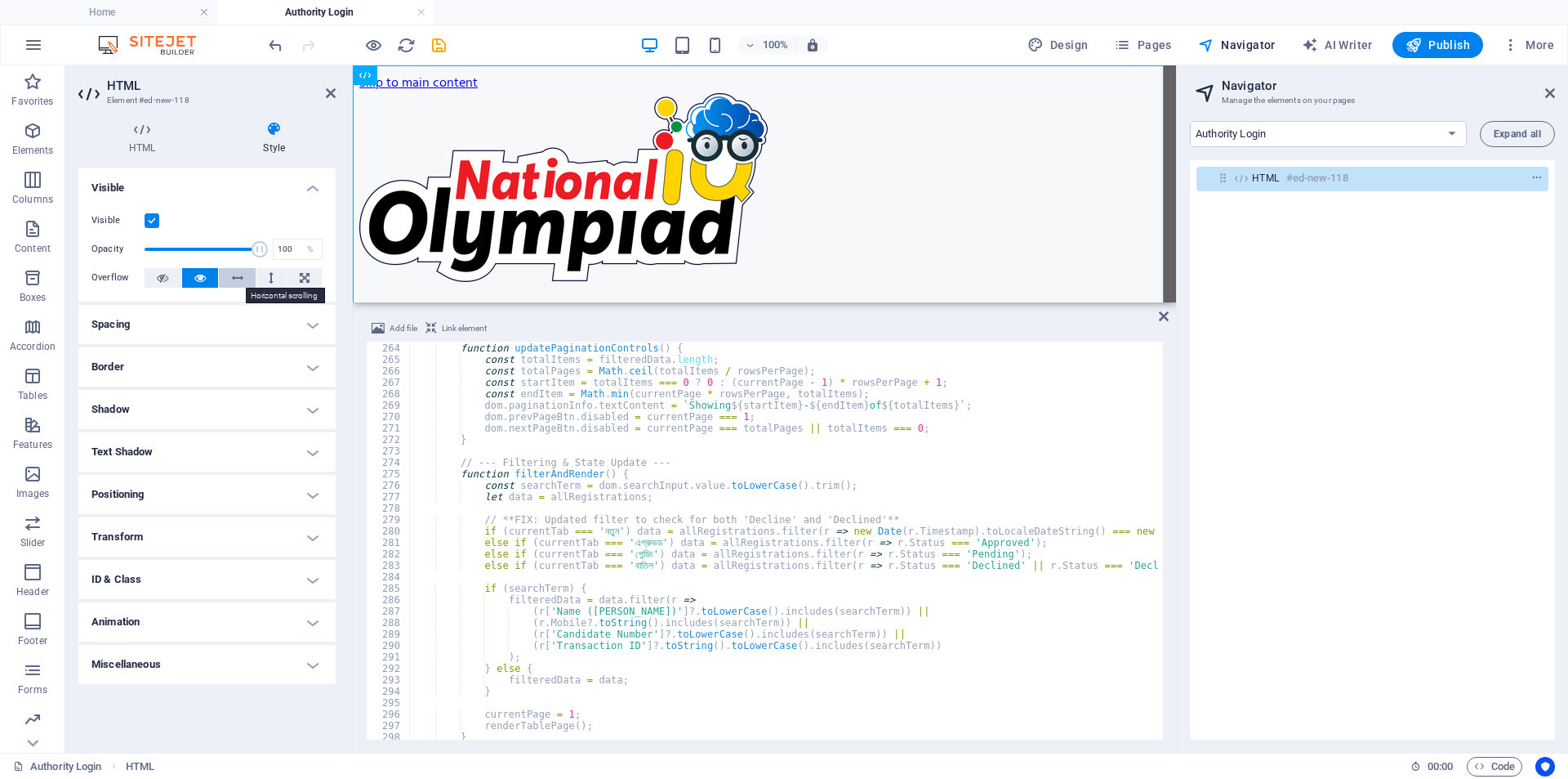
click at [242, 277] on icon at bounding box center [237, 278] width 11 height 20
click at [202, 280] on icon at bounding box center [200, 278] width 11 height 20
click at [176, 331] on h4 "Spacing" at bounding box center [206, 325] width 257 height 40
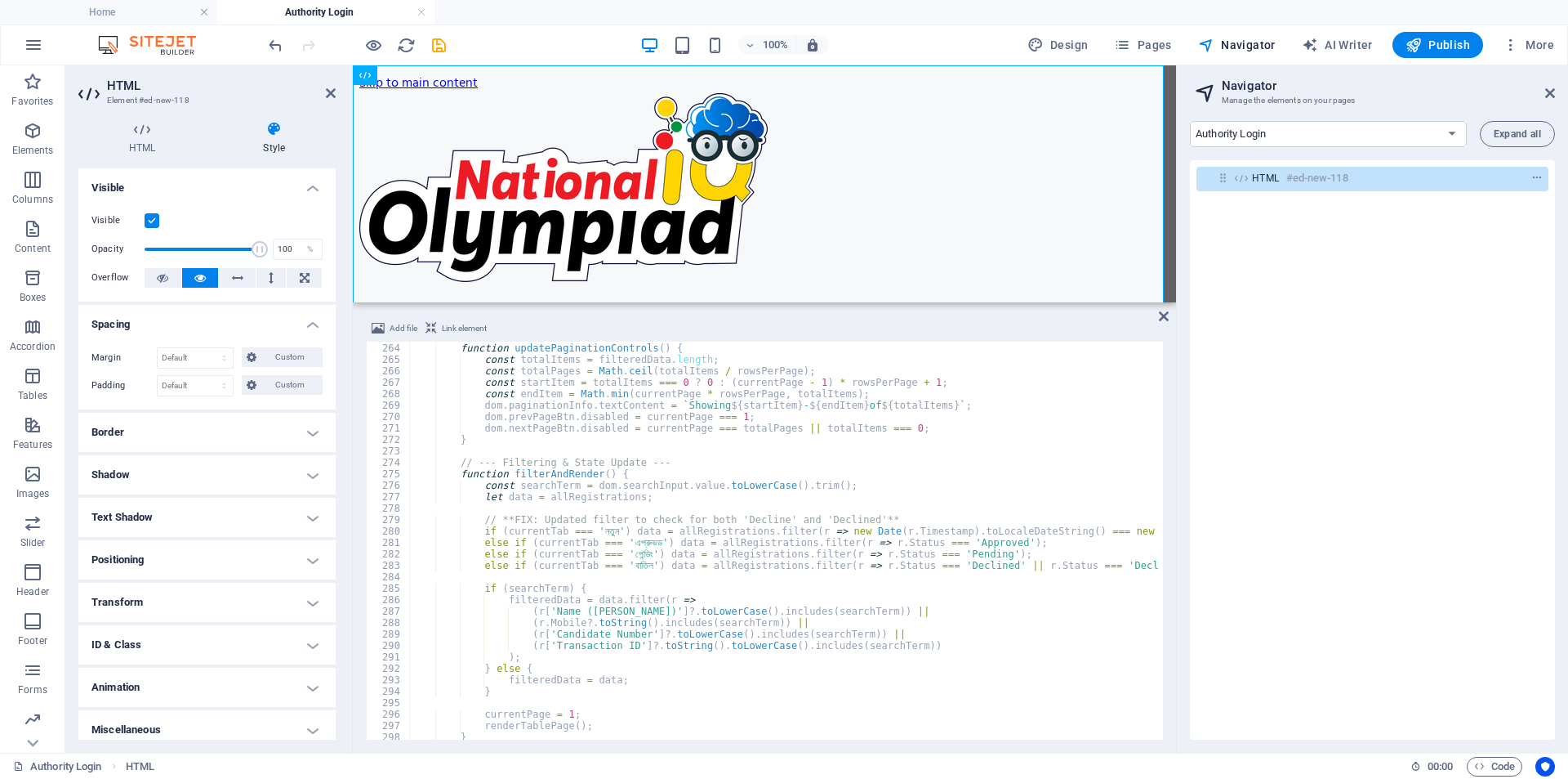
click at [161, 325] on h4 "Spacing" at bounding box center [206, 319] width 257 height 29
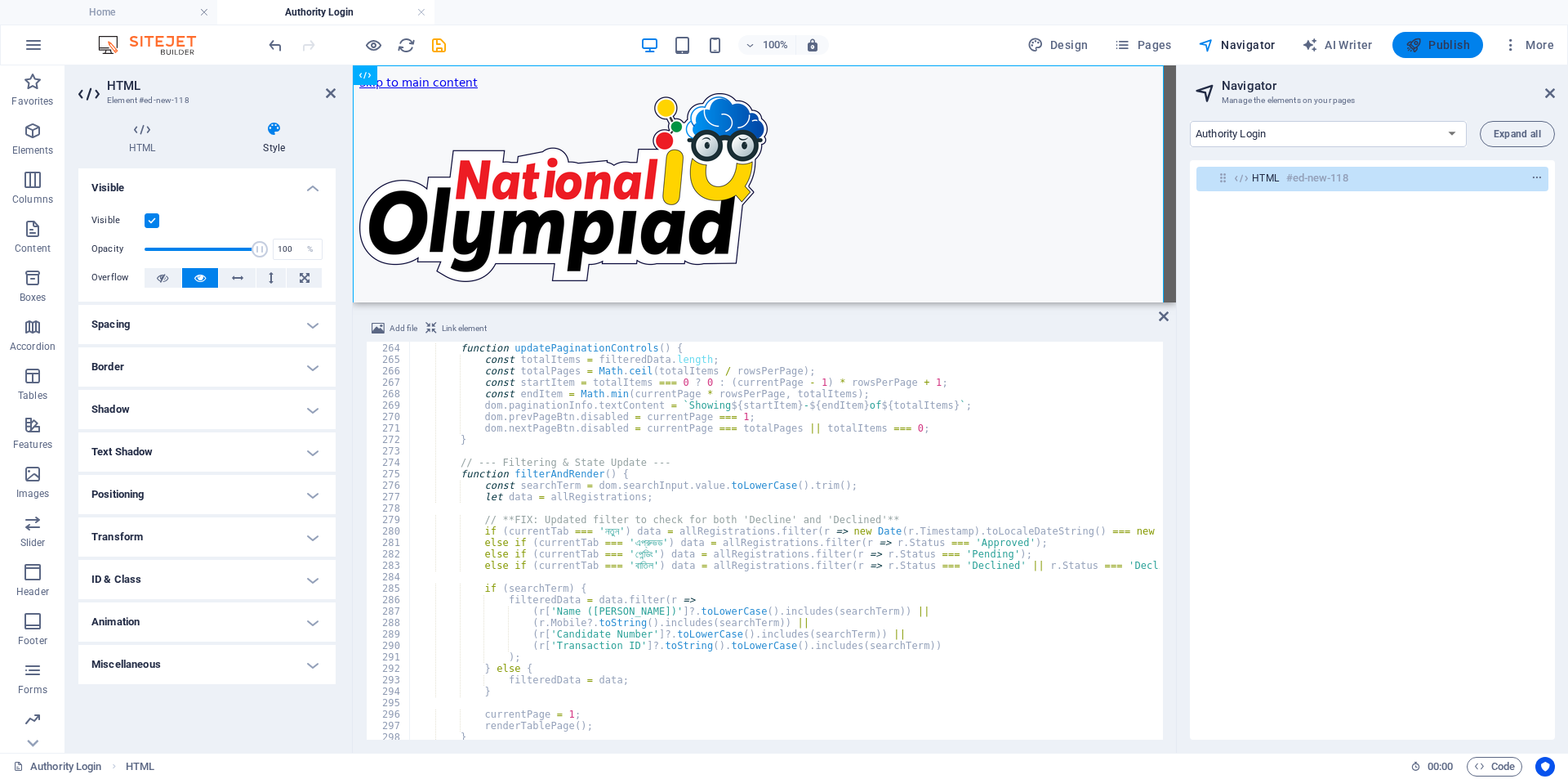
click at [1425, 46] on span "Publish" at bounding box center [1438, 44] width 65 height 16
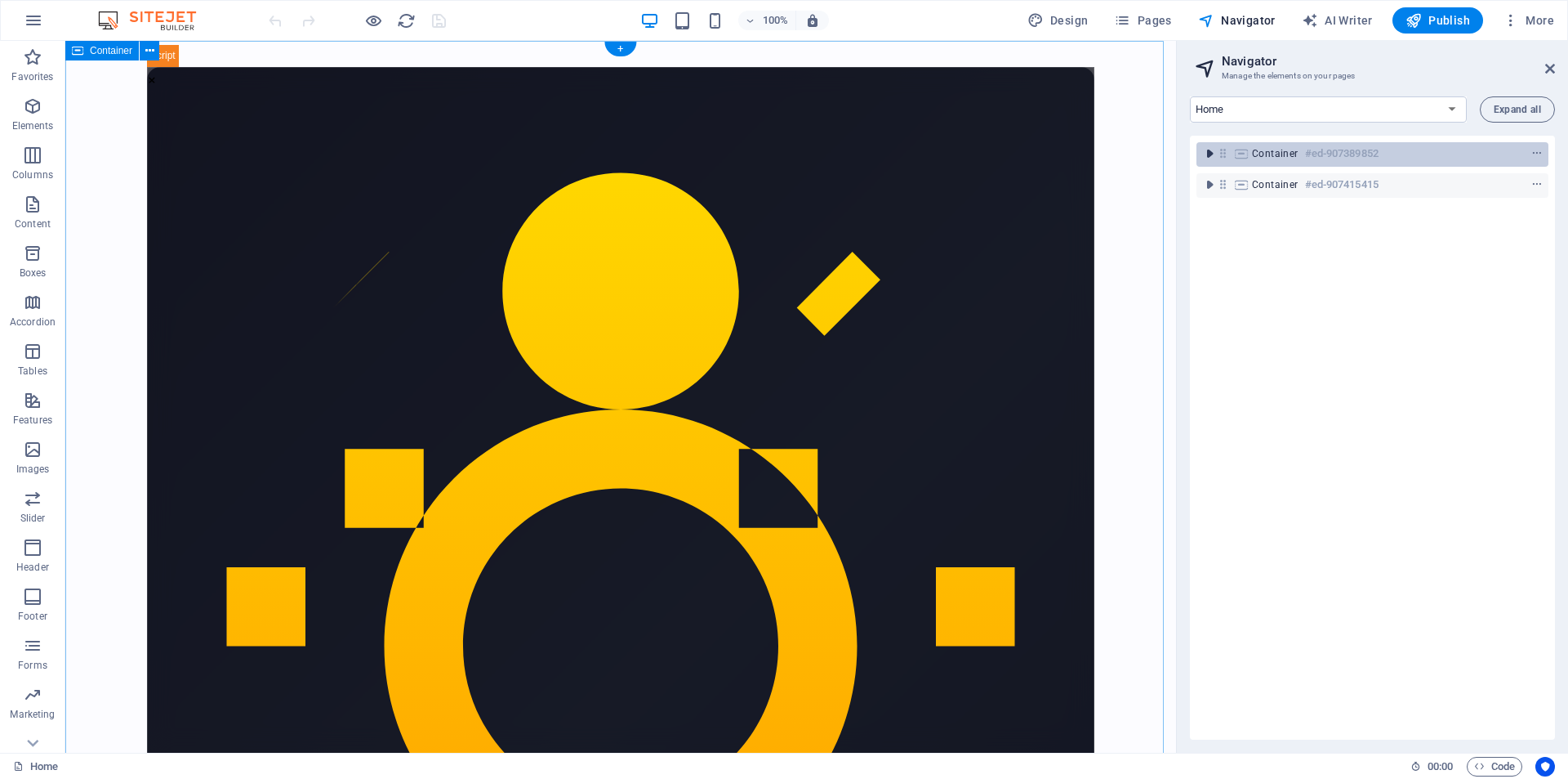
click at [1208, 155] on icon "toggle-expand" at bounding box center [1209, 153] width 16 height 16
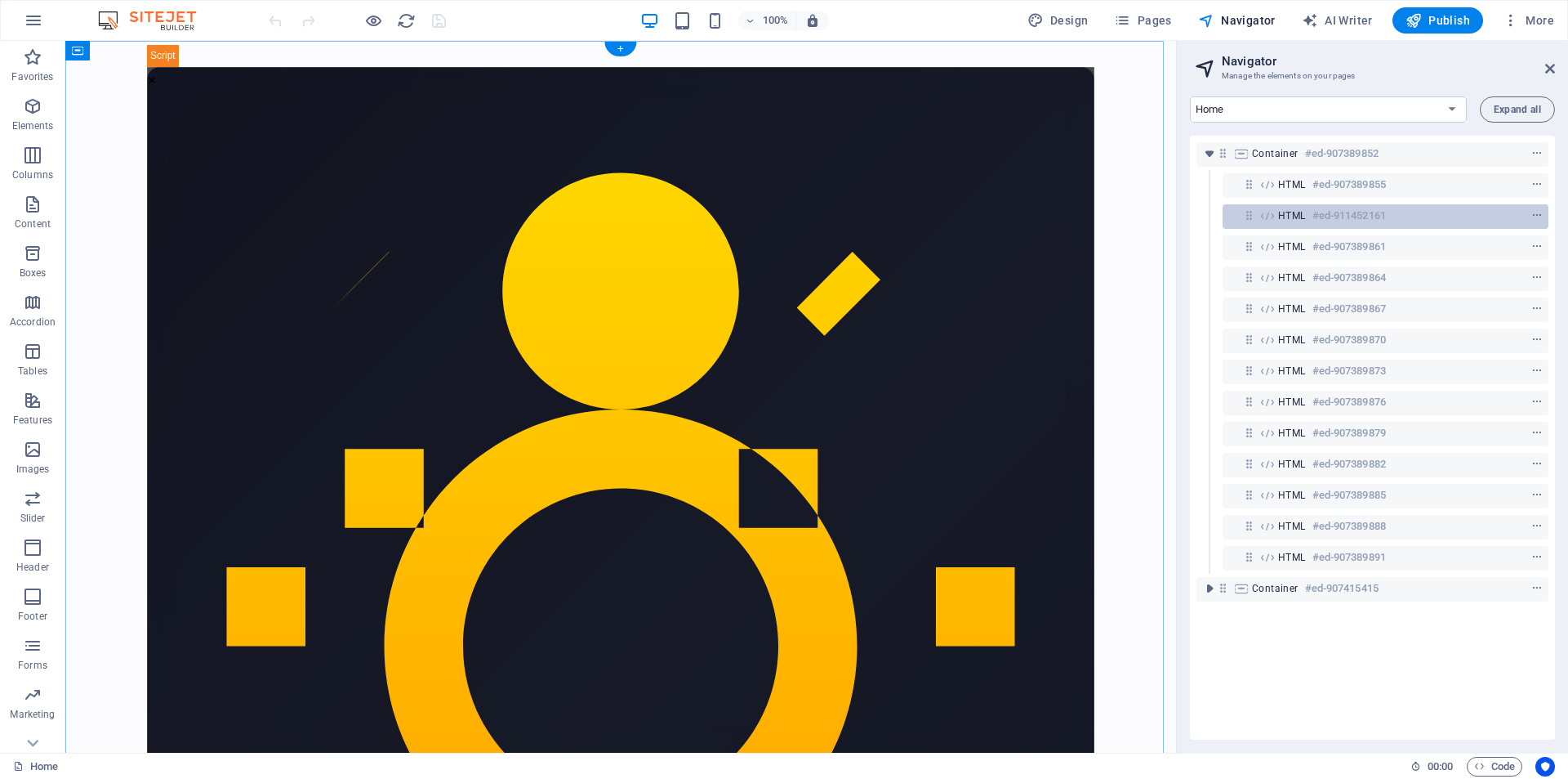
click at [1312, 213] on div "HTML #ed-911452161" at bounding box center [1373, 216] width 188 height 20
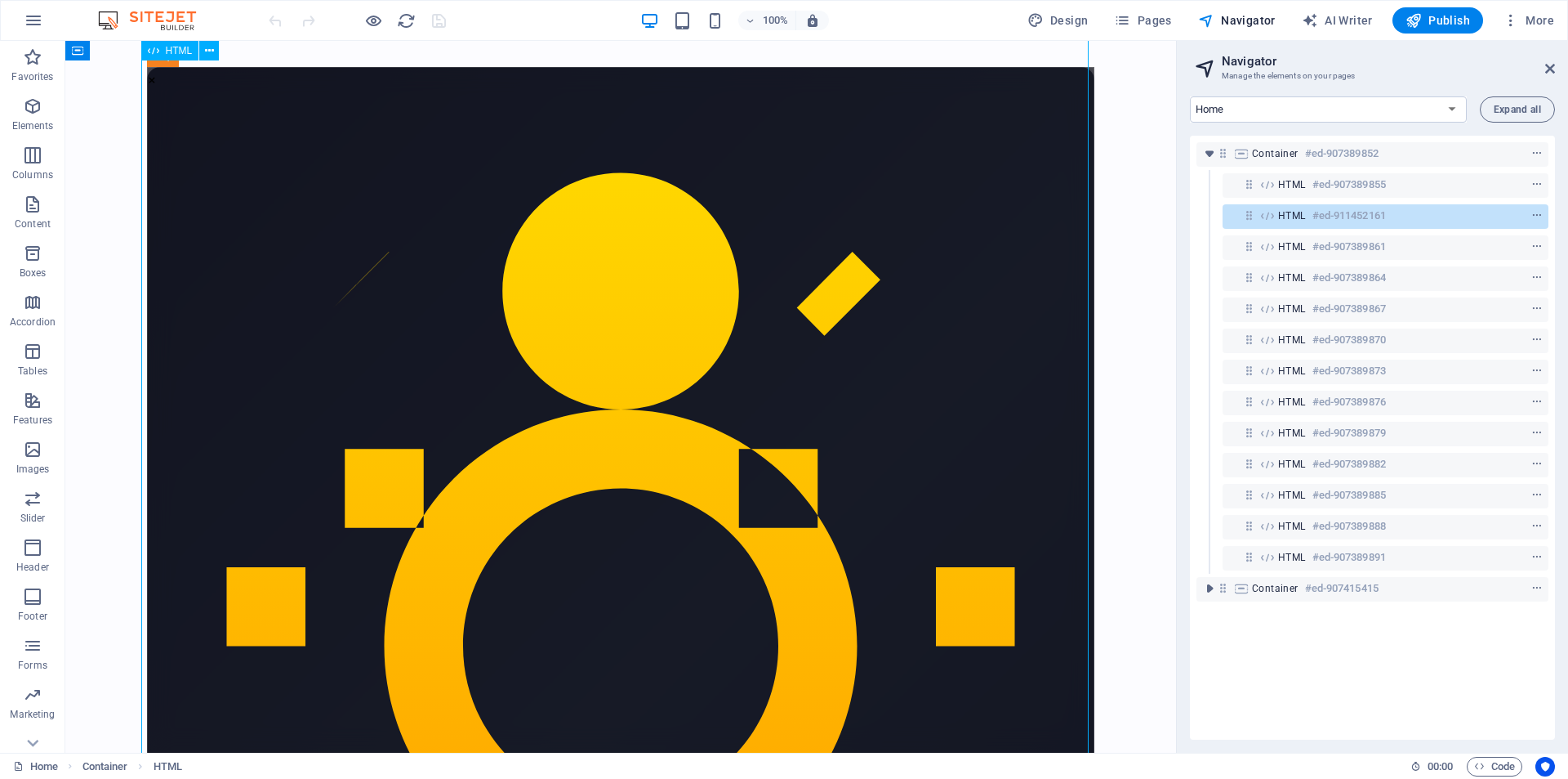
scroll to position [1570, 0]
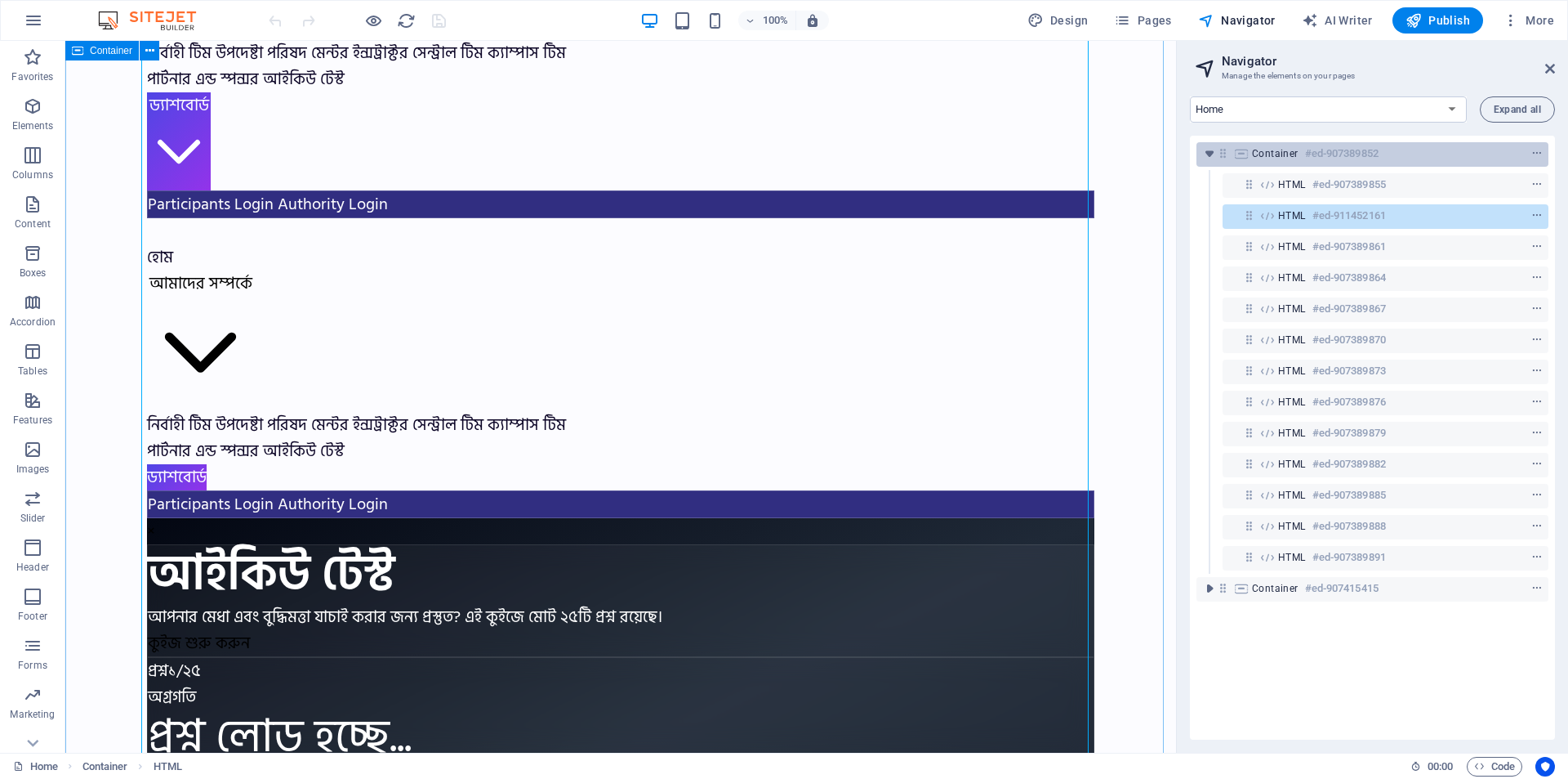
drag, startPoint x: 1334, startPoint y: 219, endPoint x: 1272, endPoint y: 142, distance: 98.9
click at [1272, 142] on div "Container #ed-907389852 HTML #ed-907389855 HTML #ed-911452161 HTML #ed-90738986…" at bounding box center [1373, 437] width 365 height 604
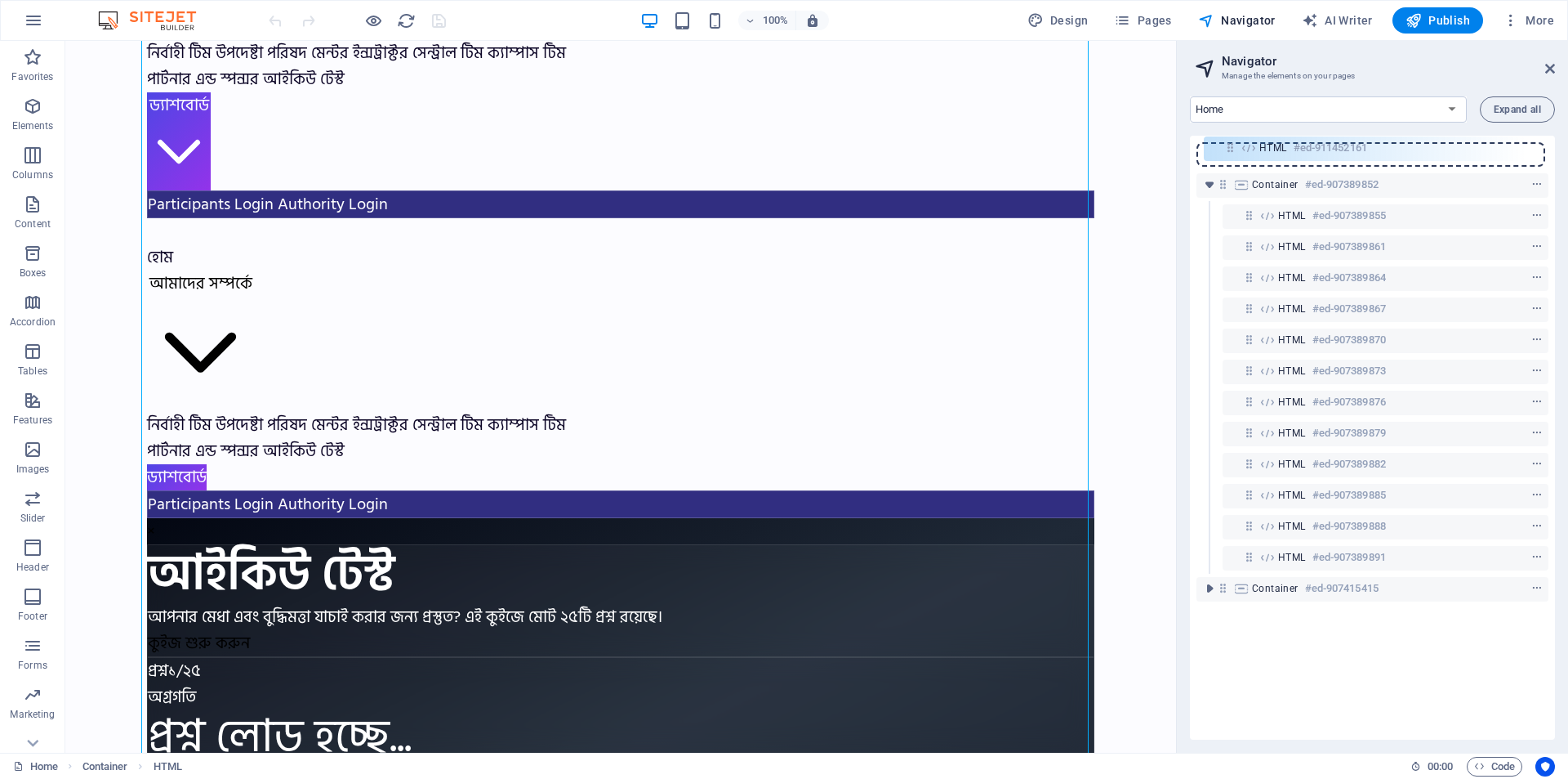
drag, startPoint x: 1249, startPoint y: 216, endPoint x: 1231, endPoint y: 138, distance: 80.0
click at [1231, 138] on div "Container #ed-907389852 HTML #ed-907389855 HTML #ed-911452161 HTML #ed-90738986…" at bounding box center [1373, 437] width 365 height 604
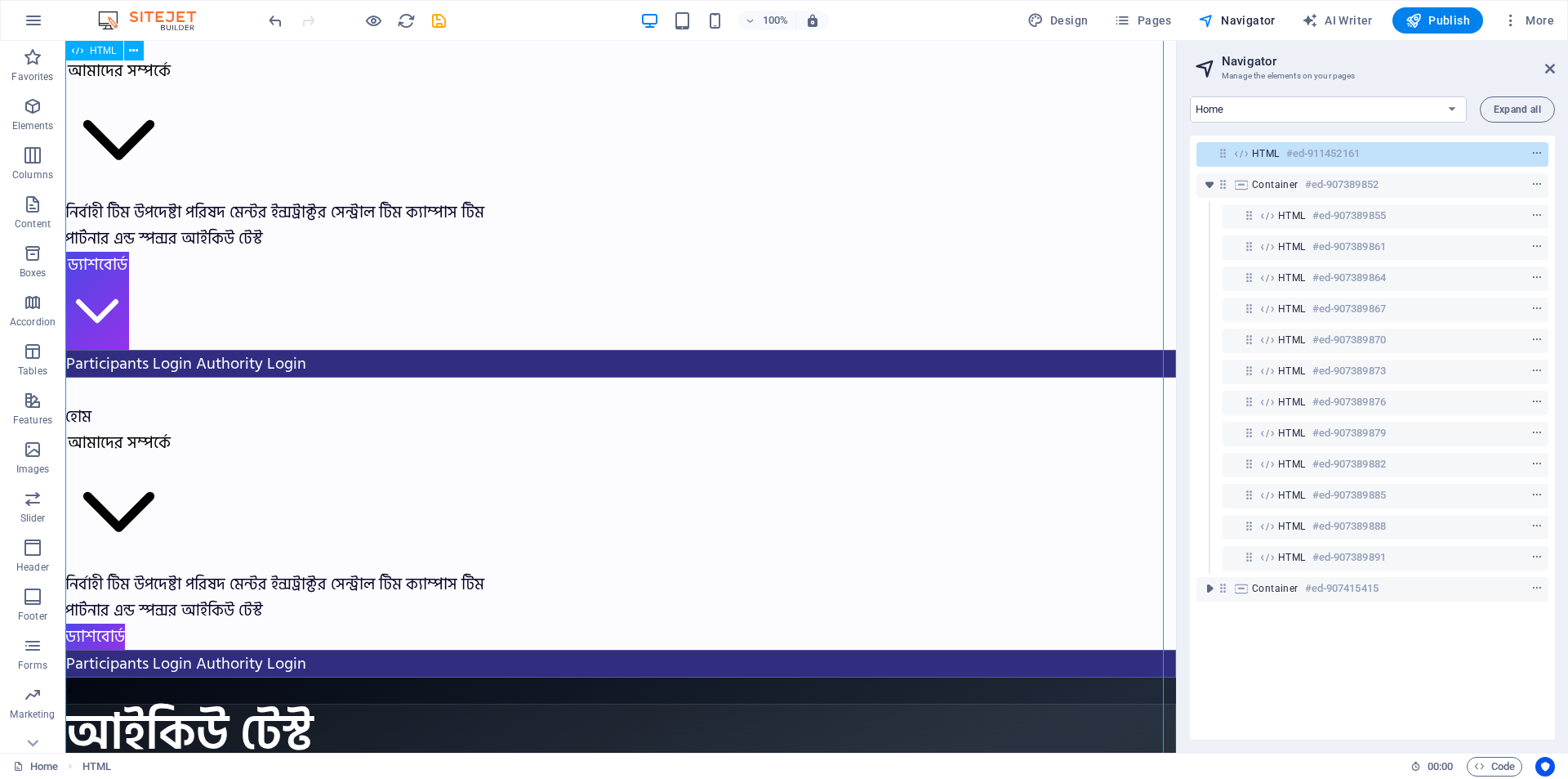
scroll to position [0, 0]
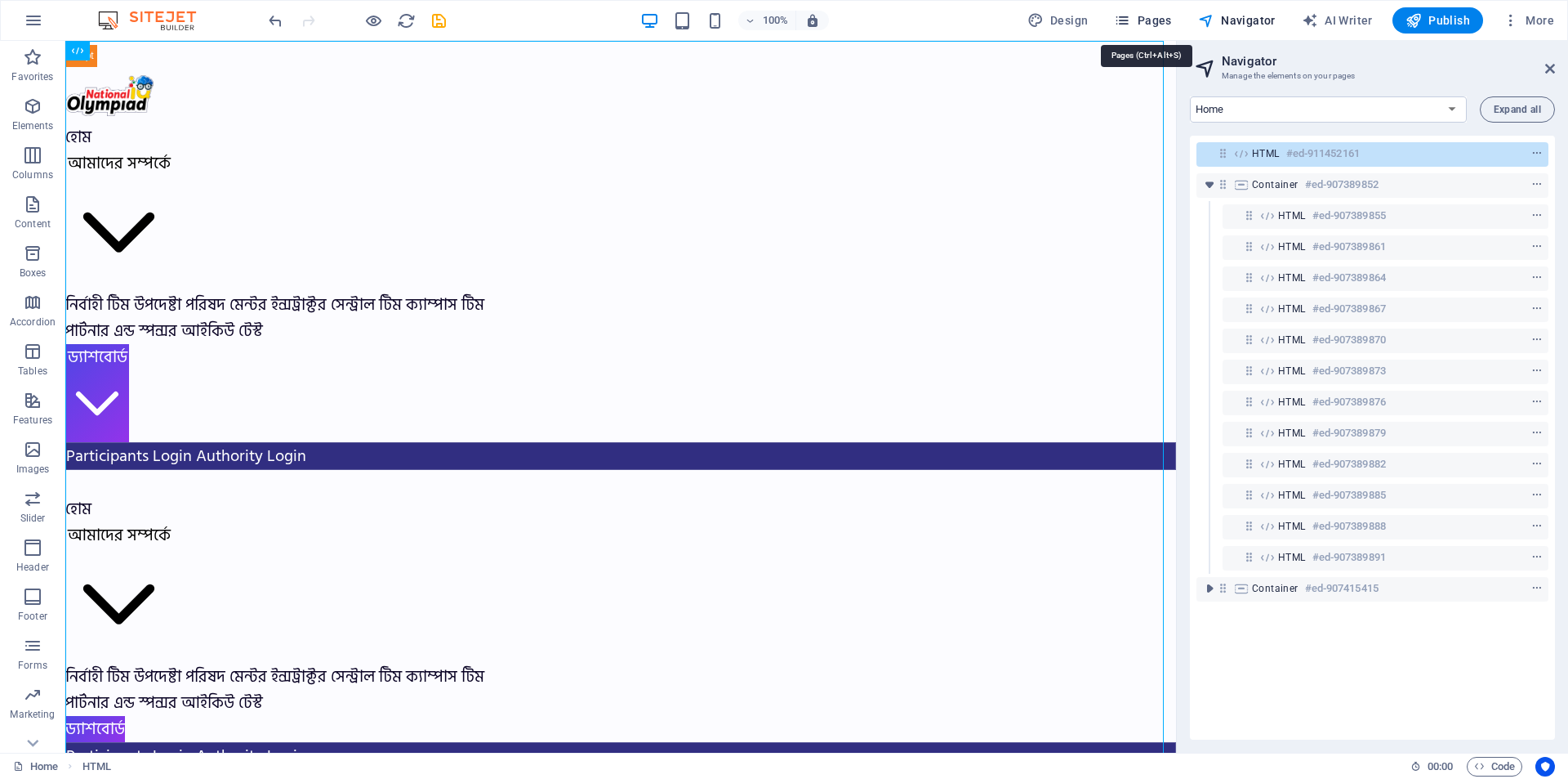
click at [0, 0] on span "Pages" at bounding box center [0, 0] width 0 height 0
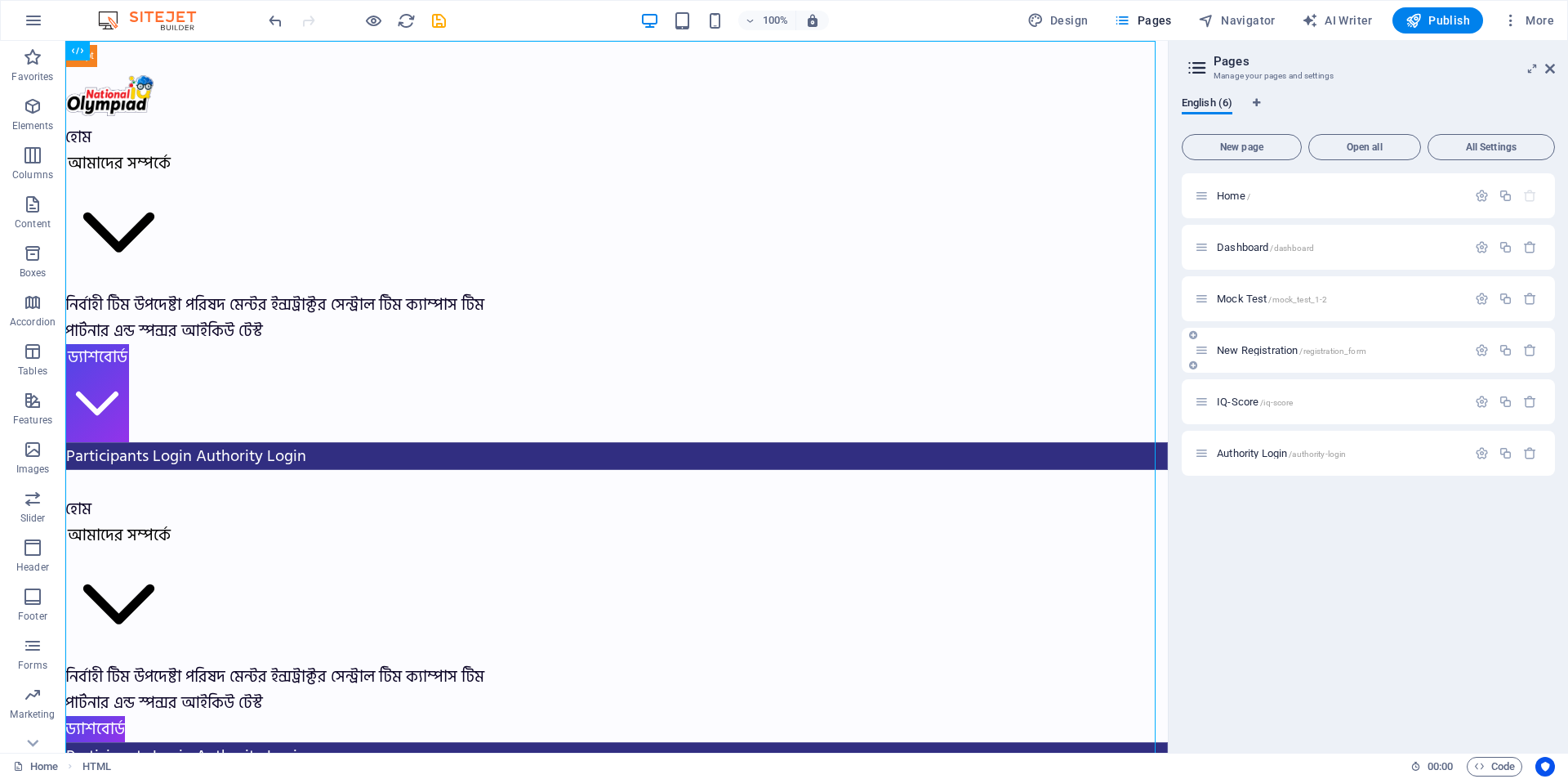
click at [1358, 360] on div "New Registration /registration_form" at bounding box center [1368, 350] width 373 height 45
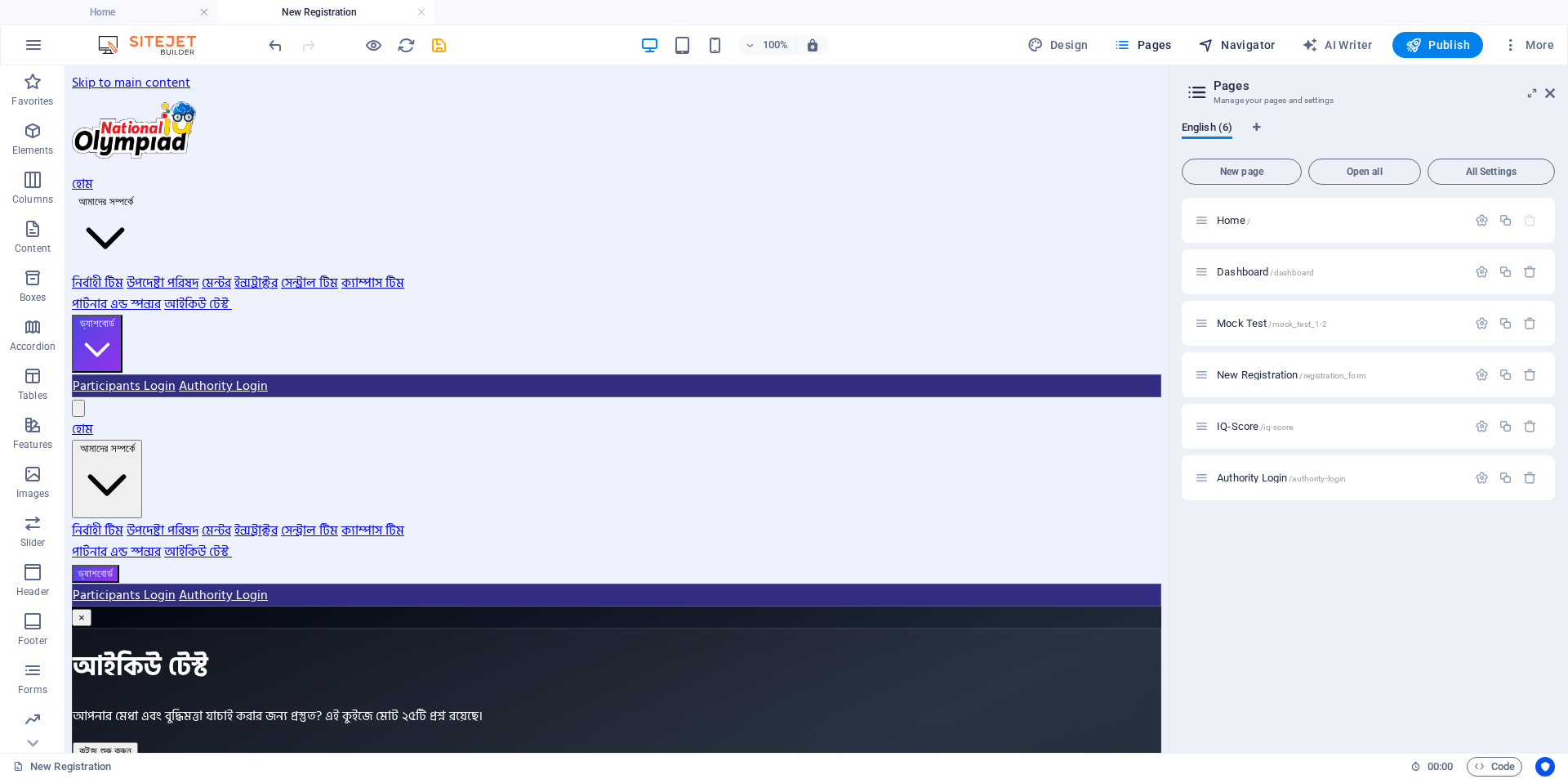
drag, startPoint x: 1250, startPoint y: 41, endPoint x: 800, endPoint y: 239, distance: 491.6
click at [1250, 41] on span "Navigator" at bounding box center [1237, 44] width 77 height 16
select select "17010021-en"
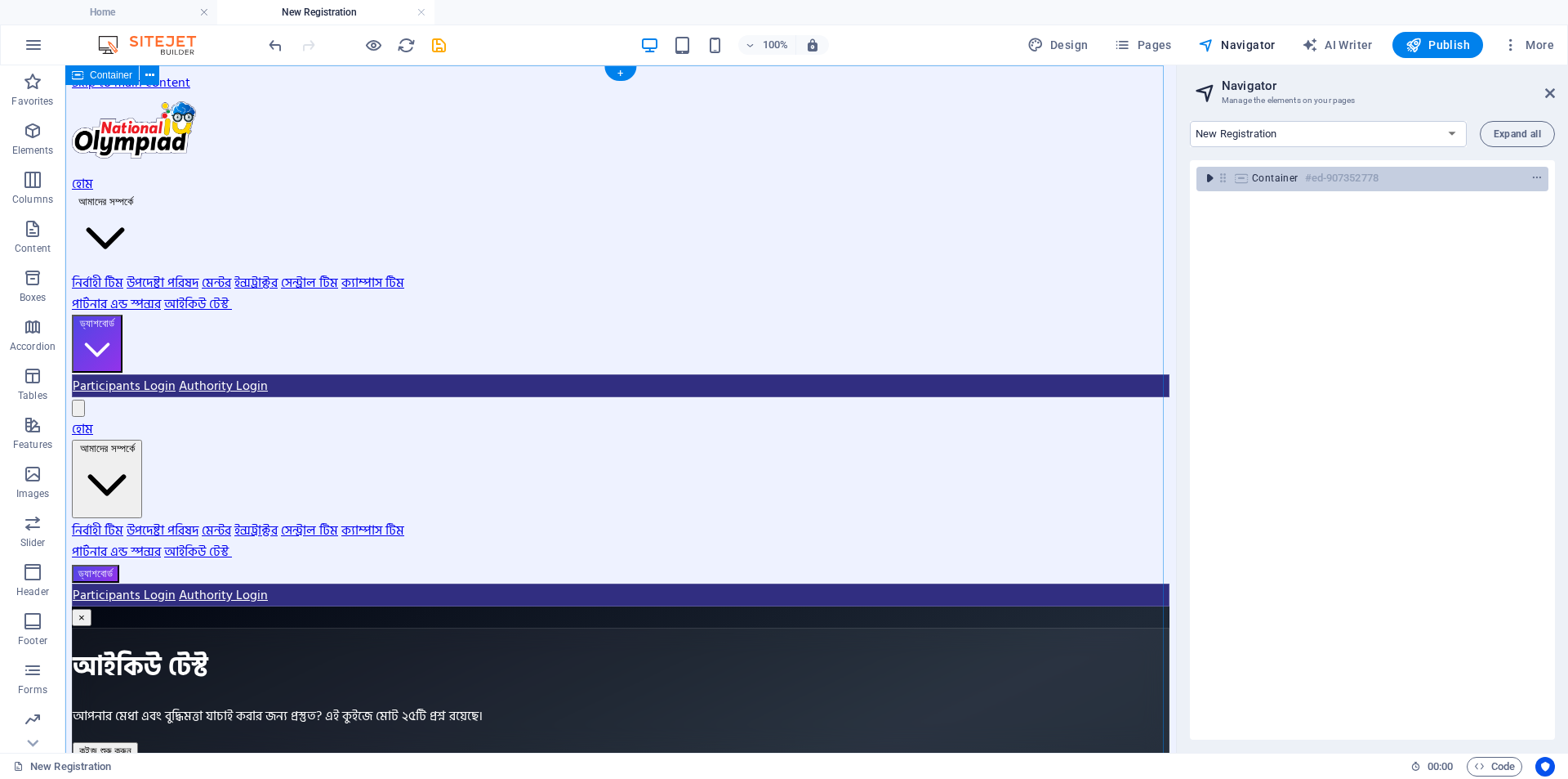
click at [1207, 174] on icon "toggle-expand" at bounding box center [1209, 177] width 16 height 16
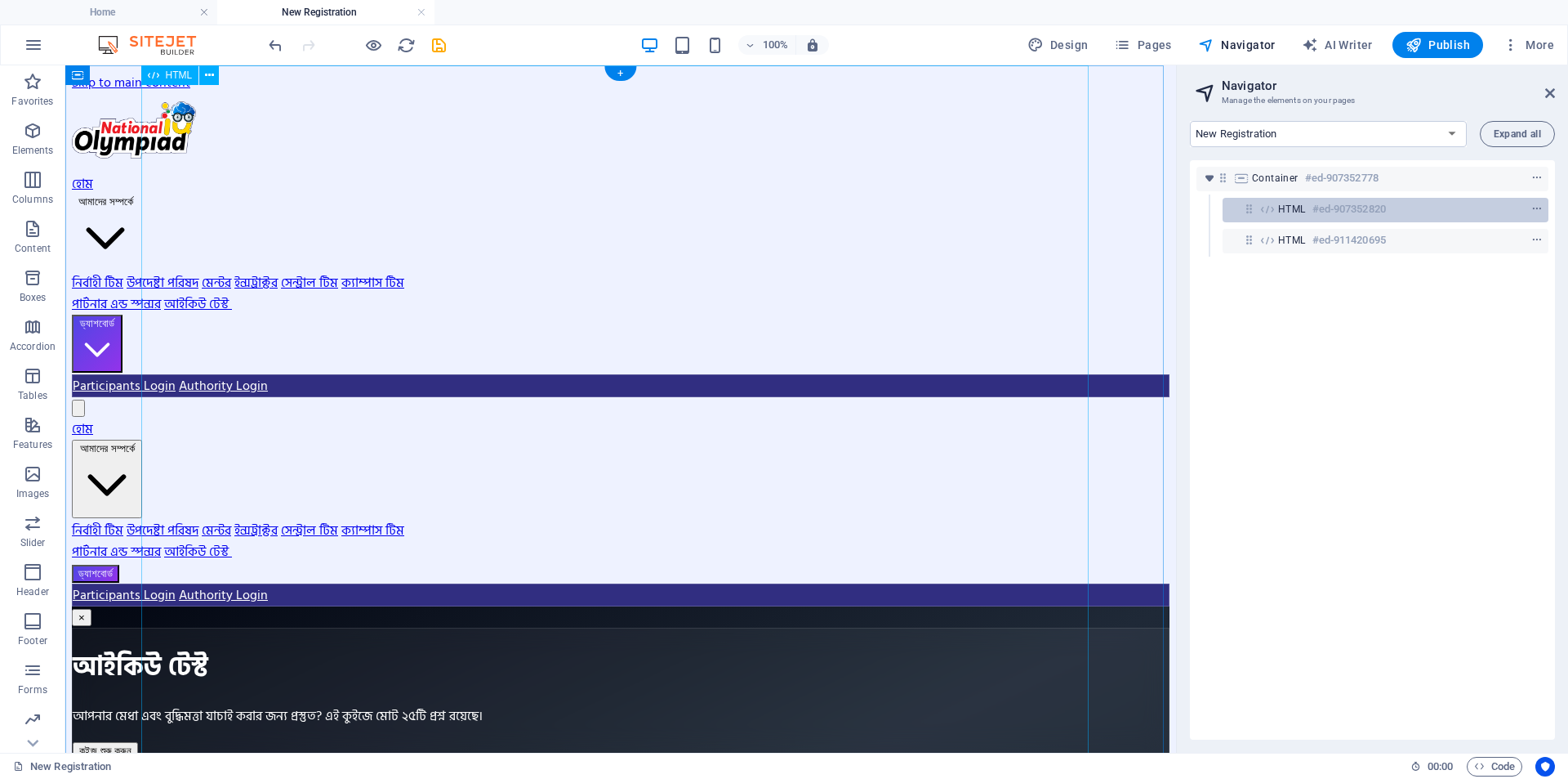
click at [1291, 214] on span "HTML" at bounding box center [1292, 209] width 27 height 13
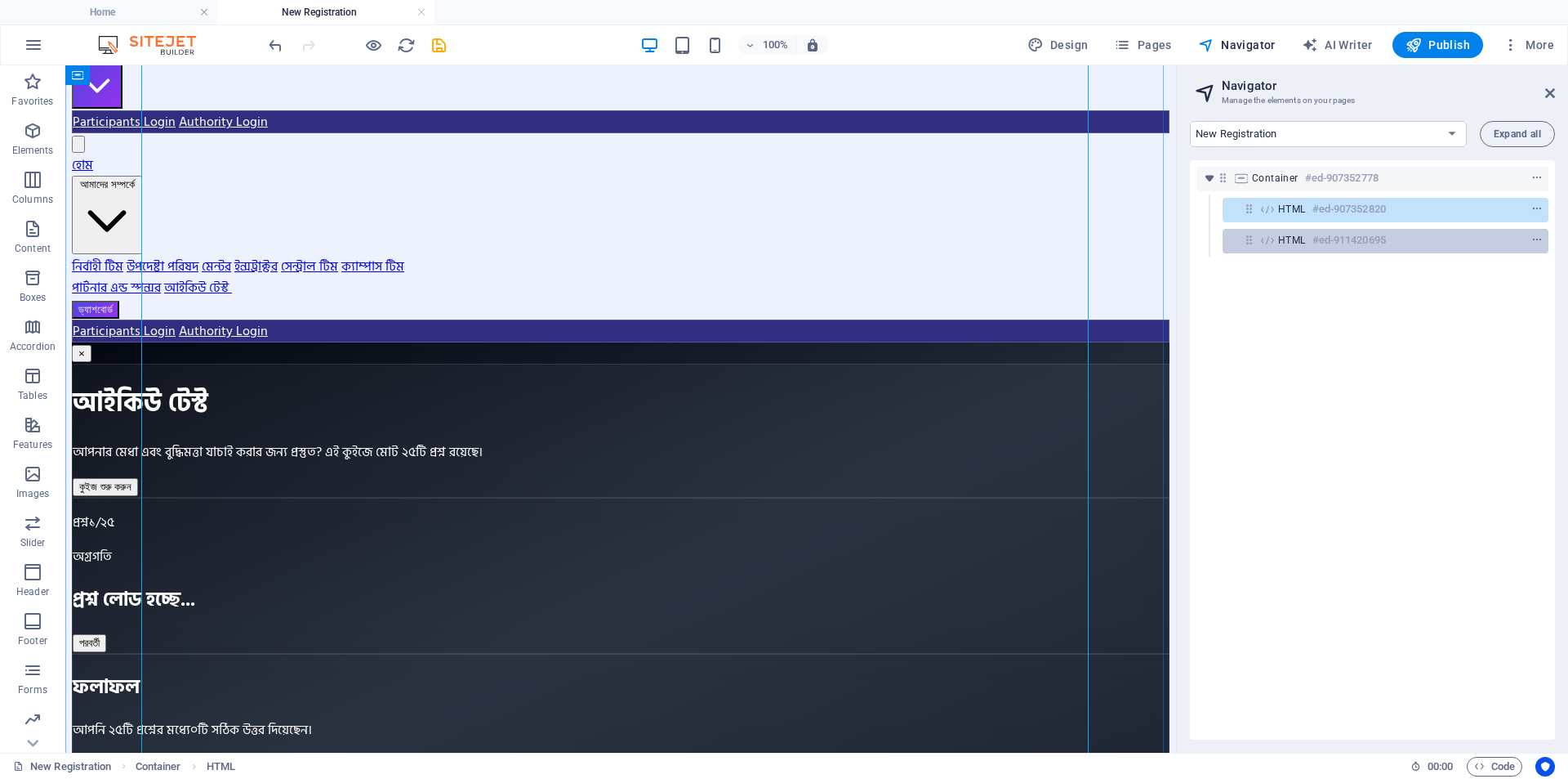
click at [1344, 243] on h6 "#ed-911420695" at bounding box center [1350, 240] width 73 height 20
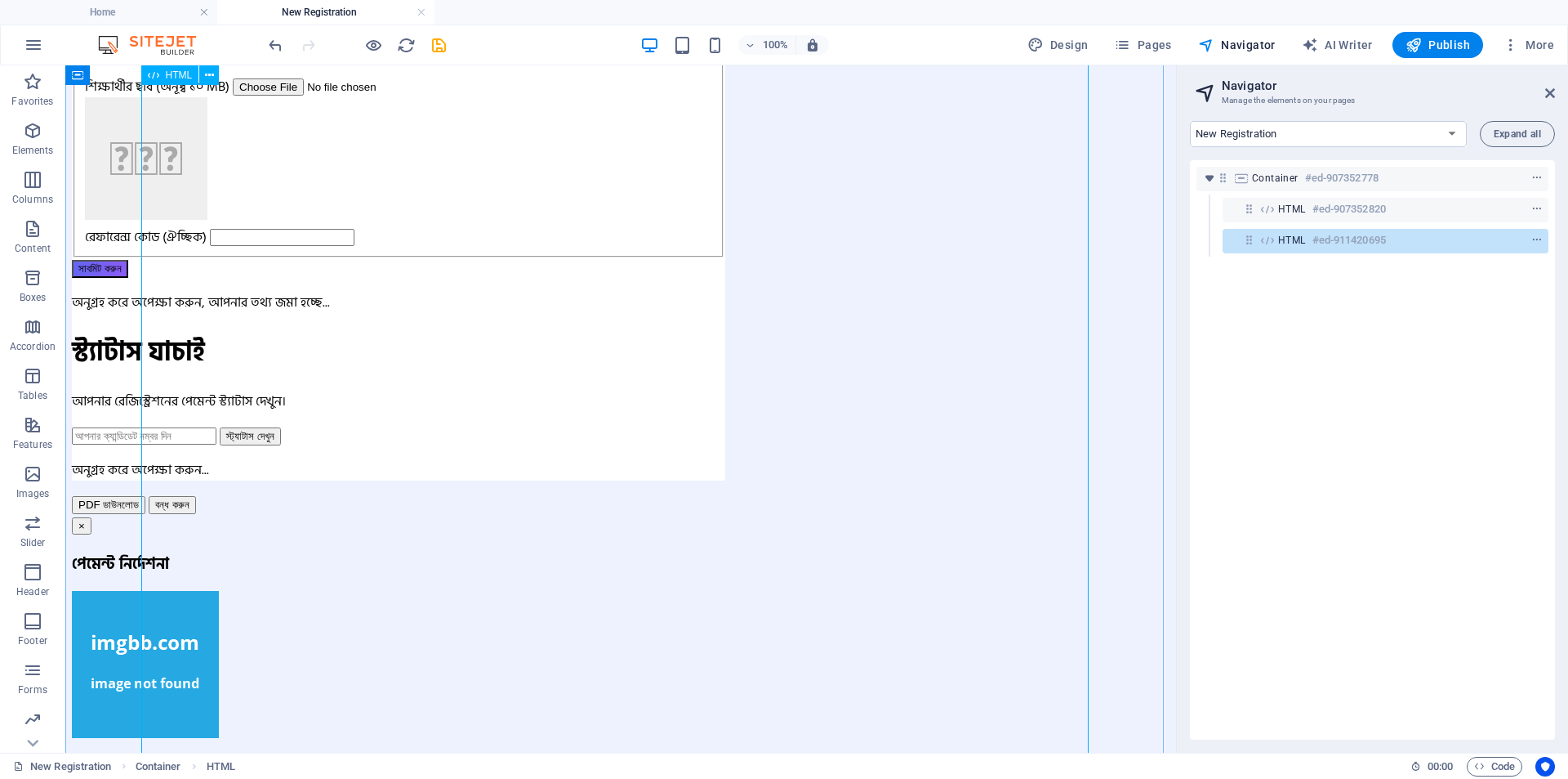
click at [1420, 238] on div "HTML #ed-911420695" at bounding box center [1373, 240] width 188 height 20
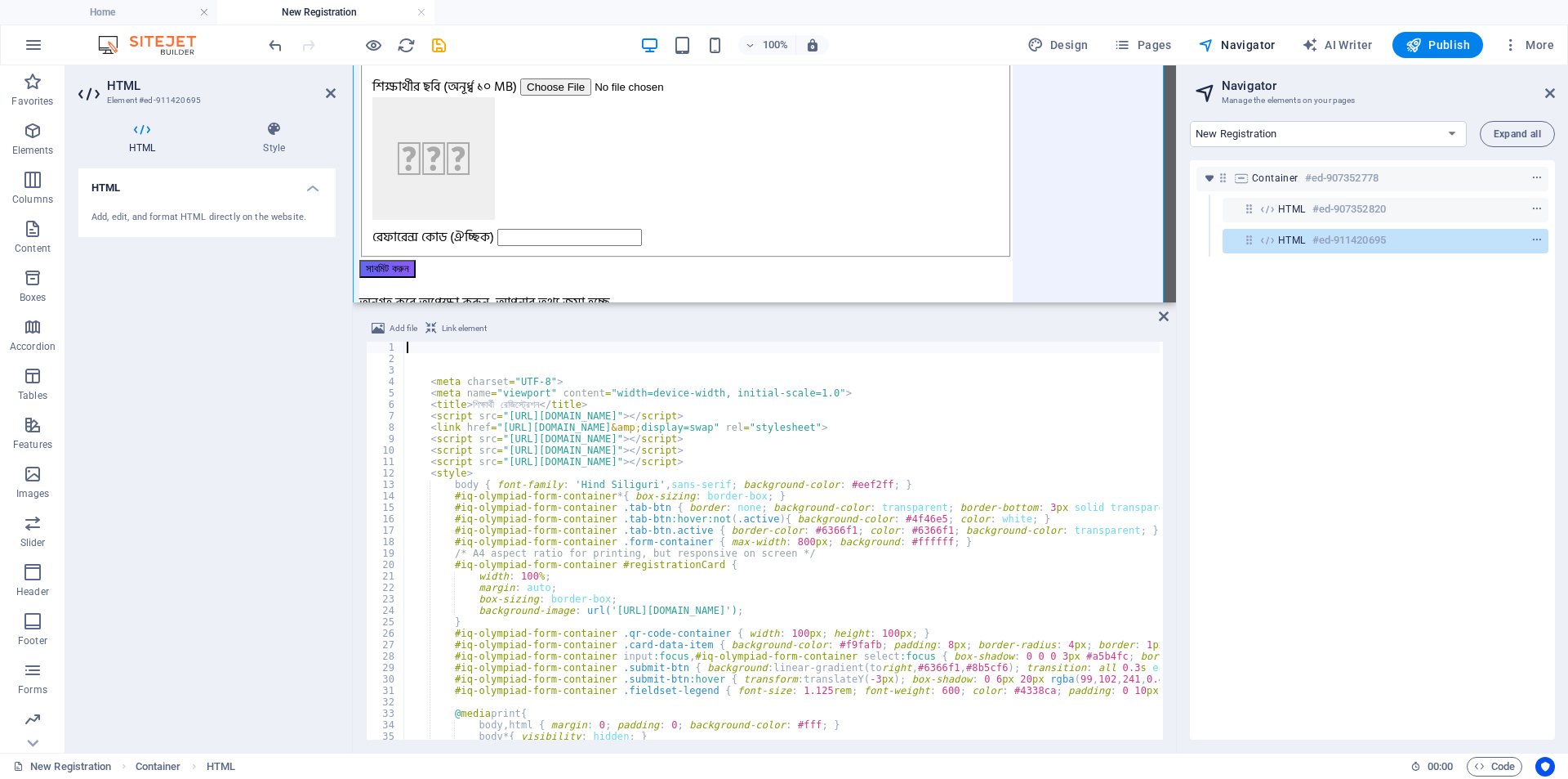
type textarea "<script src="[URL][DOMAIN_NAME]"></script>"
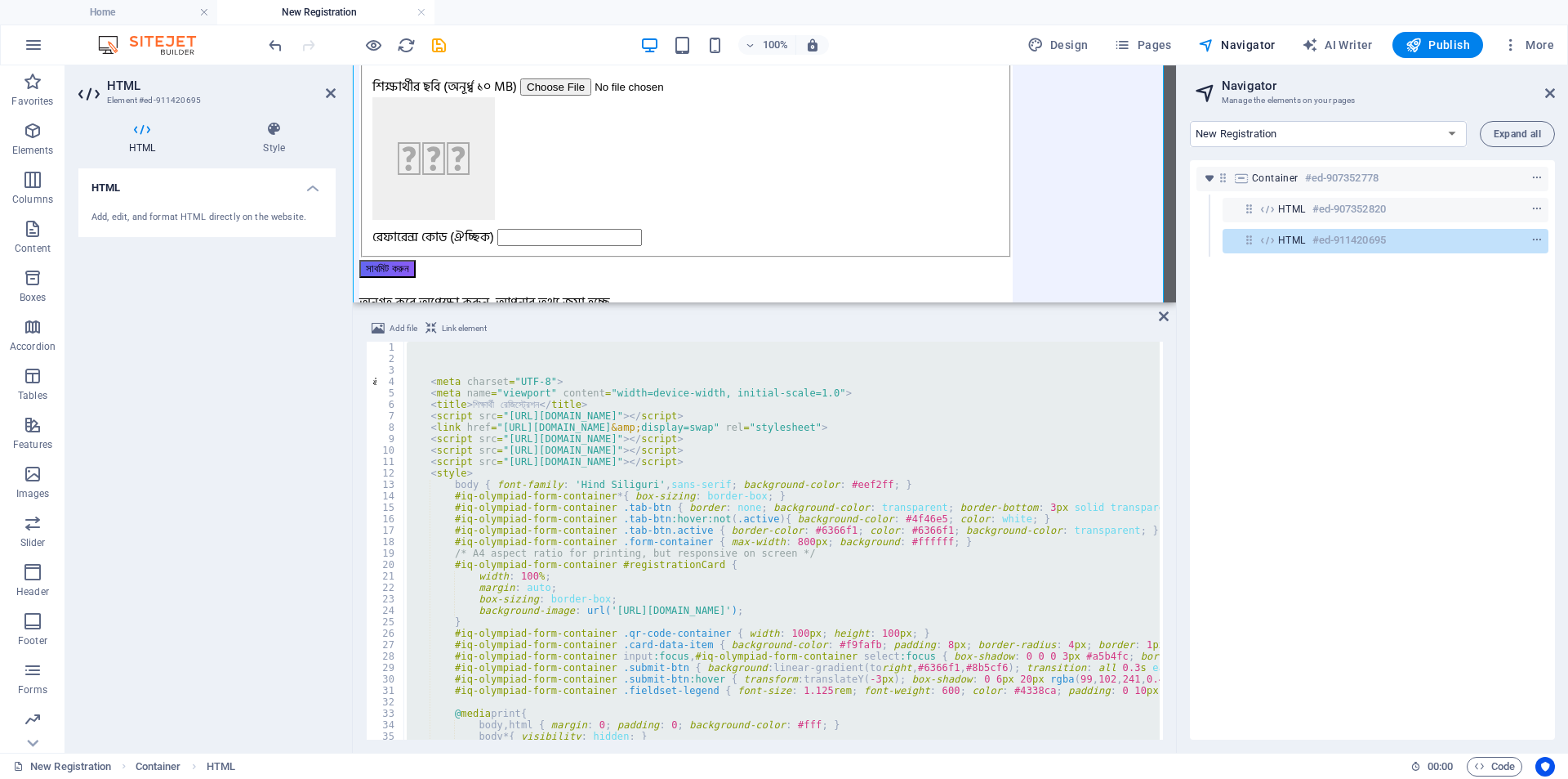
paste textarea
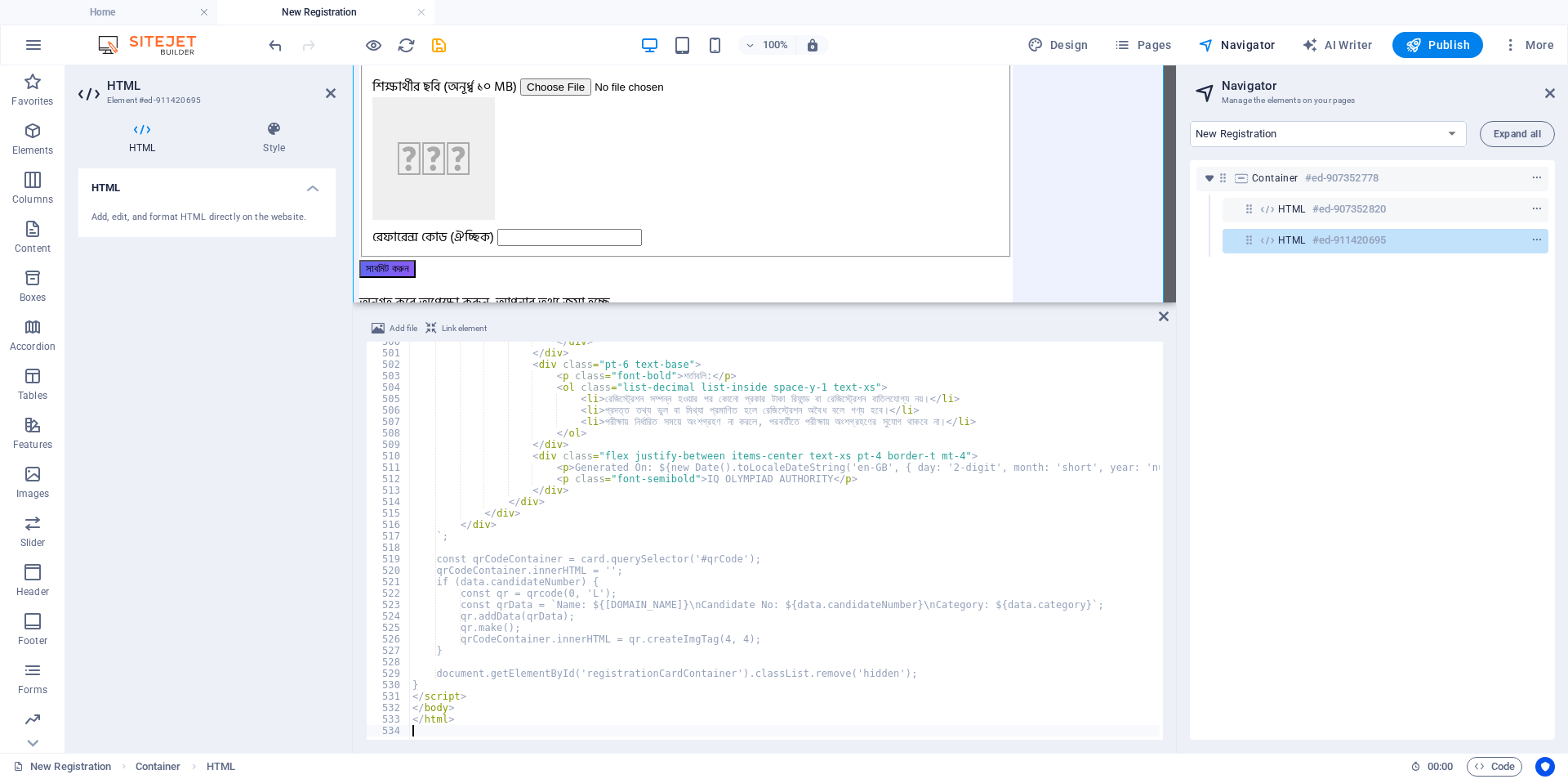
scroll to position [5714, 0]
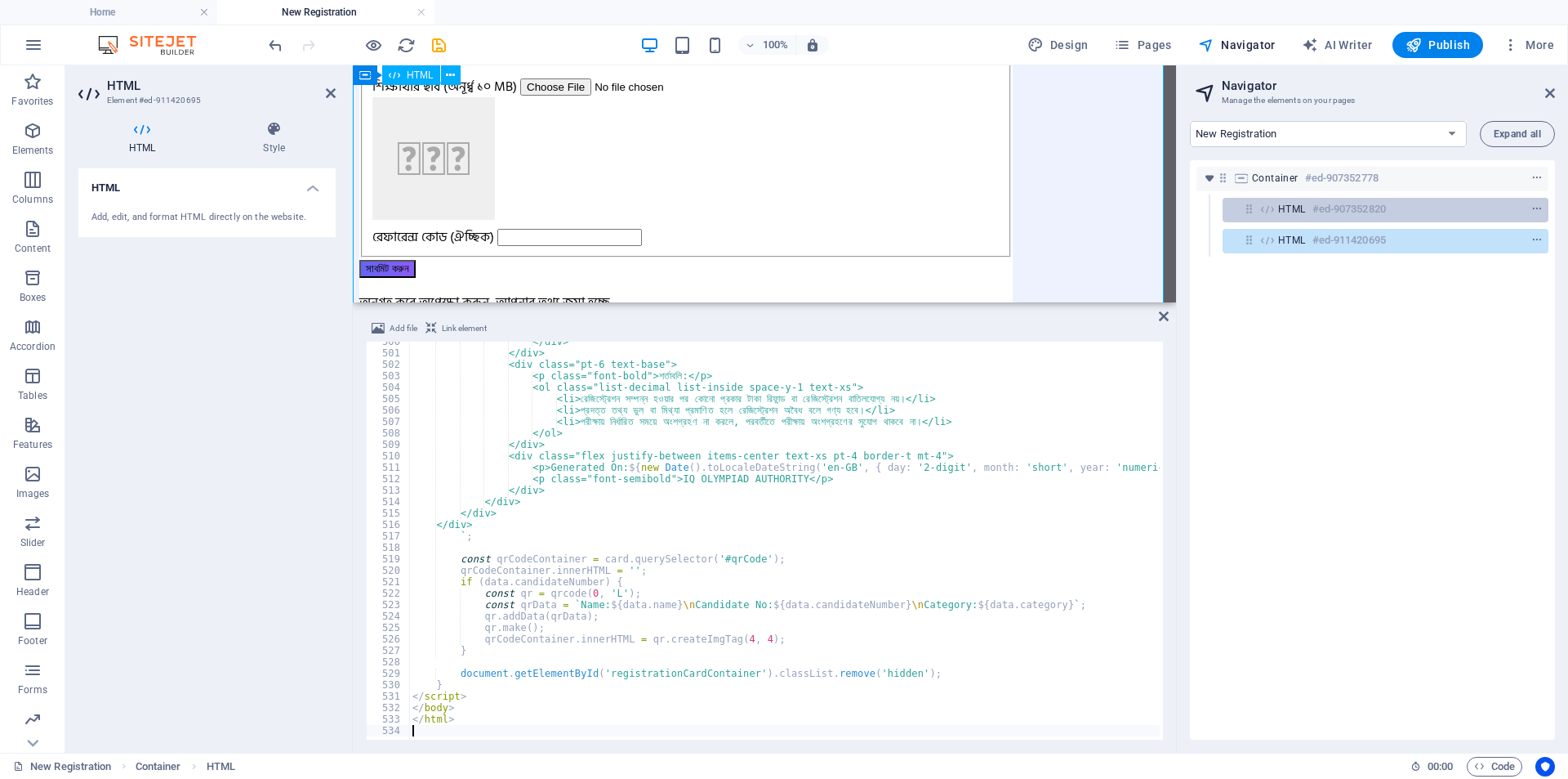
click at [1284, 210] on span "HTML" at bounding box center [1292, 209] width 27 height 13
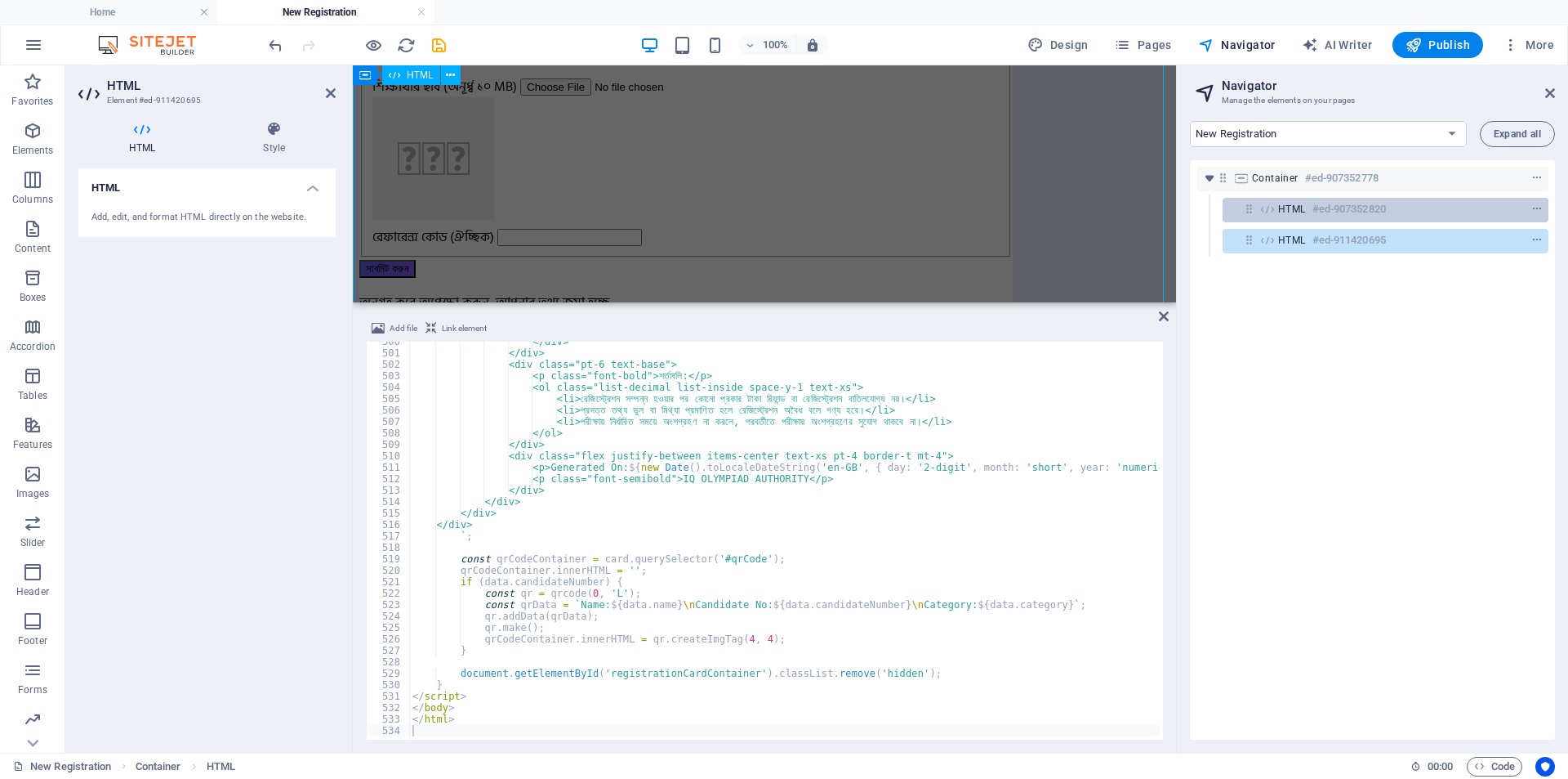
scroll to position [490, 0]
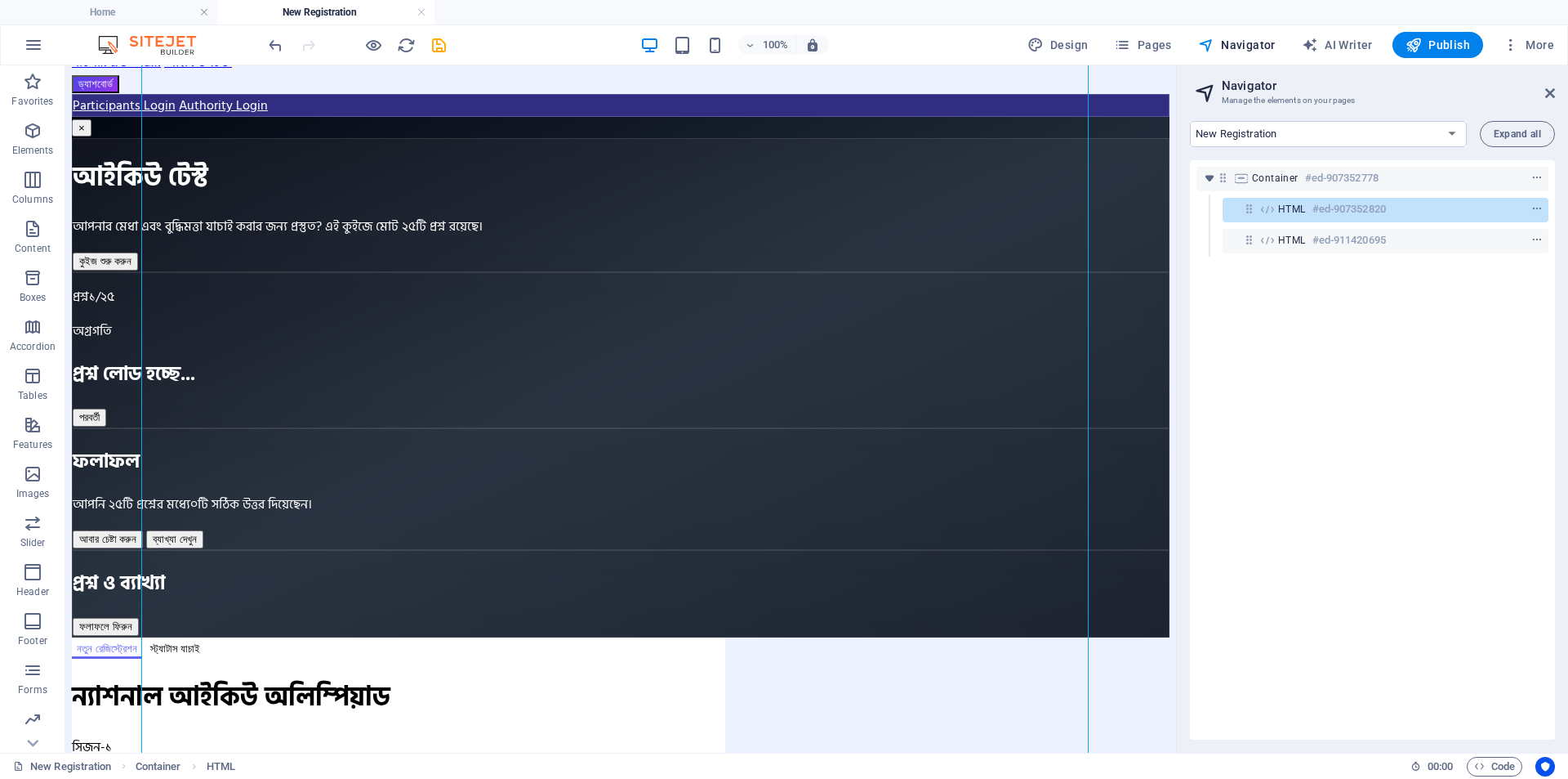
drag, startPoint x: 1317, startPoint y: 210, endPoint x: 1265, endPoint y: 162, distance: 70.8
click at [1265, 162] on div "Container #ed-907352778 HTML #ed-907352820 HTML #ed-911420695" at bounding box center [1373, 449] width 365 height 579
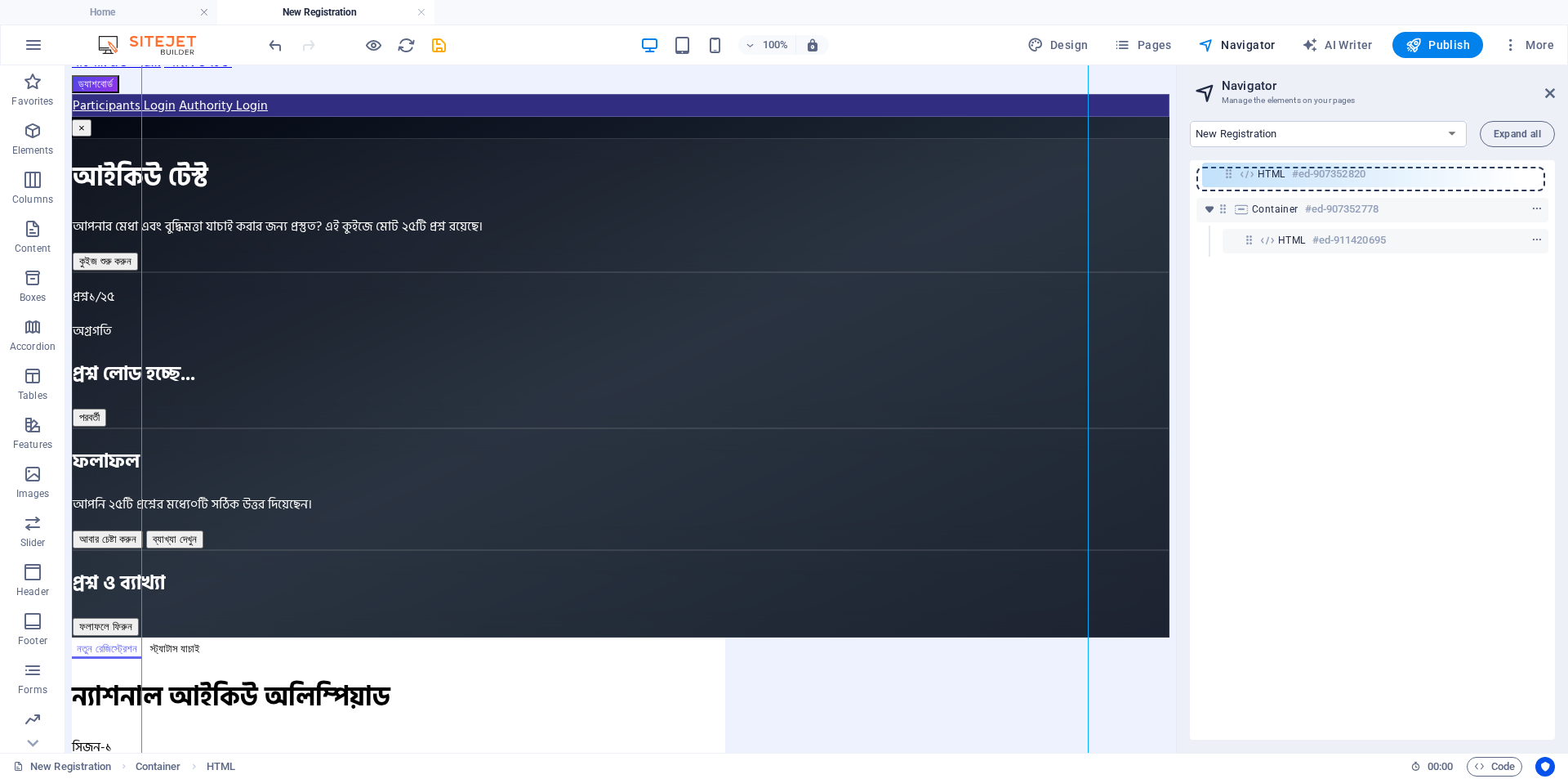
drag, startPoint x: 1243, startPoint y: 215, endPoint x: 1223, endPoint y: 176, distance: 43.8
click at [1223, 176] on div "Container #ed-907352778 HTML #ed-907352820 HTML #ed-911420695" at bounding box center [1373, 449] width 365 height 579
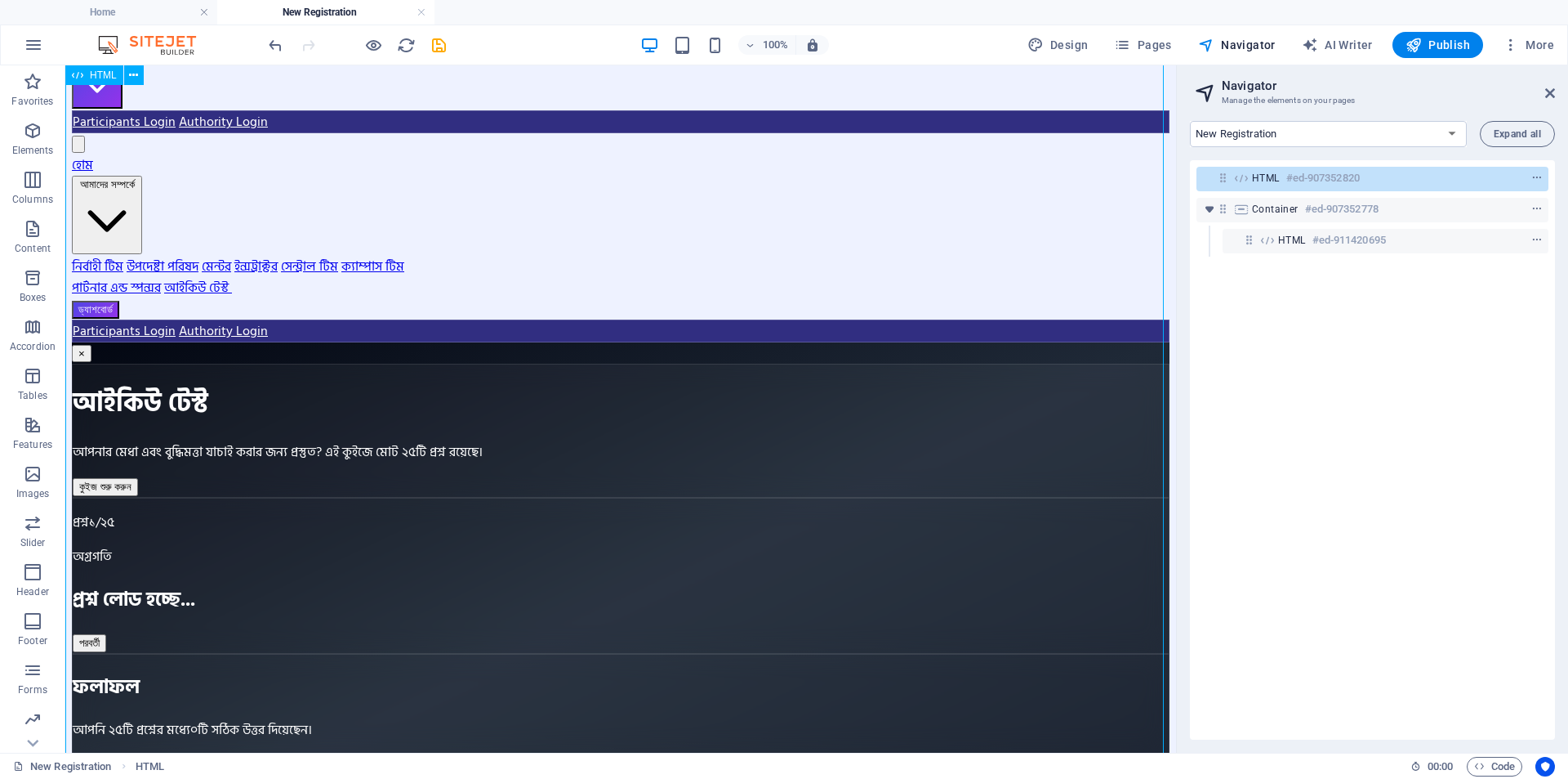
scroll to position [0, 0]
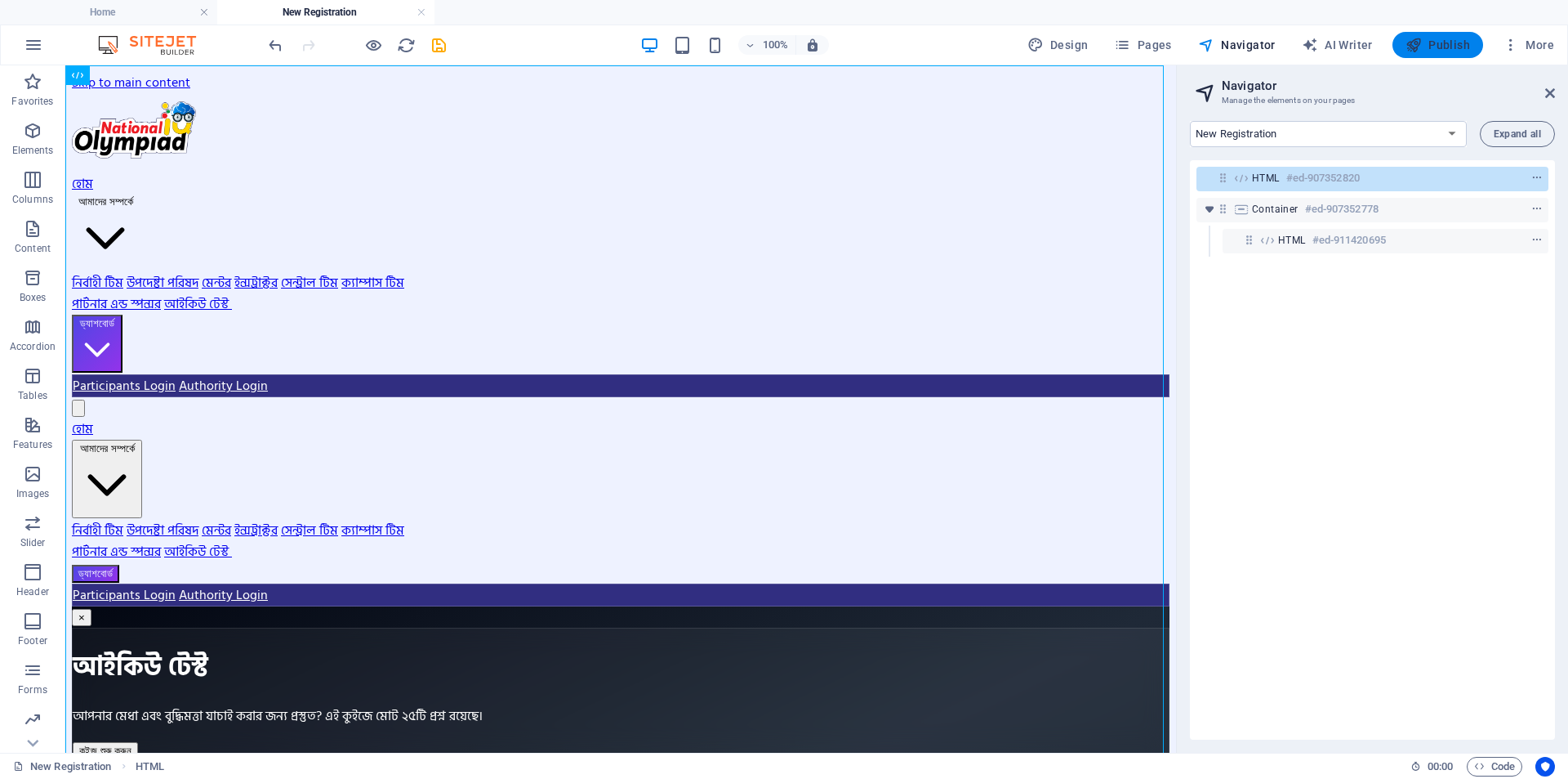
click at [0, 0] on span "Publish" at bounding box center [0, 0] width 0 height 0
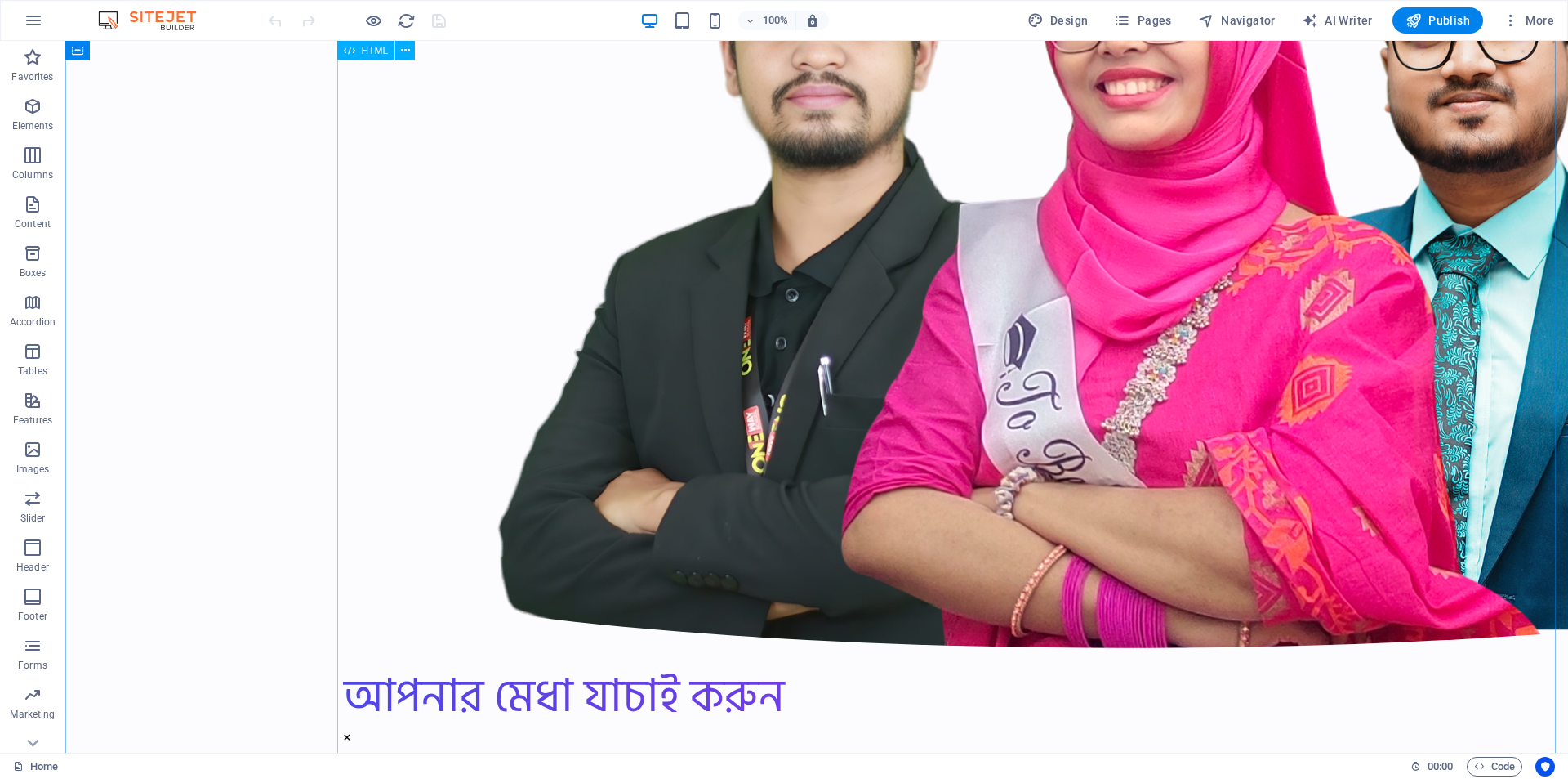
scroll to position [5393, 0]
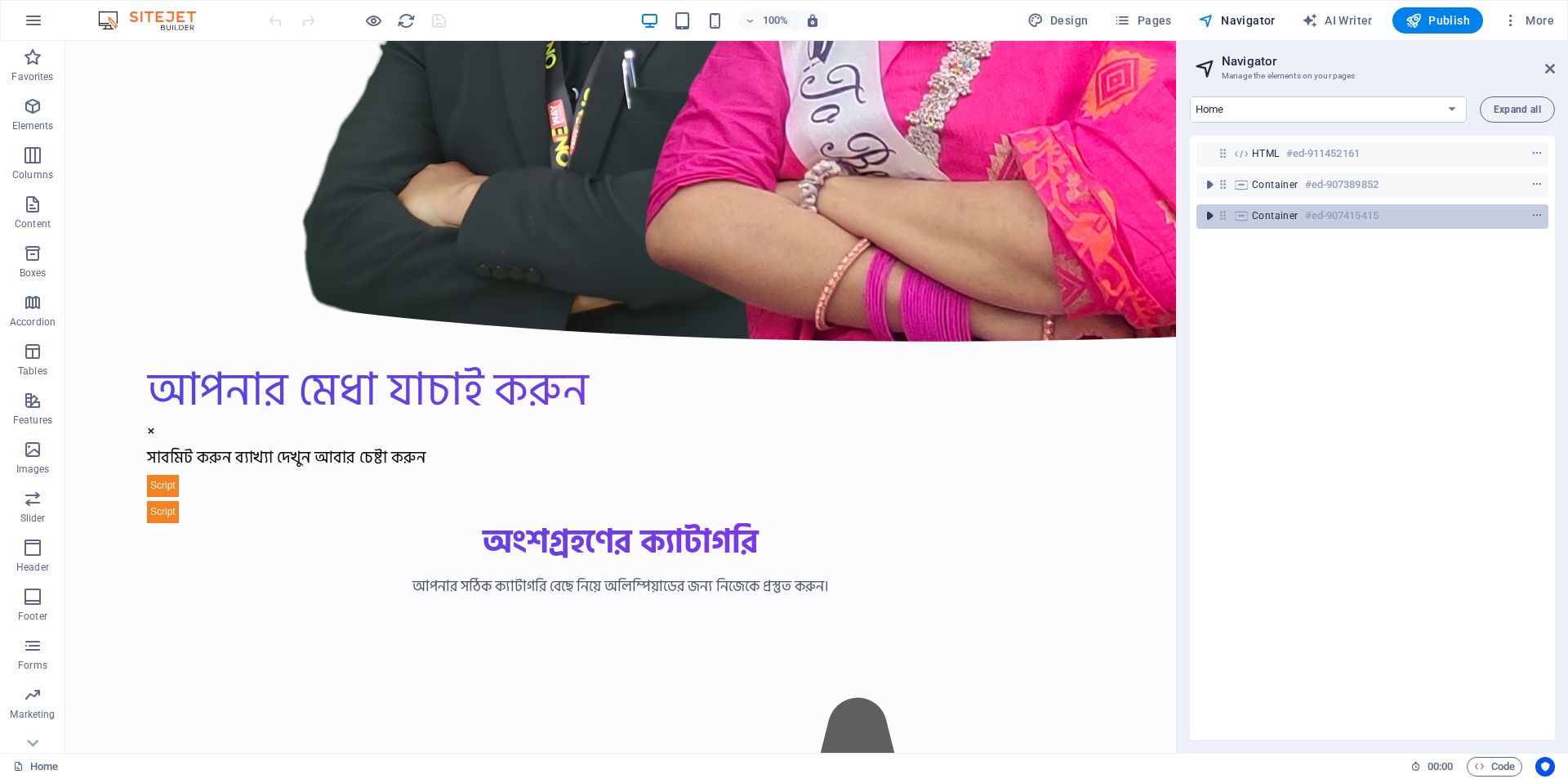
click at [1211, 219] on icon "toggle-expand" at bounding box center [1209, 215] width 16 height 16
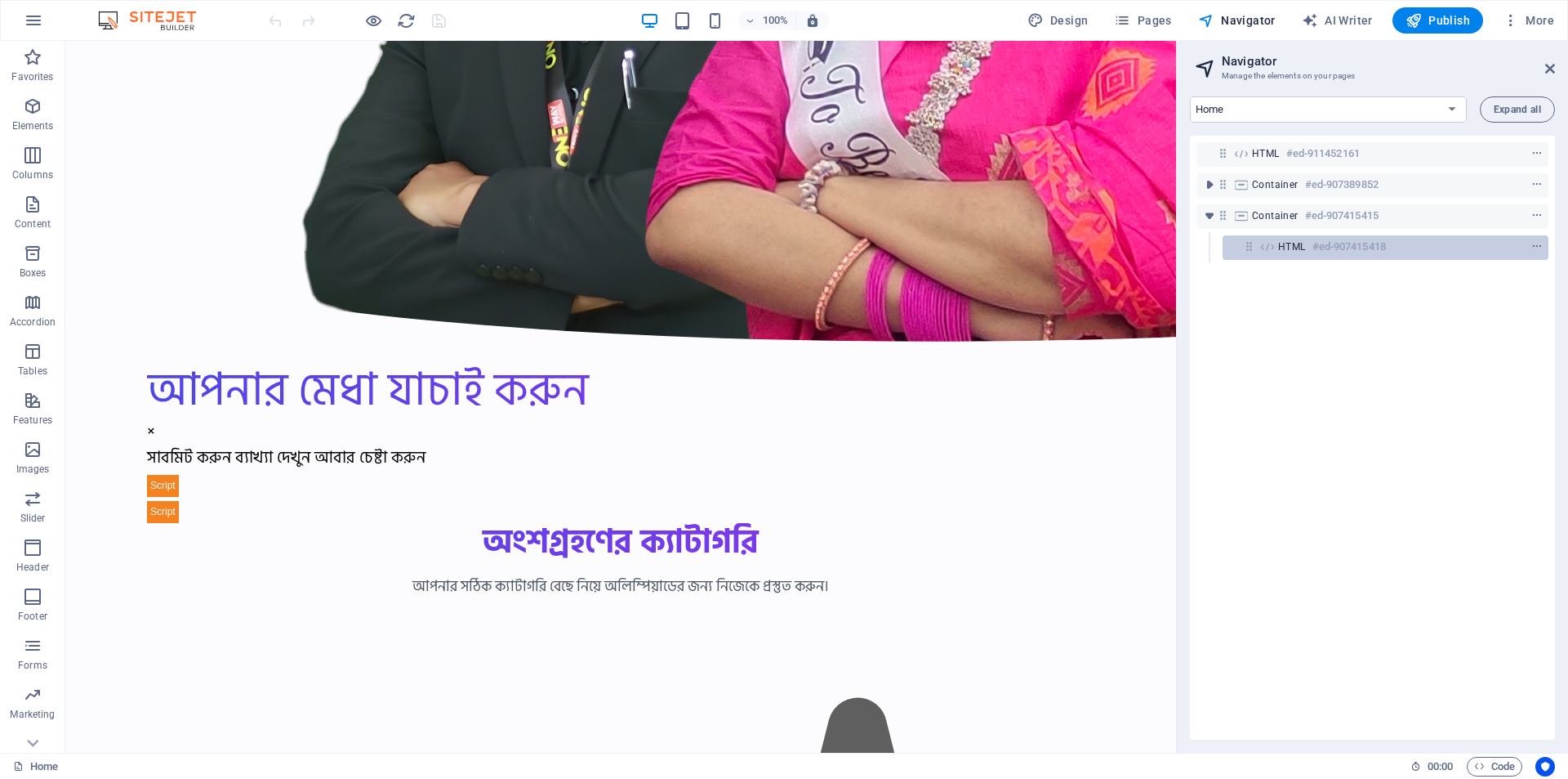
click at [1339, 246] on h6 "#ed-907415418" at bounding box center [1350, 247] width 73 height 20
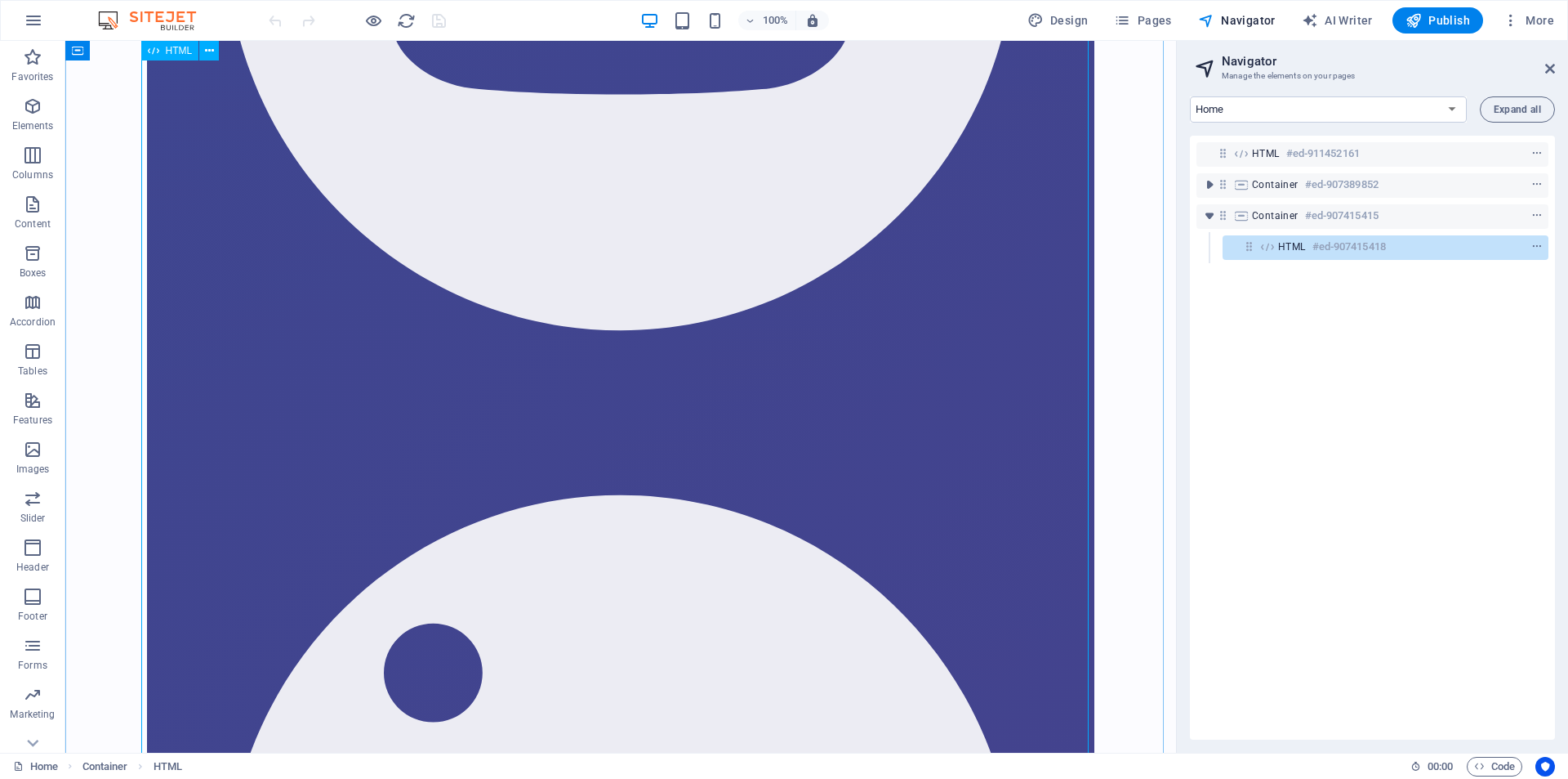
scroll to position [82471, 0]
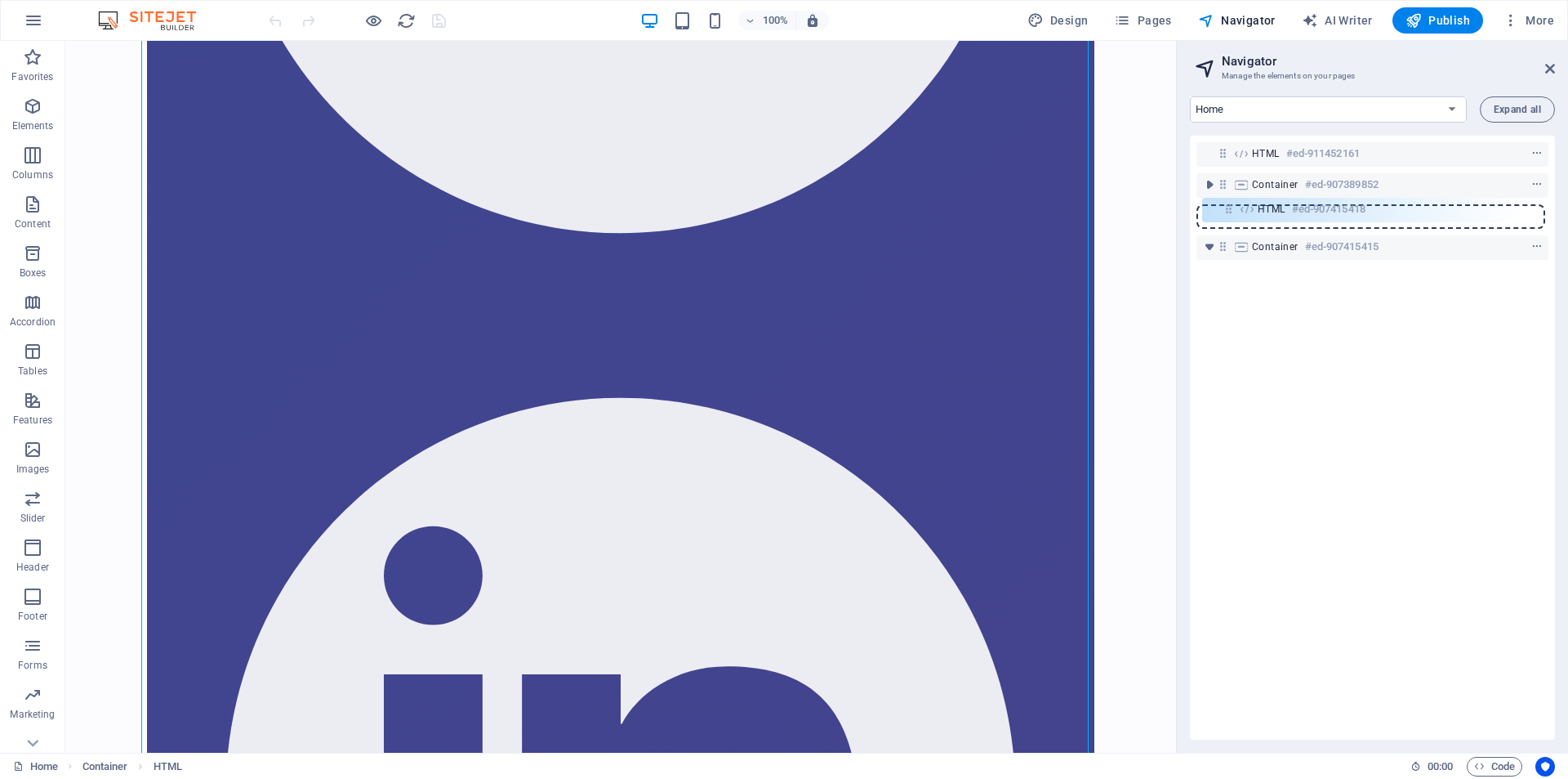
drag, startPoint x: 1251, startPoint y: 249, endPoint x: 1230, endPoint y: 206, distance: 47.9
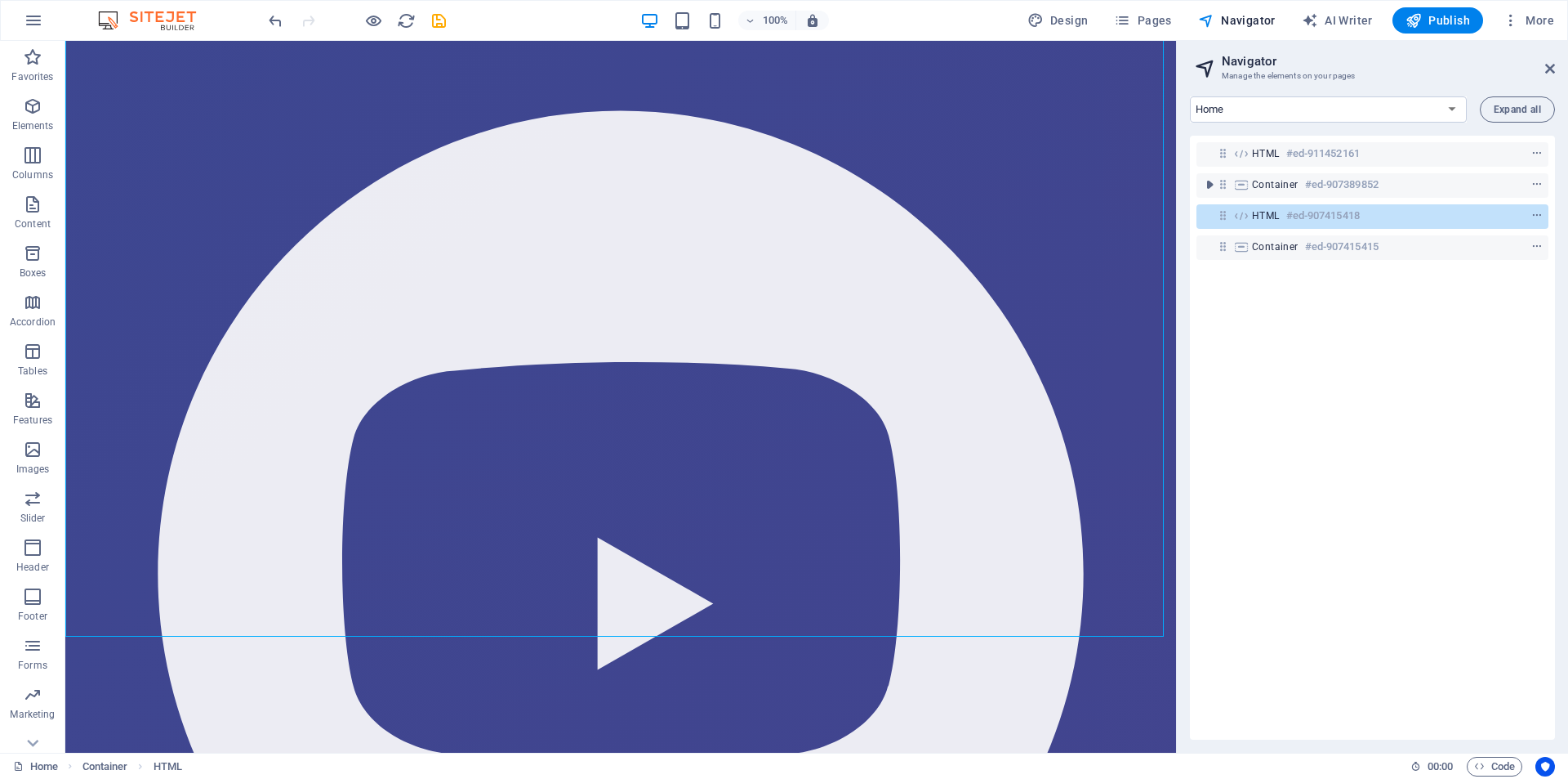
scroll to position [85303, 0]
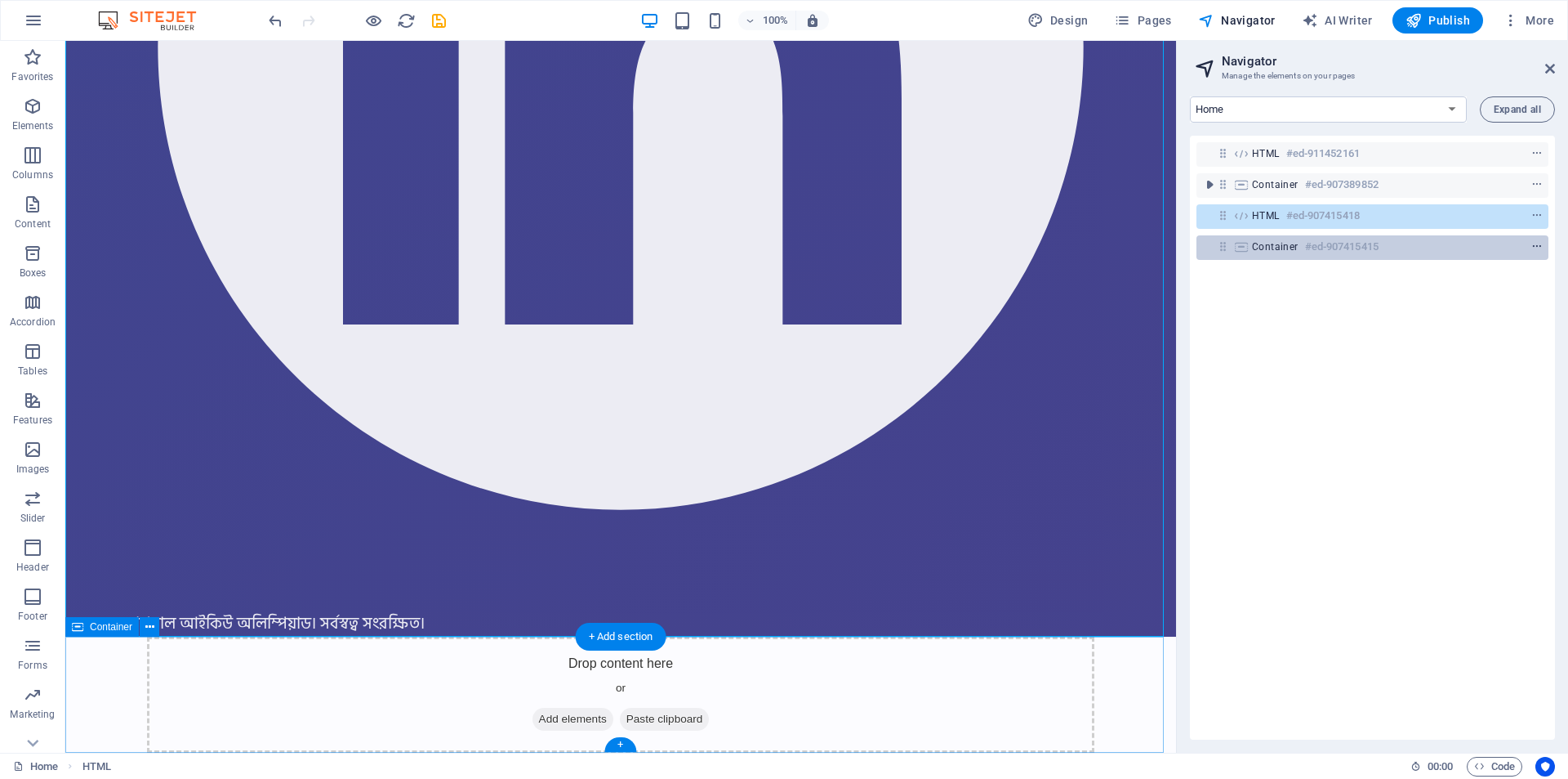
click at [1535, 244] on icon "context-menu" at bounding box center [1537, 247] width 11 height 11
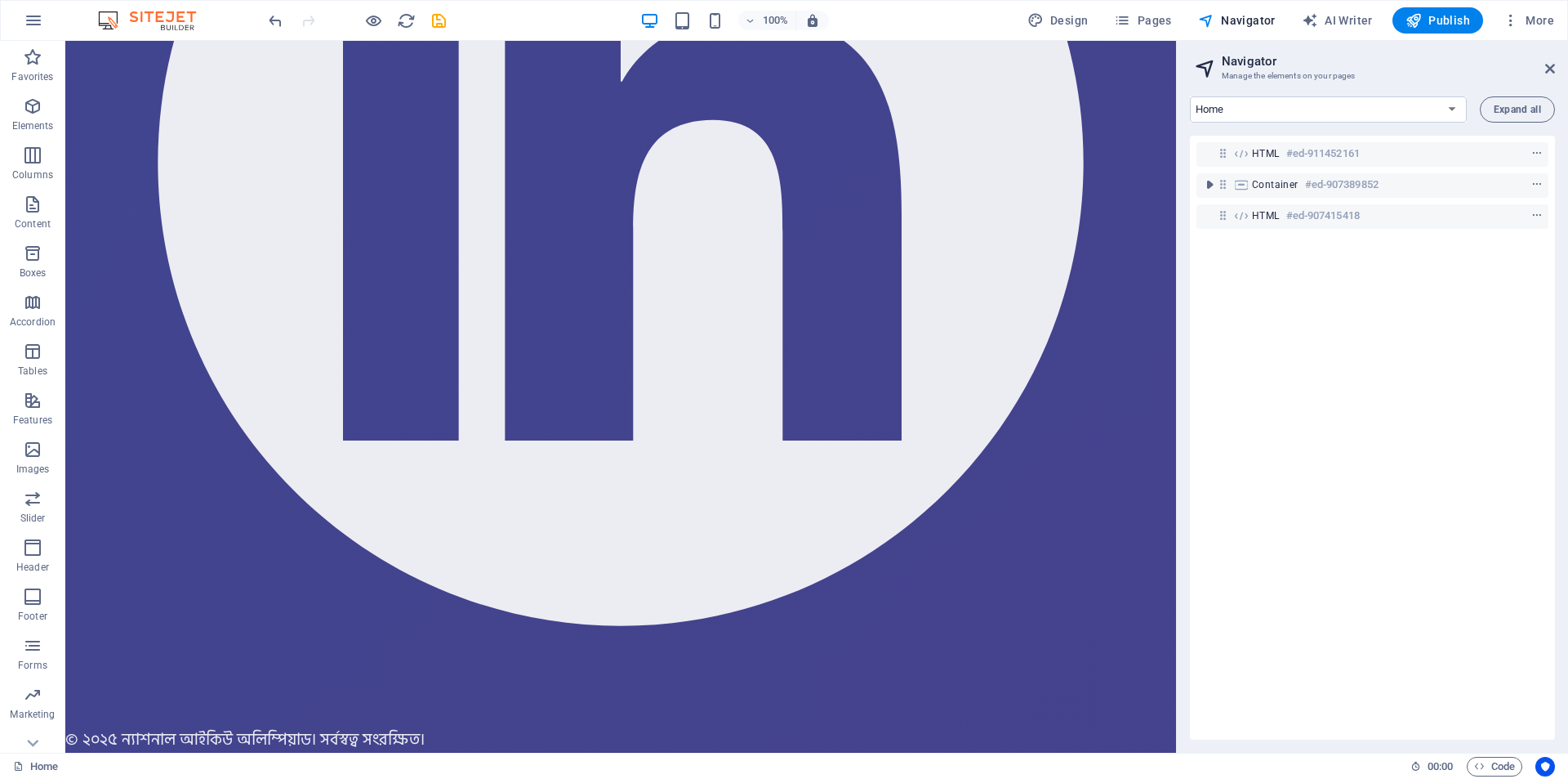
scroll to position [85187, 0]
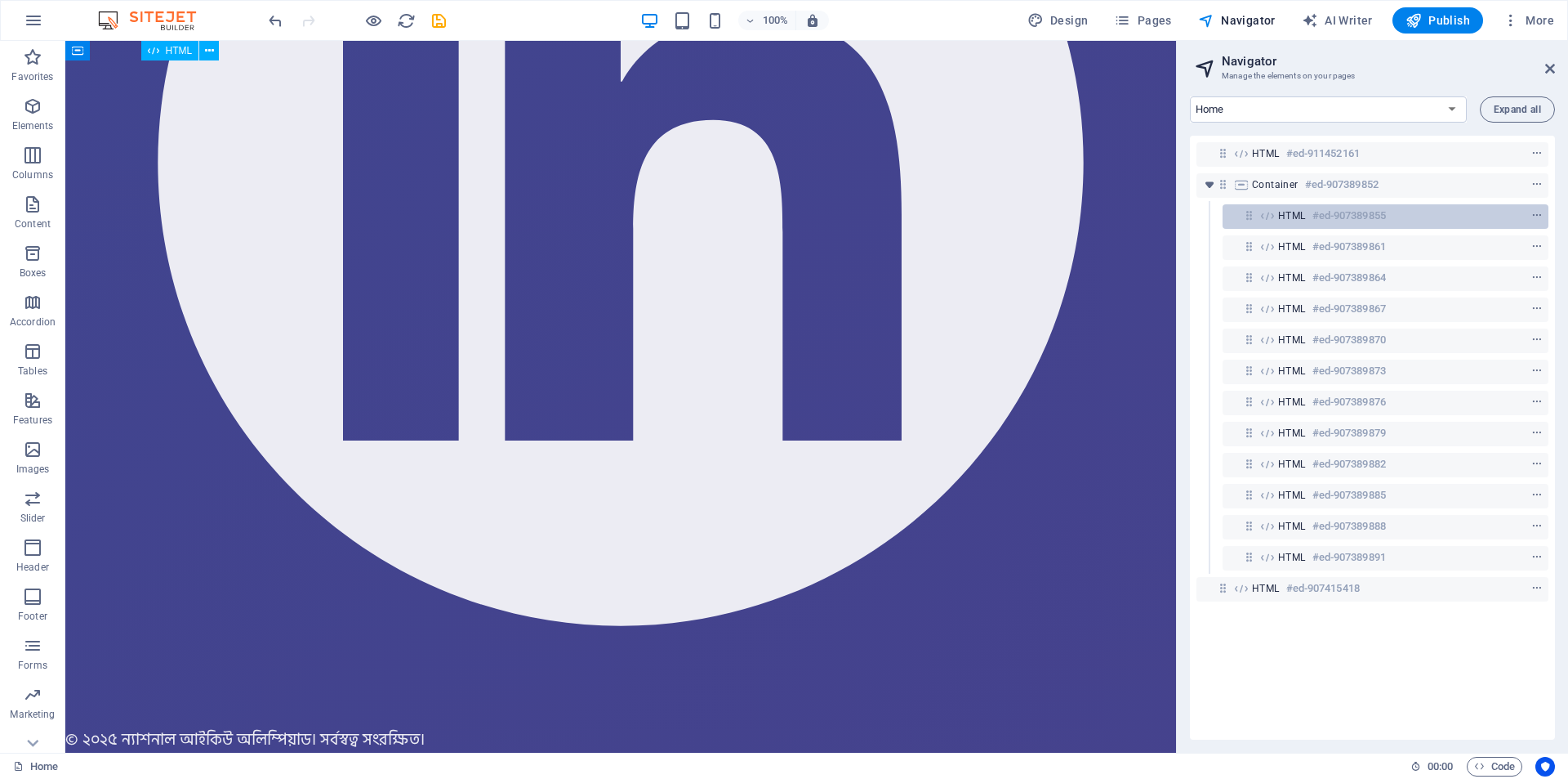
click at [1350, 221] on h6 "#ed-907389855" at bounding box center [1350, 216] width 73 height 20
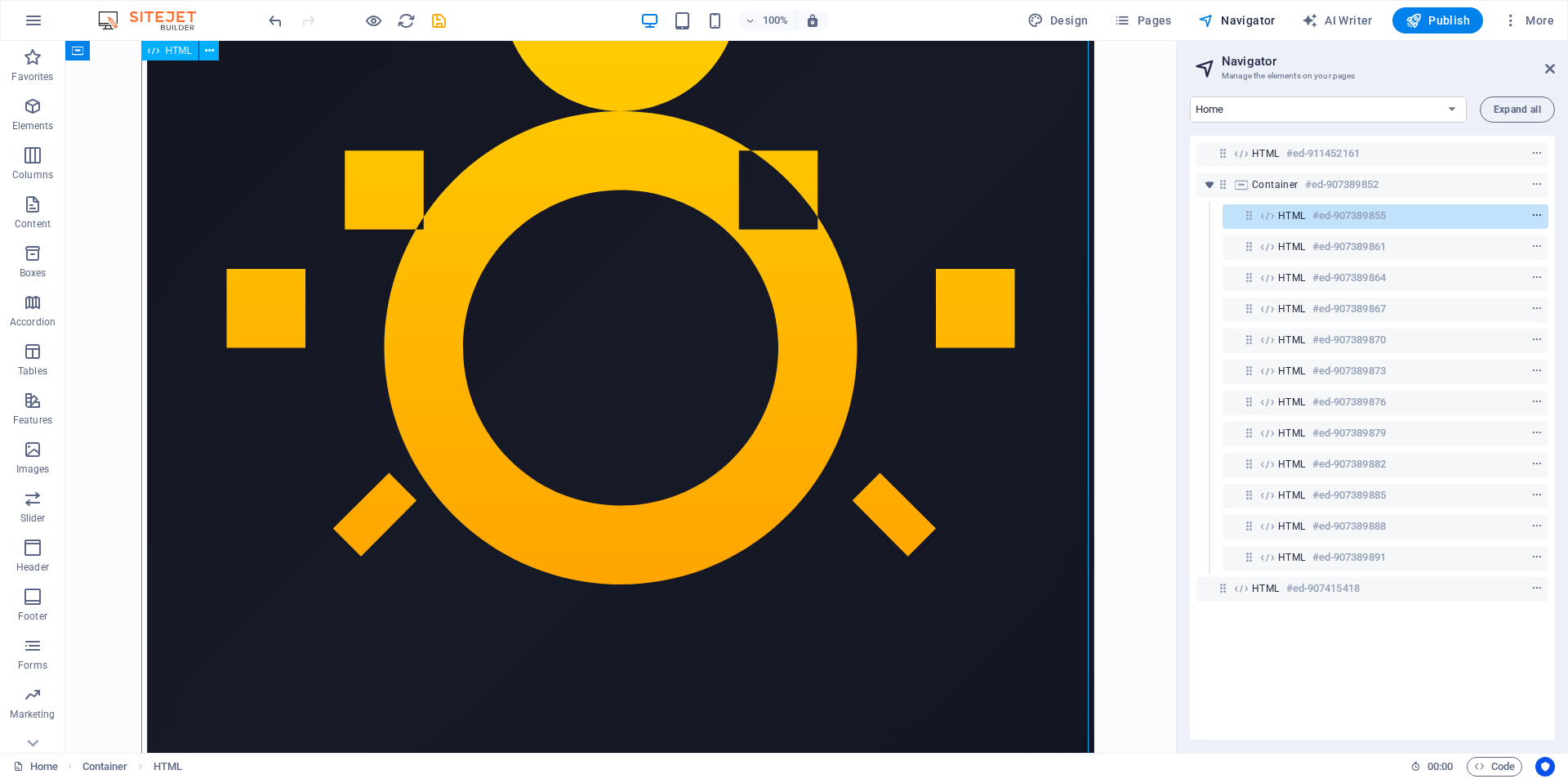
click at [1539, 216] on icon "context-menu" at bounding box center [1537, 216] width 11 height 11
click at [1352, 219] on h6 "#ed-907389855" at bounding box center [1350, 216] width 73 height 20
click at [1535, 212] on icon "context-menu" at bounding box center [1537, 216] width 11 height 11
click at [1433, 419] on link "⌦ Delete" at bounding box center [1417, 422] width 109 height 24
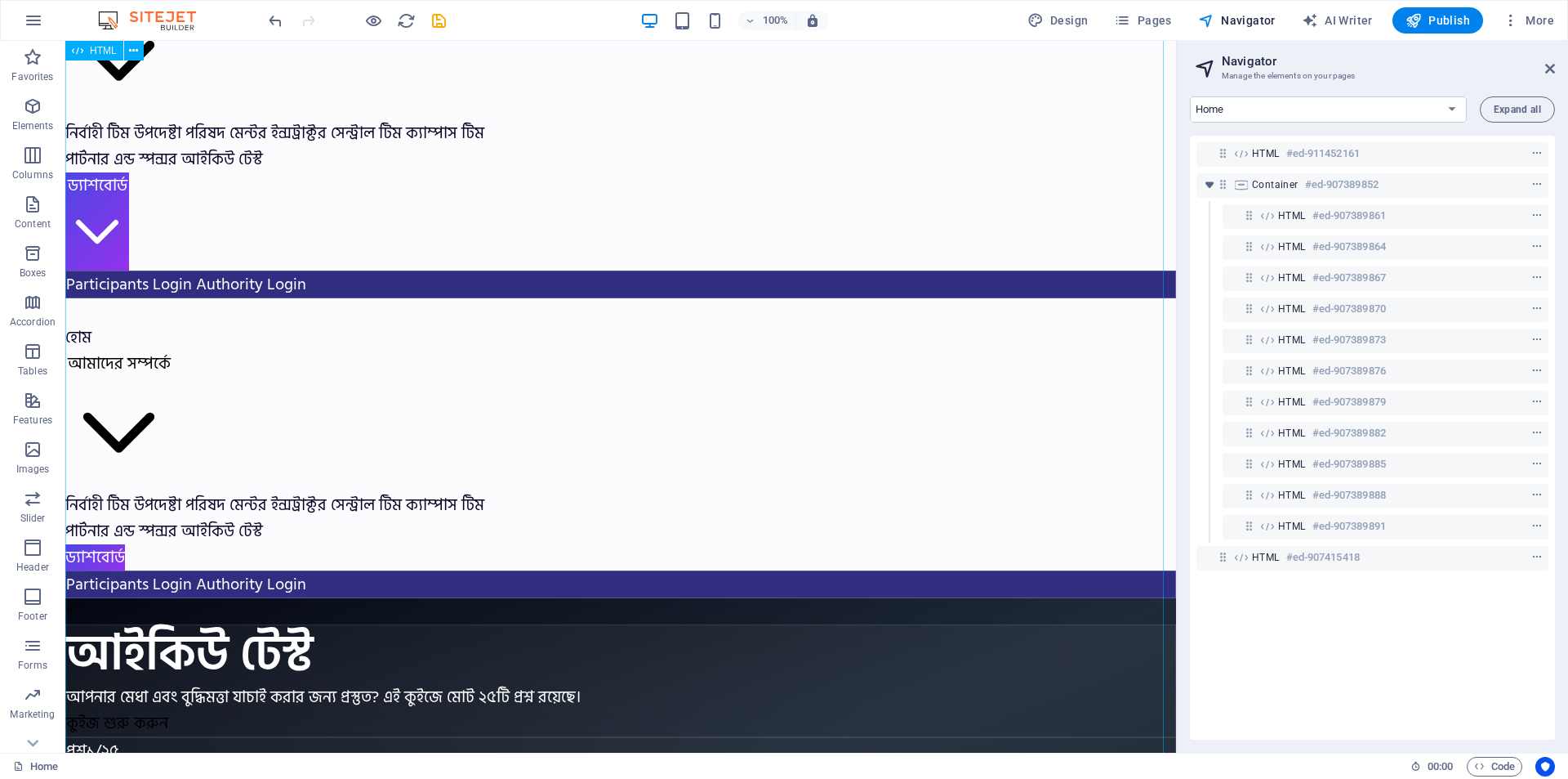
scroll to position [0, 0]
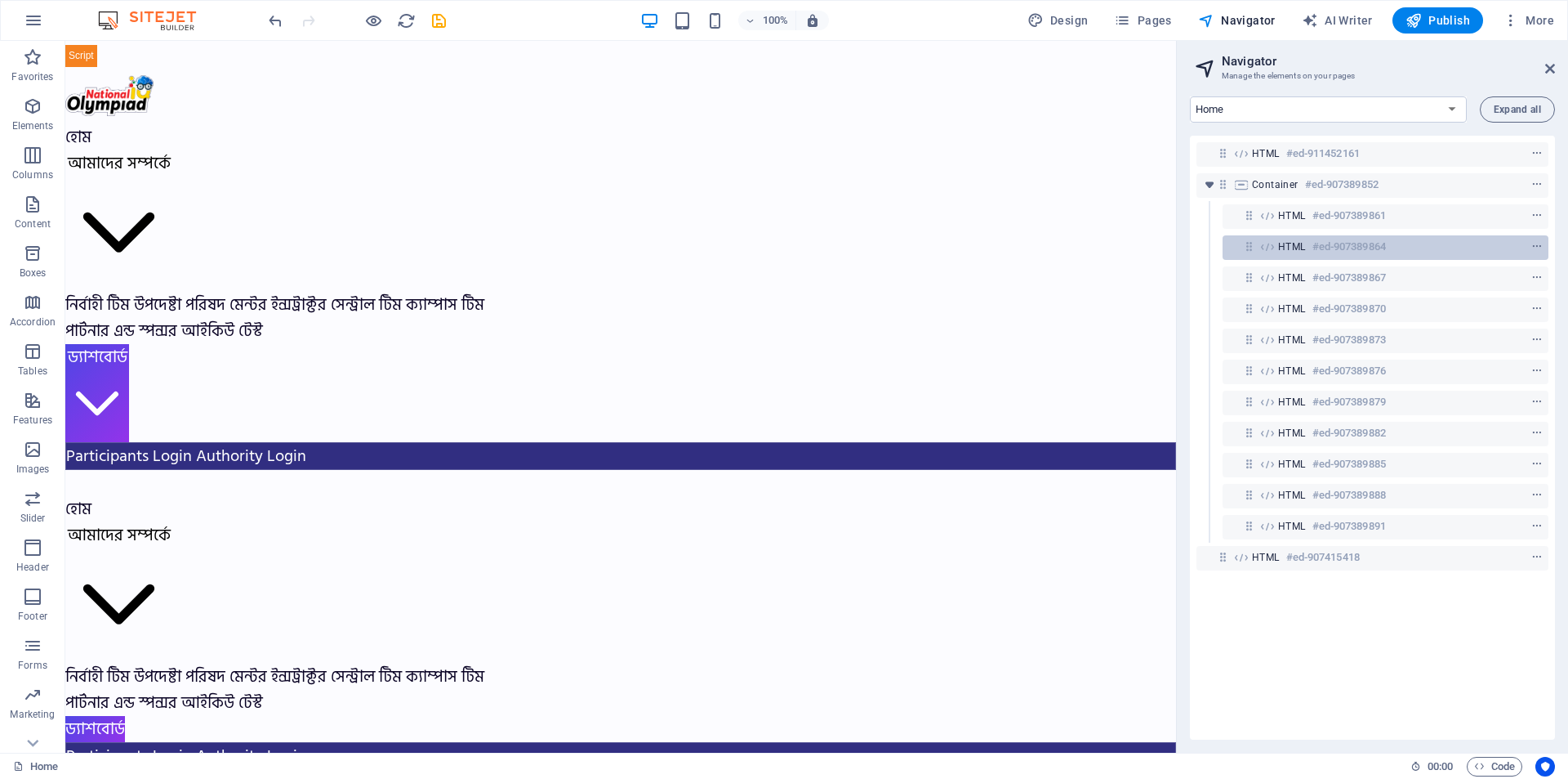
click at [1370, 246] on h6 "#ed-907389864" at bounding box center [1350, 247] width 73 height 20
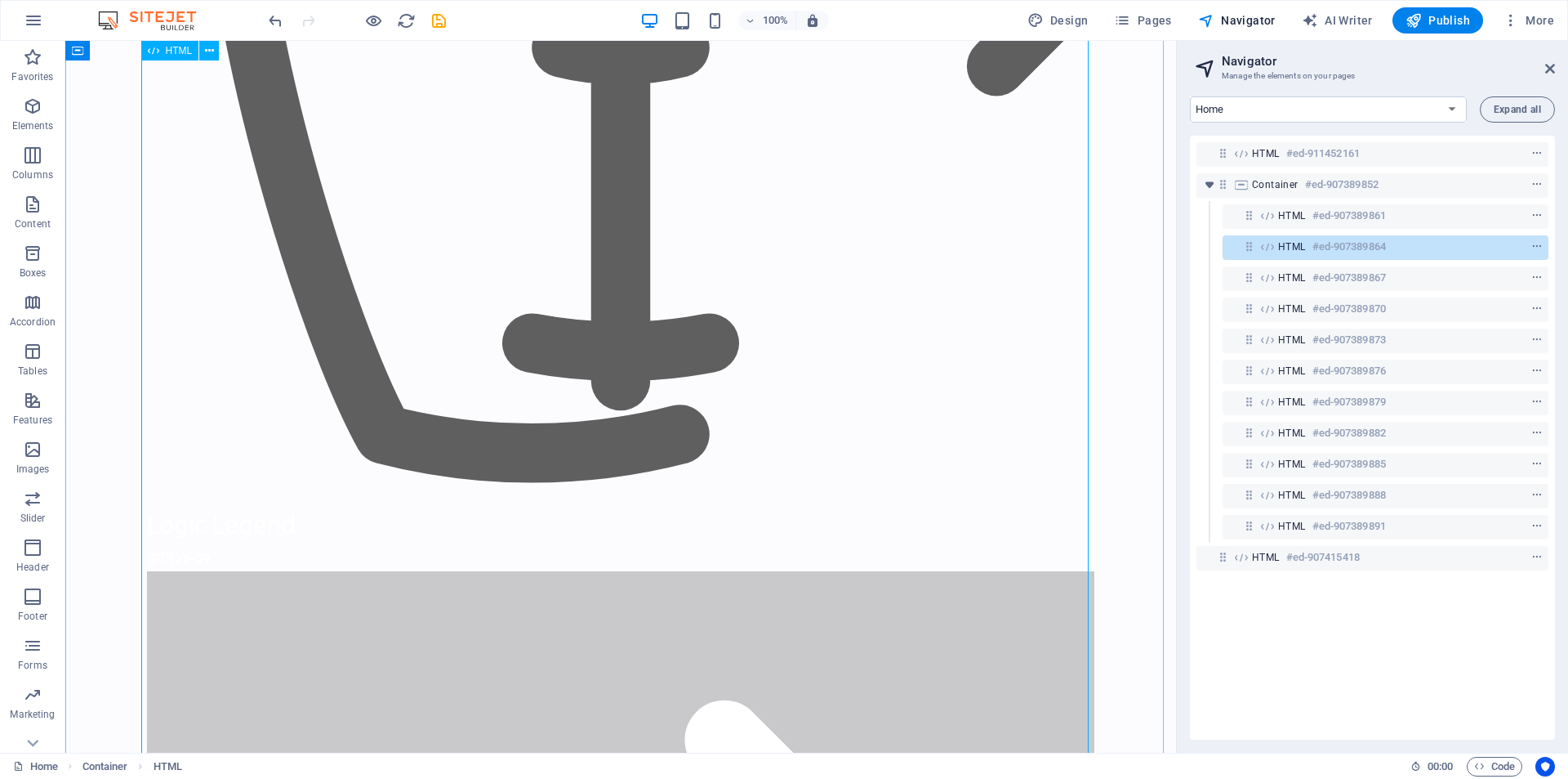
click at [1350, 248] on h6 "#ed-907389864" at bounding box center [1350, 247] width 73 height 20
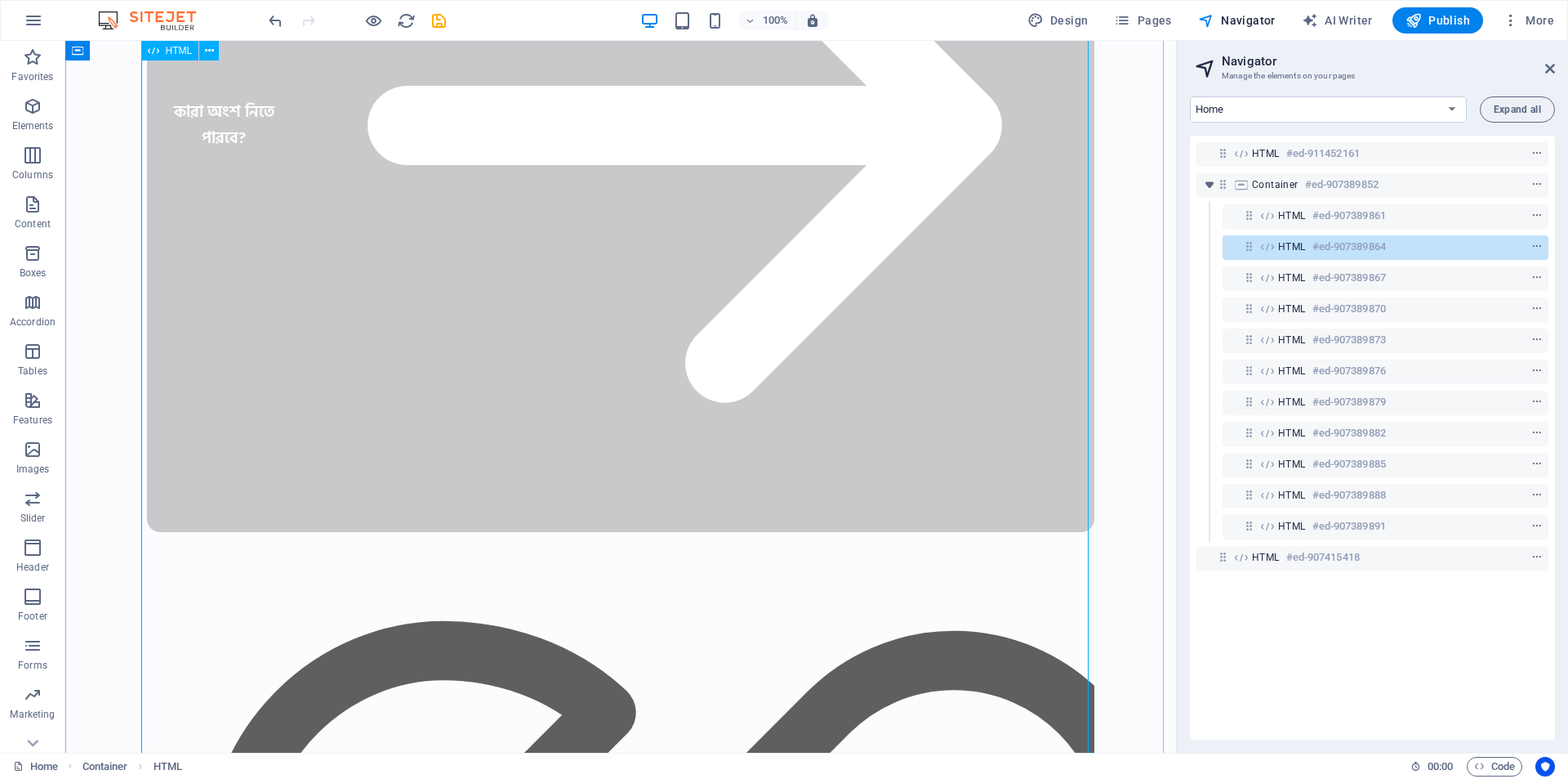
click at [1350, 248] on h6 "#ed-907389864" at bounding box center [1350, 247] width 73 height 20
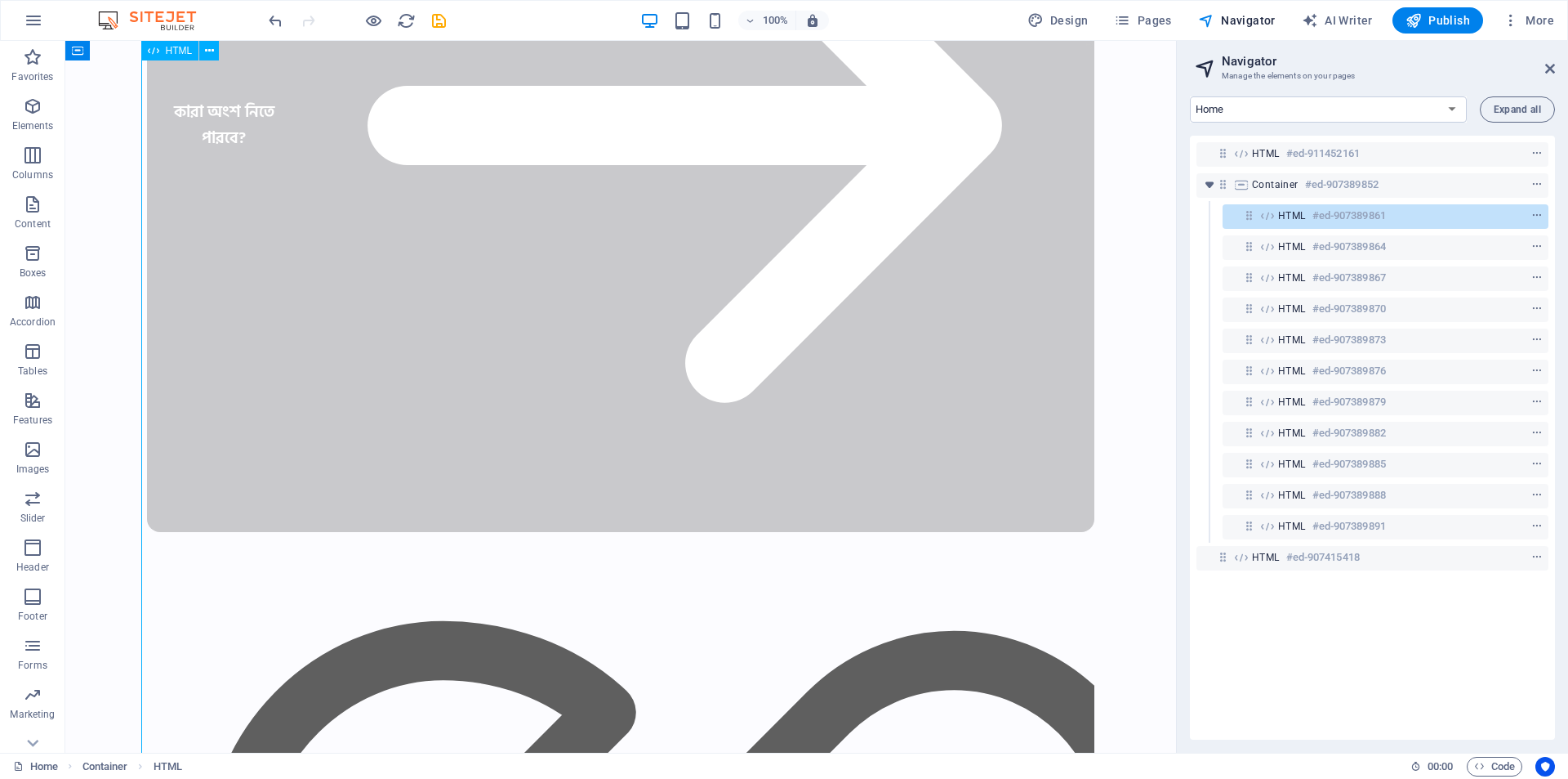
scroll to position [3361, 0]
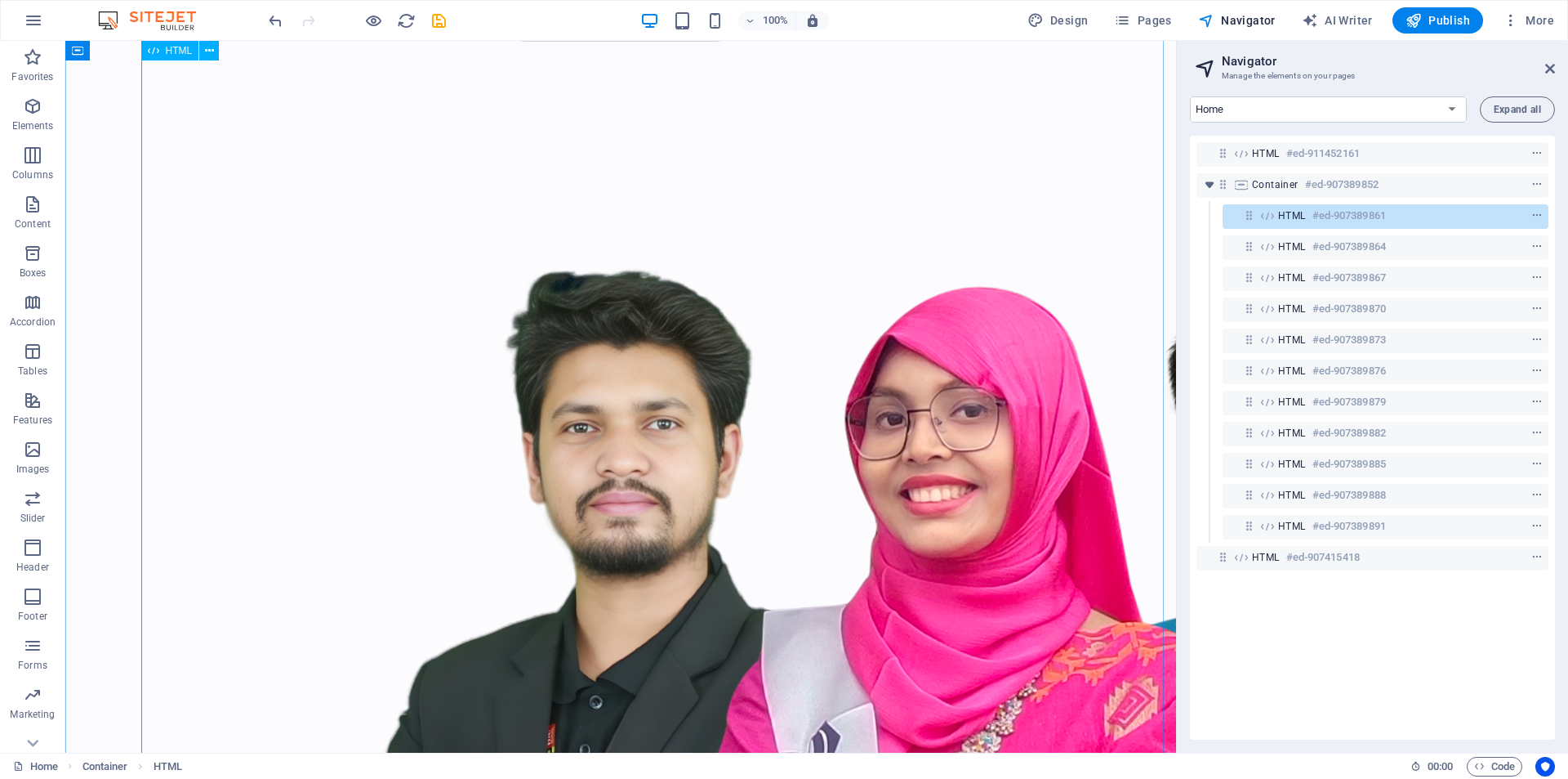
click at [1422, 218] on div "HTML #ed-907389861" at bounding box center [1373, 216] width 188 height 20
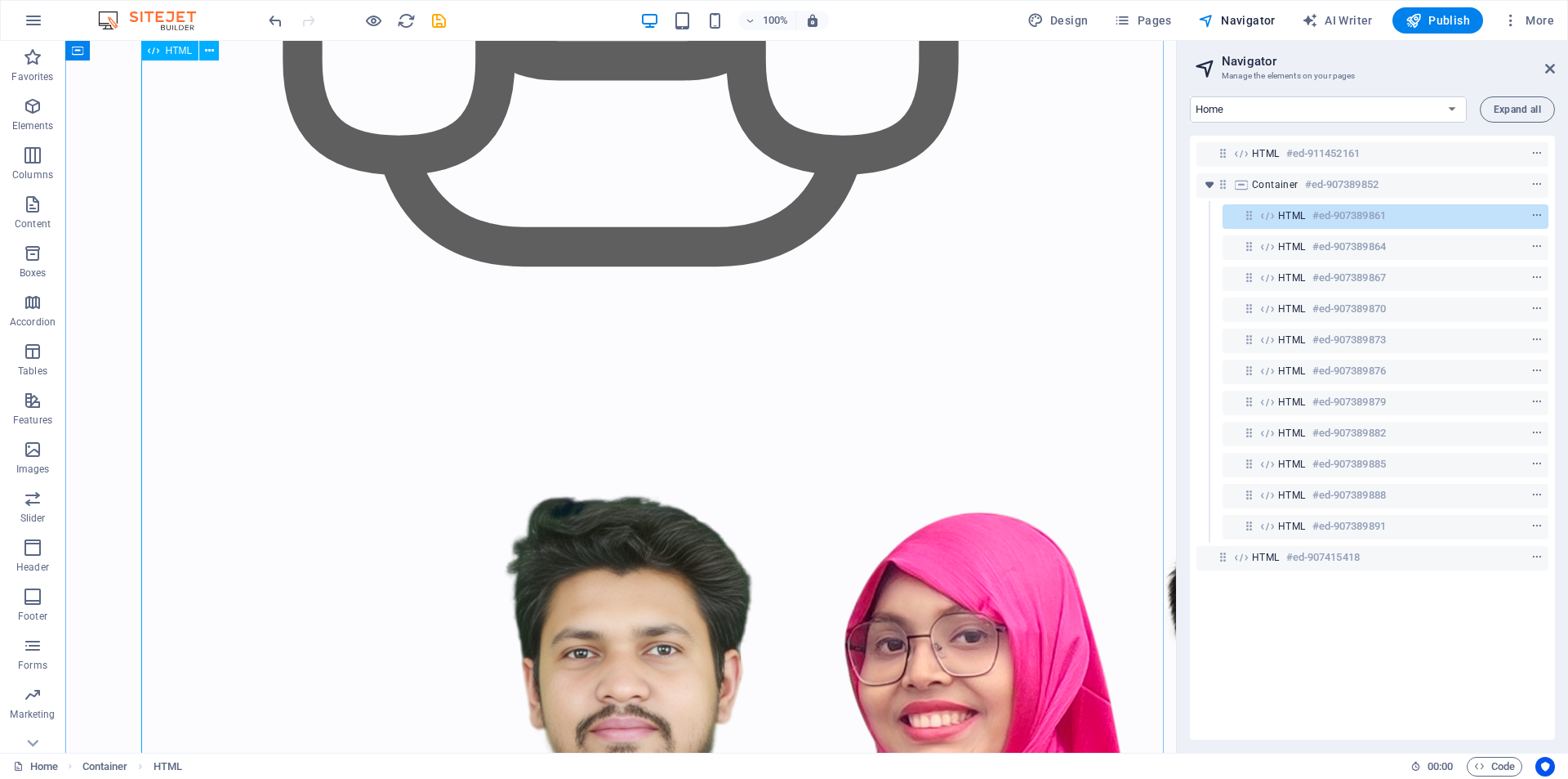
click at [1422, 218] on div "HTML #ed-907389861" at bounding box center [1373, 216] width 188 height 20
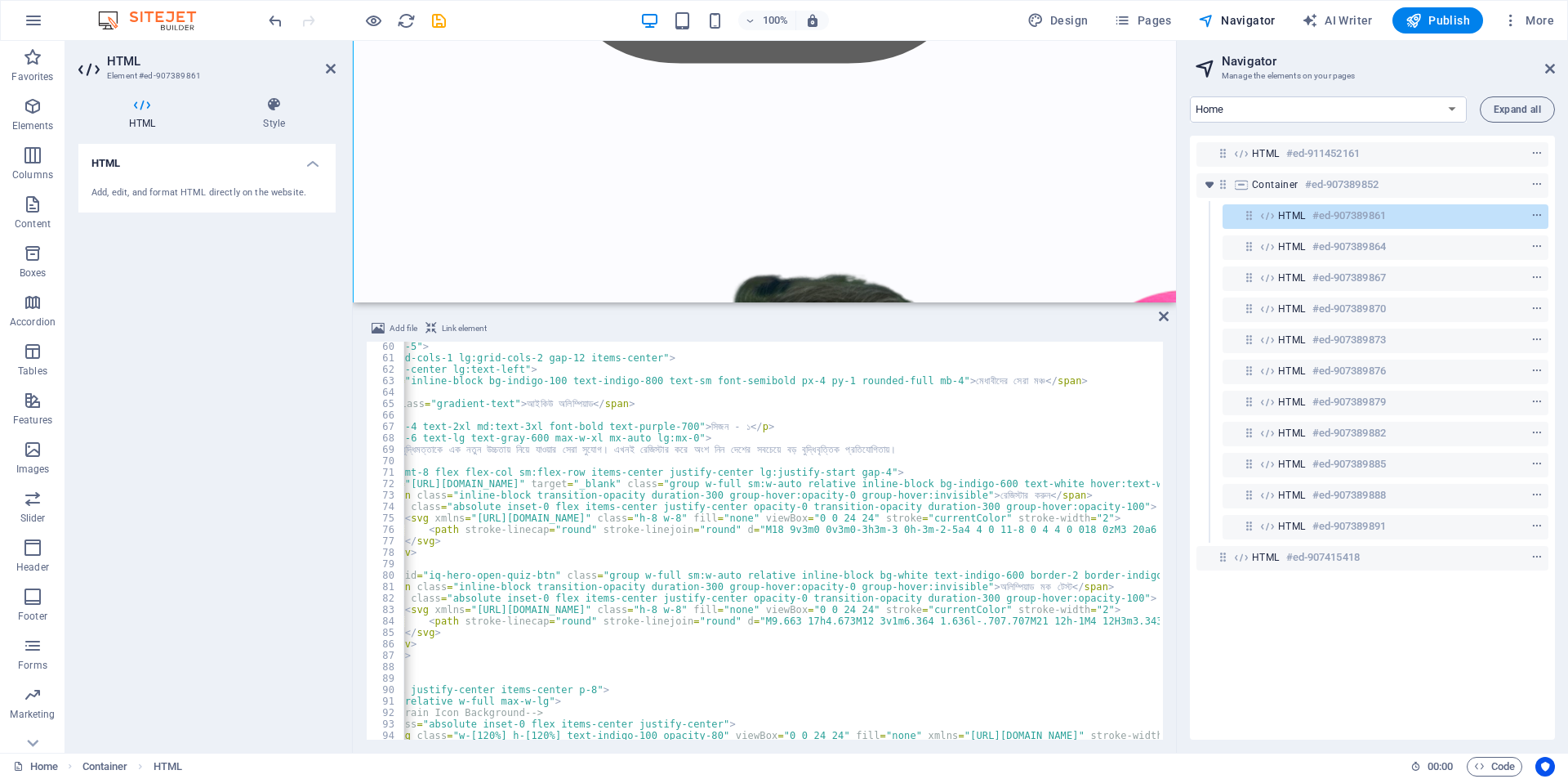
scroll to position [0, 172]
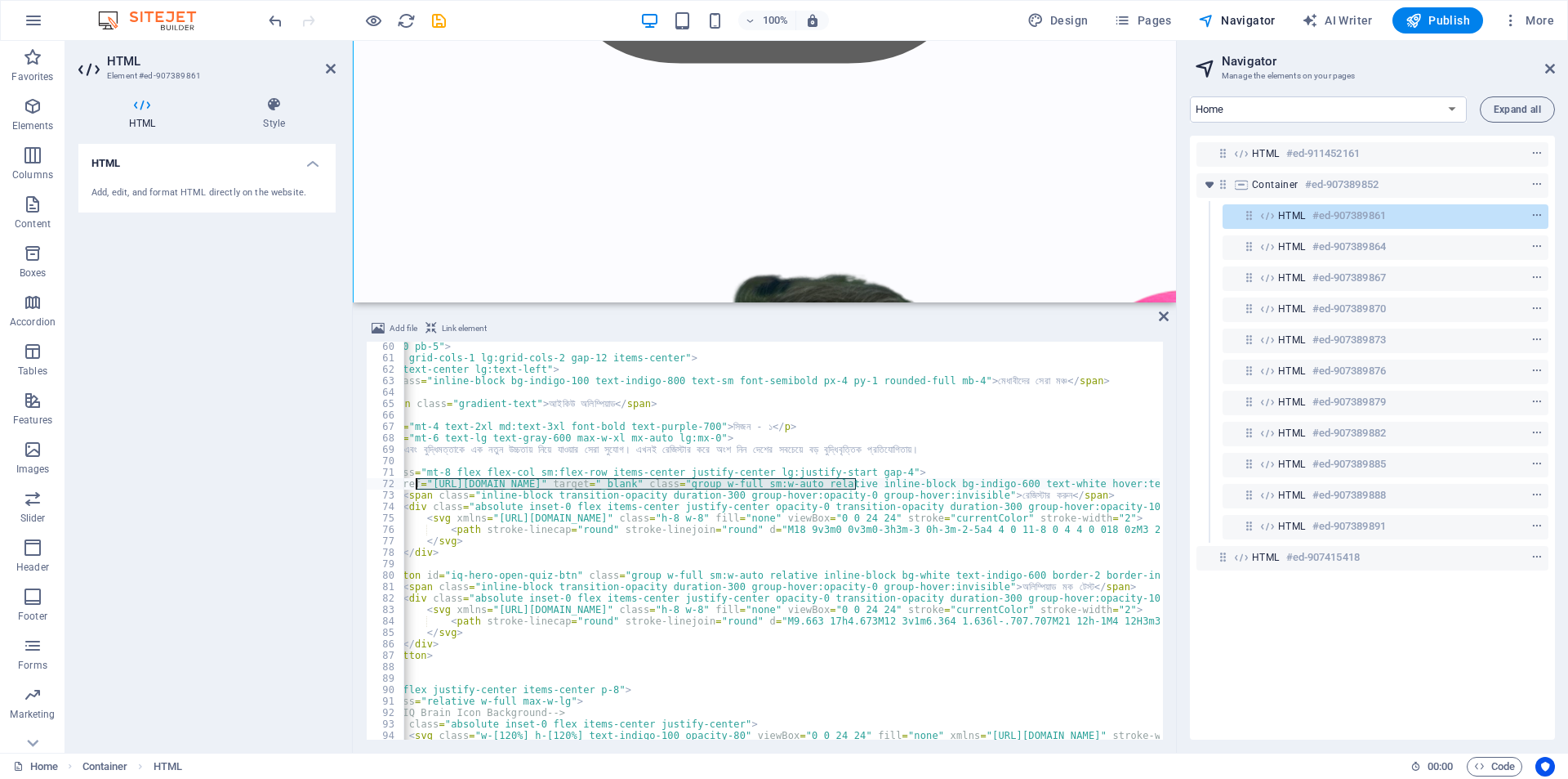
drag, startPoint x: 857, startPoint y: 484, endPoint x: 415, endPoint y: 484, distance: 442.0
click at [415, 484] on div "< section class = "pt-20 pb-5" > < div class = "grid grid-cols-1 lg:grid-cols-2…" at bounding box center [1252, 549] width 2043 height 417
paste textarea "[DOMAIN_NAME][URL]"
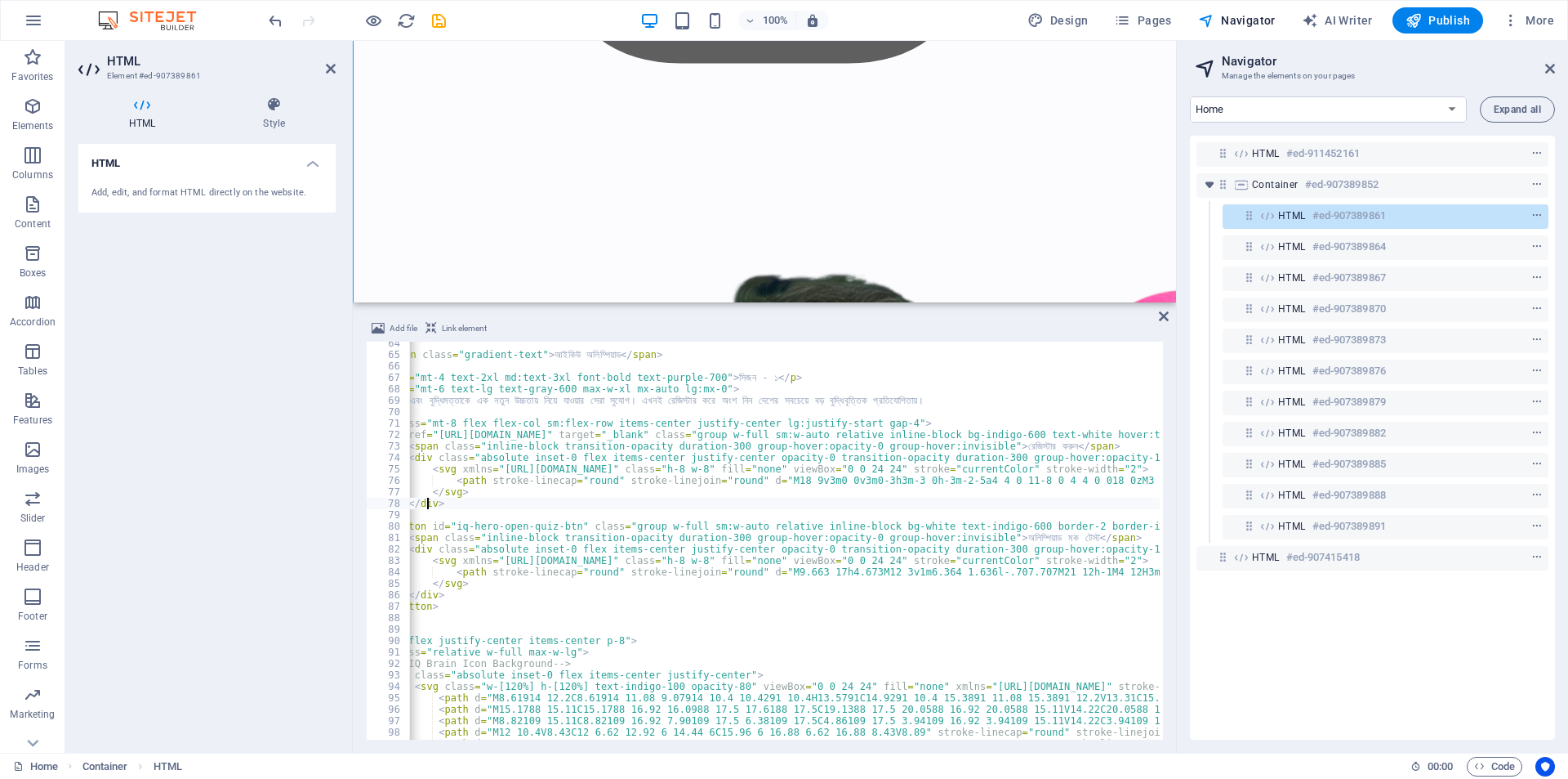
click at [695, 501] on div "< h1 > ন্যাশনাল < span class = "gradient-text" > আইকিউ অলিম্পিয়াড </ span > </…" at bounding box center [1162, 545] width 1851 height 417
type textarea "</div>"
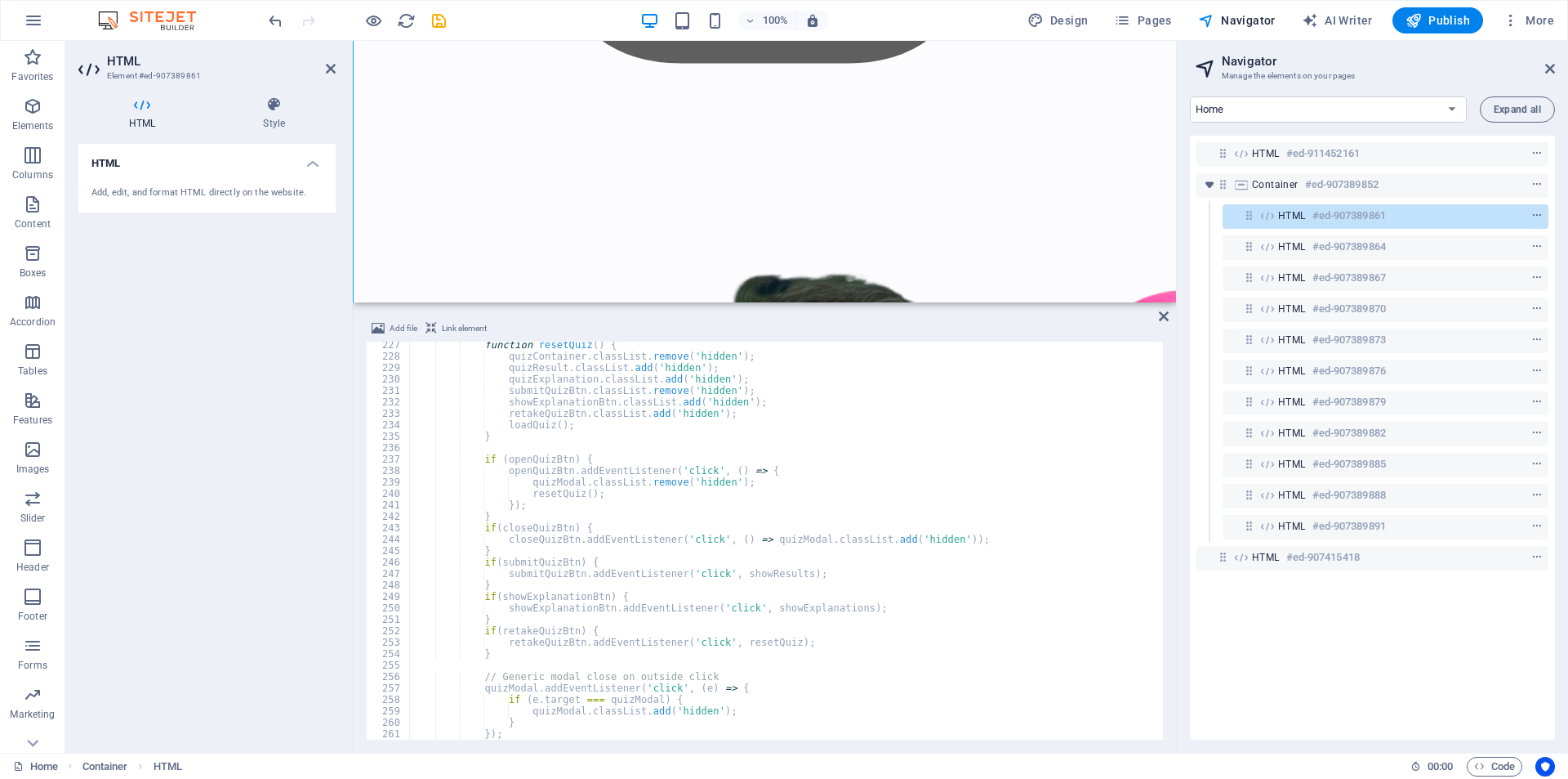
scroll to position [2637, 0]
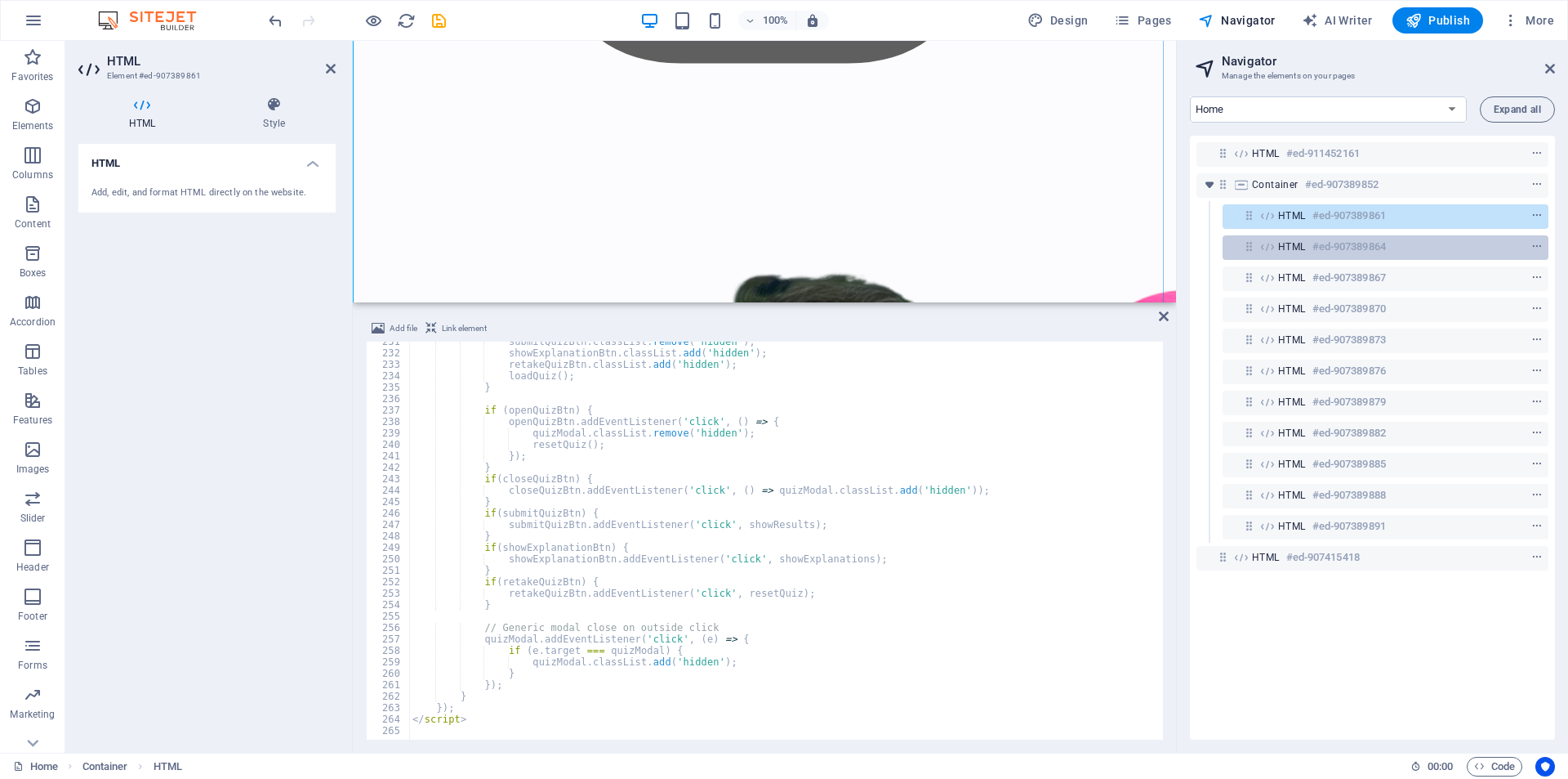
click at [1316, 244] on h6 "#ed-907389864" at bounding box center [1350, 247] width 73 height 20
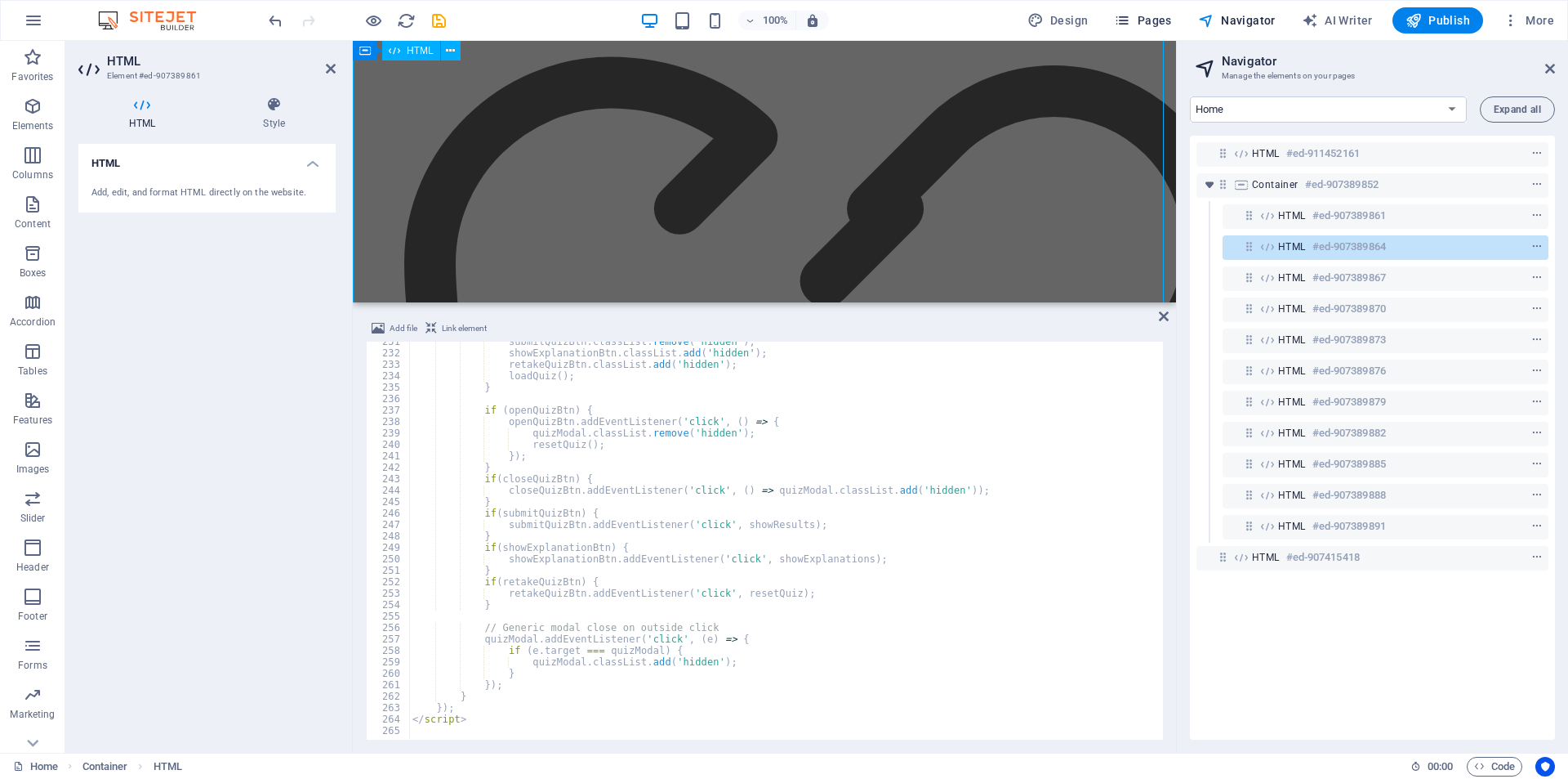
scroll to position [11669, 0]
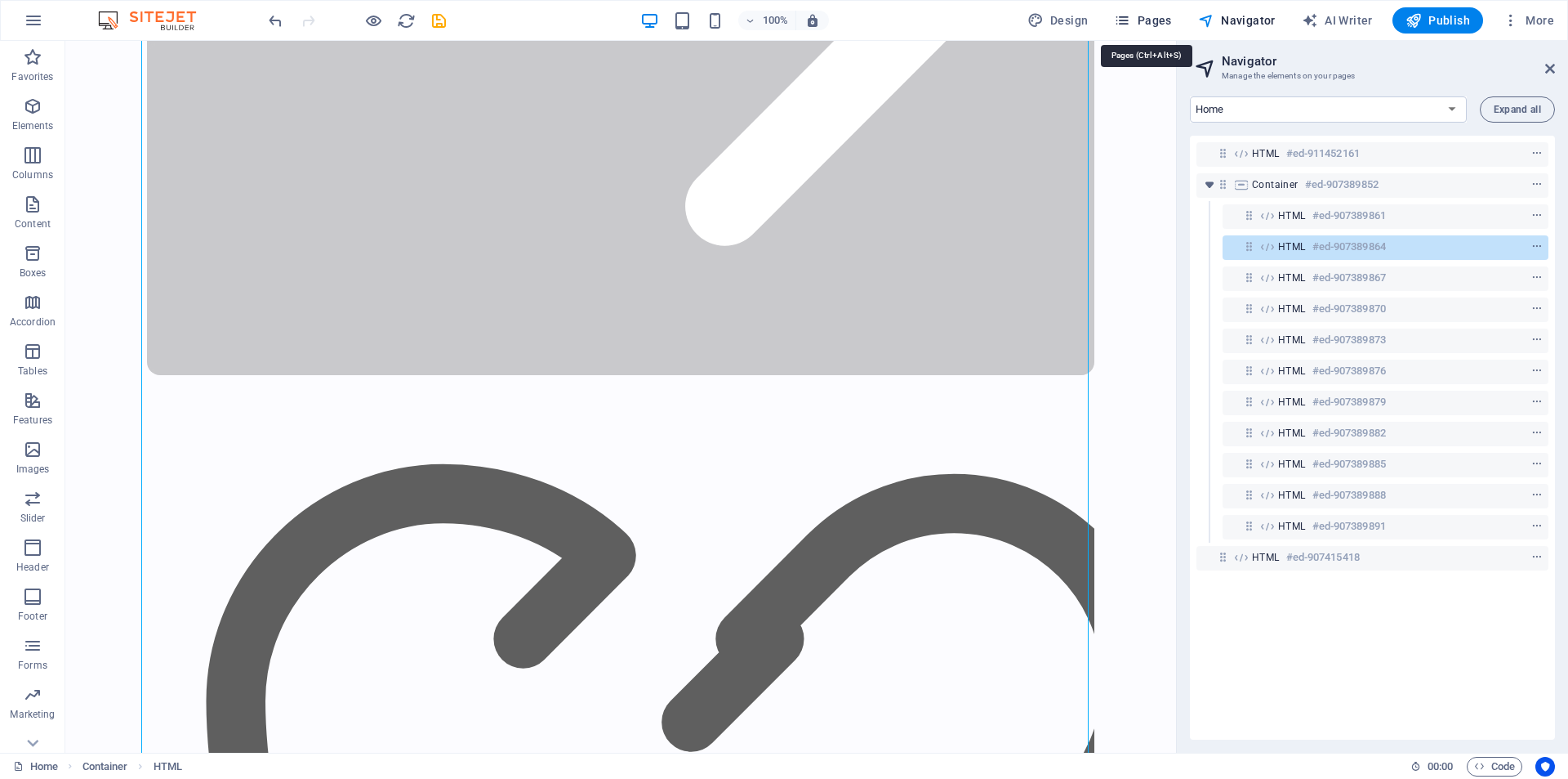
click at [1123, 20] on icon "button" at bounding box center [1122, 20] width 16 height 16
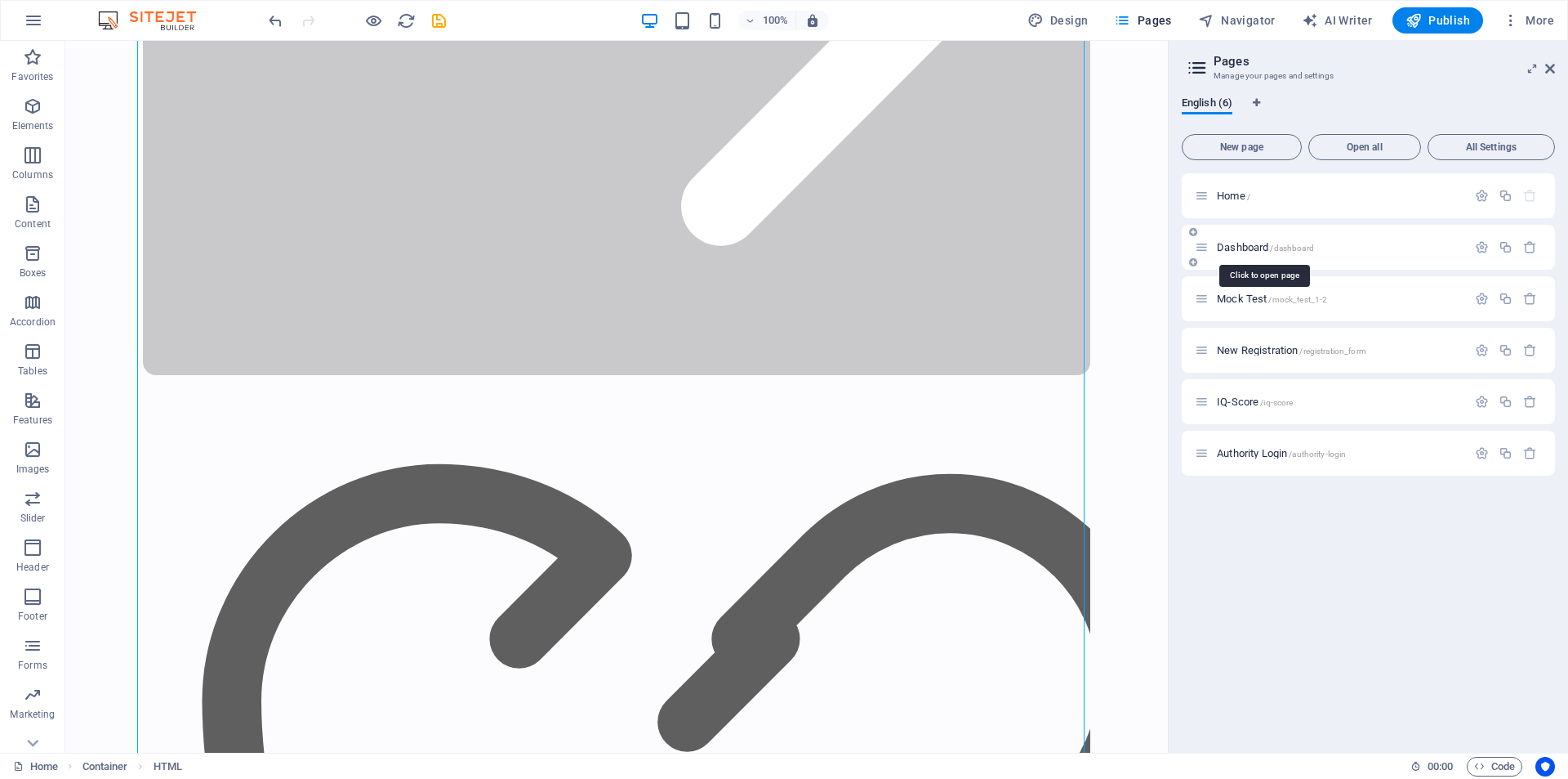
click at [1304, 252] on span "/dashboard" at bounding box center [1292, 248] width 43 height 9
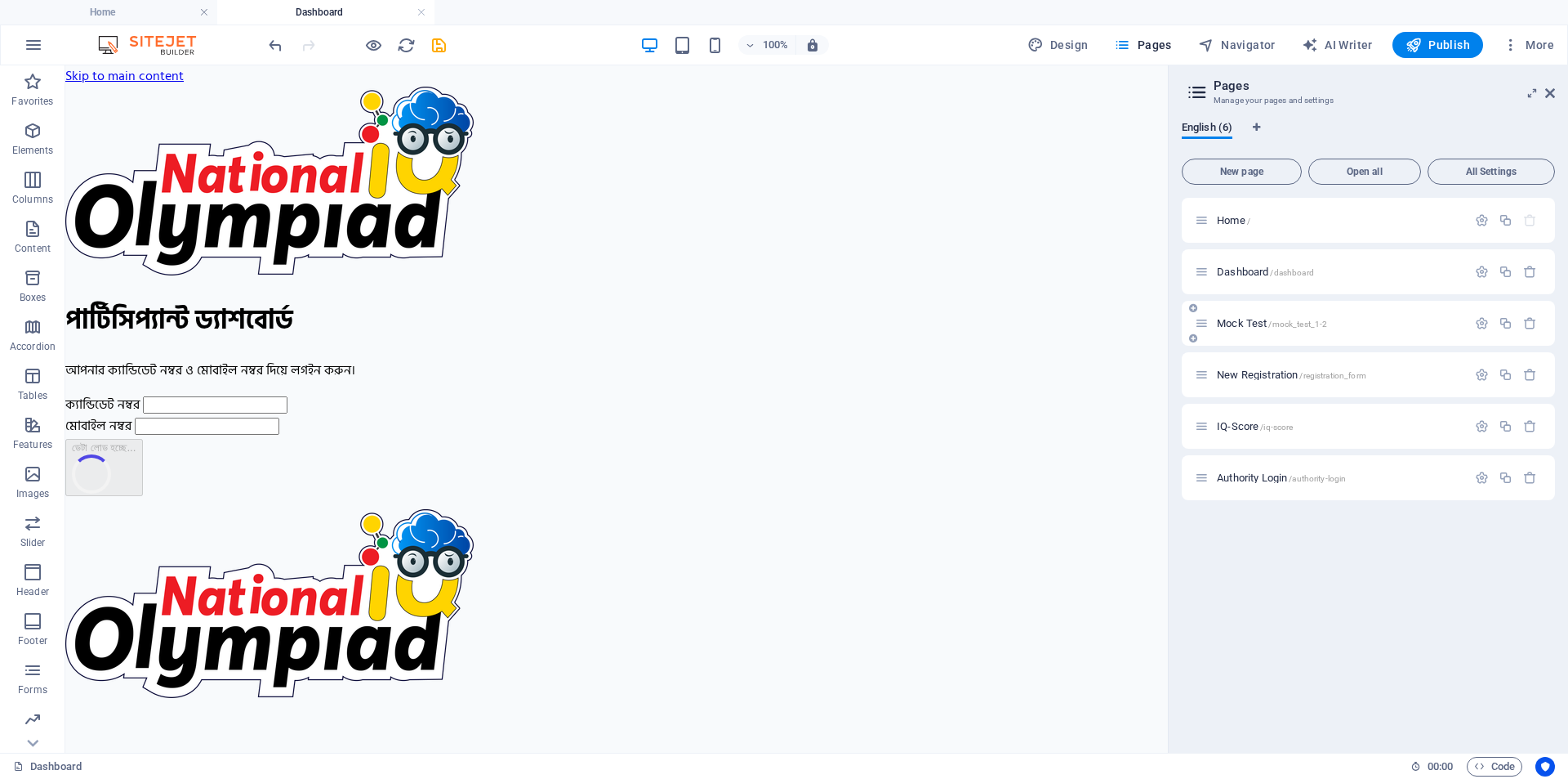
scroll to position [0, 0]
drag, startPoint x: 1226, startPoint y: 41, endPoint x: 1109, endPoint y: 9, distance: 121.3
click at [1226, 41] on span "Navigator" at bounding box center [1237, 44] width 77 height 16
select select "17008120-en"
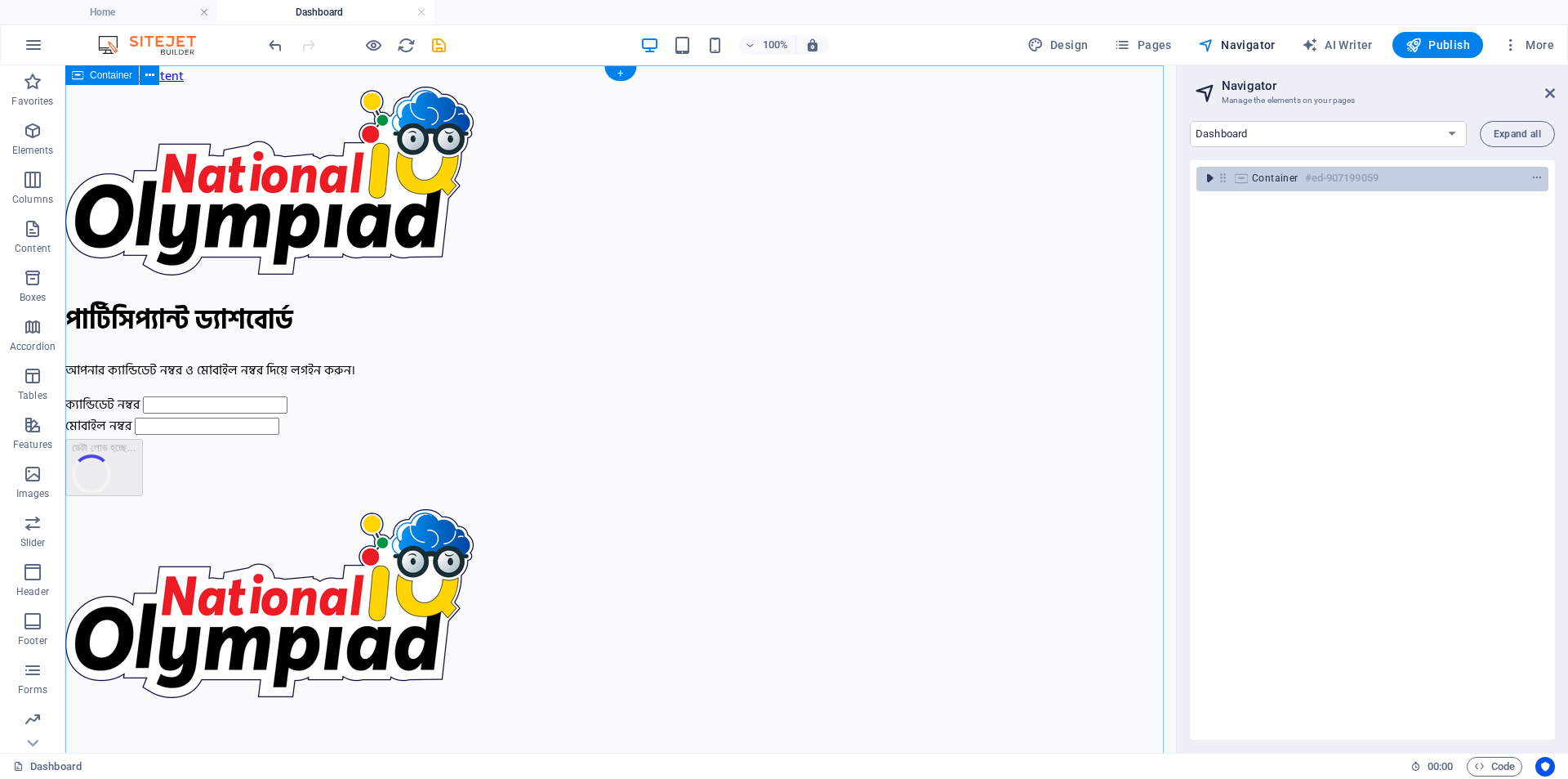
click at [1204, 177] on icon "toggle-expand" at bounding box center [1209, 177] width 16 height 16
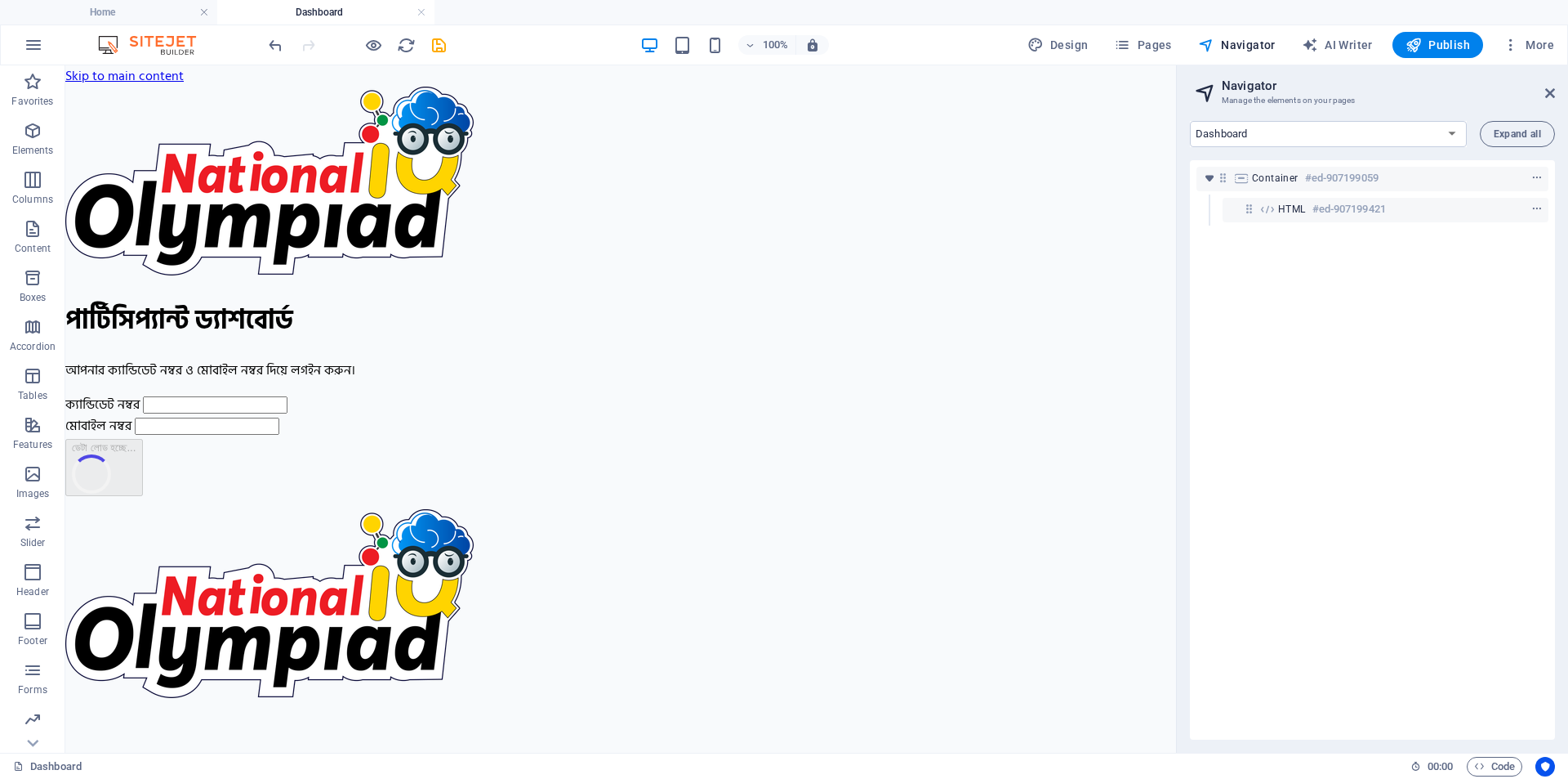
drag, startPoint x: 1304, startPoint y: 214, endPoint x: 1266, endPoint y: 164, distance: 62.8
click at [1266, 164] on div "Container #ed-907199059 HTML #ed-907199421" at bounding box center [1373, 449] width 365 height 579
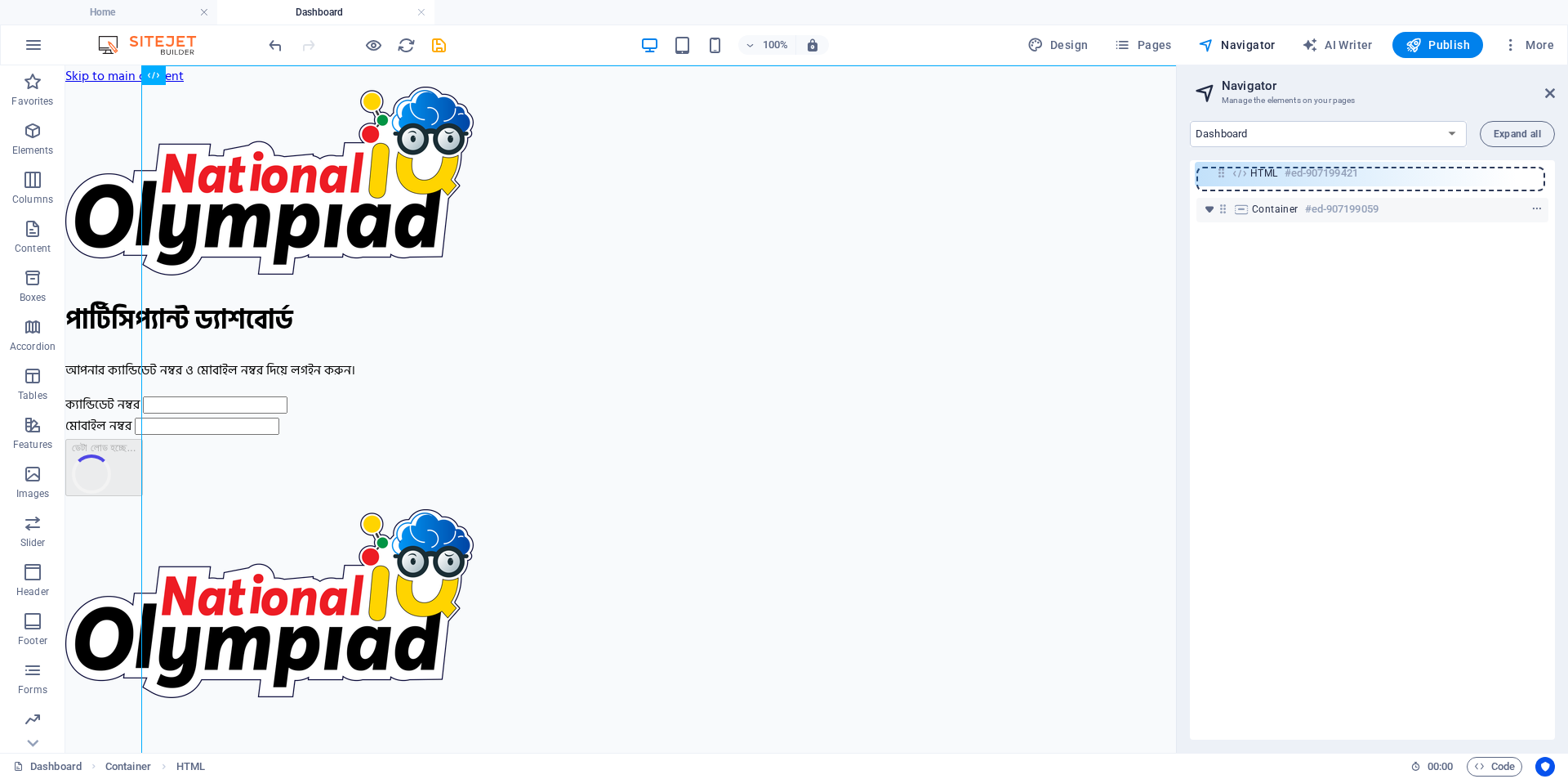
drag, startPoint x: 1256, startPoint y: 210, endPoint x: 1229, endPoint y: 174, distance: 45.0
click at [1229, 174] on div "Container #ed-907199059 HTML #ed-907199421" at bounding box center [1373, 449] width 365 height 579
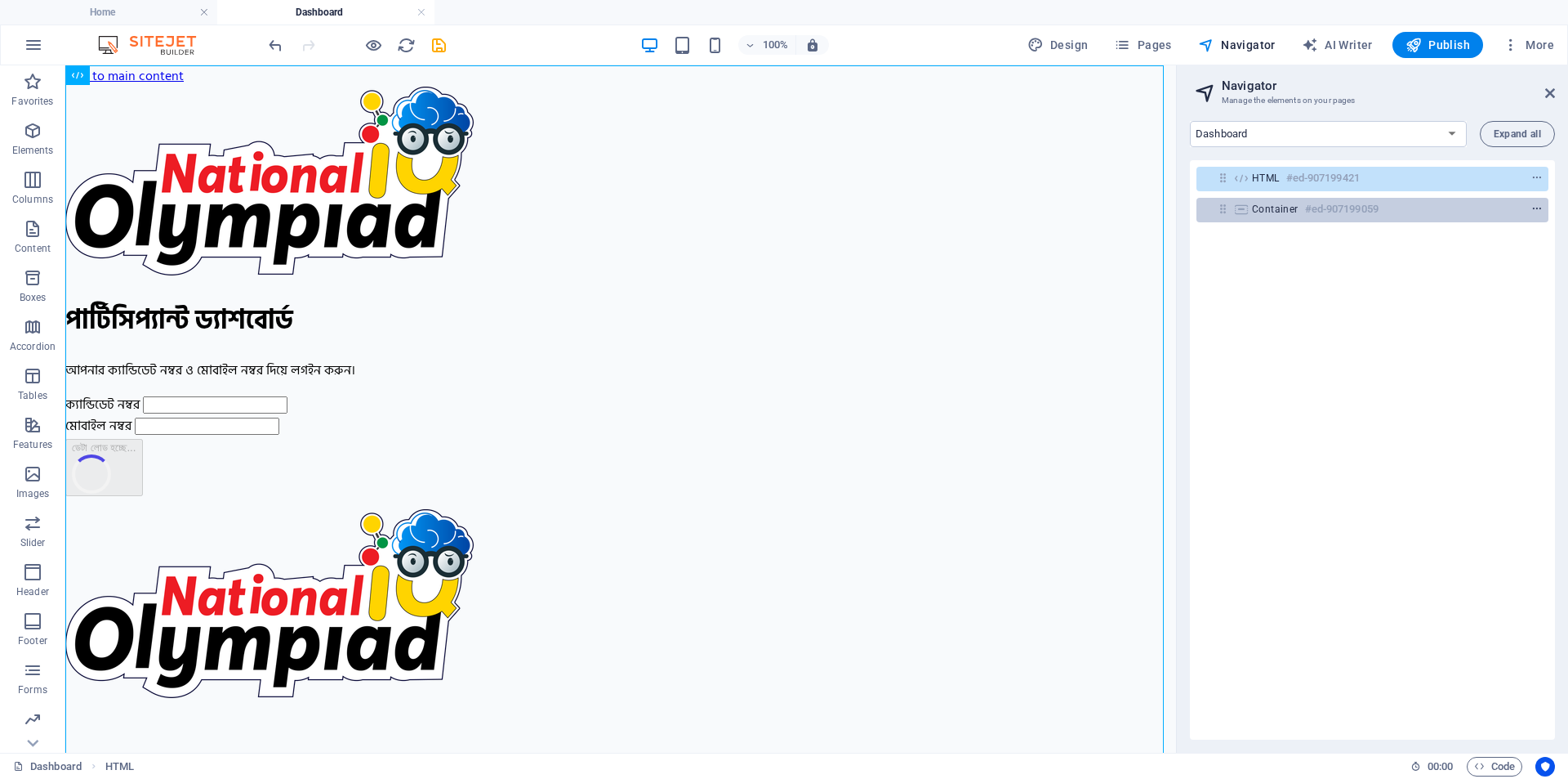
click at [1531, 206] on icon "context-menu" at bounding box center [1537, 209] width 11 height 11
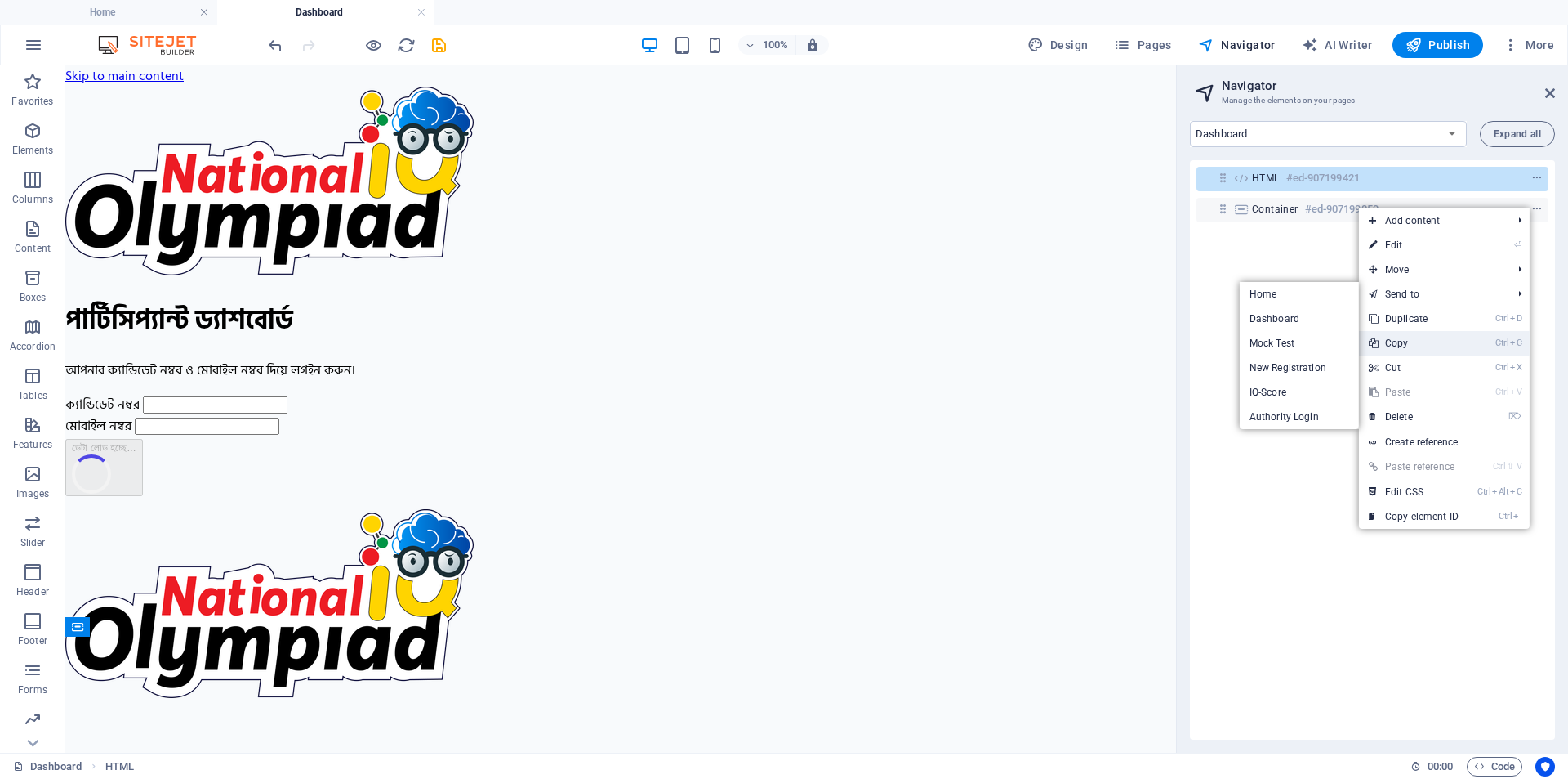
scroll to position [16094, 0]
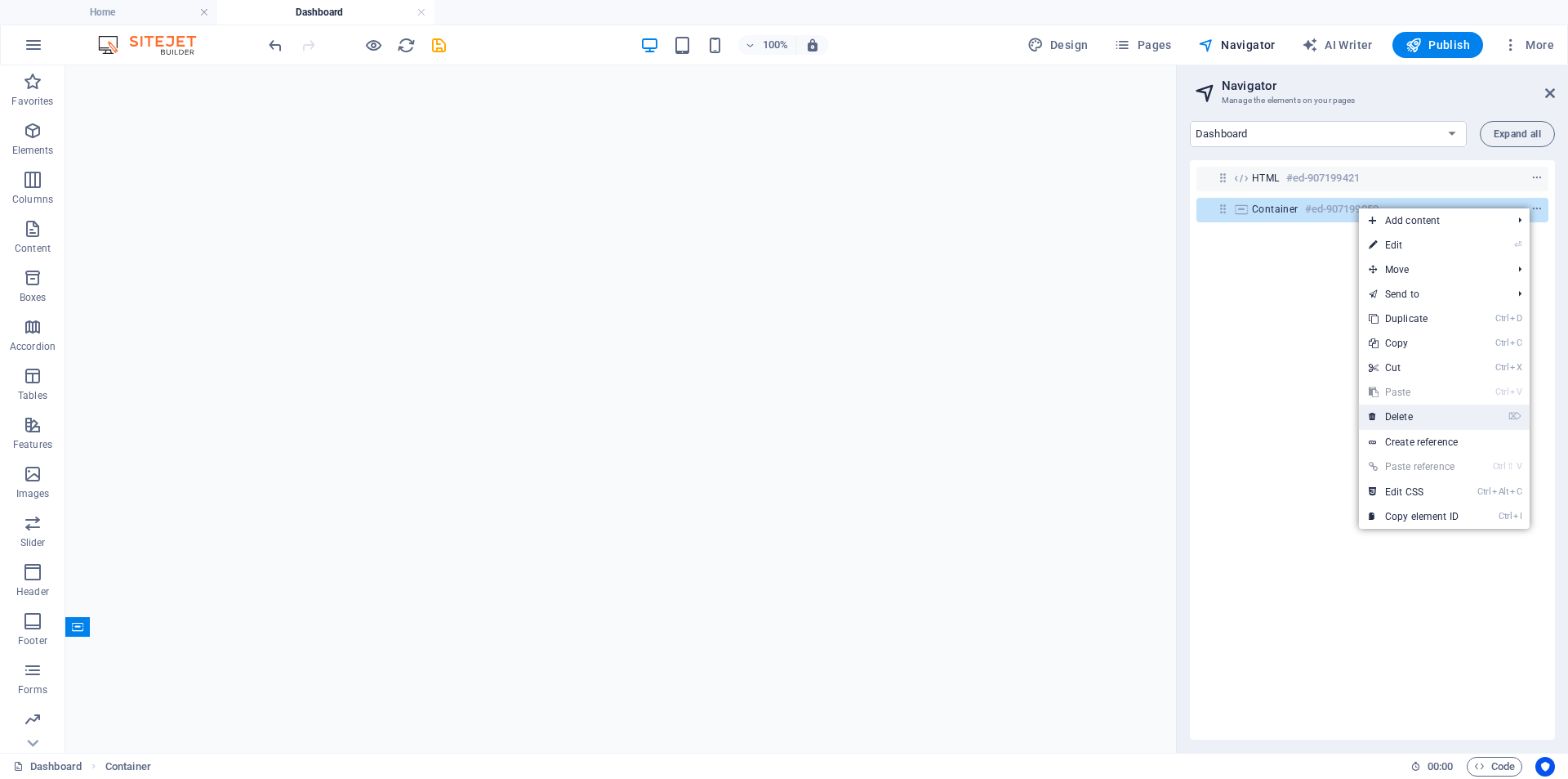
click at [1399, 412] on link "⌦ Delete" at bounding box center [1414, 416] width 109 height 24
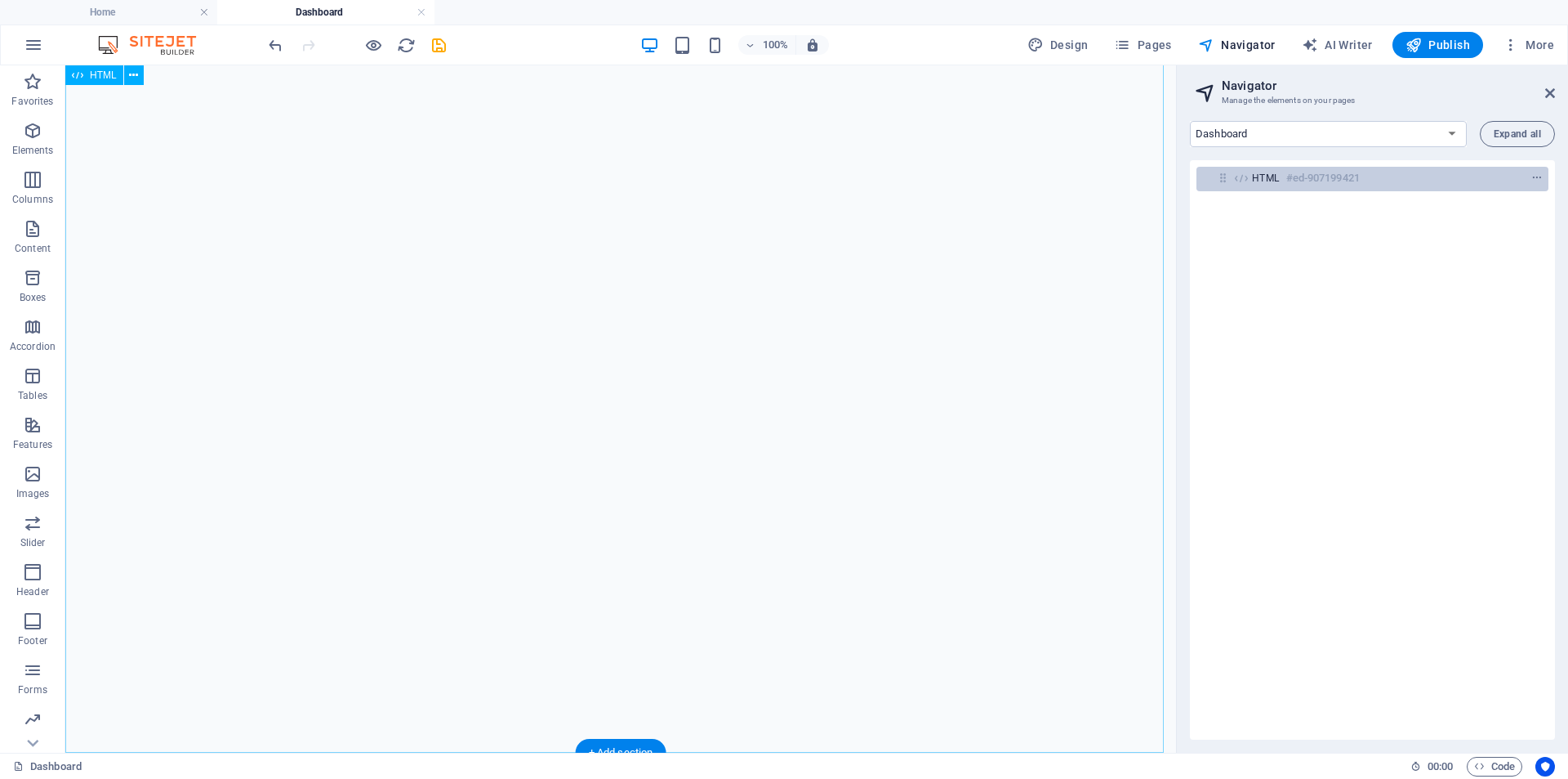
click at [1308, 184] on h6 "#ed-907199421" at bounding box center [1323, 178] width 73 height 20
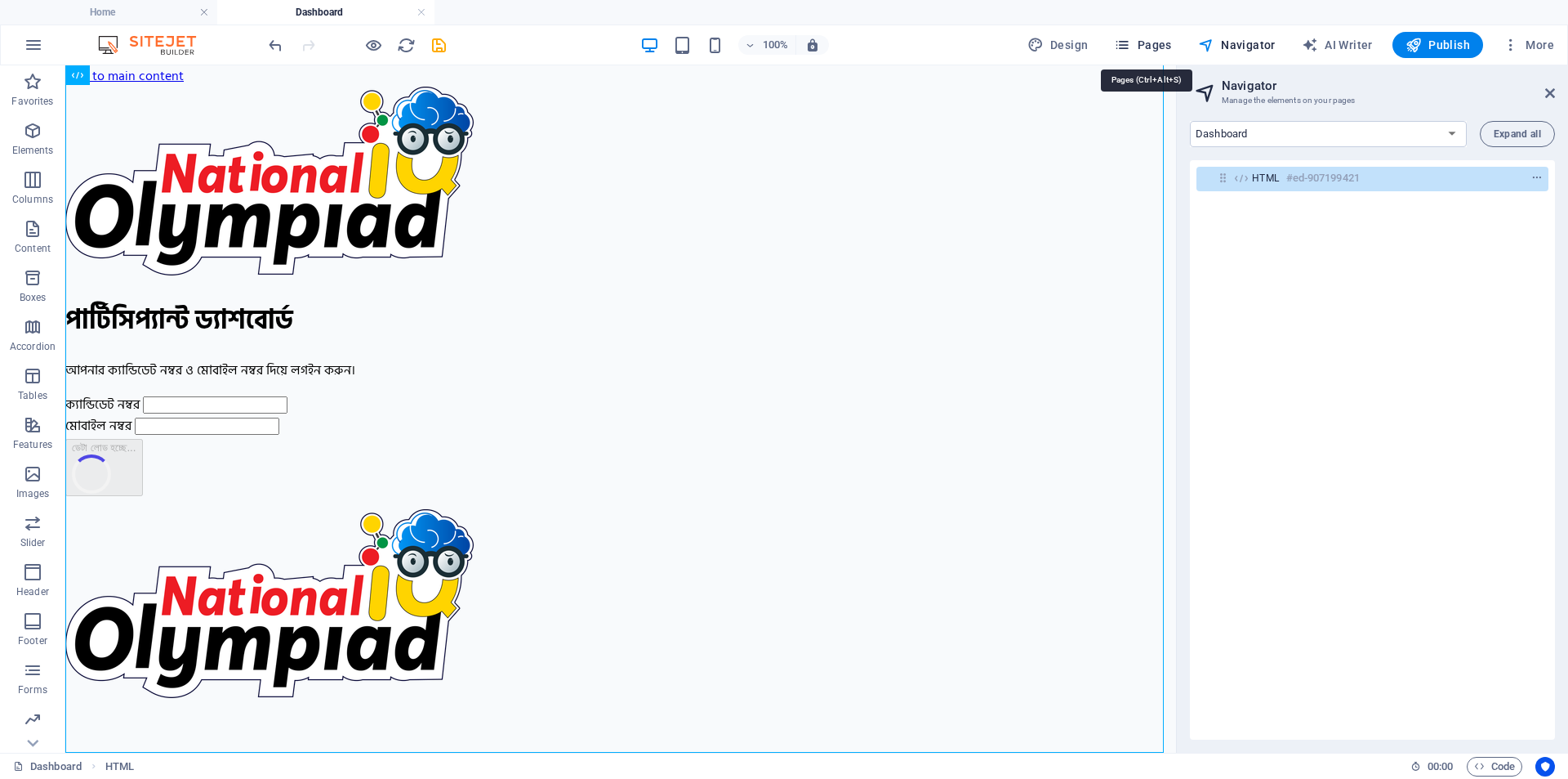
click at [1158, 40] on span "Pages" at bounding box center [1142, 44] width 57 height 16
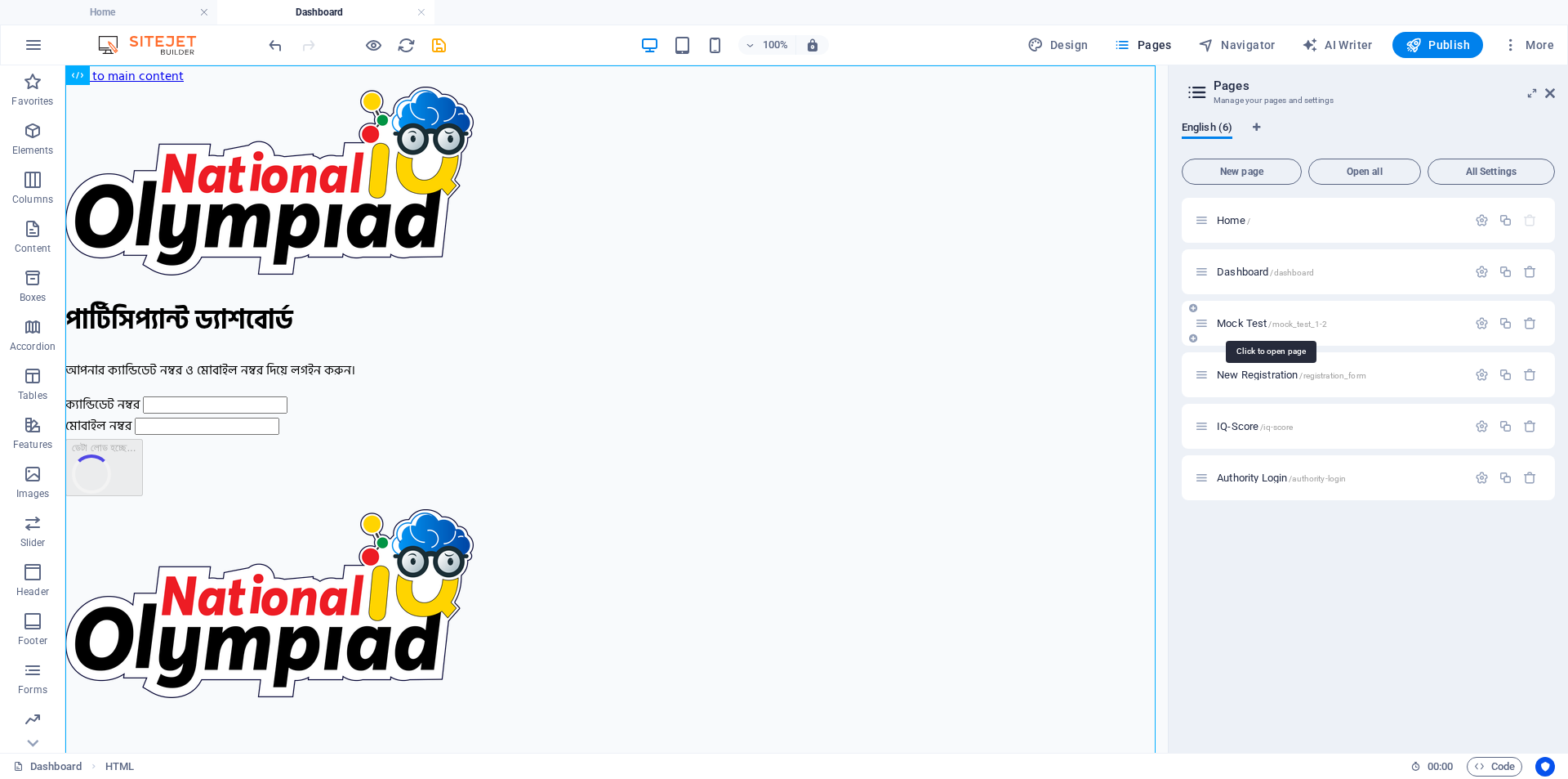
click at [1306, 325] on span "/mock_test_1-2" at bounding box center [1298, 324] width 58 height 9
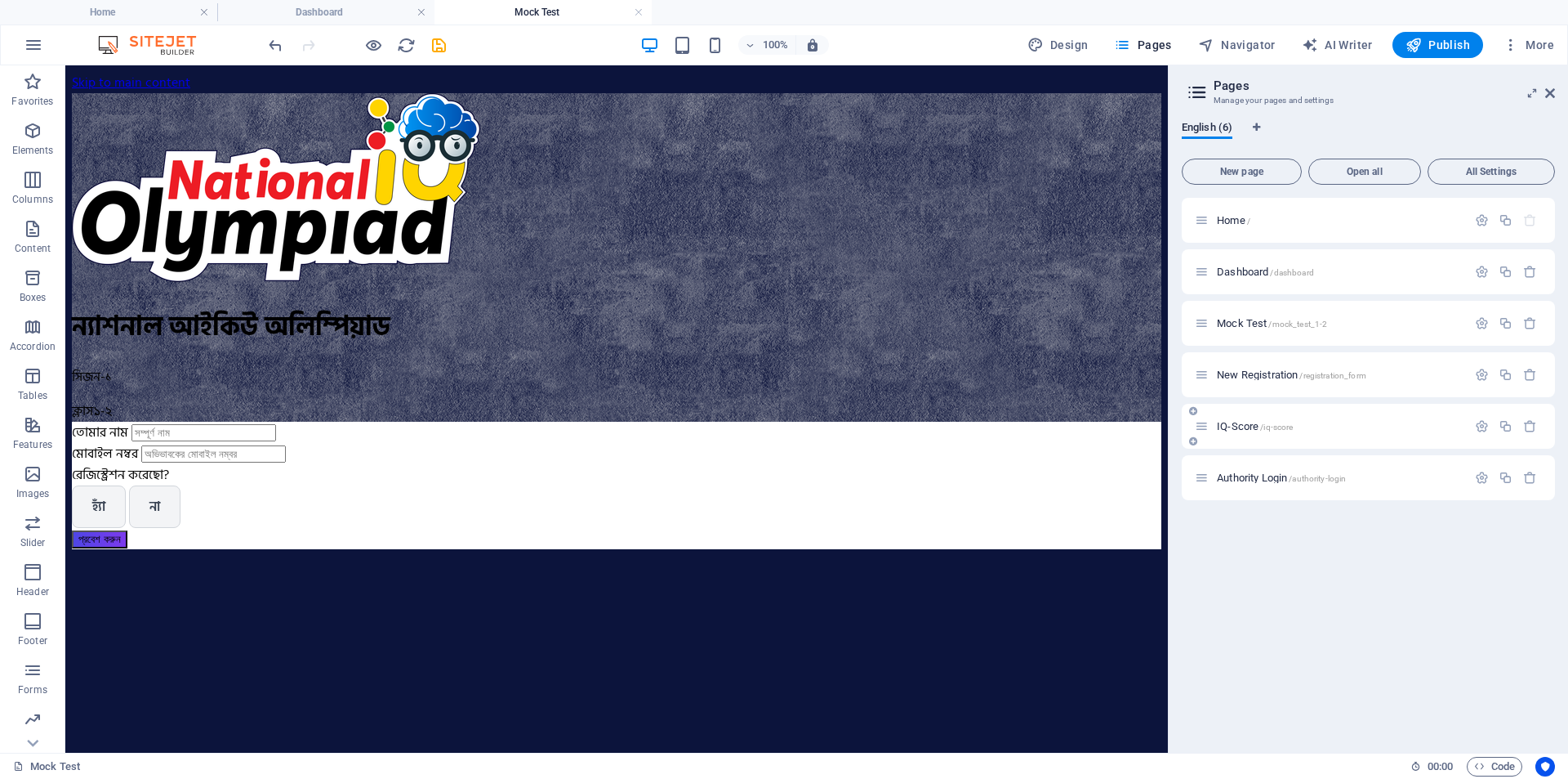
click at [1284, 425] on span "/iq-score" at bounding box center [1276, 427] width 33 height 9
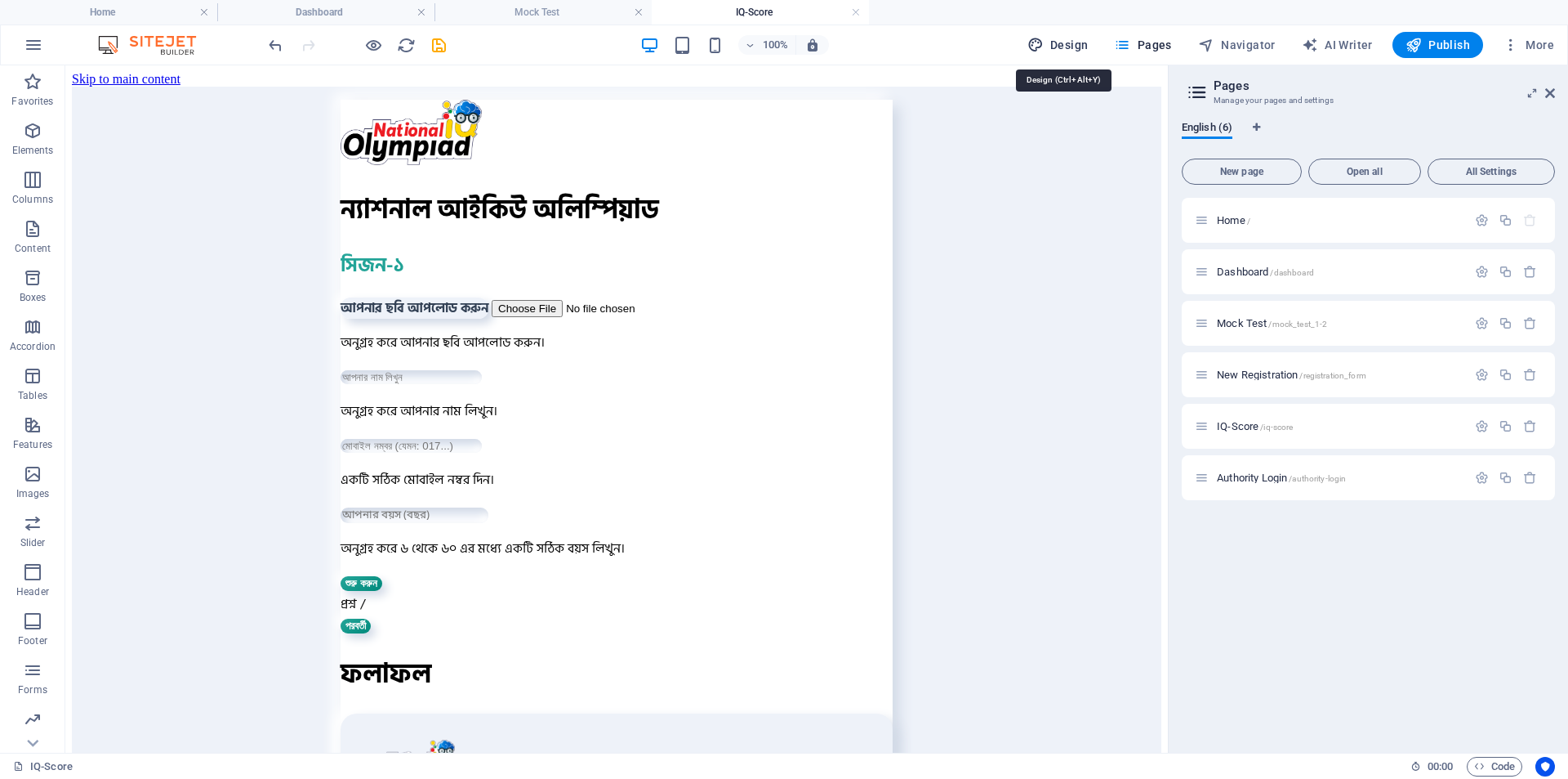
click at [1082, 42] on span "Design" at bounding box center [1058, 44] width 61 height 16
click at [1131, 39] on icon "button" at bounding box center [1122, 44] width 16 height 16
click at [1250, 39] on span "Navigator" at bounding box center [1237, 44] width 77 height 16
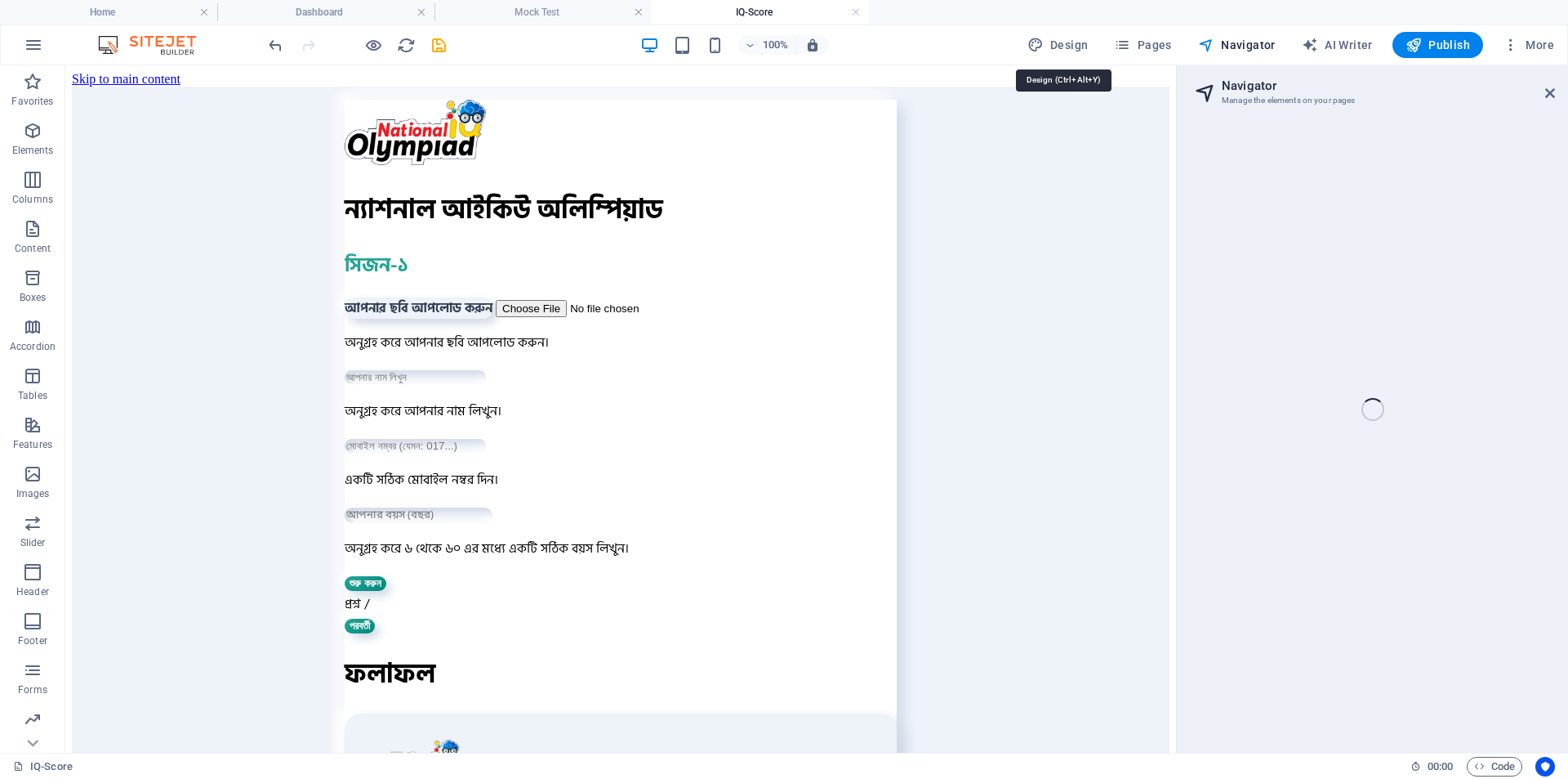
select select "17058423-en"
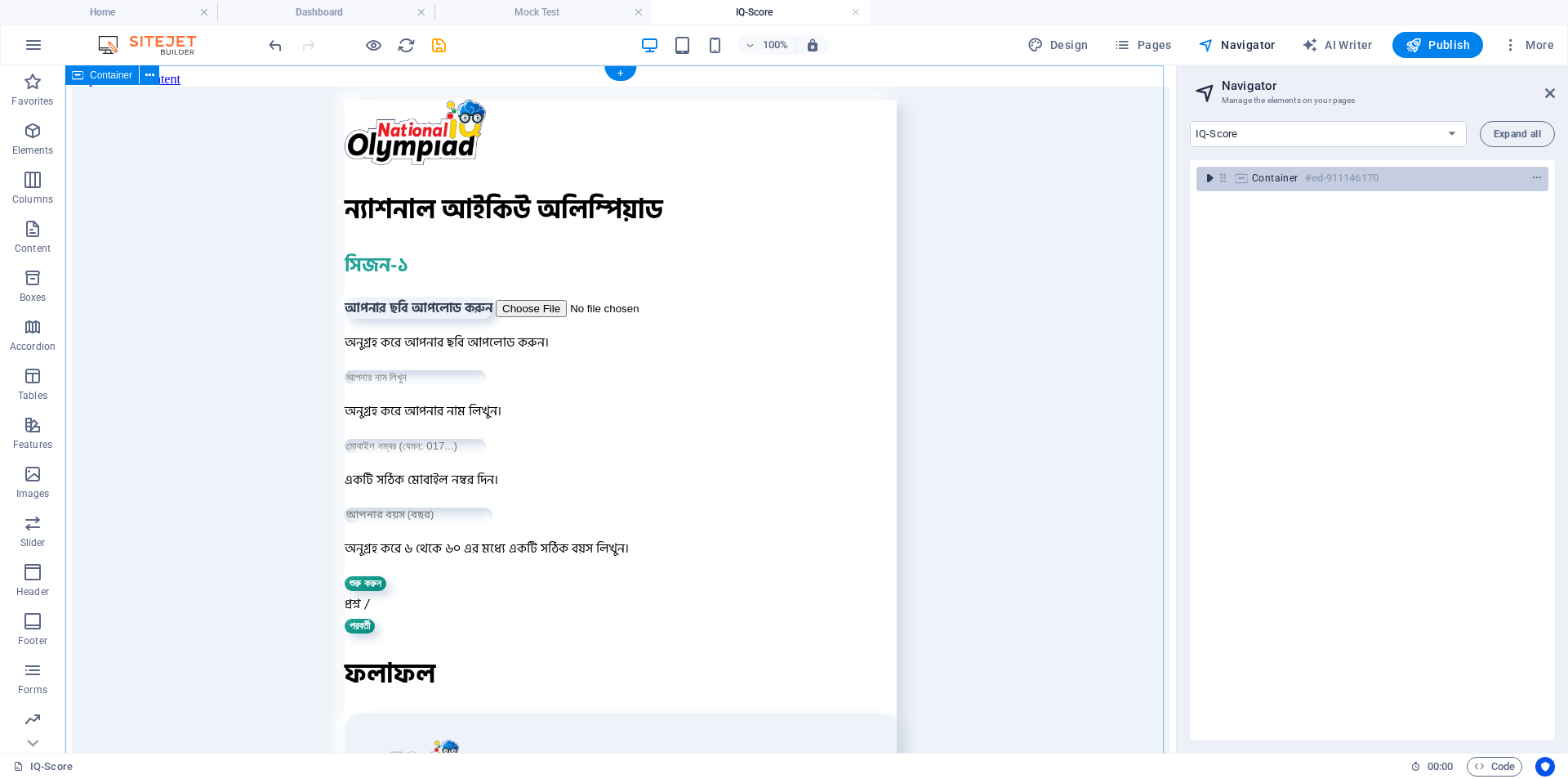
click at [1212, 179] on icon "toggle-expand" at bounding box center [1209, 177] width 16 height 16
drag, startPoint x: 1292, startPoint y: 187, endPoint x: 1269, endPoint y: 183, distance: 23.3
click at [1241, 159] on div "Home Dashboard Mock Test New Registration IQ-Score Authority Login Expand all C…" at bounding box center [1373, 430] width 392 height 644
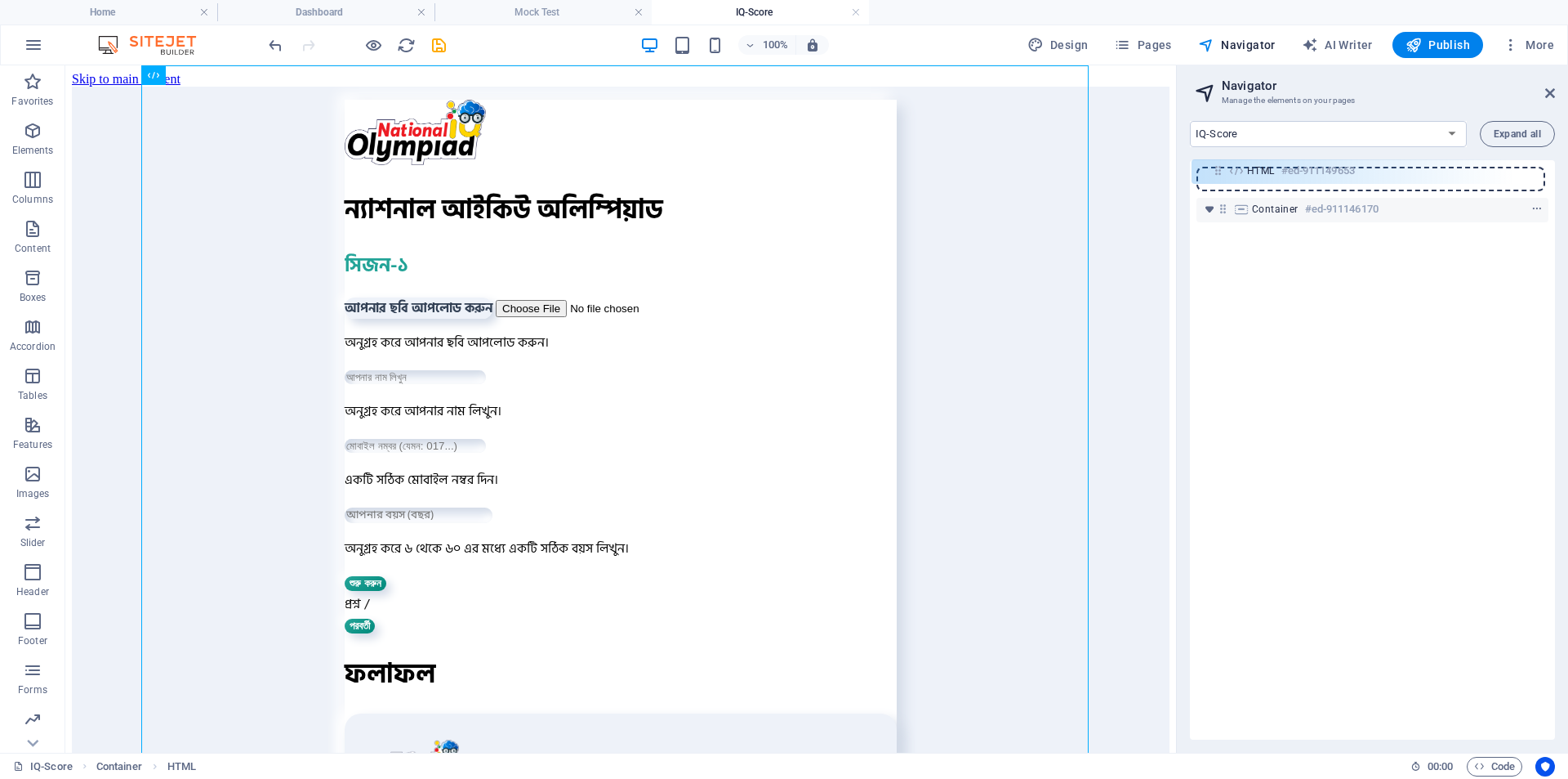
drag, startPoint x: 1253, startPoint y: 206, endPoint x: 1218, endPoint y: 164, distance: 54.7
click at [1218, 164] on div "Container #ed-911146170 HTML #ed-911149653" at bounding box center [1373, 449] width 365 height 579
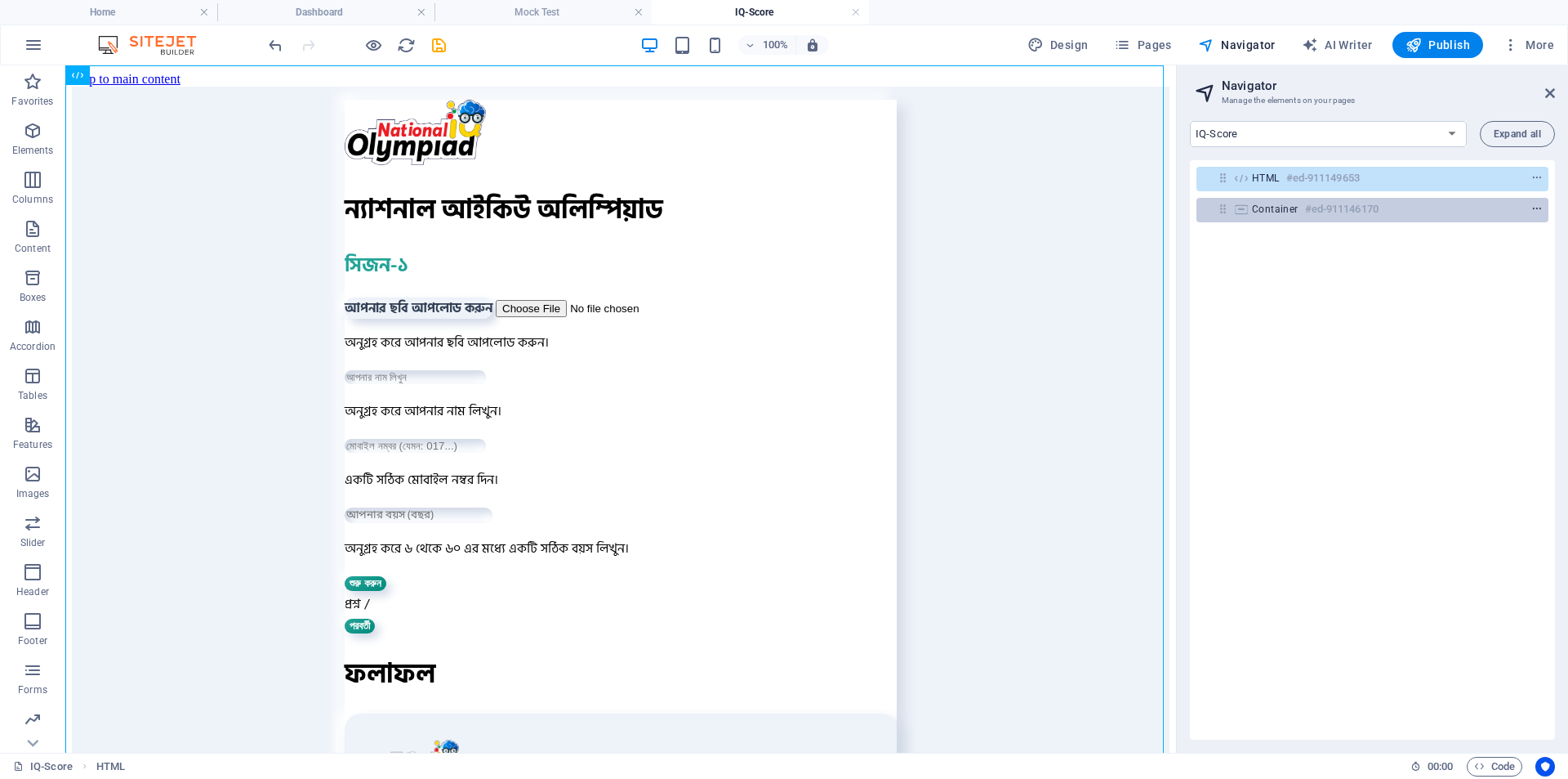
click at [1536, 205] on icon "context-menu" at bounding box center [1537, 209] width 11 height 11
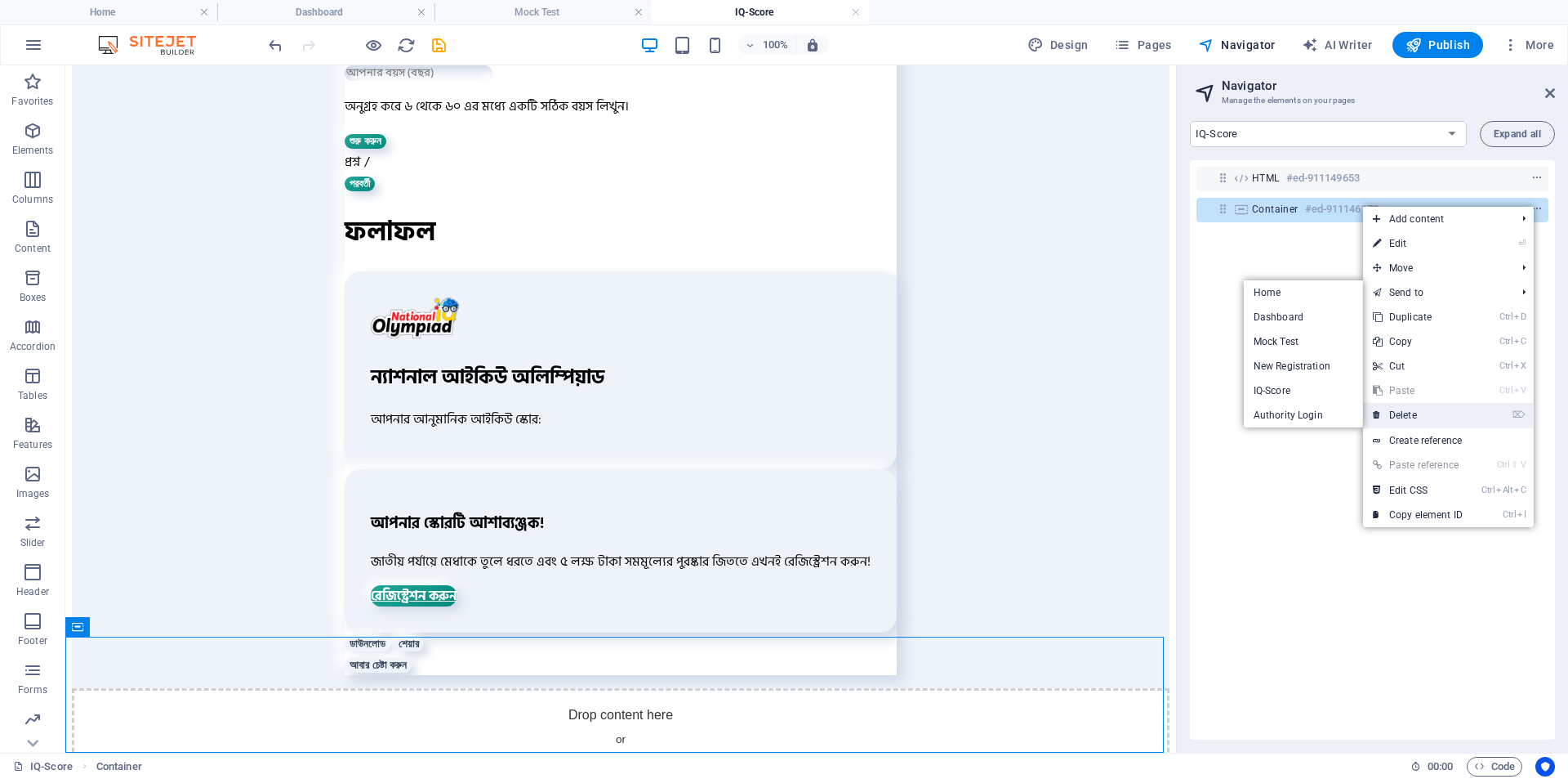
click at [1400, 412] on link "⌦ Delete" at bounding box center [1418, 415] width 109 height 24
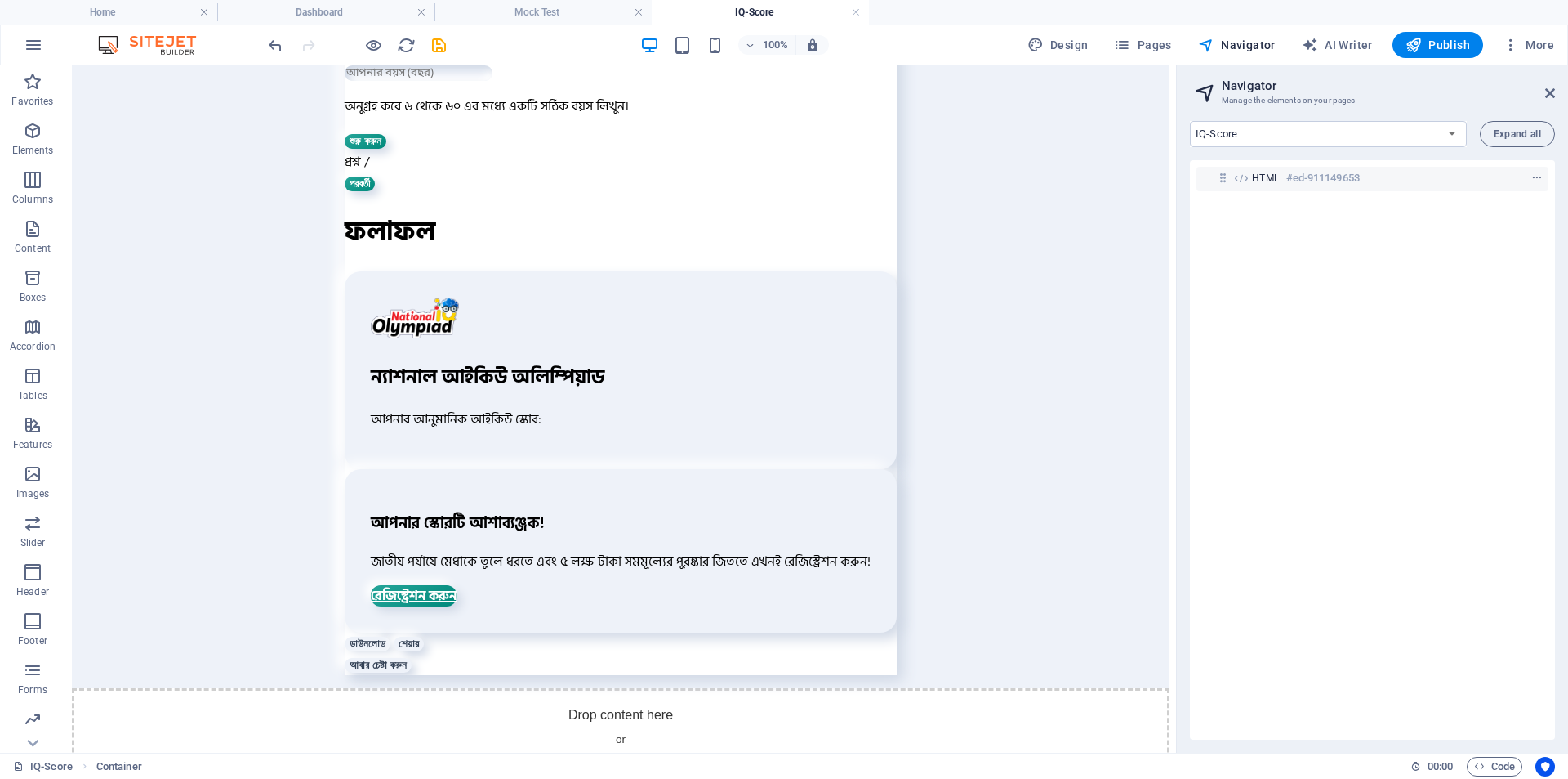
scroll to position [326, 0]
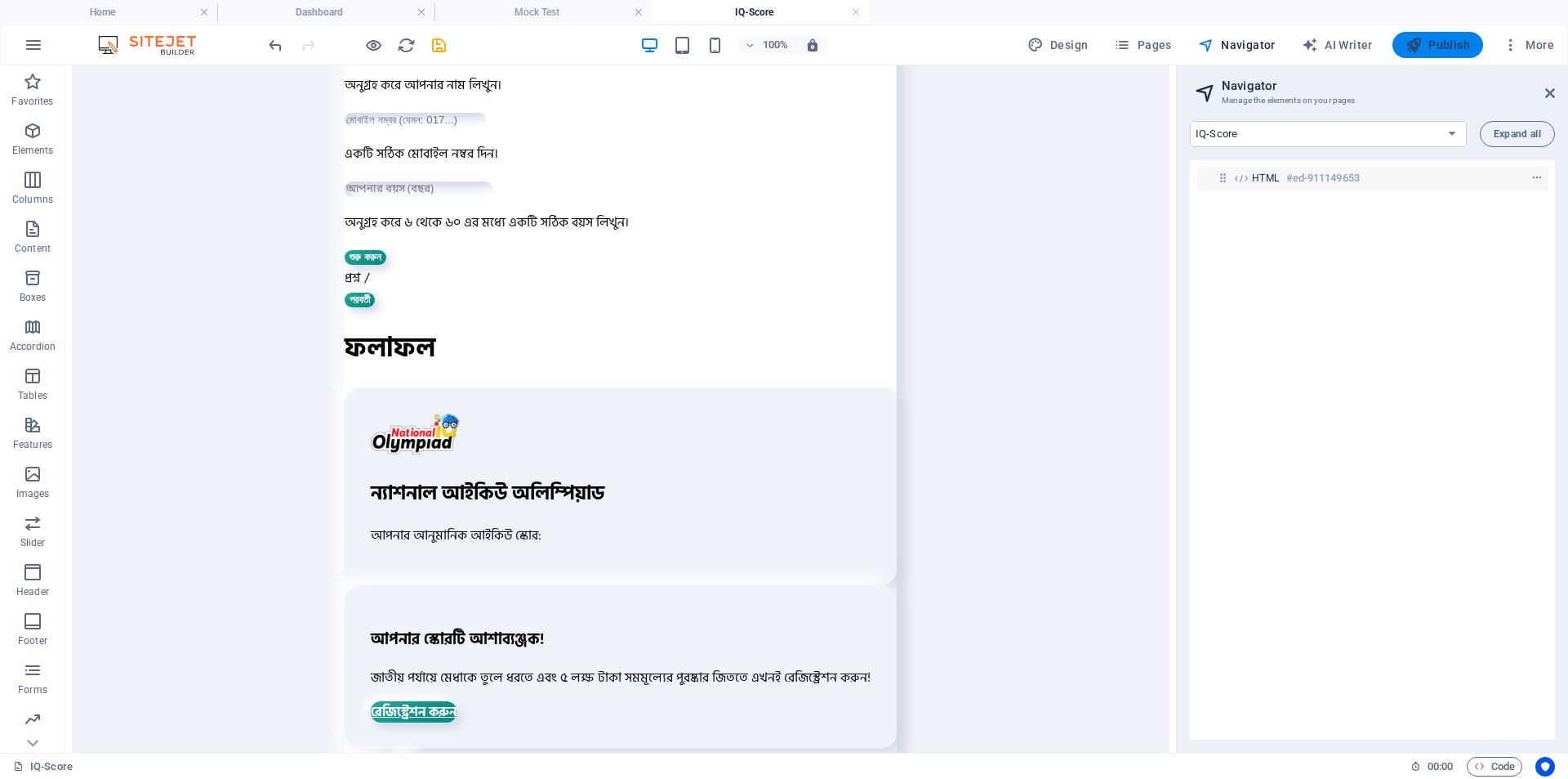
click at [1449, 50] on span "Publish" at bounding box center [1438, 44] width 65 height 16
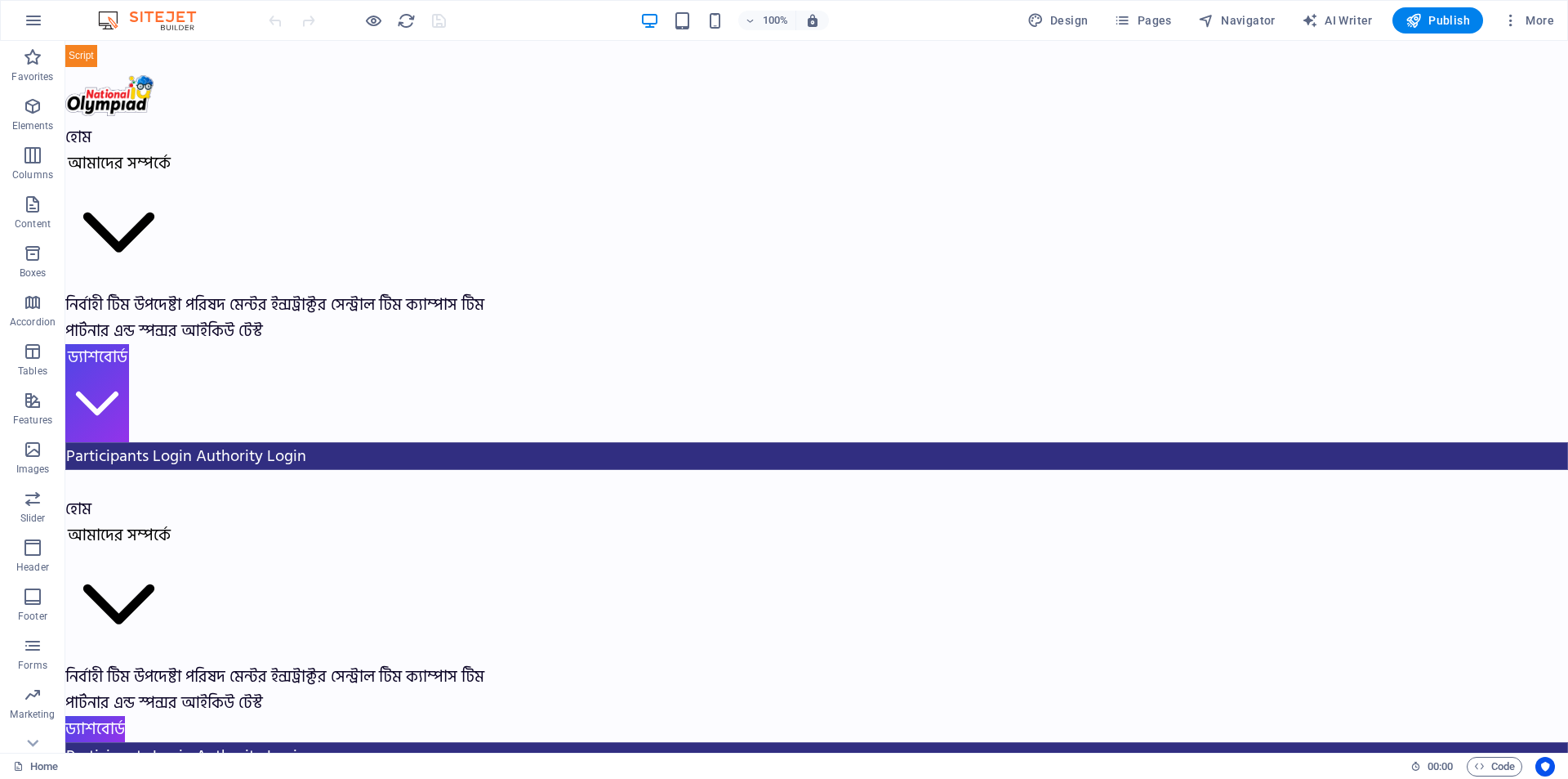
drag, startPoint x: 1562, startPoint y: 67, endPoint x: 1580, endPoint y: 58, distance: 20.1
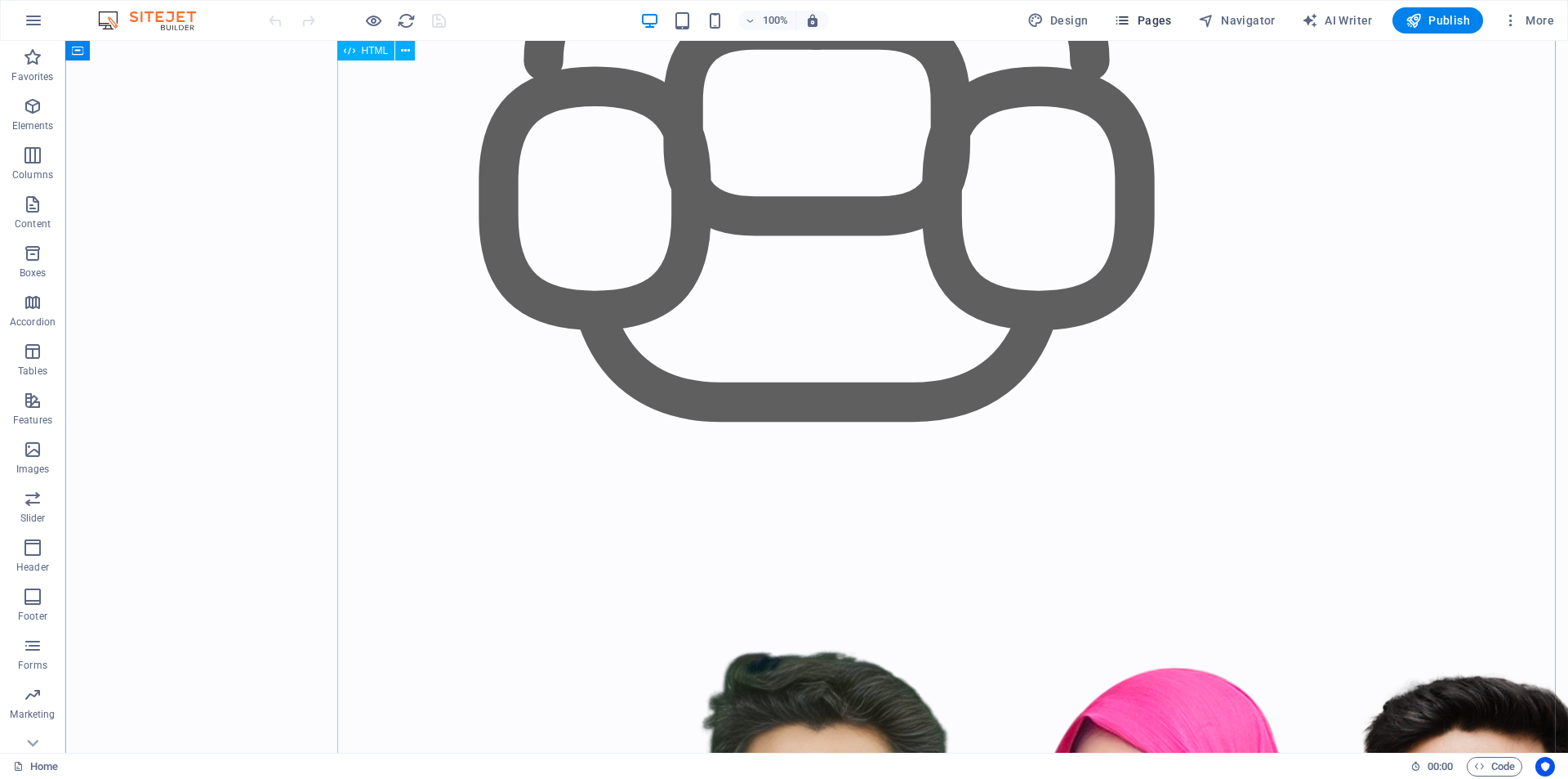
scroll to position [2942, 0]
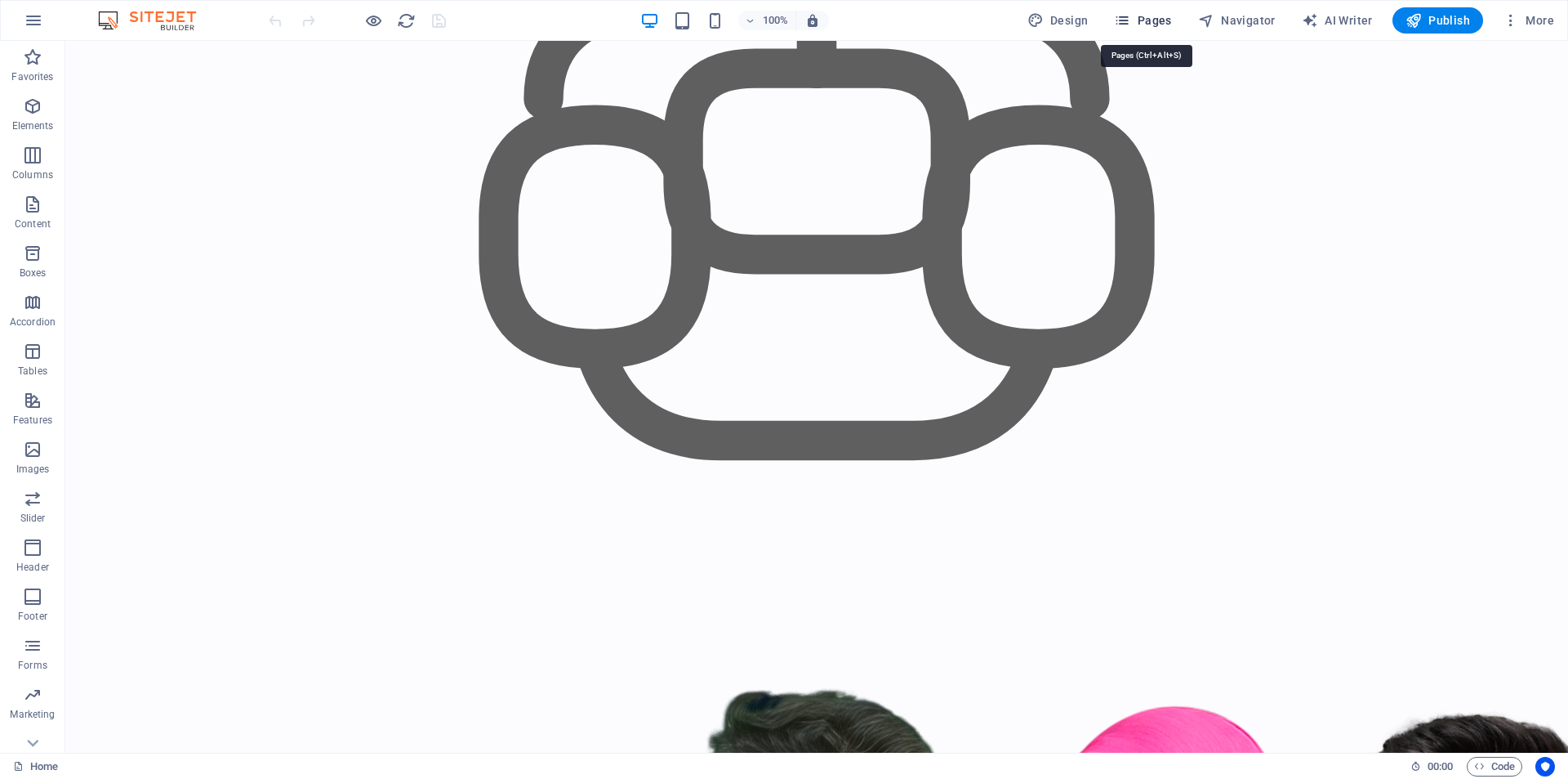
click at [1160, 15] on span "Pages" at bounding box center [1142, 20] width 57 height 16
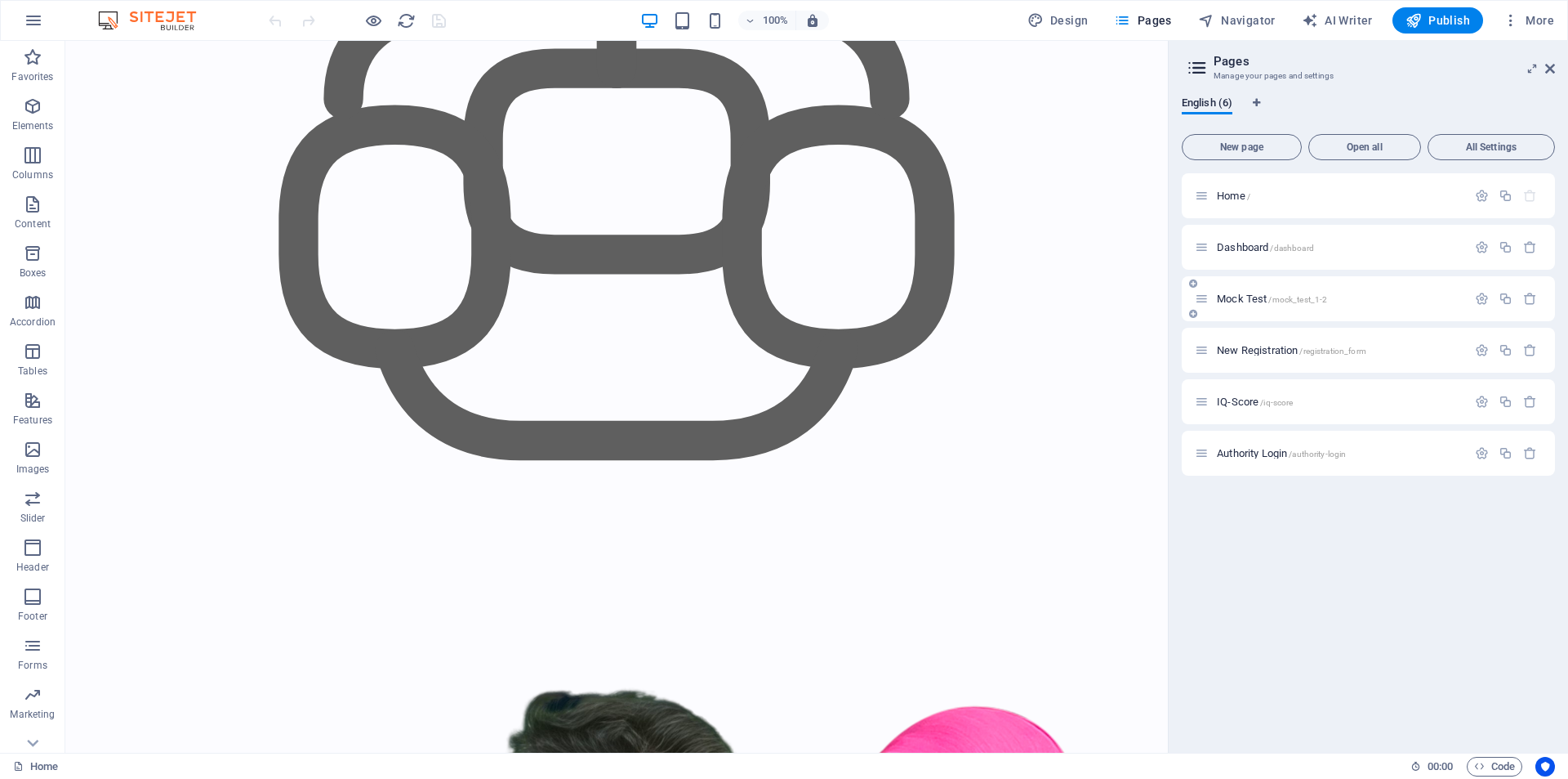
click at [1332, 298] on p "Mock Test /mock_test_1-2" at bounding box center [1339, 298] width 245 height 10
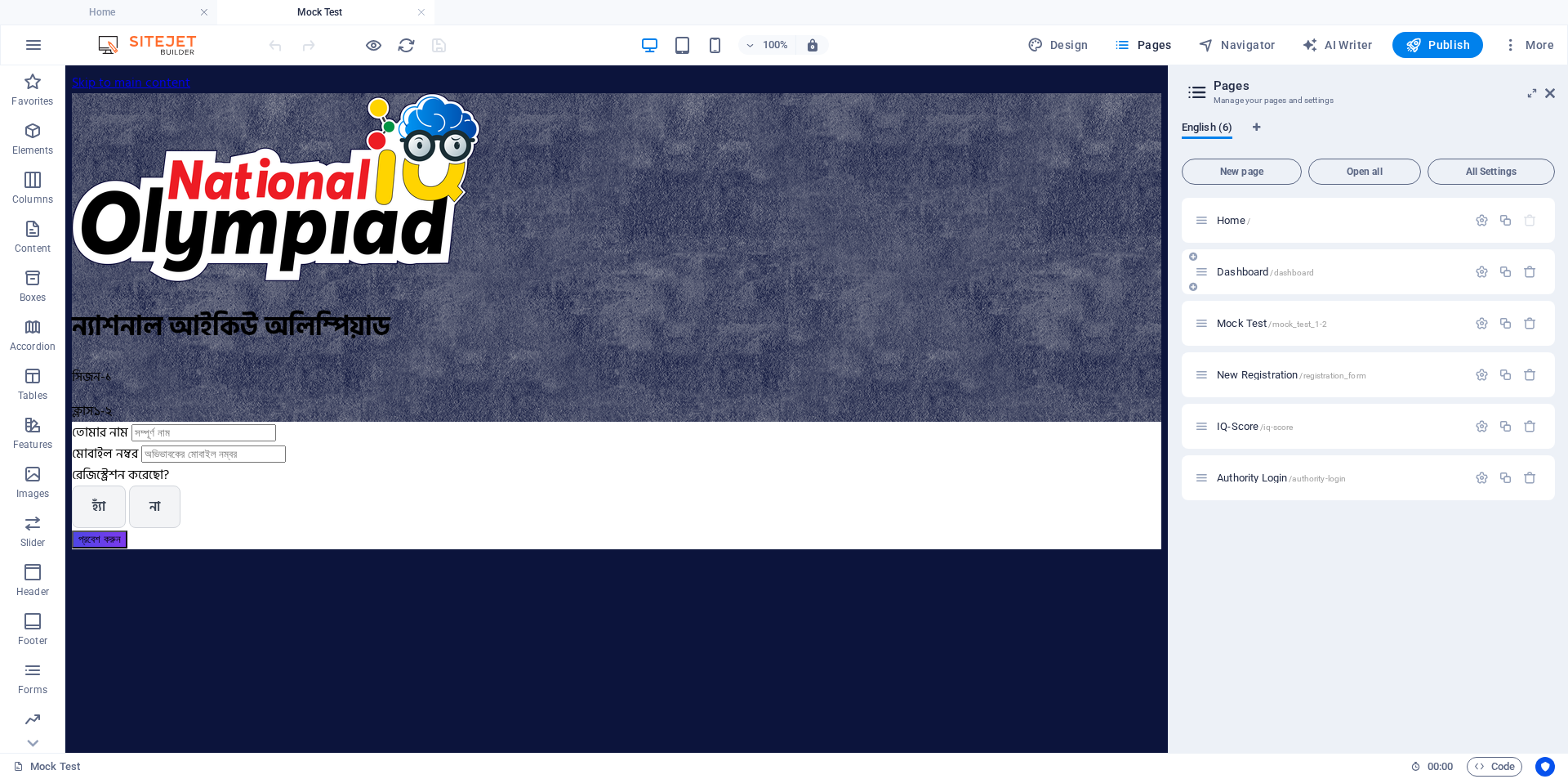
scroll to position [0, 0]
click at [0, 0] on span "Dashboard /dashboard" at bounding box center [0, 0] width 0 height 0
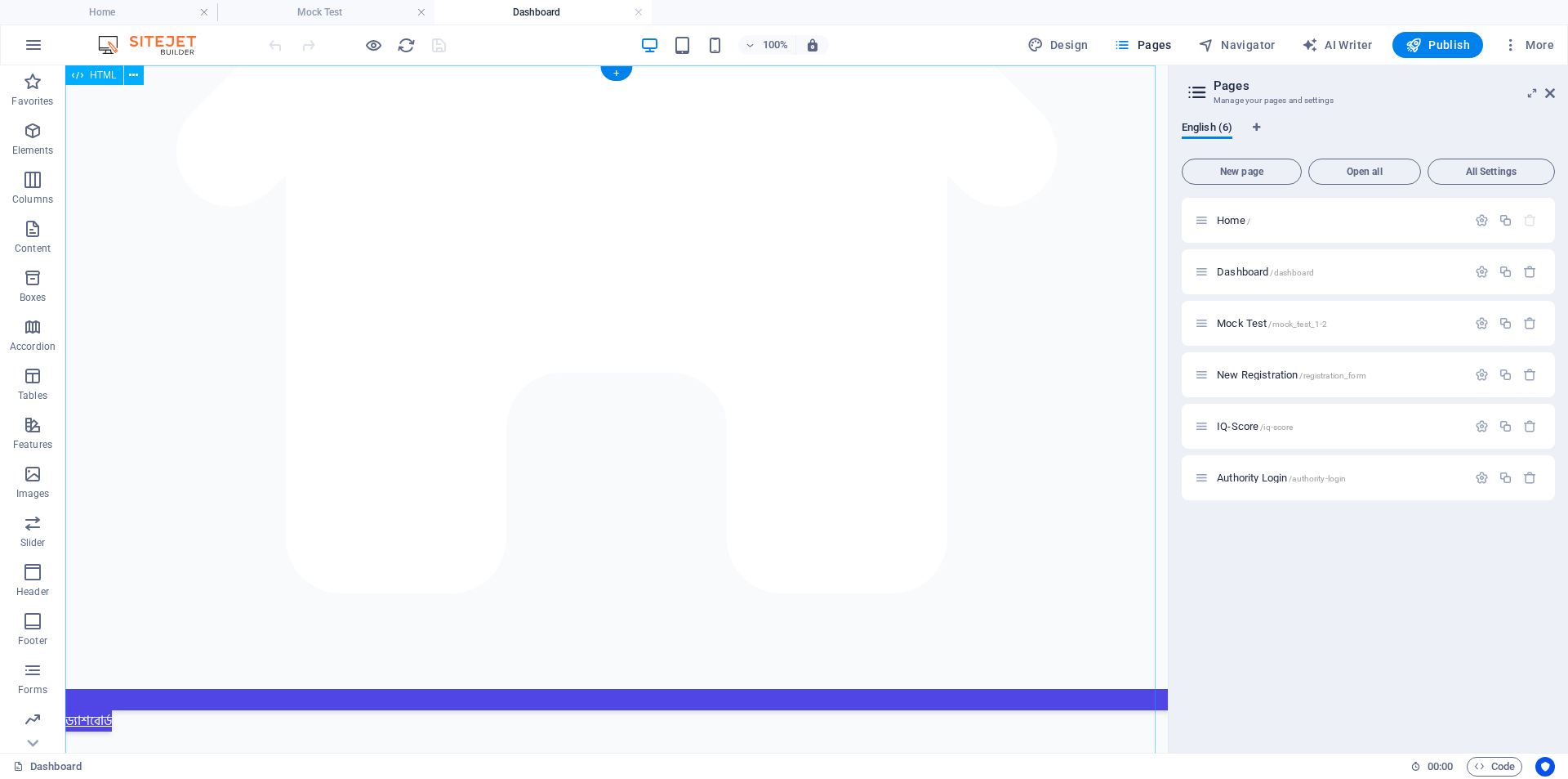
scroll to position [1225, 0]
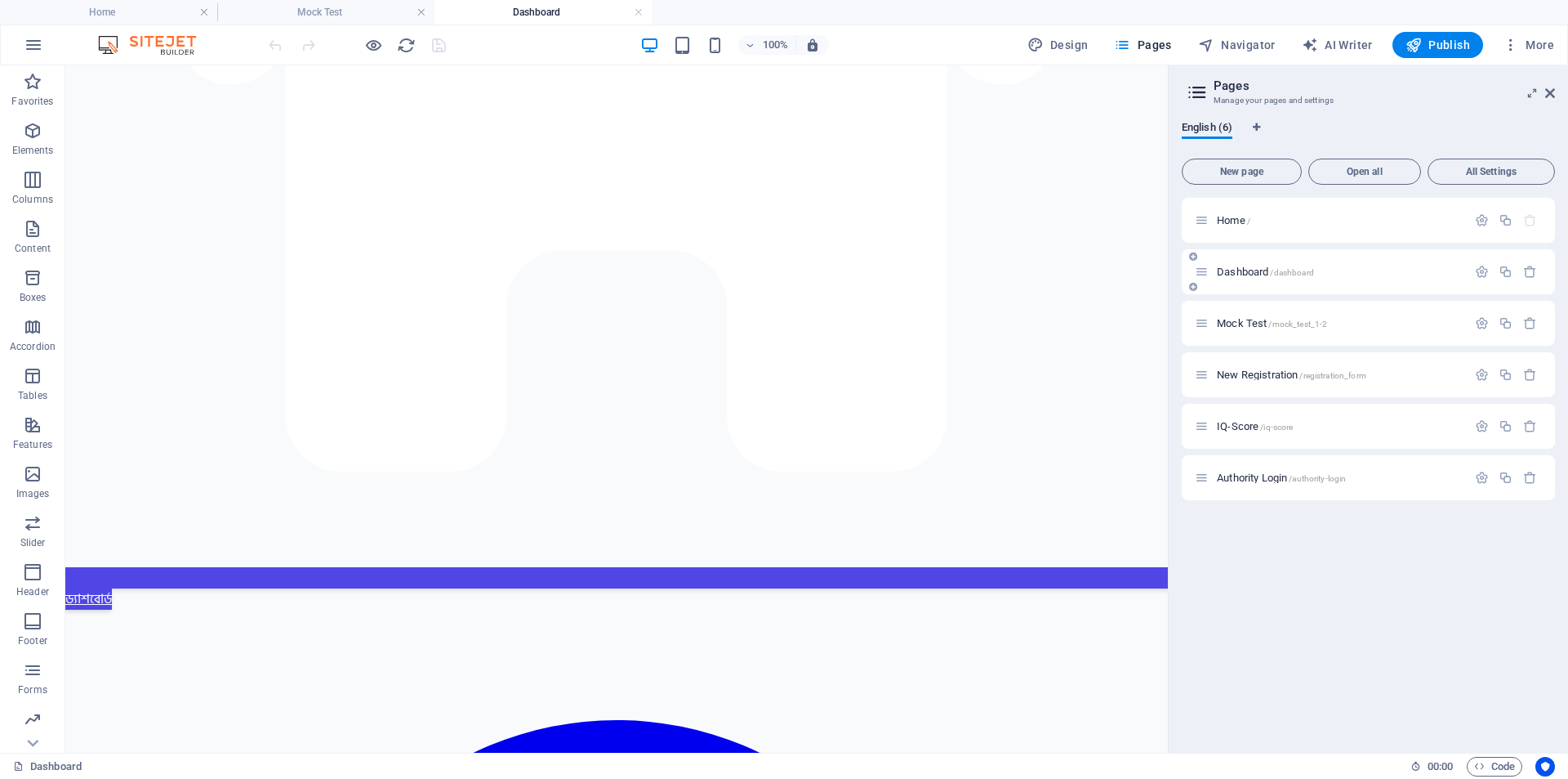
click at [0, 0] on span "/dashboard" at bounding box center [0, 0] width 0 height 0
click at [1350, 277] on div "Dashboard /dashboard" at bounding box center [1331, 271] width 272 height 19
click at [1247, 46] on span "Navigator" at bounding box center [1237, 44] width 77 height 16
select select "17008120-en"
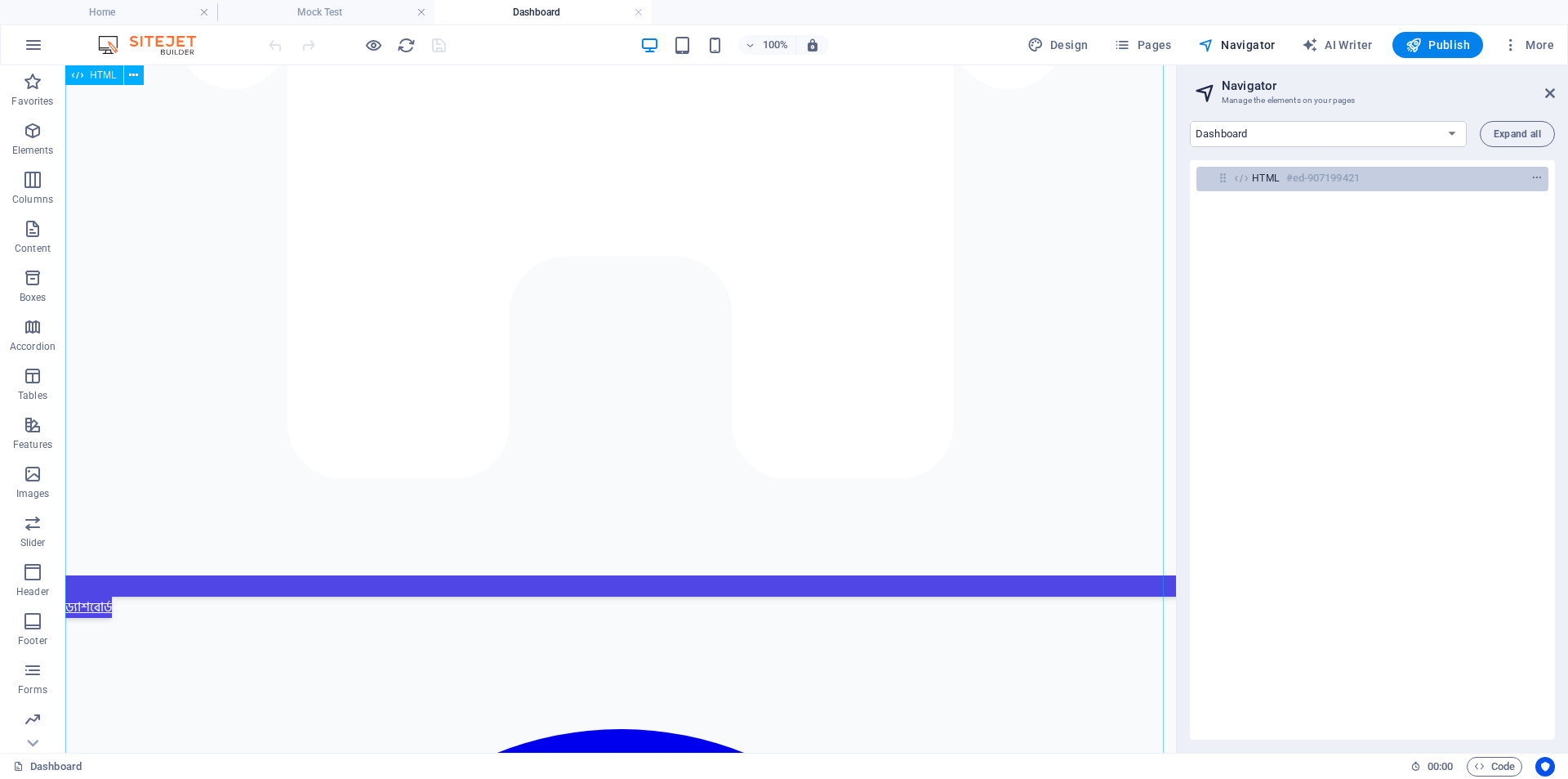
click at [1307, 172] on h6 "#ed-907199421" at bounding box center [1323, 178] width 73 height 20
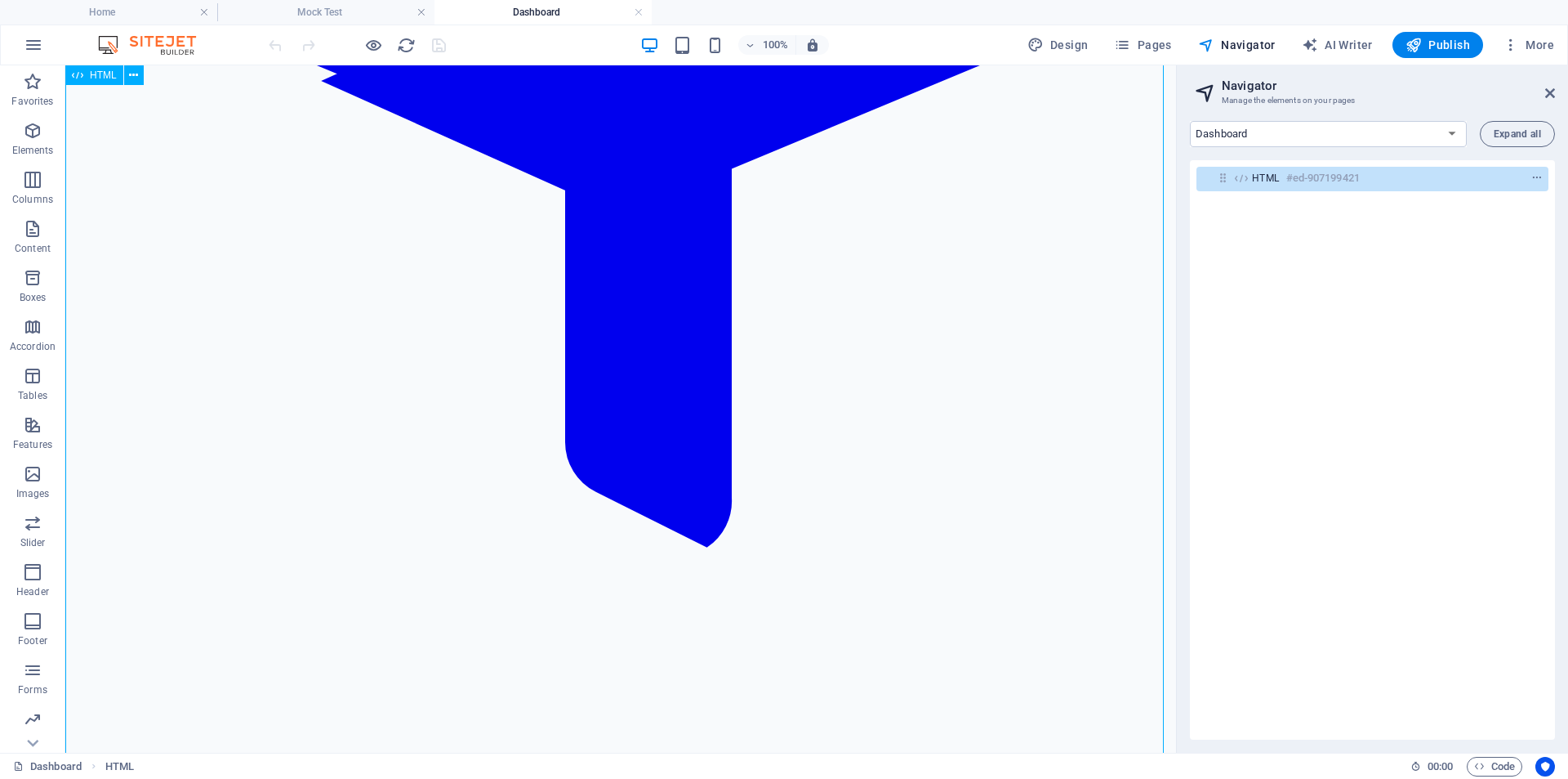
click at [1347, 183] on h6 "#ed-907199421" at bounding box center [1323, 178] width 73 height 20
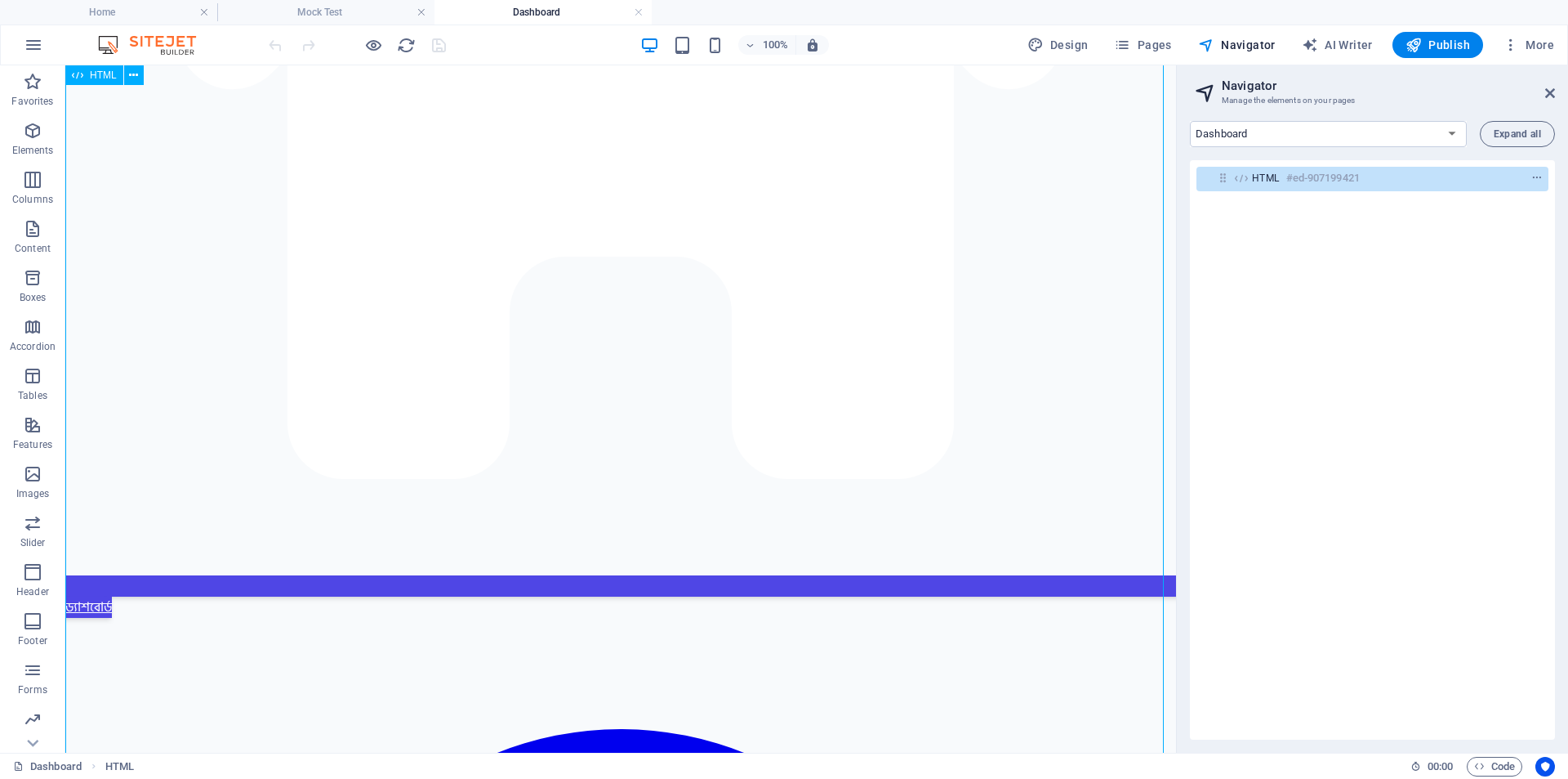
click at [1347, 183] on h6 "#ed-907199421" at bounding box center [1323, 178] width 73 height 20
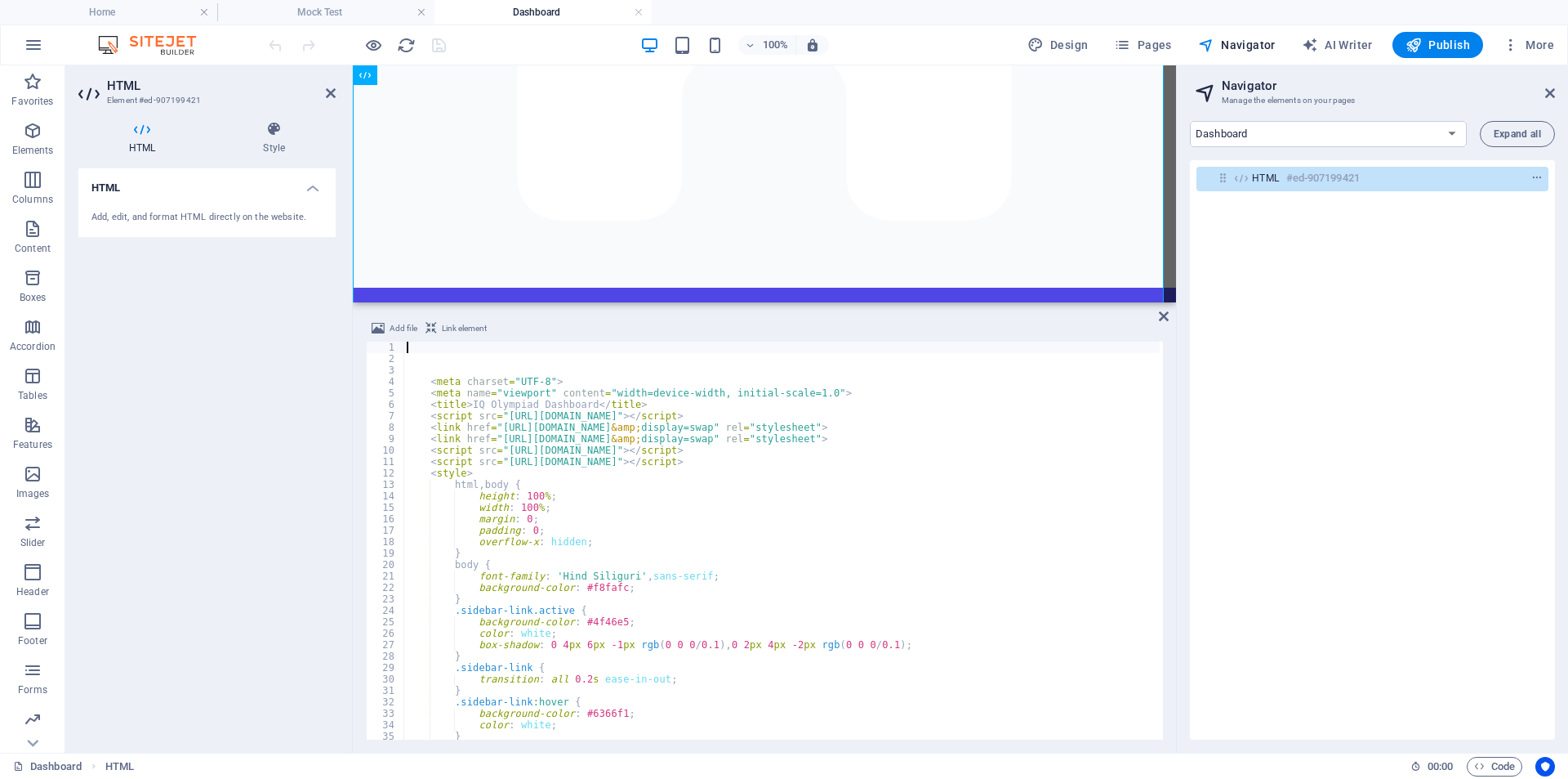
scroll to position [5325, 0]
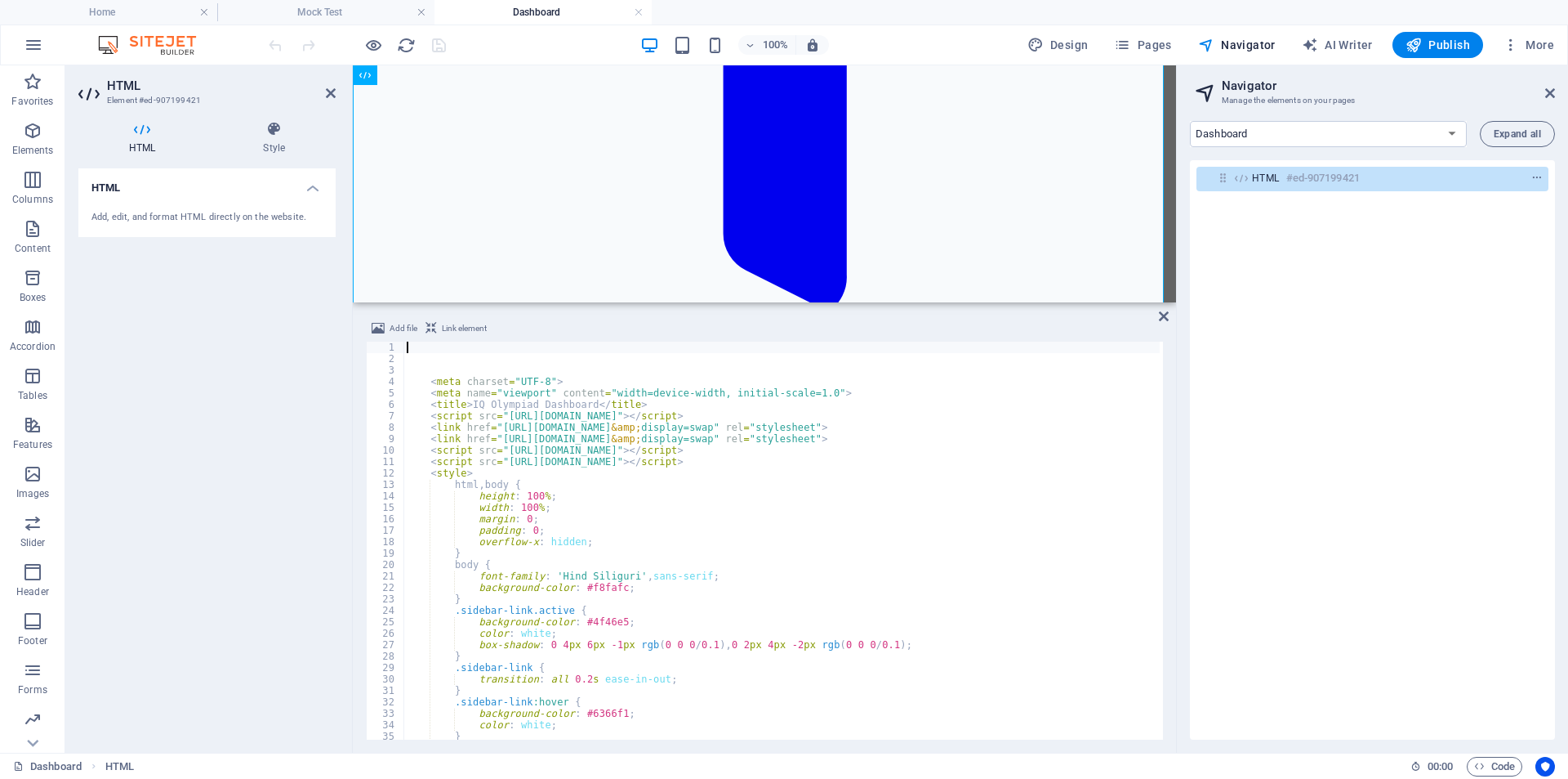
type textarea "padding: 0;"
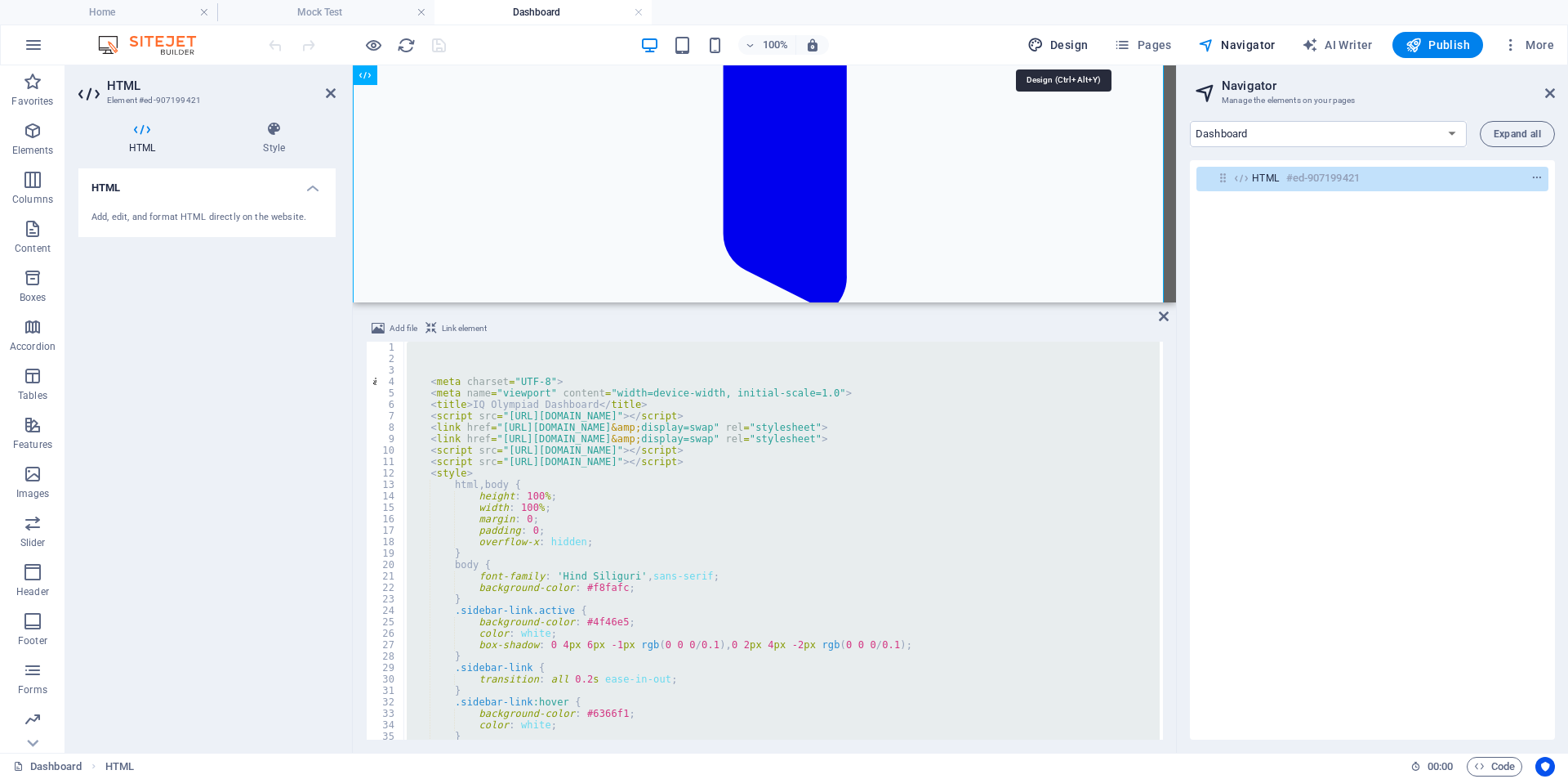
click at [0, 0] on span "Design" at bounding box center [0, 0] width 0 height 0
select select "px"
select select "400"
select select "px"
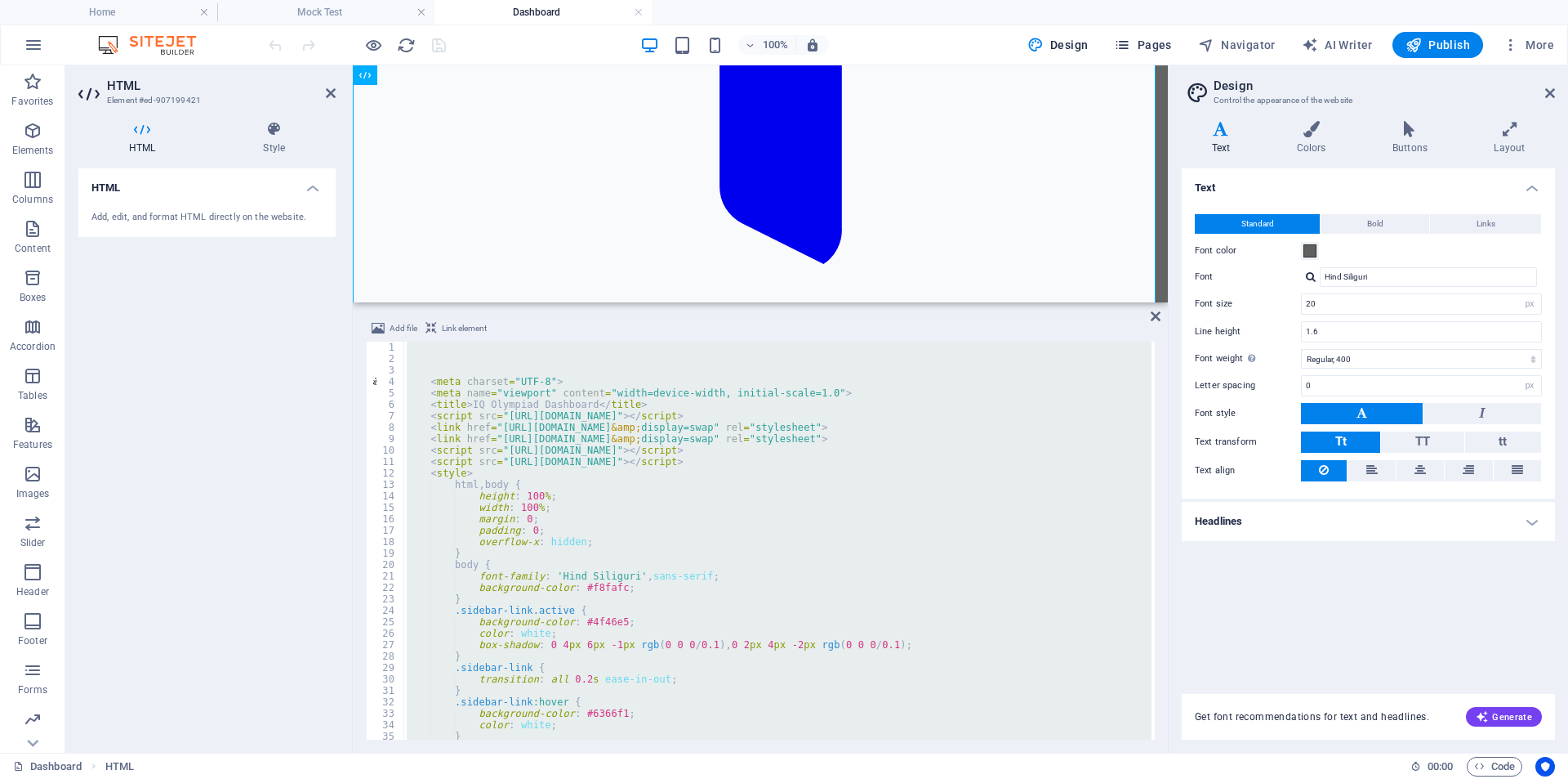
click at [1176, 48] on button "Pages" at bounding box center [1142, 45] width 71 height 26
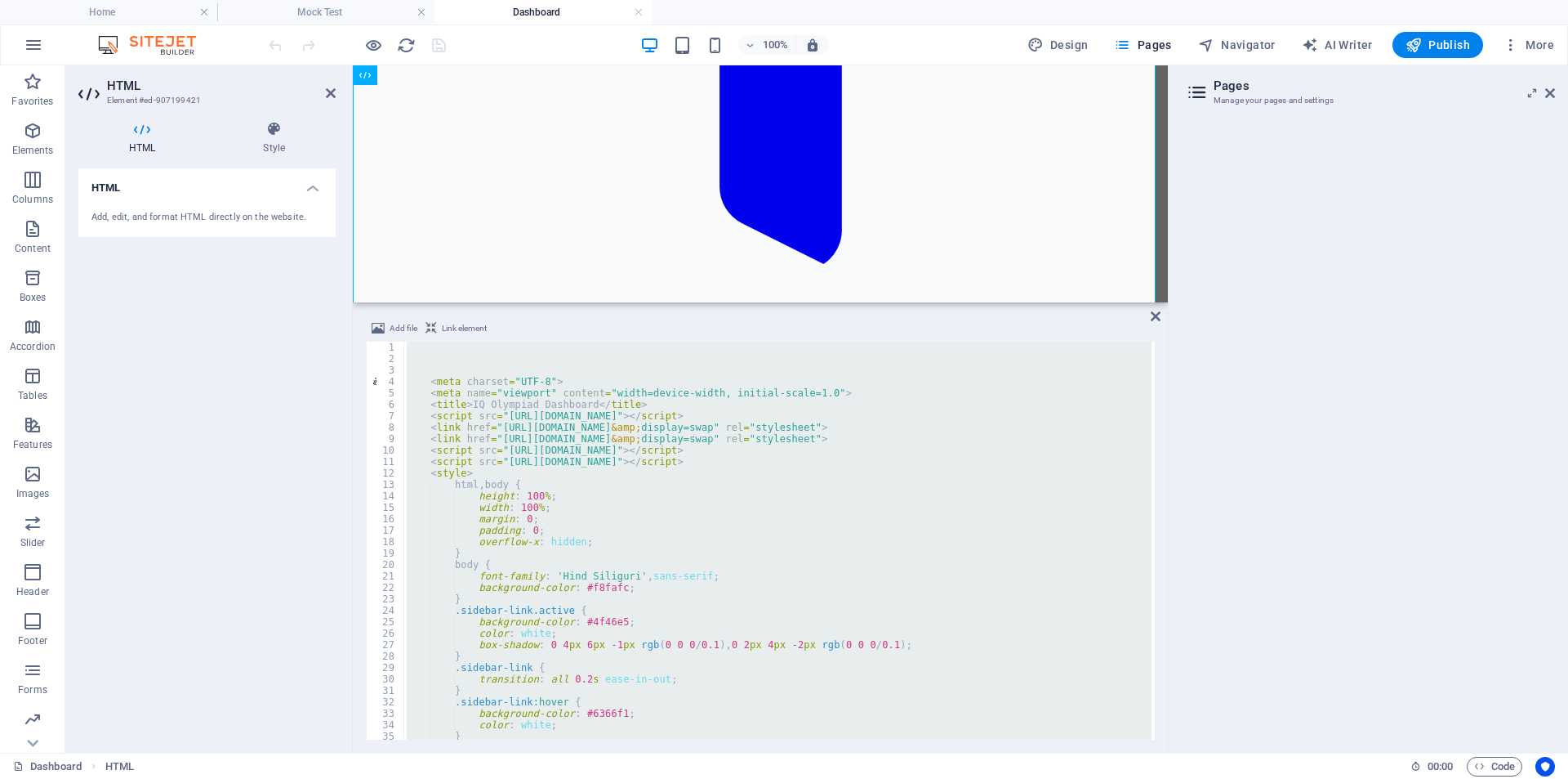
scroll to position [5284, 0]
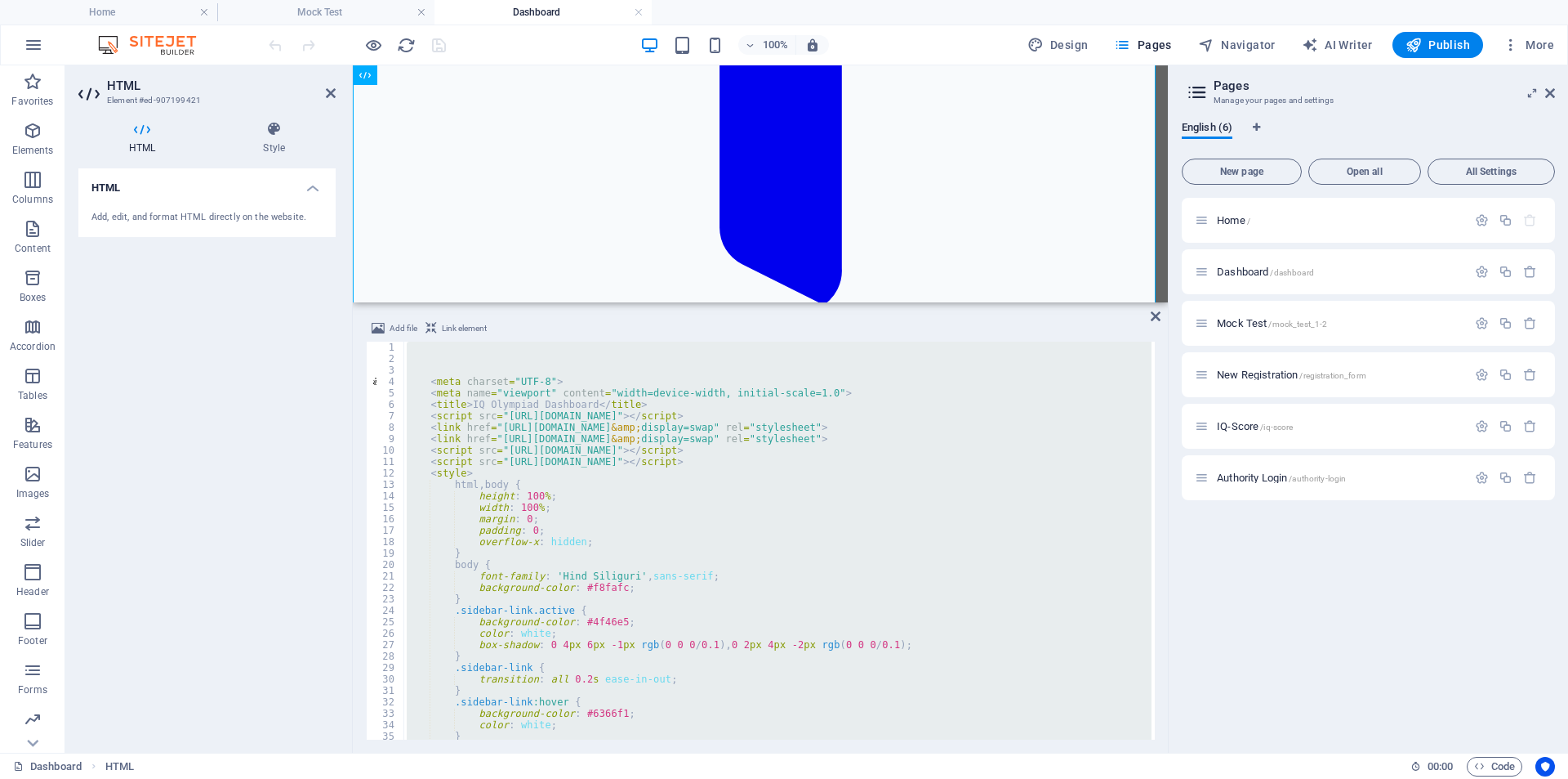
click at [1240, 87] on h2 "Pages" at bounding box center [1384, 86] width 342 height 15
click at [1244, 219] on span "Home /" at bounding box center [1234, 219] width 34 height 12
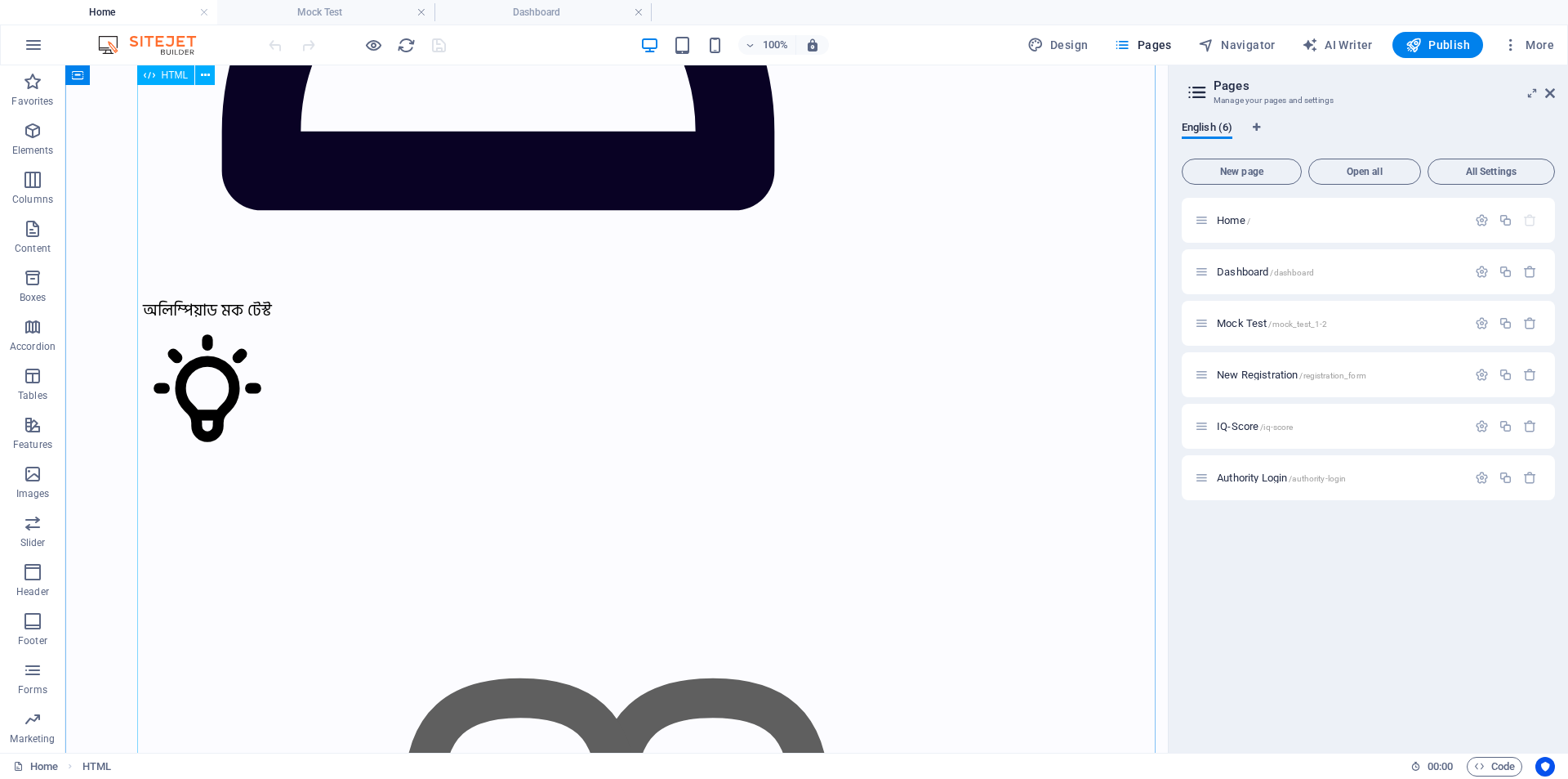
scroll to position [2288, 0]
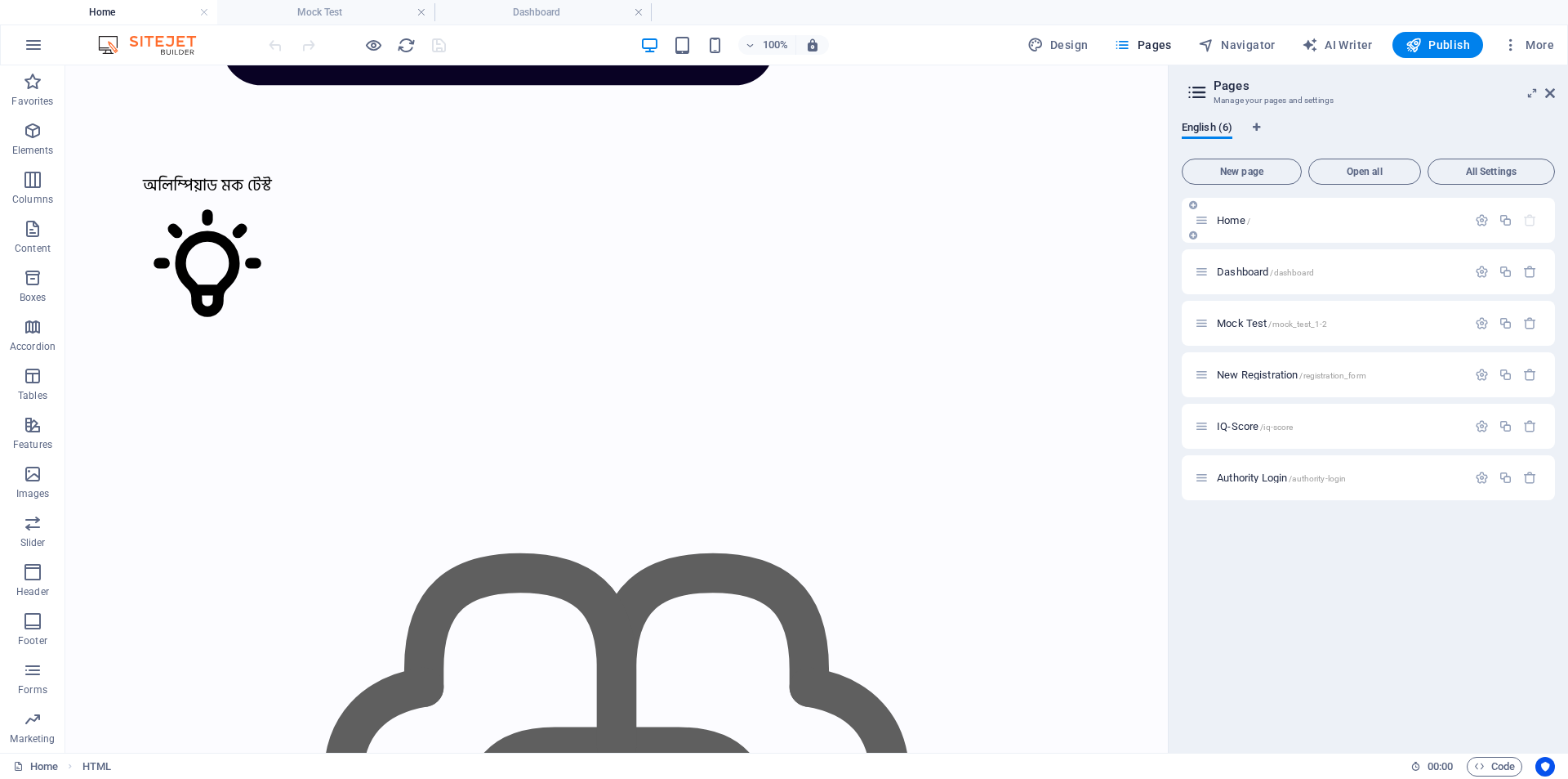
click at [1391, 219] on p "Home /" at bounding box center [1339, 219] width 245 height 10
click at [1258, 38] on span "Navigator" at bounding box center [1237, 44] width 77 height 16
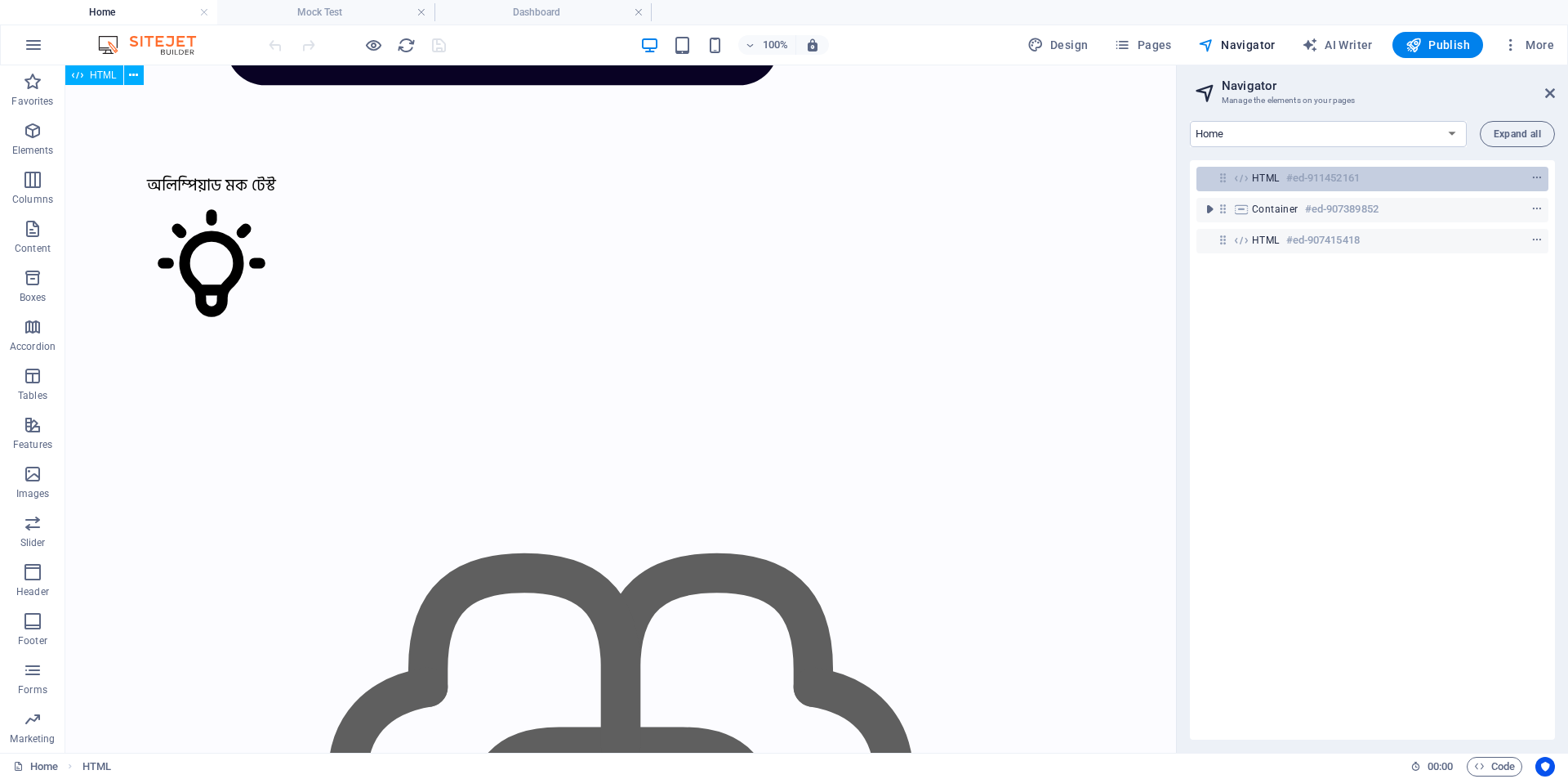
click at [1272, 176] on span "HTML" at bounding box center [1266, 178] width 27 height 13
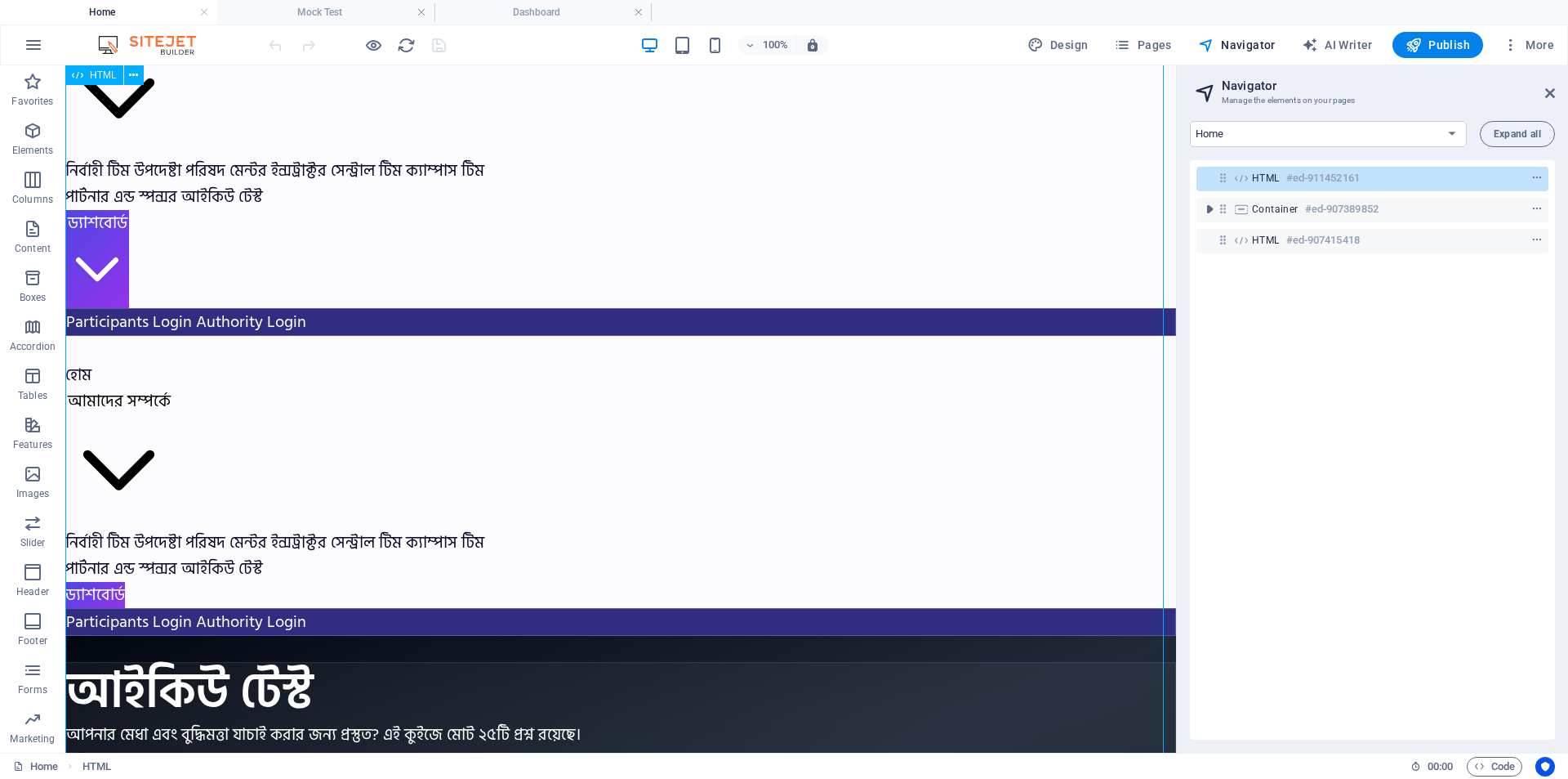
scroll to position [0, 0]
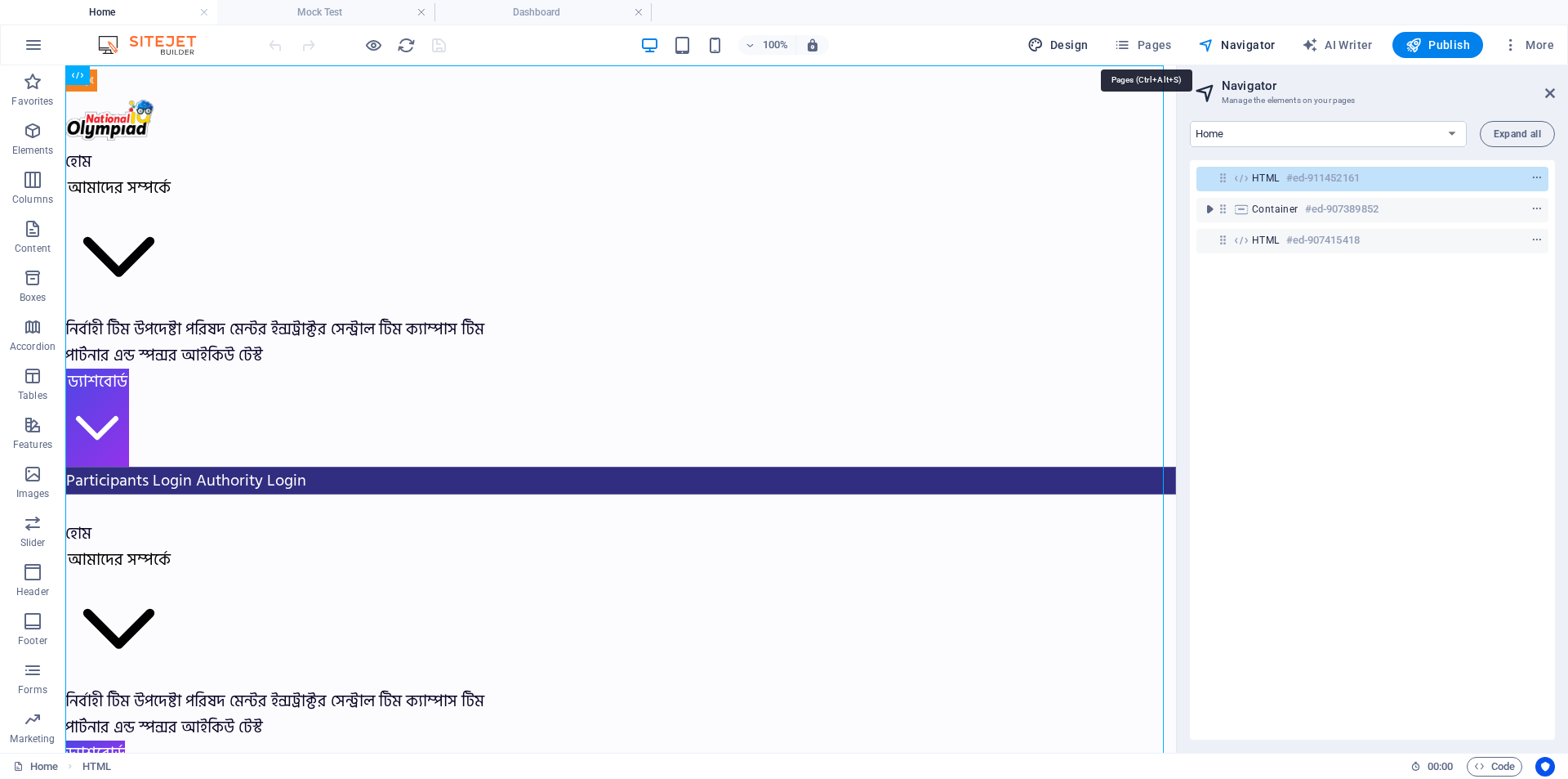
click at [1059, 44] on span "Design" at bounding box center [1058, 44] width 61 height 16
select select "px"
select select "400"
select select "px"
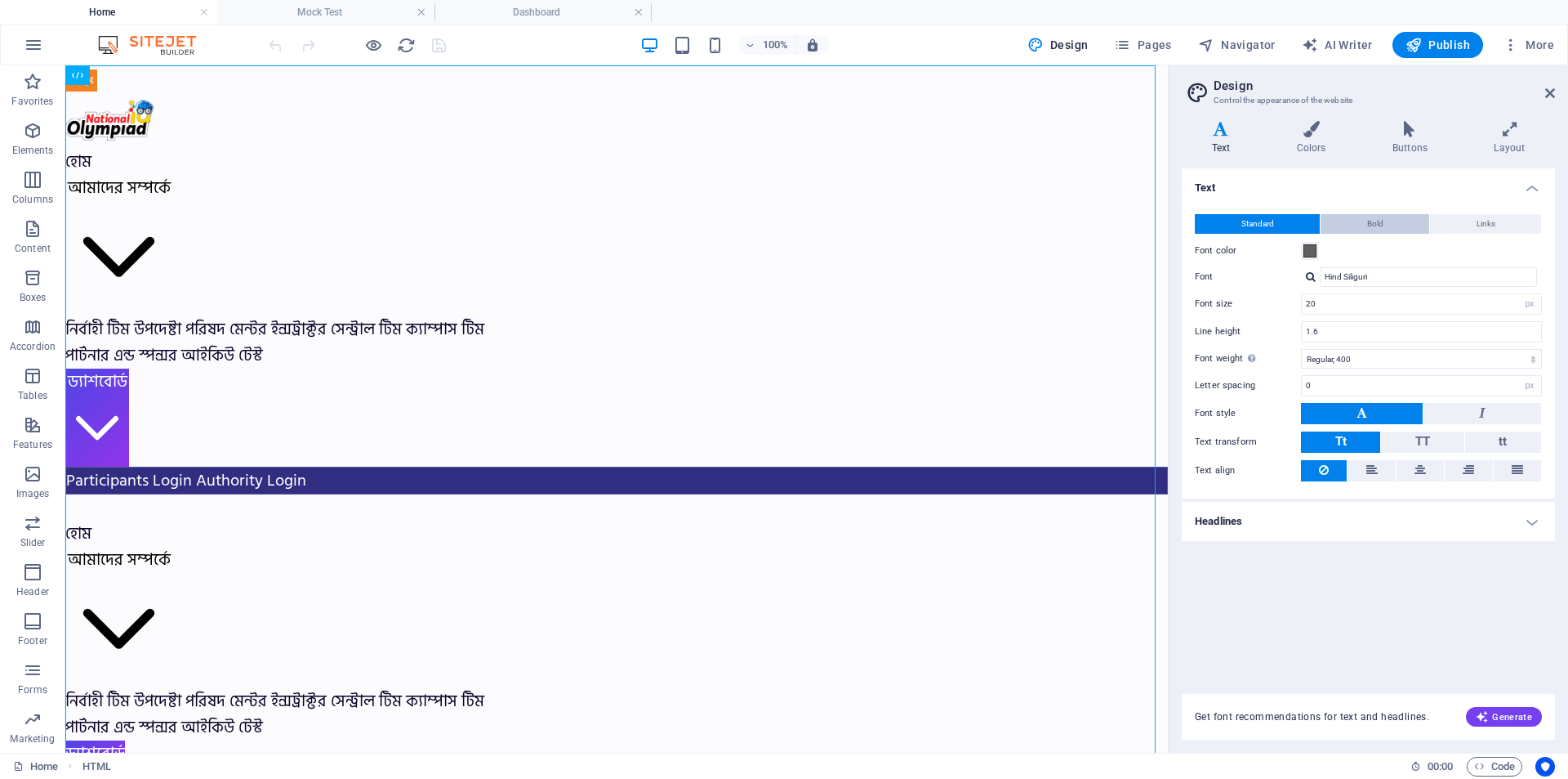
click at [1392, 227] on button "Bold" at bounding box center [1375, 223] width 108 height 20
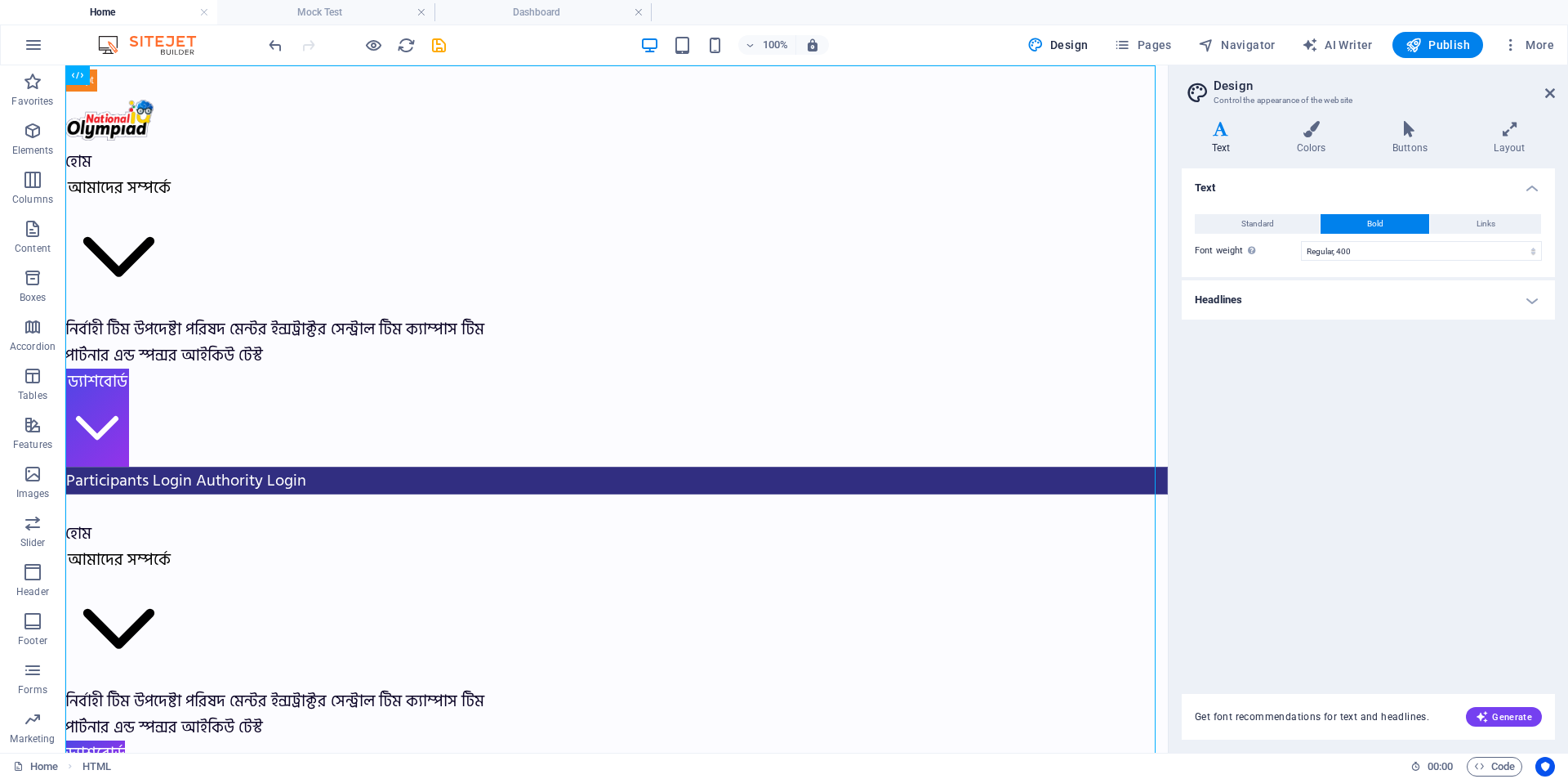
click at [1373, 302] on h4 "Headlines" at bounding box center [1368, 300] width 373 height 40
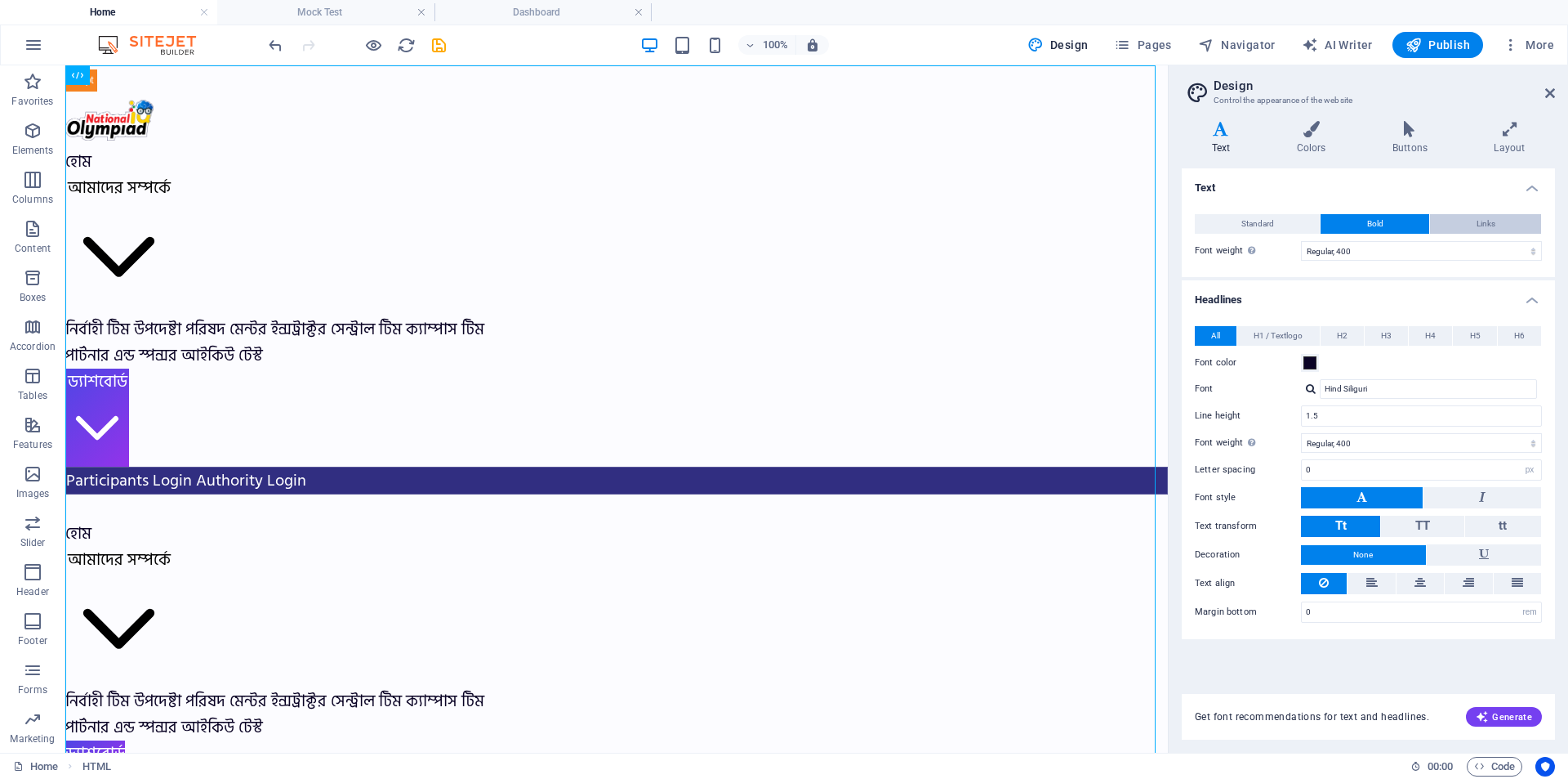
click at [1459, 228] on button "Links" at bounding box center [1486, 223] width 111 height 20
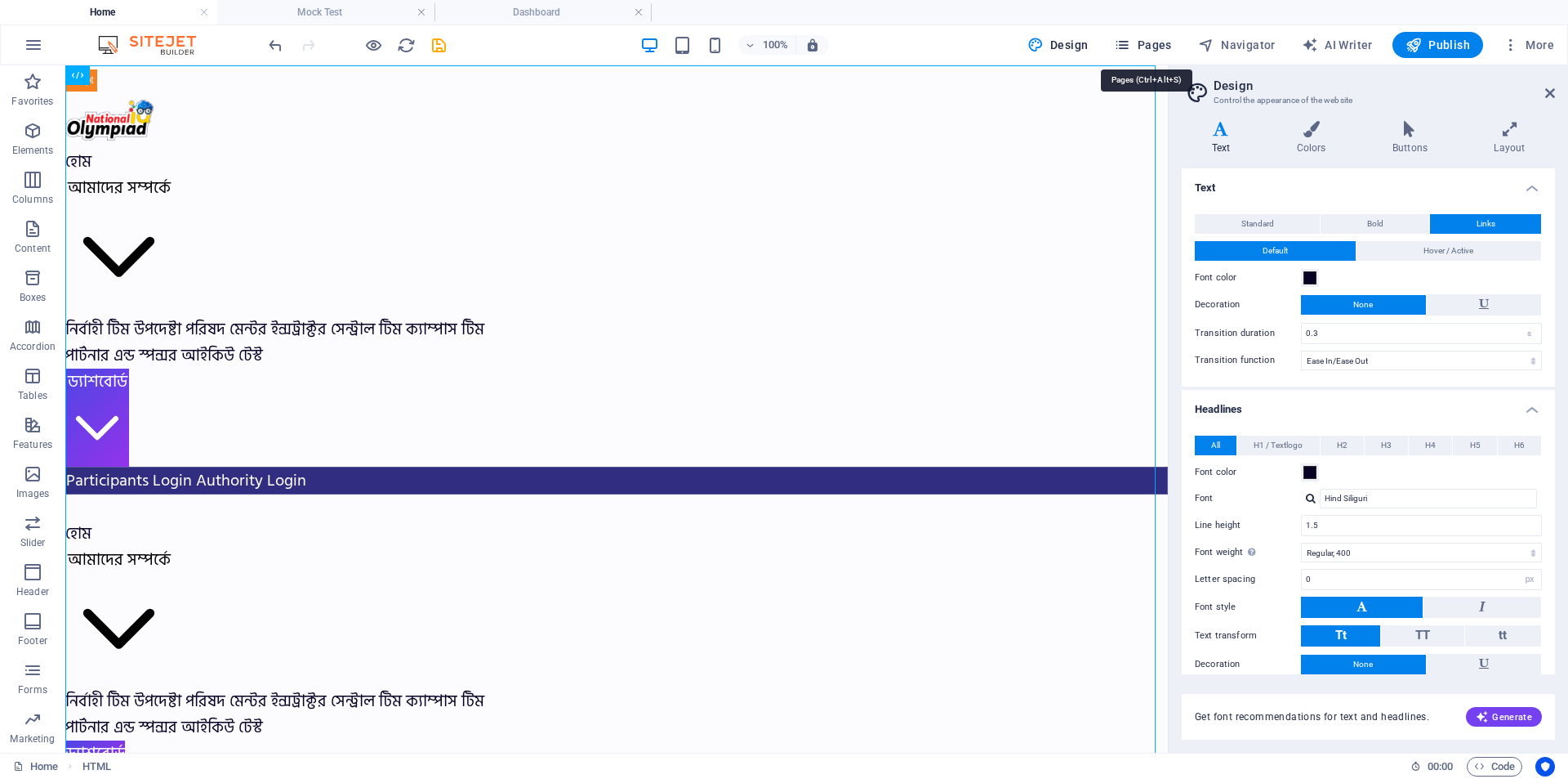
click at [1149, 45] on span "Pages" at bounding box center [1142, 44] width 57 height 16
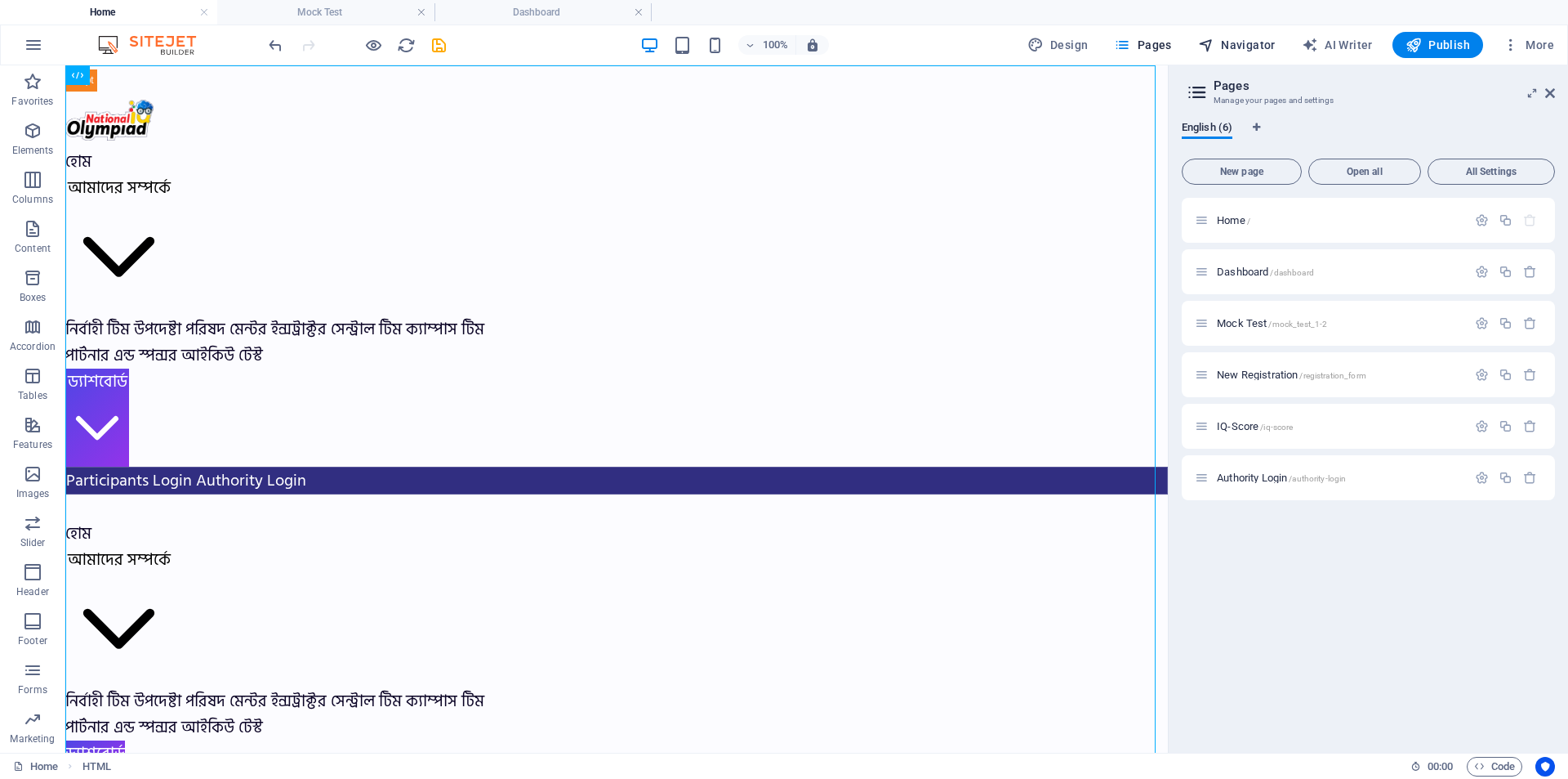
click at [1259, 38] on span "Navigator" at bounding box center [1237, 44] width 77 height 16
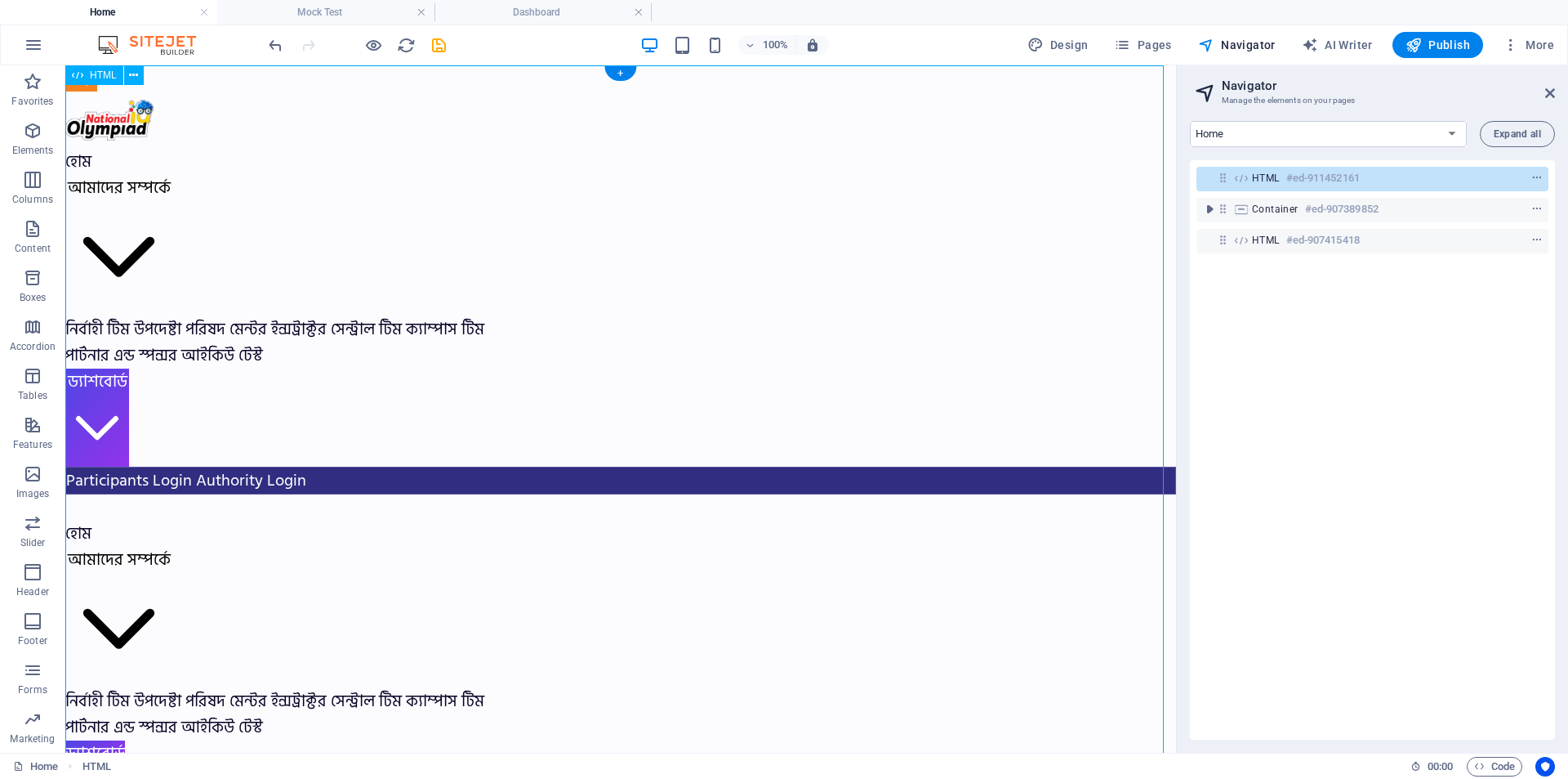
click at [1479, 170] on div at bounding box center [1508, 178] width 77 height 20
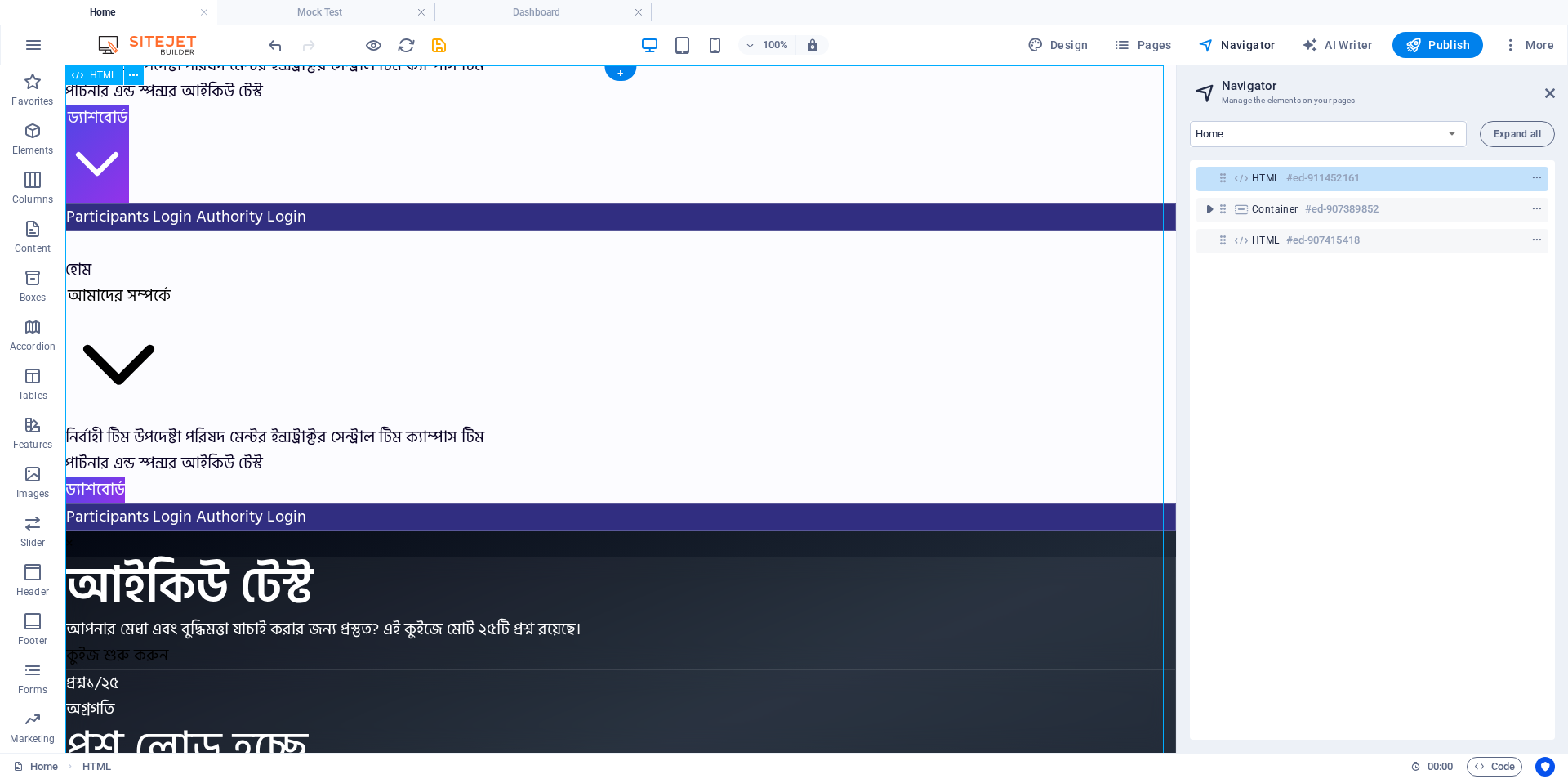
click at [1479, 170] on div at bounding box center [1508, 178] width 77 height 20
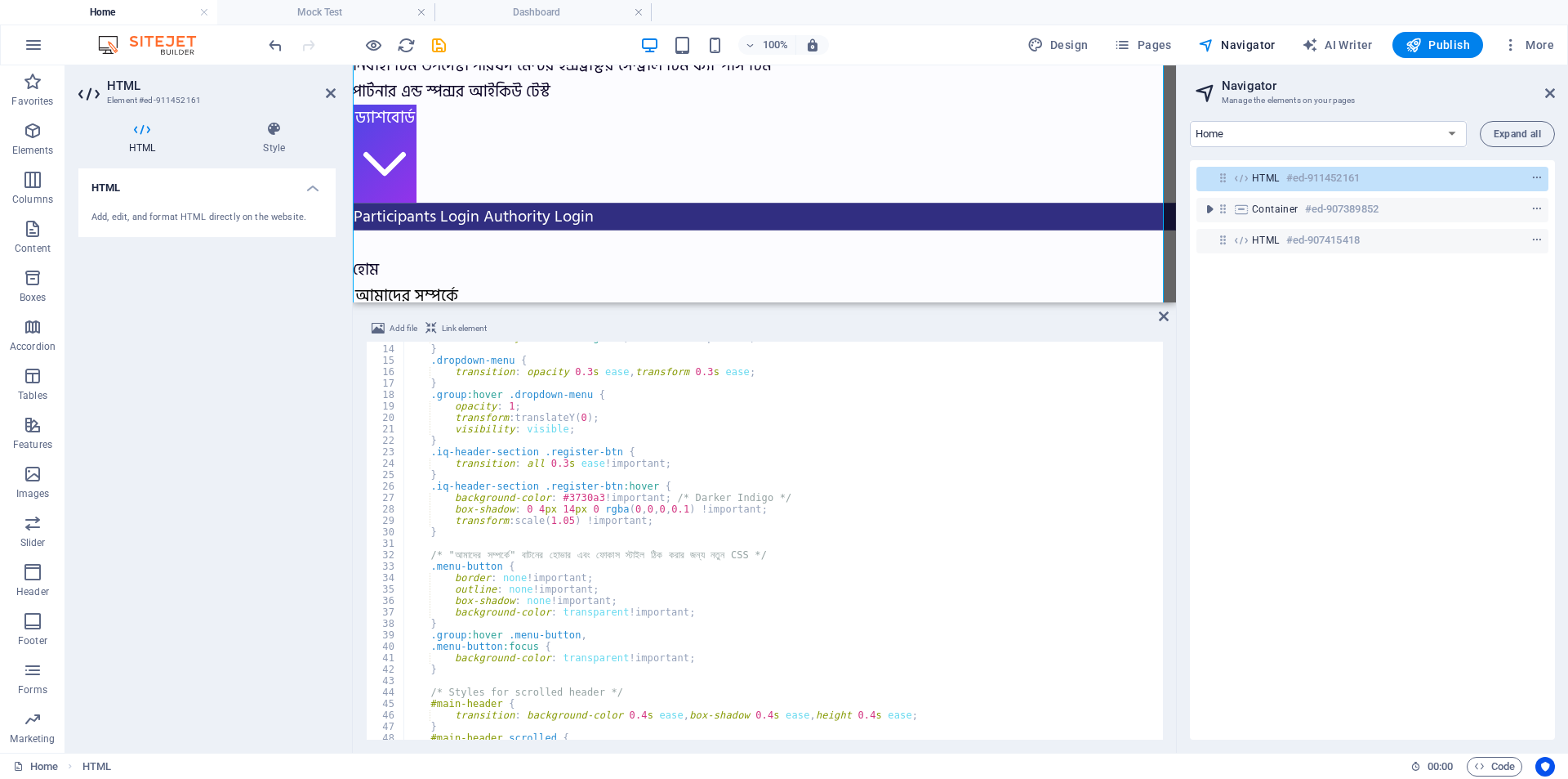
scroll to position [0, 0]
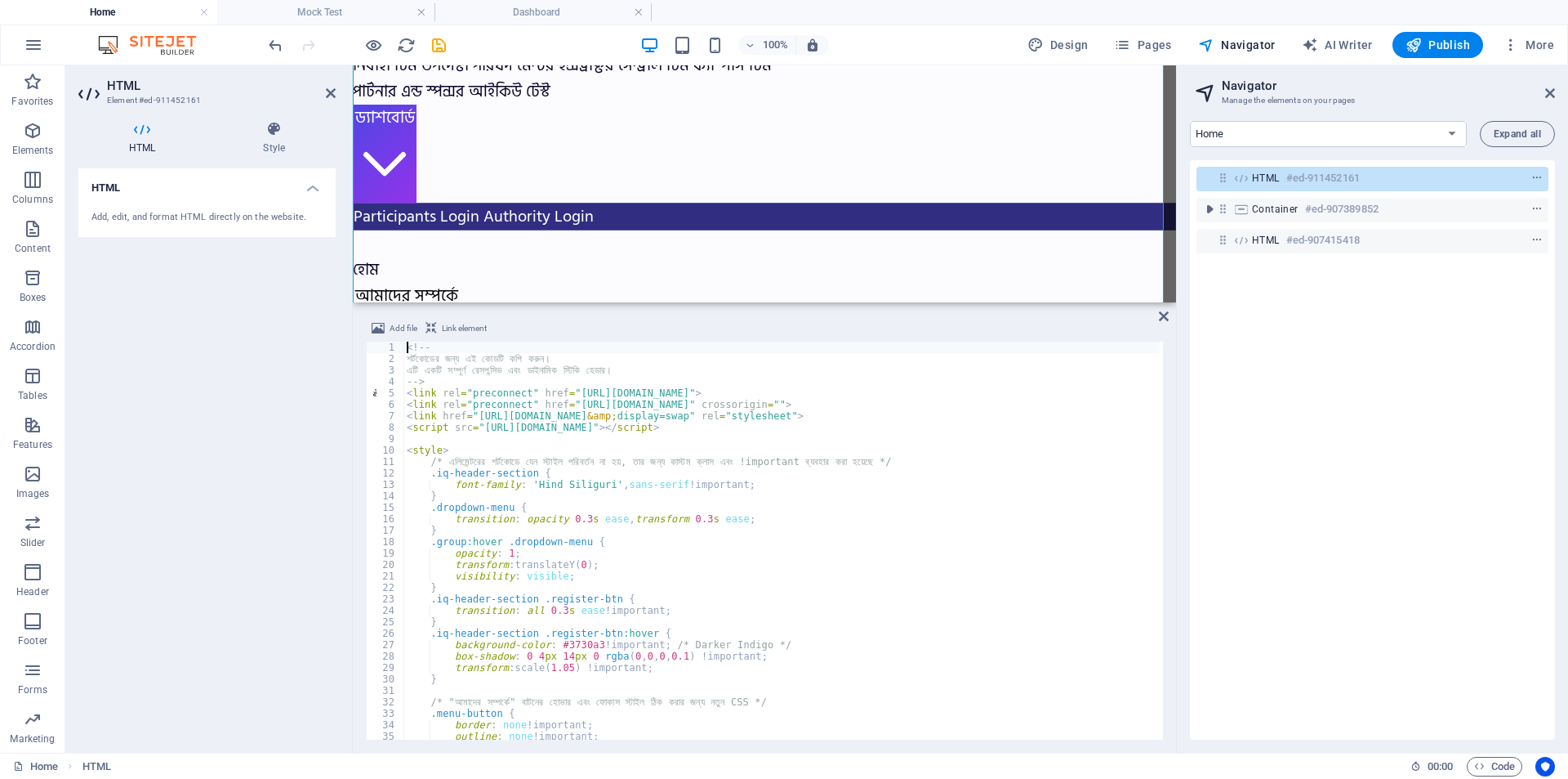
type textarea "<link href="https://fonts.googleapis.com/css2?family=Hind+Siliguri:wght@400;500…"
click at [1421, 48] on icon "button" at bounding box center [1414, 44] width 16 height 16
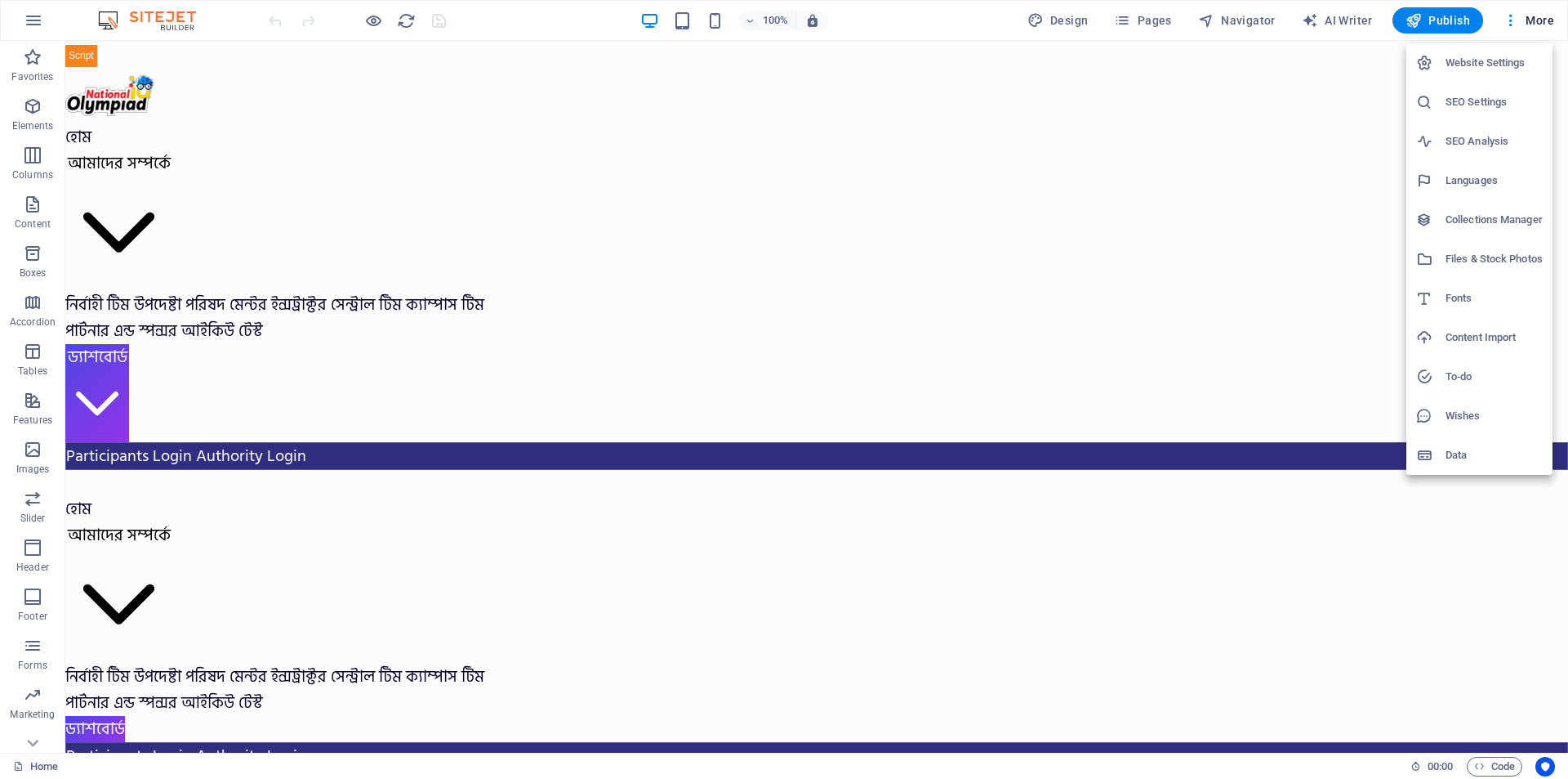
select select "popularity"
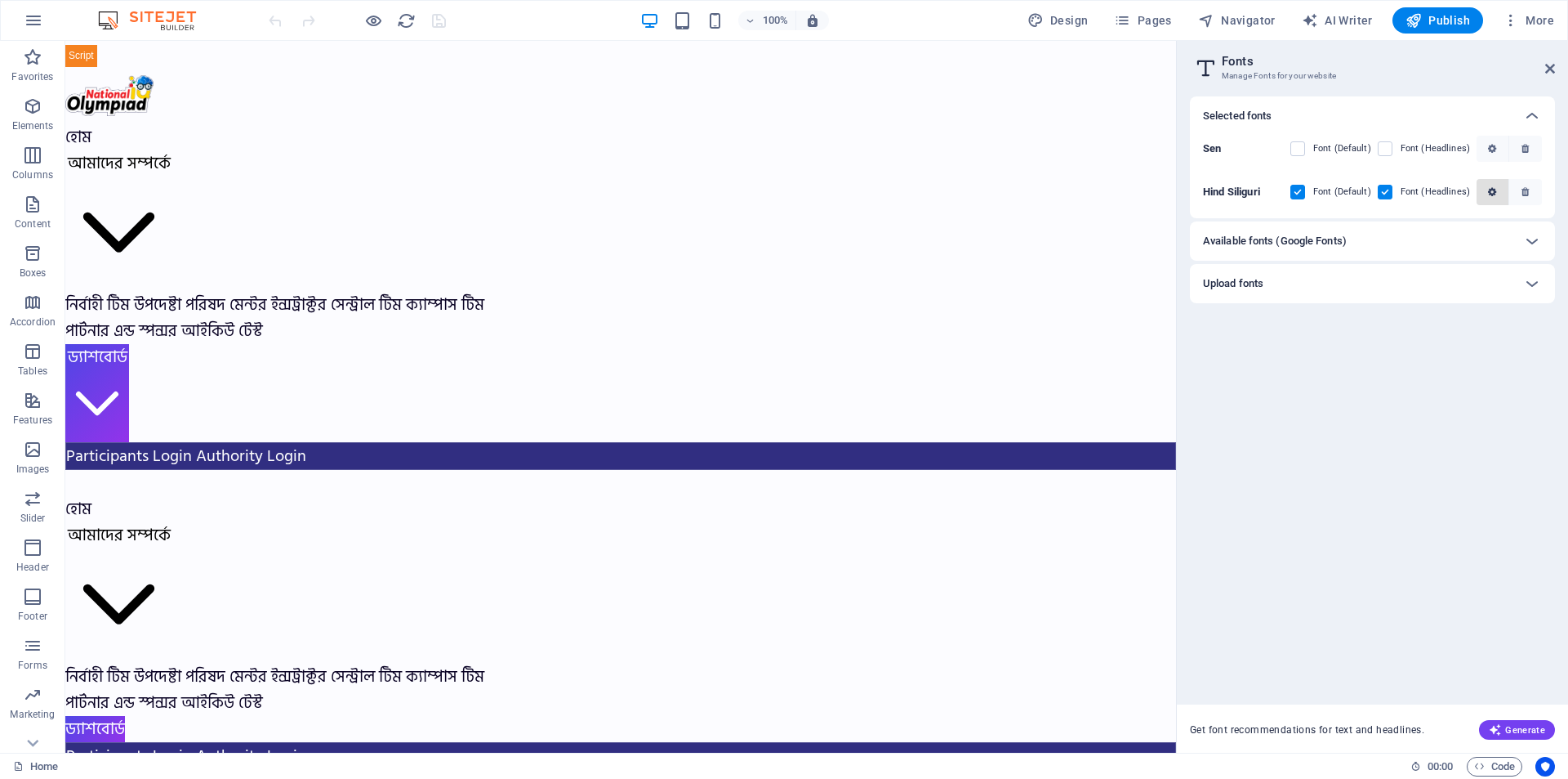
click at [1495, 191] on icon "button" at bounding box center [1492, 192] width 8 height 9
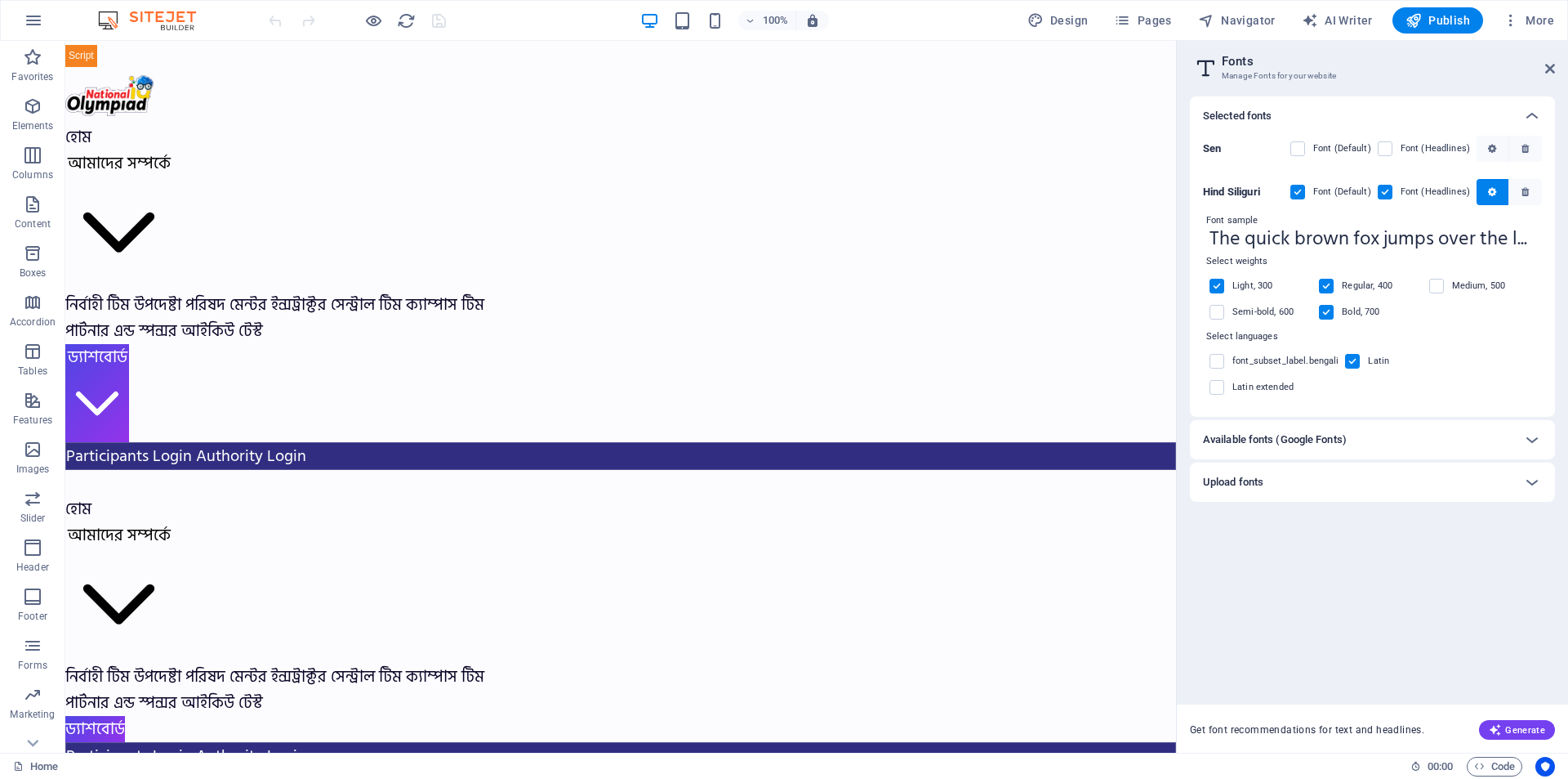
click at [1328, 314] on label at bounding box center [1327, 313] width 15 height 15
click at [0, 0] on input "checkbox" at bounding box center [0, 0] width 0 height 0
click at [1151, 21] on span "Pages" at bounding box center [1142, 20] width 57 height 16
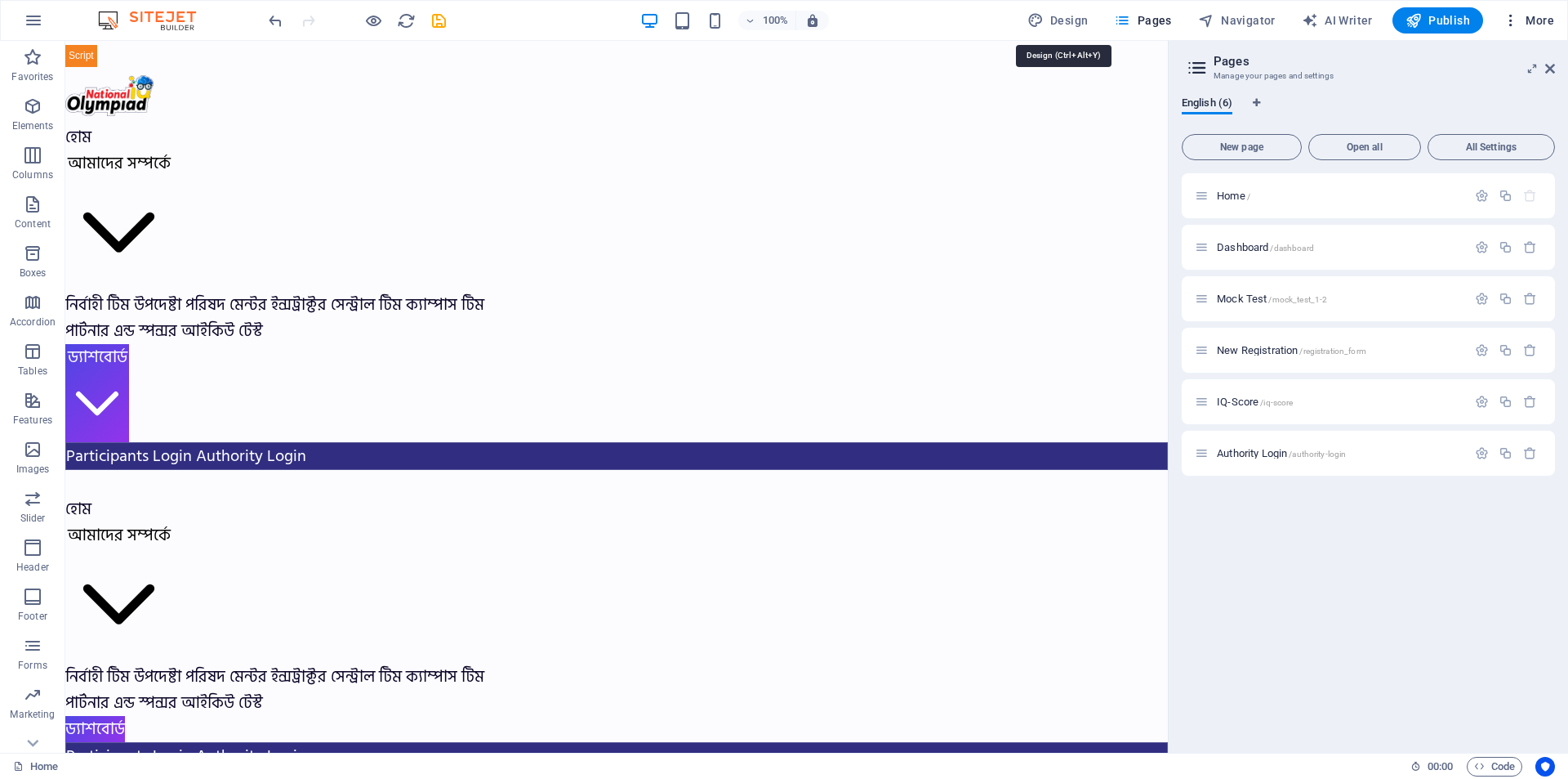
click at [1069, 21] on span "Design" at bounding box center [1058, 20] width 61 height 16
click at [1564, 21] on div "100% Design Pages Navigator AI Writer Publish More" at bounding box center [784, 21] width 1567 height 40
select select "ease-in-out"
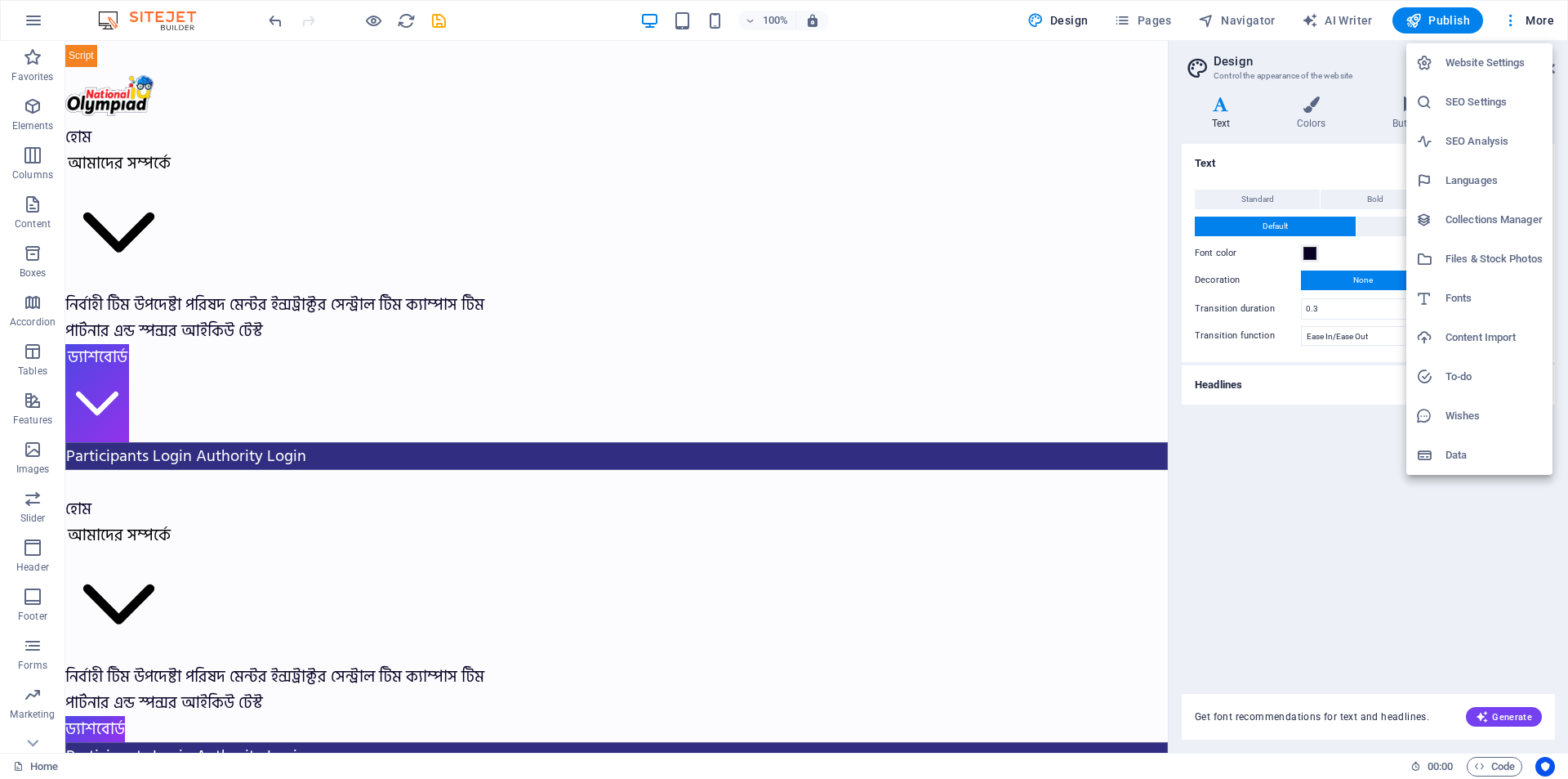
click at [1484, 57] on h6 "Website Settings" at bounding box center [1494, 62] width 97 height 20
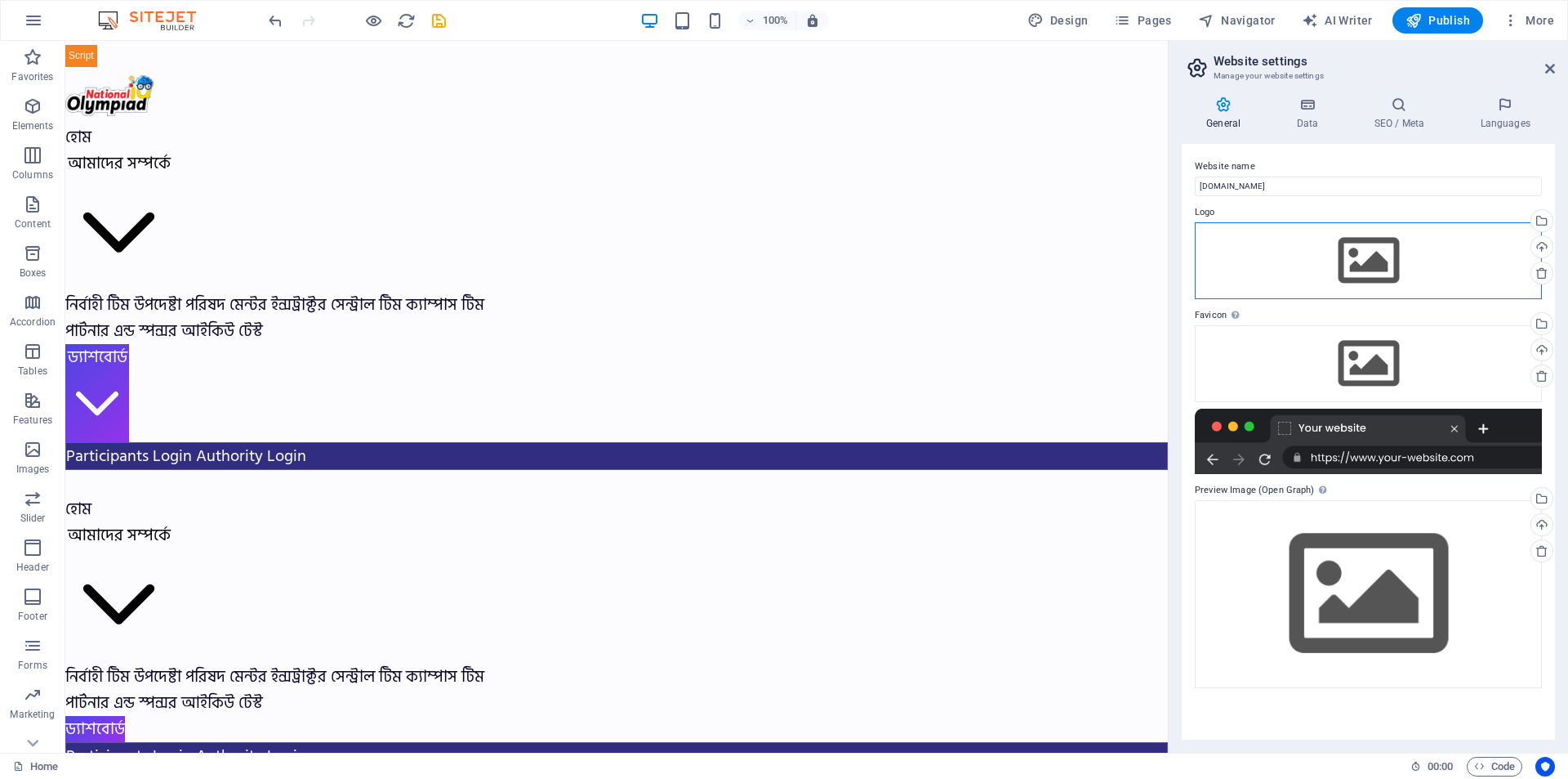
click at [1311, 262] on div "Drag files here, click to choose files or select files from Files or our free s…" at bounding box center [1368, 261] width 348 height 77
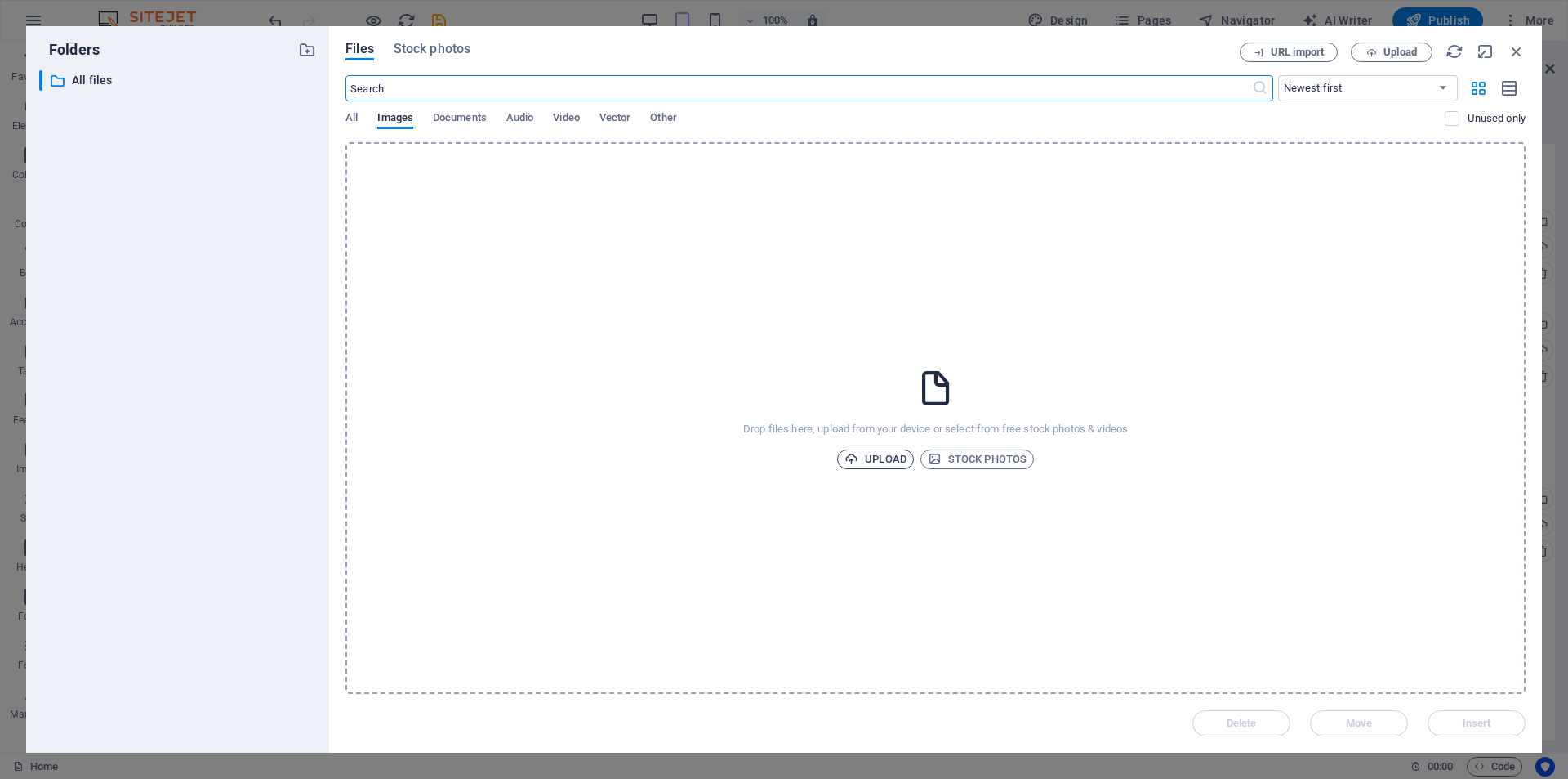
click at [881, 449] on span "Upload" at bounding box center [876, 459] width 62 height 20
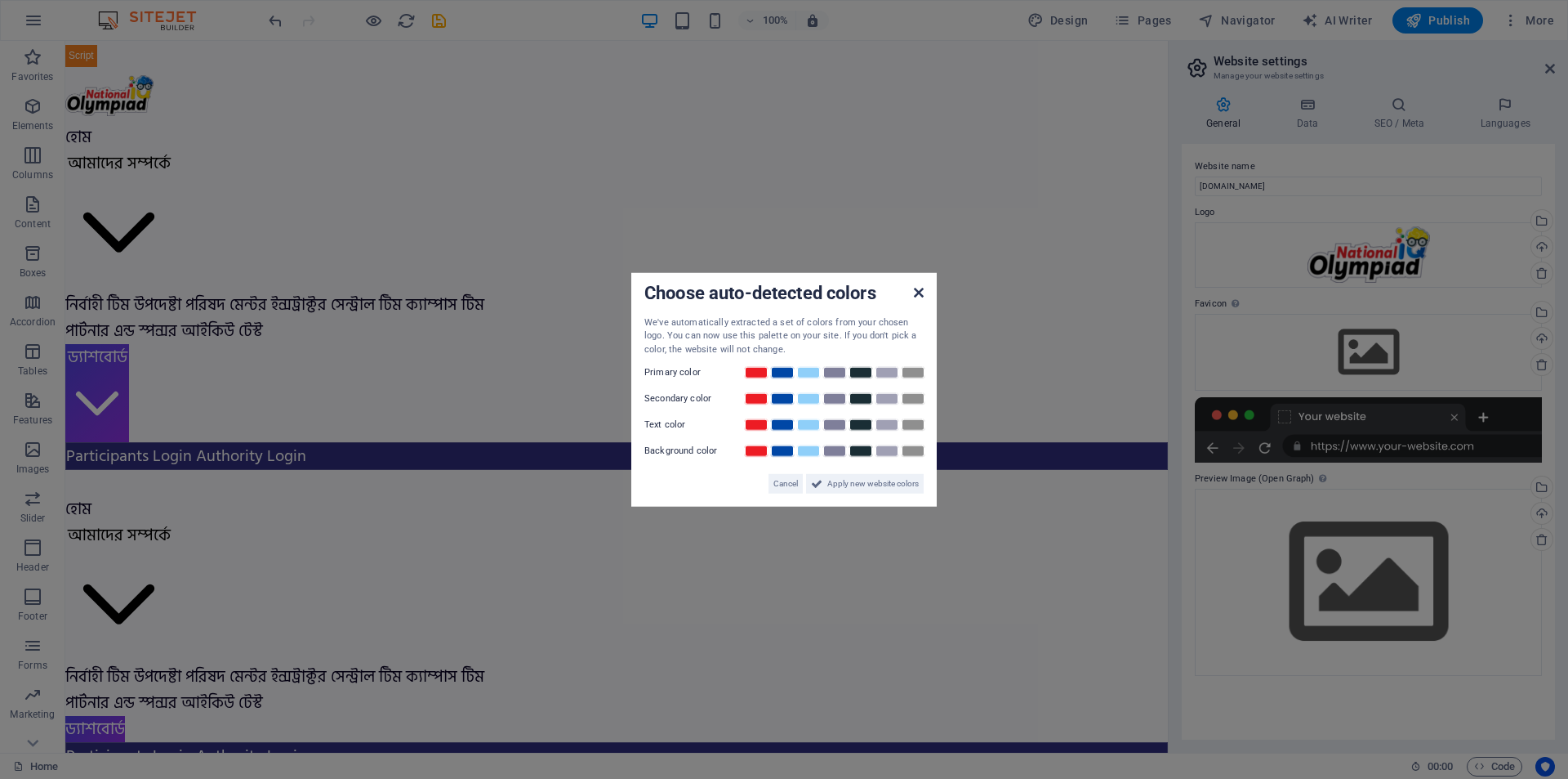
drag, startPoint x: 920, startPoint y: 287, endPoint x: 929, endPoint y: 387, distance: 100.4
click at [920, 287] on icon at bounding box center [919, 292] width 9 height 13
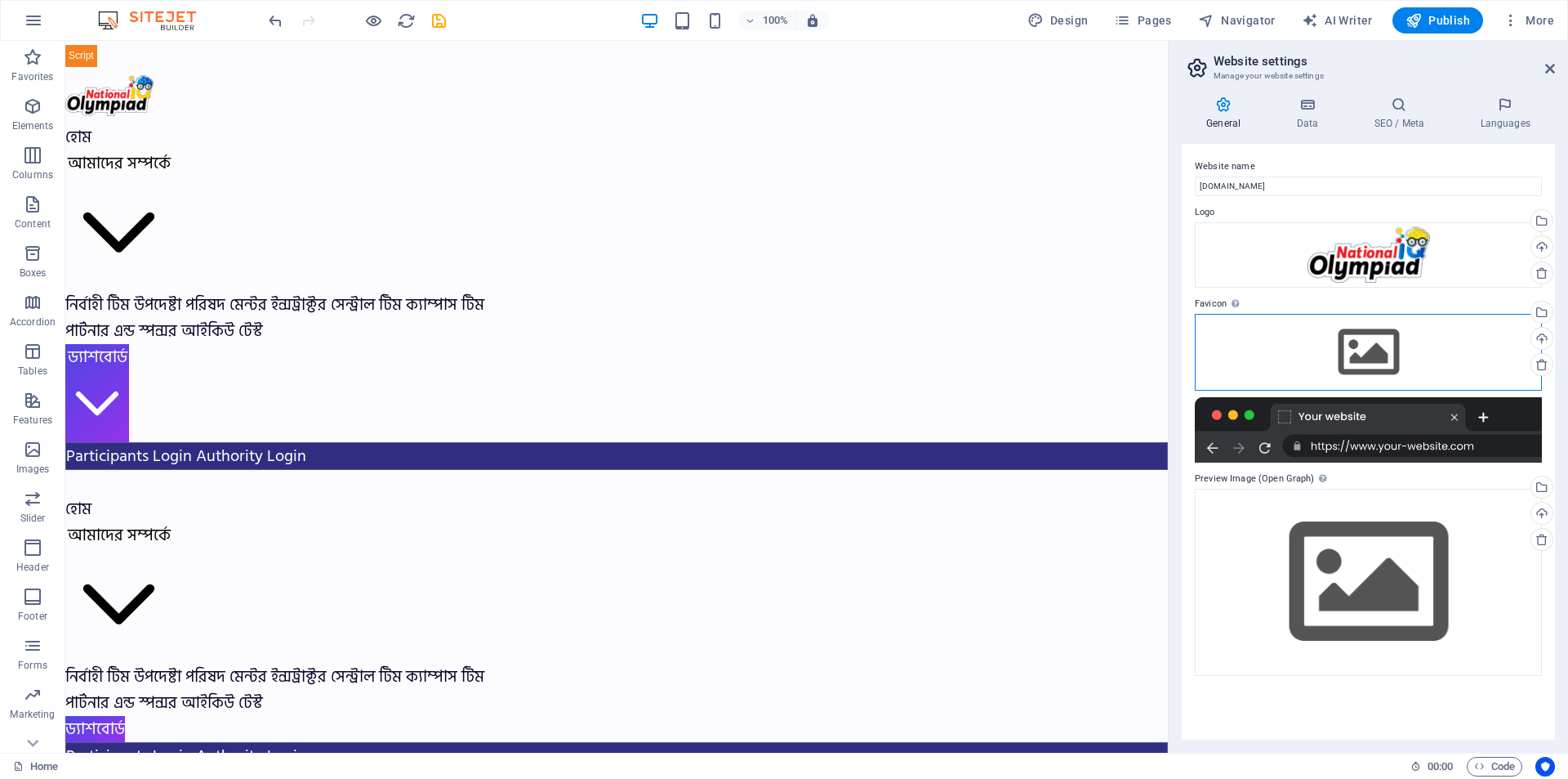
click at [1394, 351] on div "Drag files here, click to choose files or select files from Files or our free s…" at bounding box center [1368, 352] width 348 height 77
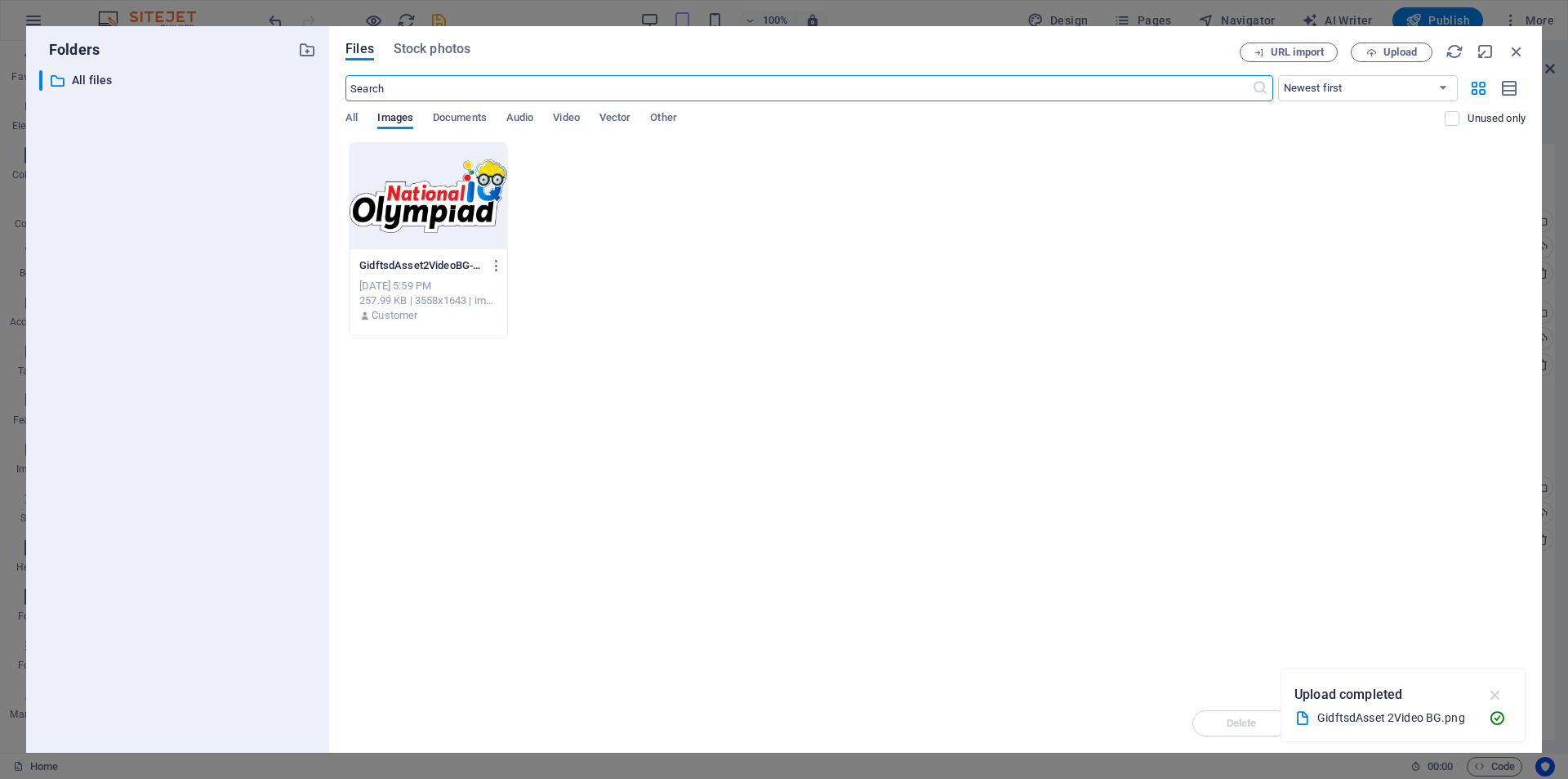
click at [1495, 693] on icon "button" at bounding box center [1496, 694] width 19 height 18
click at [1393, 54] on span "Upload" at bounding box center [1400, 52] width 34 height 9
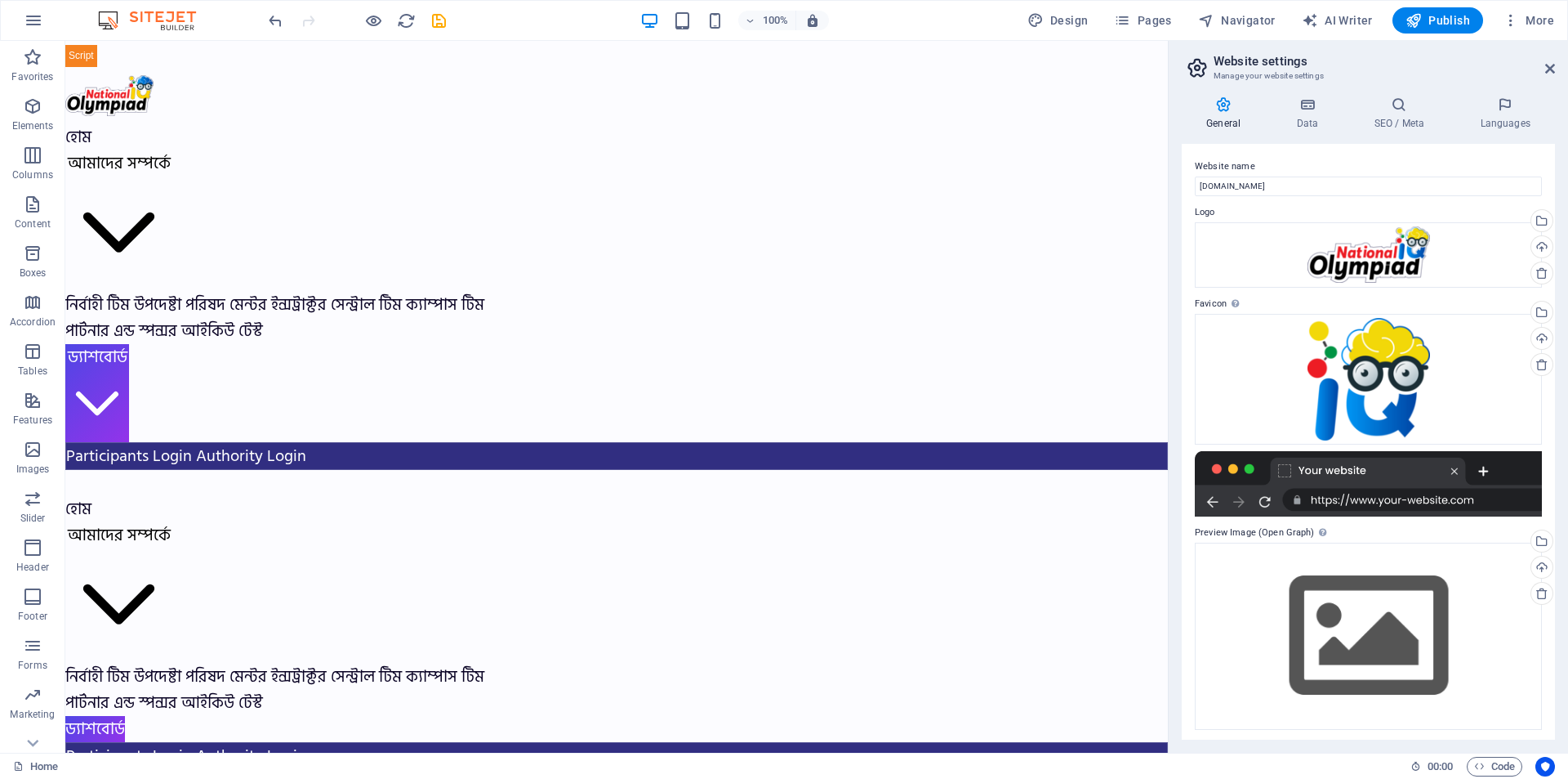
scroll to position [3, 0]
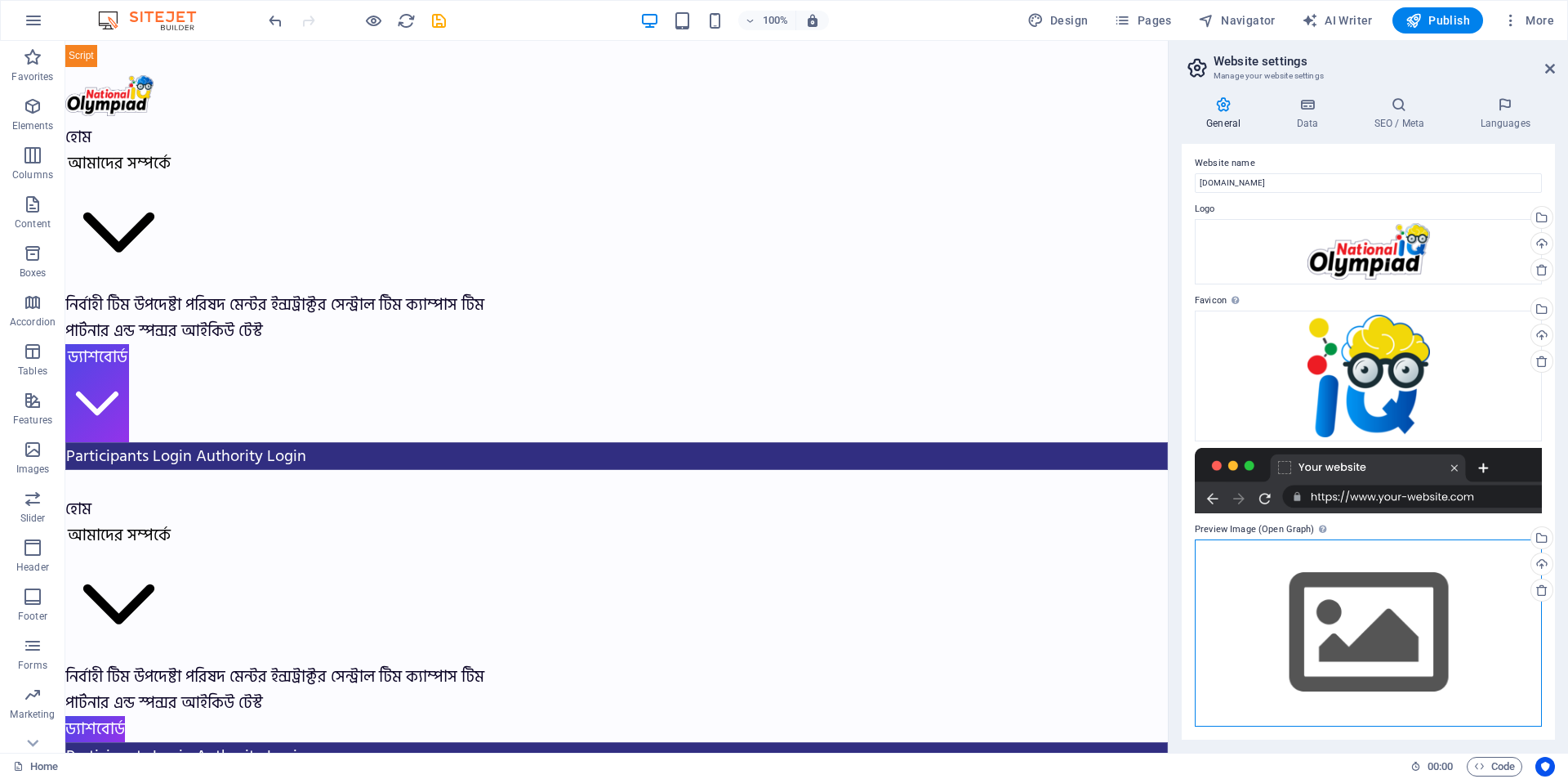
click at [1336, 614] on div "Drag files here, click to choose files or select files from Files or our free s…" at bounding box center [1368, 633] width 348 height 187
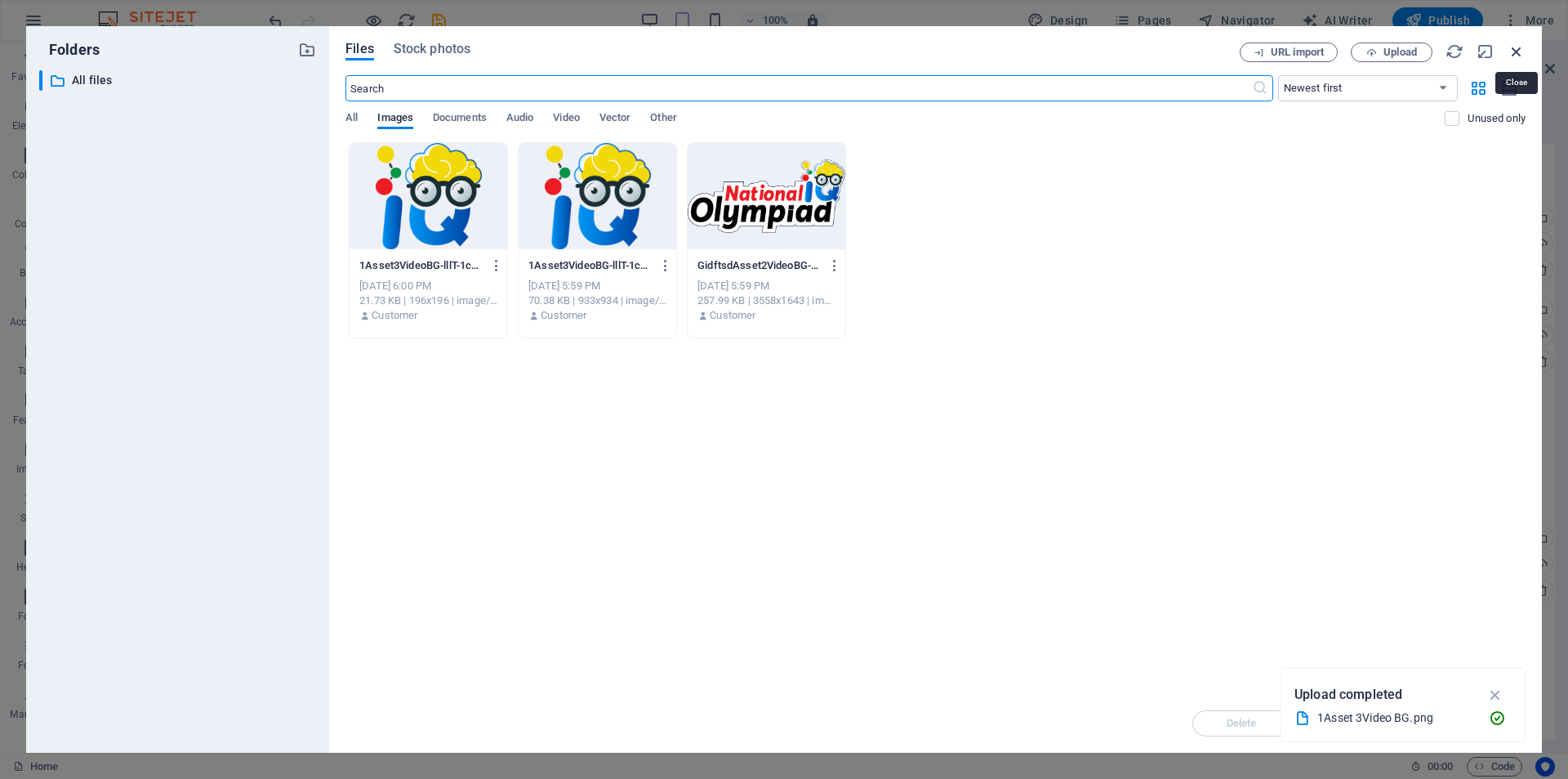
click at [1510, 47] on icon "button" at bounding box center [1516, 51] width 18 height 18
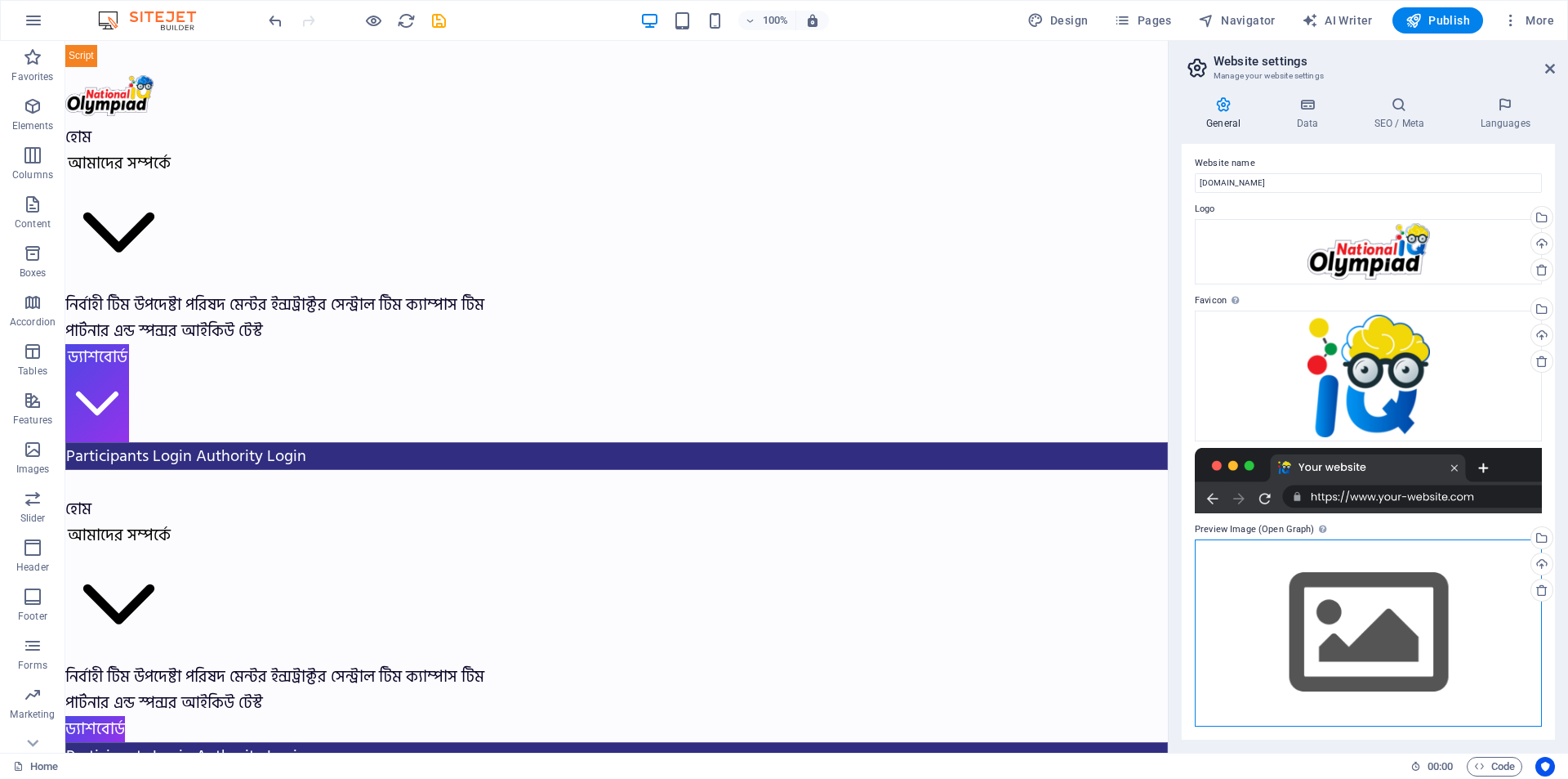
click at [1394, 609] on div "Drag files here, click to choose files or select files from Files or our free s…" at bounding box center [1368, 633] width 348 height 187
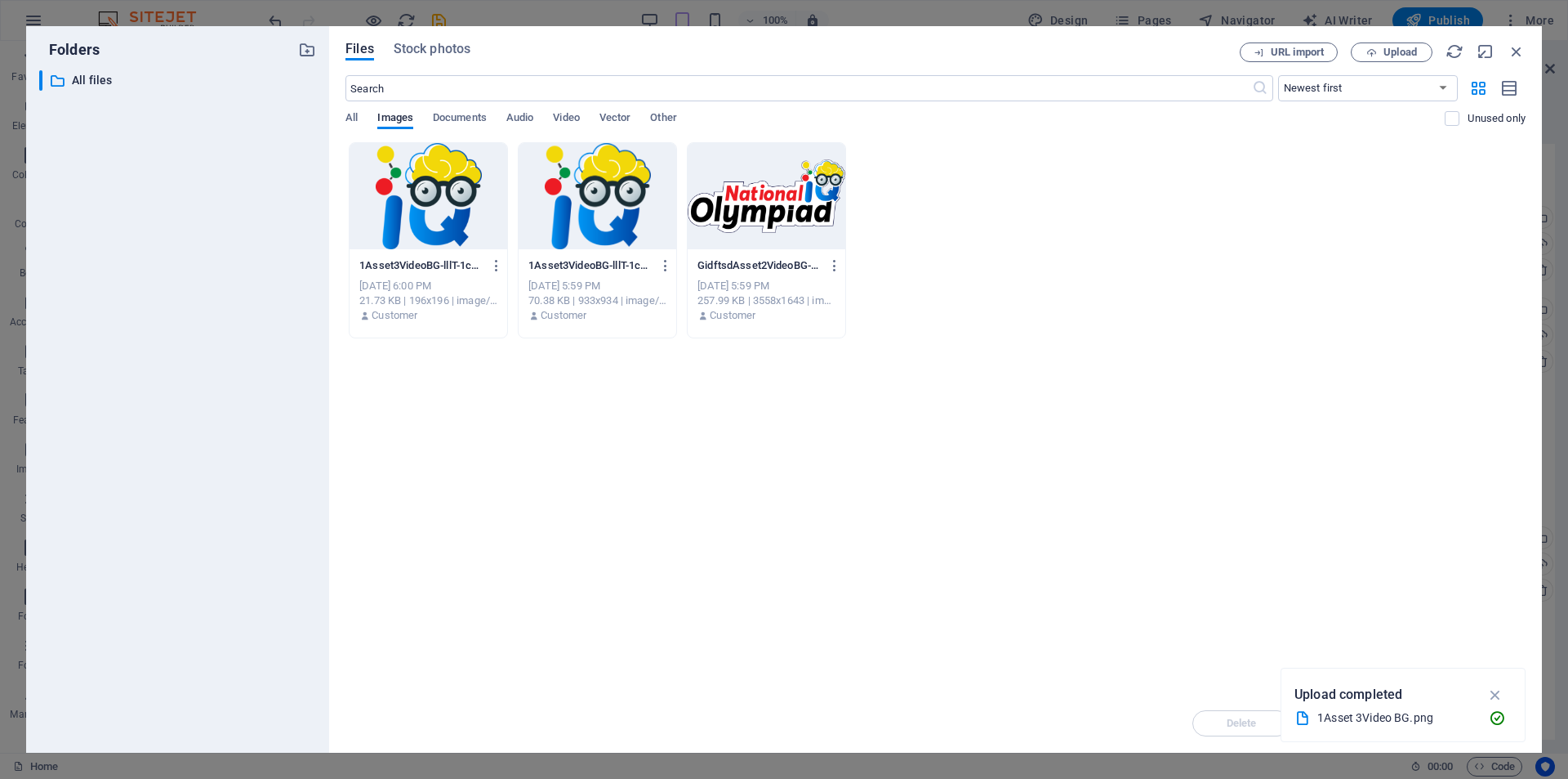
click at [781, 213] on div at bounding box center [766, 196] width 157 height 106
click at [1408, 53] on span "Upload" at bounding box center [1400, 52] width 34 height 9
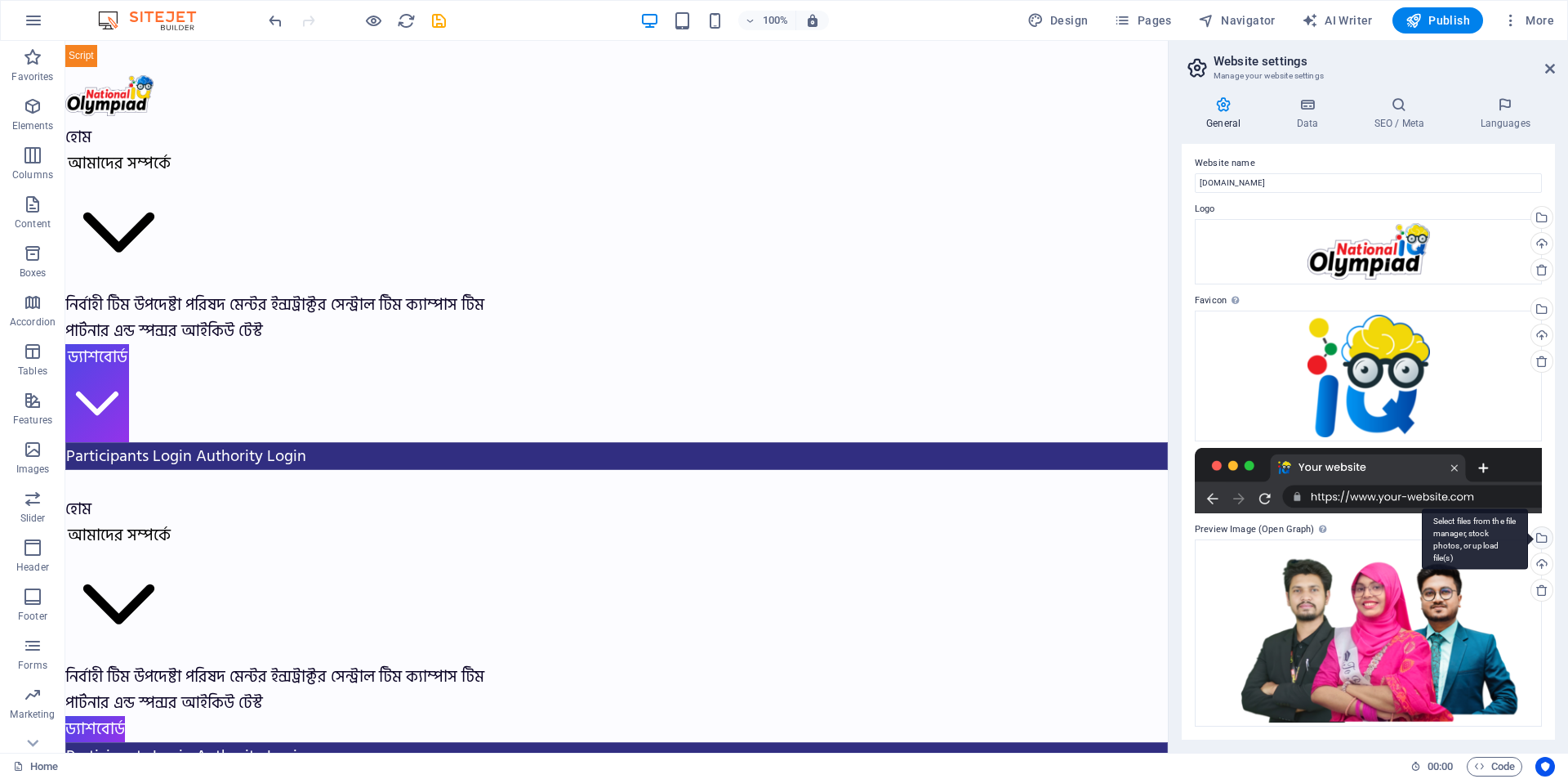
click at [1528, 540] on div "Select files from the file manager, stock photos, or upload file(s)" at bounding box center [1475, 539] width 106 height 61
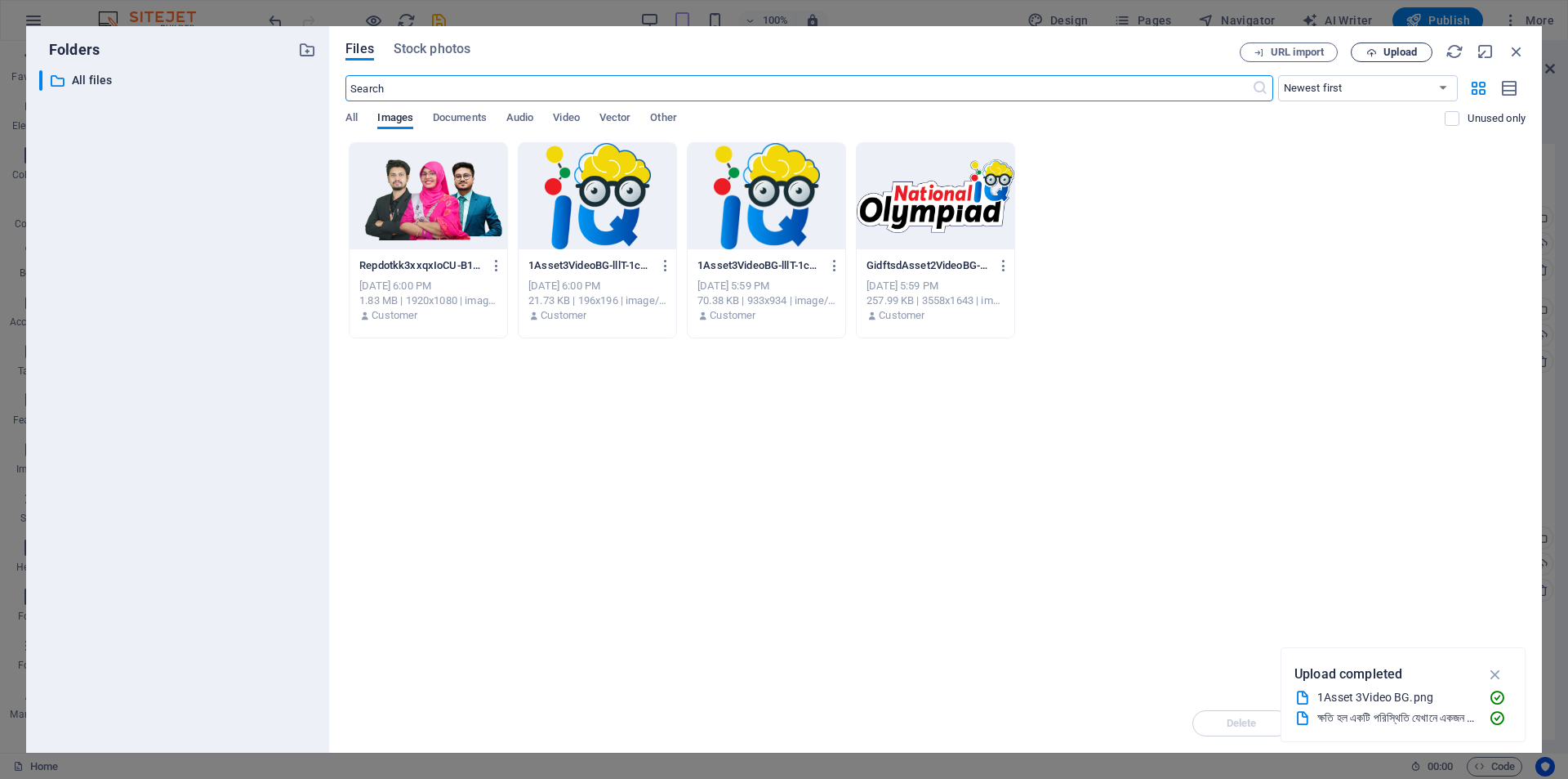
click at [1398, 47] on span "Upload" at bounding box center [1400, 52] width 34 height 9
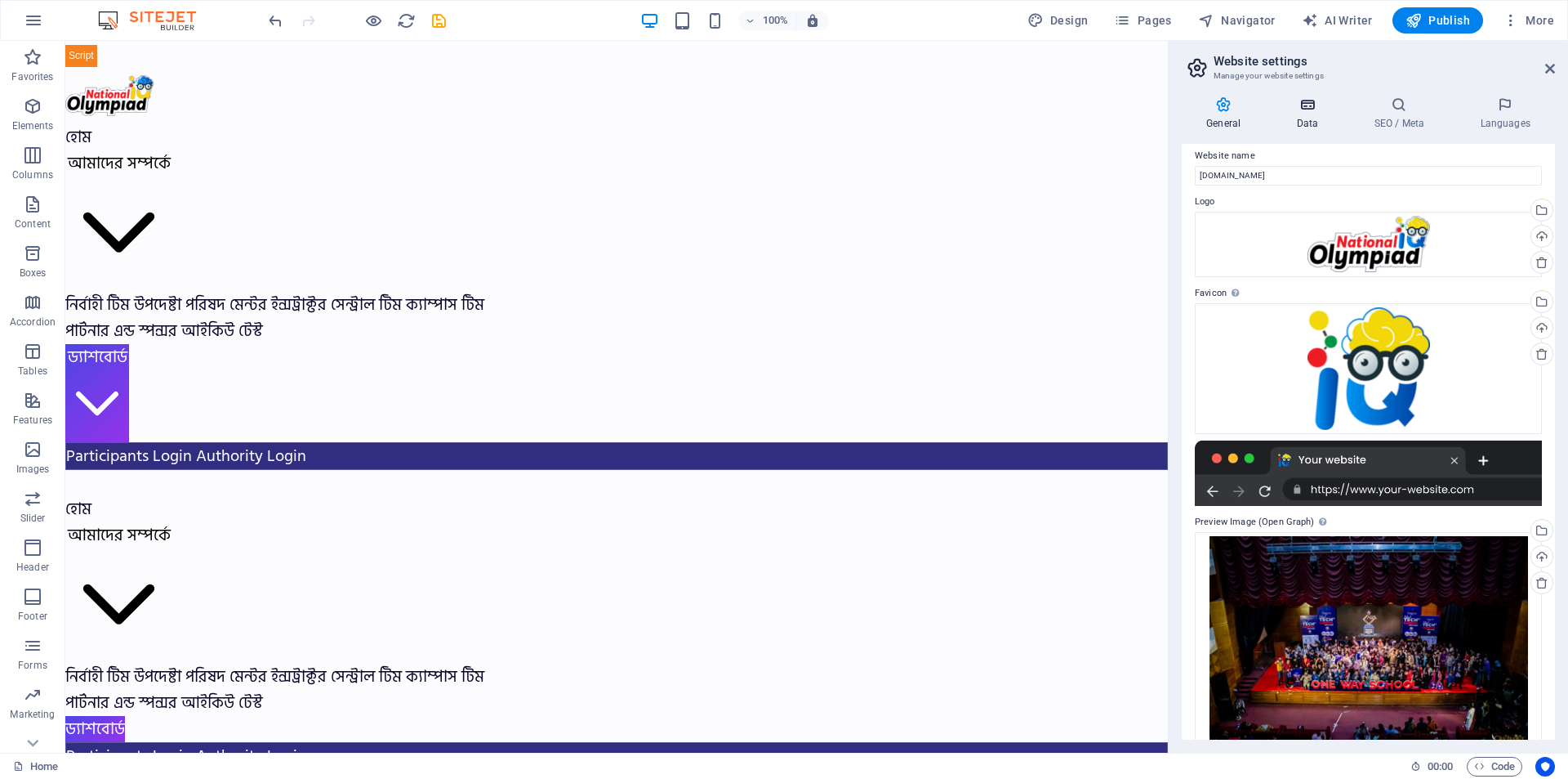
scroll to position [0, 0]
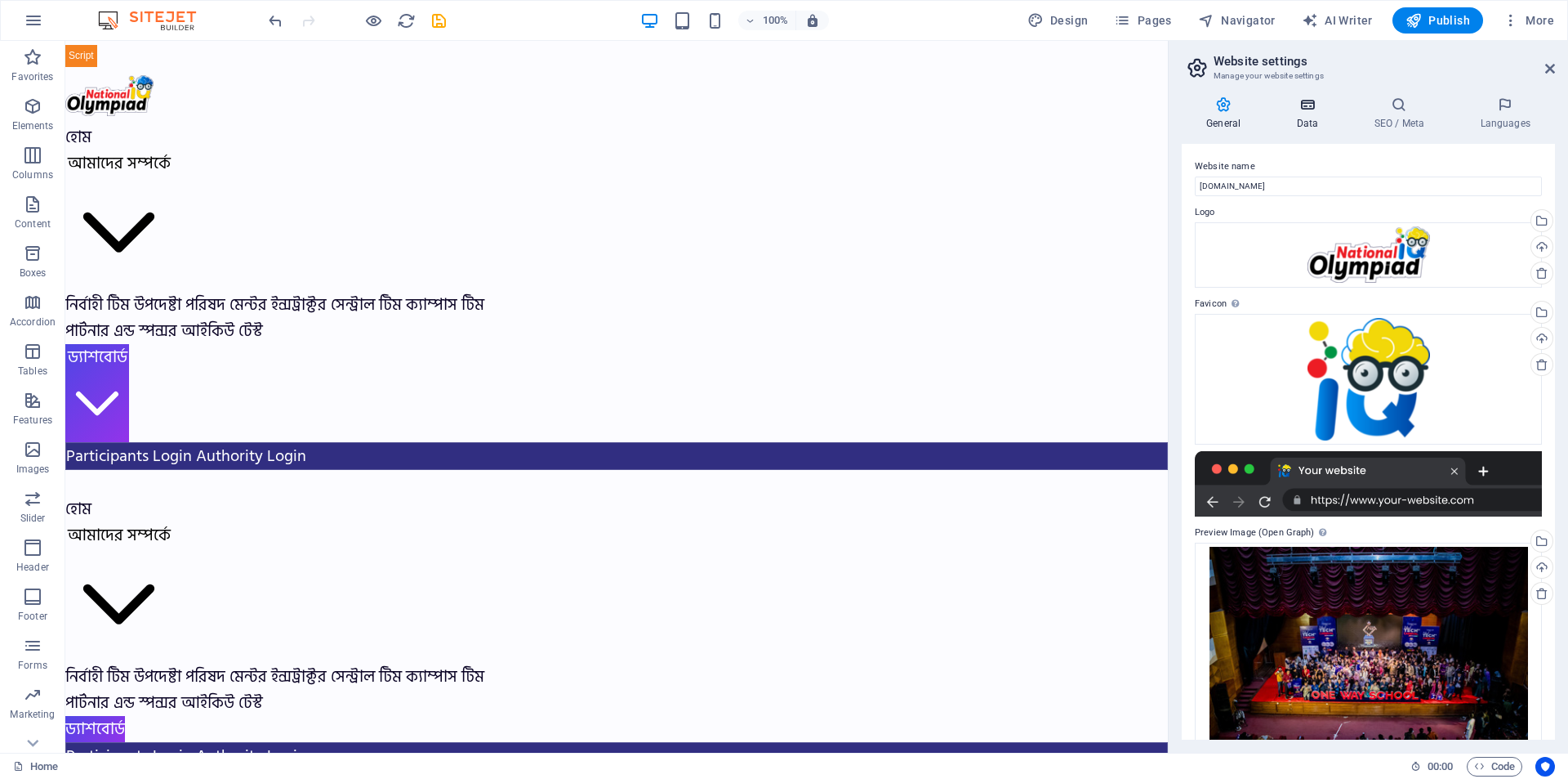
click at [1306, 100] on icon at bounding box center [1307, 104] width 71 height 16
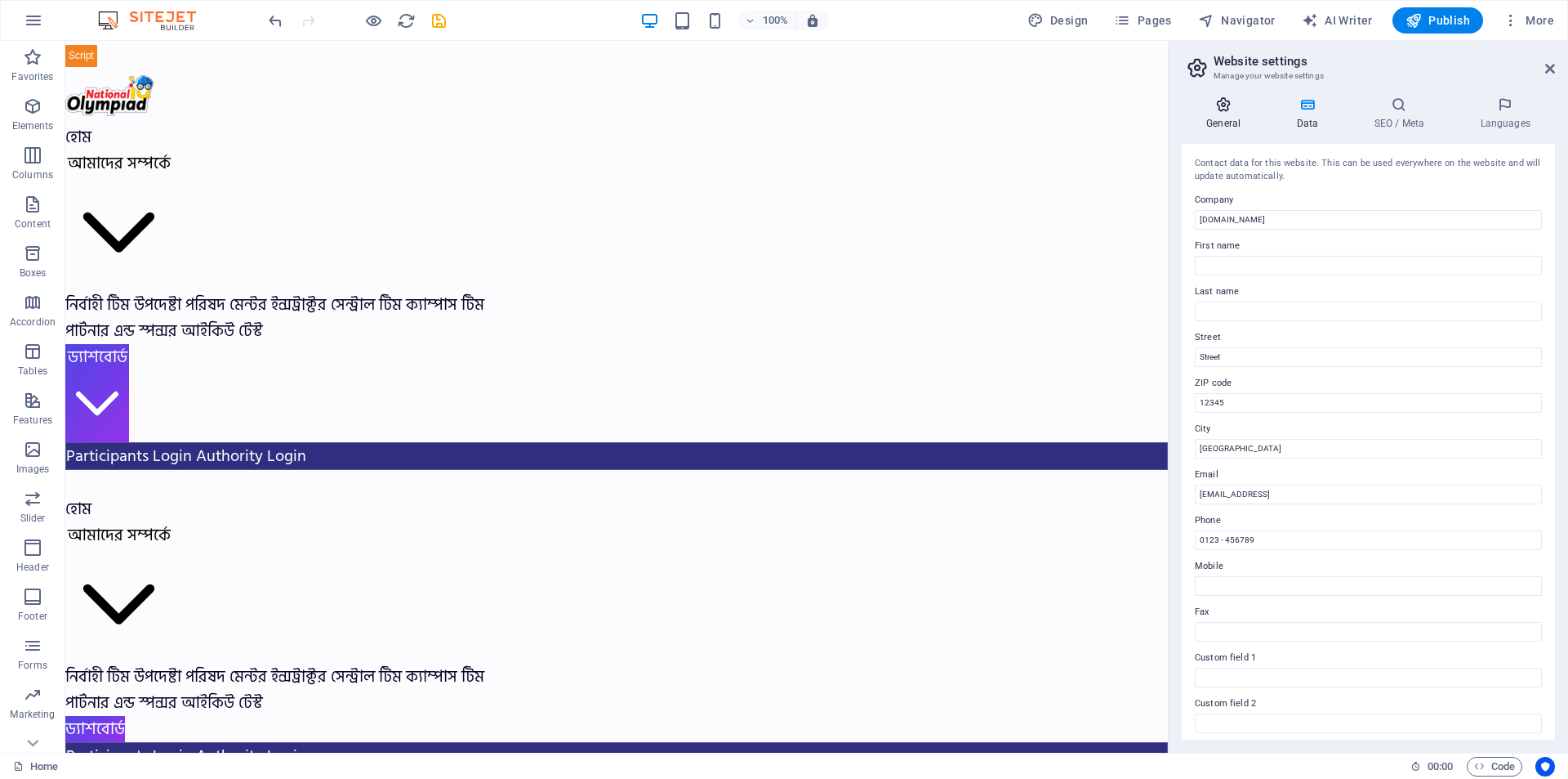
click at [1230, 106] on icon at bounding box center [1223, 104] width 83 height 16
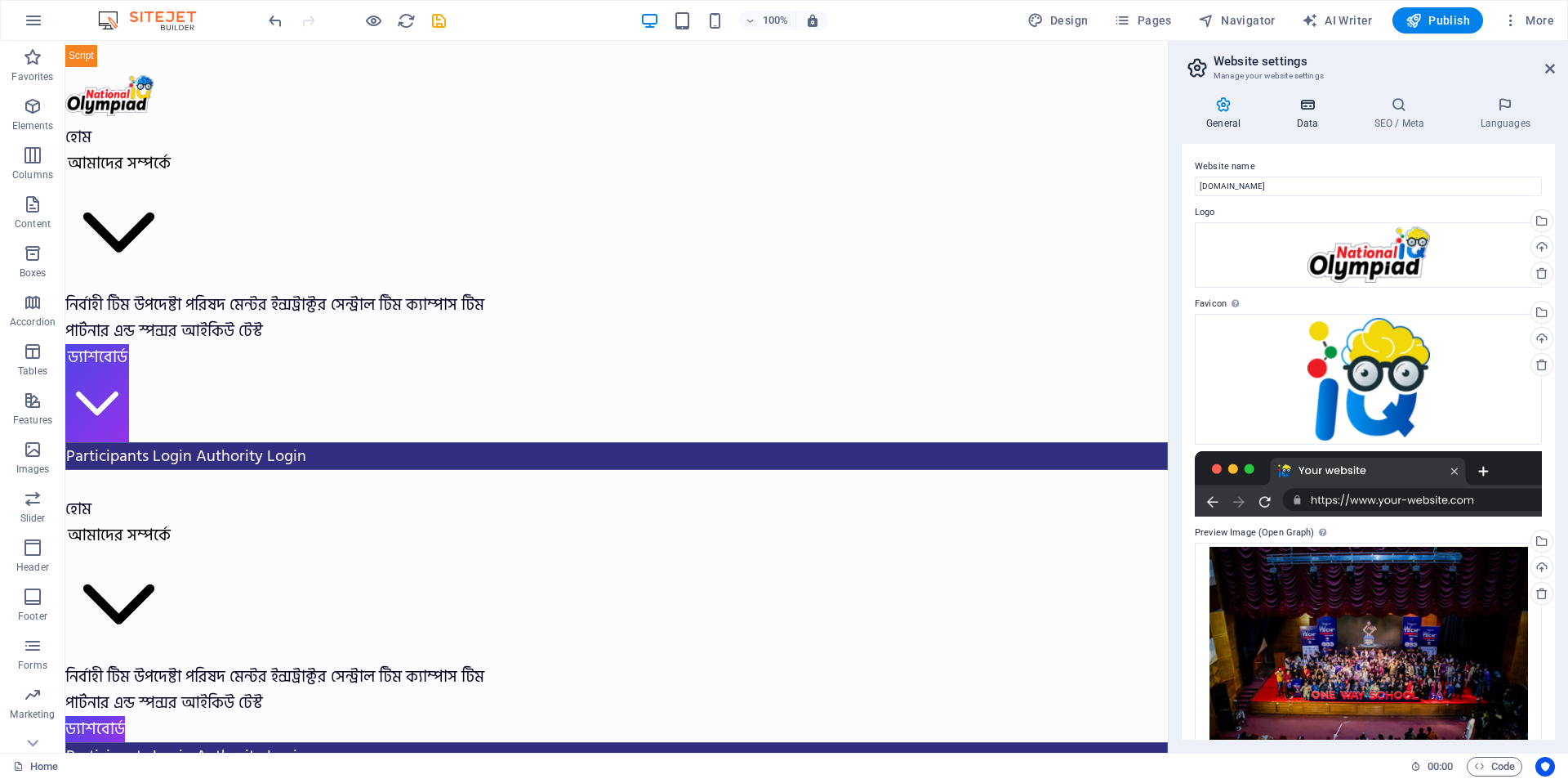
click at [1301, 108] on icon at bounding box center [1307, 104] width 71 height 16
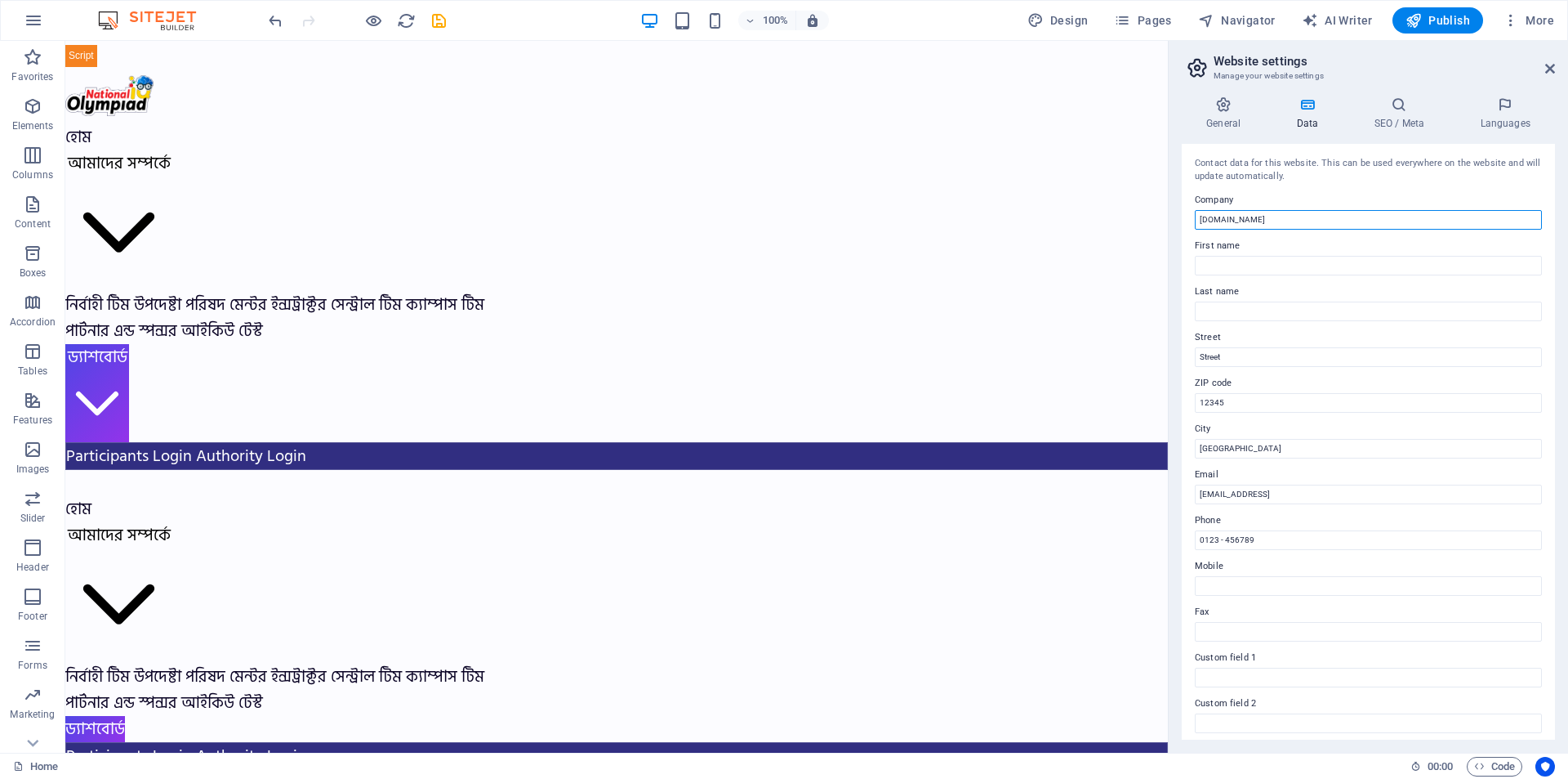
click at [1283, 223] on input "[DOMAIN_NAME]" at bounding box center [1368, 219] width 348 height 20
type input "National IQ Olympiad"
type input "National"
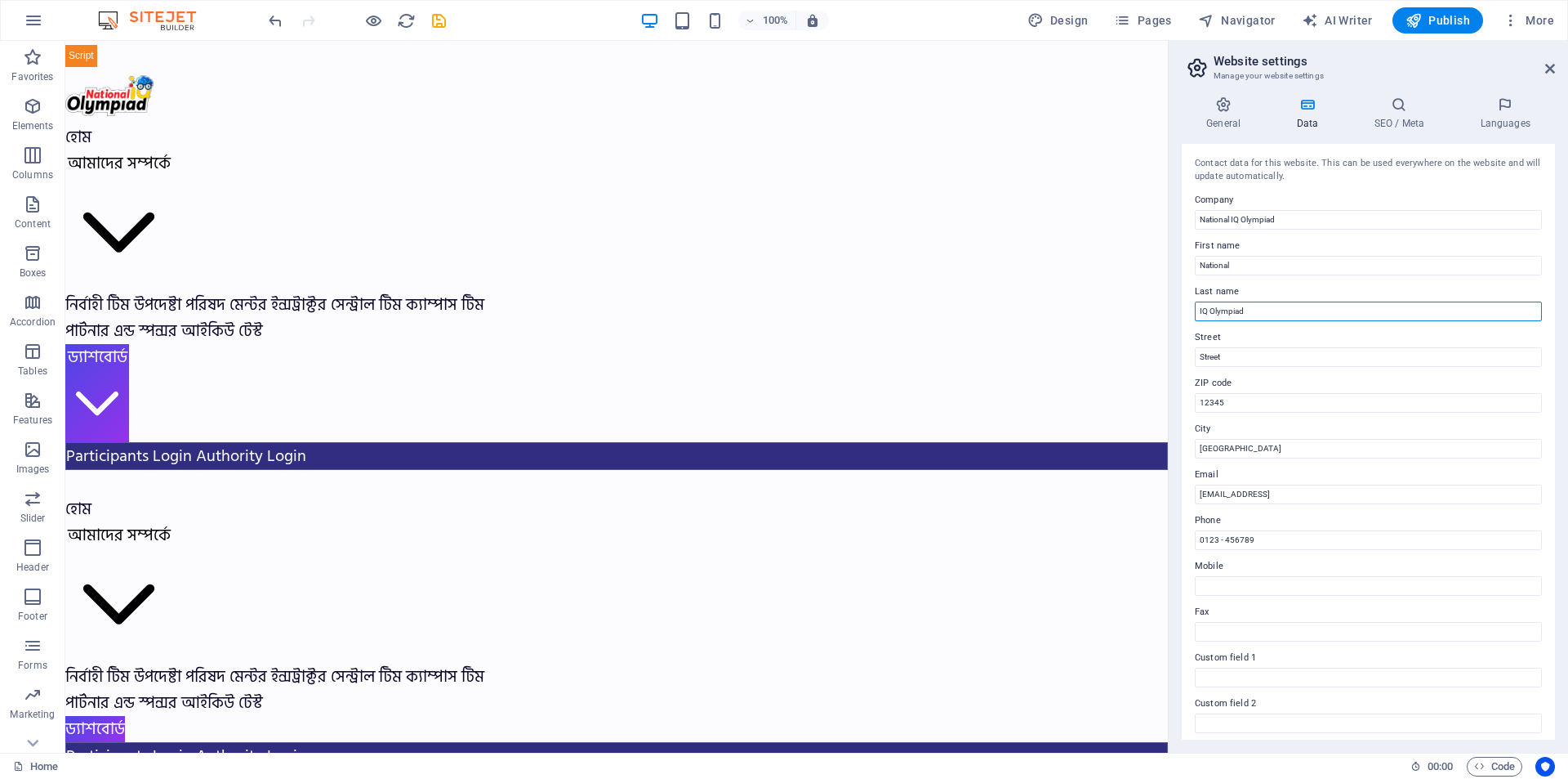
type input "IQ Olympiad"
type input "M"
type input "B"
type input "[GEOGRAPHIC_DATA]"
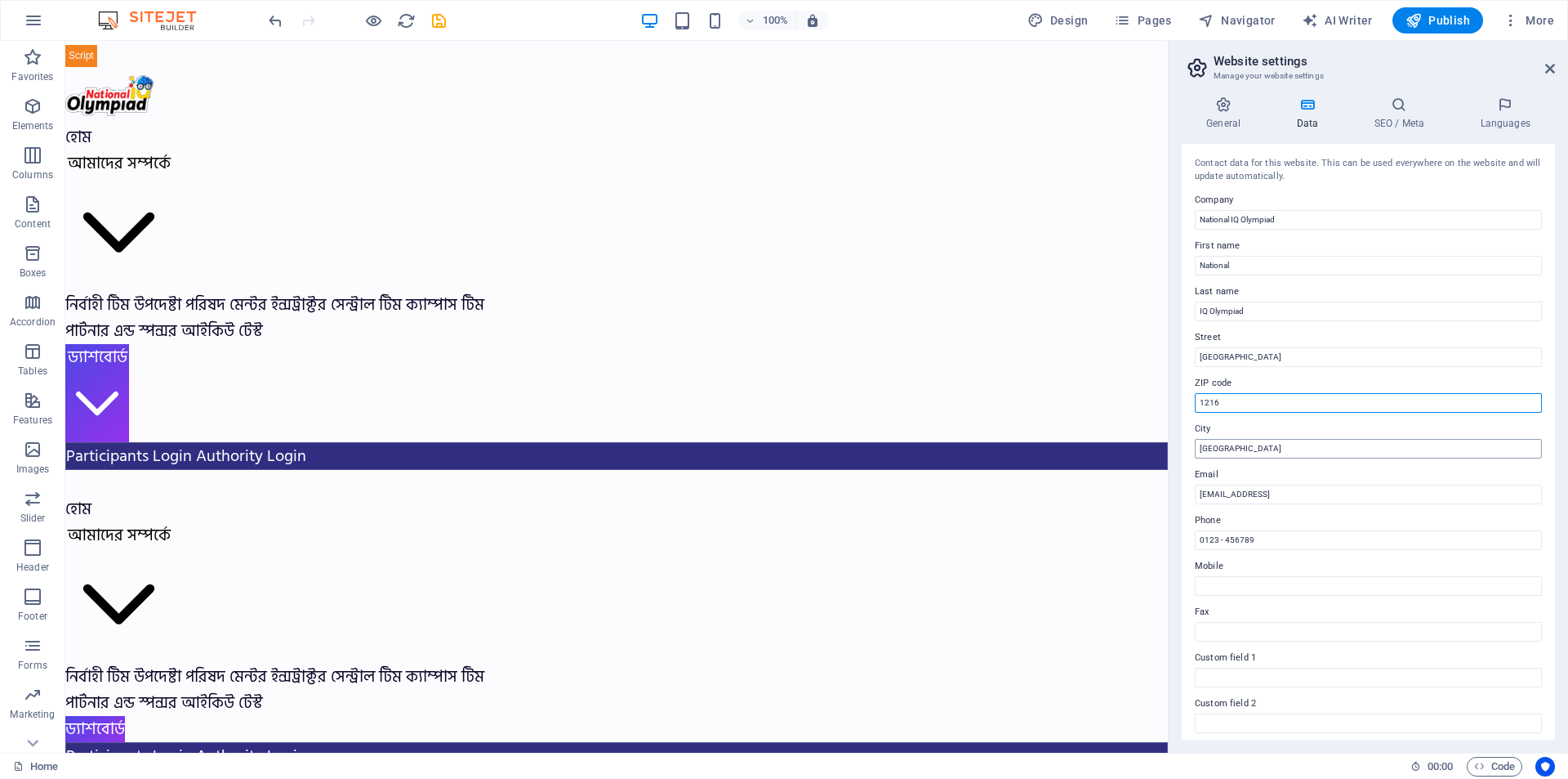
type input "1216"
click at [1279, 448] on input "[GEOGRAPHIC_DATA]" at bounding box center [1368, 448] width 348 height 20
type input "B"
type input "[GEOGRAPHIC_DATA]"
click at [1350, 490] on input "[EMAIL_ADDRESS]" at bounding box center [1368, 494] width 348 height 20
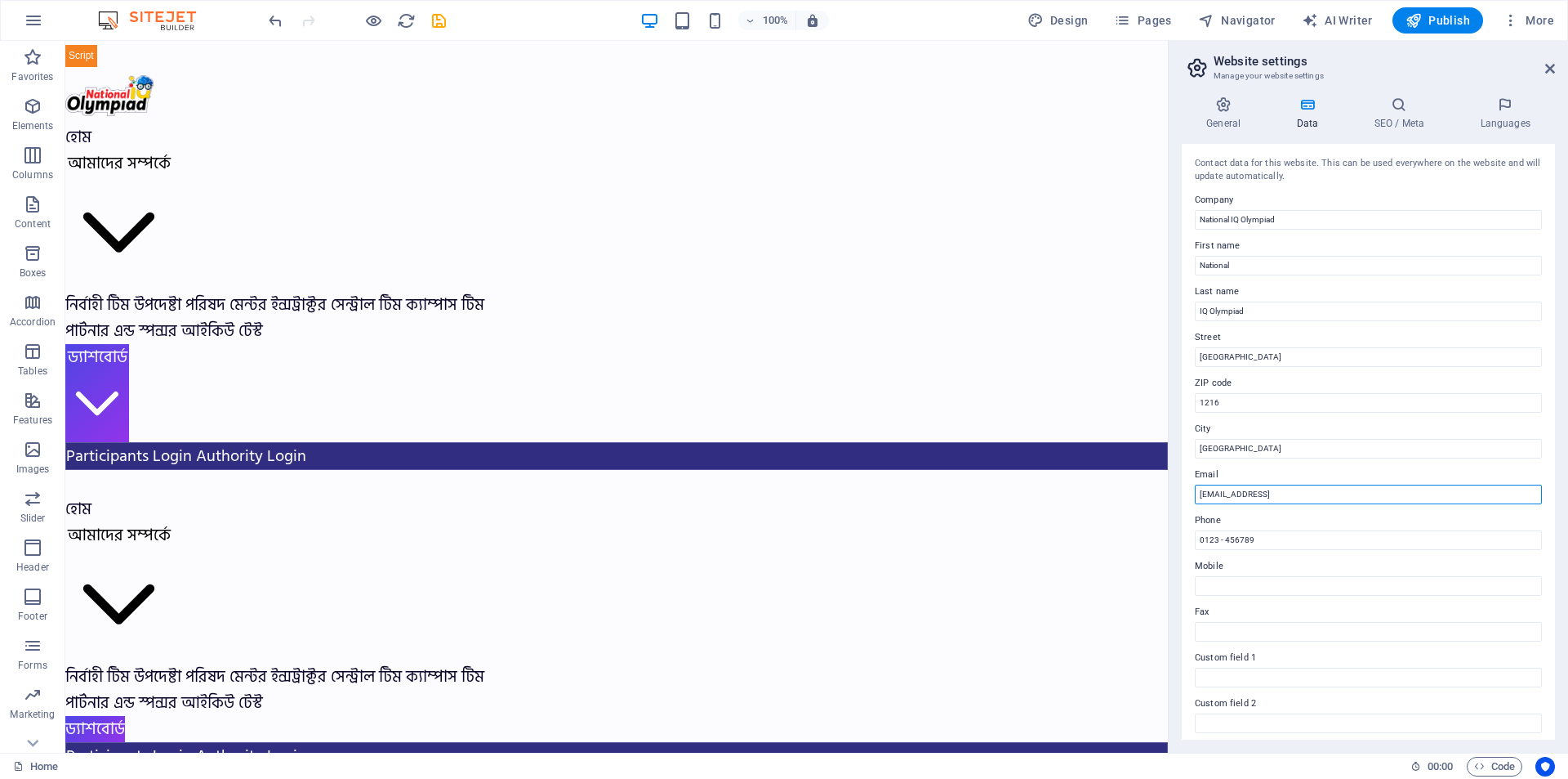
click at [1350, 490] on input "[EMAIL_ADDRESS]" at bounding box center [1368, 494] width 348 height 20
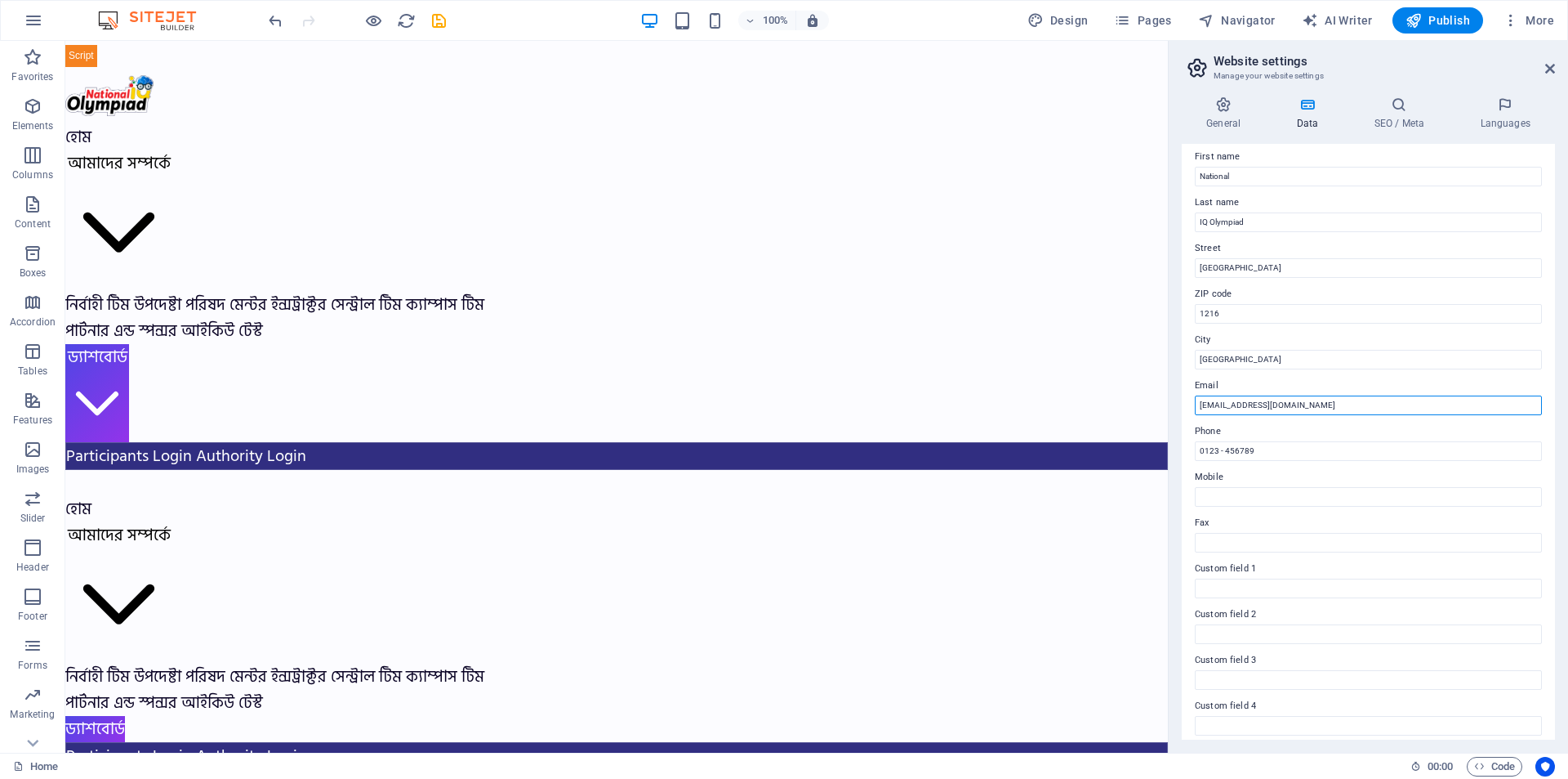
scroll to position [163, 0]
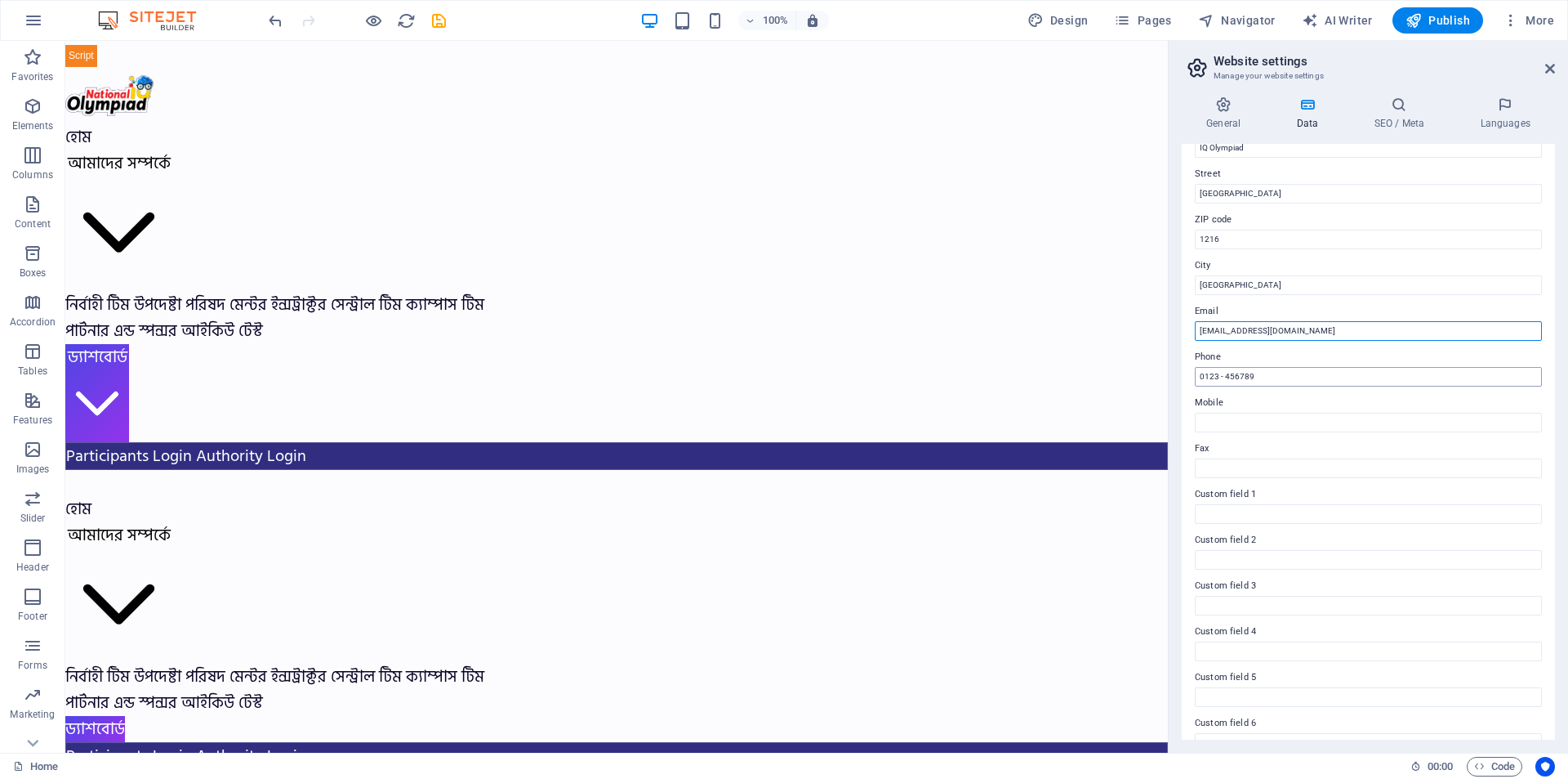
type input "[EMAIL_ADDRESS][DOMAIN_NAME]"
click at [1267, 375] on input "0123 - 456789" at bounding box center [1368, 376] width 348 height 20
type input "01965-848607"
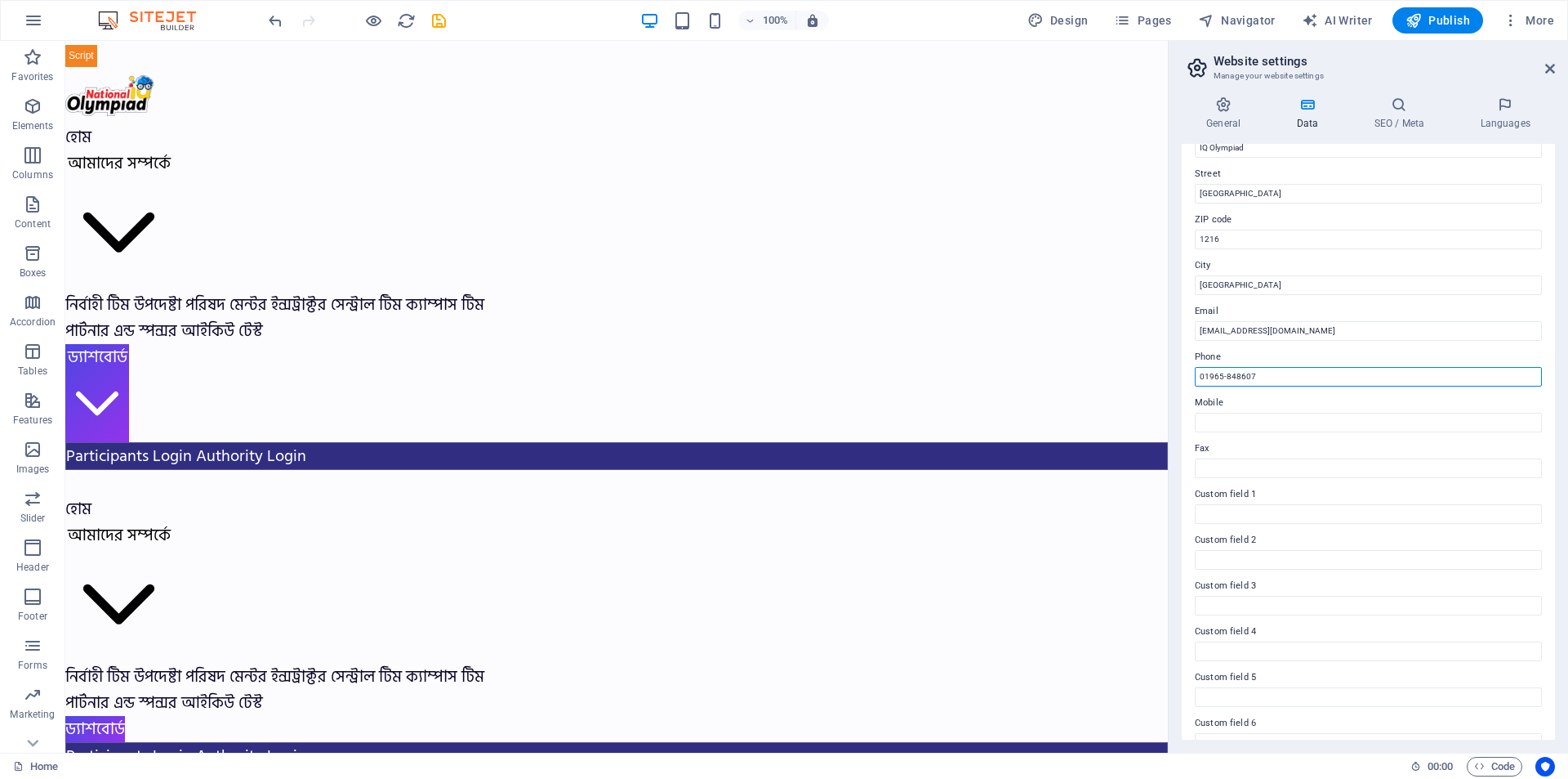
drag, startPoint x: 1327, startPoint y: 410, endPoint x: 1162, endPoint y: 369, distance: 170.0
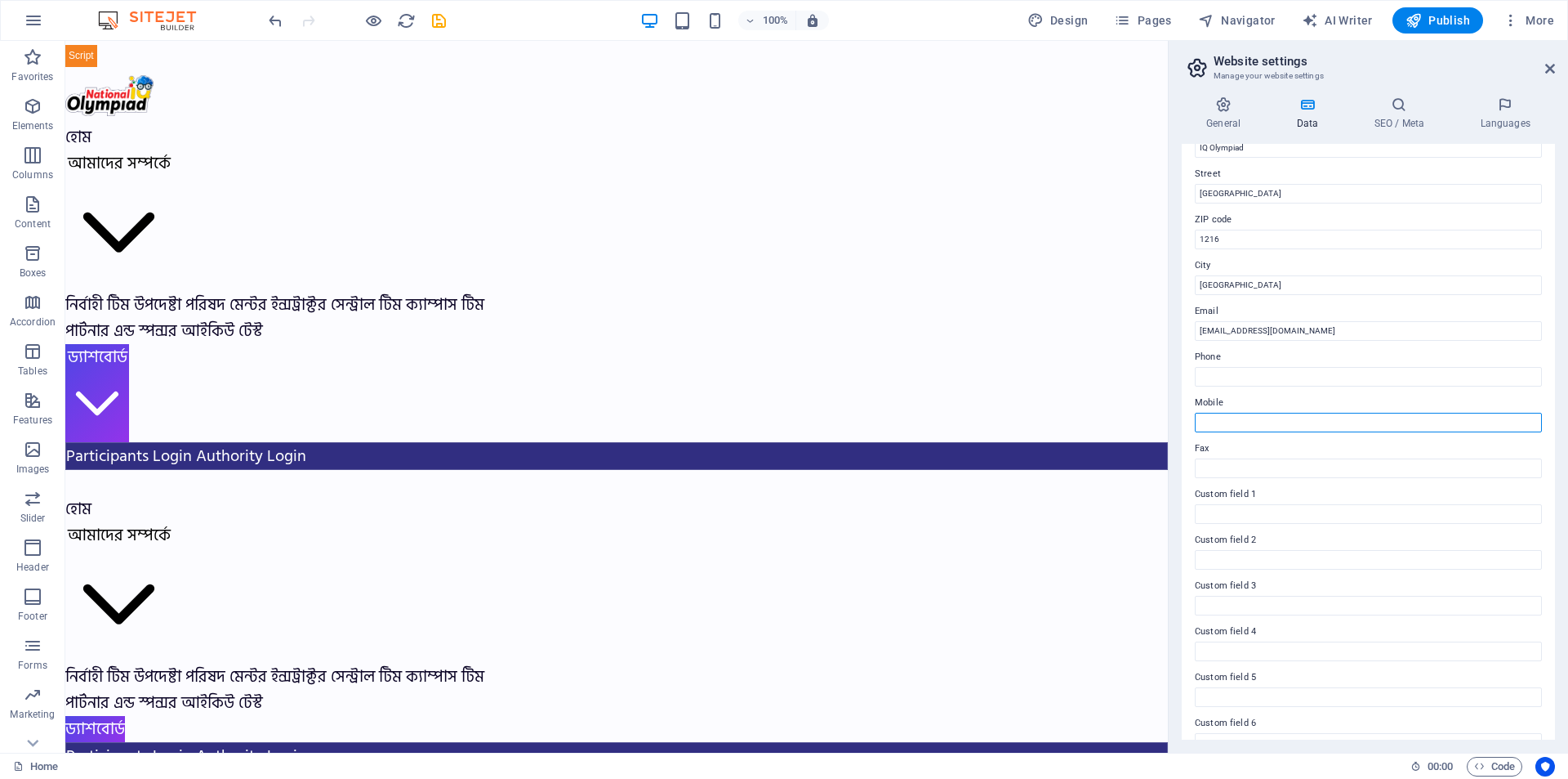
click at [1277, 417] on input "Mobile" at bounding box center [1368, 422] width 348 height 20
paste input "01965-848607"
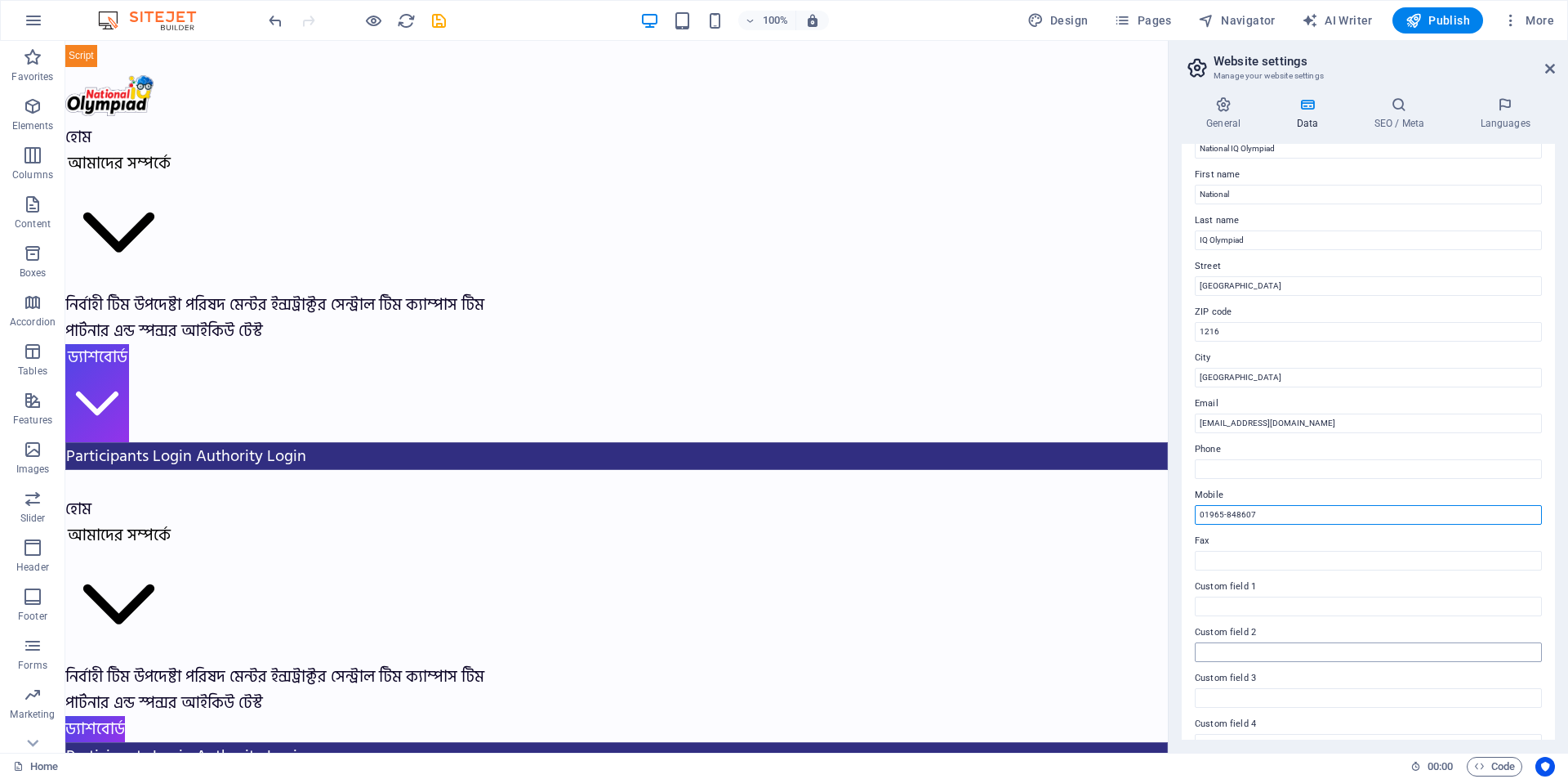
scroll to position [0, 0]
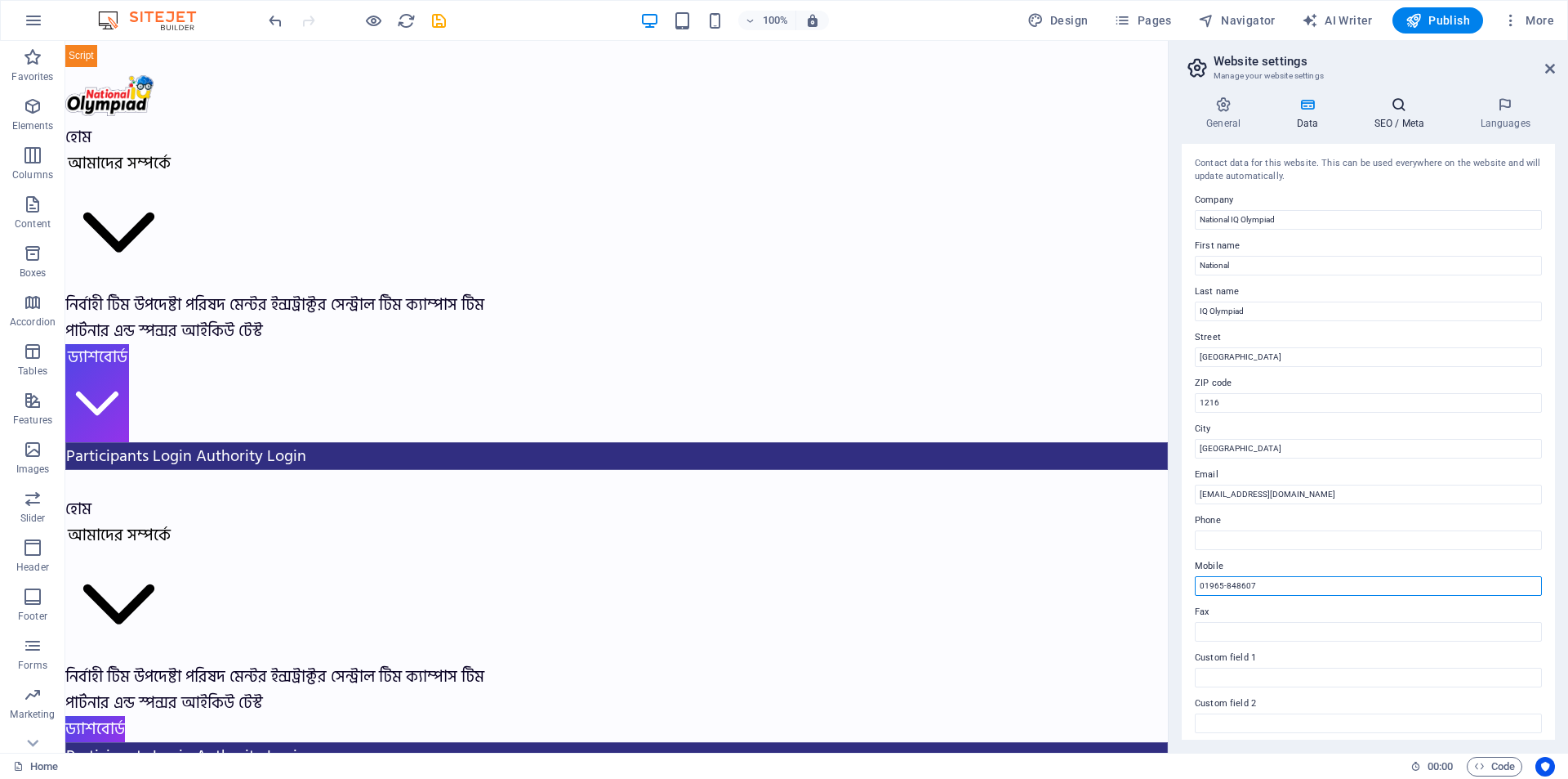
type input "01965-848607"
click at [1395, 115] on h4 "SEO / Meta" at bounding box center [1402, 113] width 106 height 34
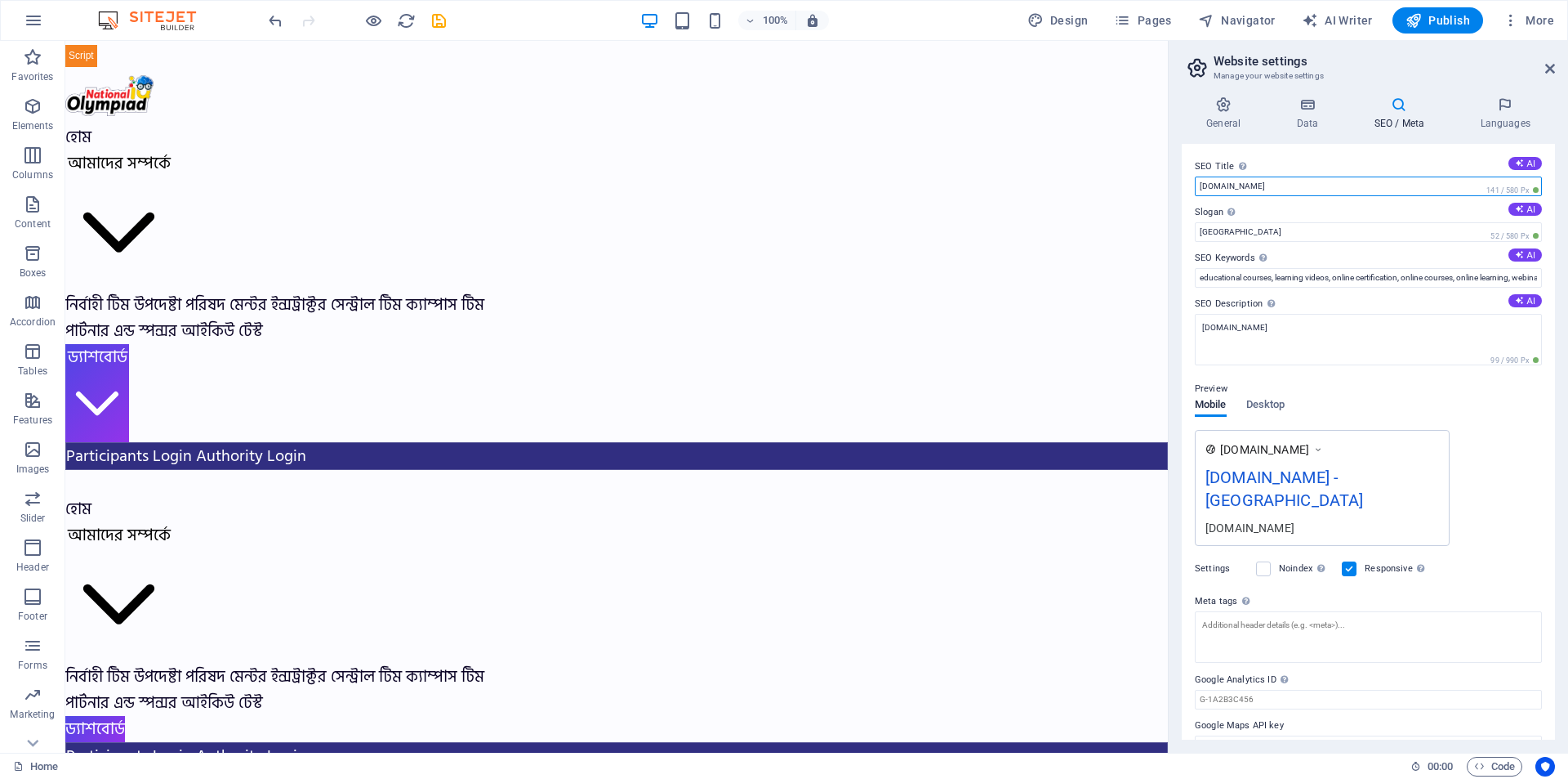
click at [1288, 187] on input "[DOMAIN_NAME]" at bounding box center [1368, 186] width 348 height 20
type input "National IQ Olympiad"
click at [1319, 226] on input "[GEOGRAPHIC_DATA]" at bounding box center [1368, 232] width 348 height 20
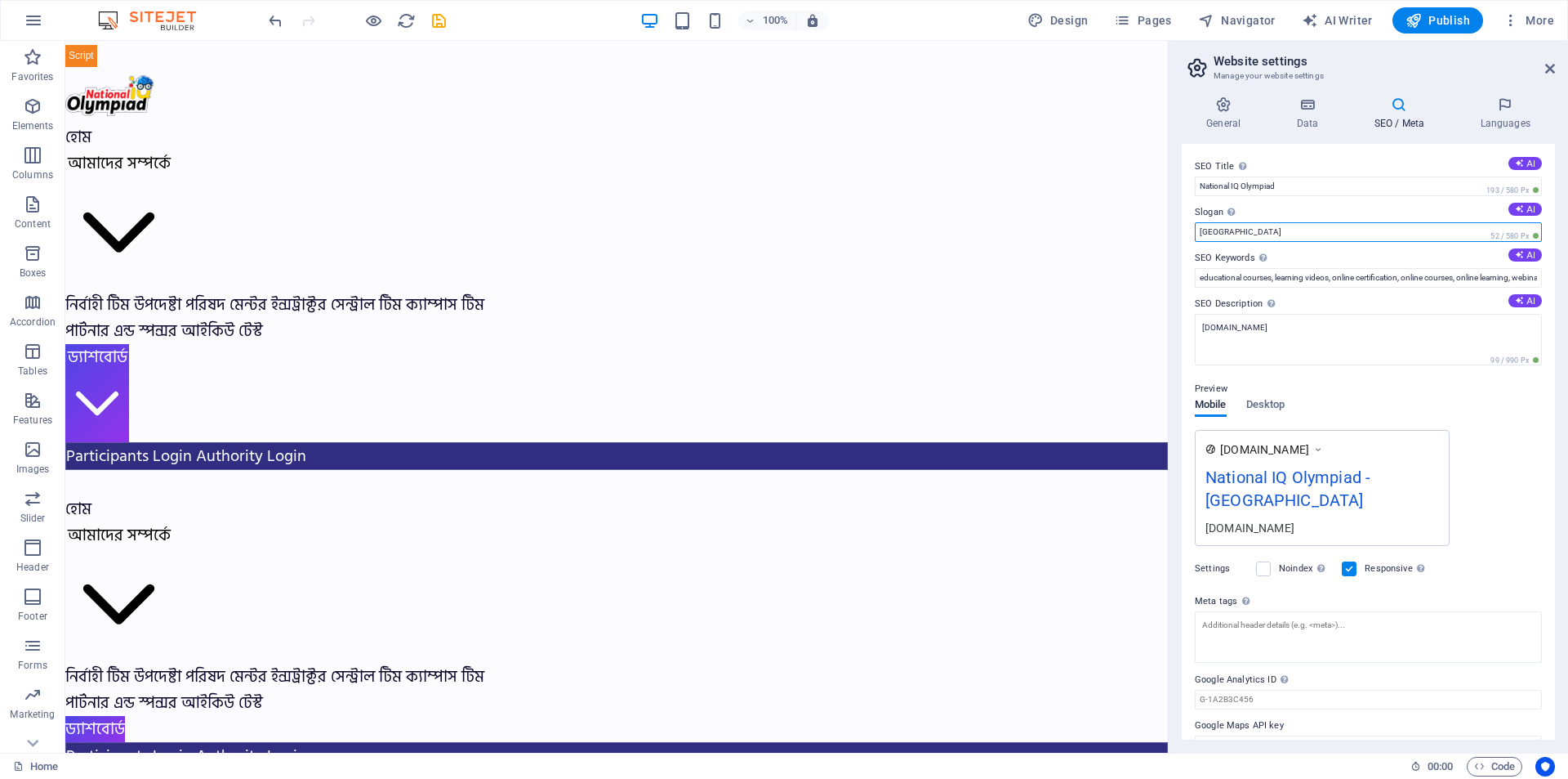
click at [1319, 226] on input "[GEOGRAPHIC_DATA]" at bounding box center [1368, 232] width 348 height 20
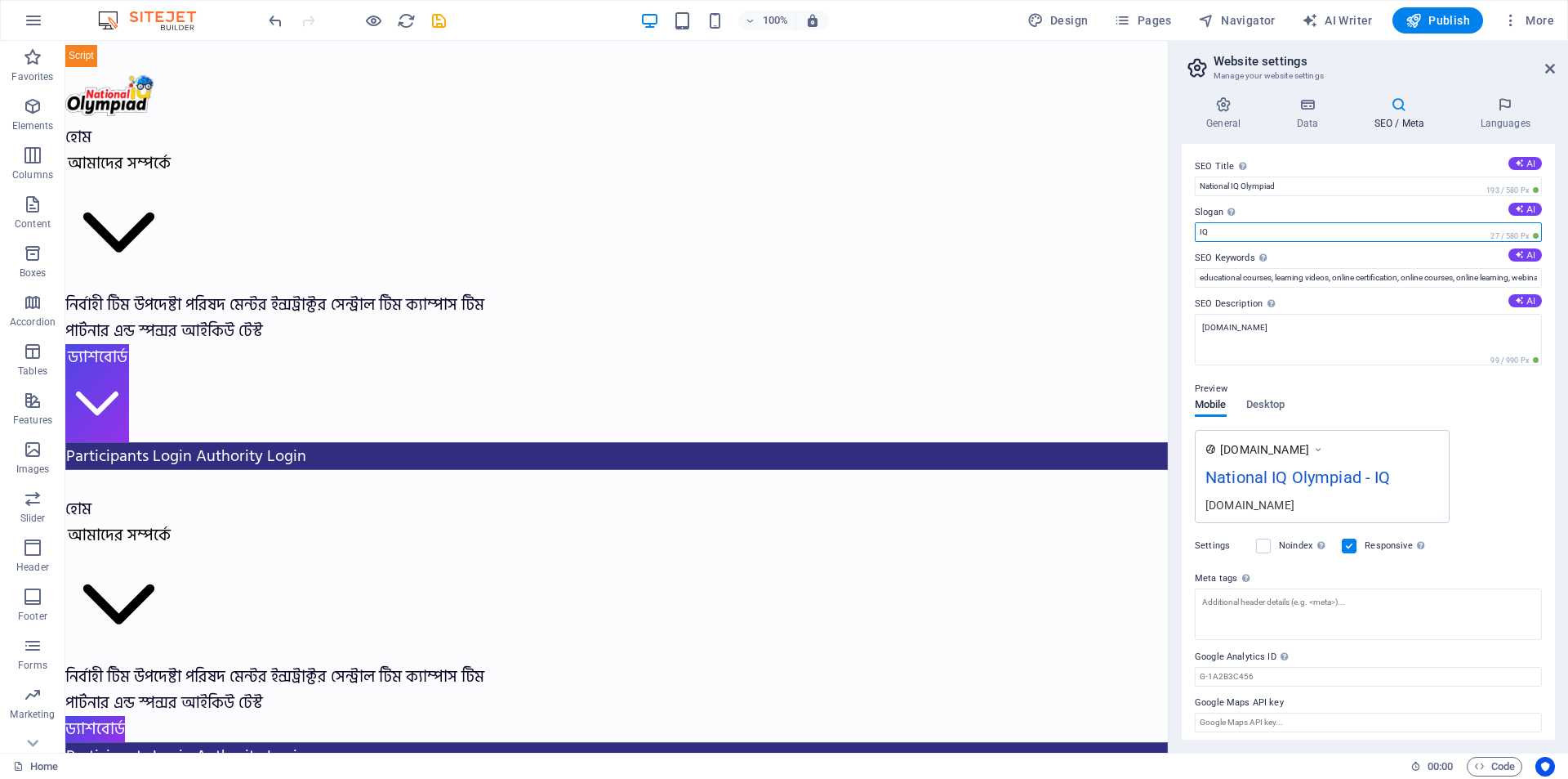
type input "I"
type input "O"
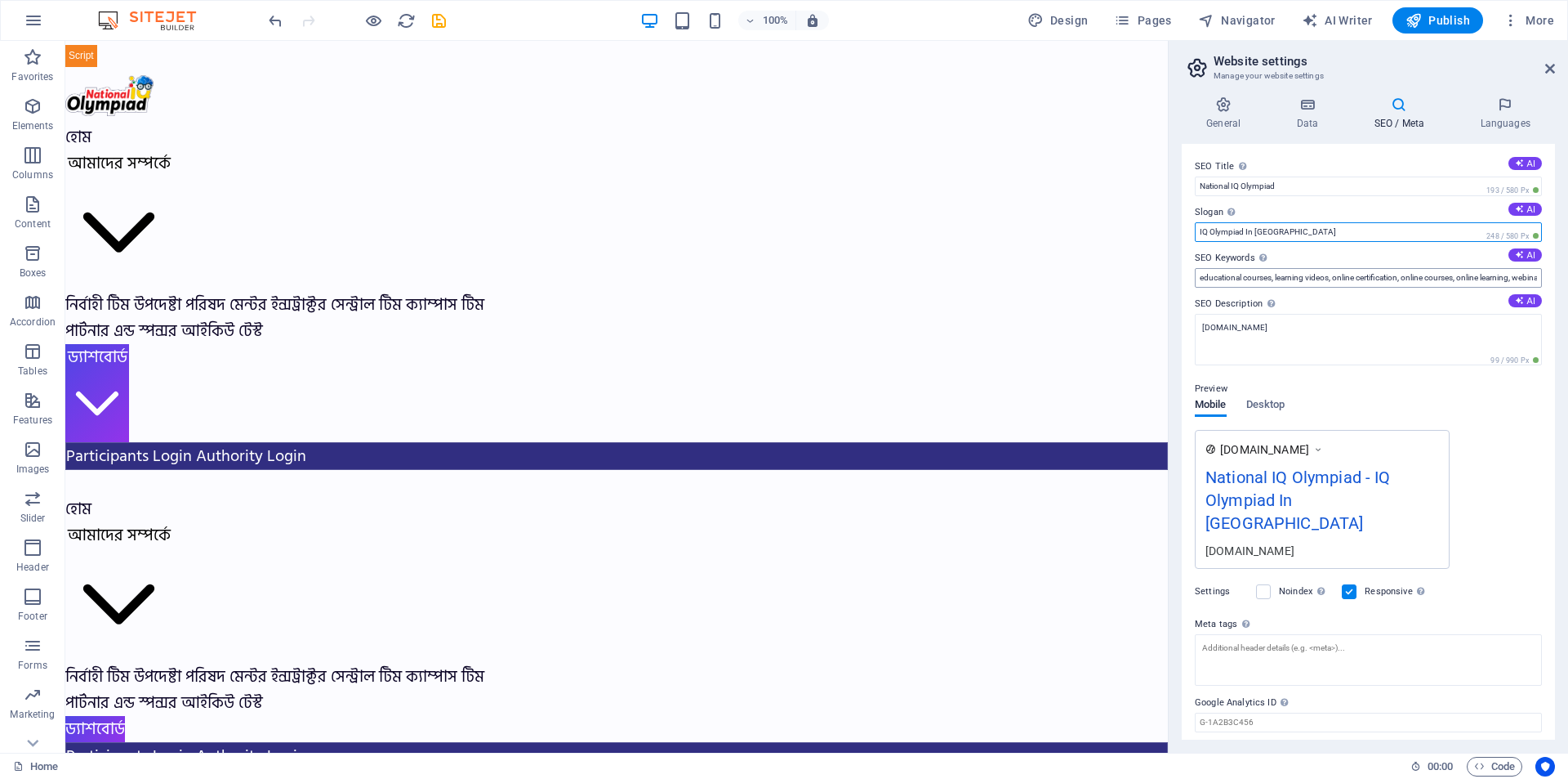
type input "IQ Olympiad In [GEOGRAPHIC_DATA]"
click at [1376, 271] on input "educational courses, learning videos, online certification, online courses, onl…" at bounding box center [1368, 278] width 348 height 20
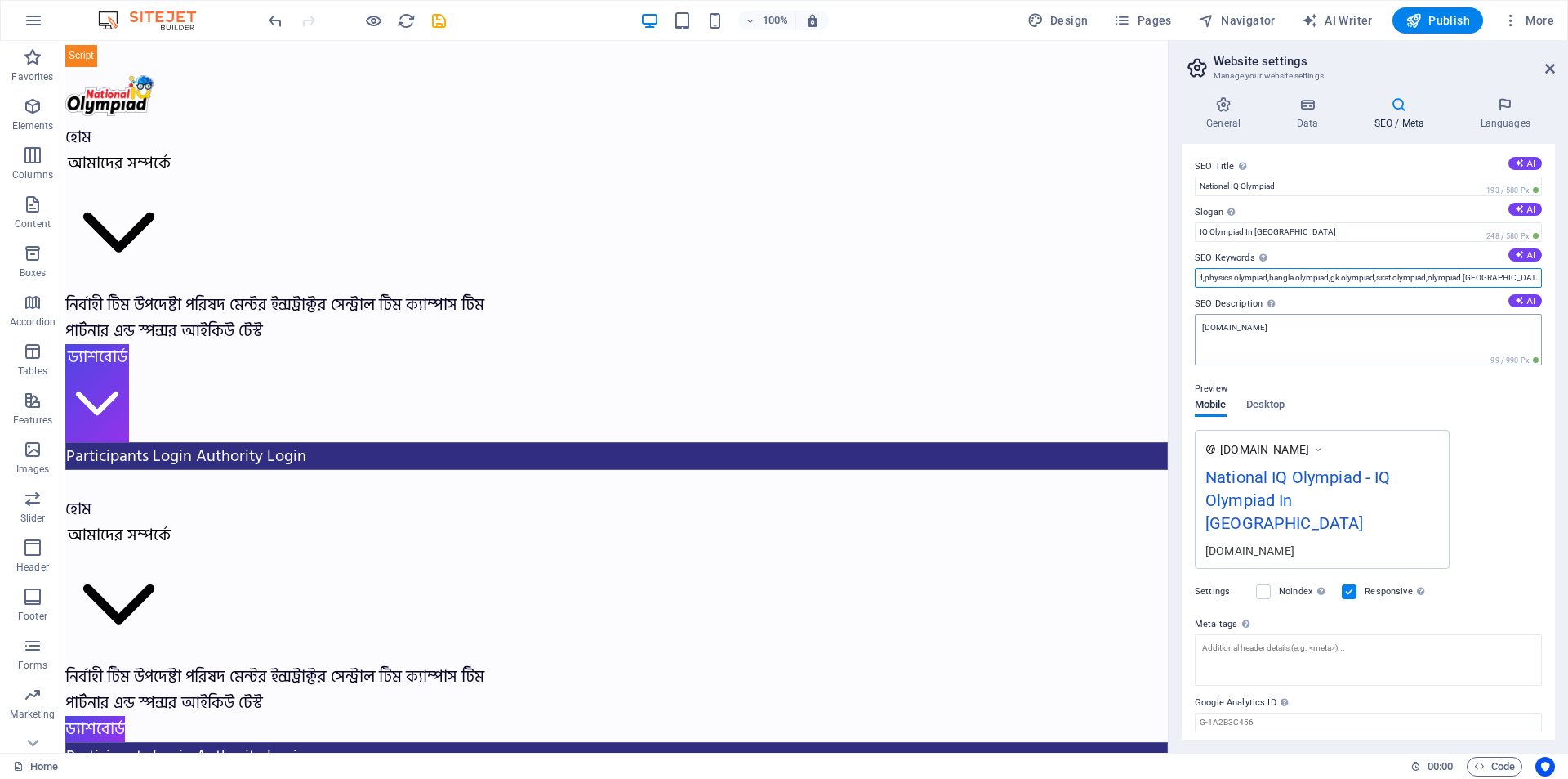
type input "olympiad,iq olympiad,national iq olympiad,math olympiad,ict olympiad,physics ol…"
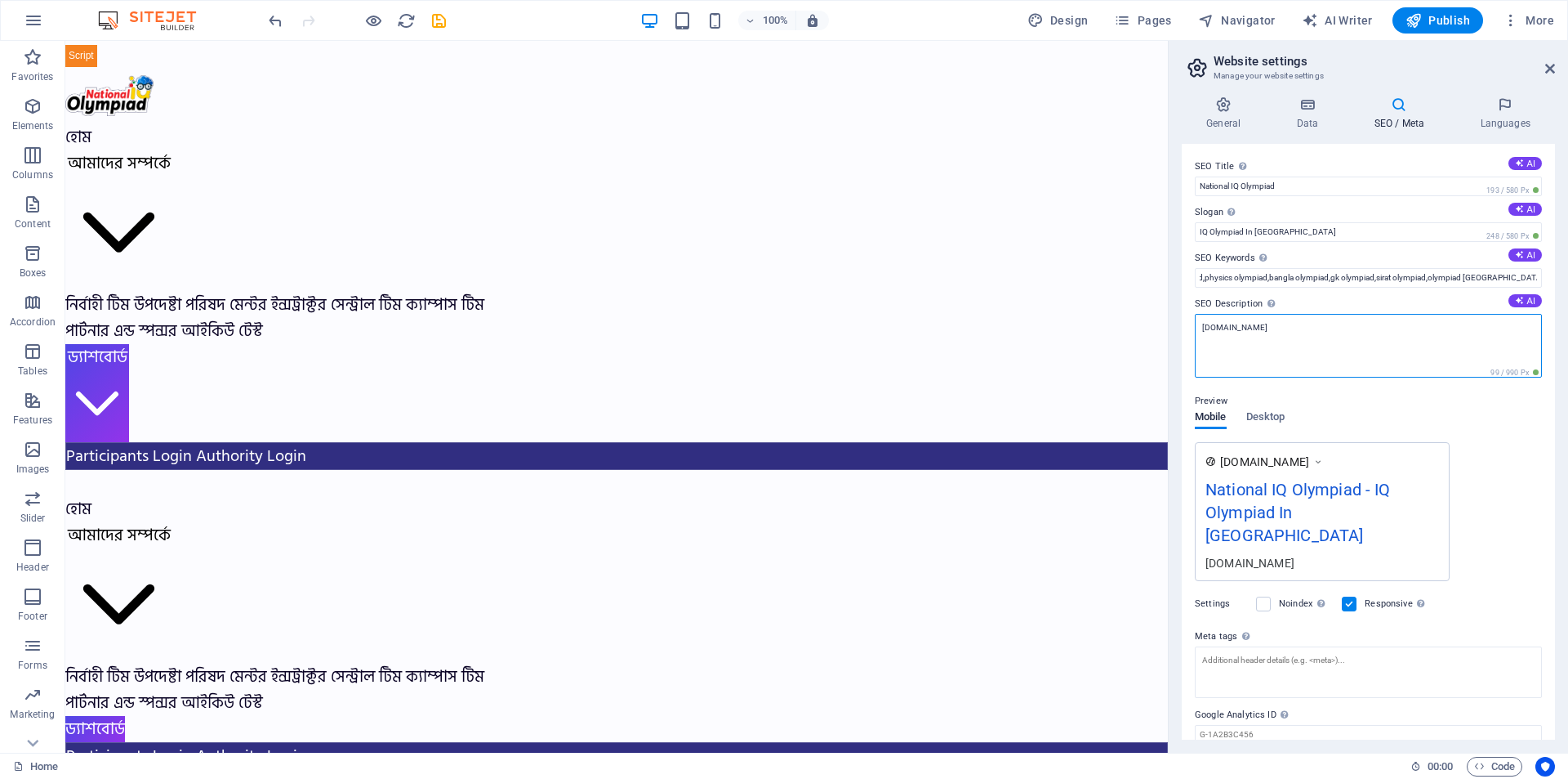
click at [1284, 334] on textarea "[DOMAIN_NAME]" at bounding box center [1368, 346] width 348 height 64
click at [1306, 349] on textarea "[DOMAIN_NAME]" at bounding box center [1368, 346] width 348 height 64
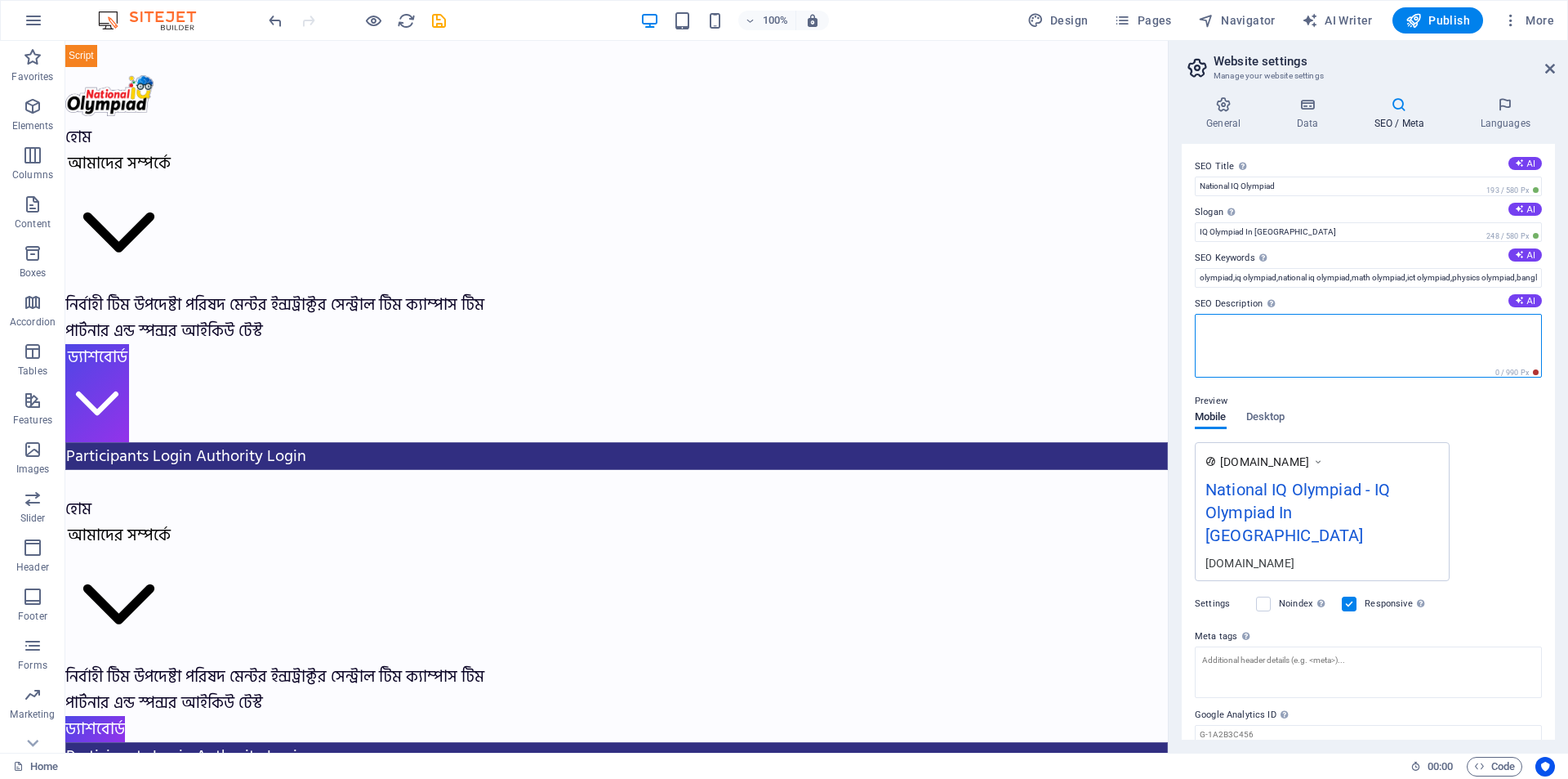
paste textarea "National IQ Olympiad (NIQO) stands as one of the most prestigious intelligence …"
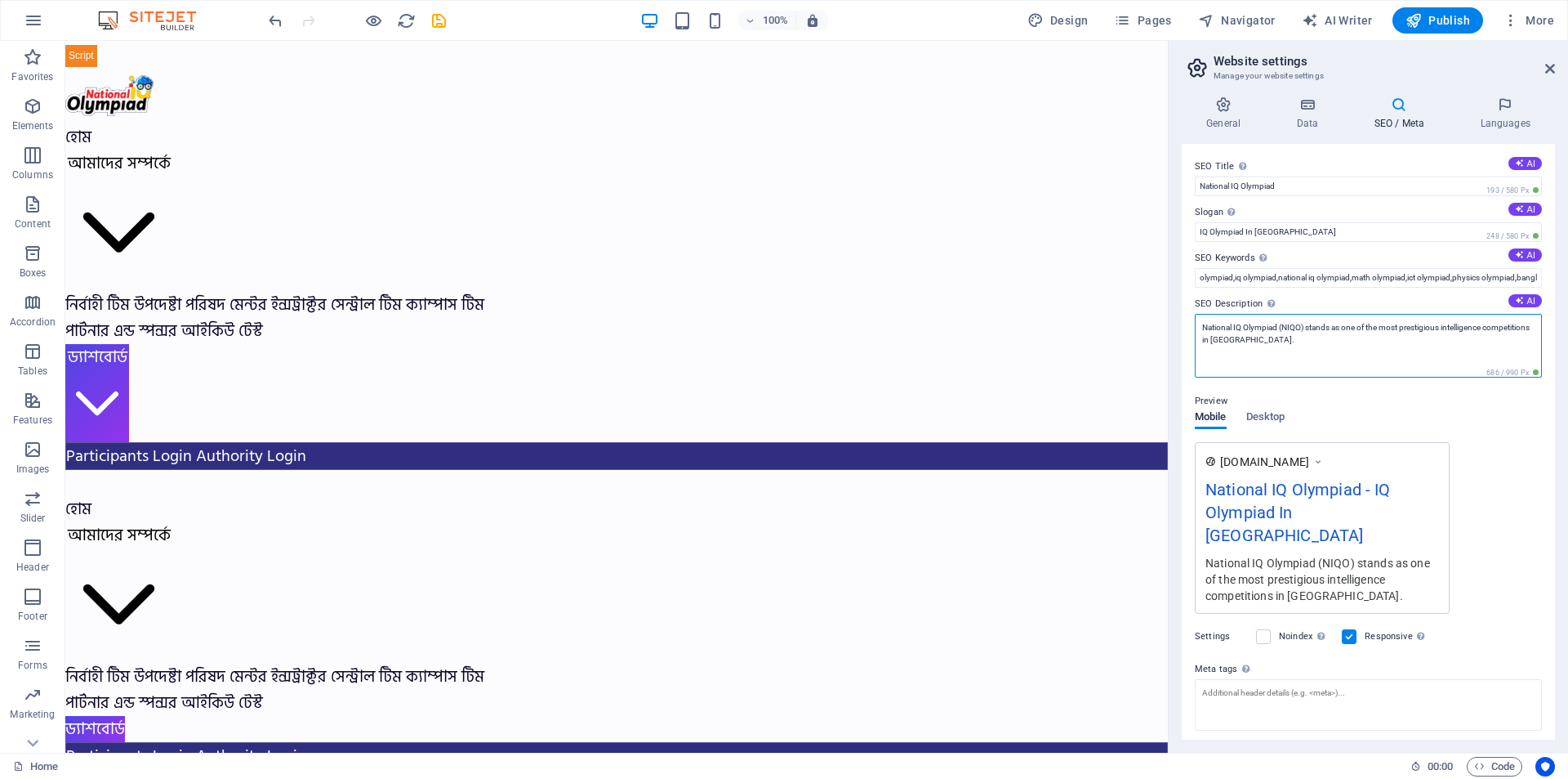
scroll to position [73, 0]
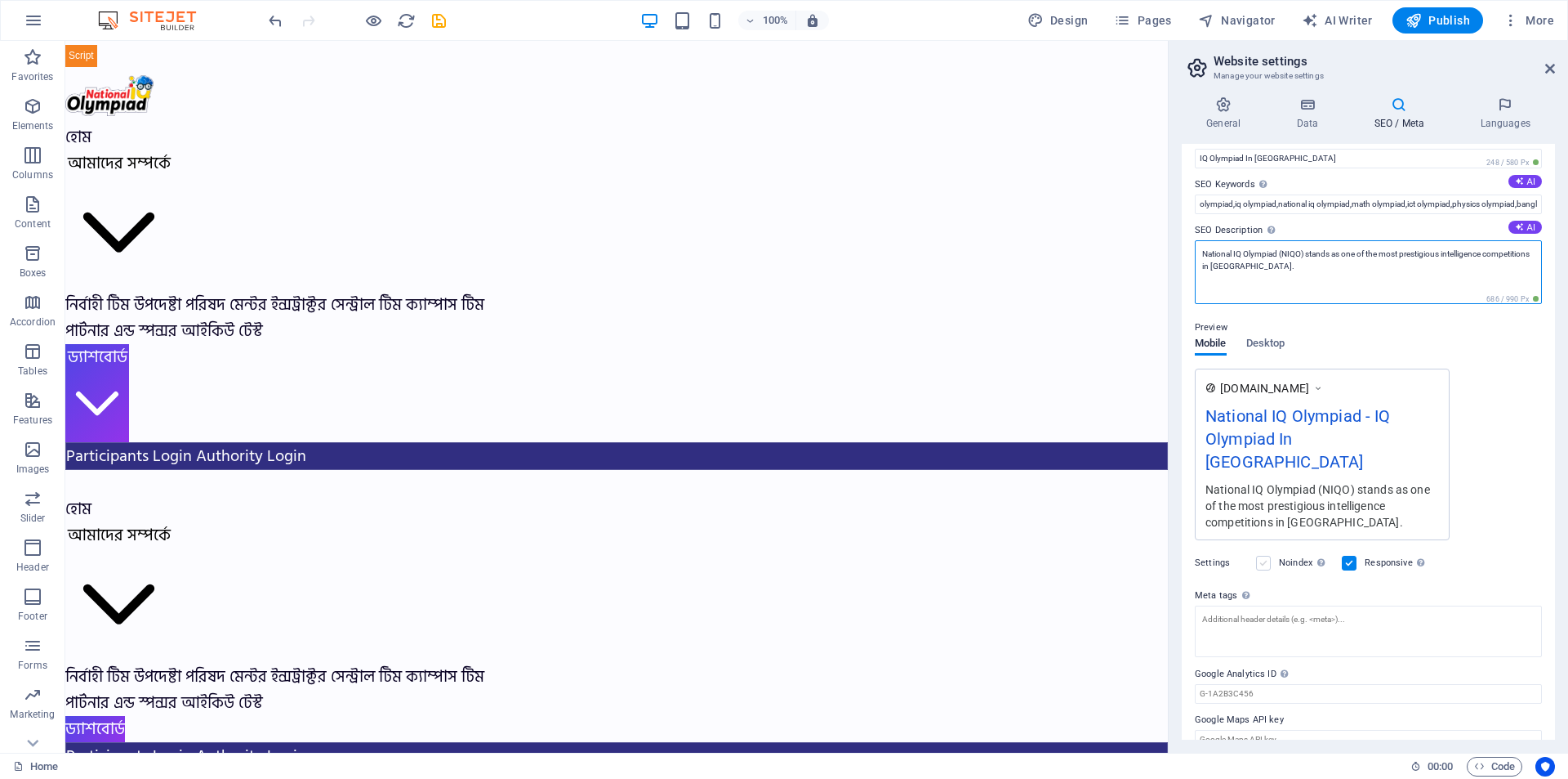
type textarea "National IQ Olympiad (NIQO) stands as one of the most prestigious intelligence …"
click at [1260, 556] on label at bounding box center [1264, 563] width 15 height 15
click at [0, 0] on input "Noindex Instruct search engines to exclude this website from search results." at bounding box center [0, 0] width 0 height 0
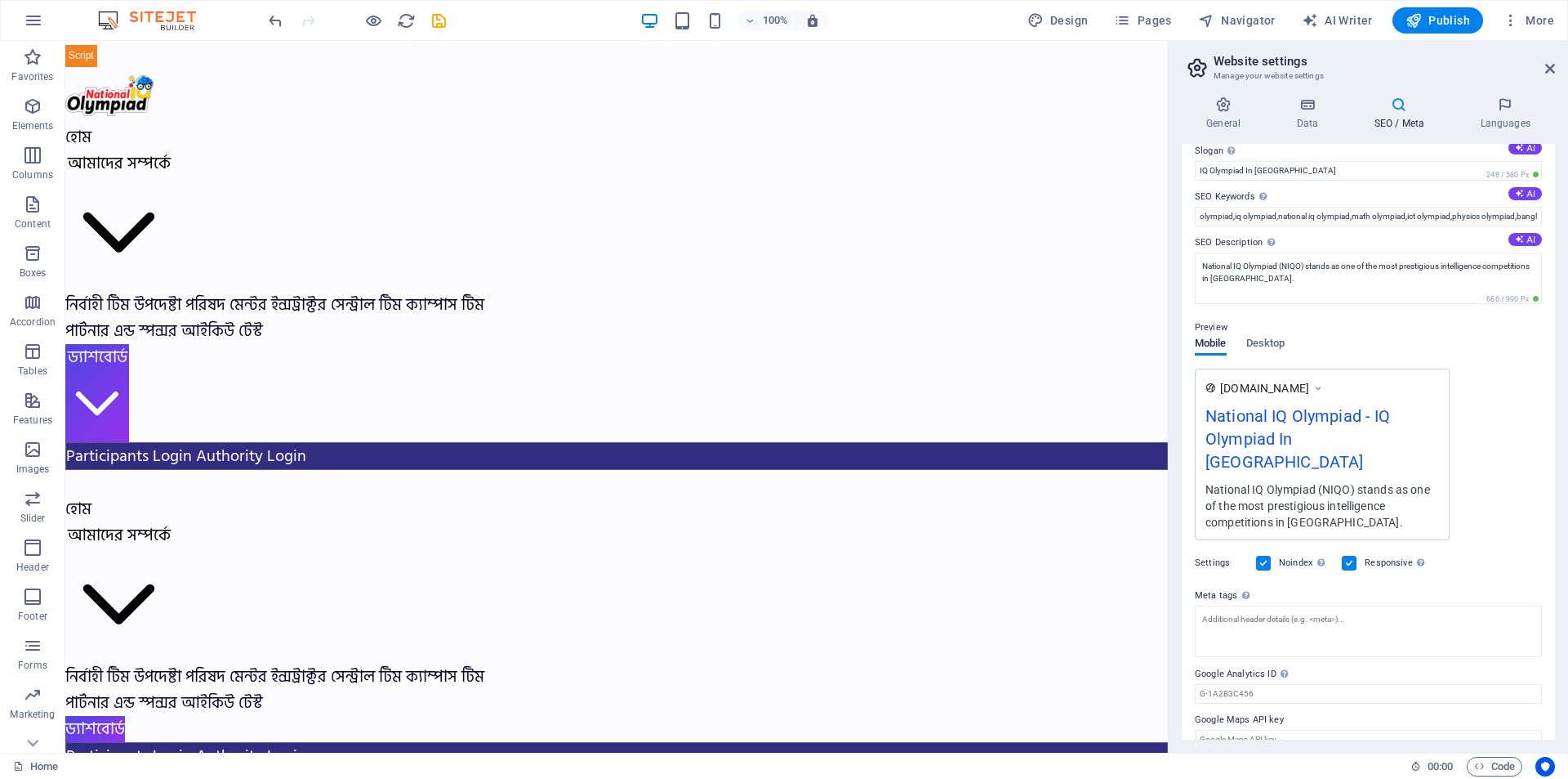
click at [1261, 556] on label at bounding box center [1264, 563] width 15 height 15
click at [0, 0] on input "Noindex Instruct search engines to exclude this website from search results." at bounding box center [0, 0] width 0 height 0
click at [1261, 556] on label at bounding box center [1264, 563] width 15 height 15
click at [0, 0] on input "Noindex Instruct search engines to exclude this website from search results." at bounding box center [0, 0] width 0 height 0
click at [1271, 606] on textarea "Meta tags Enter HTML code here that will be placed inside the tags of your webs…" at bounding box center [1368, 631] width 348 height 52
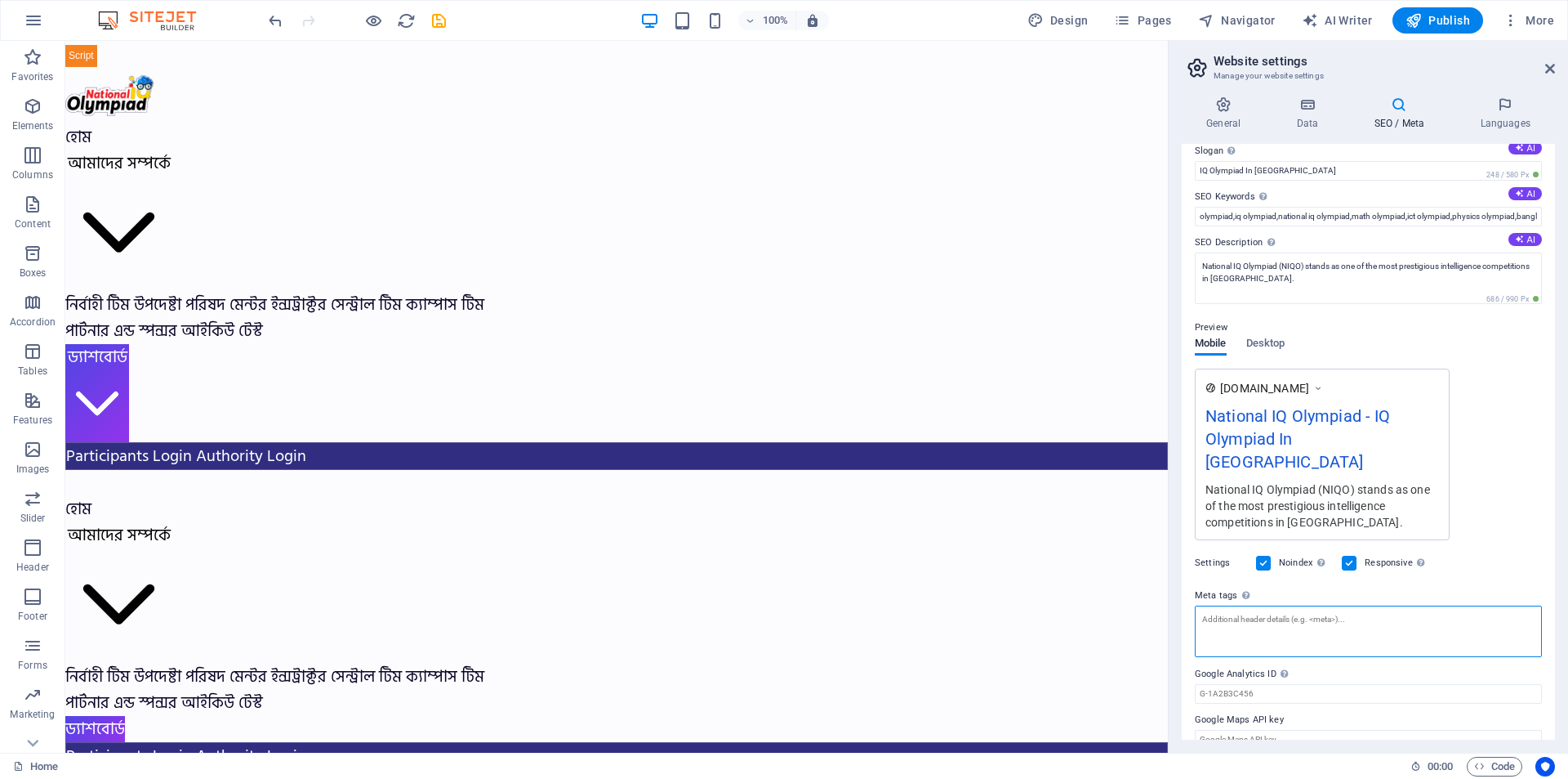
scroll to position [73, 0]
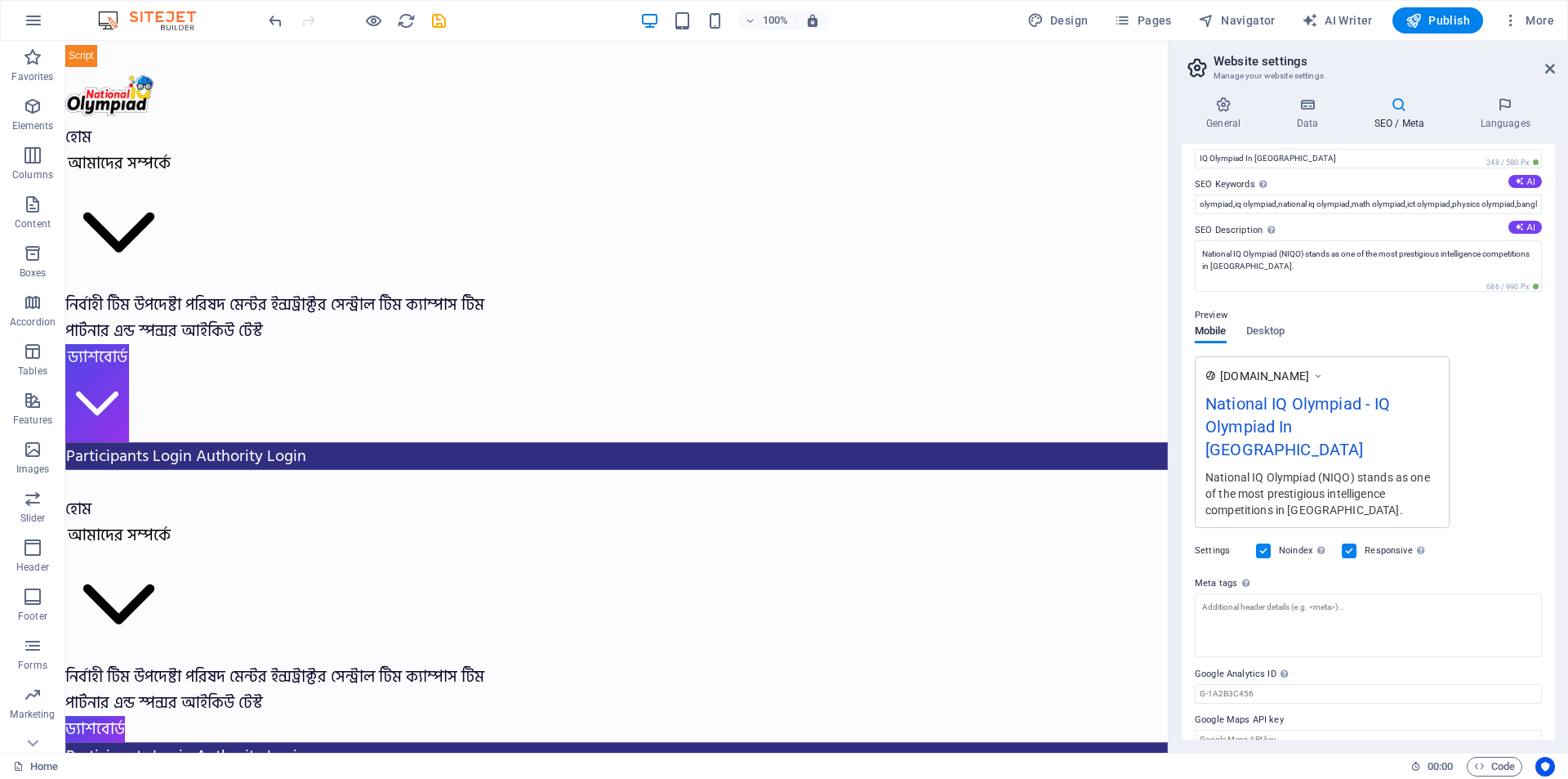
click at [1481, 535] on div "Settings Noindex Instruct search engines to exclude this website from search re…" at bounding box center [1368, 550] width 348 height 46
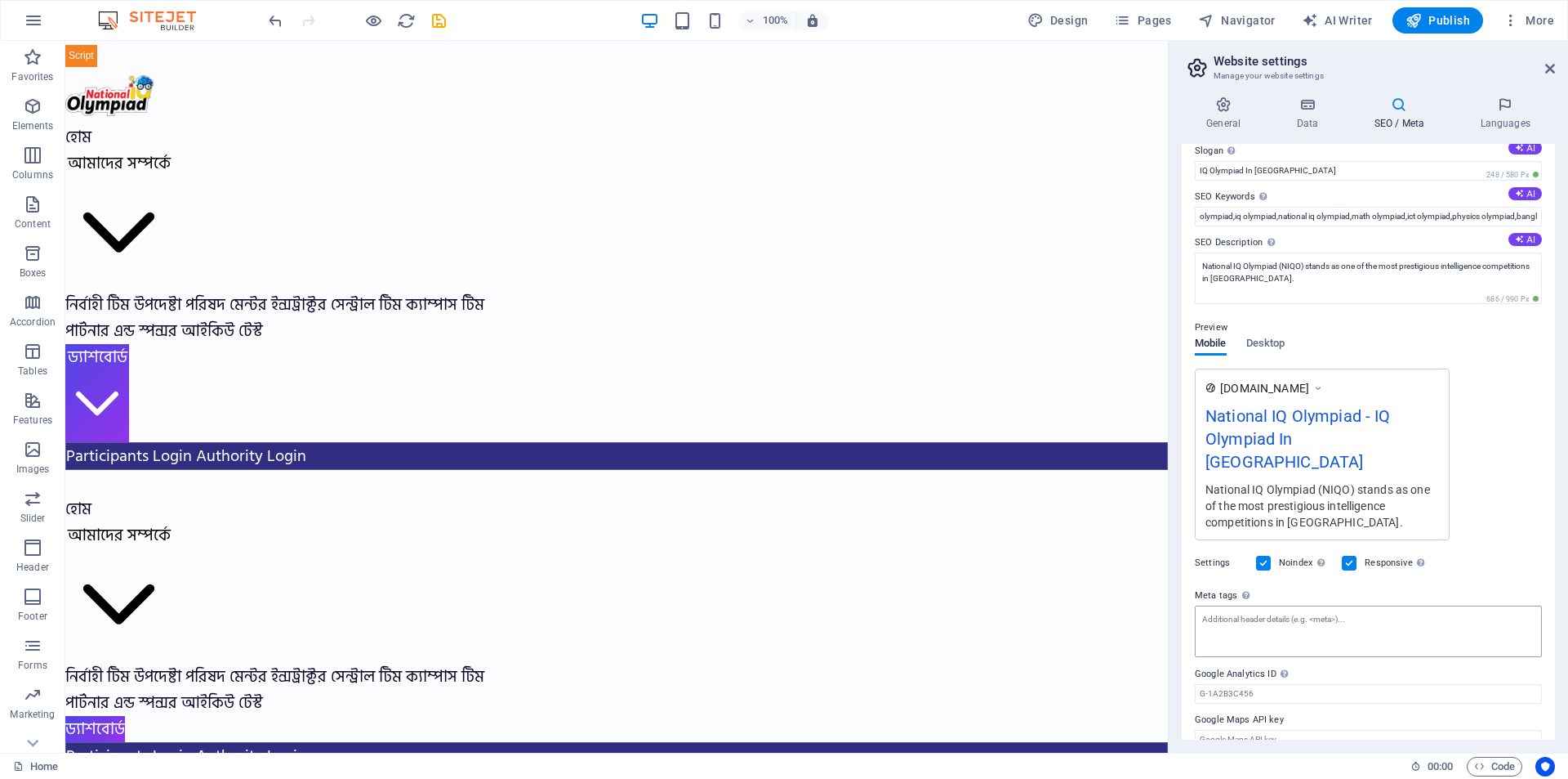
scroll to position [0, 0]
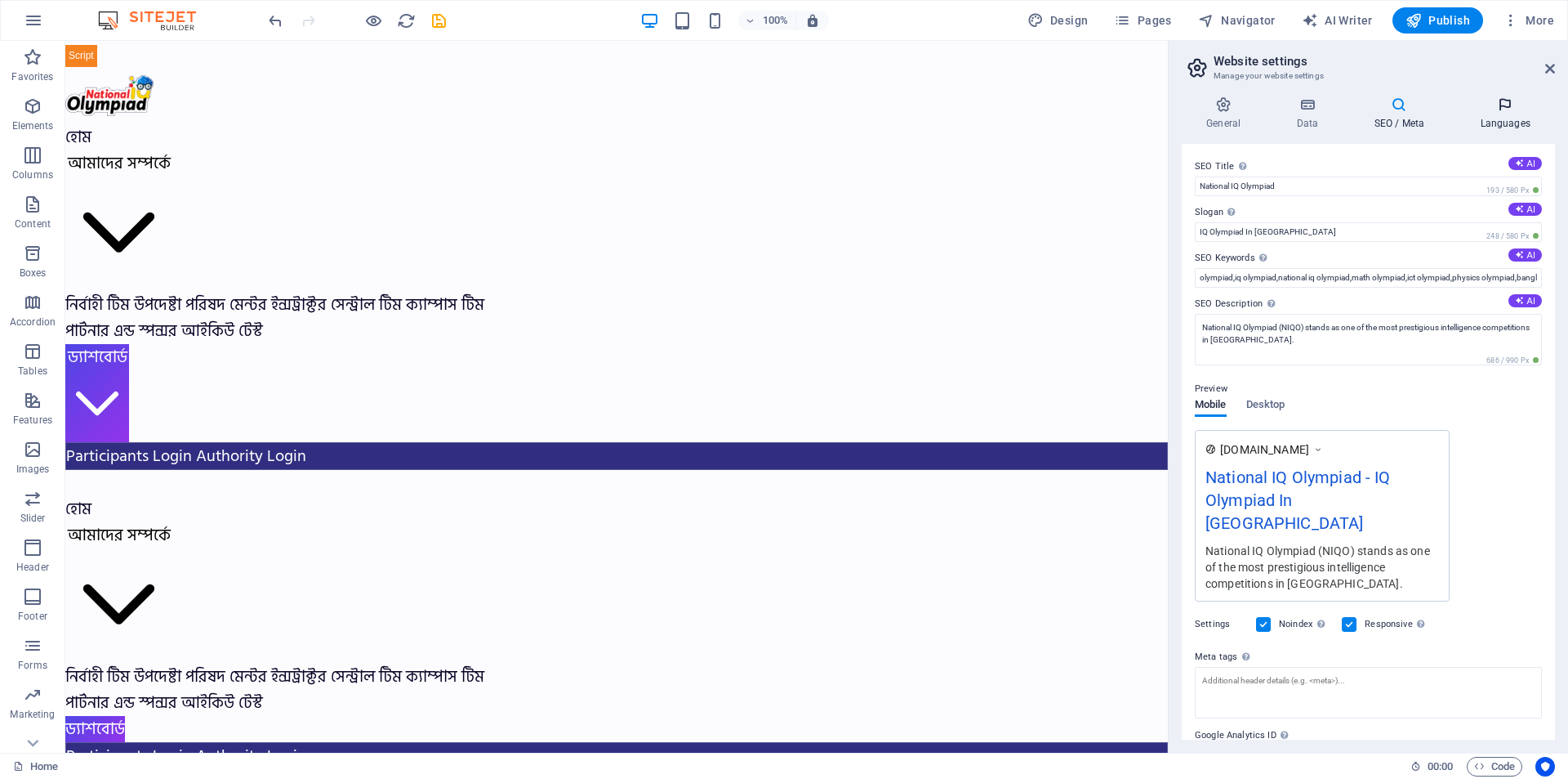
click at [1513, 114] on h4 "Languages" at bounding box center [1506, 113] width 100 height 34
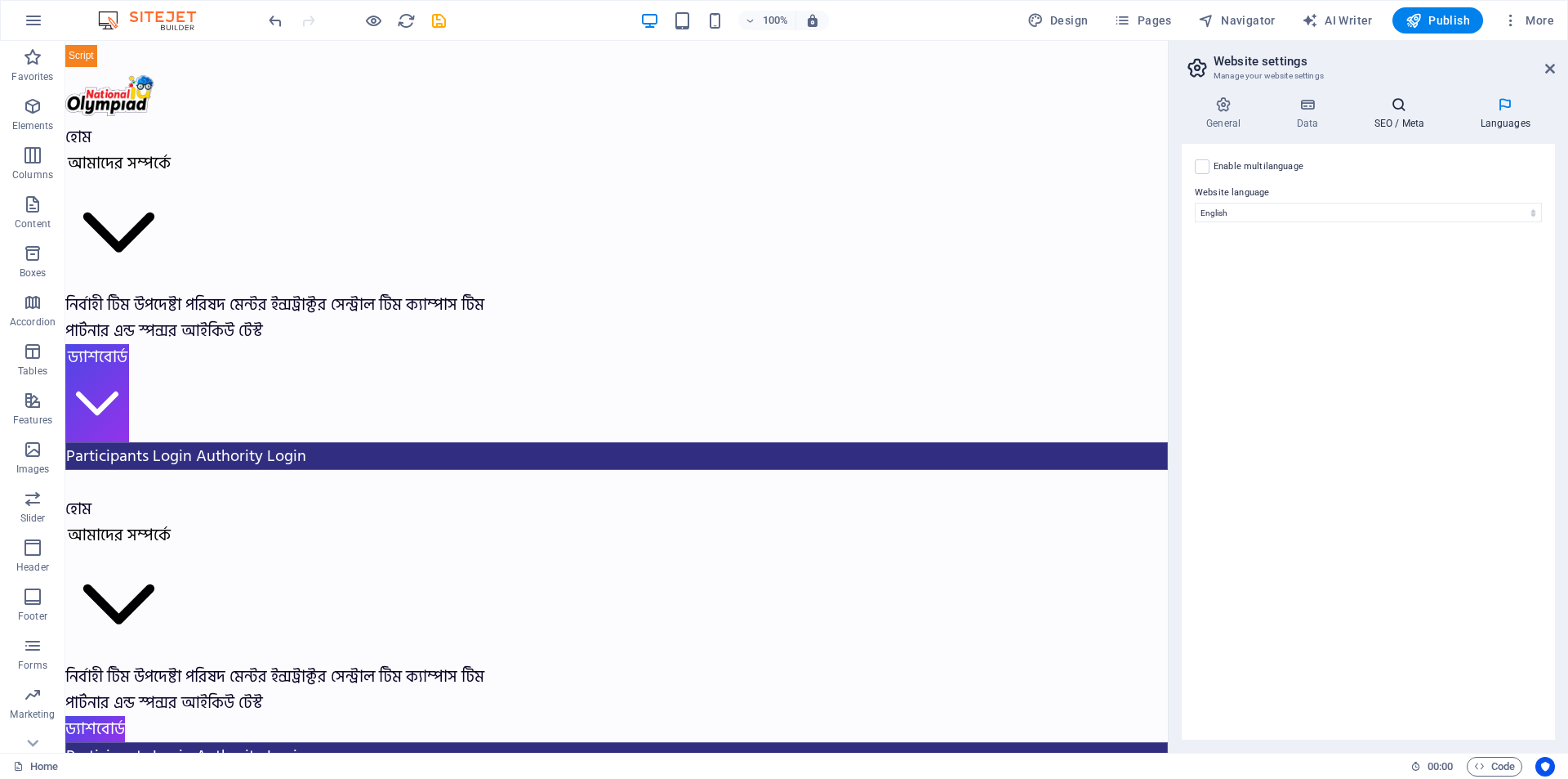
click at [1423, 114] on h4 "SEO / Meta" at bounding box center [1402, 113] width 106 height 34
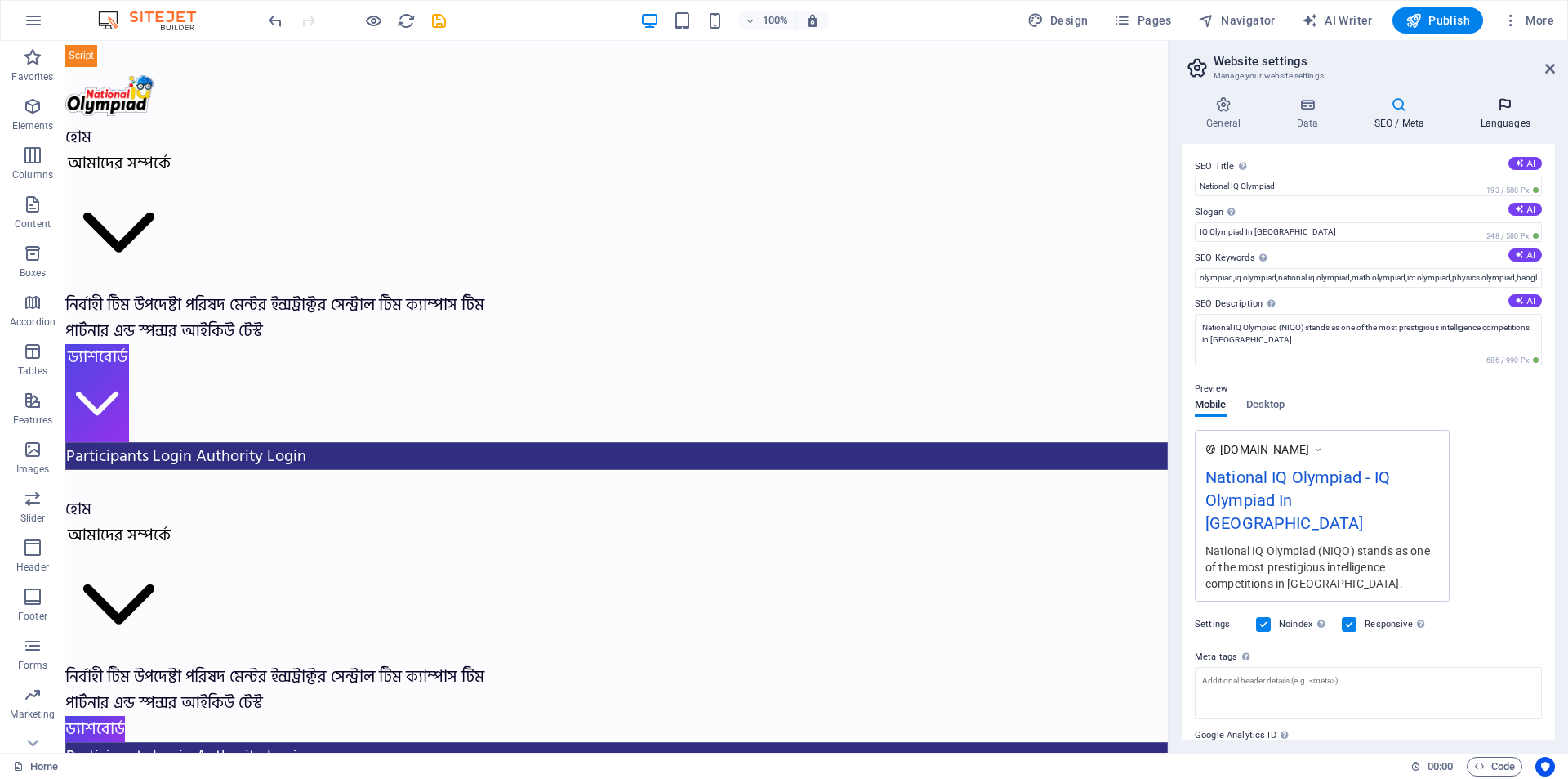
click at [1519, 114] on h4 "Languages" at bounding box center [1506, 113] width 100 height 34
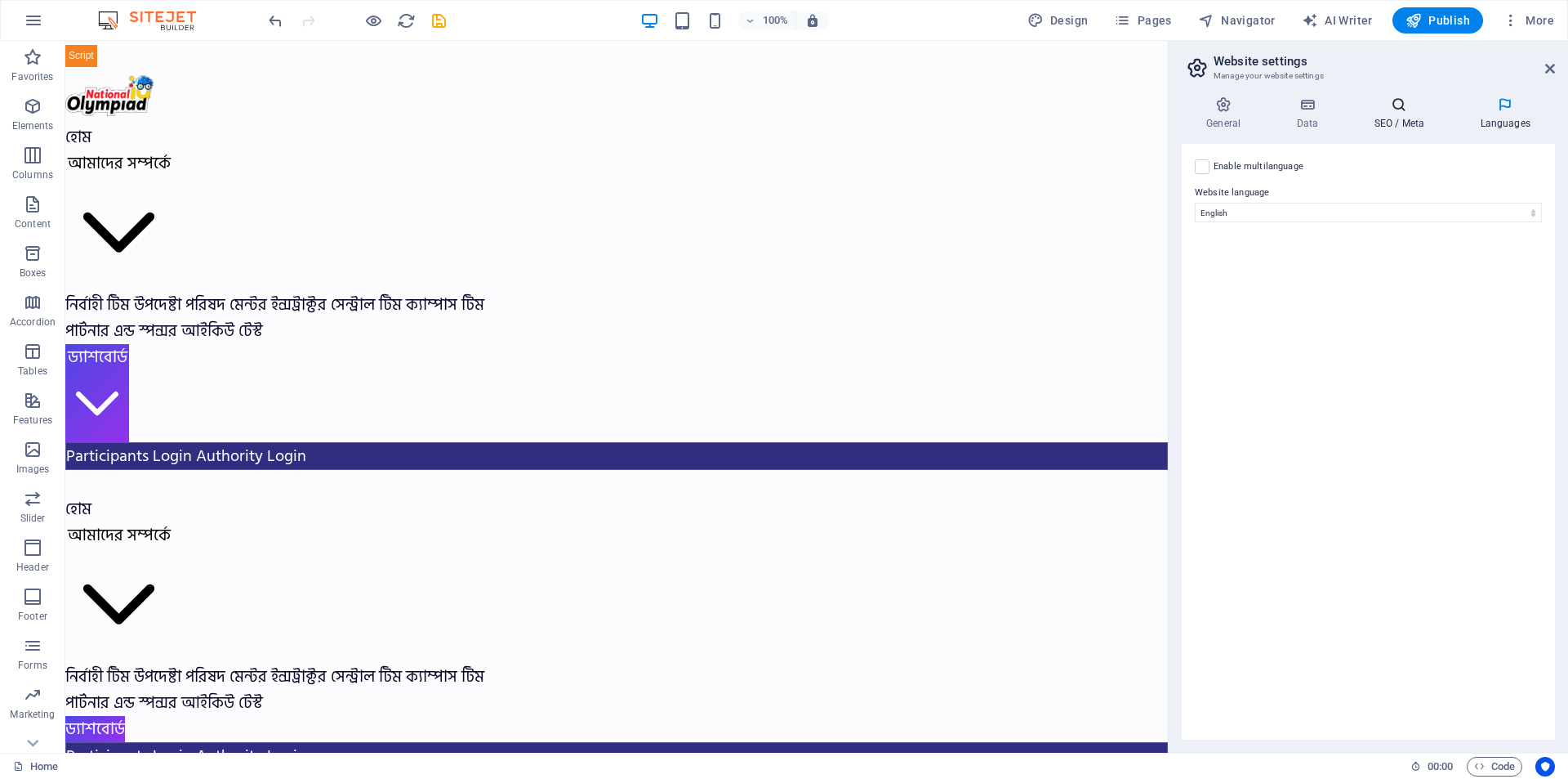
click at [1428, 114] on h4 "SEO / Meta" at bounding box center [1402, 113] width 106 height 34
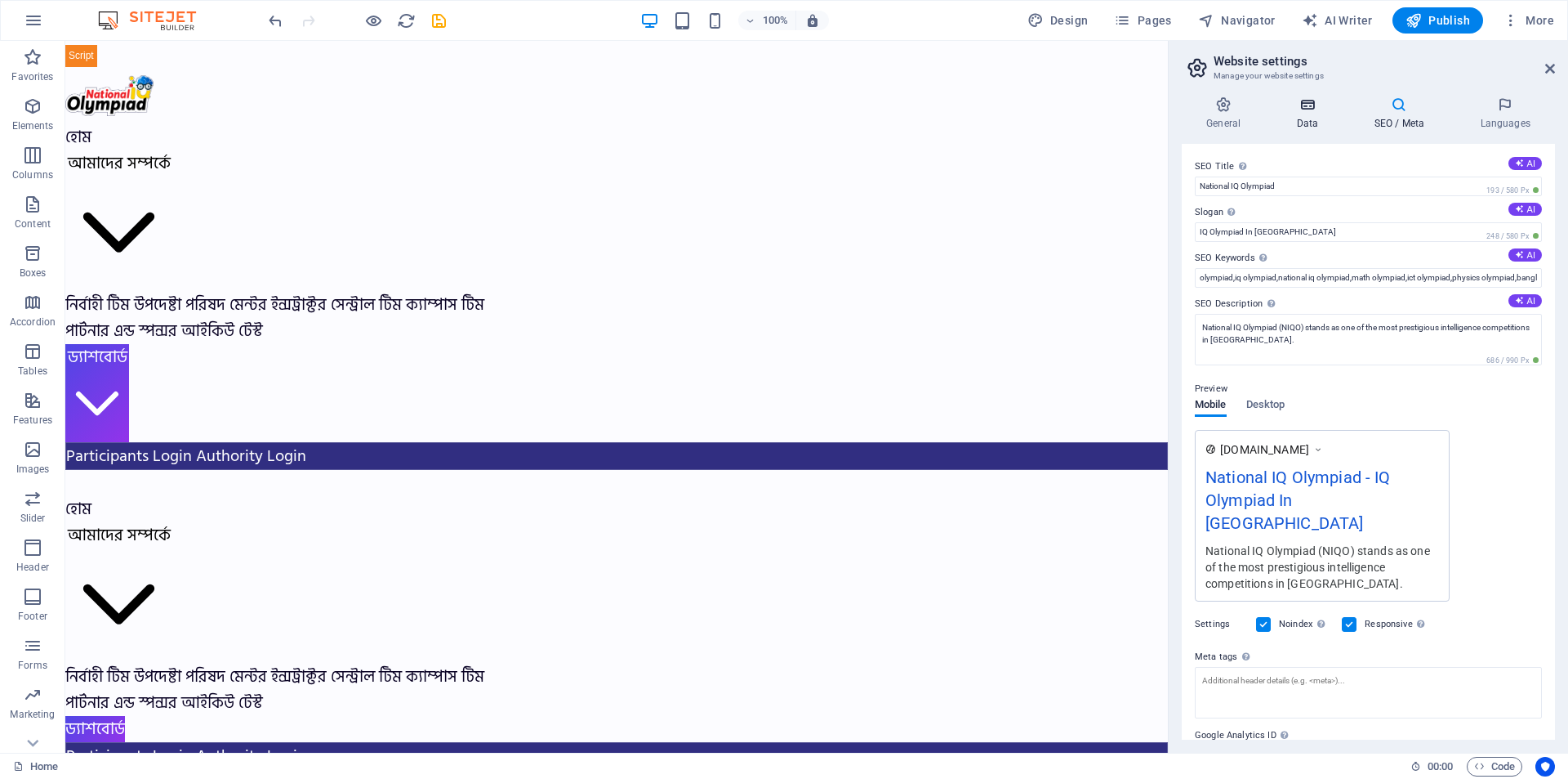
click at [1310, 102] on icon at bounding box center [1307, 104] width 71 height 16
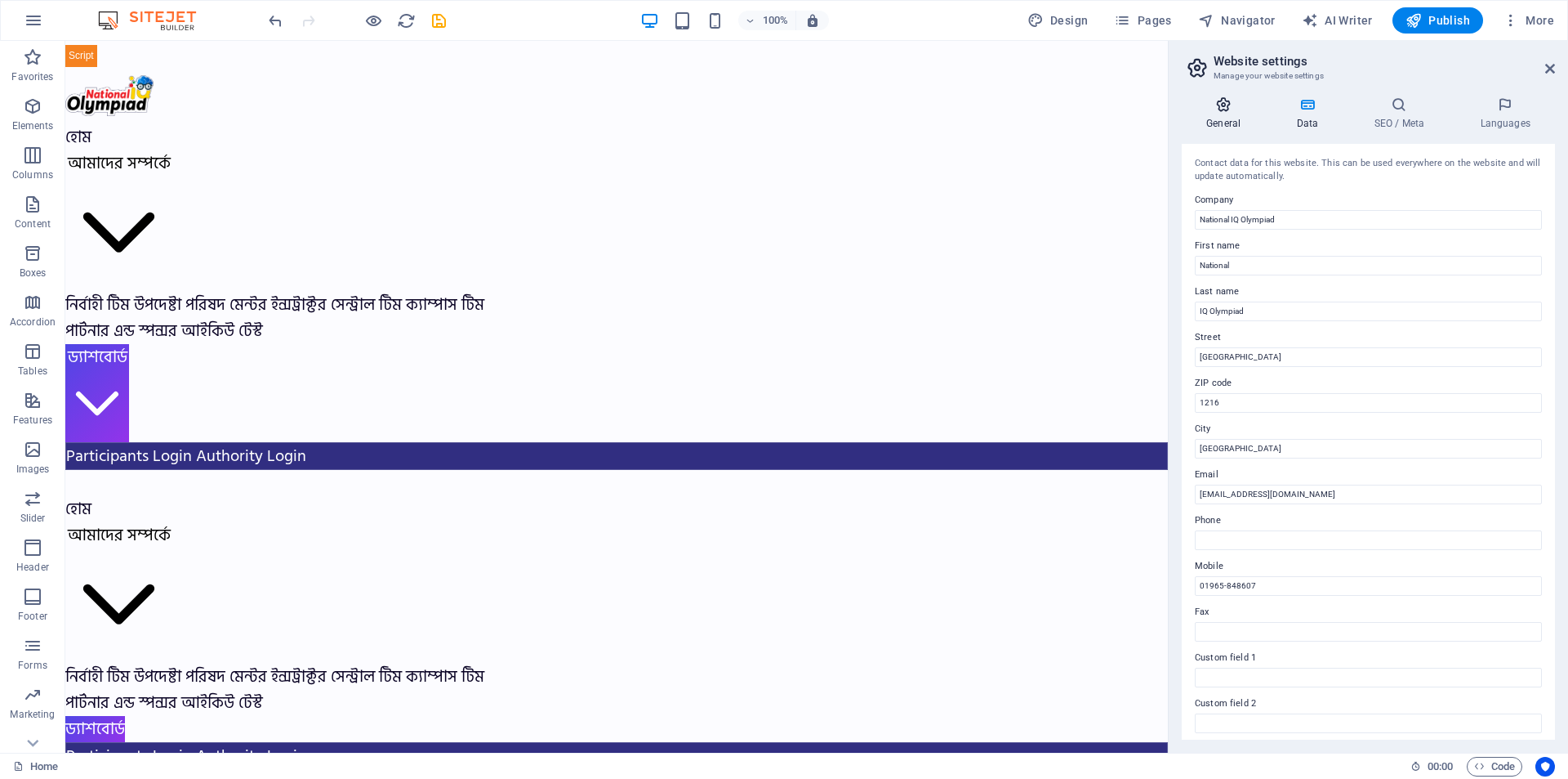
click at [1223, 107] on icon at bounding box center [1223, 104] width 83 height 16
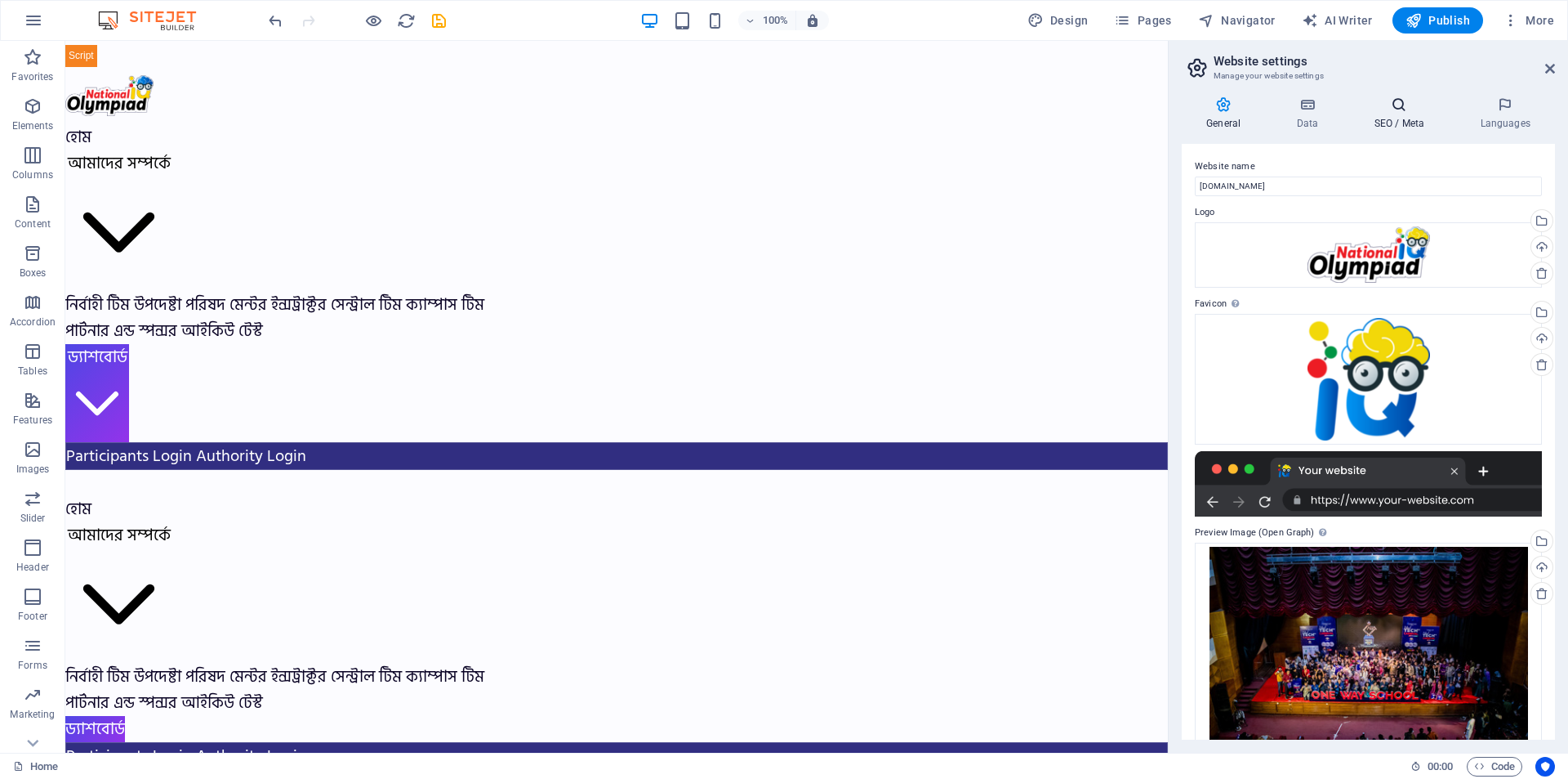
click at [1400, 111] on icon at bounding box center [1399, 104] width 100 height 16
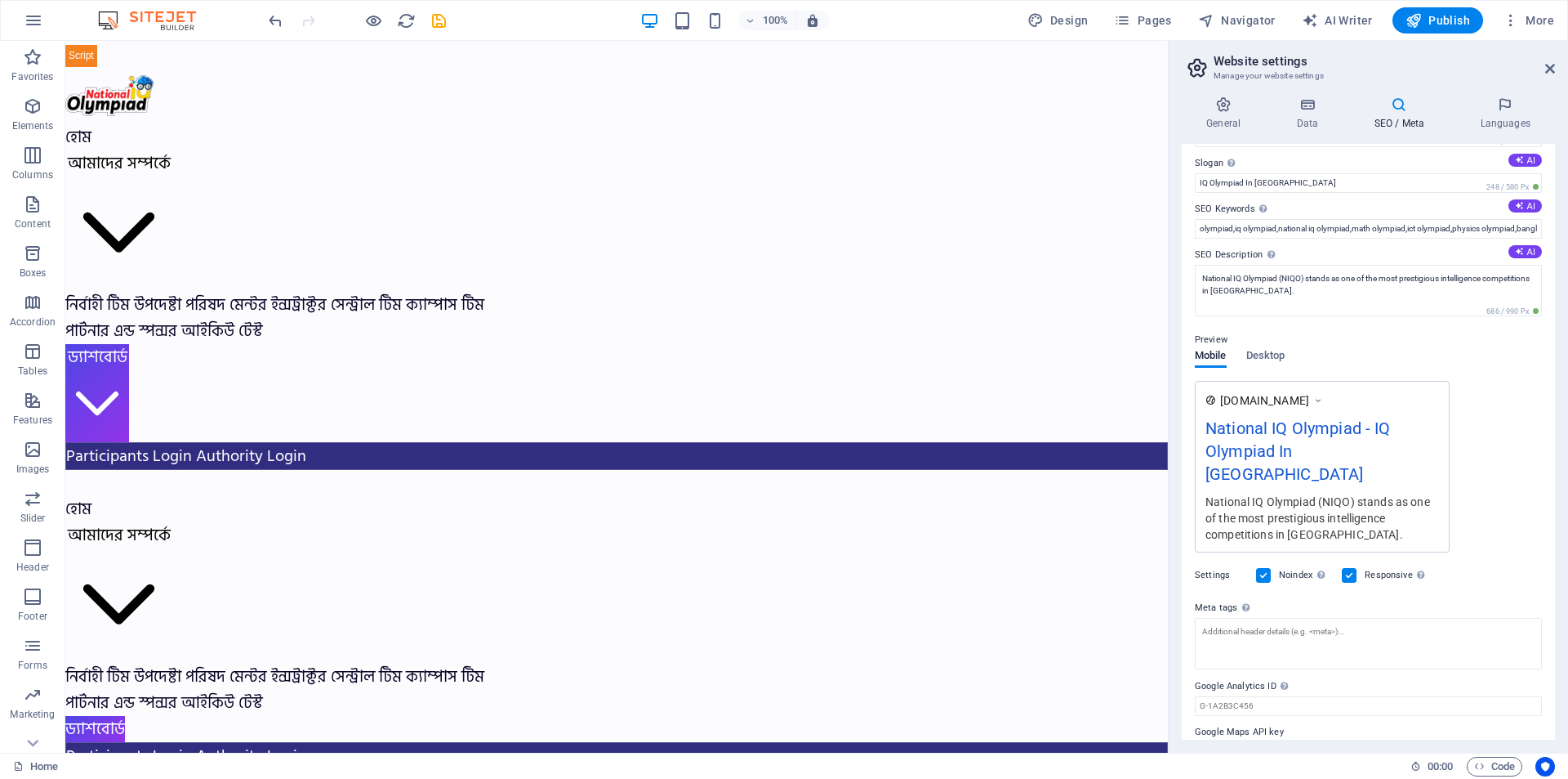
scroll to position [61, 0]
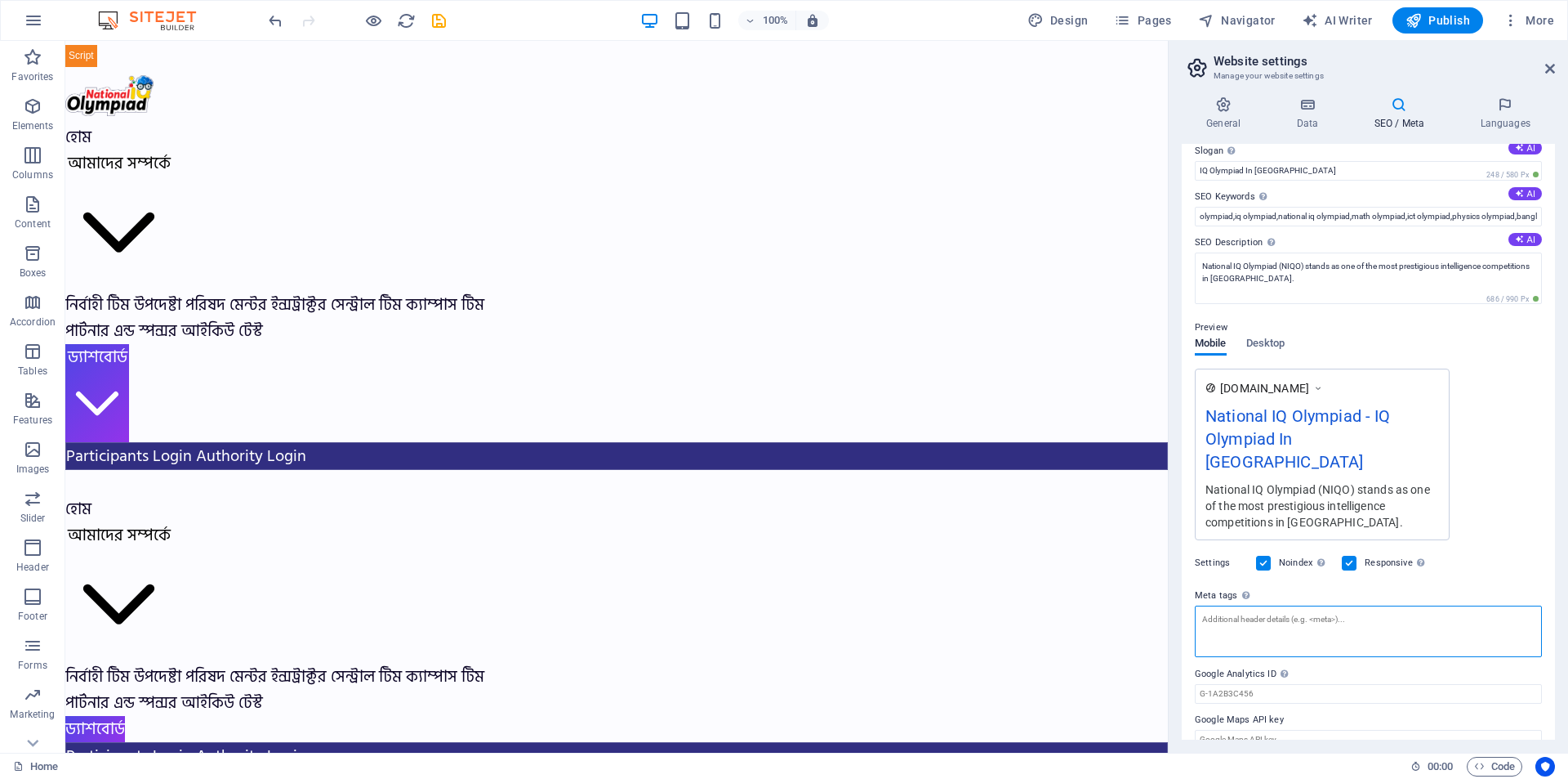
click at [1274, 606] on textarea "Meta tags Enter HTML code here that will be placed inside the tags of your webs…" at bounding box center [1368, 631] width 348 height 52
click at [1488, 540] on div "Settings Noindex Instruct search engines to exclude this website from search re…" at bounding box center [1368, 562] width 348 height 46
click at [1256, 606] on textarea "Meta tags Enter HTML code here that will be placed inside the tags of your webs…" at bounding box center [1368, 638] width 348 height 64
paste textarea "<meta name="title" content="National IQ Olympiad"> <meta name="description" con…"
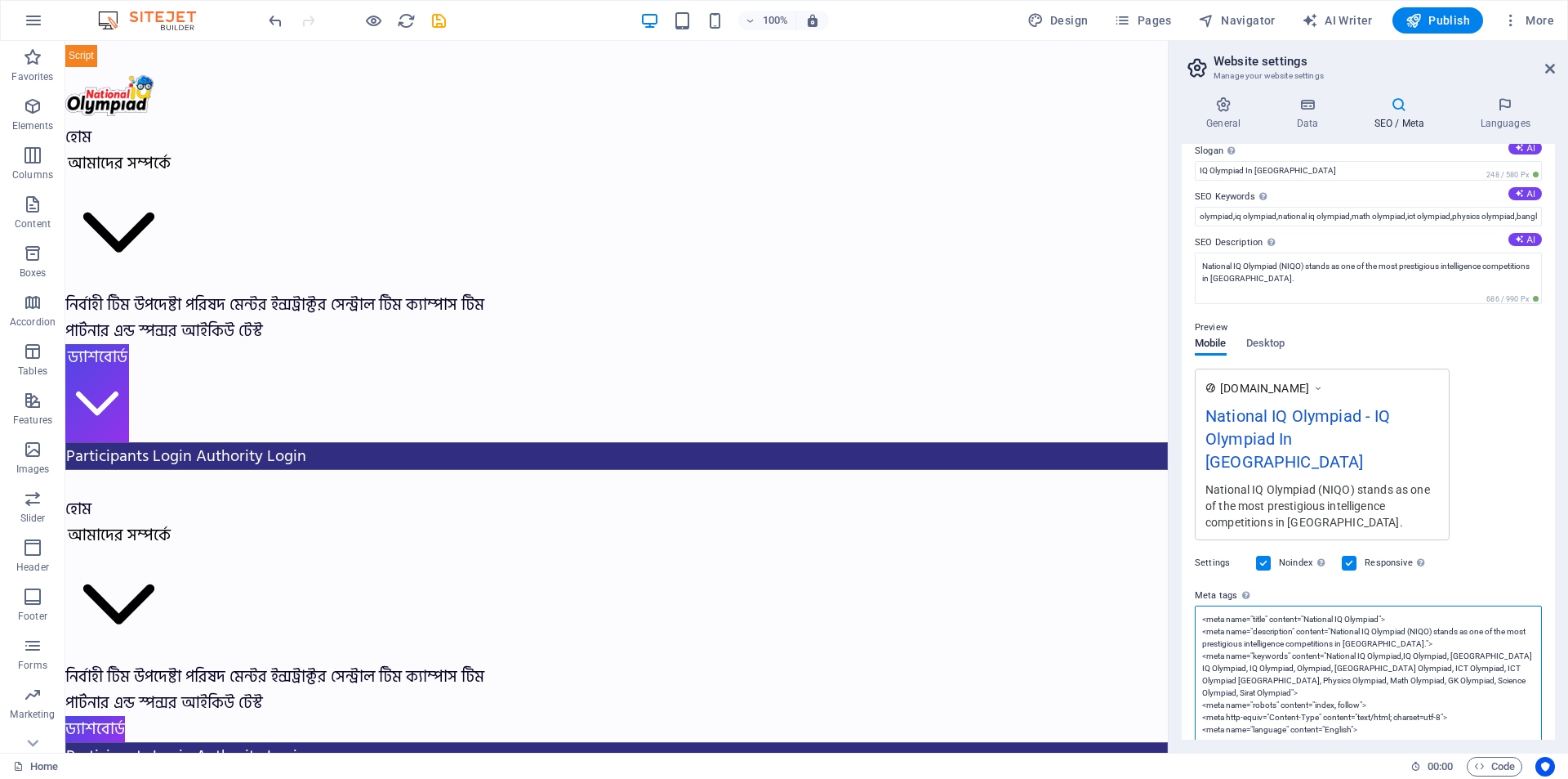
type textarea "<meta name="title" content="National IQ Olympiad"> <meta name="description" con…"
click at [1495, 540] on div "Settings Noindex Instruct search engines to exclude this website from search re…" at bounding box center [1368, 562] width 348 height 46
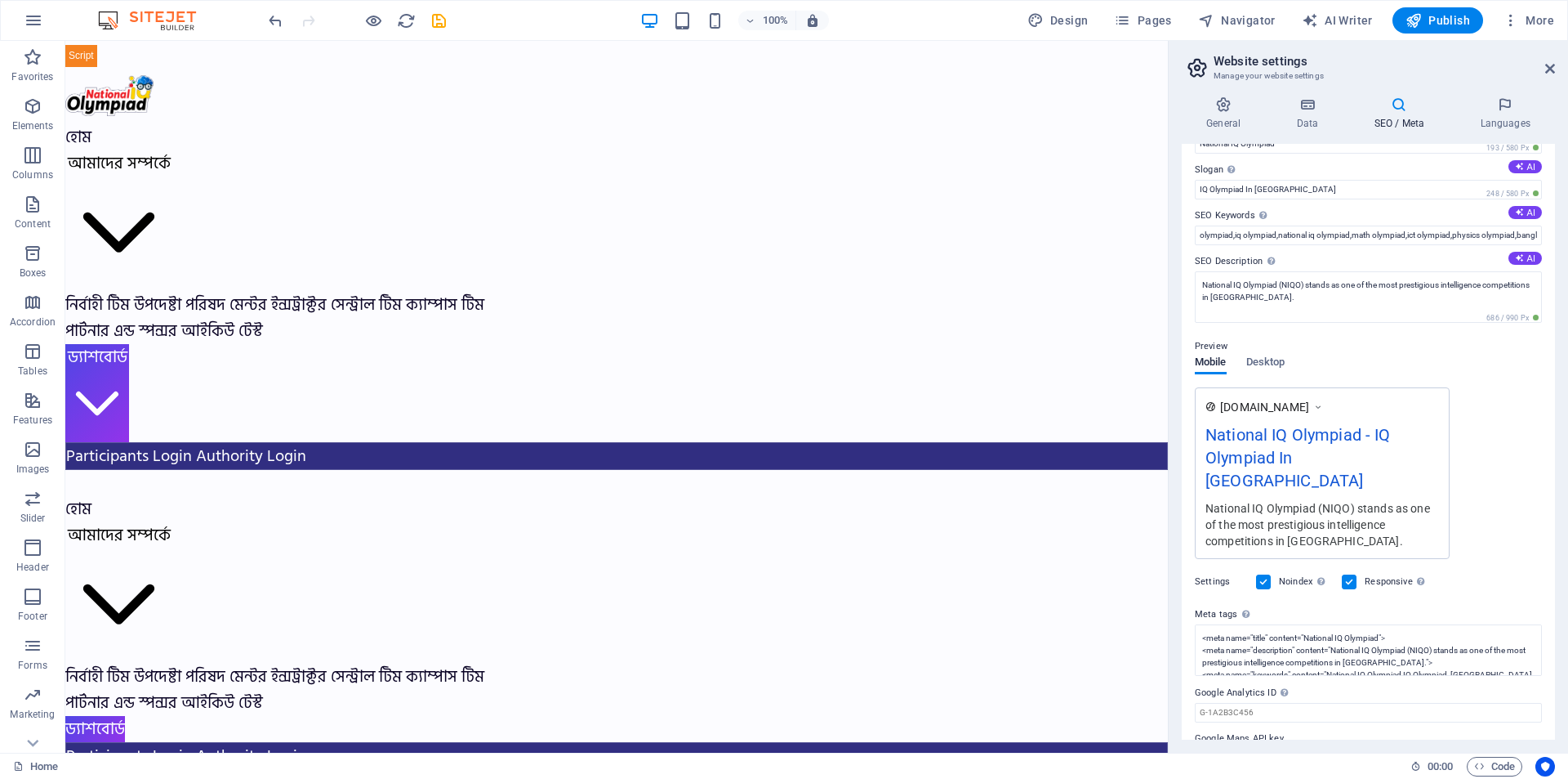
scroll to position [61, 0]
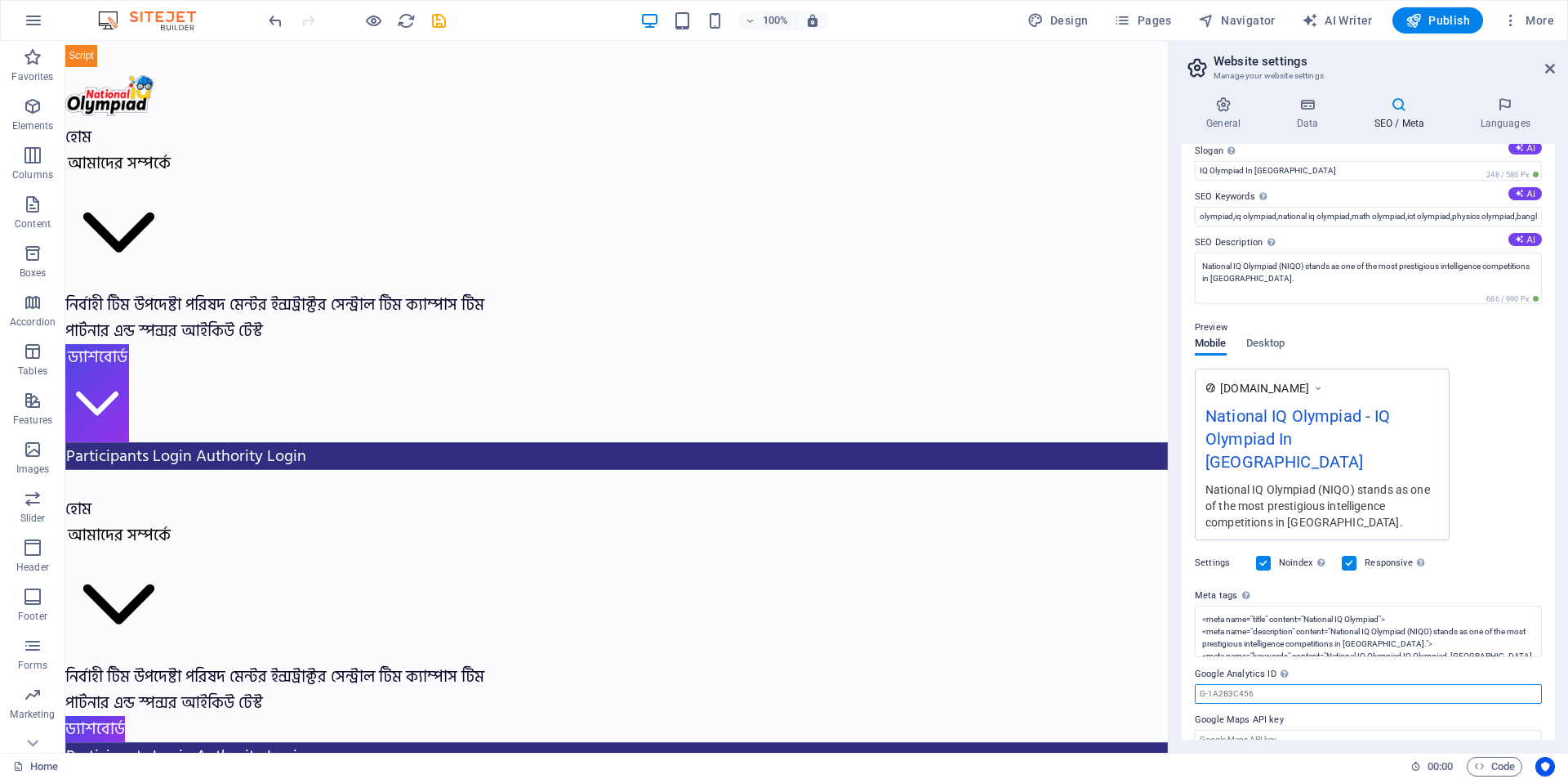
click at [1281, 684] on input "Google Analytics ID Please only add the Google Analytics ID. We automatically i…" at bounding box center [1368, 693] width 348 height 20
click at [1473, 553] on div "Settings Noindex Instruct search engines to exclude this website from search re…" at bounding box center [1368, 562] width 348 height 46
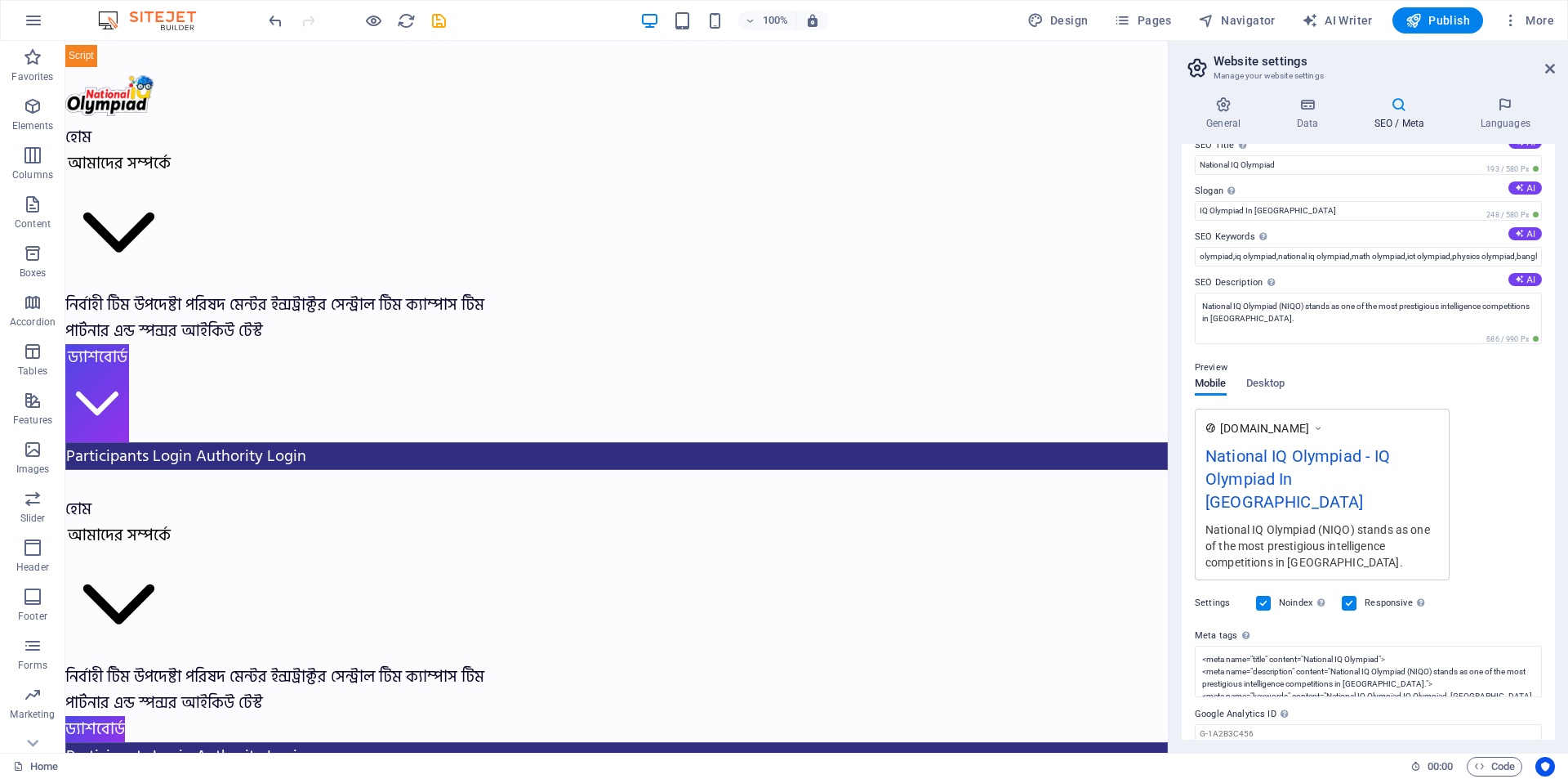
scroll to position [0, 0]
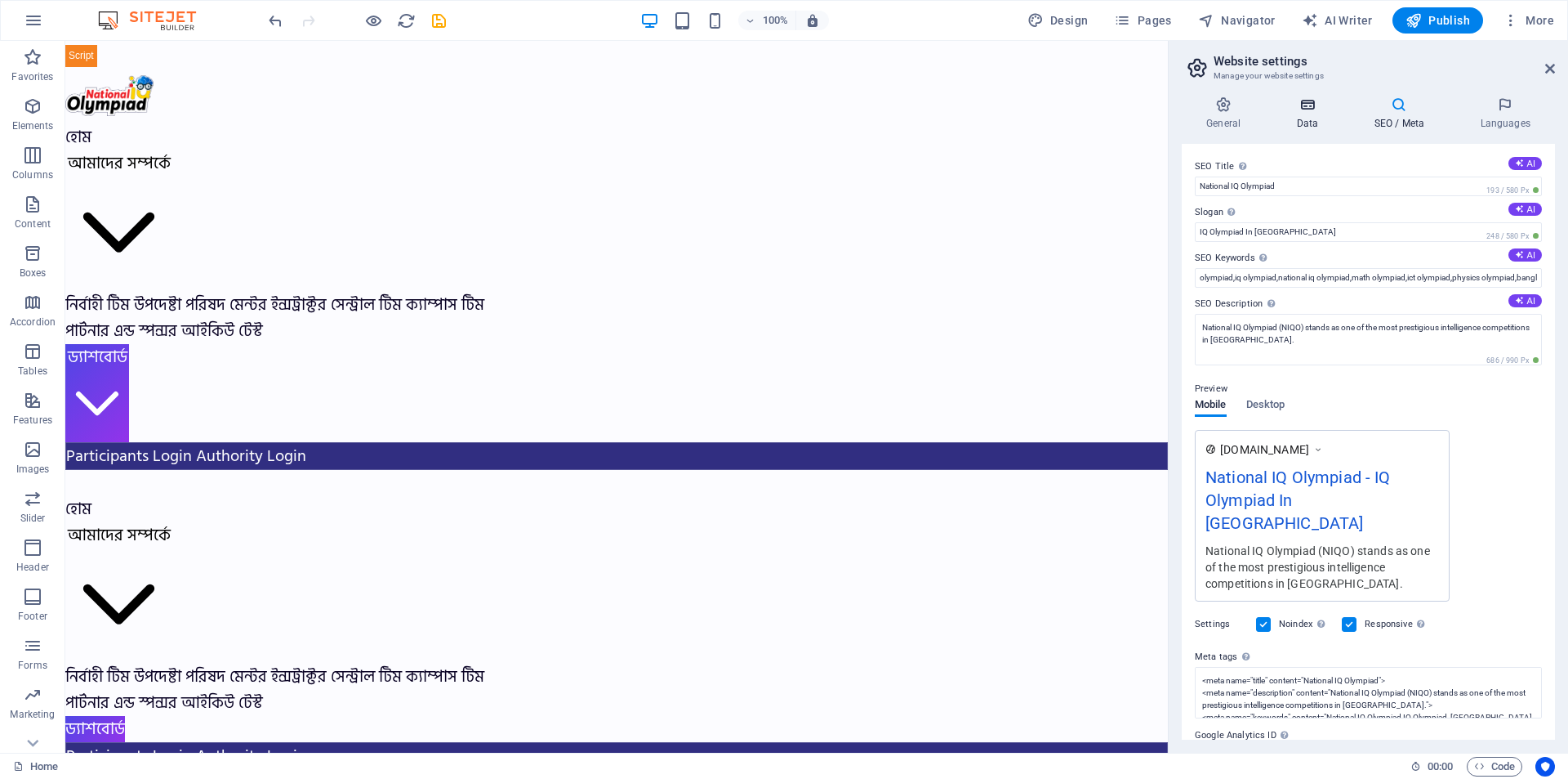
click at [1313, 120] on h4 "Data" at bounding box center [1311, 113] width 77 height 34
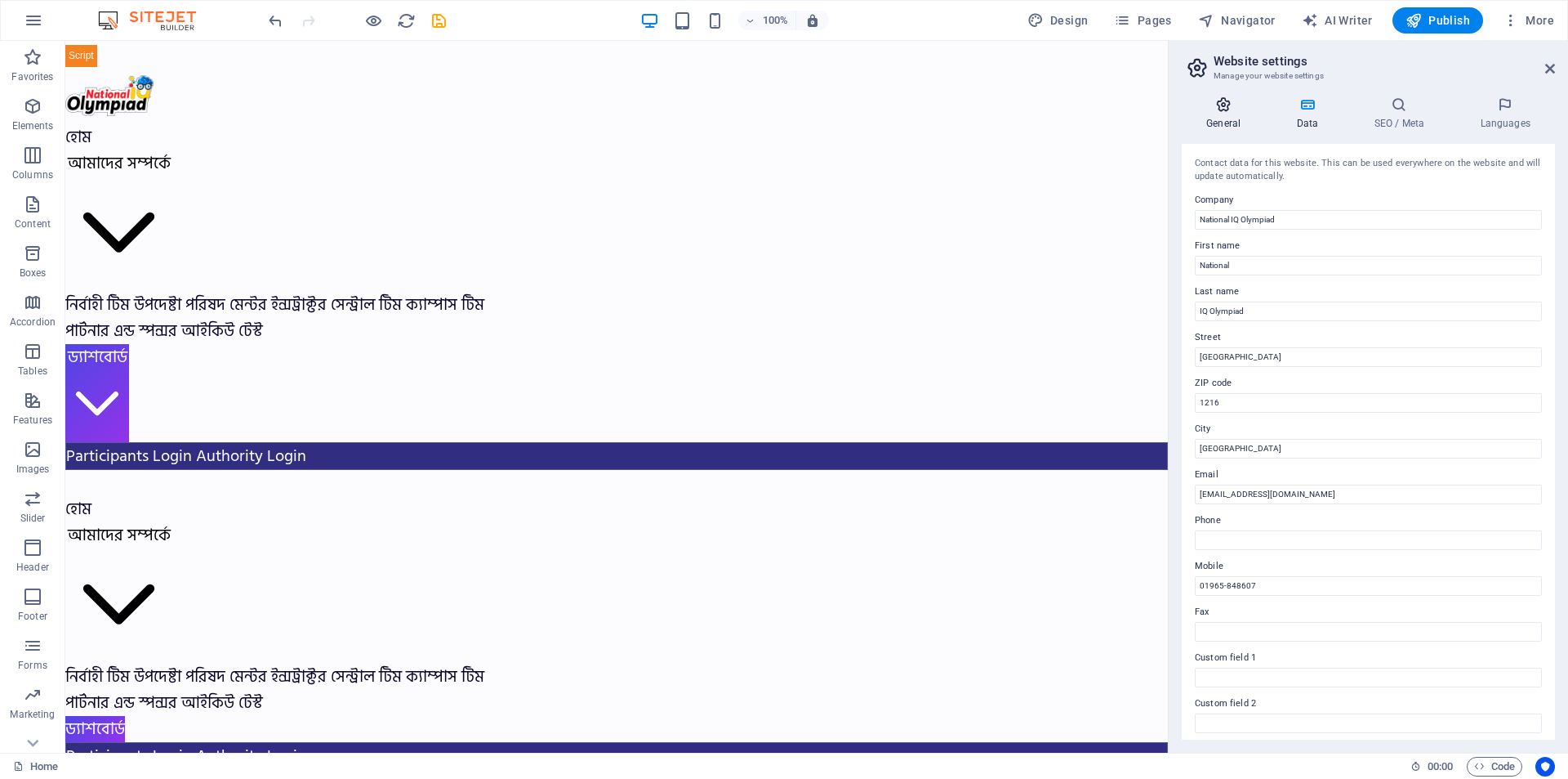
click at [1246, 120] on h4 "General" at bounding box center [1226, 113] width 89 height 34
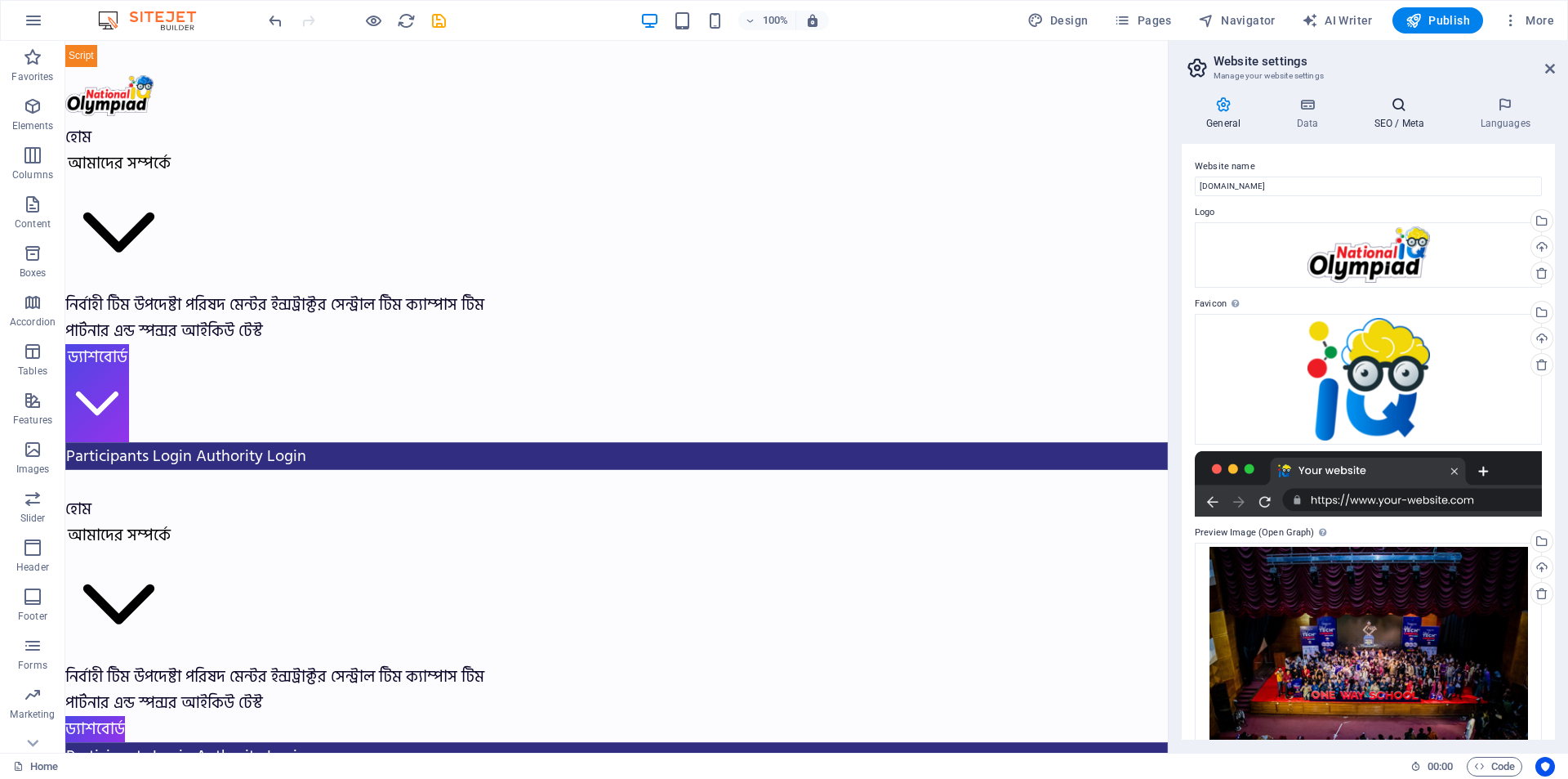
click at [1420, 108] on icon at bounding box center [1399, 104] width 100 height 16
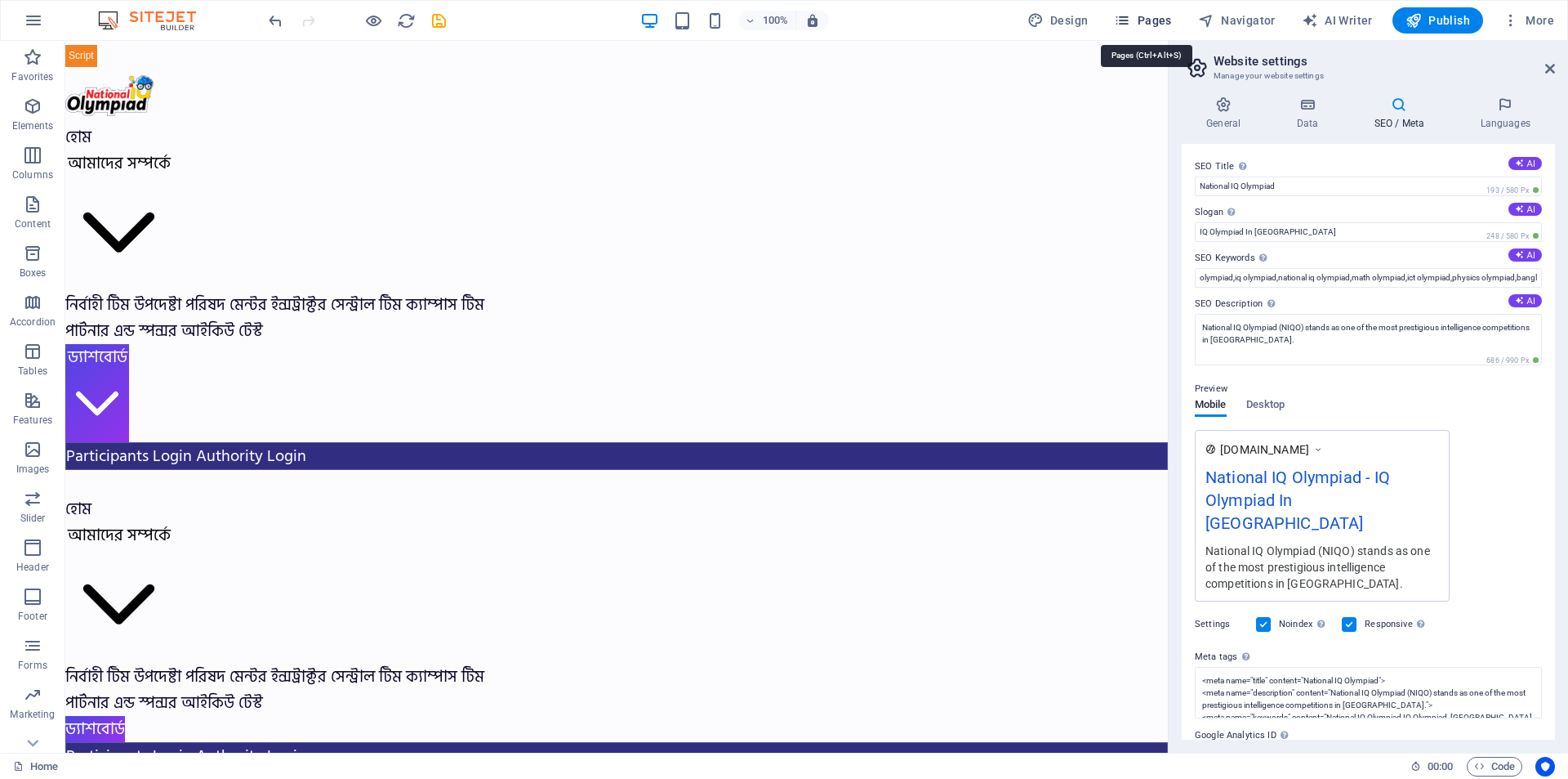
click at [1160, 21] on span "Pages" at bounding box center [1142, 20] width 57 height 16
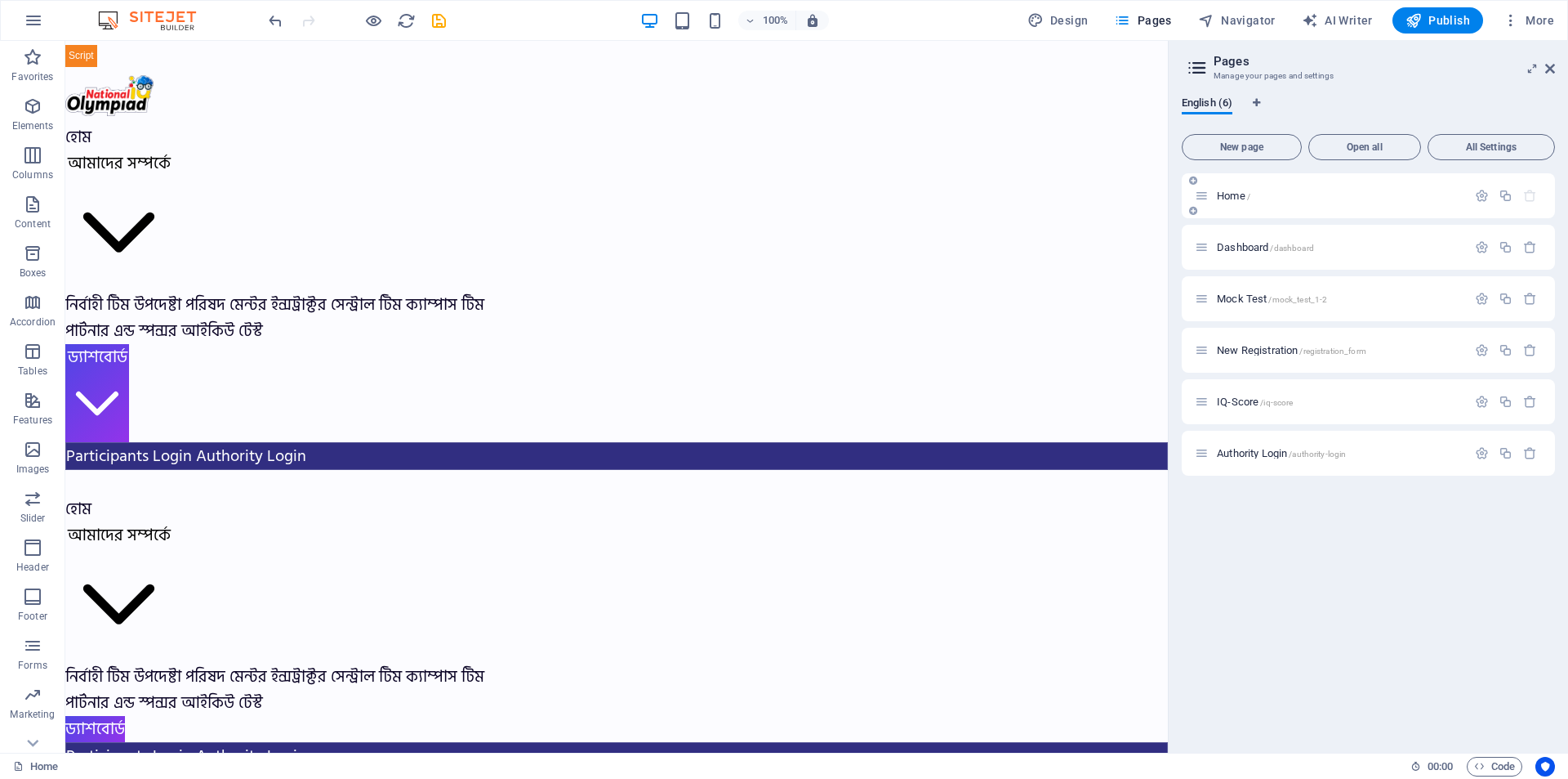
click at [1335, 187] on div "Home /" at bounding box center [1331, 196] width 272 height 19
click at [1480, 196] on icon "button" at bounding box center [1482, 195] width 14 height 14
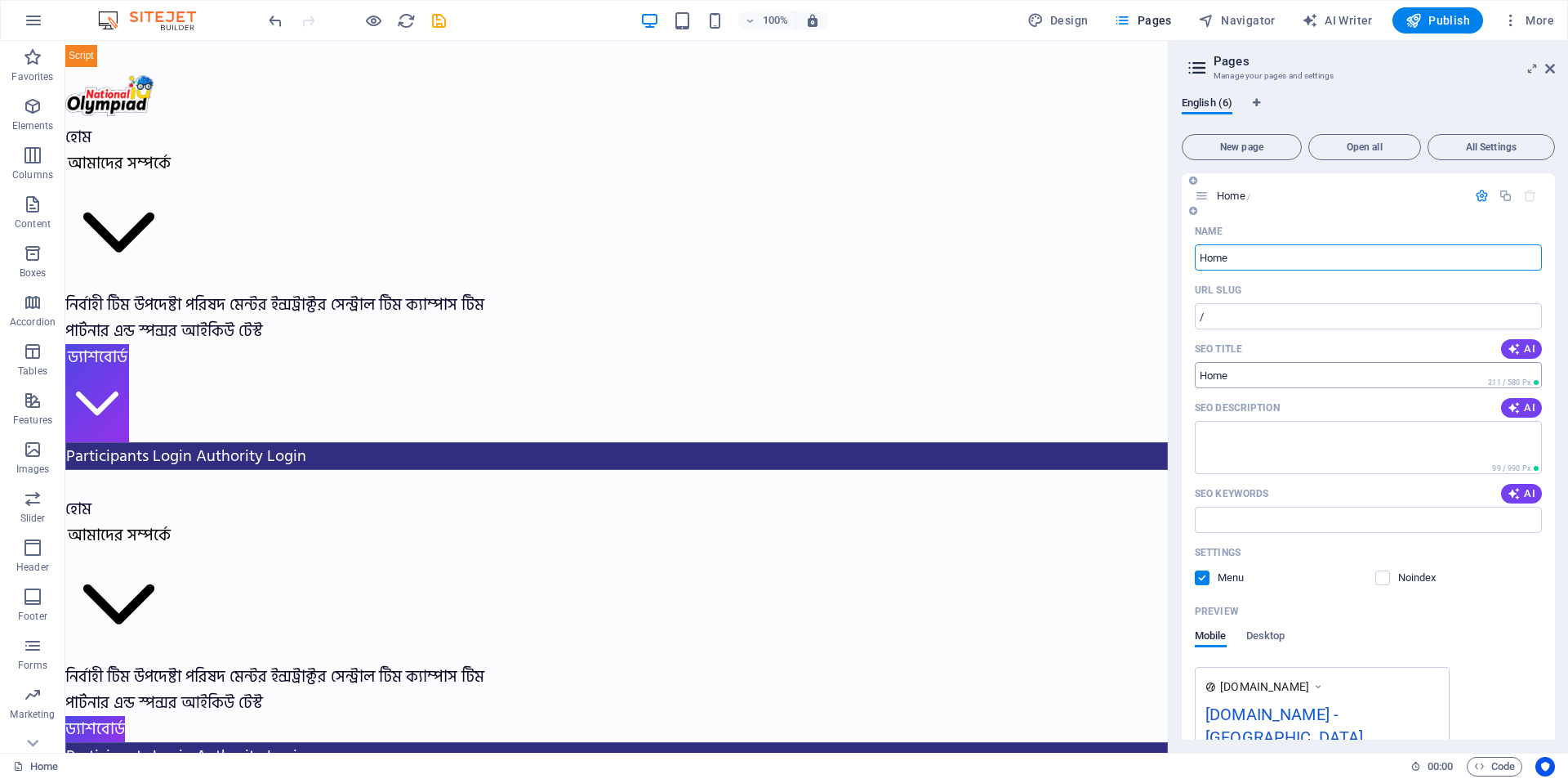
click at [1291, 370] on input "SEO Title" at bounding box center [1368, 375] width 348 height 26
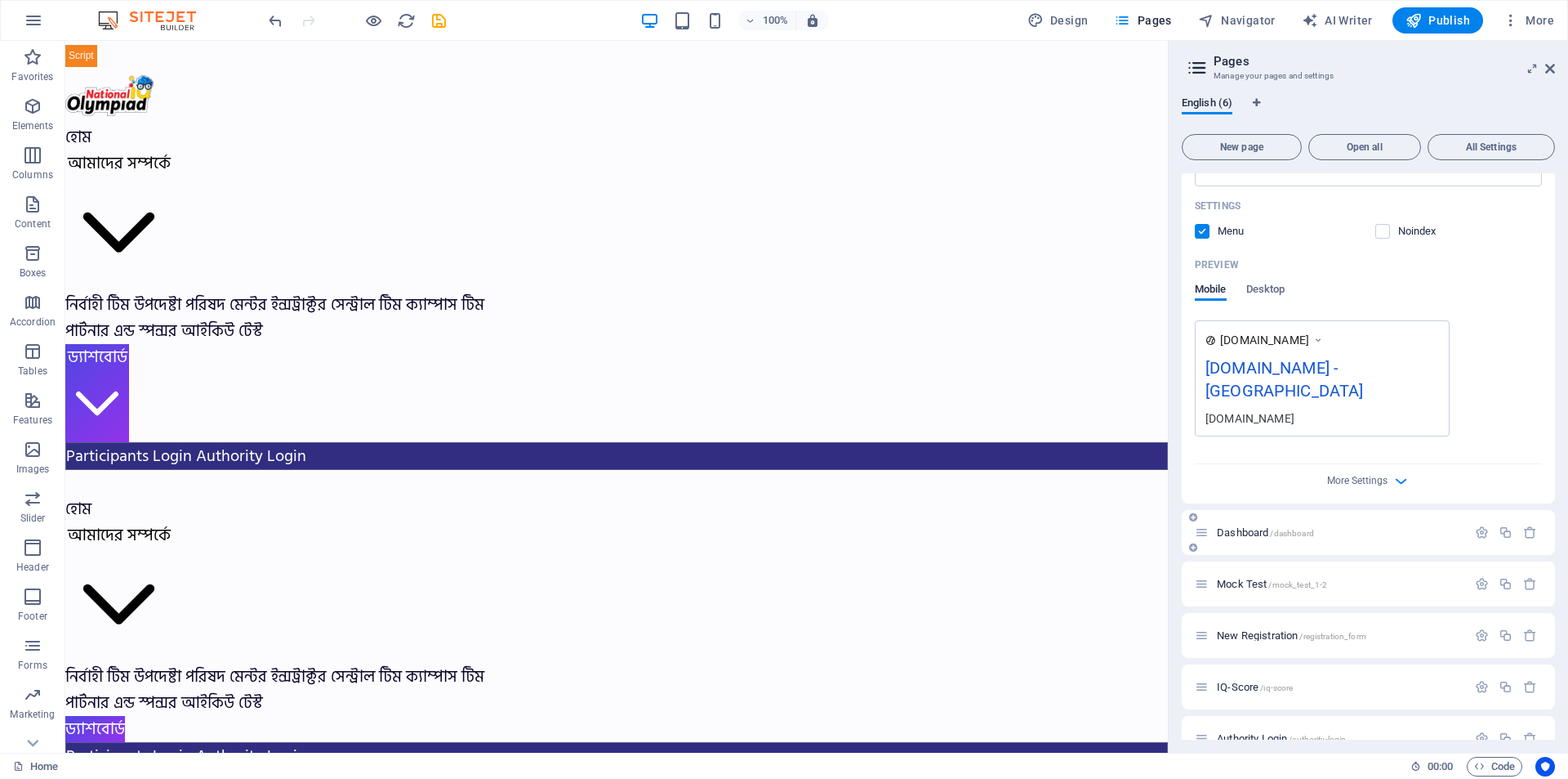
scroll to position [351, 0]
click at [1382, 470] on span "More Settings" at bounding box center [1358, 476] width 60 height 11
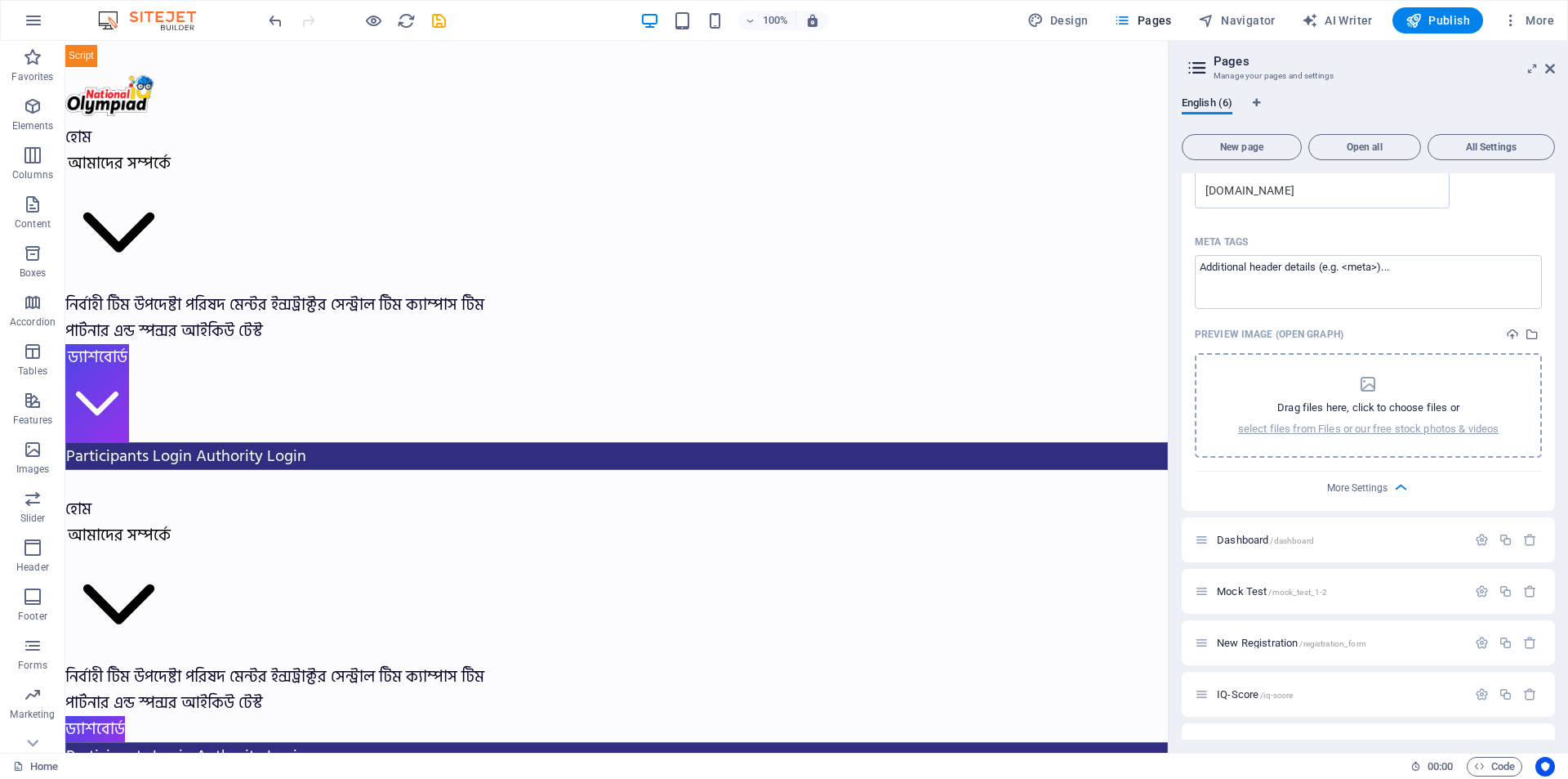
scroll to position [587, 0]
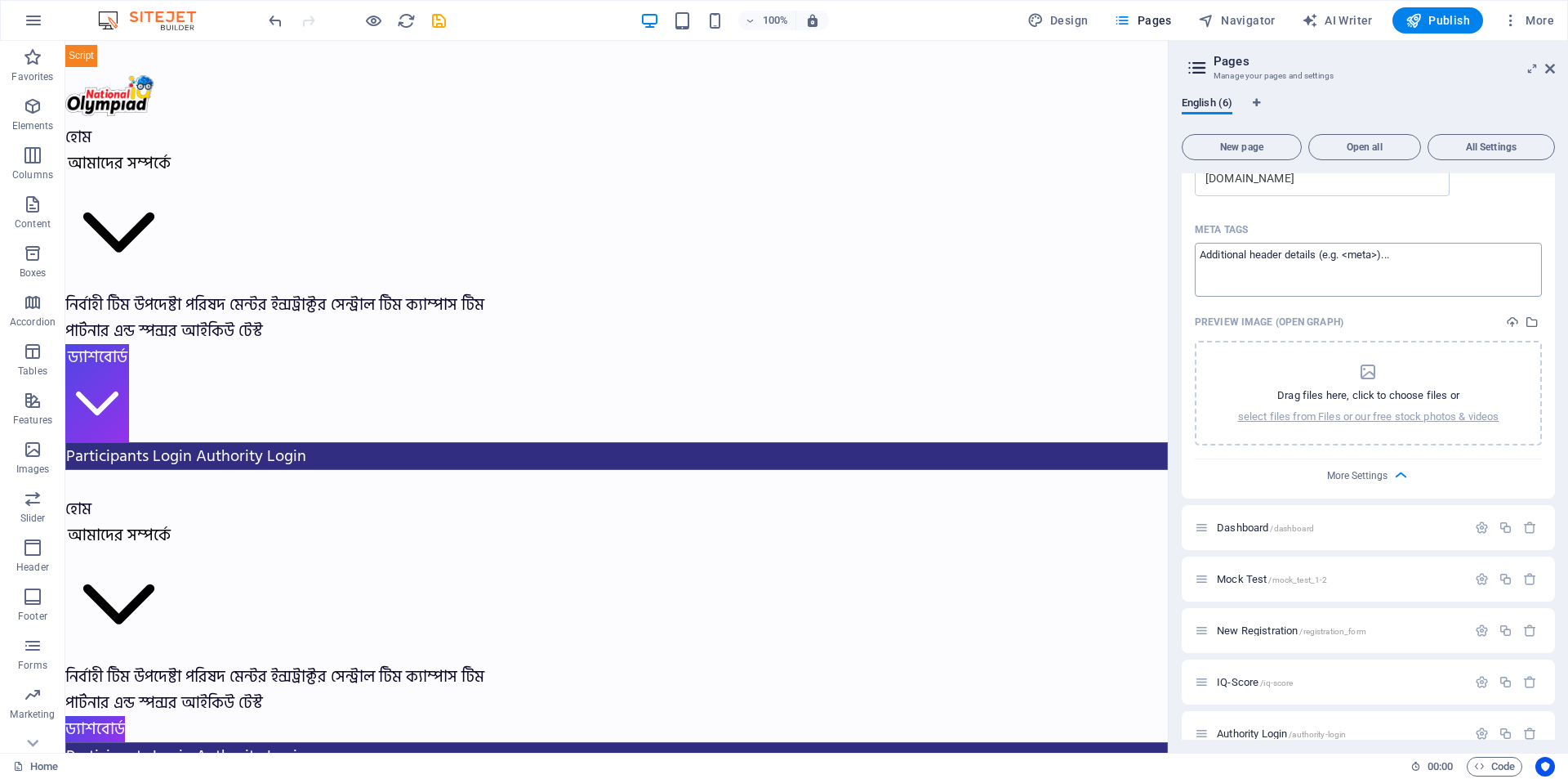
click at [1296, 259] on textarea "Meta tags ​" at bounding box center [1368, 269] width 348 height 53
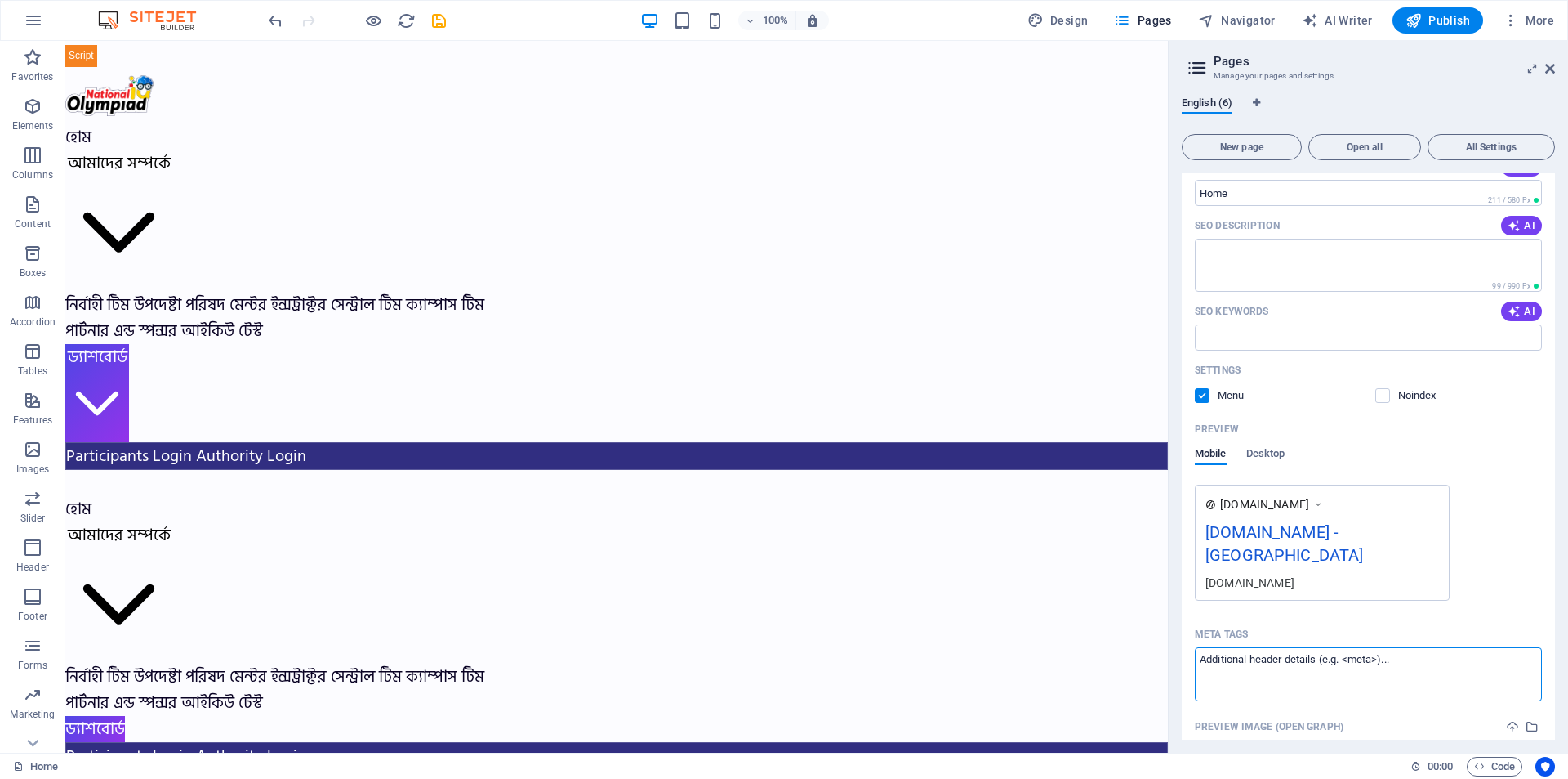
scroll to position [96, 0]
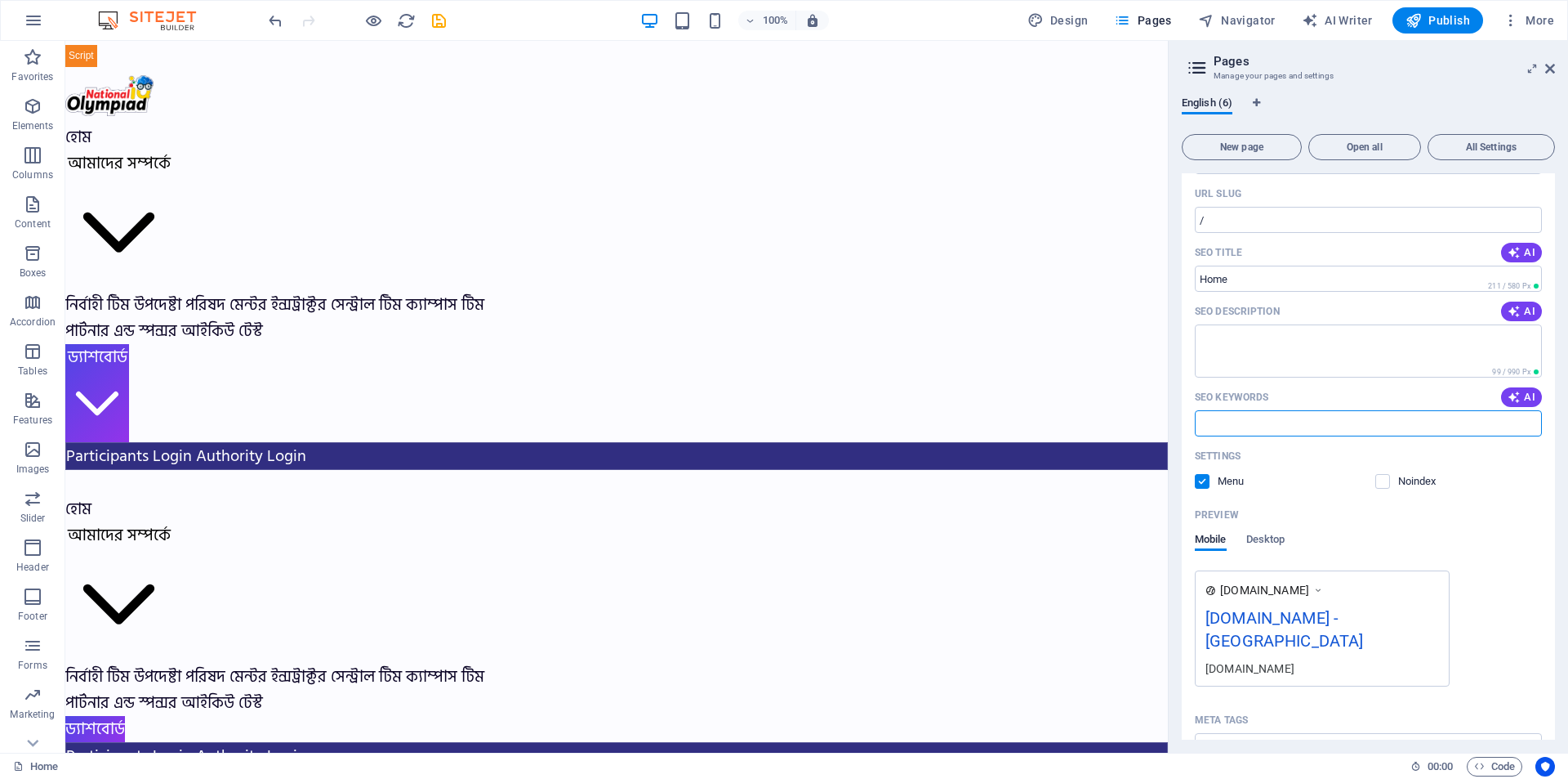
click at [1228, 434] on input "SEO Keywords" at bounding box center [1368, 423] width 348 height 26
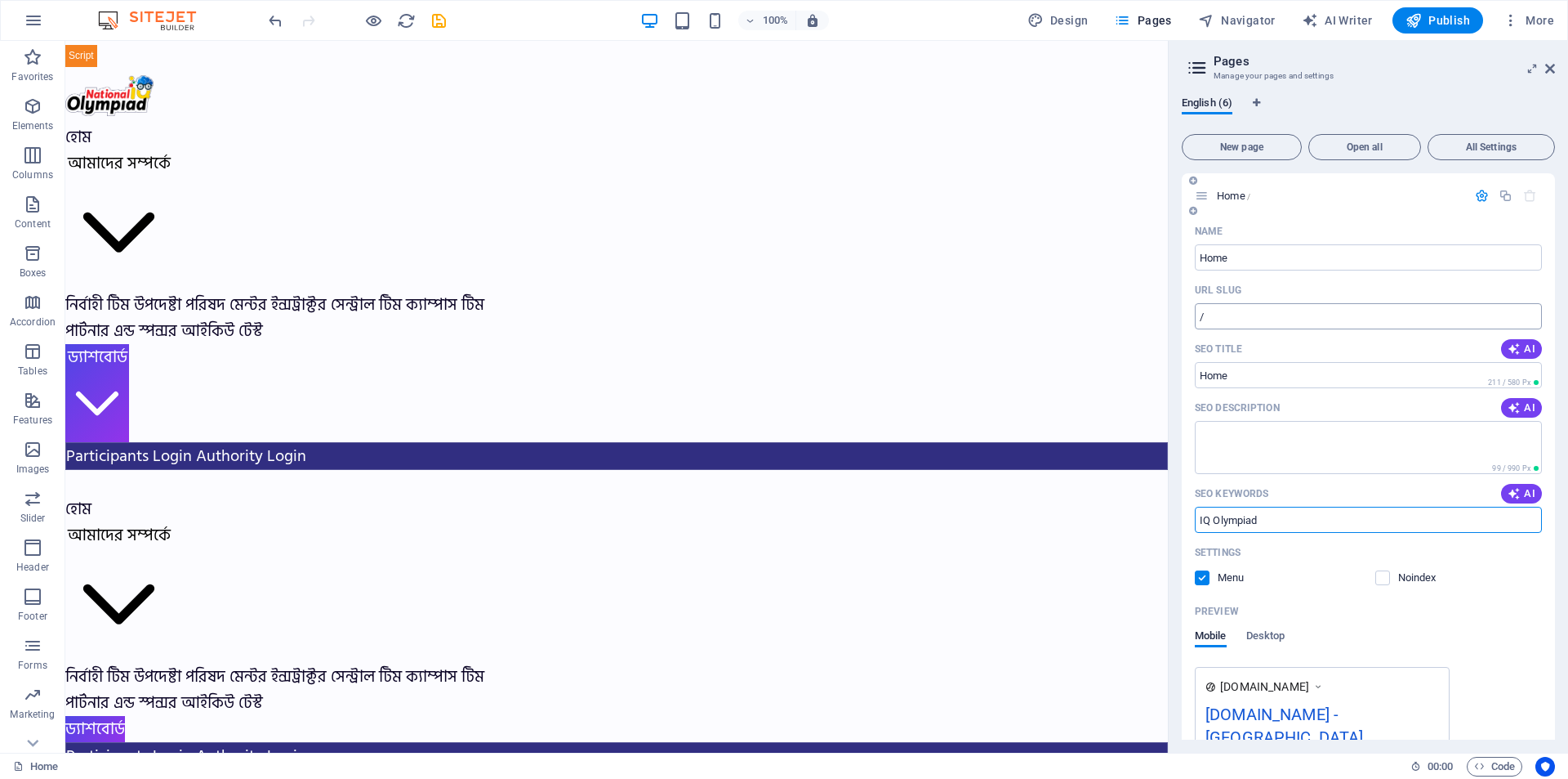
type input "IQ Olympiad"
click at [1274, 314] on input "/" at bounding box center [1368, 316] width 348 height 26
type input "/"
click at [1274, 312] on input "/" at bounding box center [1368, 316] width 348 height 26
click at [1282, 252] on input "Home" at bounding box center [1368, 257] width 348 height 26
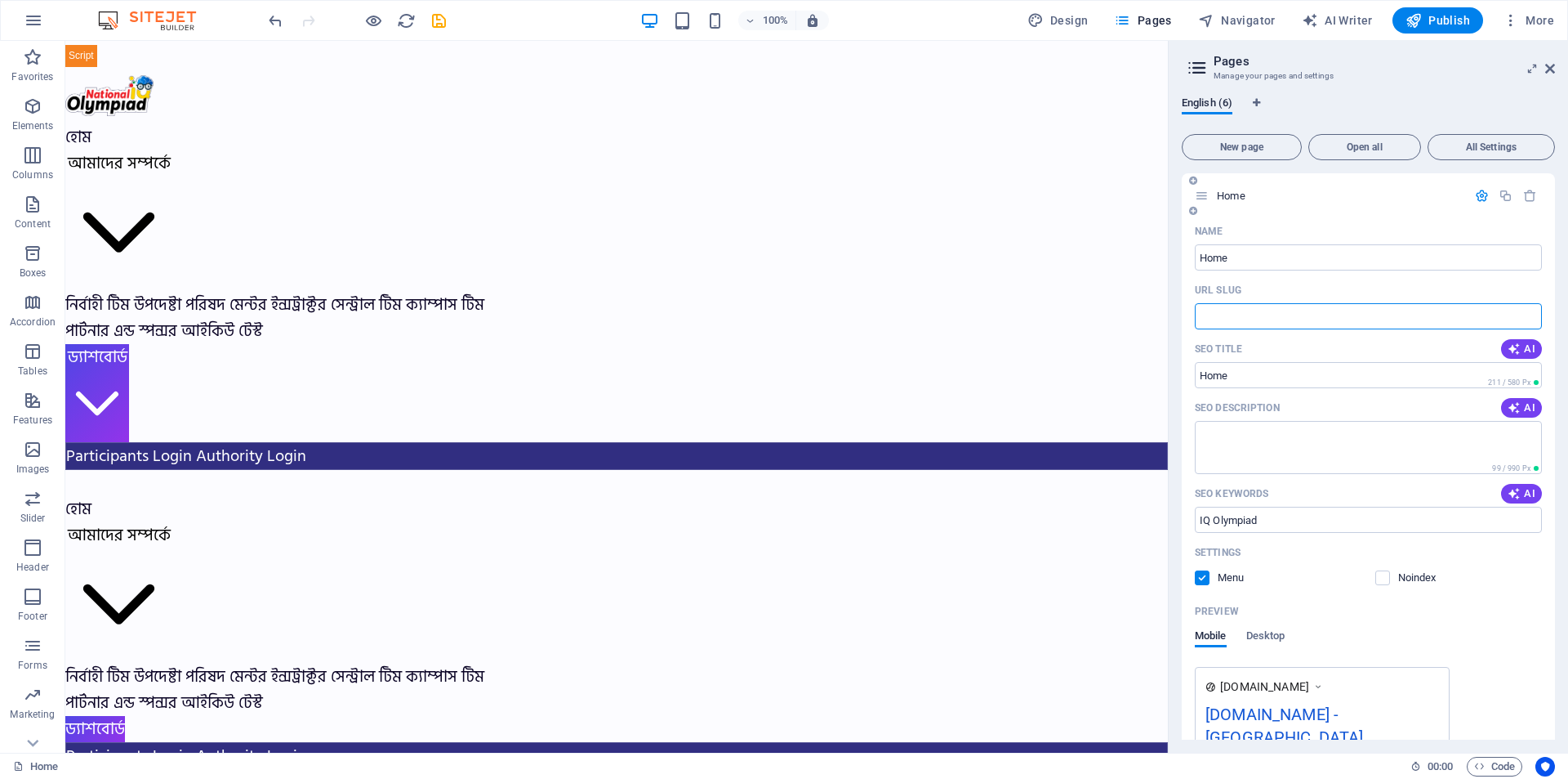
click at [1258, 314] on input "URL SLUG" at bounding box center [1368, 316] width 348 height 26
click at [1516, 151] on span "All Settings" at bounding box center [1492, 147] width 113 height 9
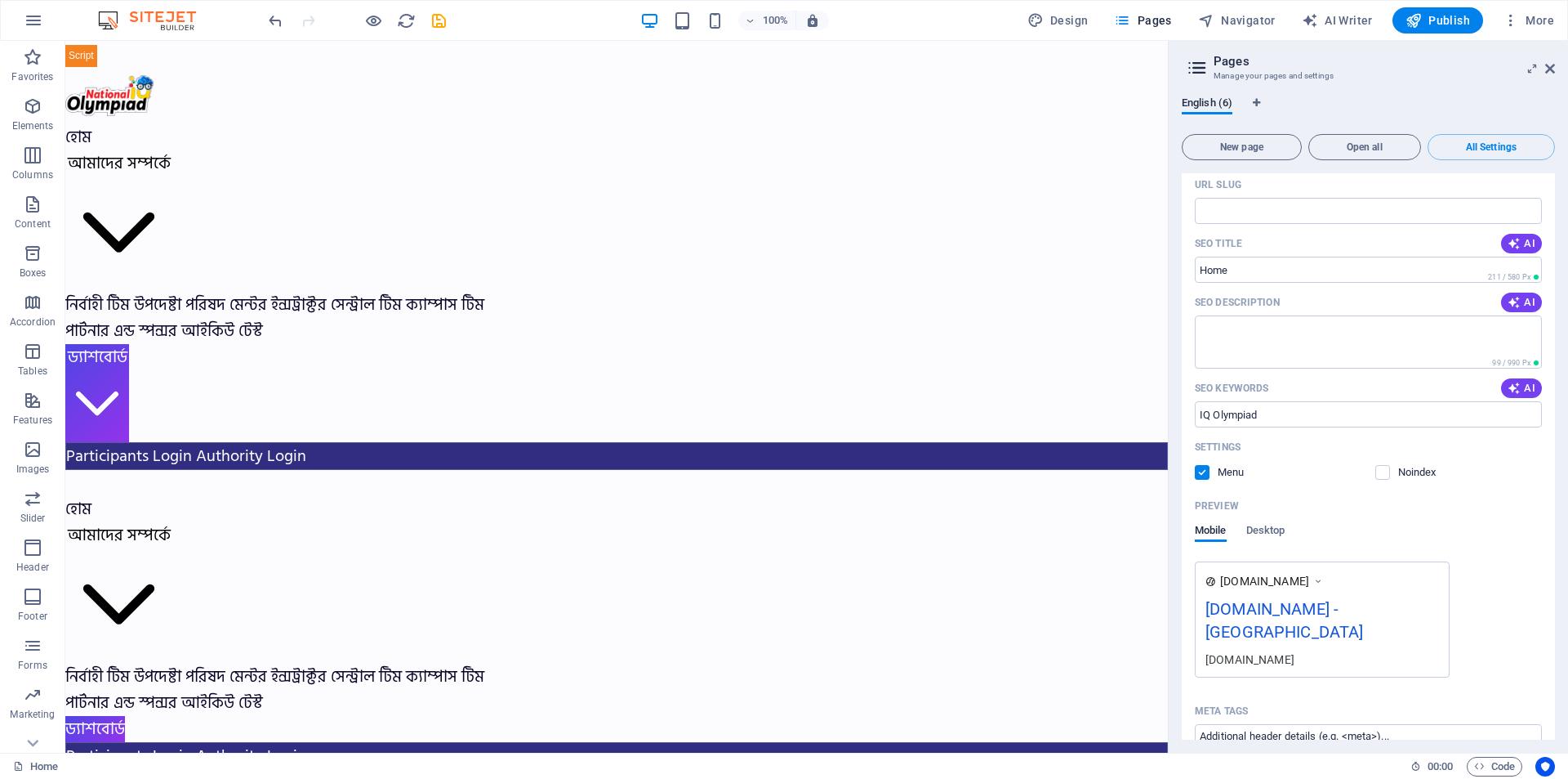
scroll to position [24, 0]
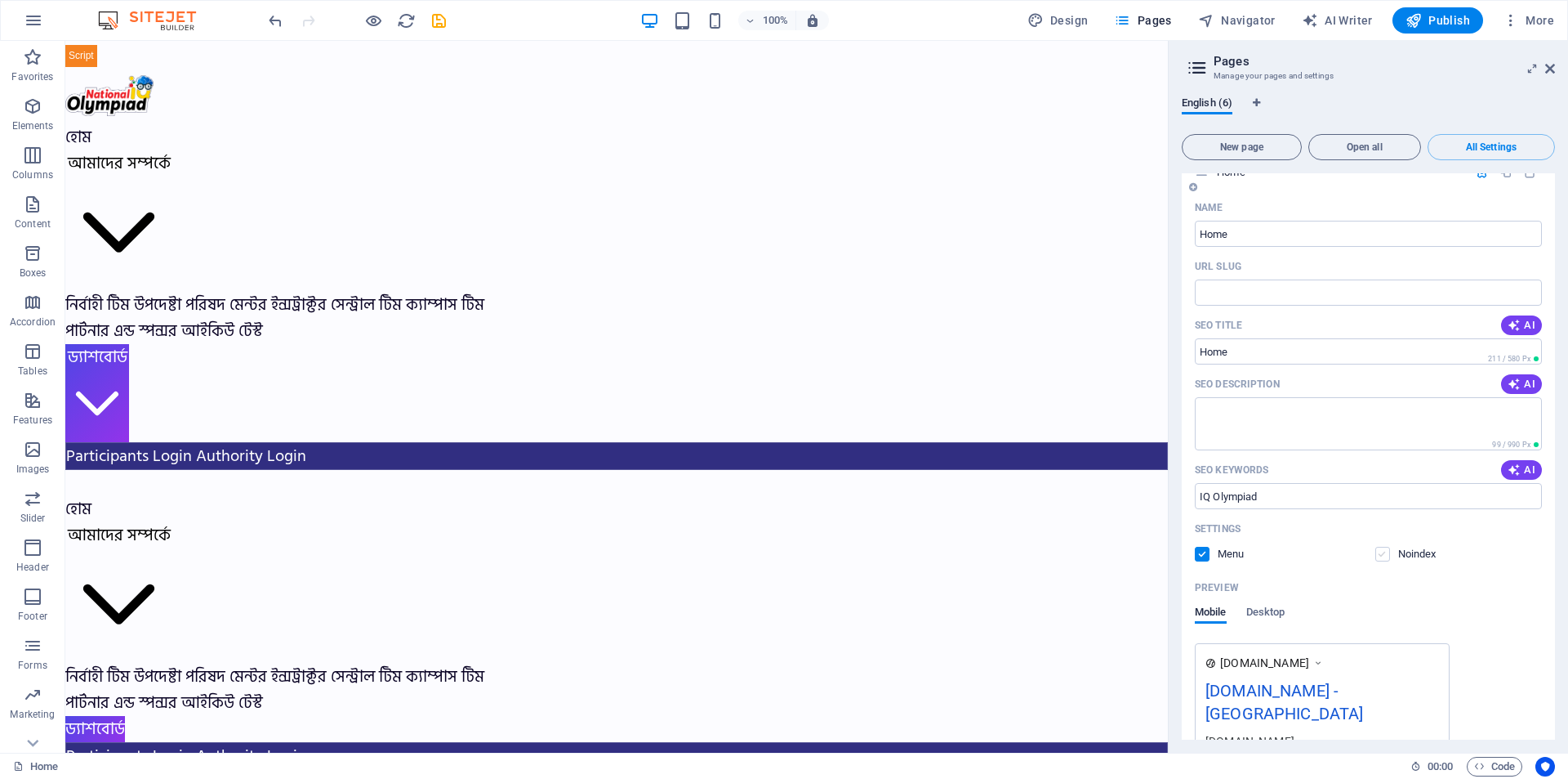
click at [1382, 554] on label at bounding box center [1383, 554] width 15 height 15
click at [0, 0] on input "checkbox" at bounding box center [0, 0] width 0 height 0
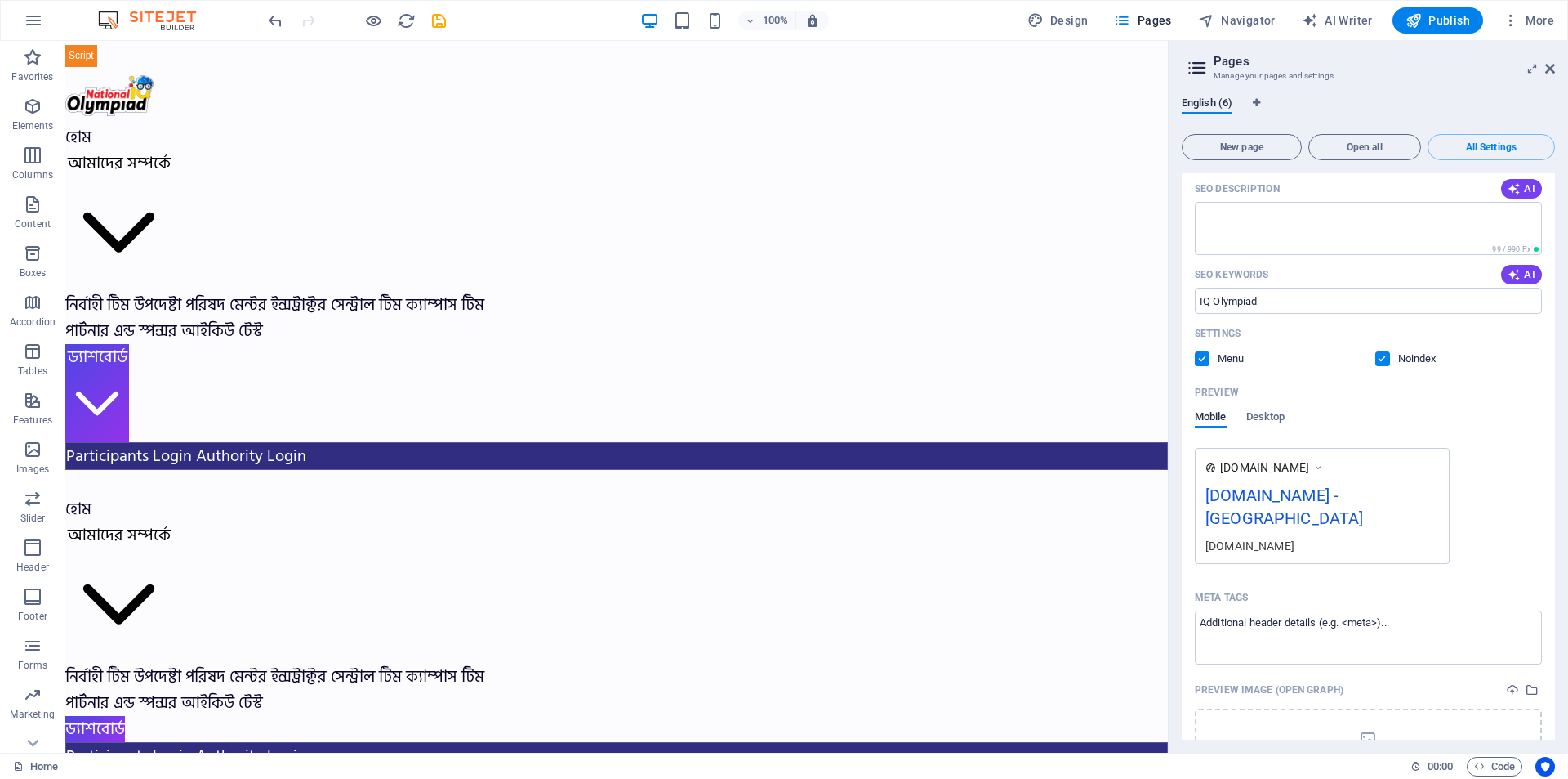
scroll to position [245, 0]
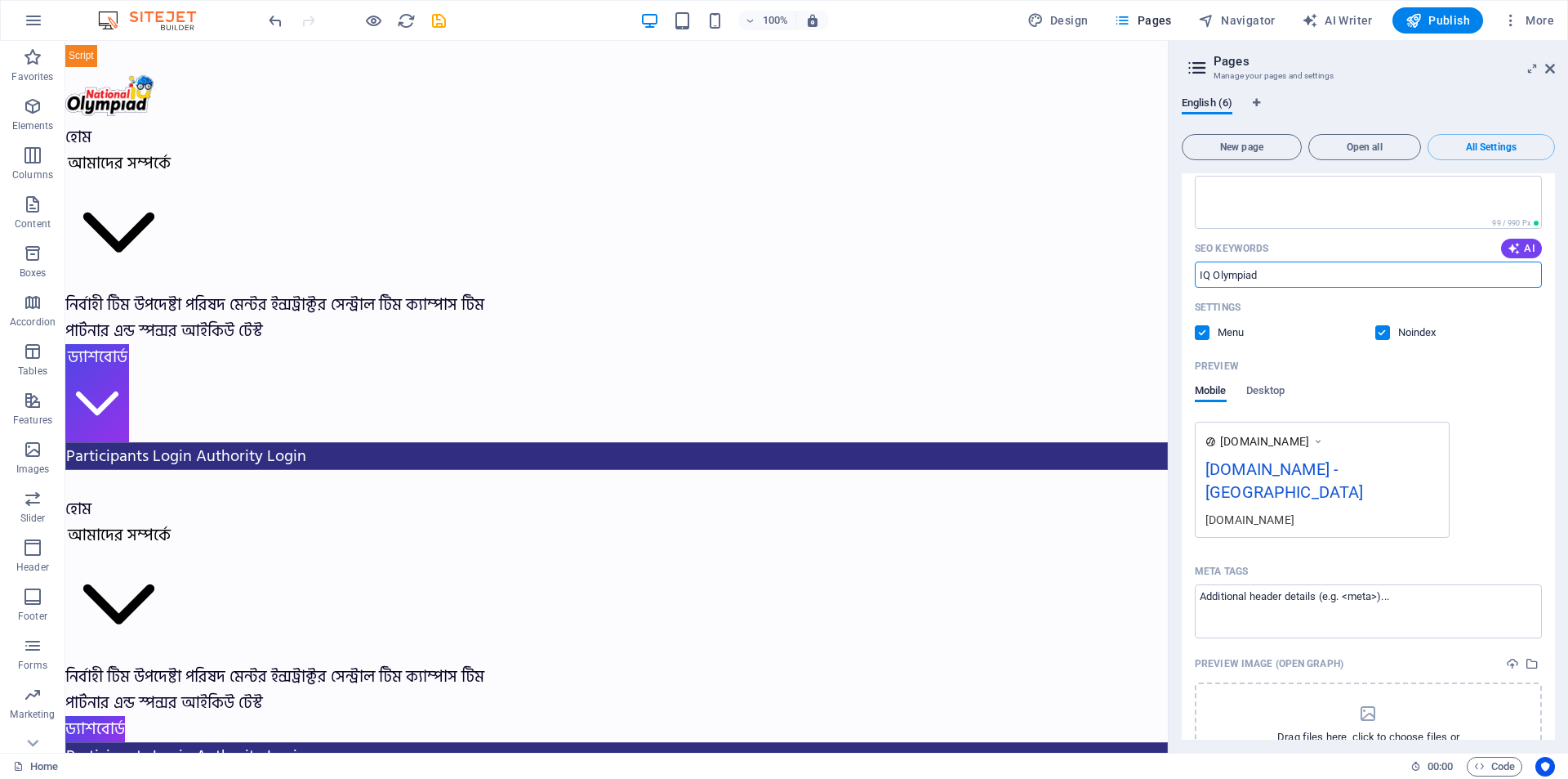
click at [1291, 272] on input "IQ Olympiad" at bounding box center [1368, 275] width 348 height 26
click at [1312, 272] on input "IQ Olympiad" at bounding box center [1368, 275] width 348 height 26
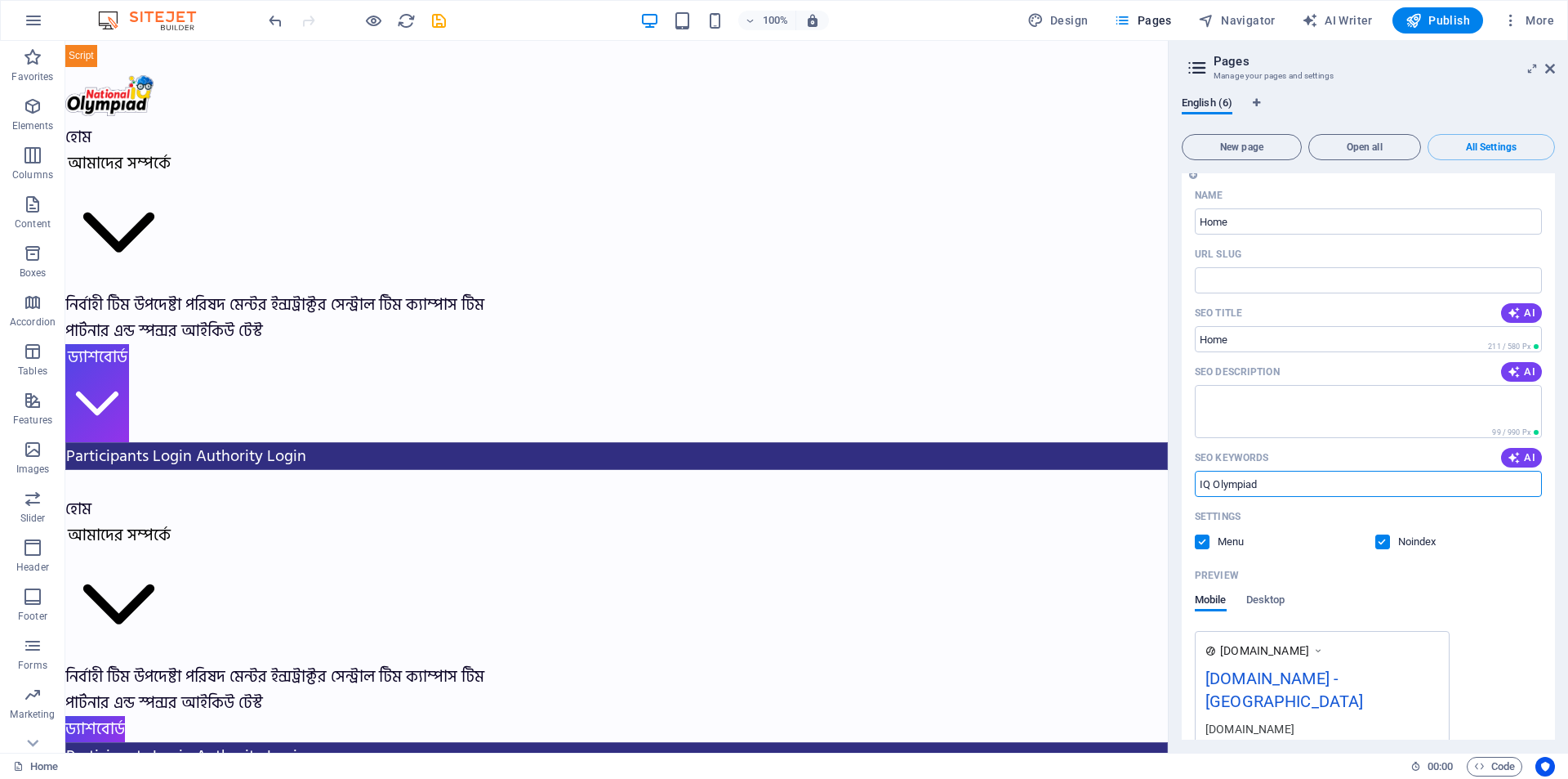
scroll to position [0, 0]
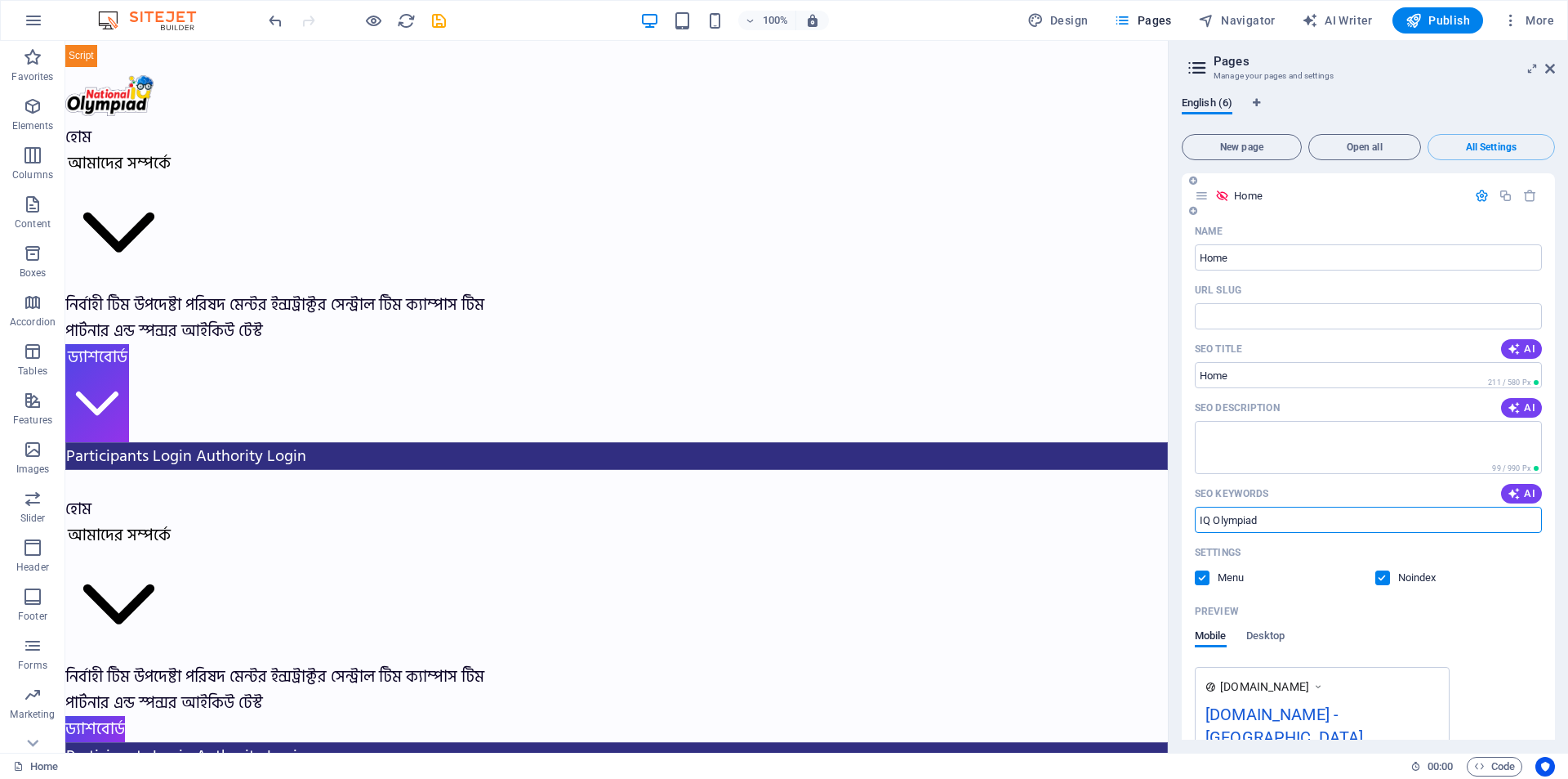
click at [1221, 196] on icon at bounding box center [1222, 195] width 14 height 14
click at [1383, 581] on label at bounding box center [1383, 577] width 15 height 15
click at [0, 0] on input "checkbox" at bounding box center [0, 0] width 0 height 0
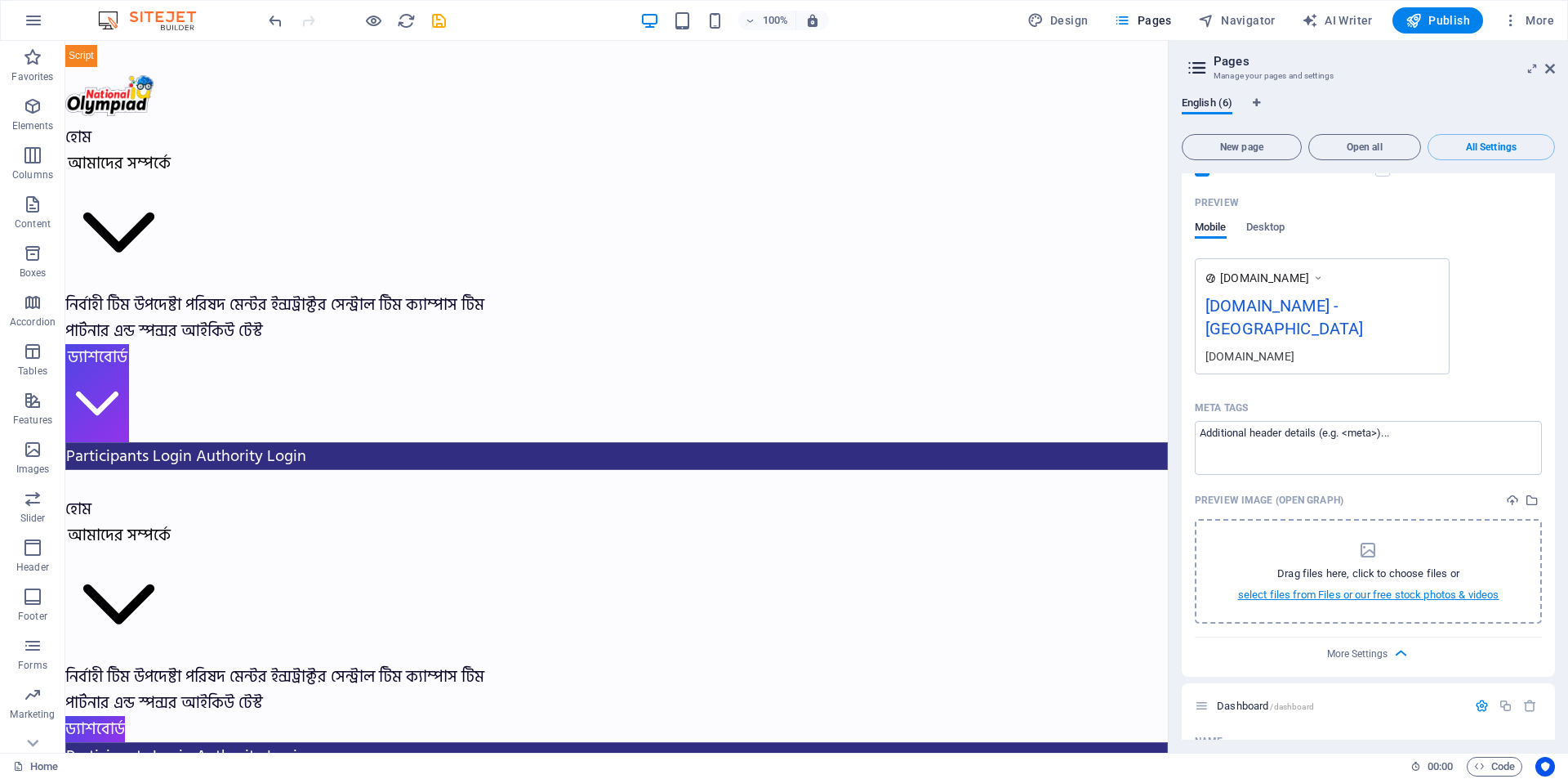
scroll to position [327, 0]
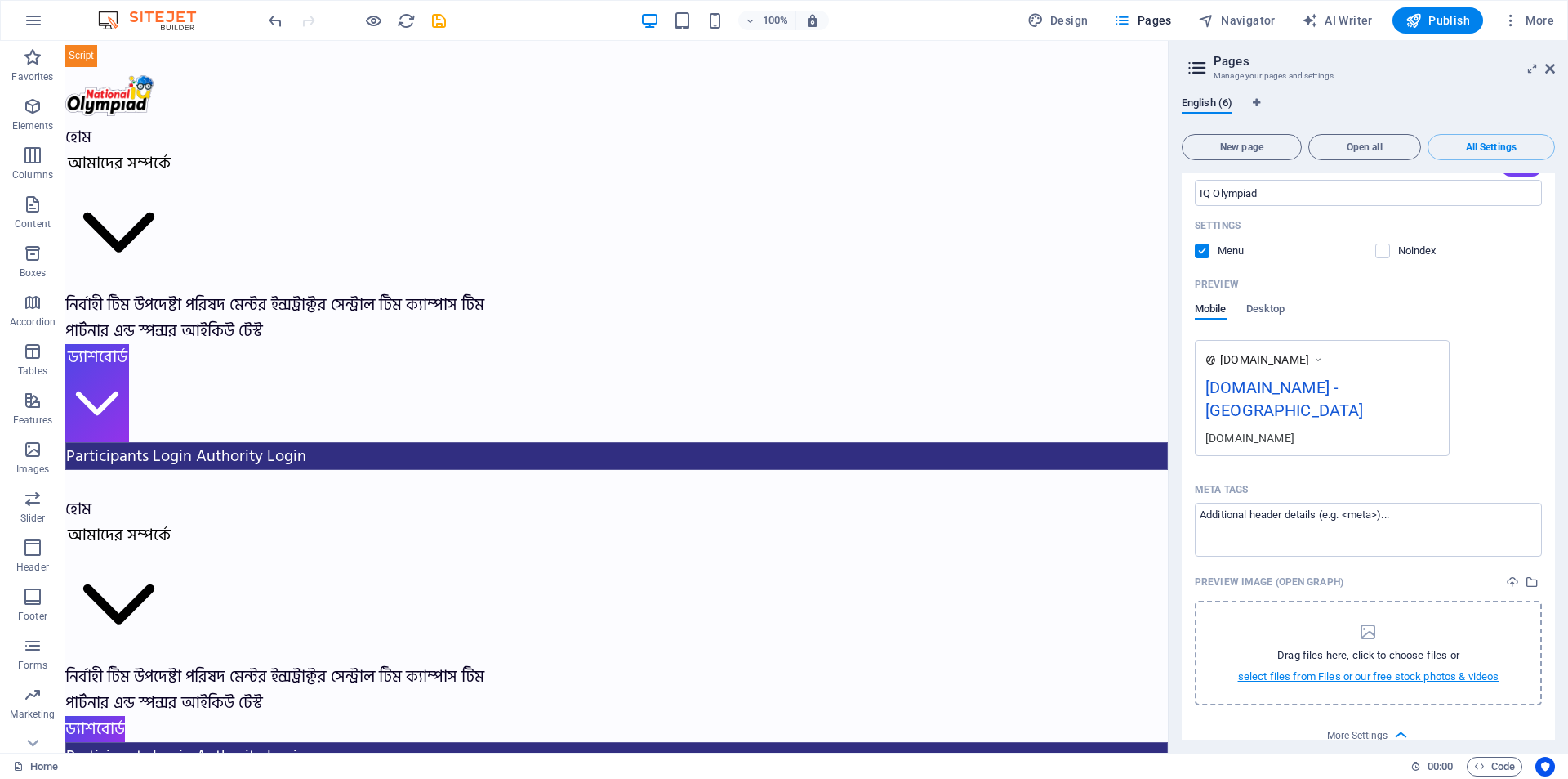
click at [1345, 570] on div "Preview Image (Open Graph)" at bounding box center [1368, 582] width 348 height 24
click at [1354, 648] on p "Drag files here, click to choose files or" at bounding box center [1368, 656] width 182 height 15
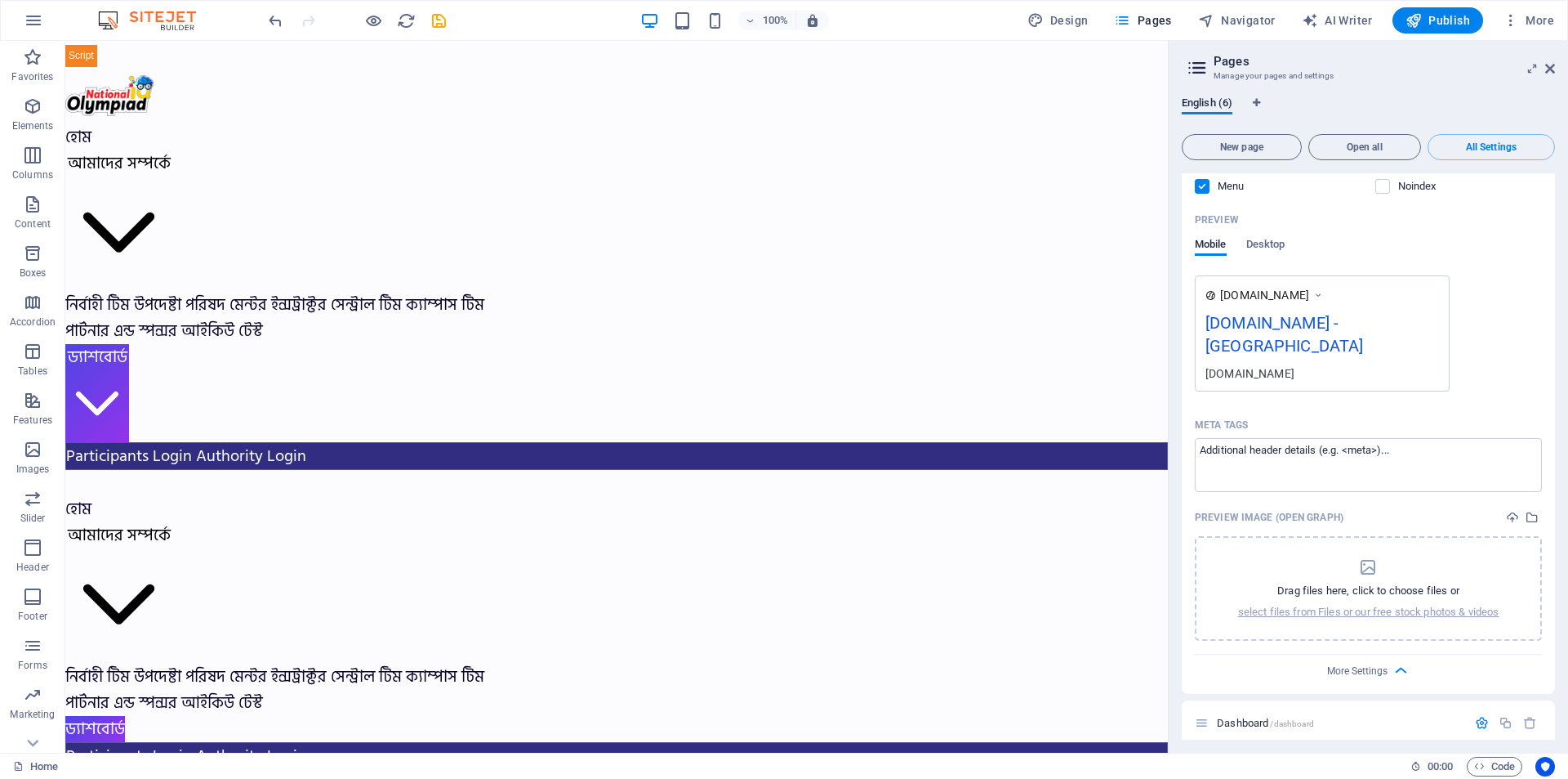
scroll to position [409, 0]
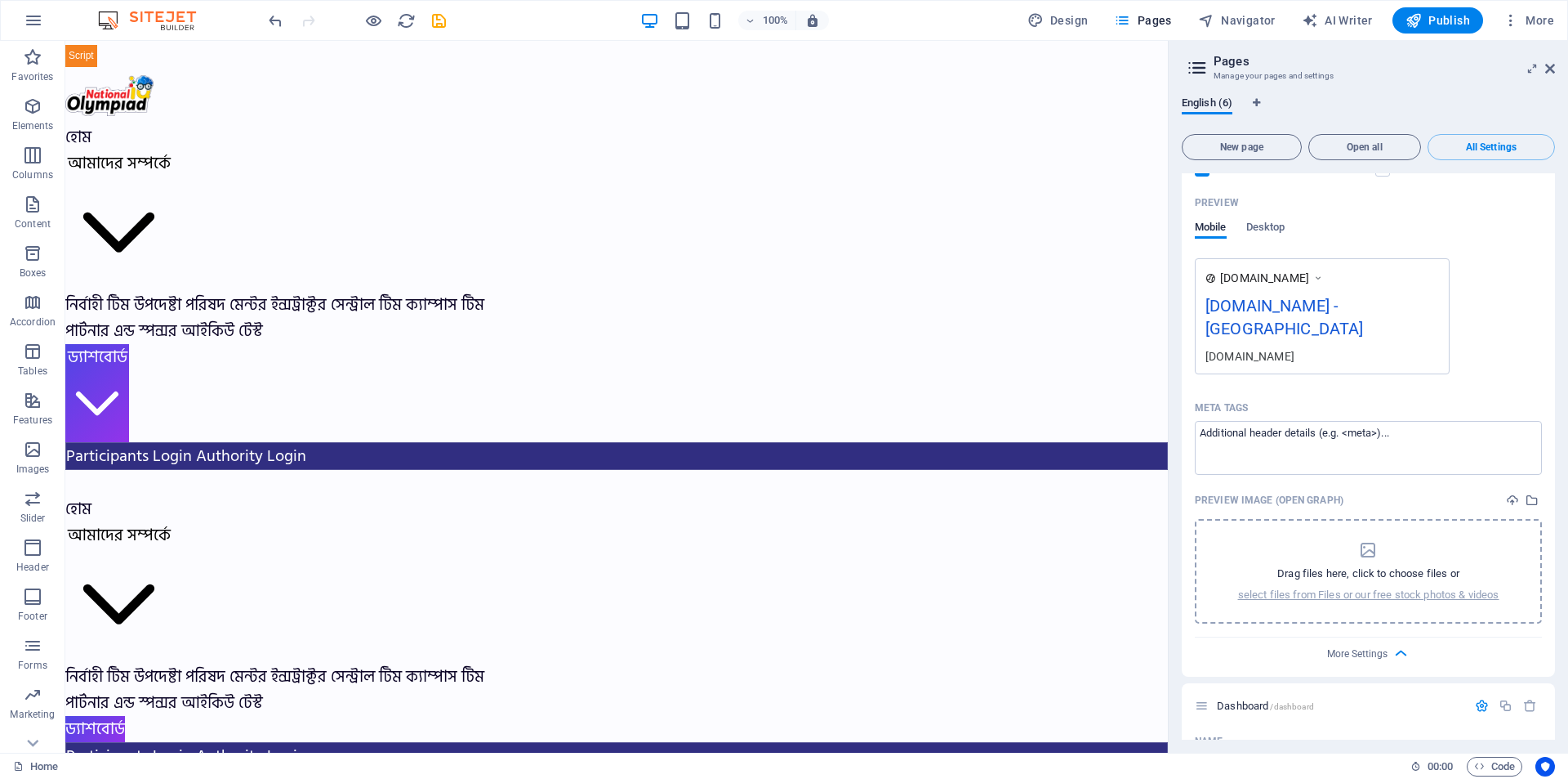
click at [1382, 566] on p "Drag files here, click to choose files or" at bounding box center [1368, 574] width 182 height 15
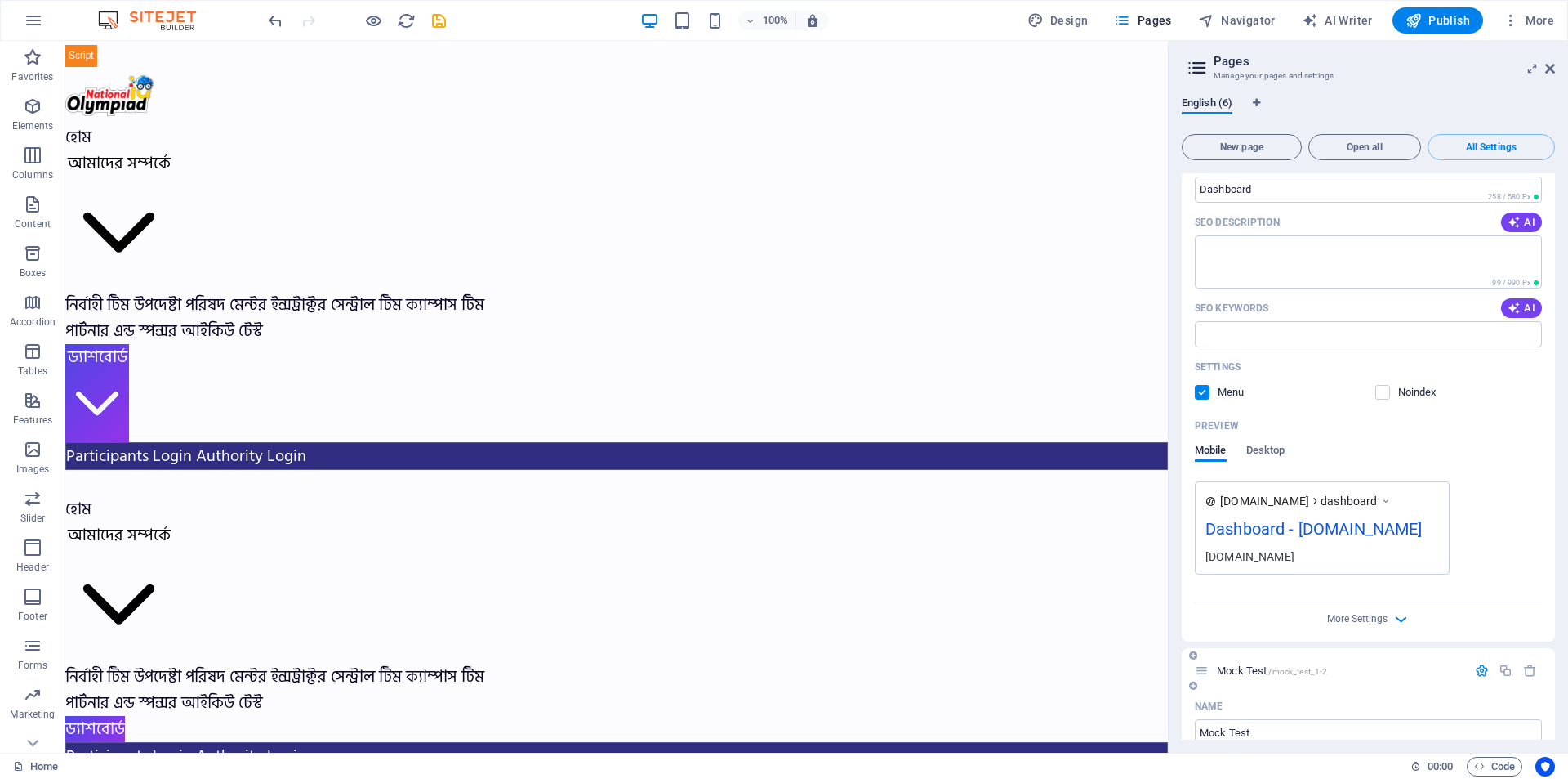
scroll to position [1225, 0]
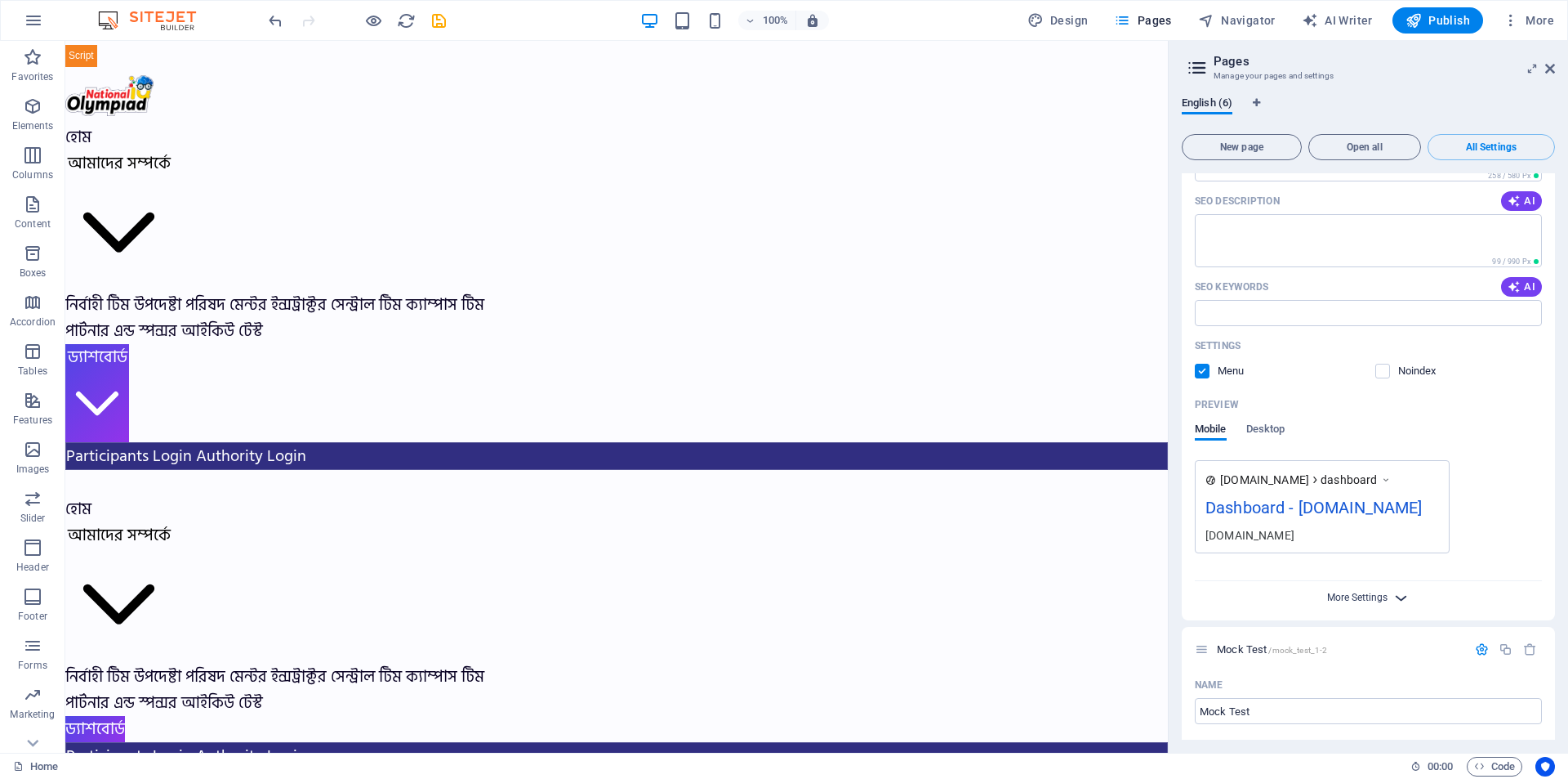
click at [1378, 592] on span "More Settings" at bounding box center [1358, 597] width 60 height 11
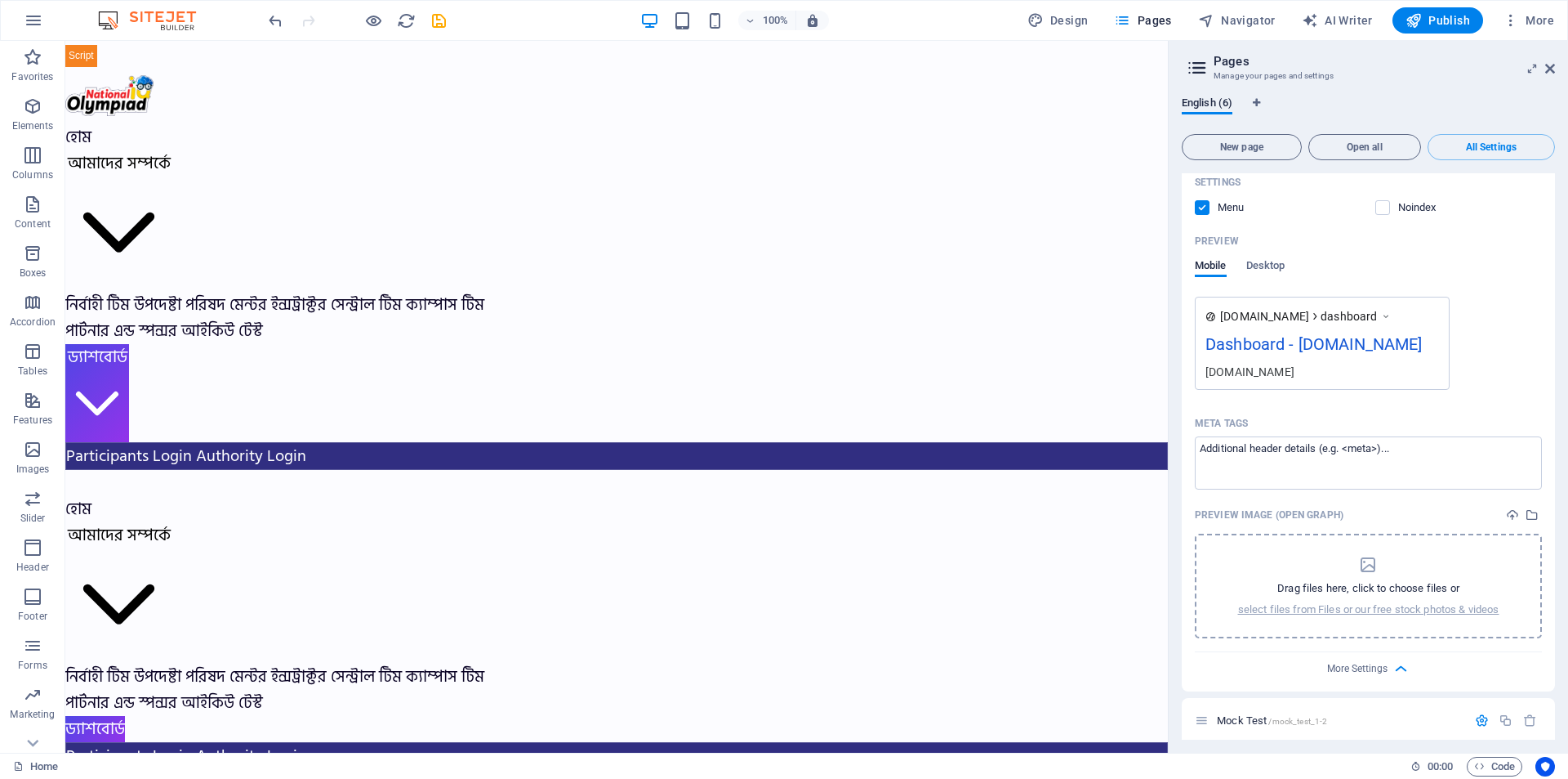
click at [1336, 555] on div "Drag files here, click to choose files or select files from Files or our free s…" at bounding box center [1369, 586] width 262 height 62
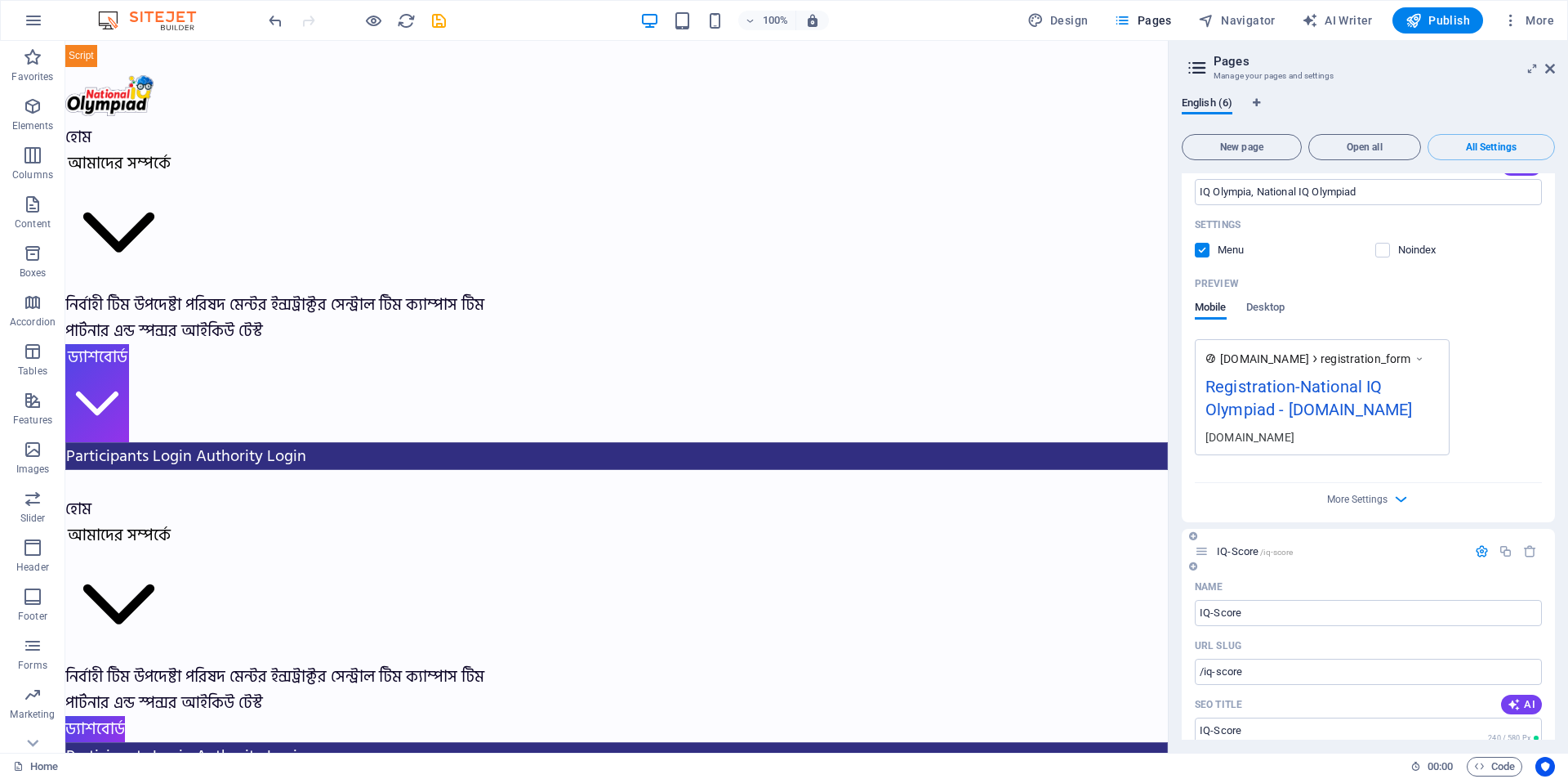
scroll to position [3105, 0]
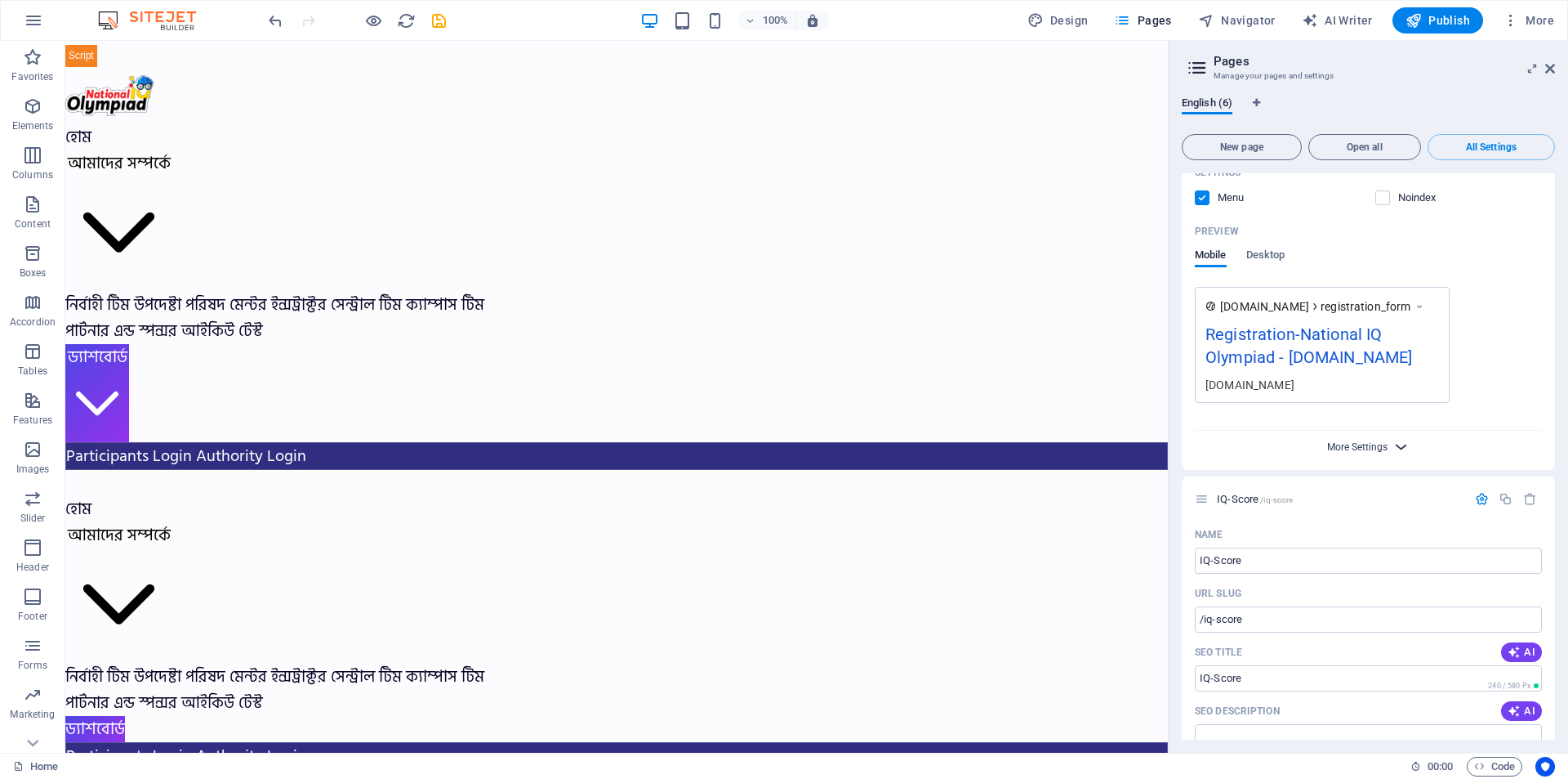
click at [1365, 441] on span "More Settings" at bounding box center [1358, 446] width 60 height 11
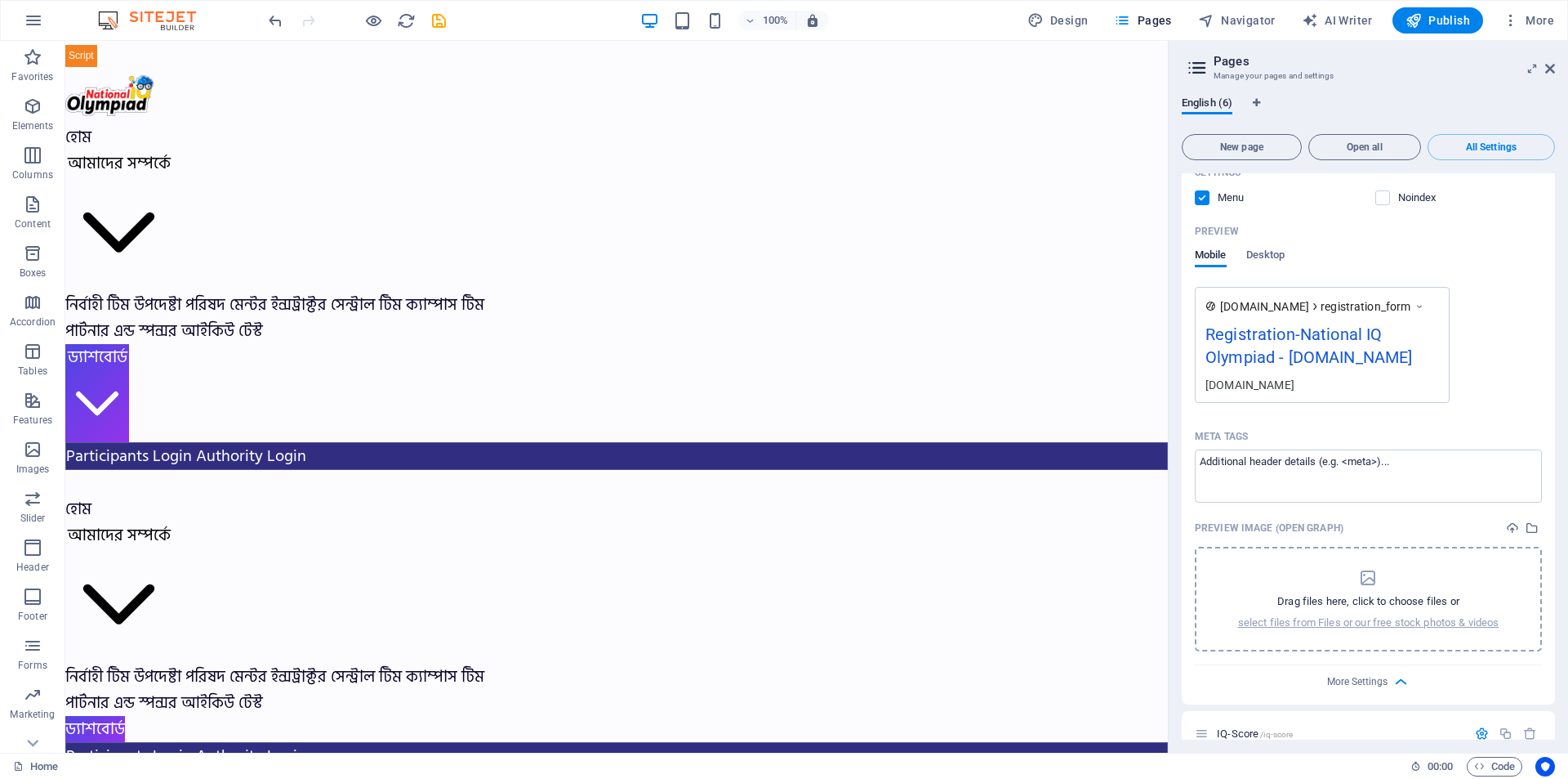
click at [1345, 568] on div "Drag files here, click to choose files or select files from Files or our free s…" at bounding box center [1369, 599] width 262 height 62
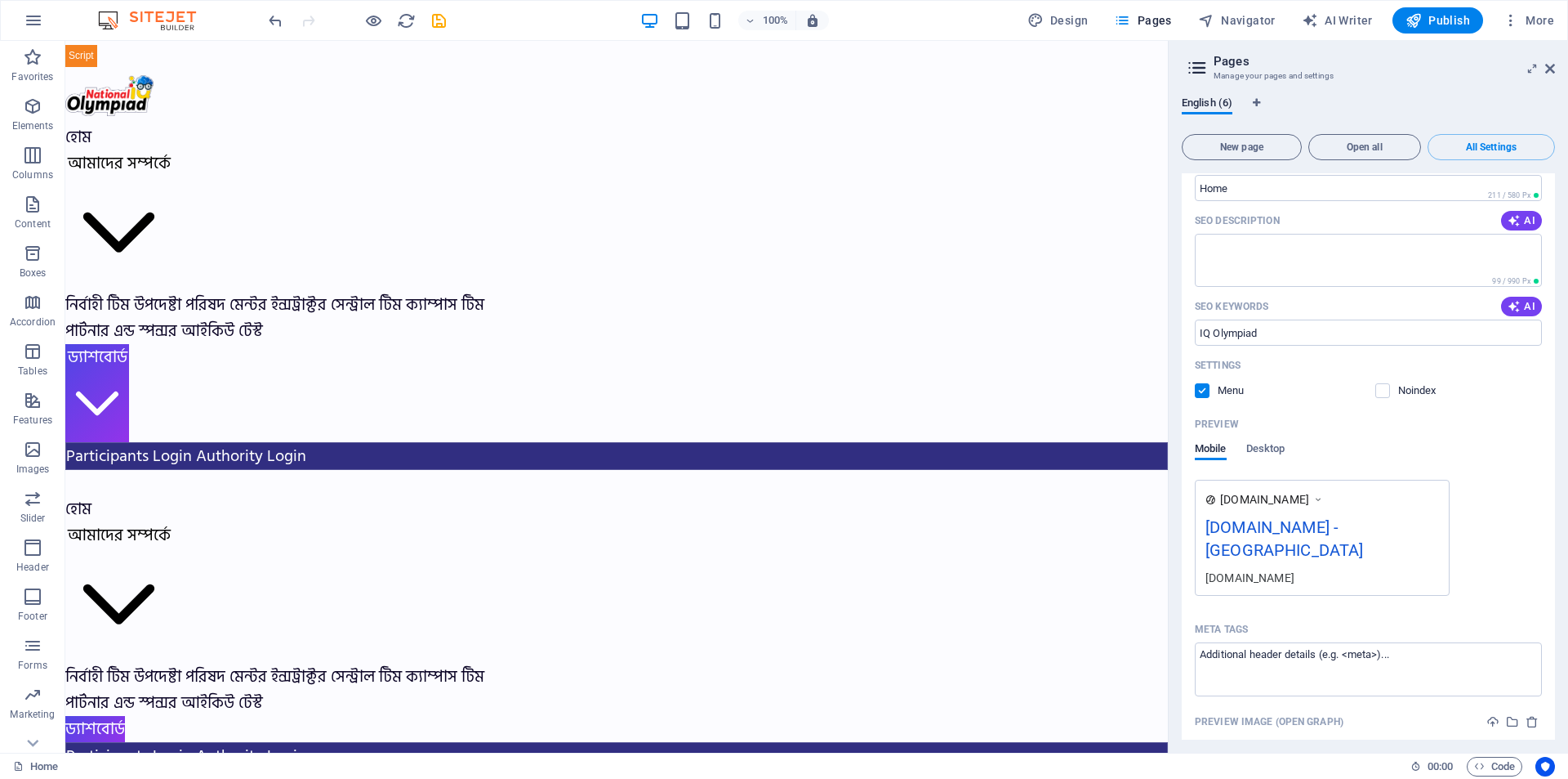
scroll to position [0, 0]
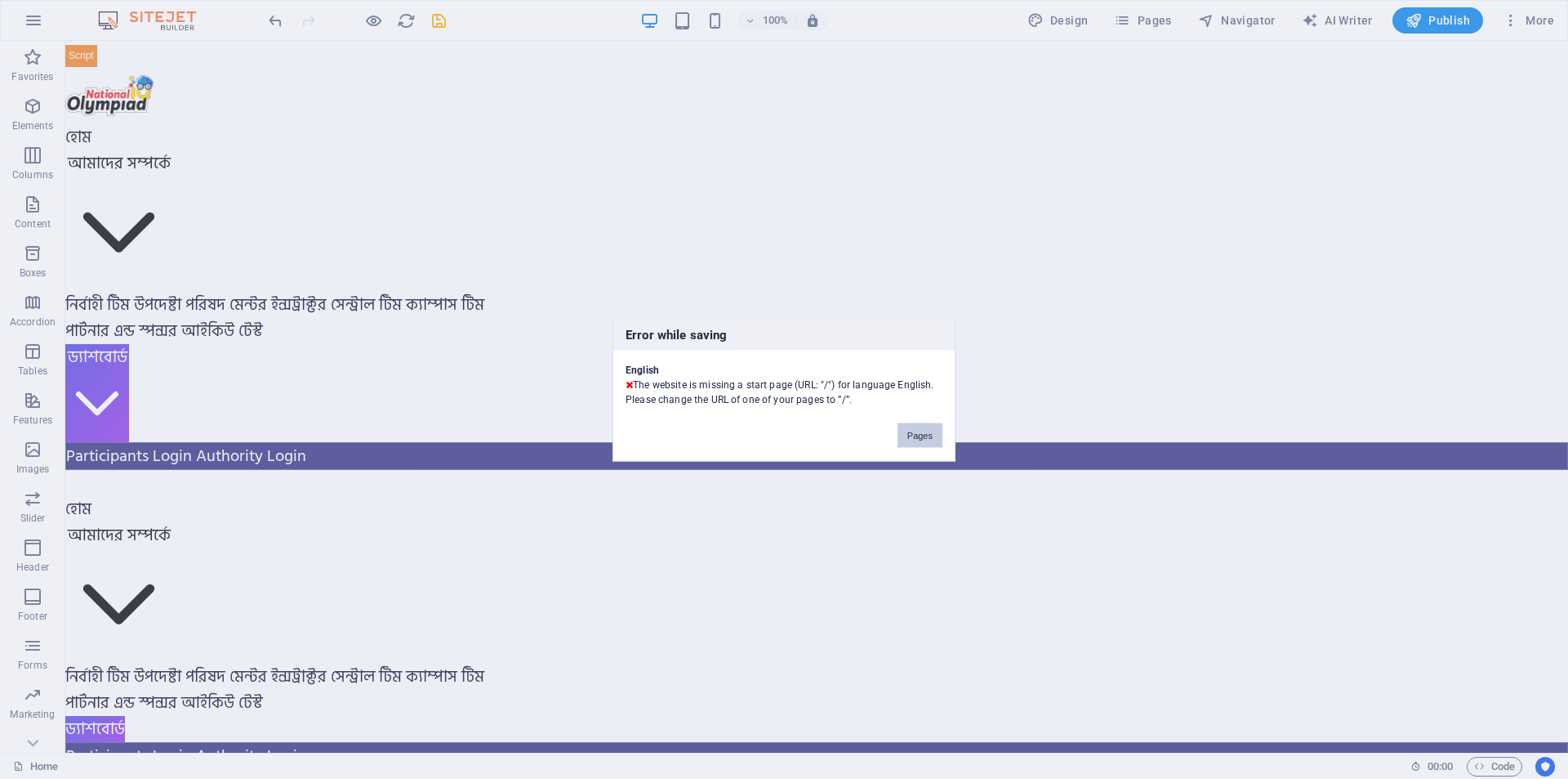
click at [929, 434] on button "Pages" at bounding box center [920, 434] width 45 height 24
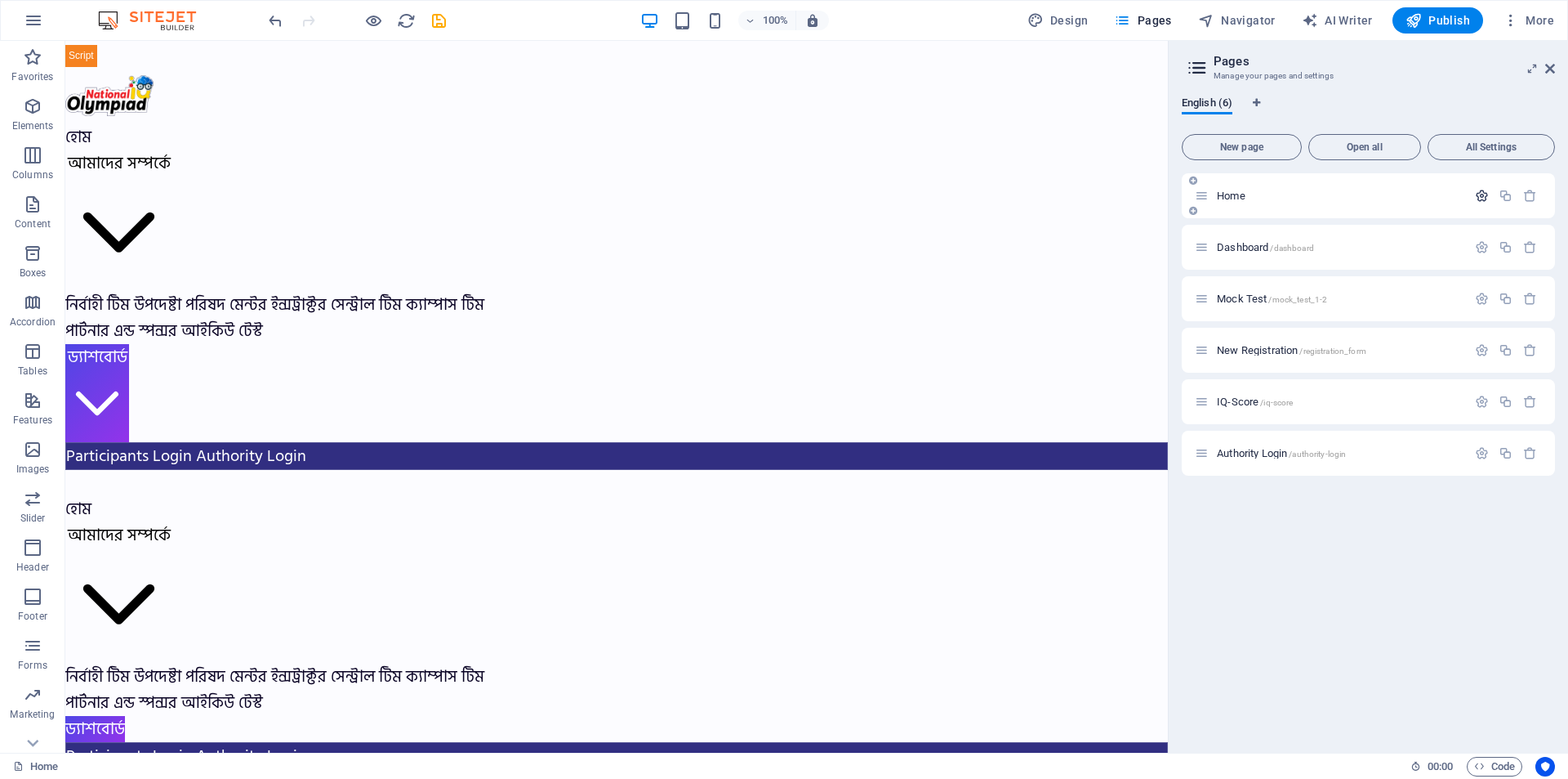
click at [1479, 196] on icon "button" at bounding box center [1482, 195] width 14 height 14
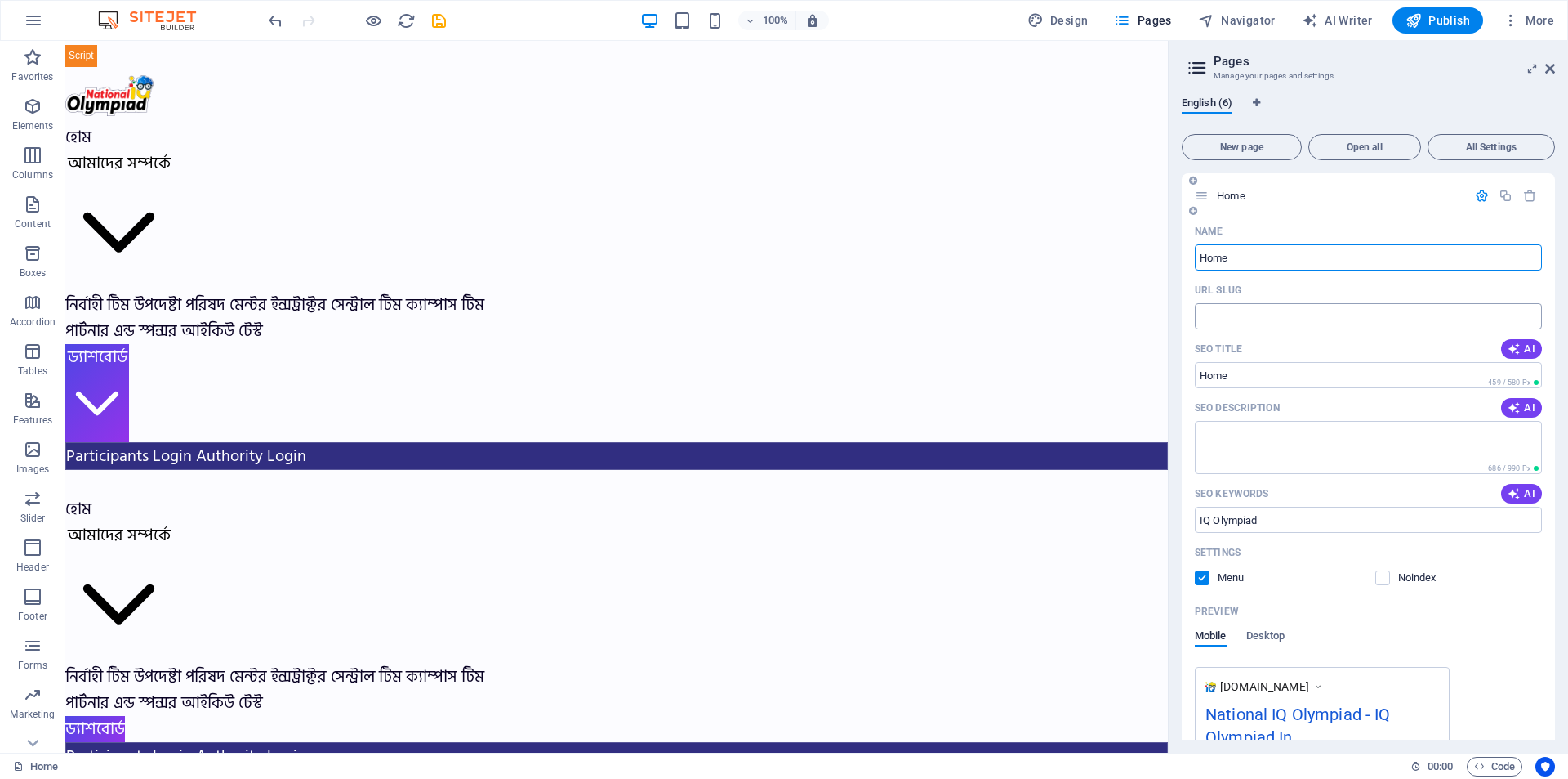
click at [1269, 325] on input "URL SLUG" at bounding box center [1368, 316] width 348 height 26
click at [1255, 320] on input "/" at bounding box center [1368, 316] width 348 height 26
type input "/"
